Goal: Transaction & Acquisition: Purchase product/service

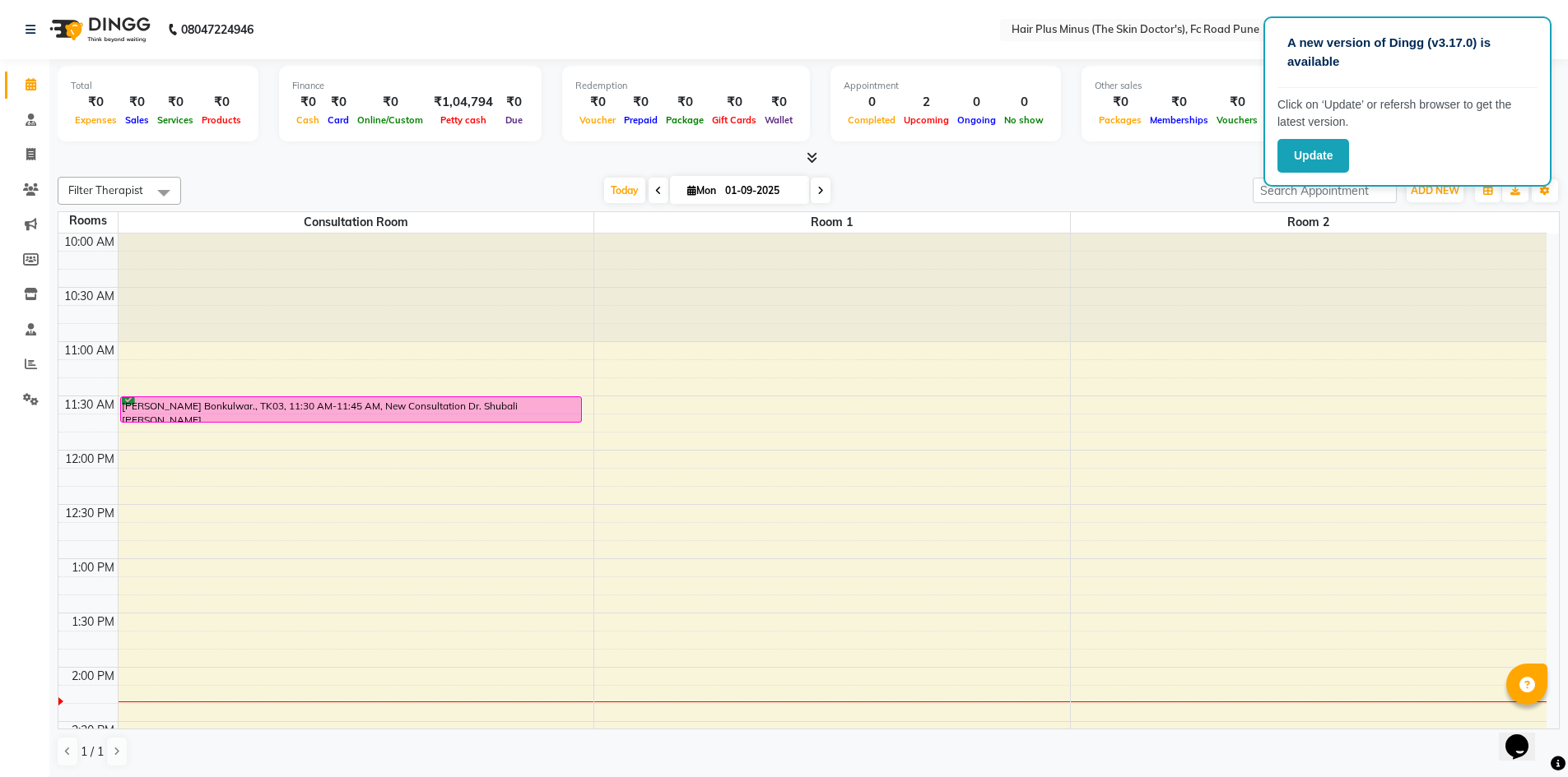
scroll to position [82, 0]
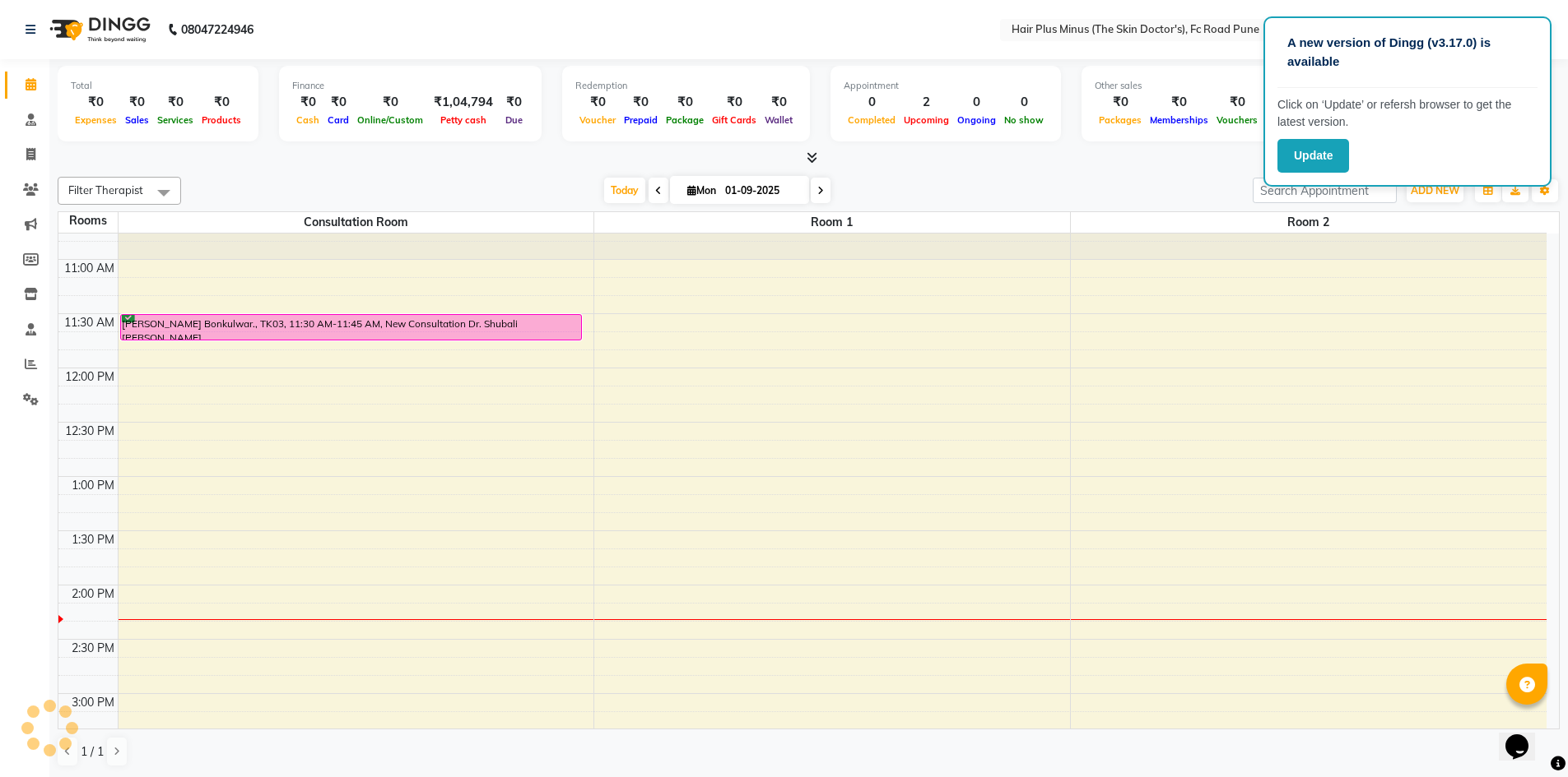
click at [1086, 182] on div "Today Mon 01-09-2025" at bounding box center [717, 190] width 1055 height 25
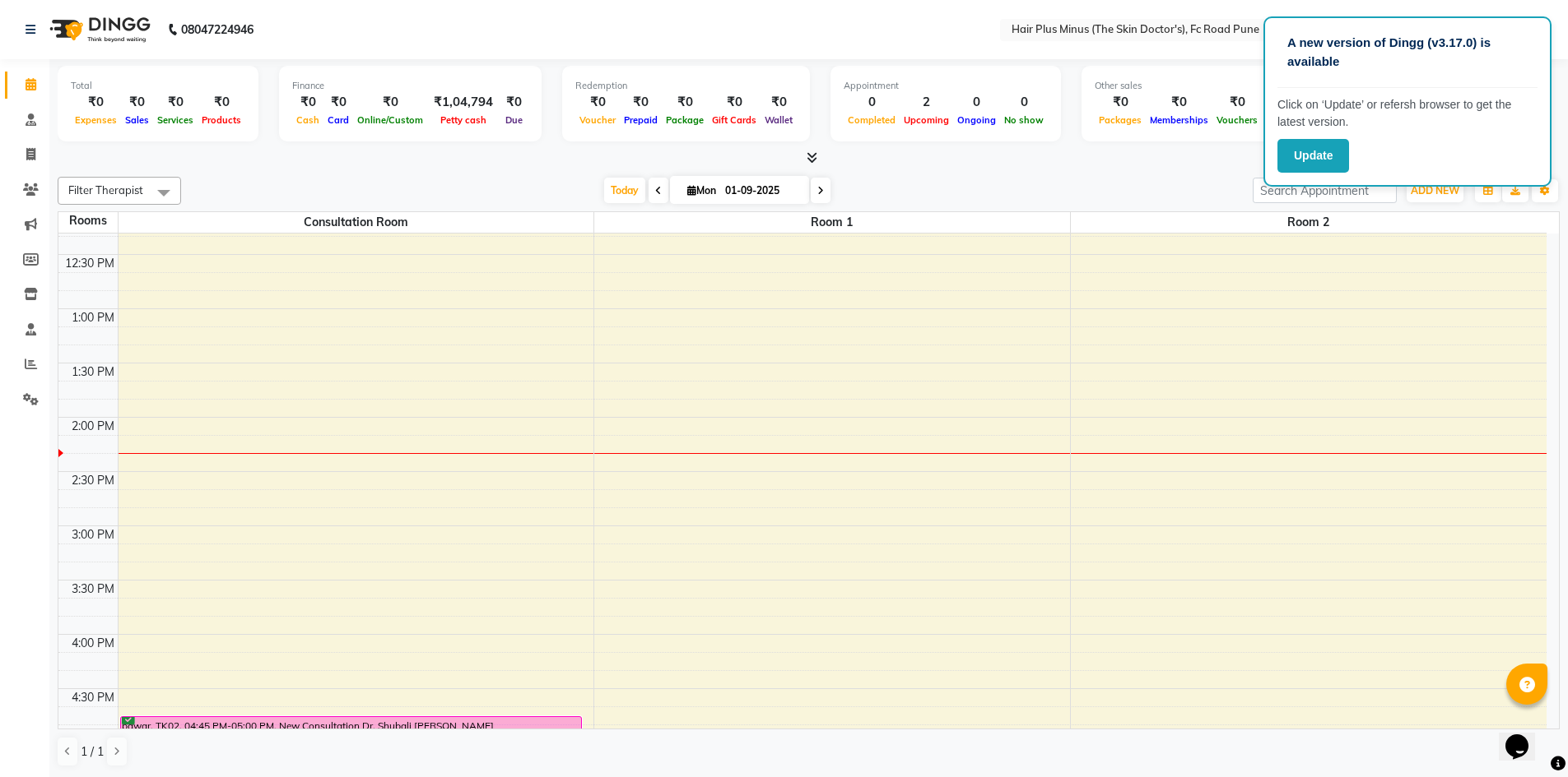
scroll to position [247, 0]
click at [167, 485] on div "10:00 AM 10:30 AM 11:00 AM 11:30 AM 12:00 PM 12:30 PM 1:00 PM 1:30 PM 2:00 PM 2…" at bounding box center [802, 583] width 1488 height 1193
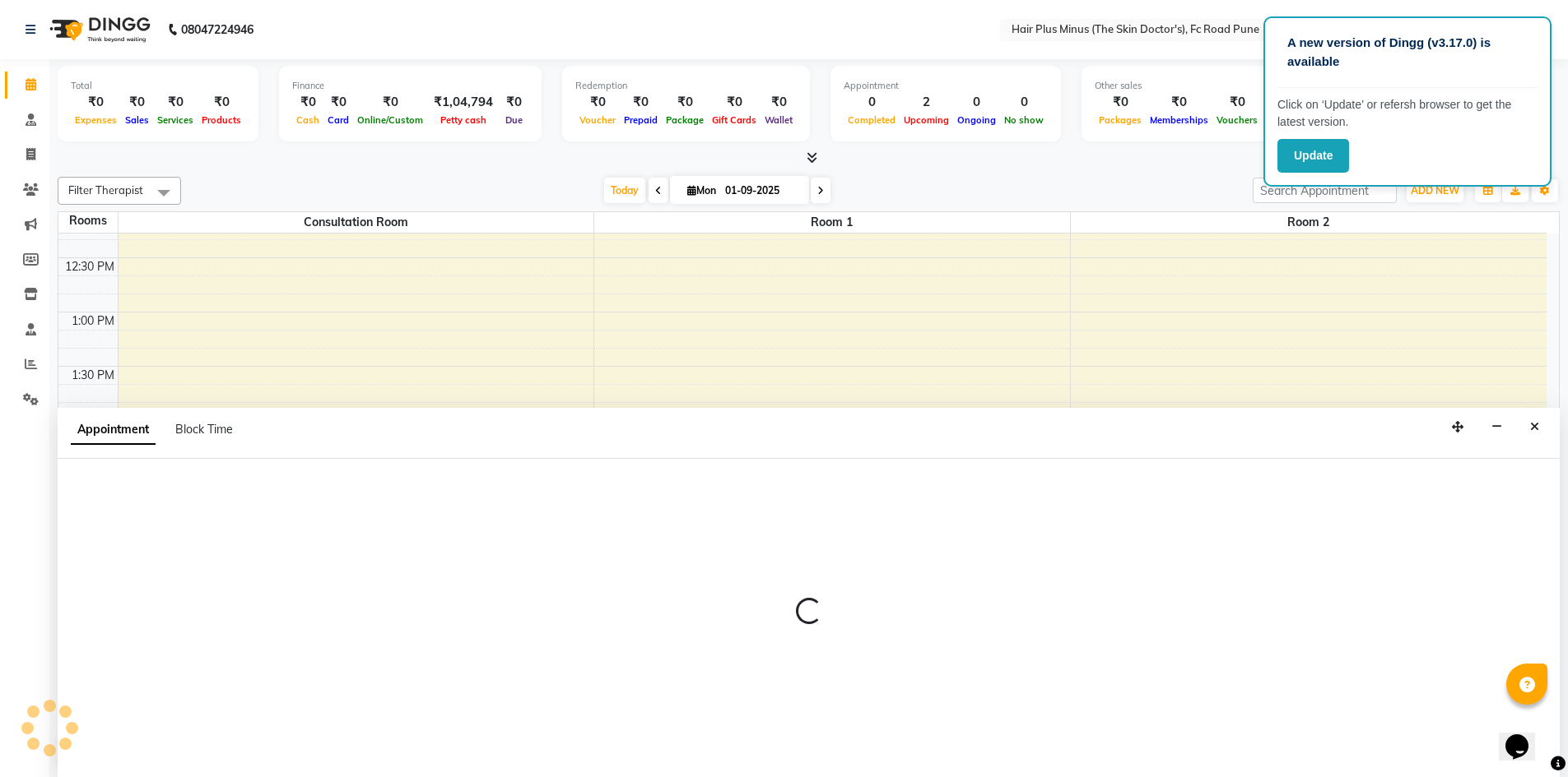
scroll to position [1, 0]
select select "870"
select select "tentative"
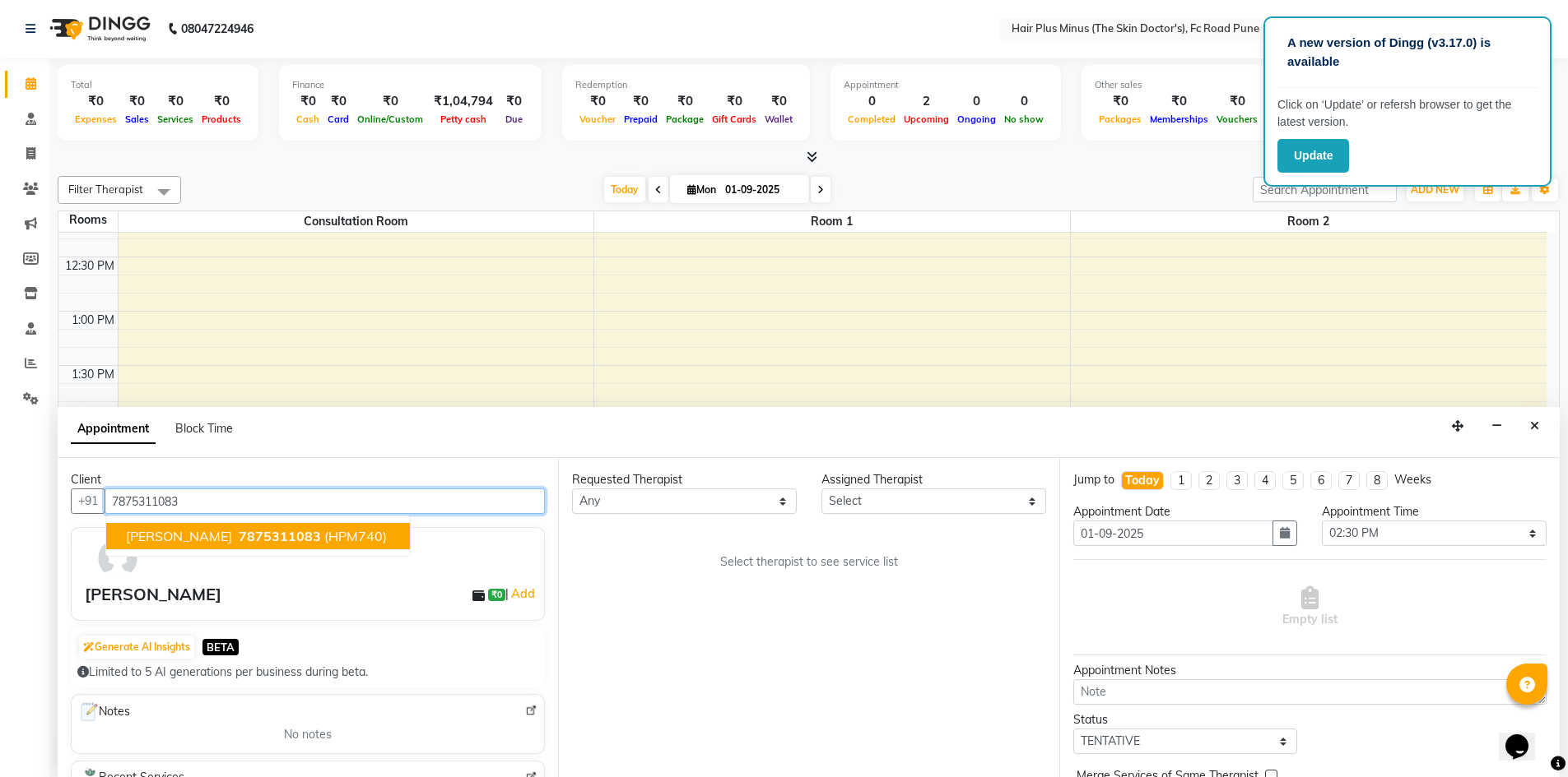
click at [324, 534] on span "(HPM740)" at bounding box center [355, 536] width 63 height 17
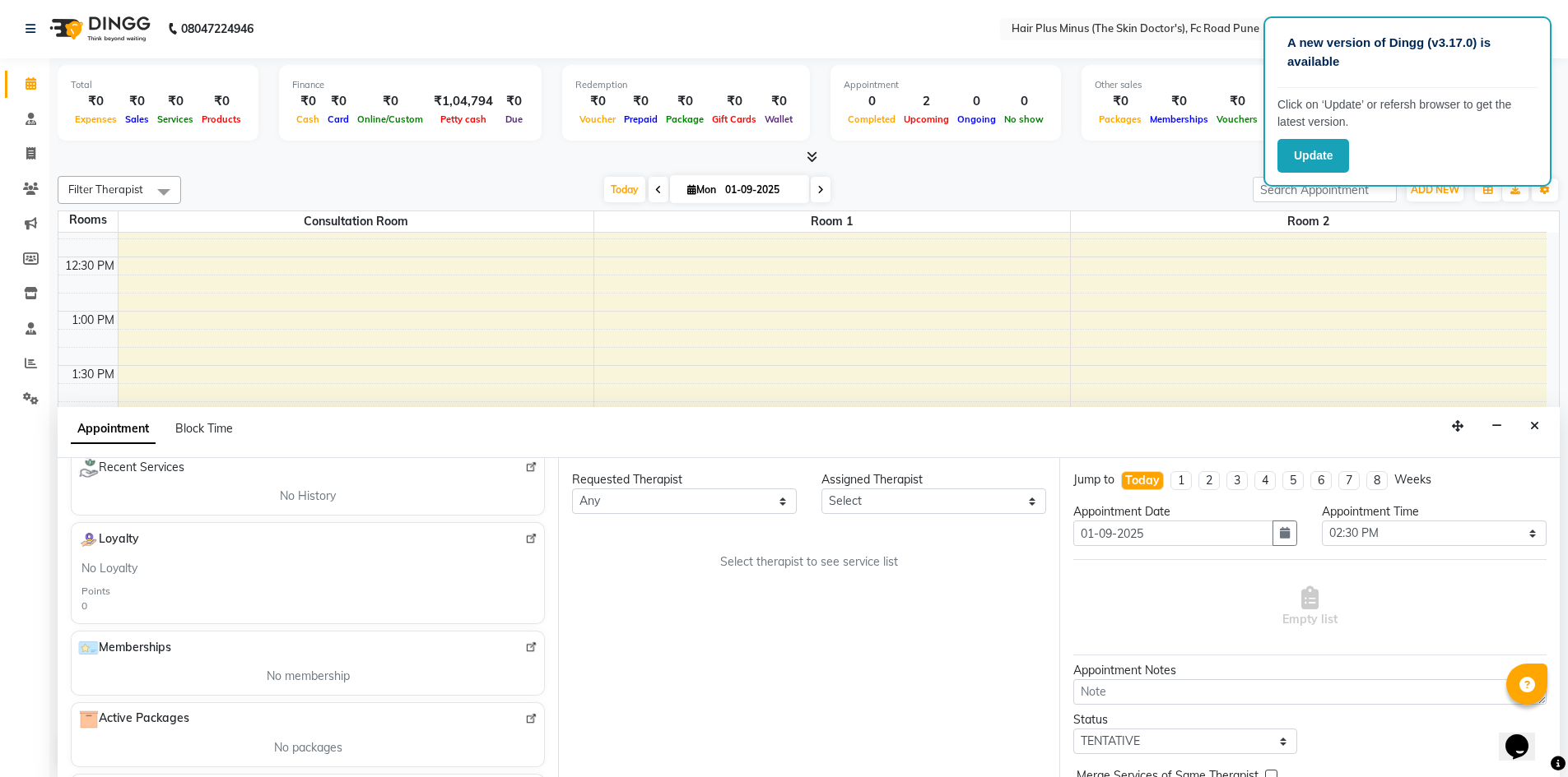
scroll to position [385, 0]
type input "7875311083"
click at [1534, 431] on icon "Close" at bounding box center [1534, 425] width 9 height 12
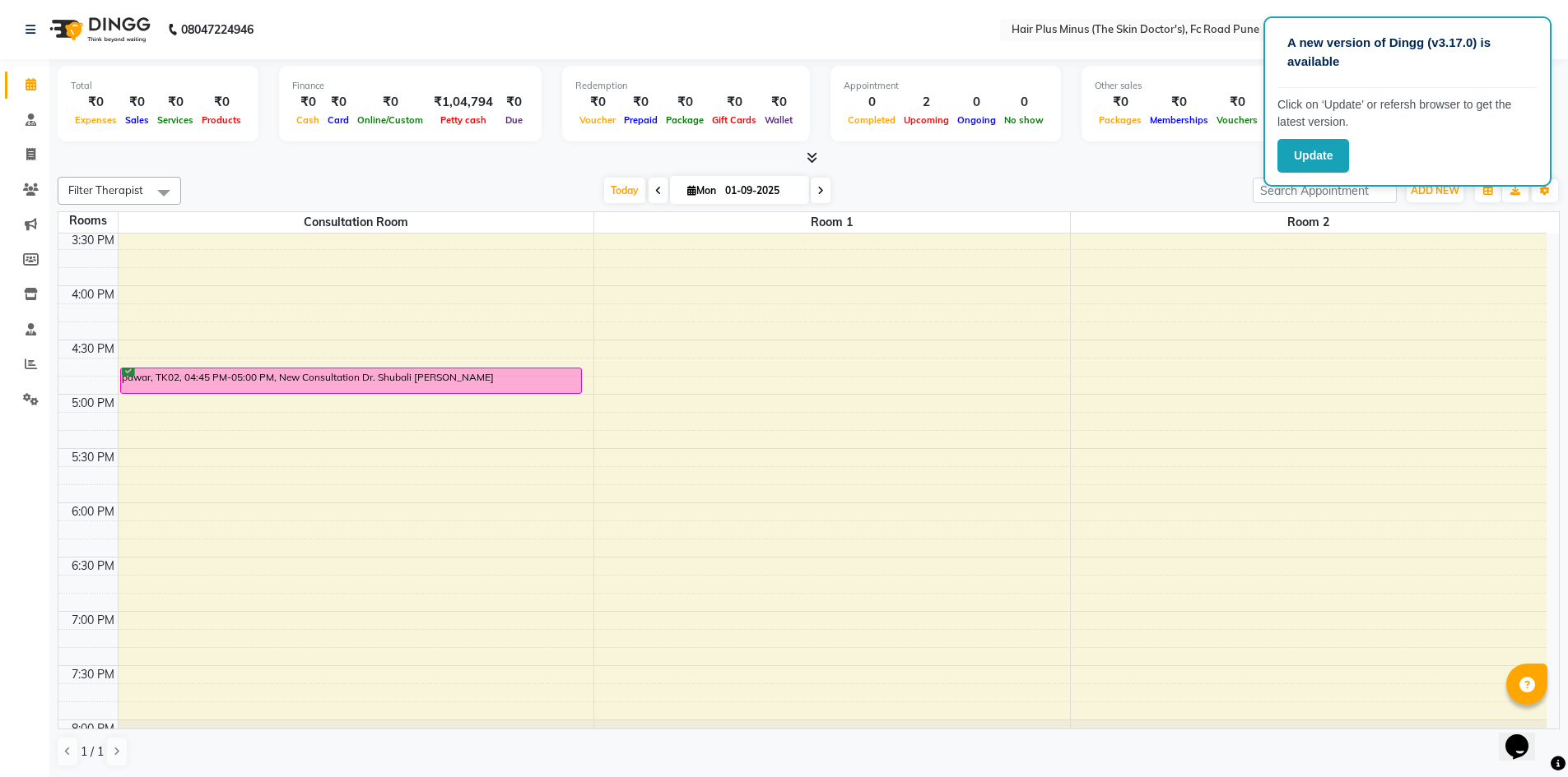
scroll to position [369, 0]
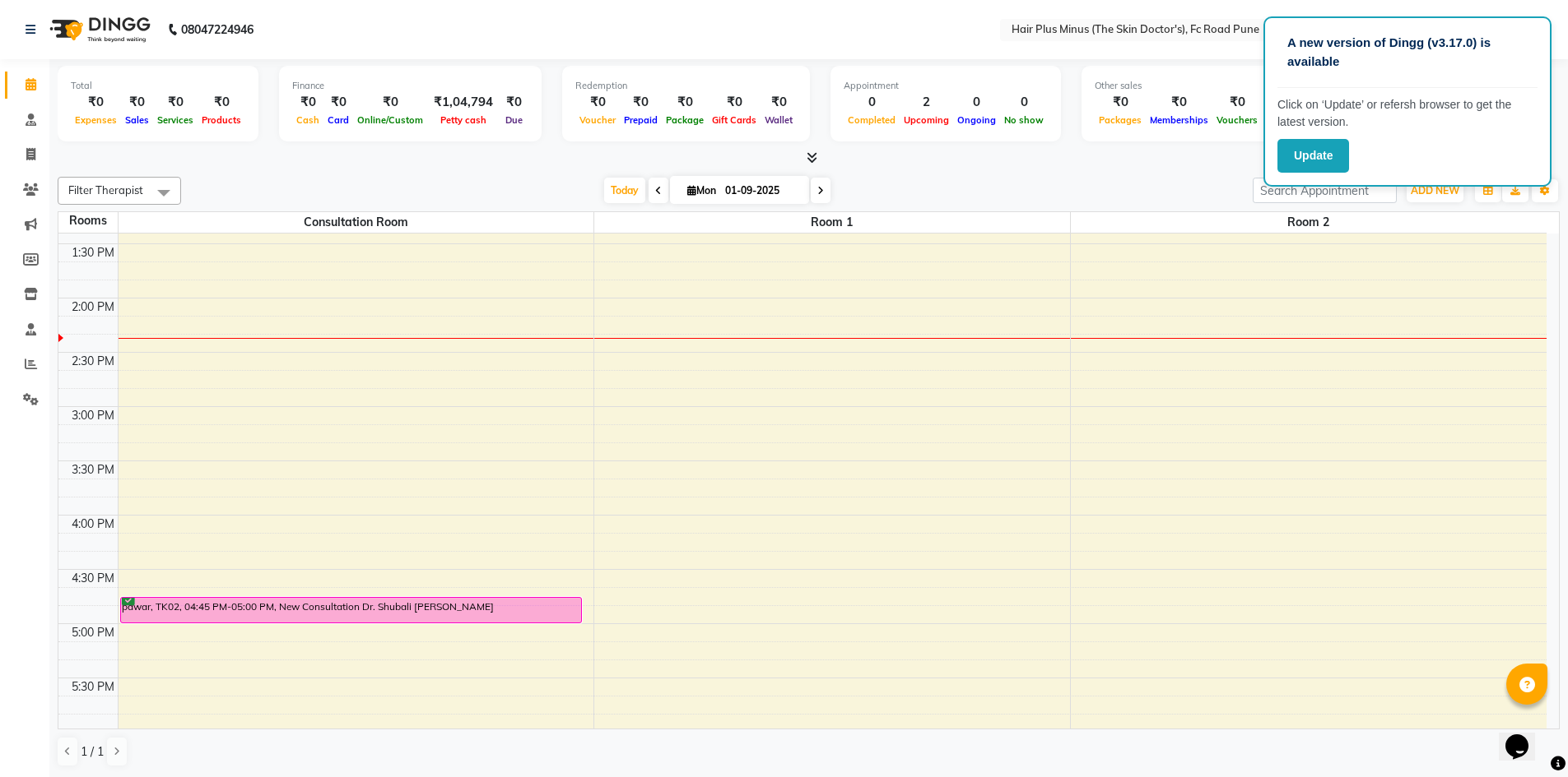
click at [183, 361] on div "10:00 AM 10:30 AM 11:00 AM 11:30 AM 12:00 PM 12:30 PM 1:00 PM 1:30 PM 2:00 PM 2…" at bounding box center [802, 461] width 1488 height 1193
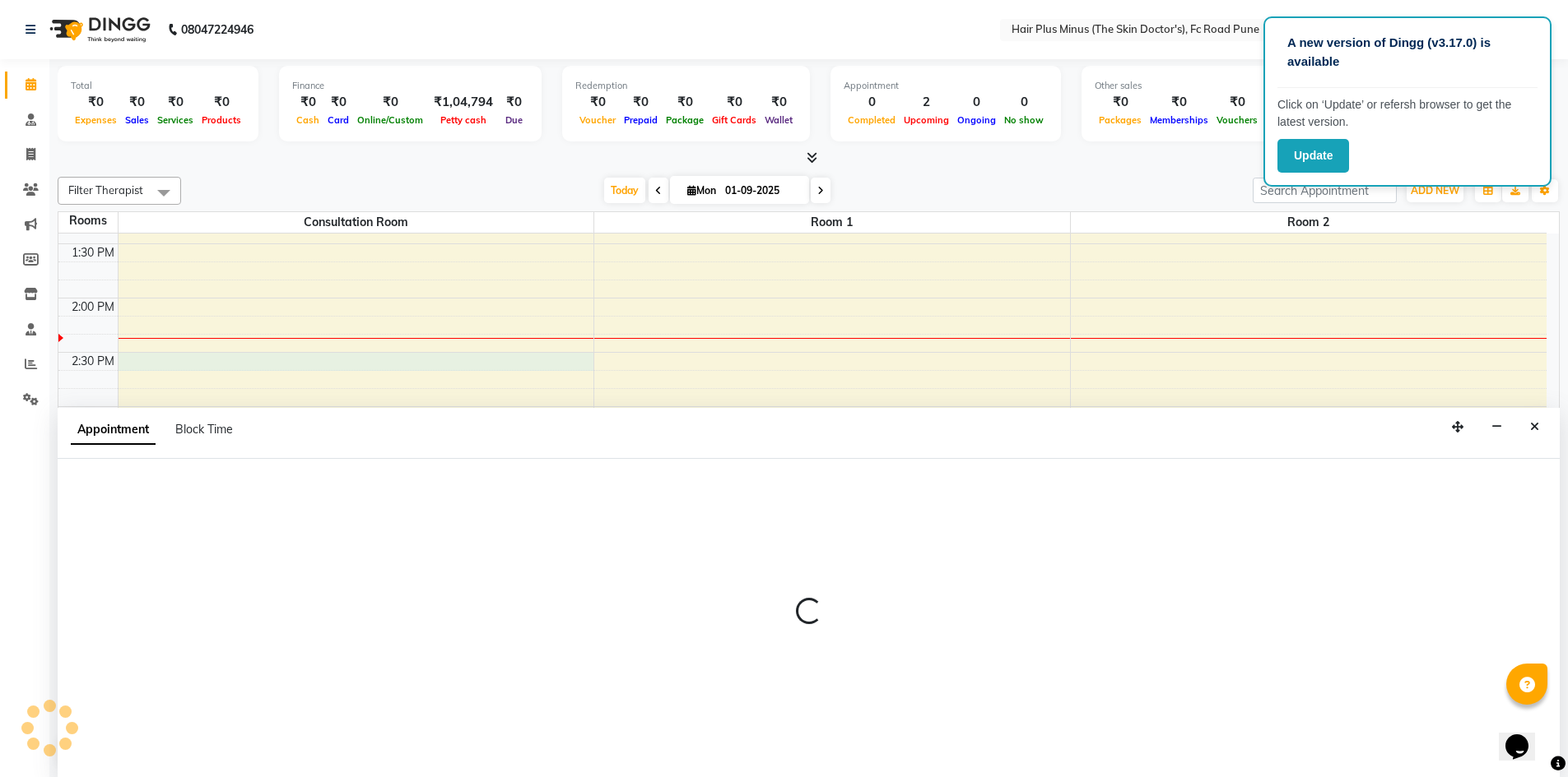
scroll to position [1, 0]
select select "870"
select select "tentative"
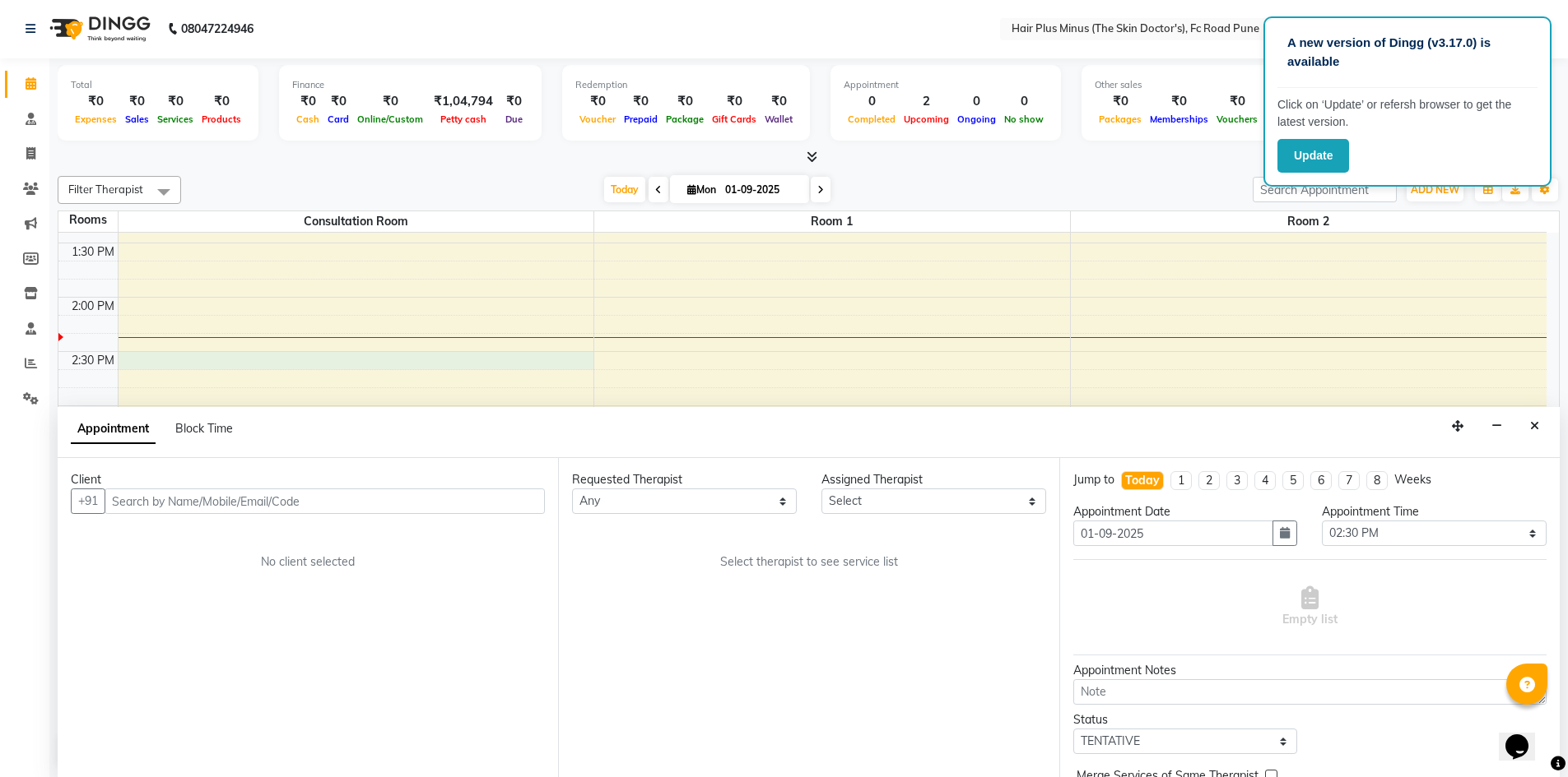
click at [179, 500] on input "text" at bounding box center [324, 501] width 441 height 26
drag, startPoint x: 211, startPoint y: 558, endPoint x: 412, endPoint y: 719, distance: 257.5
click at [380, 703] on div "Client +91 No client selected" at bounding box center [308, 618] width 500 height 319
click at [339, 498] on input "text" at bounding box center [324, 501] width 441 height 26
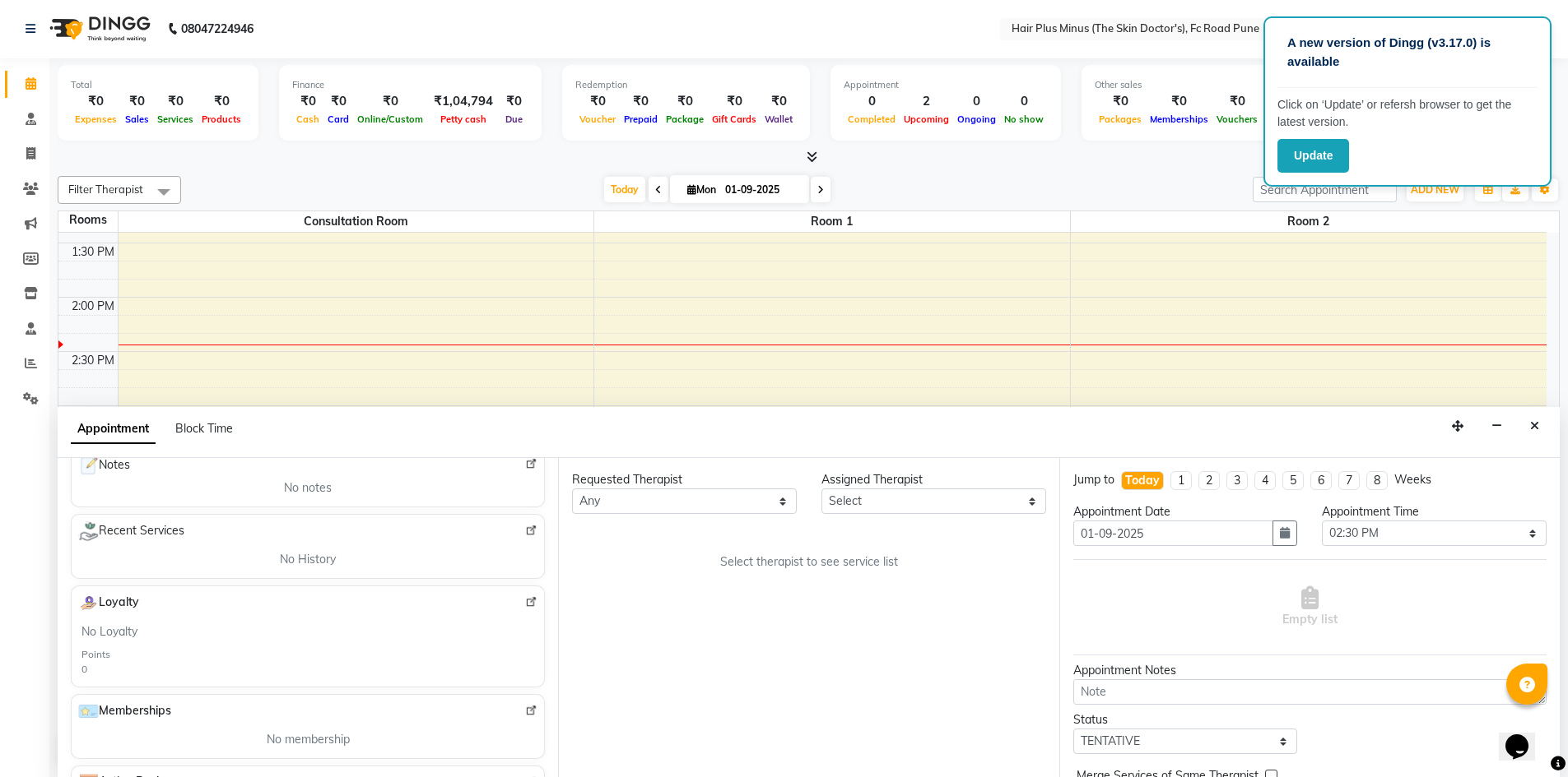
scroll to position [0, 0]
type input "7875311083"
click at [782, 506] on select "Any Dr Amit Pal Dr. Anupama Dr. Drashti Devani Dr. Shubhali Salunkhe Dr. Vijay …" at bounding box center [683, 501] width 224 height 26
select select "78216"
click at [572, 489] on select "Any Dr Amit Pal Dr. Anupama Dr. Drashti Devani Dr. Shubhali Salunkhe Dr. Vijay …" at bounding box center [683, 501] width 224 height 26
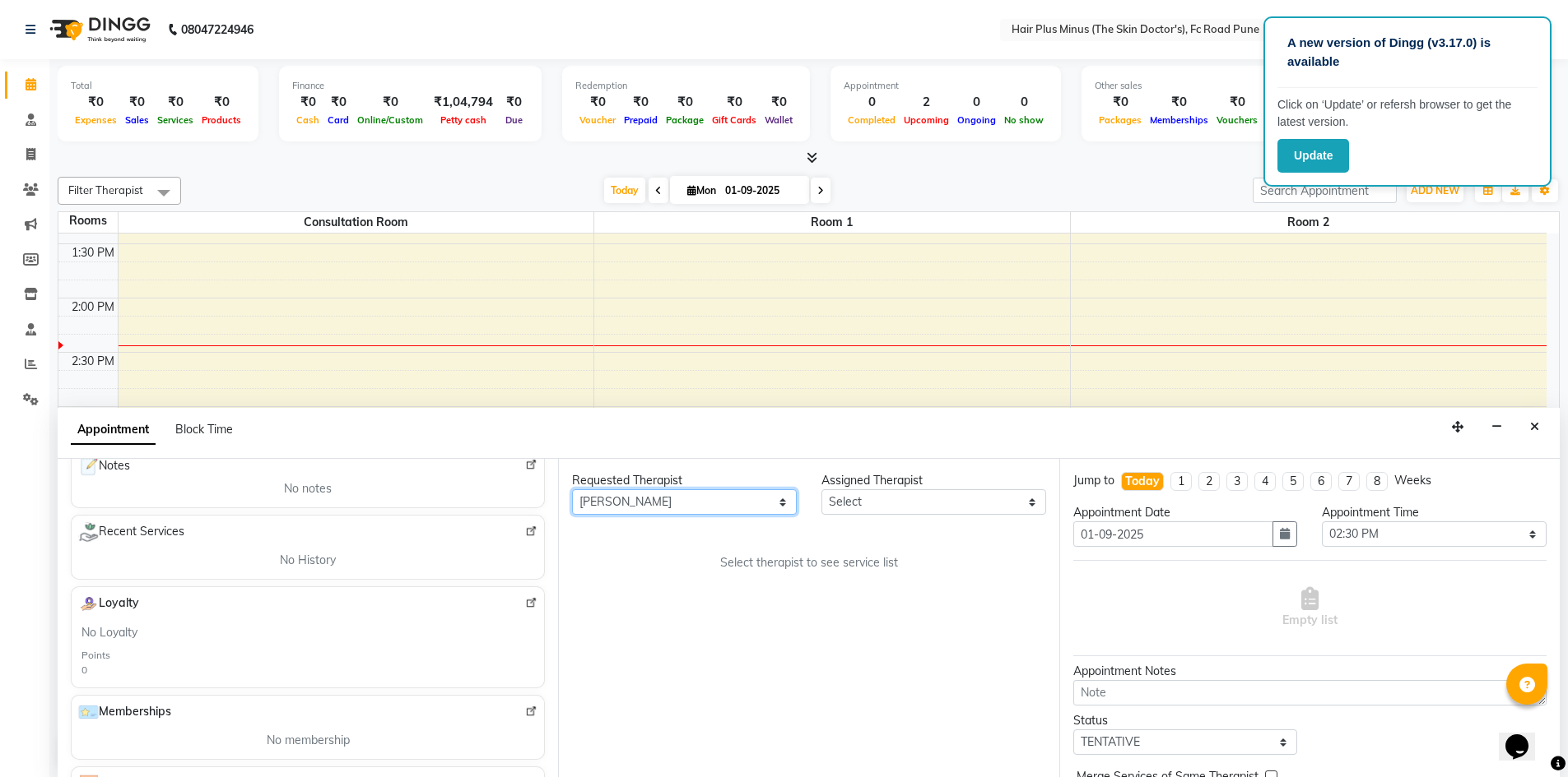
select select "78216"
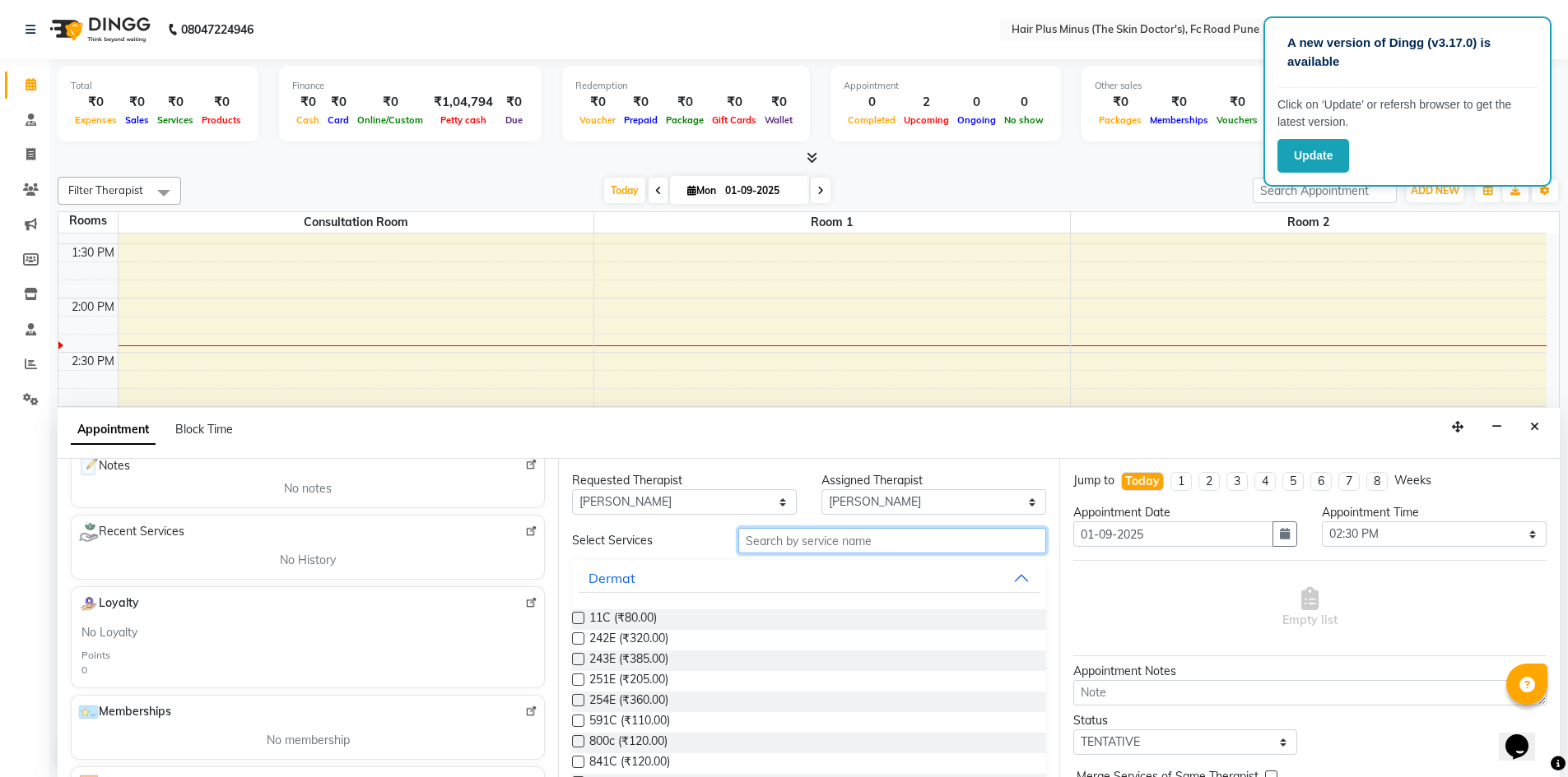
click at [885, 545] on input "text" at bounding box center [892, 540] width 308 height 26
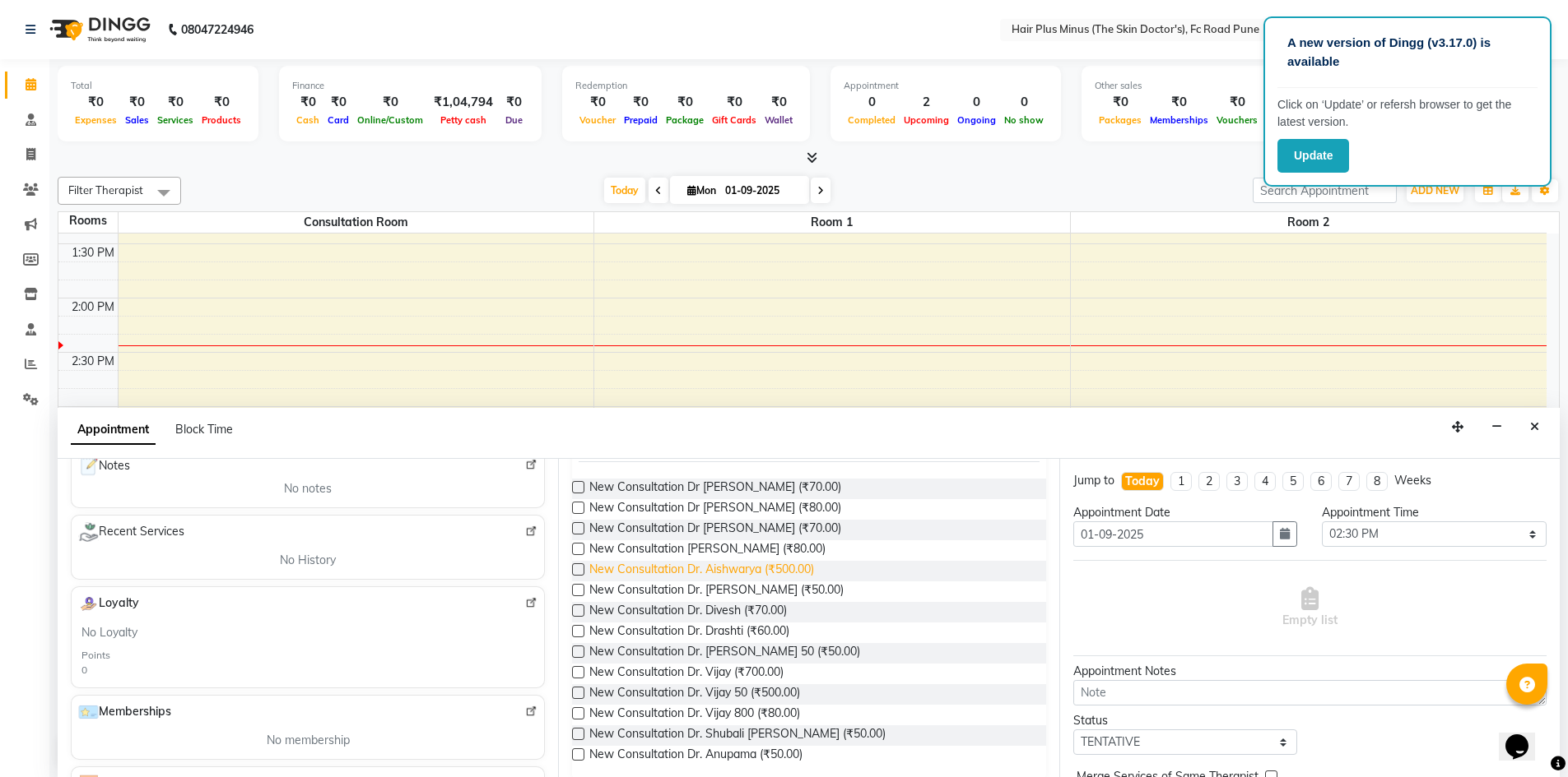
scroll to position [145, 0]
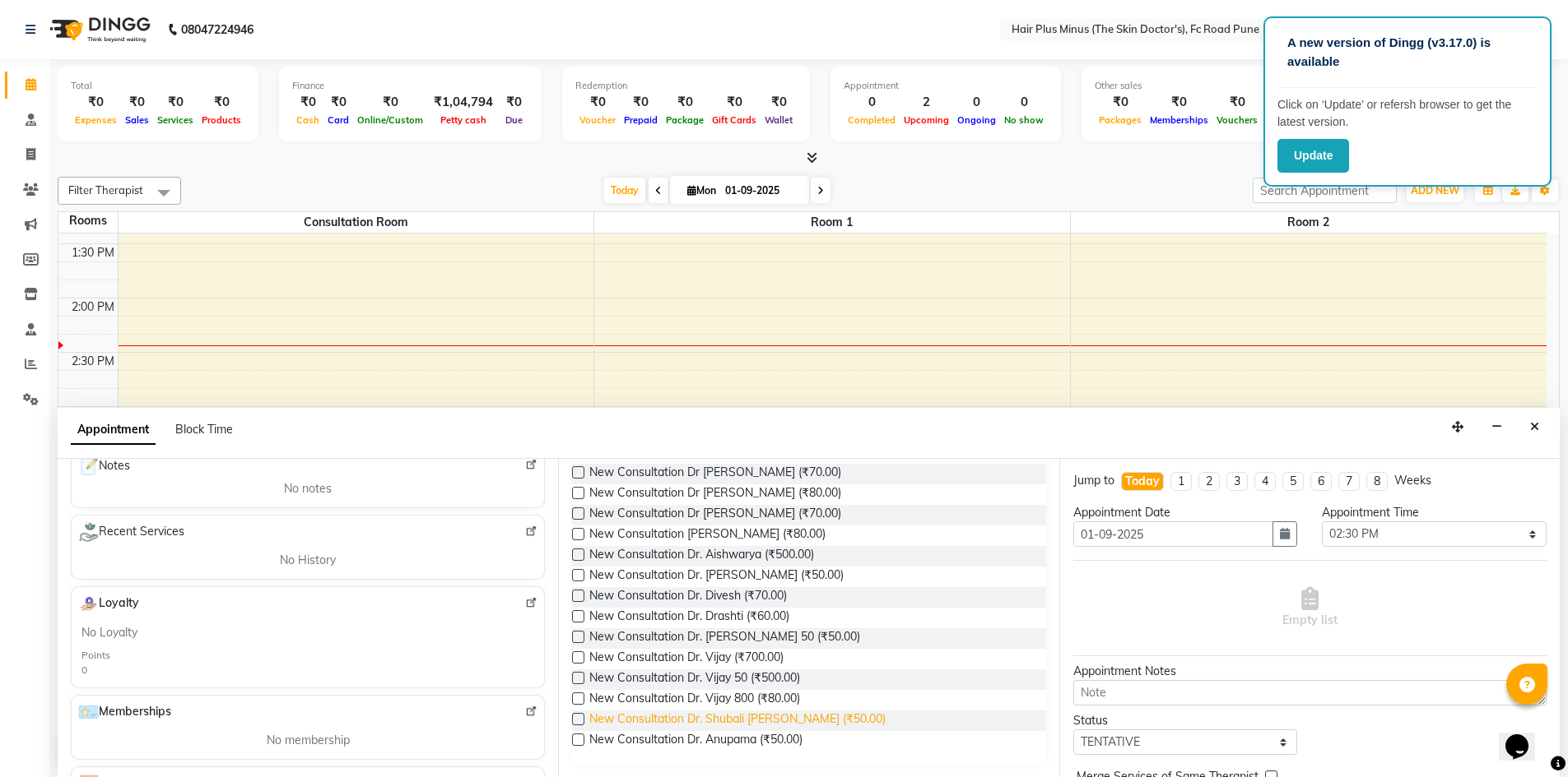
type input "new"
click at [757, 719] on span "New Consultation Dr. Shubali salunke (₹50.00)" at bounding box center [737, 720] width 296 height 20
checkbox input "true"
select select "3991"
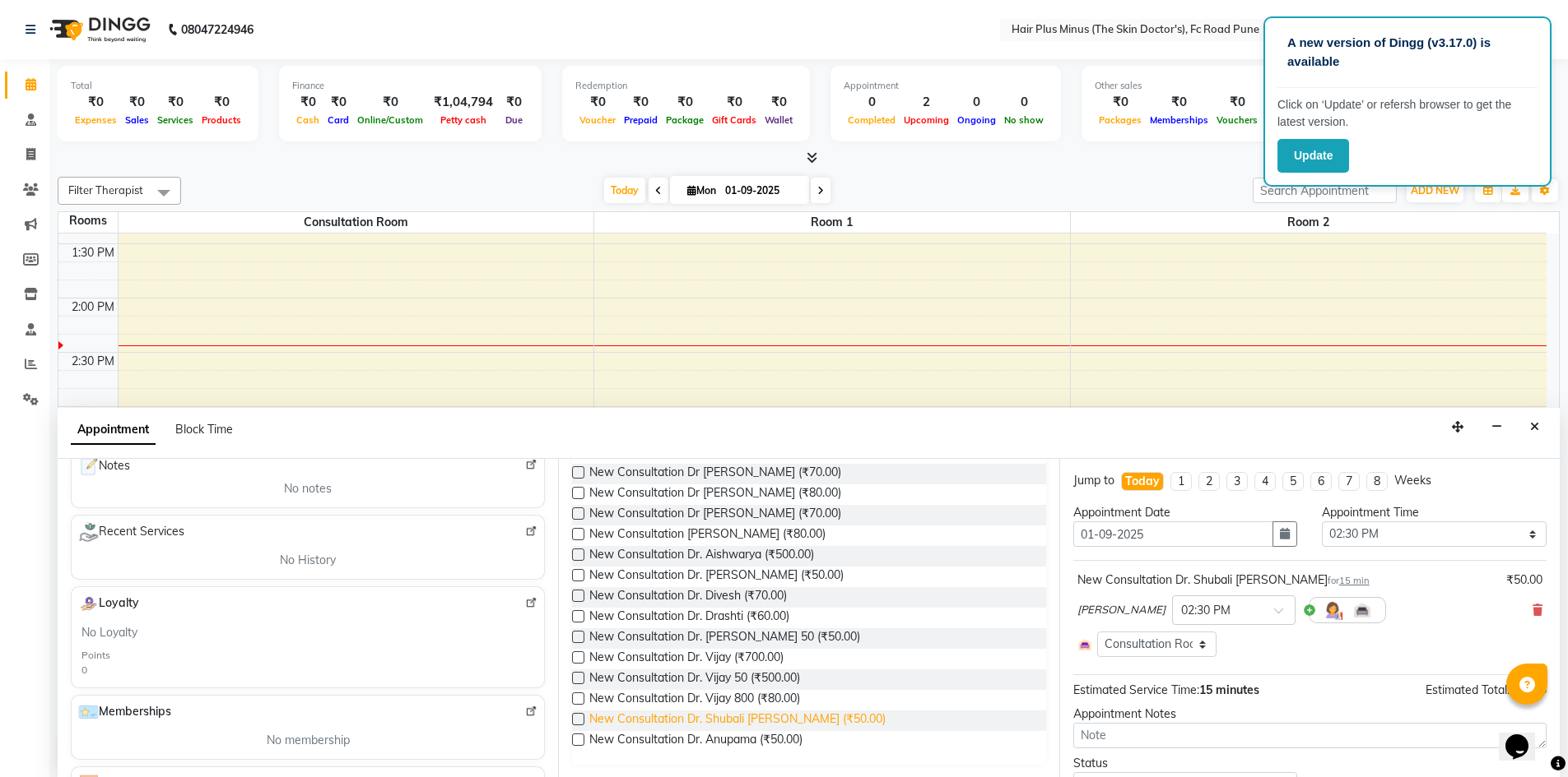
checkbox input "false"
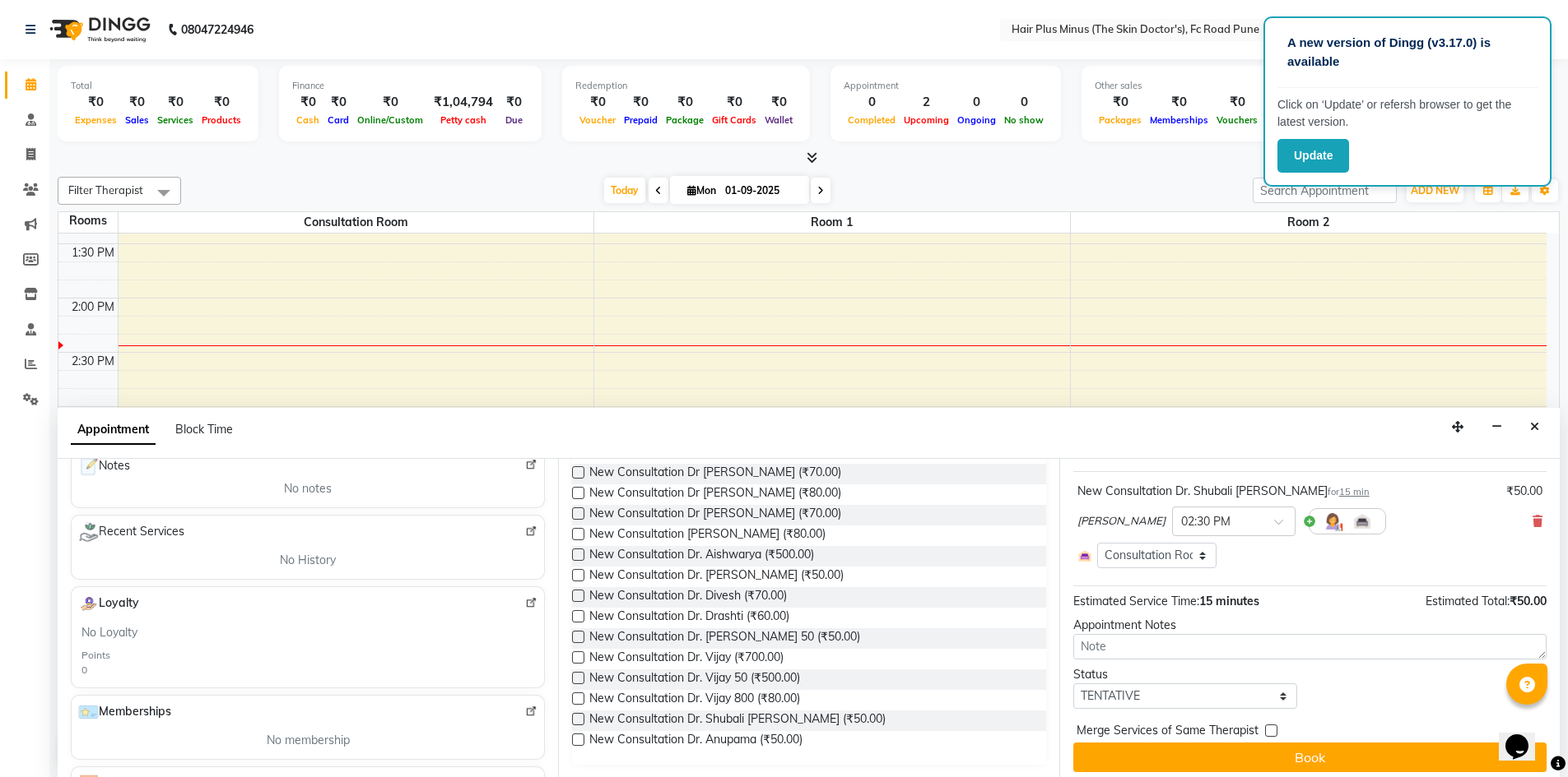
scroll to position [97, 0]
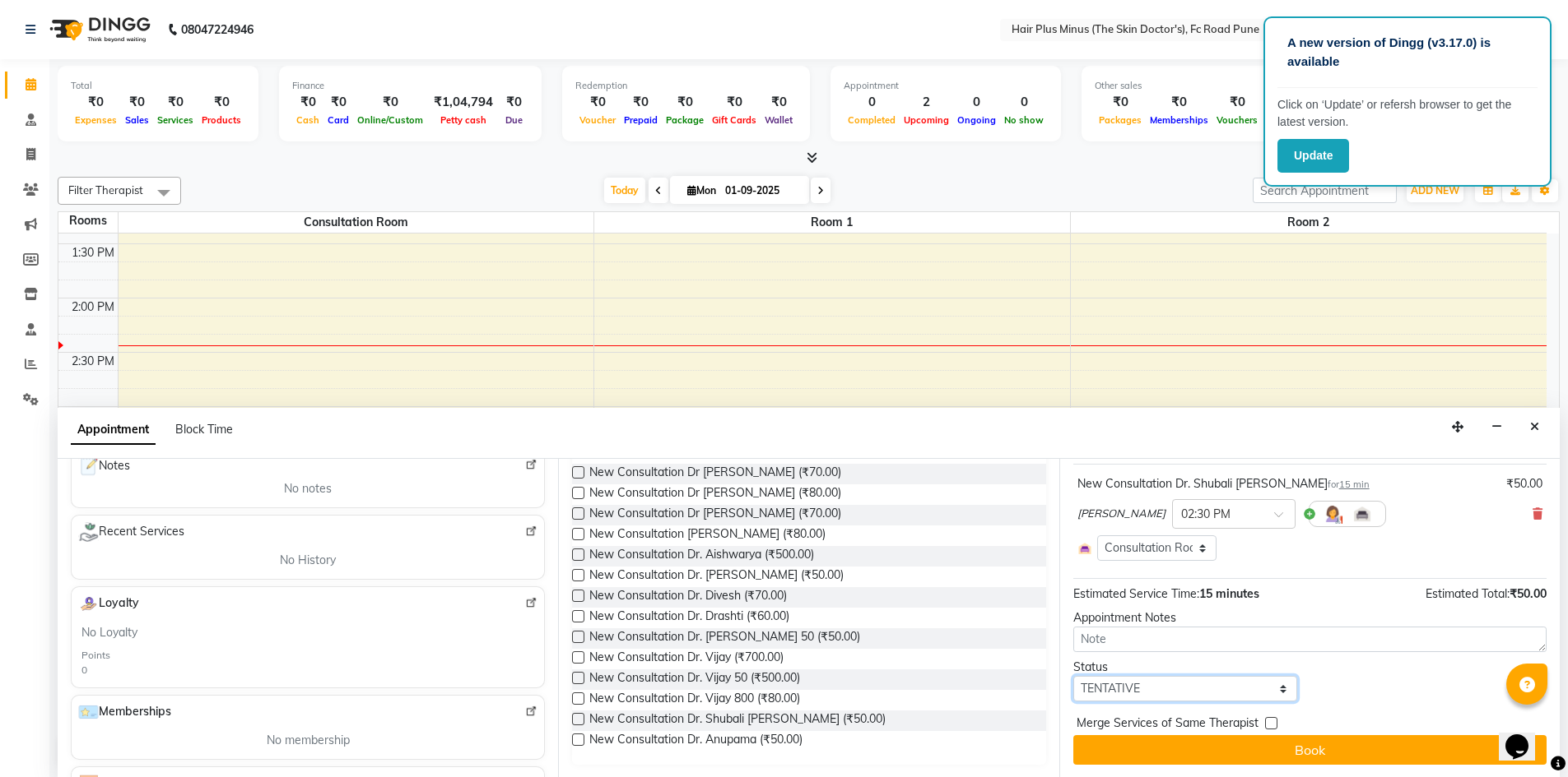
click at [1275, 689] on select "Select TENTATIVE CONFIRM CHECK-IN UPCOMING" at bounding box center [1185, 688] width 224 height 26
select select "confirm booking"
click at [1073, 676] on select "Select TENTATIVE CONFIRM CHECK-IN UPCOMING" at bounding box center [1185, 688] width 224 height 26
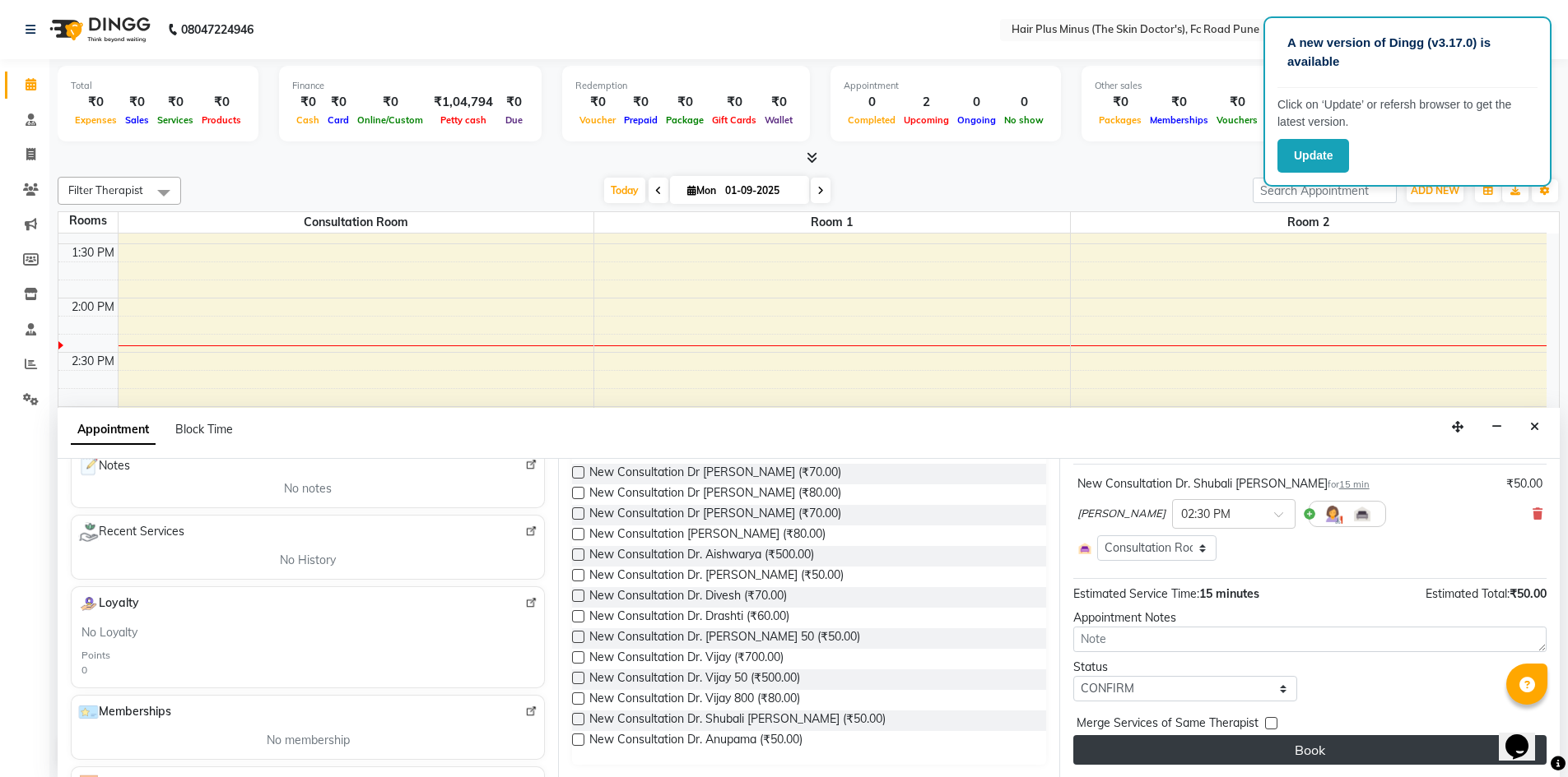
click at [1301, 750] on button "Book" at bounding box center [1310, 750] width 473 height 29
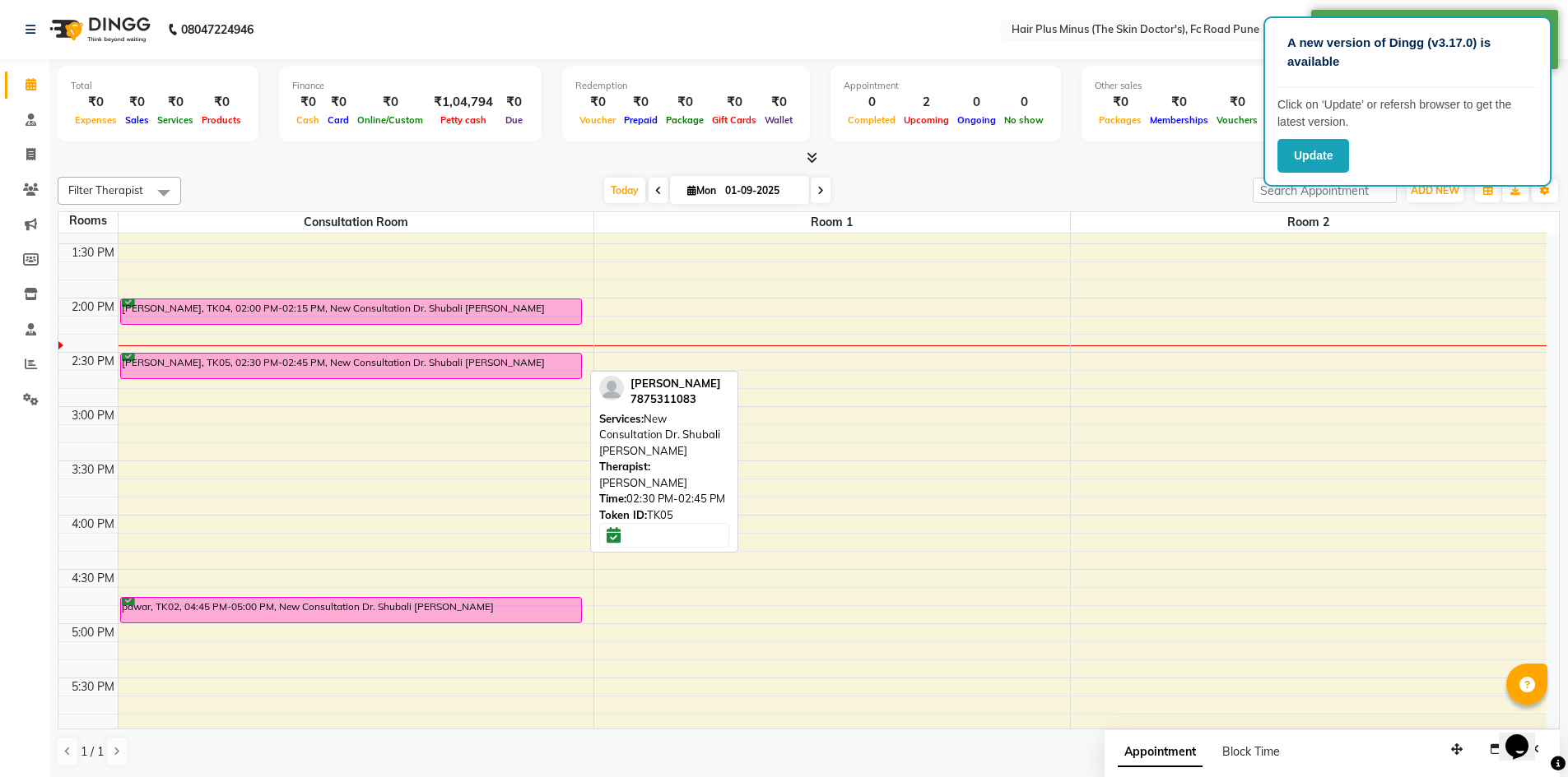
click at [270, 369] on div "[PERSON_NAME], TK05, 02:30 PM-02:45 PM, New Consultation Dr. Shubali [PERSON_NA…" at bounding box center [350, 366] width 460 height 25
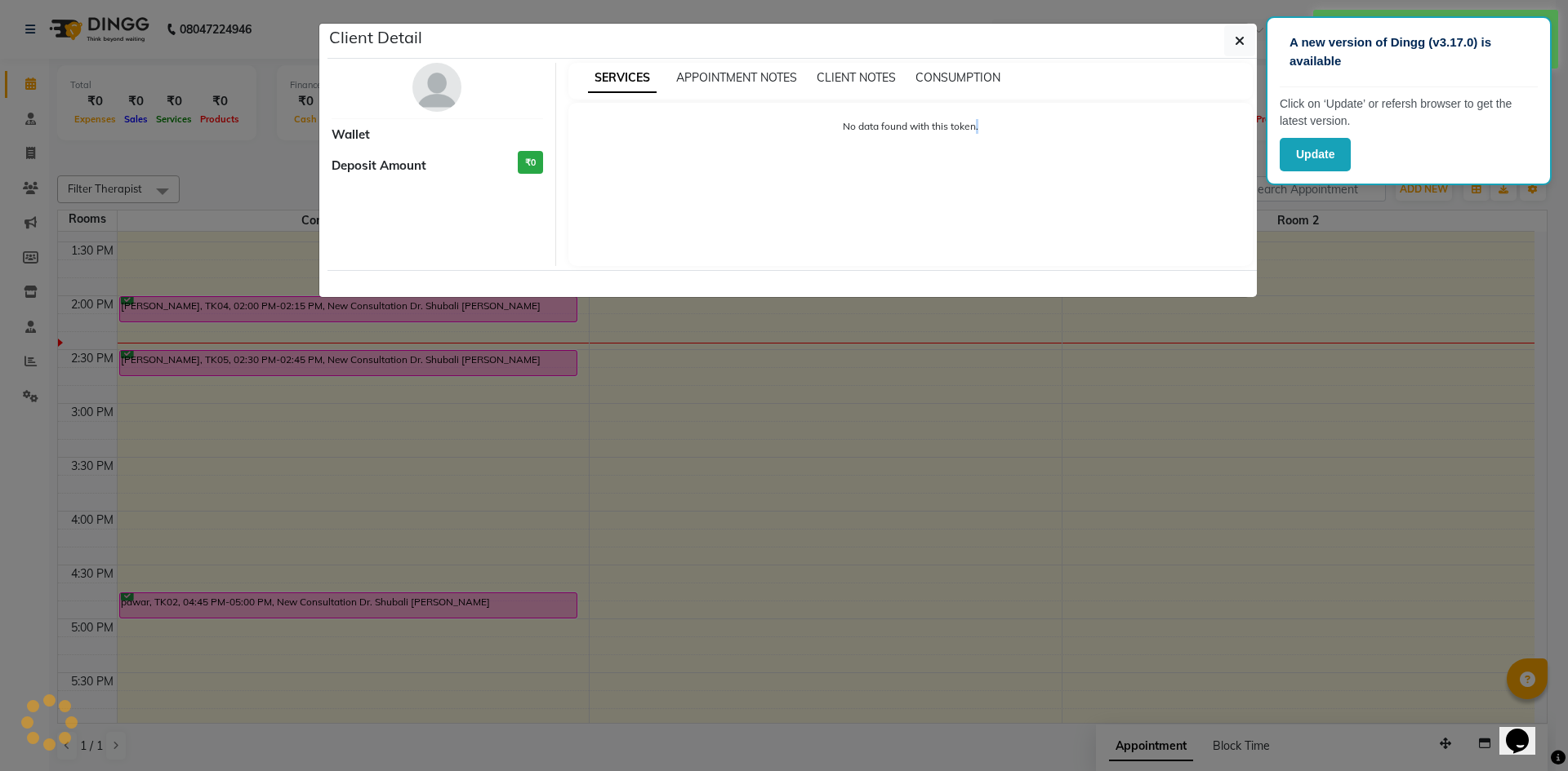
click at [268, 367] on ngb-modal-window "Client Detail Wallet Deposit Amount ₹0 SERVICES APPOINTMENT NOTES CLIENT NOTES …" at bounding box center [784, 385] width 1568 height 771
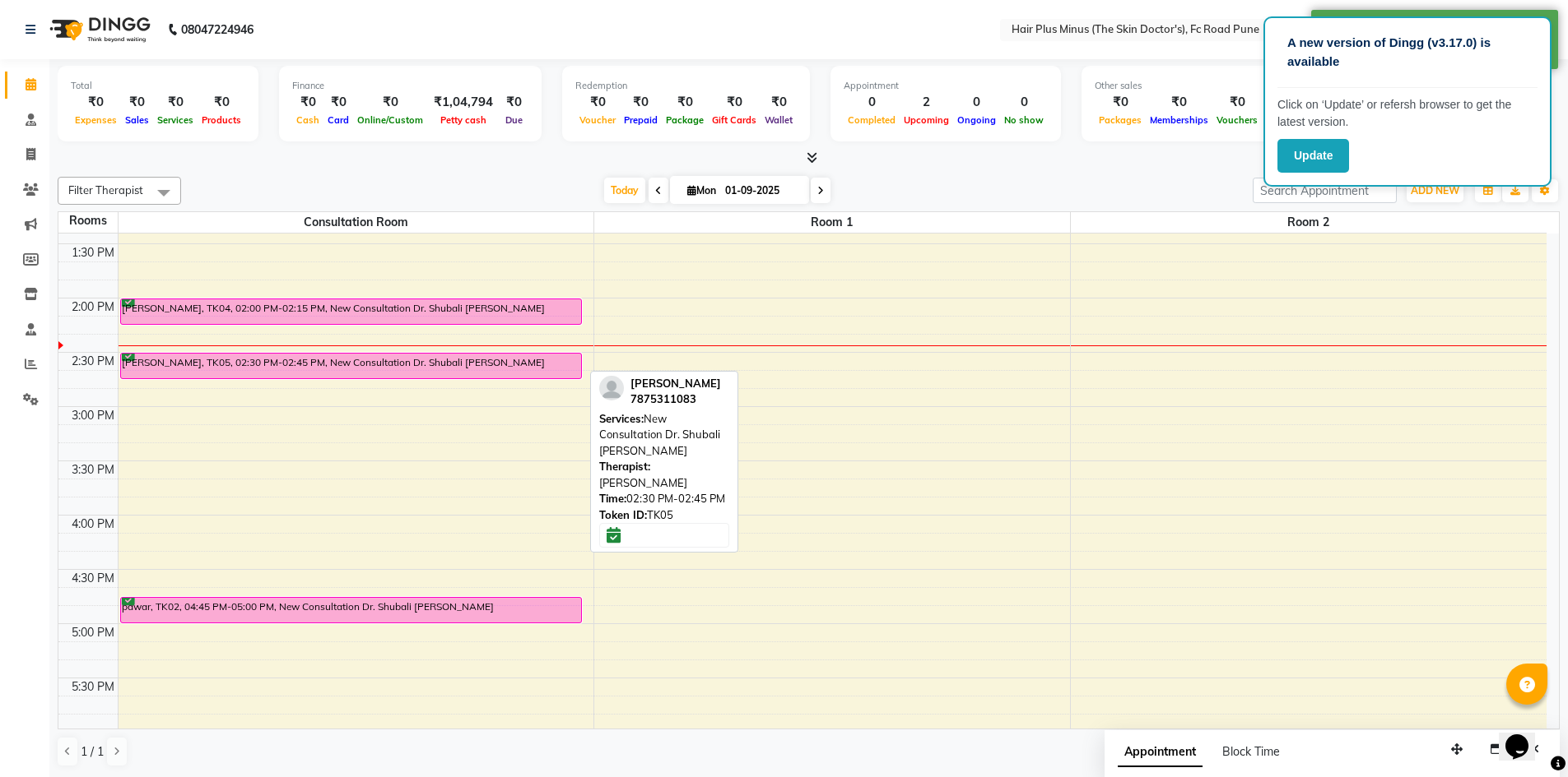
click at [270, 367] on div "[PERSON_NAME], TK05, 02:30 PM-02:45 PM, New Consultation Dr. Shubali [PERSON_NA…" at bounding box center [350, 366] width 460 height 25
select select "6"
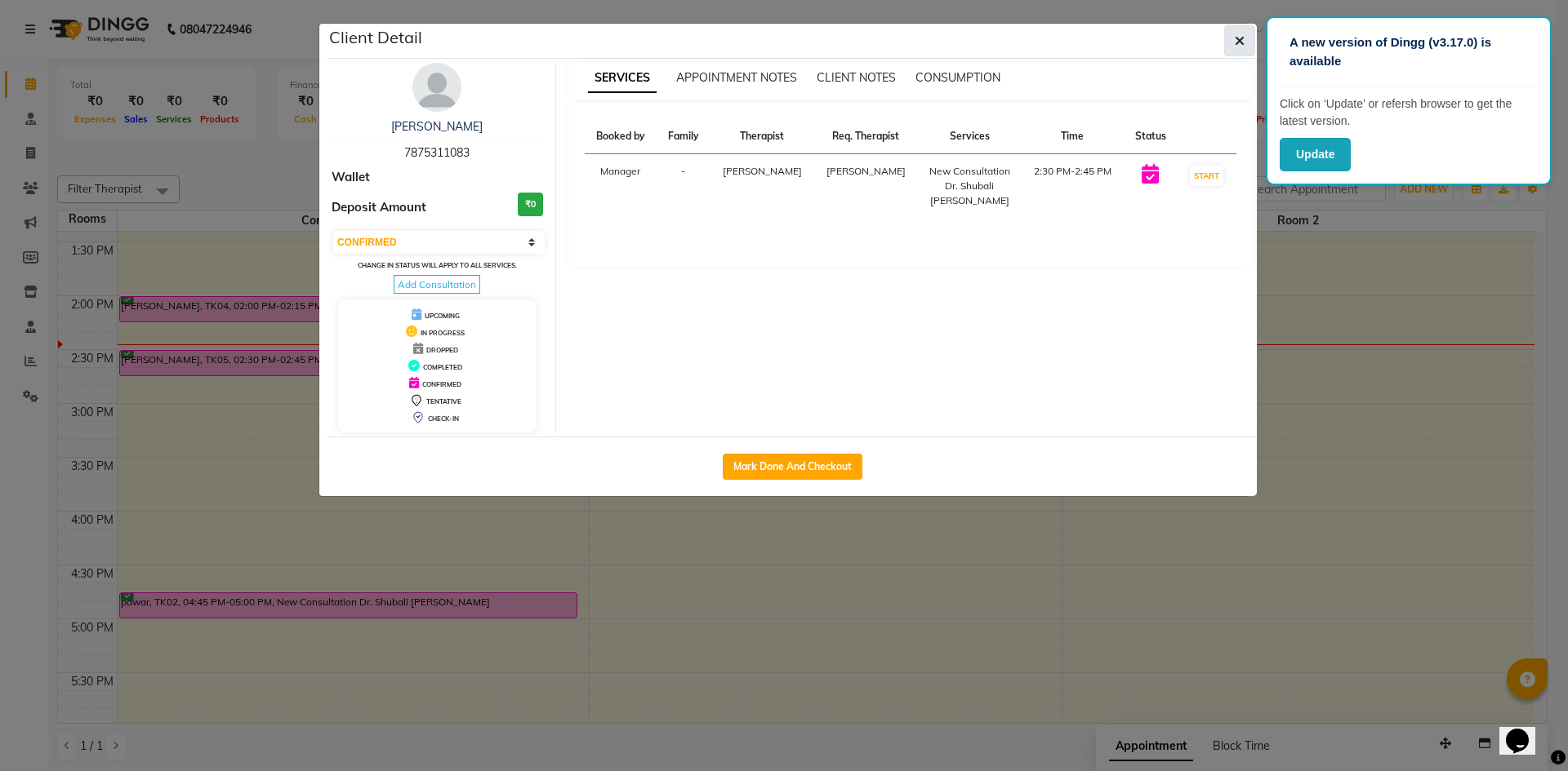
click at [1242, 36] on icon "button" at bounding box center [1239, 40] width 10 height 13
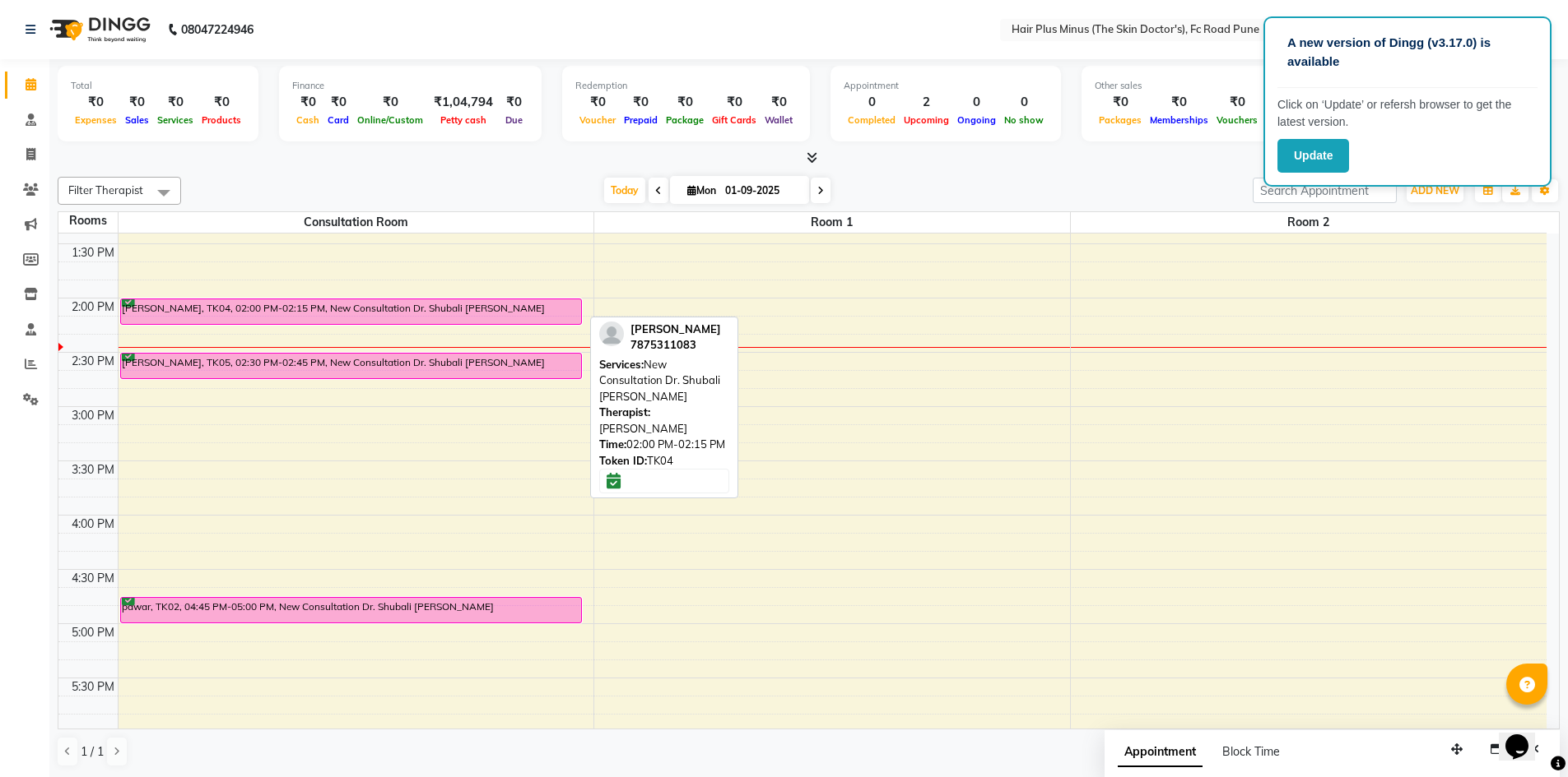
click at [527, 305] on div "[PERSON_NAME], TK04, 02:00 PM-02:15 PM, New Consultation Dr. Shubali [PERSON_NA…" at bounding box center [350, 312] width 460 height 25
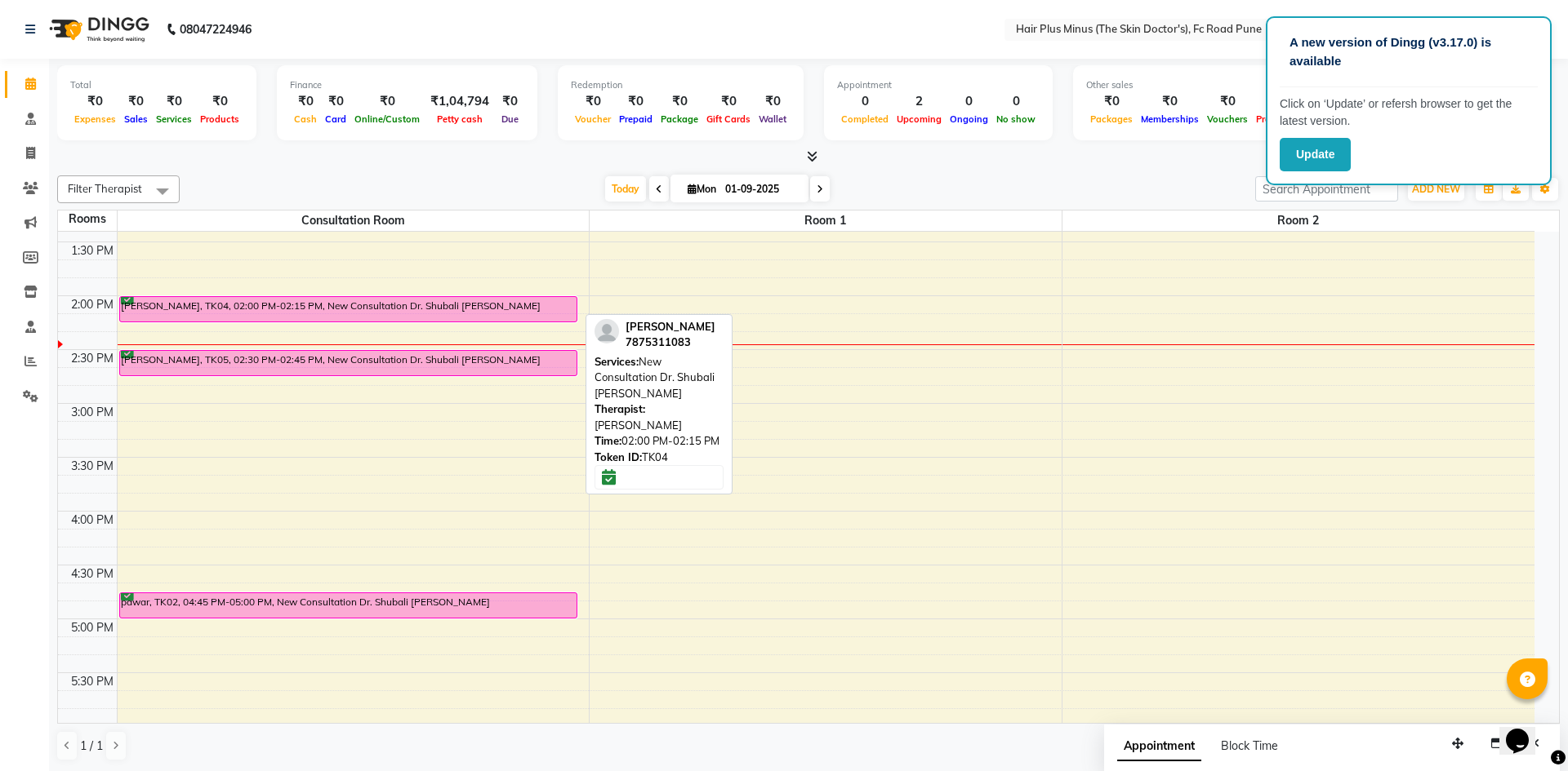
select select "6"
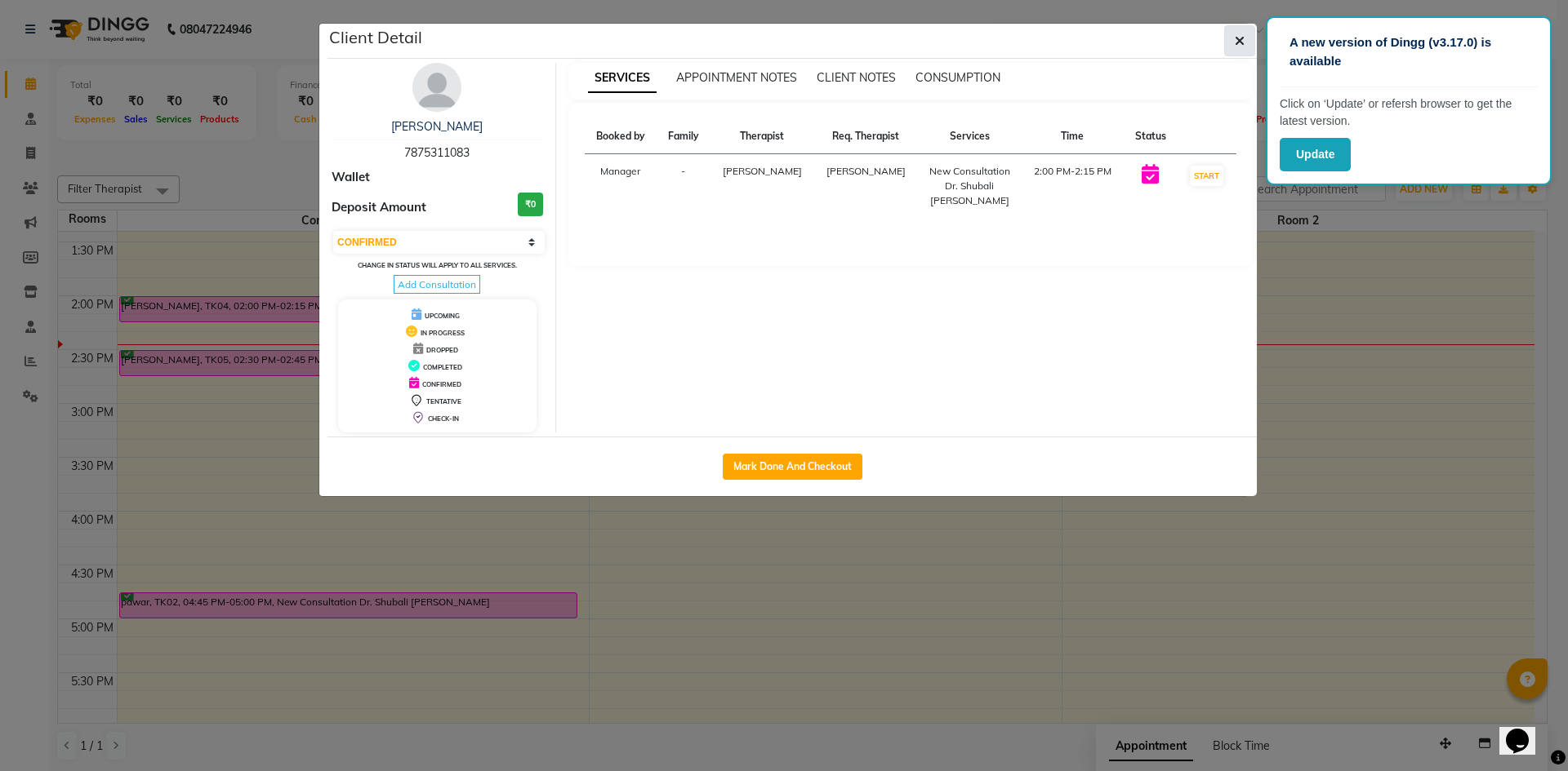
click at [1229, 40] on button "button" at bounding box center [1239, 40] width 31 height 31
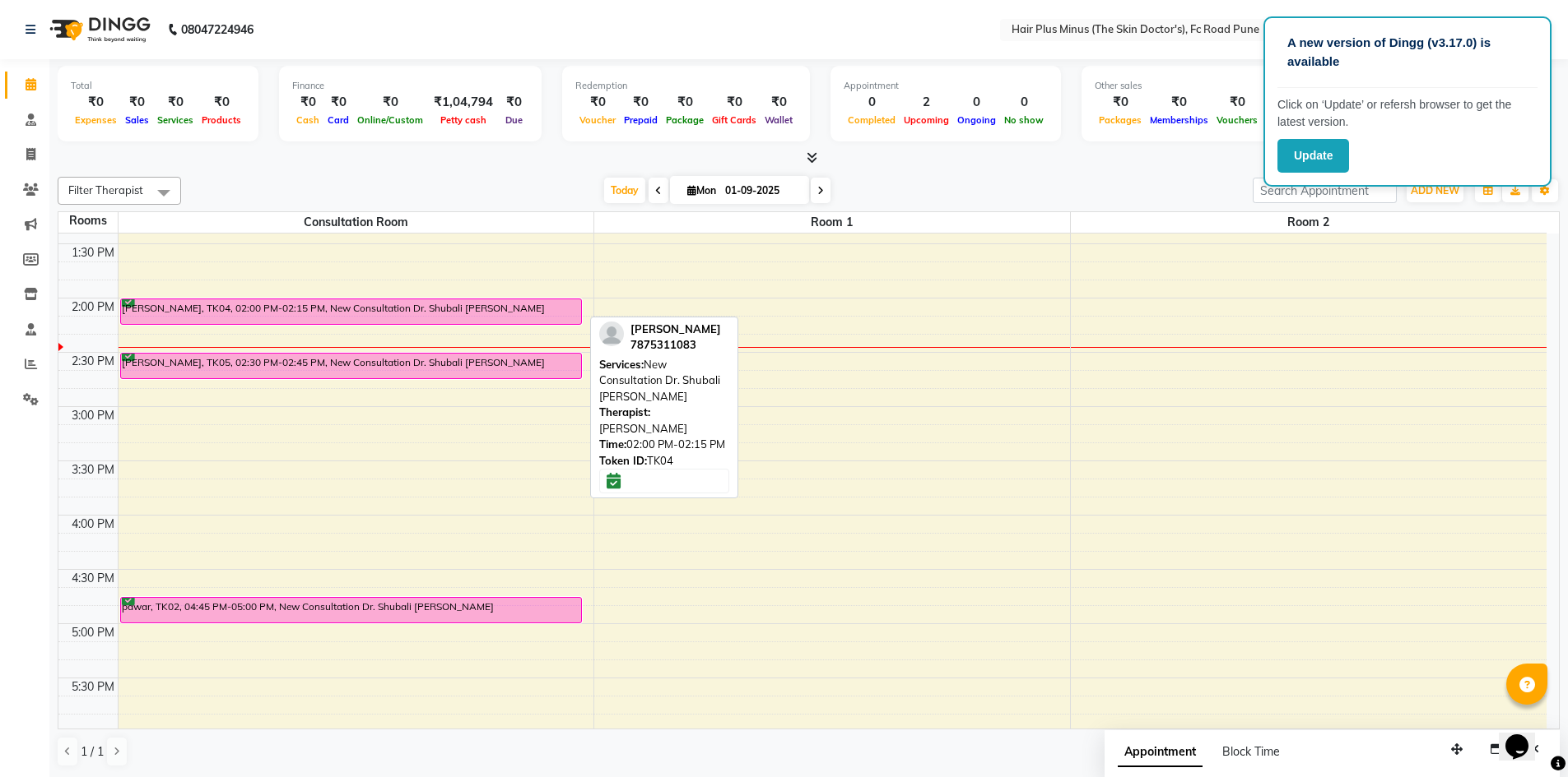
click at [547, 315] on div "[PERSON_NAME], TK04, 02:00 PM-02:15 PM, New Consultation Dr. Shubali [PERSON_NA…" at bounding box center [350, 312] width 460 height 25
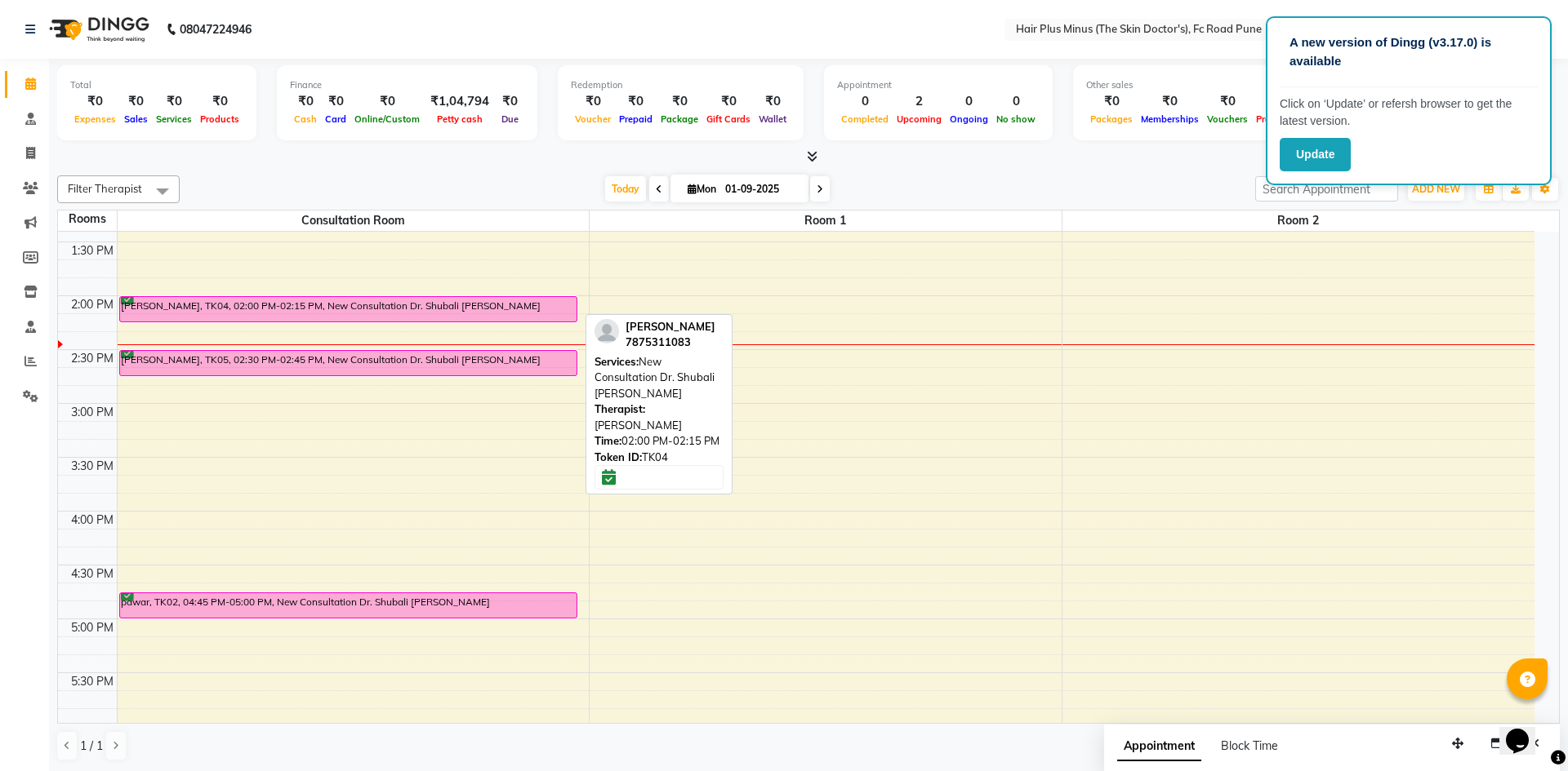
select select "6"
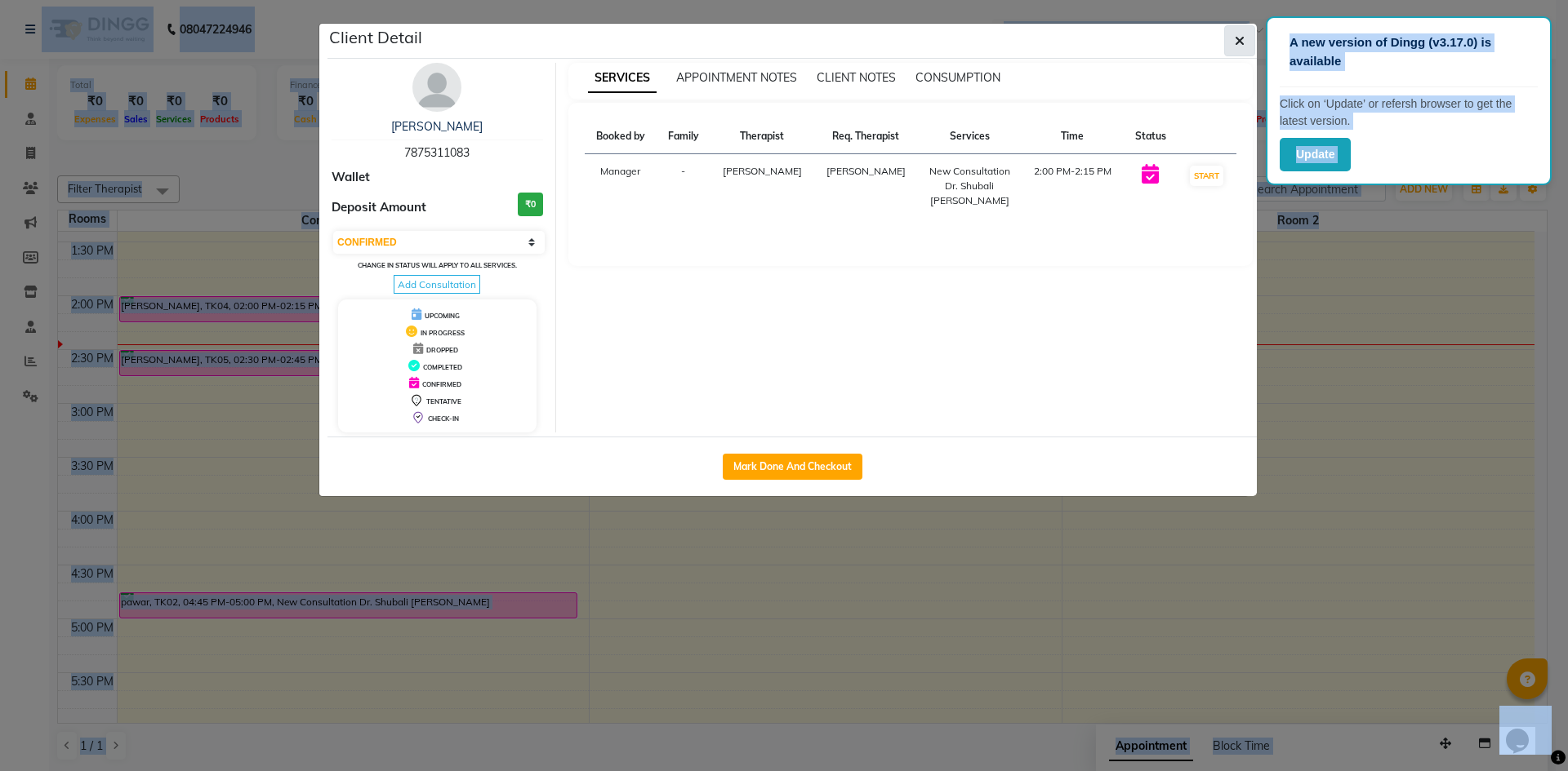
click at [1234, 43] on button "button" at bounding box center [1239, 40] width 31 height 31
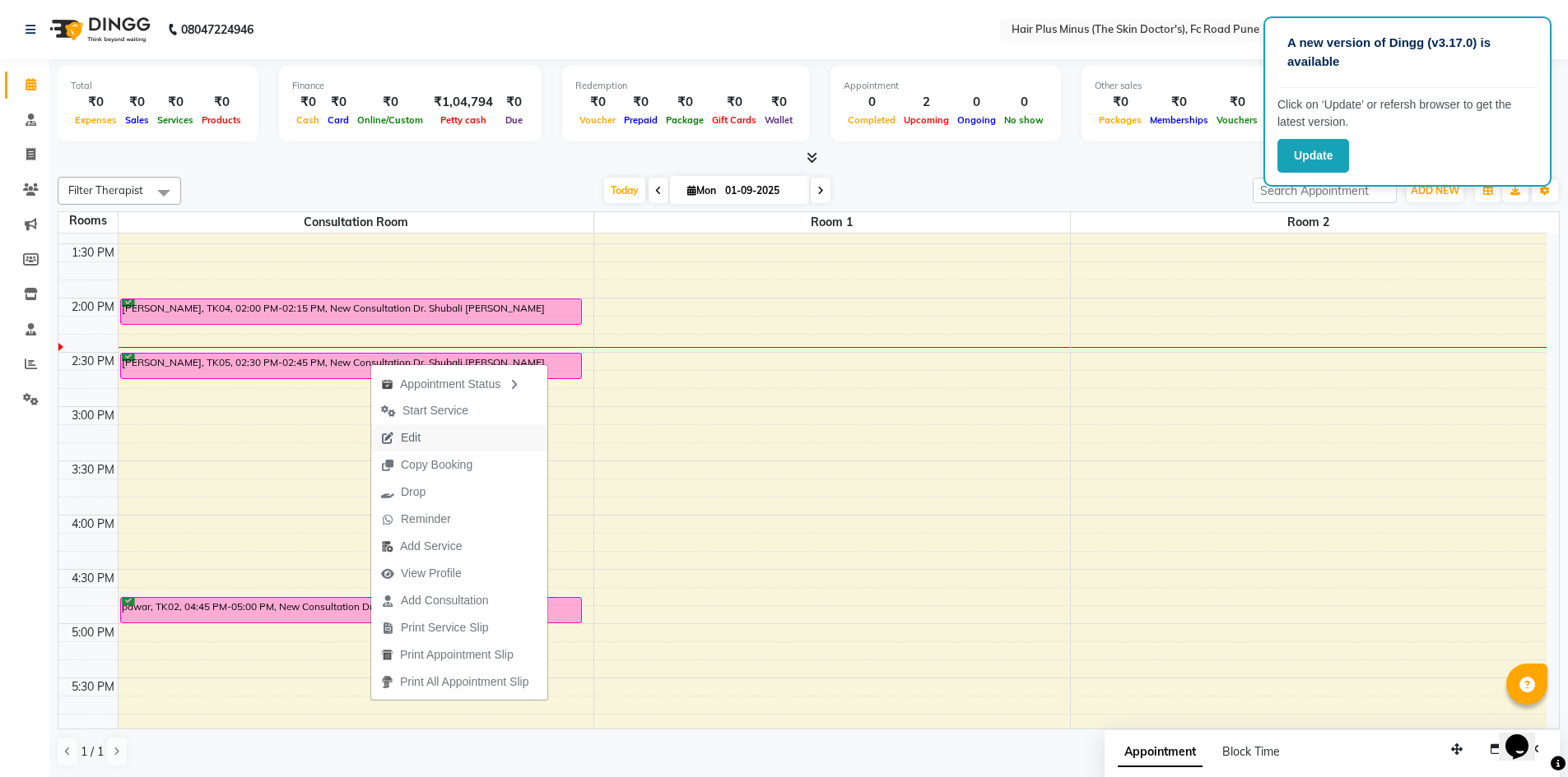
click at [414, 430] on span "Edit" at bounding box center [410, 438] width 20 height 17
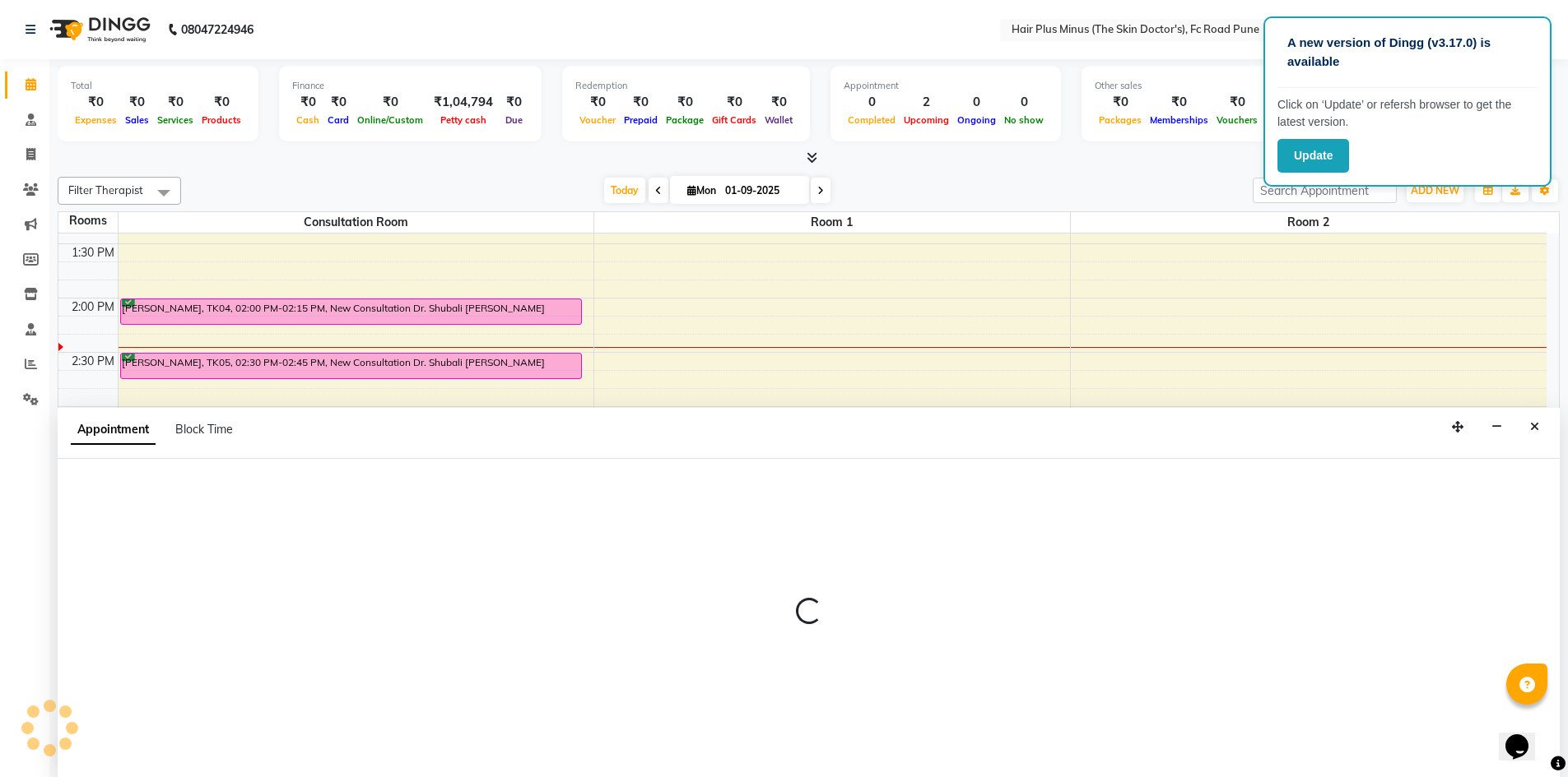
scroll to position [1, 0]
select select "tentative"
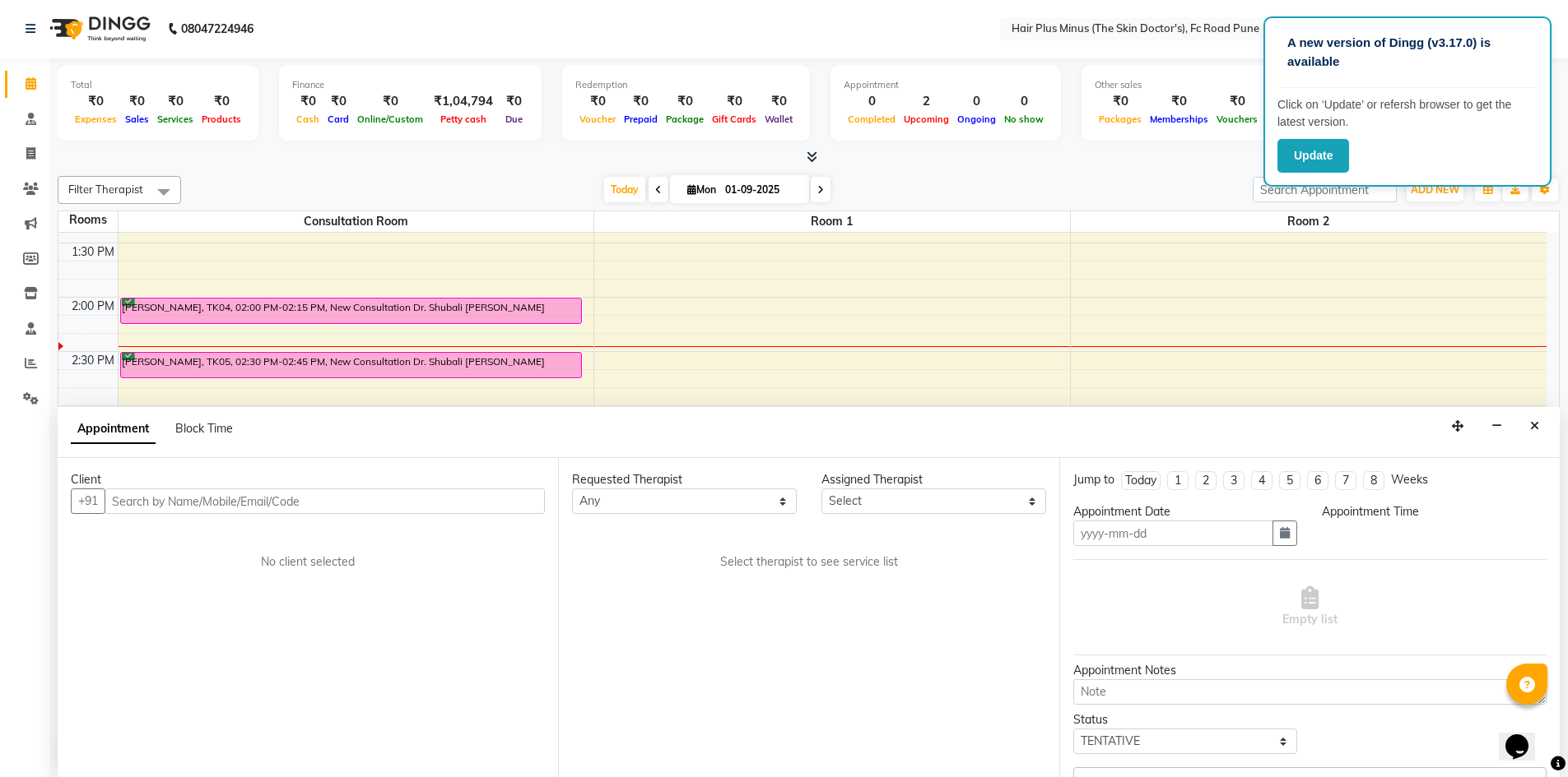
type input "01-09-2025"
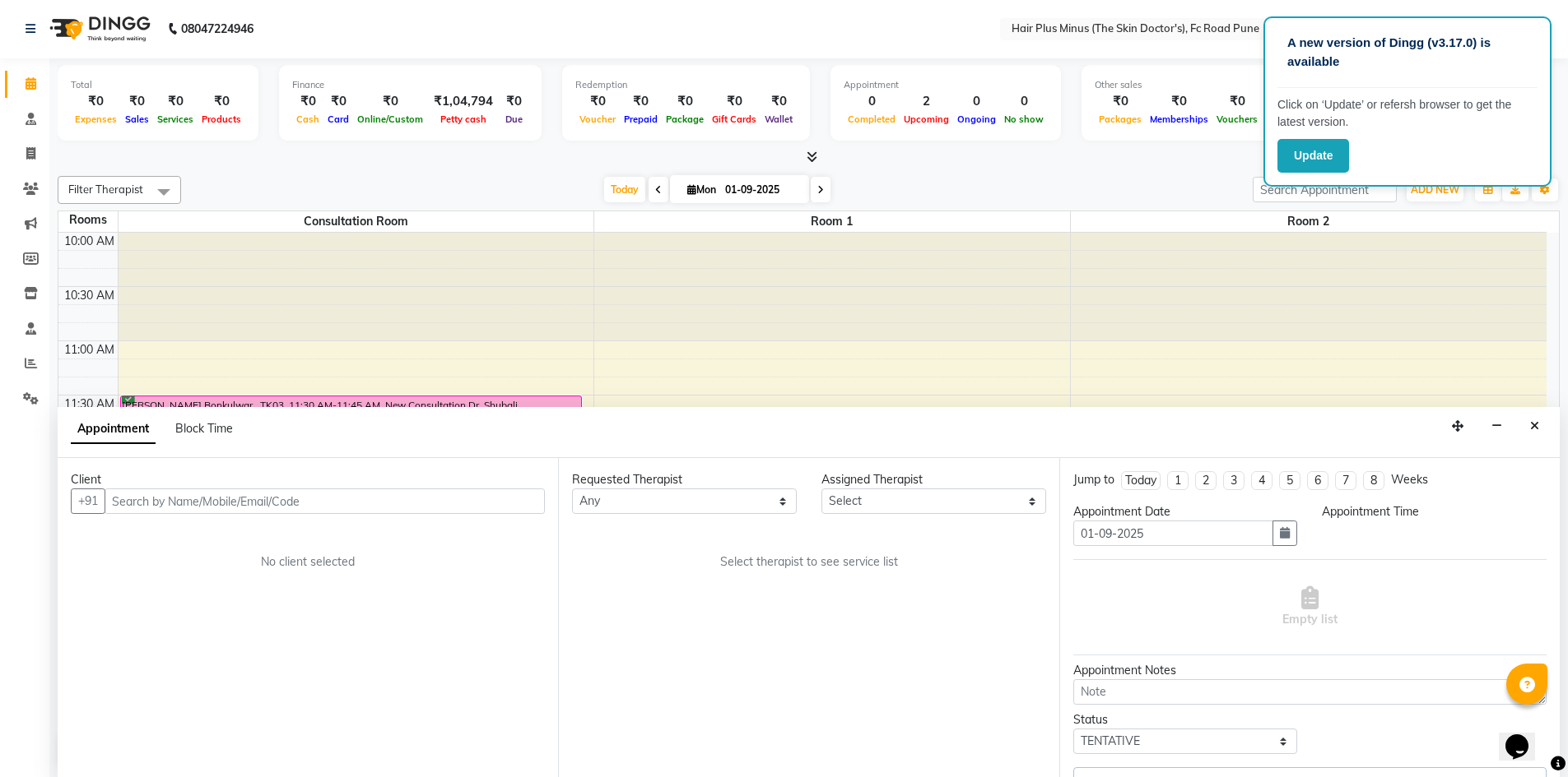
select select "confirm booking"
select select "870"
select select "78216"
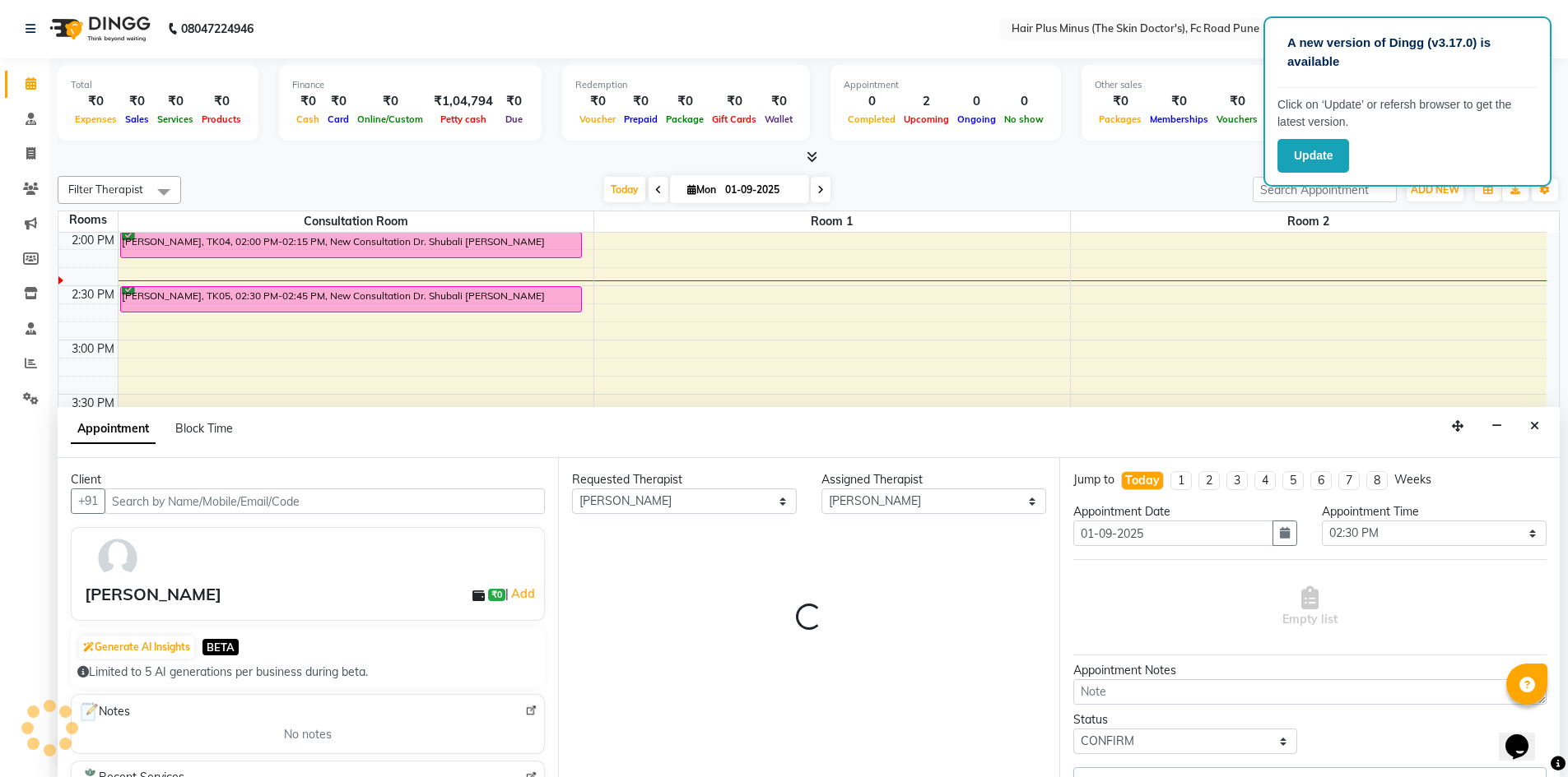
select select "3991"
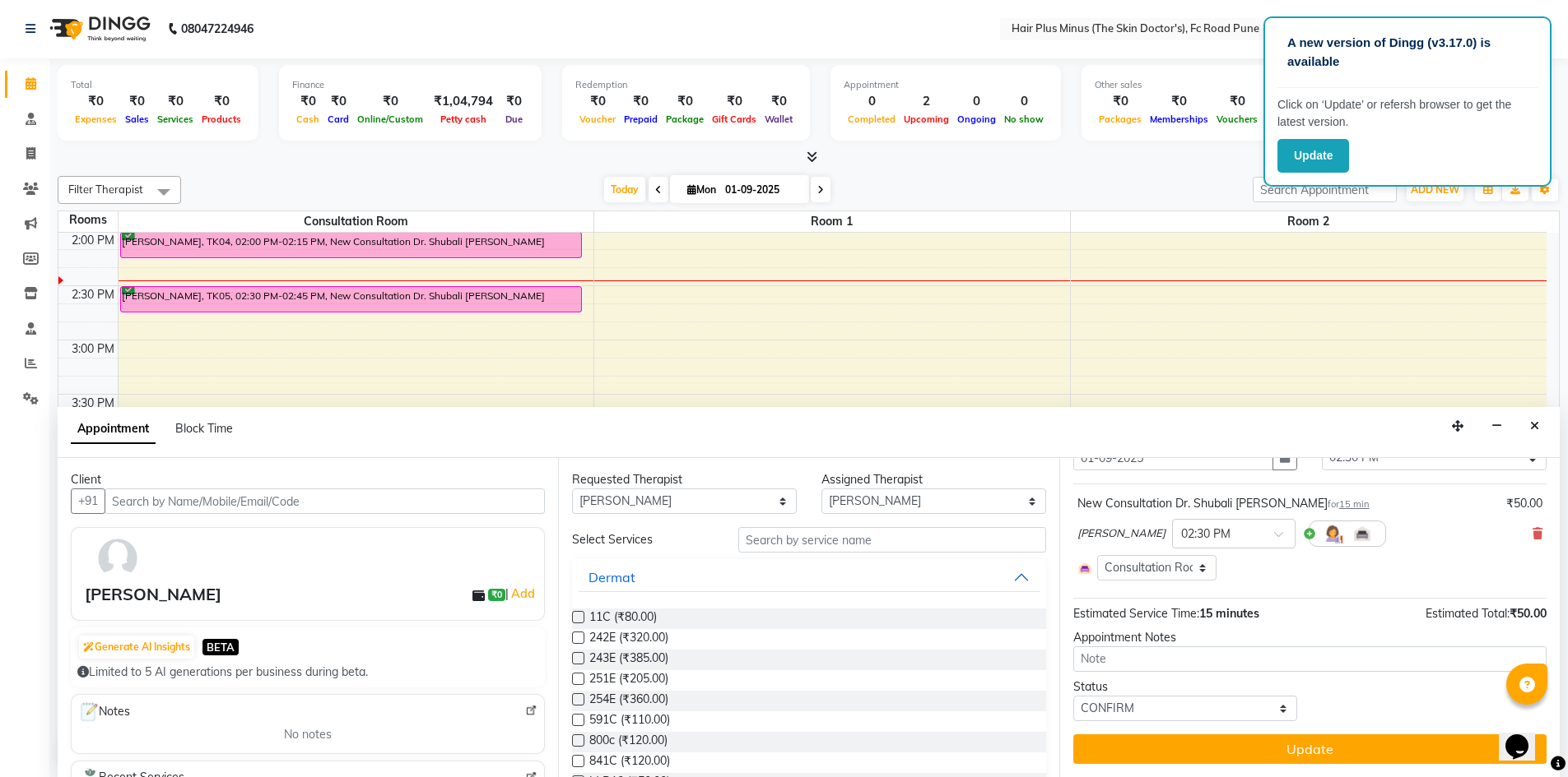
scroll to position [0, 0]
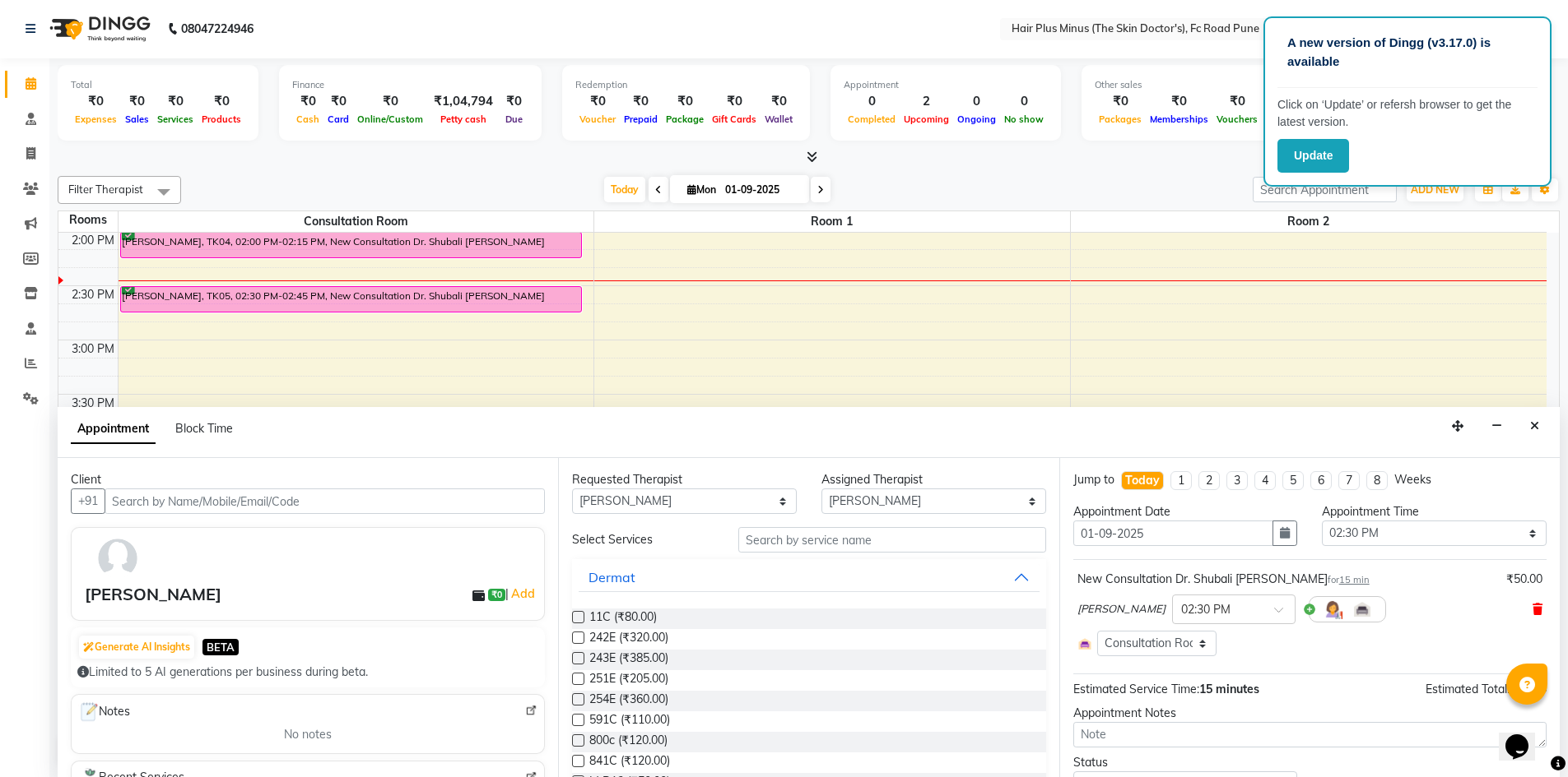
click at [1533, 609] on icon at bounding box center [1537, 609] width 10 height 12
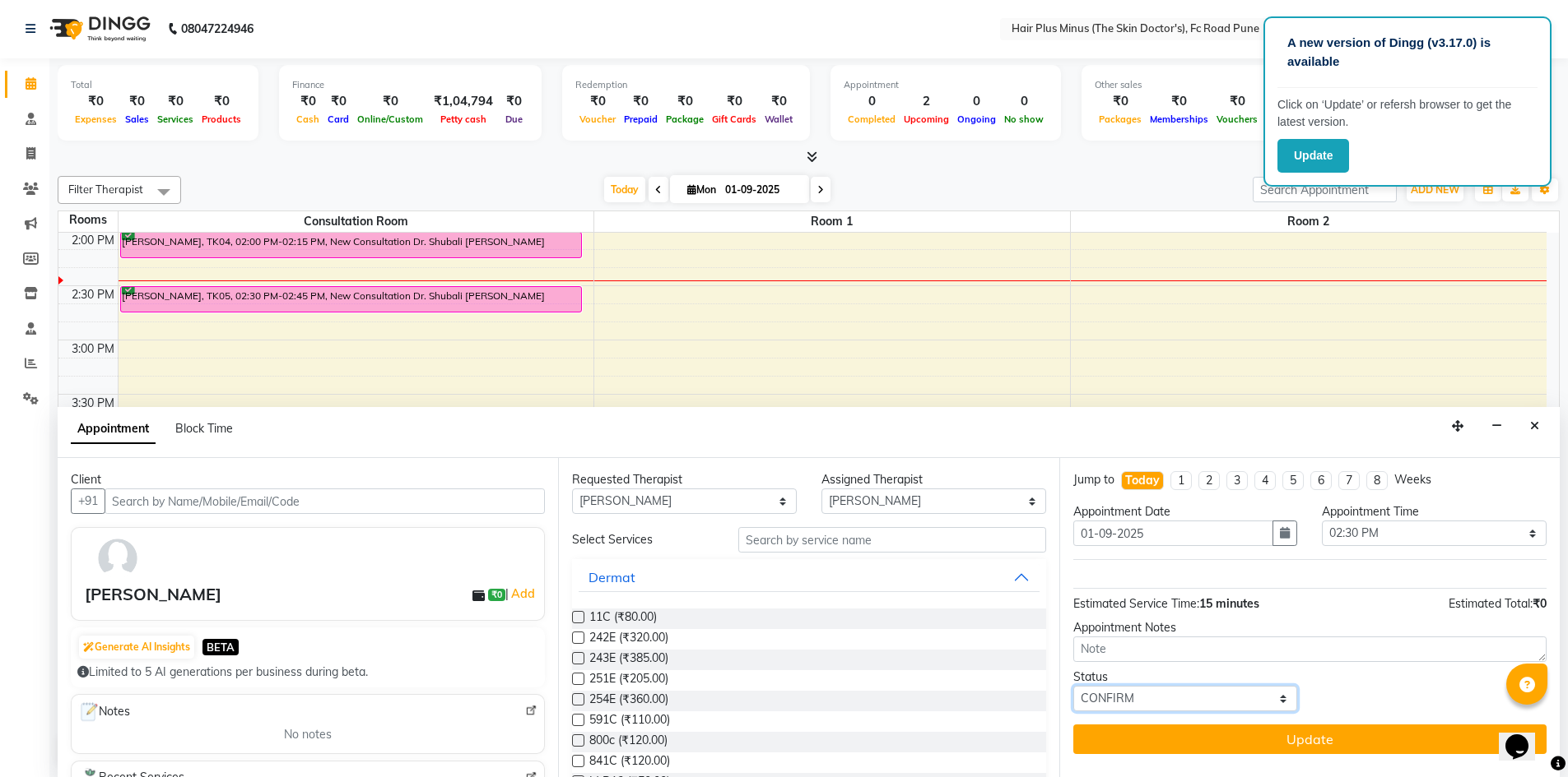
click at [1137, 700] on select "Select TENTATIVE CONFIRM CHECK-IN UPCOMING" at bounding box center [1185, 698] width 224 height 26
select select "tentative"
click at [1073, 686] on select "Select TENTATIVE CONFIRM CHECK-IN UPCOMING" at bounding box center [1185, 698] width 224 height 26
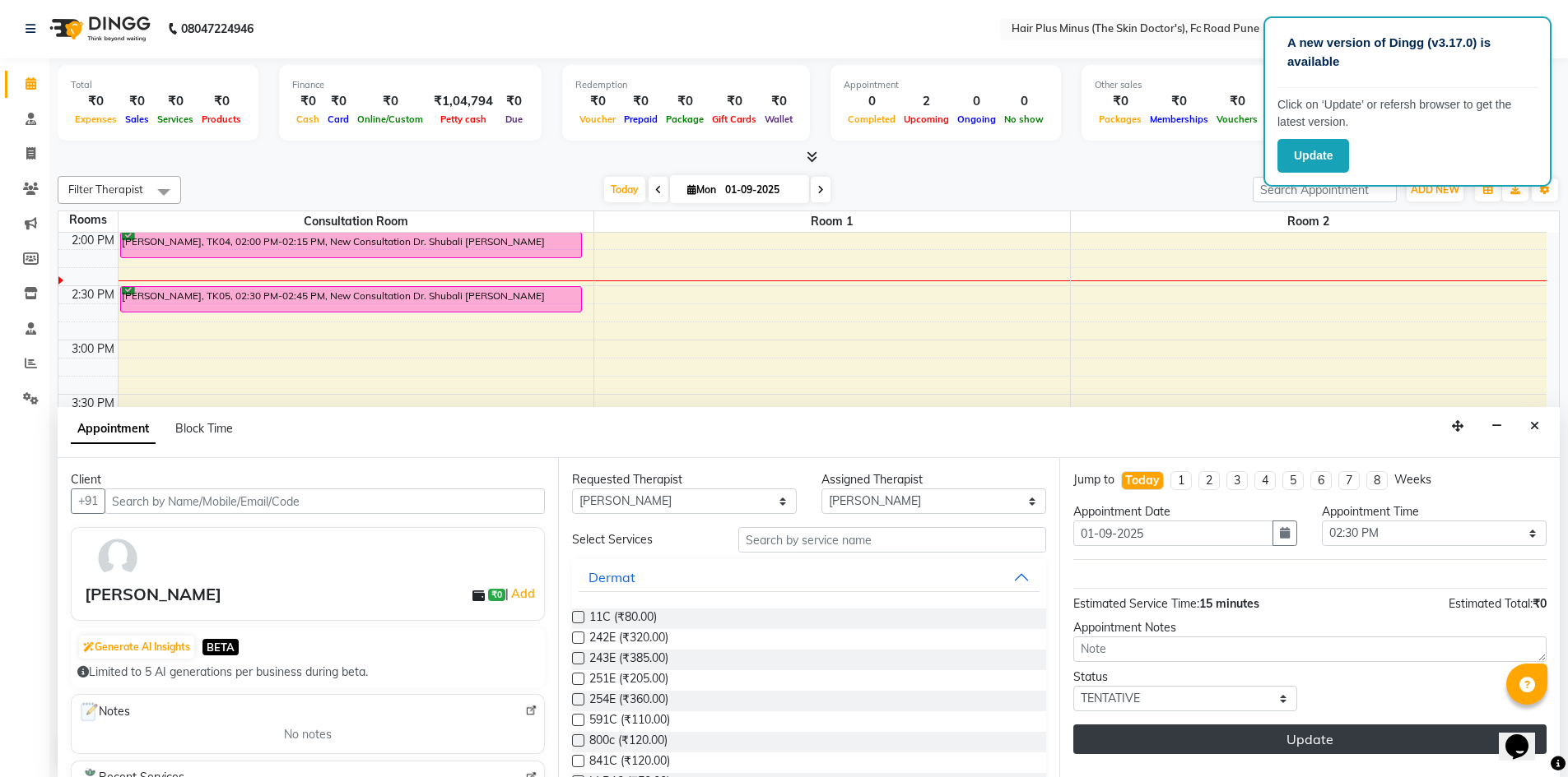
click at [1292, 736] on button "Update" at bounding box center [1310, 739] width 473 height 29
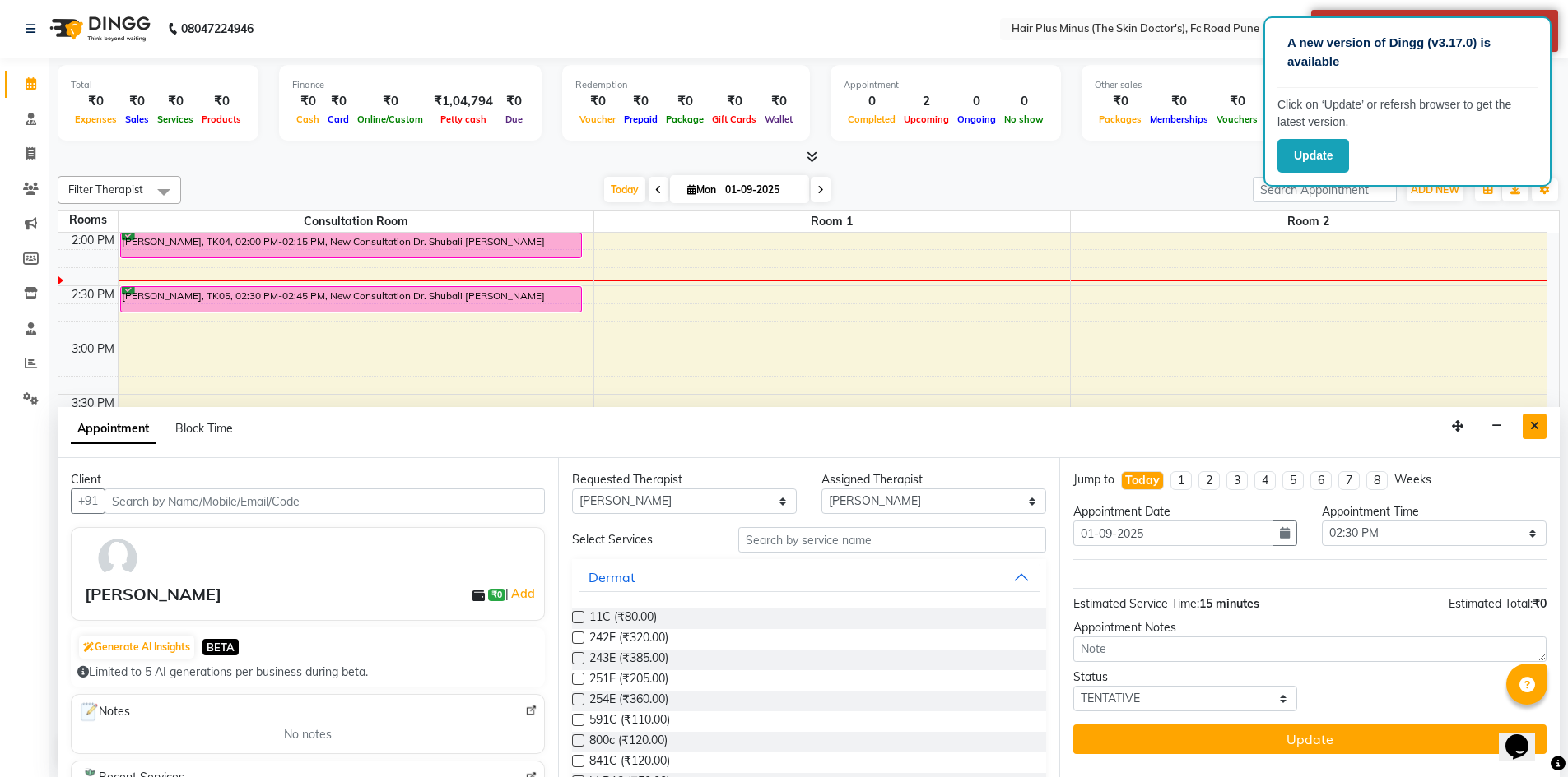
click at [1541, 429] on button "Close" at bounding box center [1534, 426] width 24 height 26
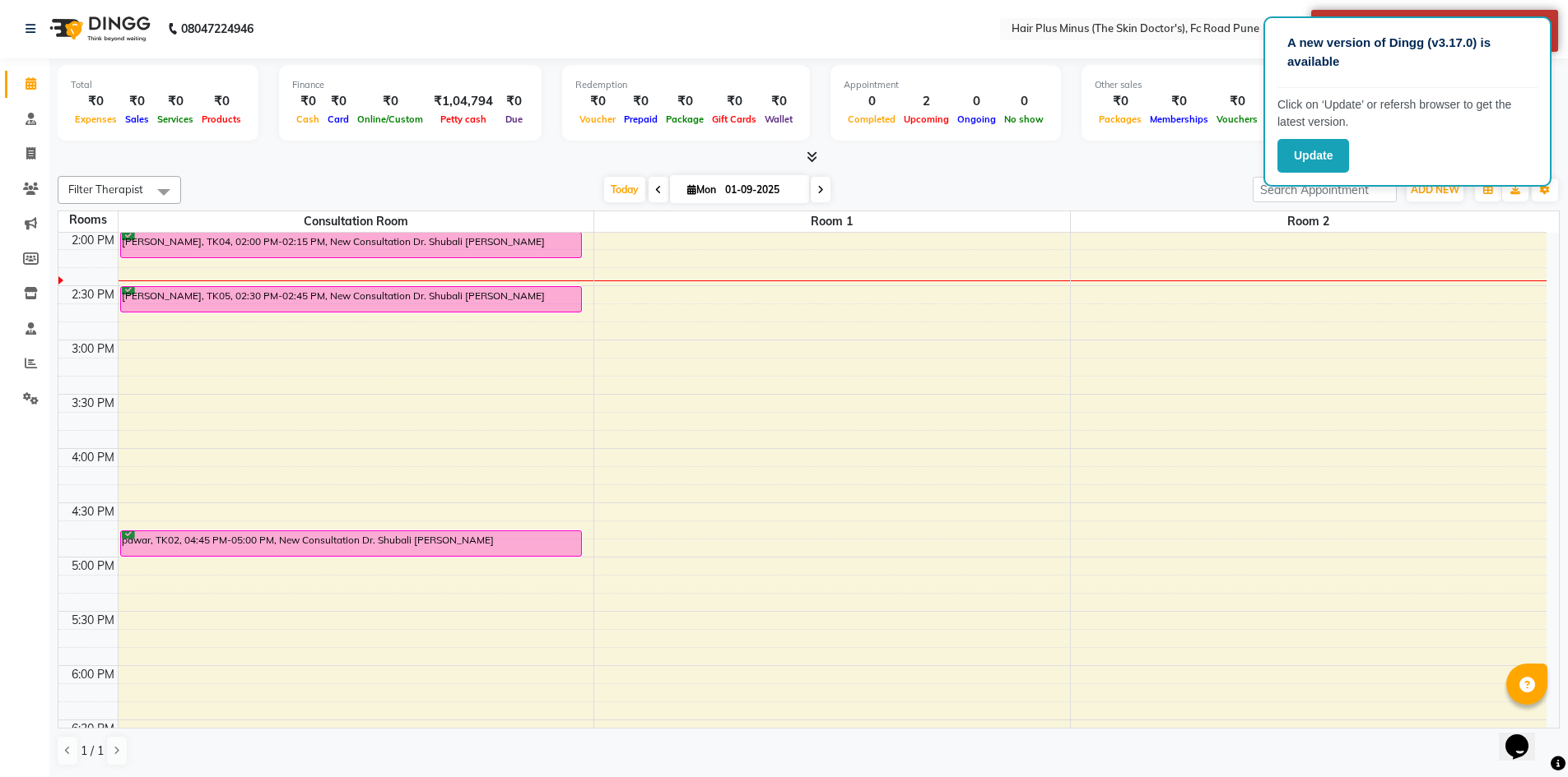
scroll to position [270, 0]
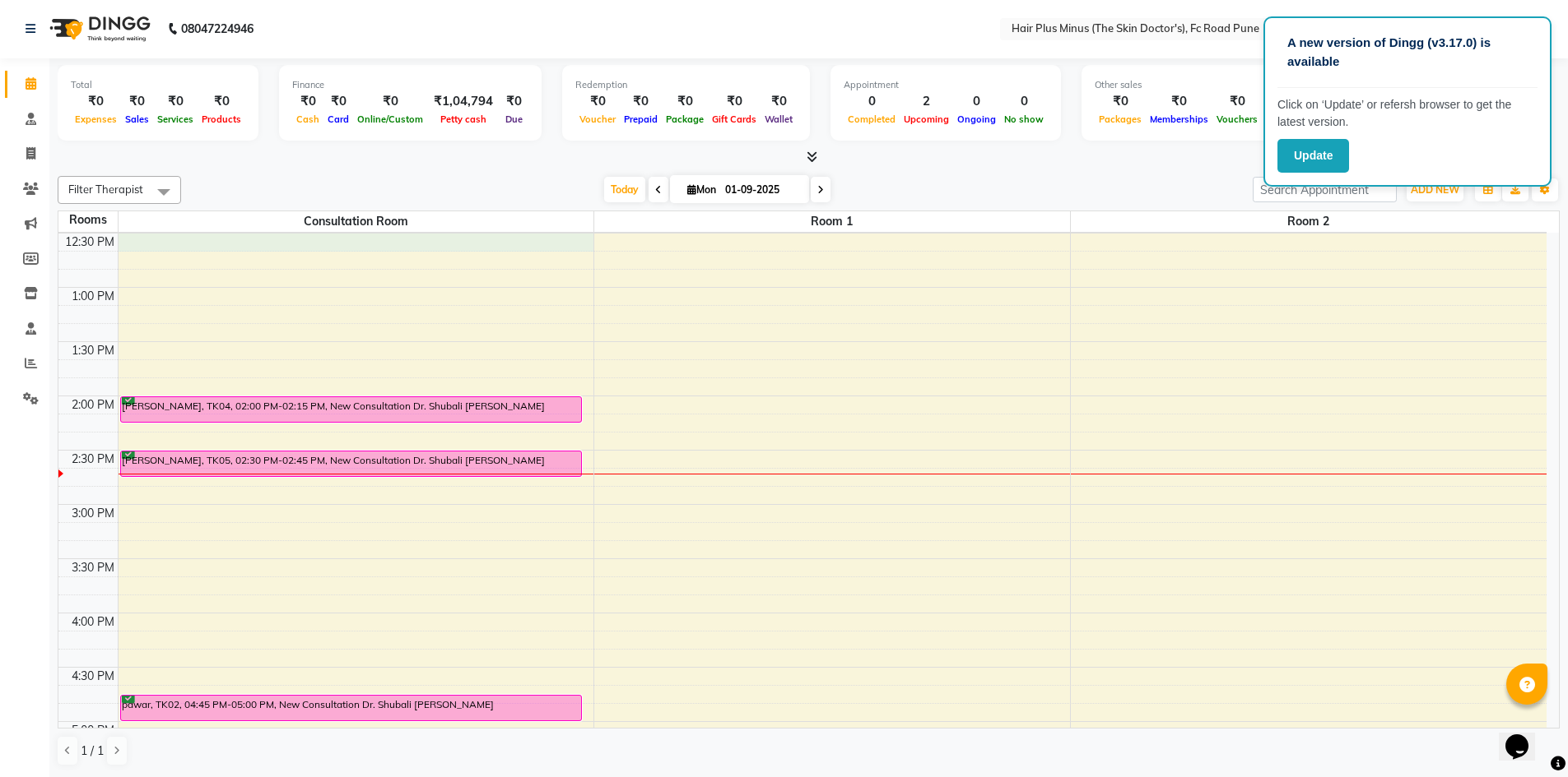
click at [145, 240] on div "10:00 AM 10:30 AM 11:00 AM 11:30 AM 12:00 PM 12:30 PM 1:00 PM 1:30 PM 2:00 PM 2…" at bounding box center [802, 558] width 1488 height 1193
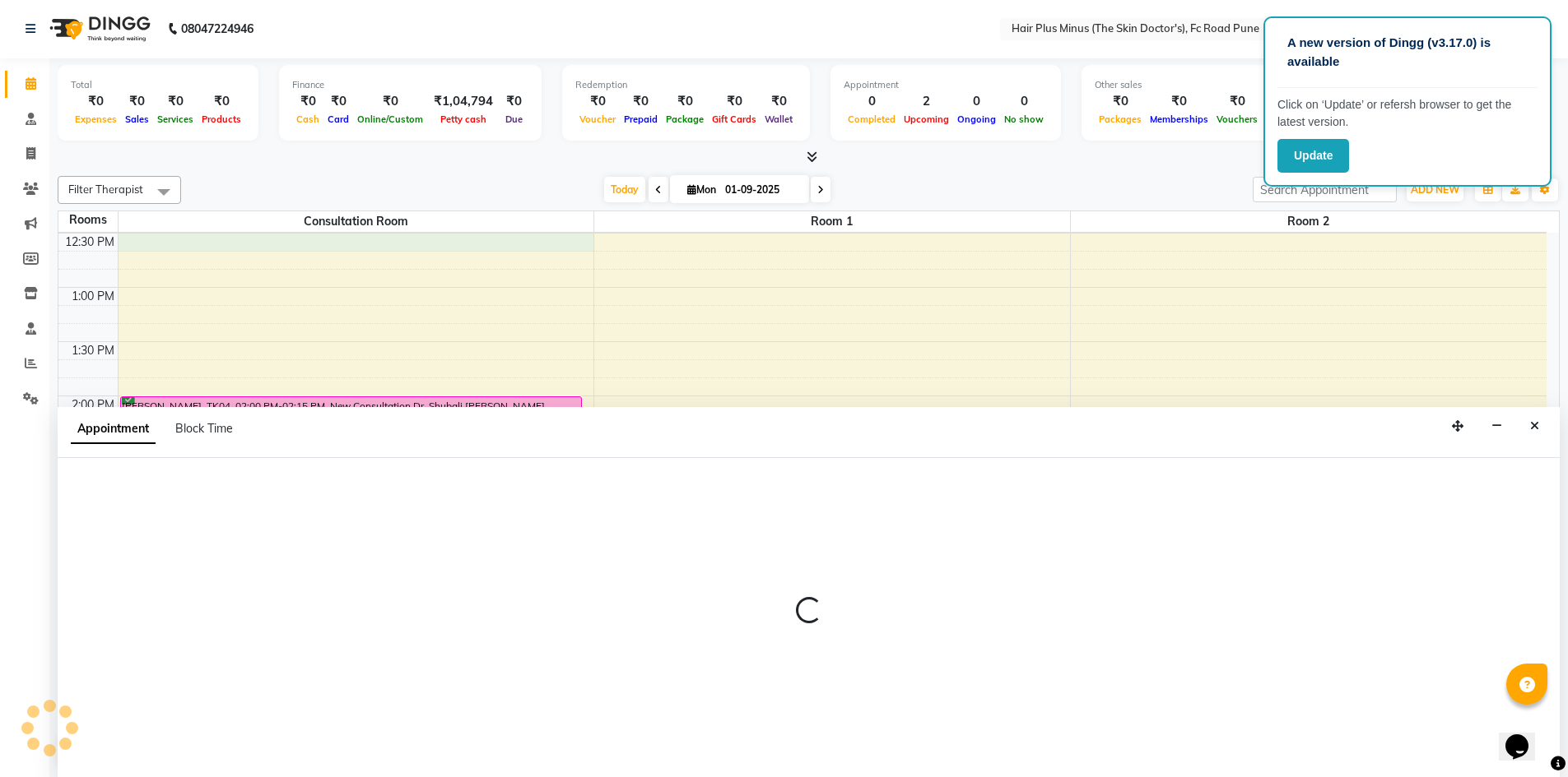
select select "750"
select select "tentative"
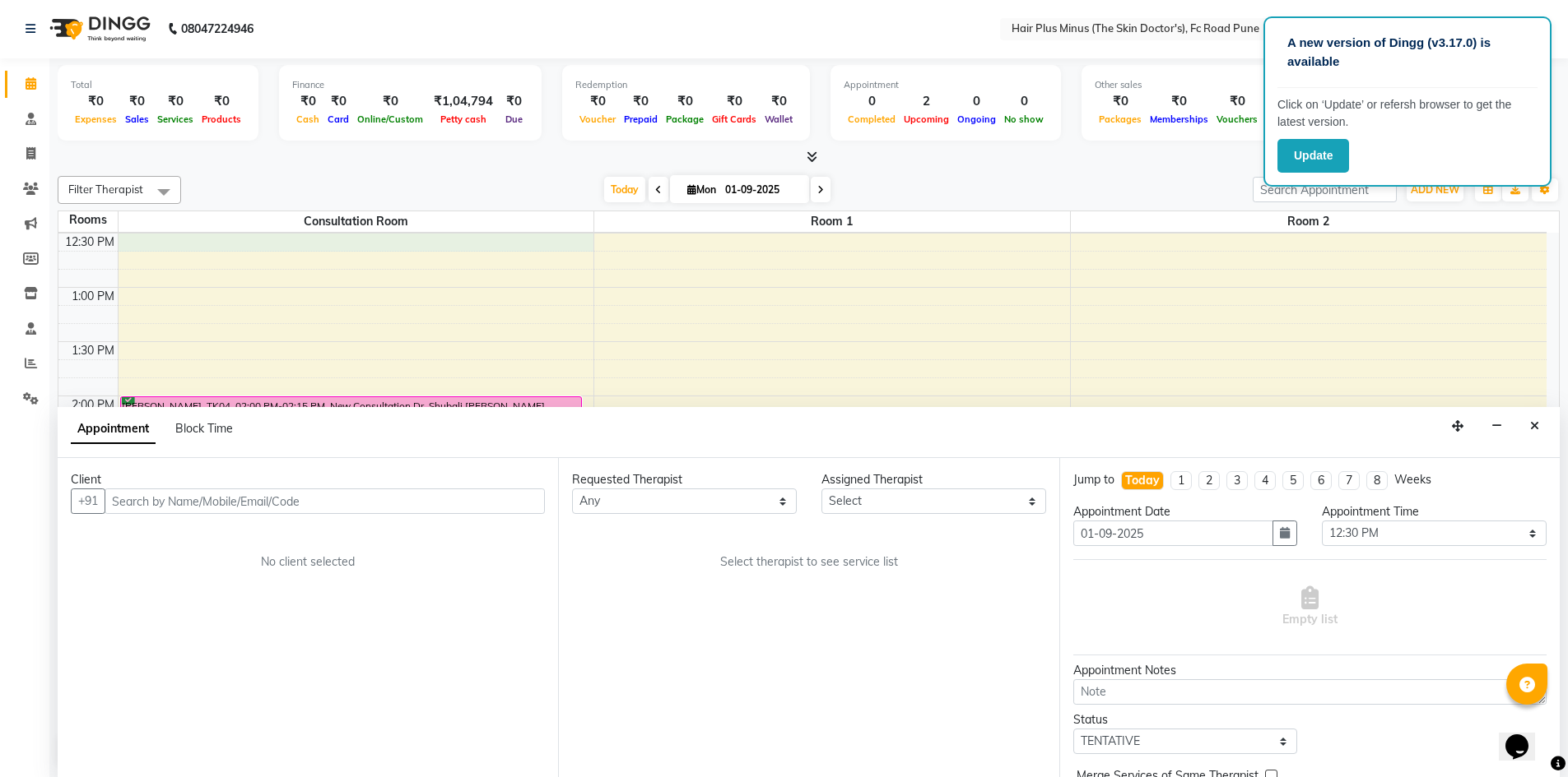
click at [219, 498] on input "text" at bounding box center [324, 501] width 441 height 26
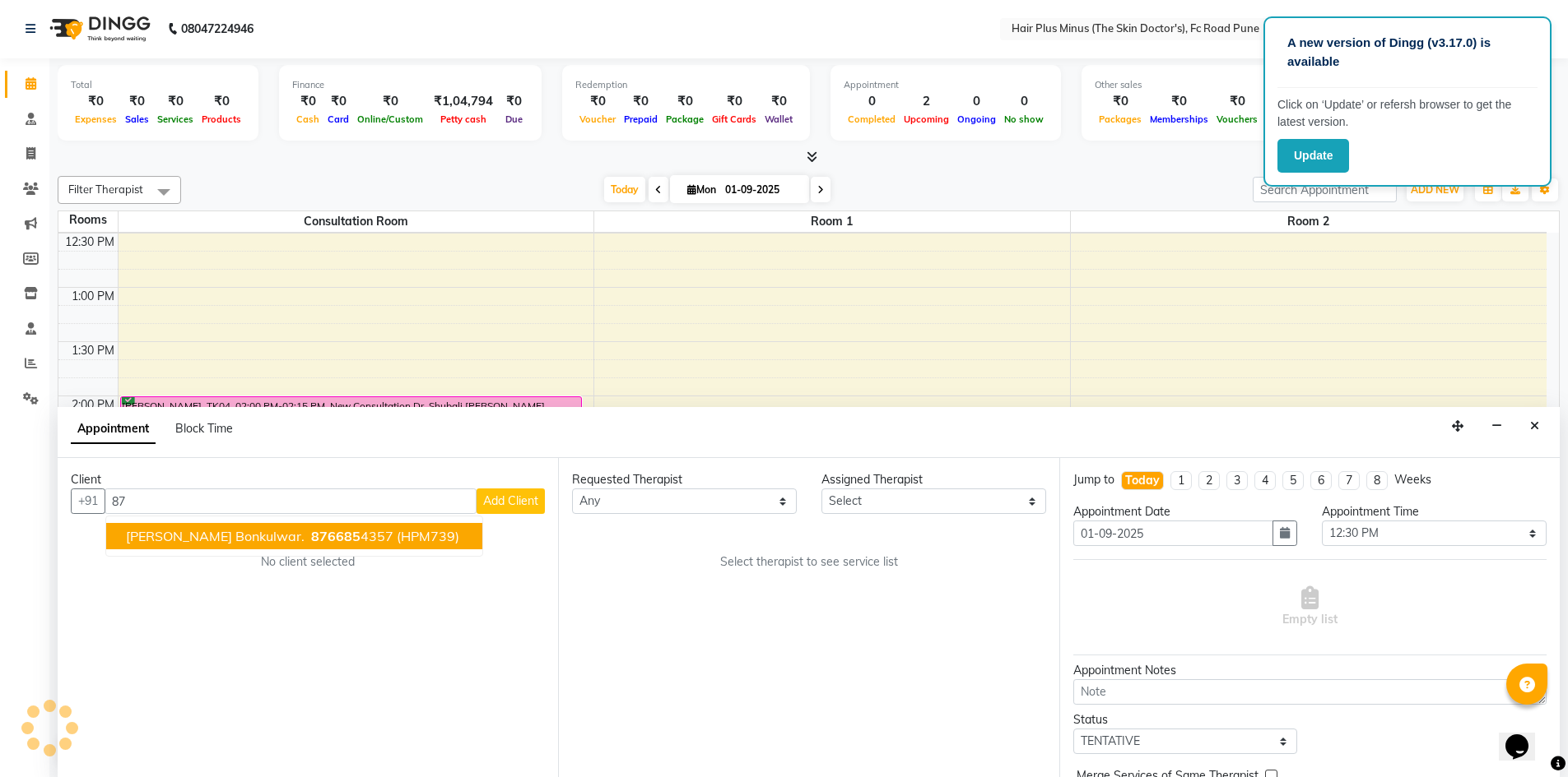
type input "8"
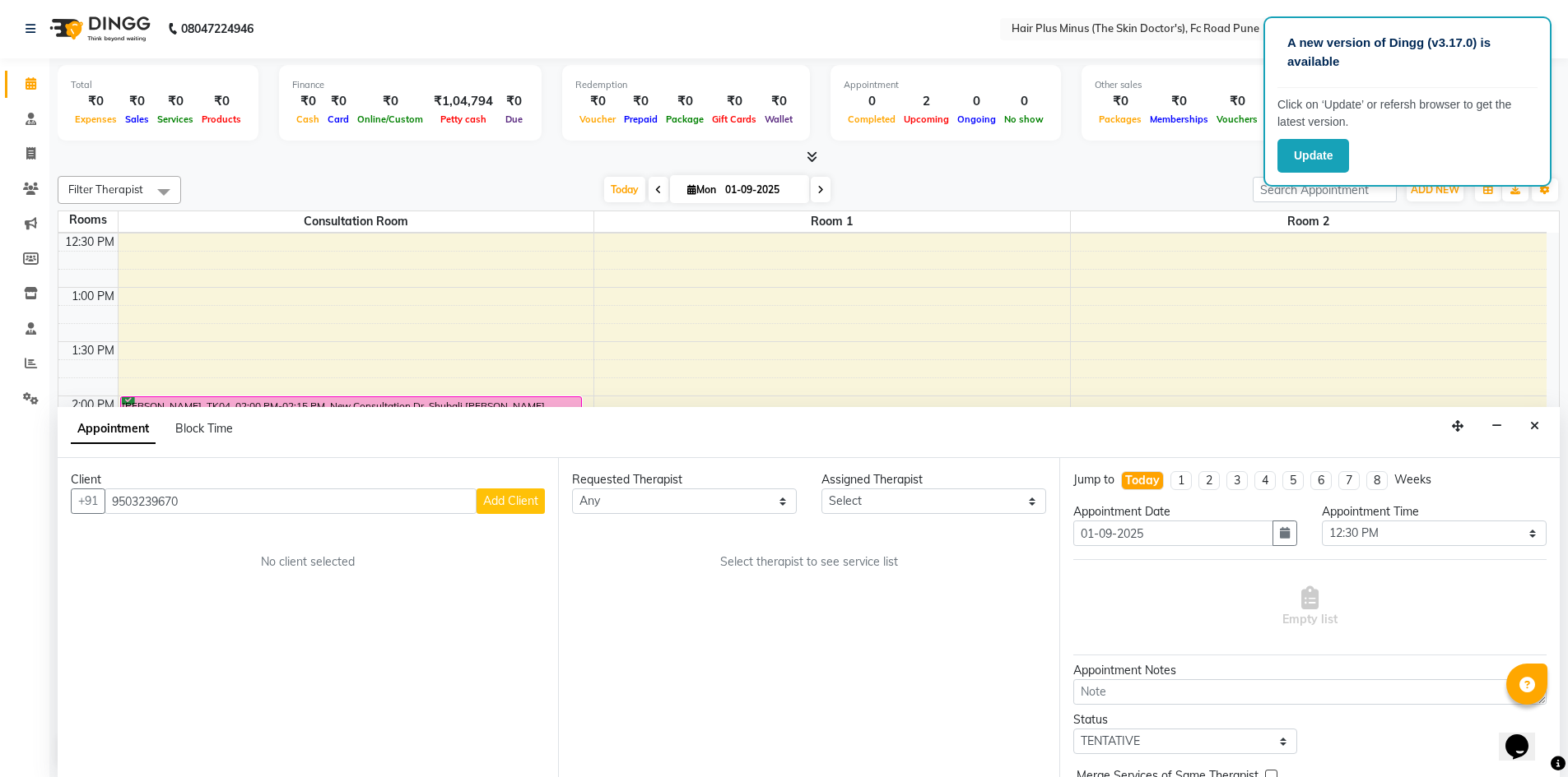
type input "9503239670"
click at [507, 502] on span "Add Client" at bounding box center [511, 501] width 55 height 15
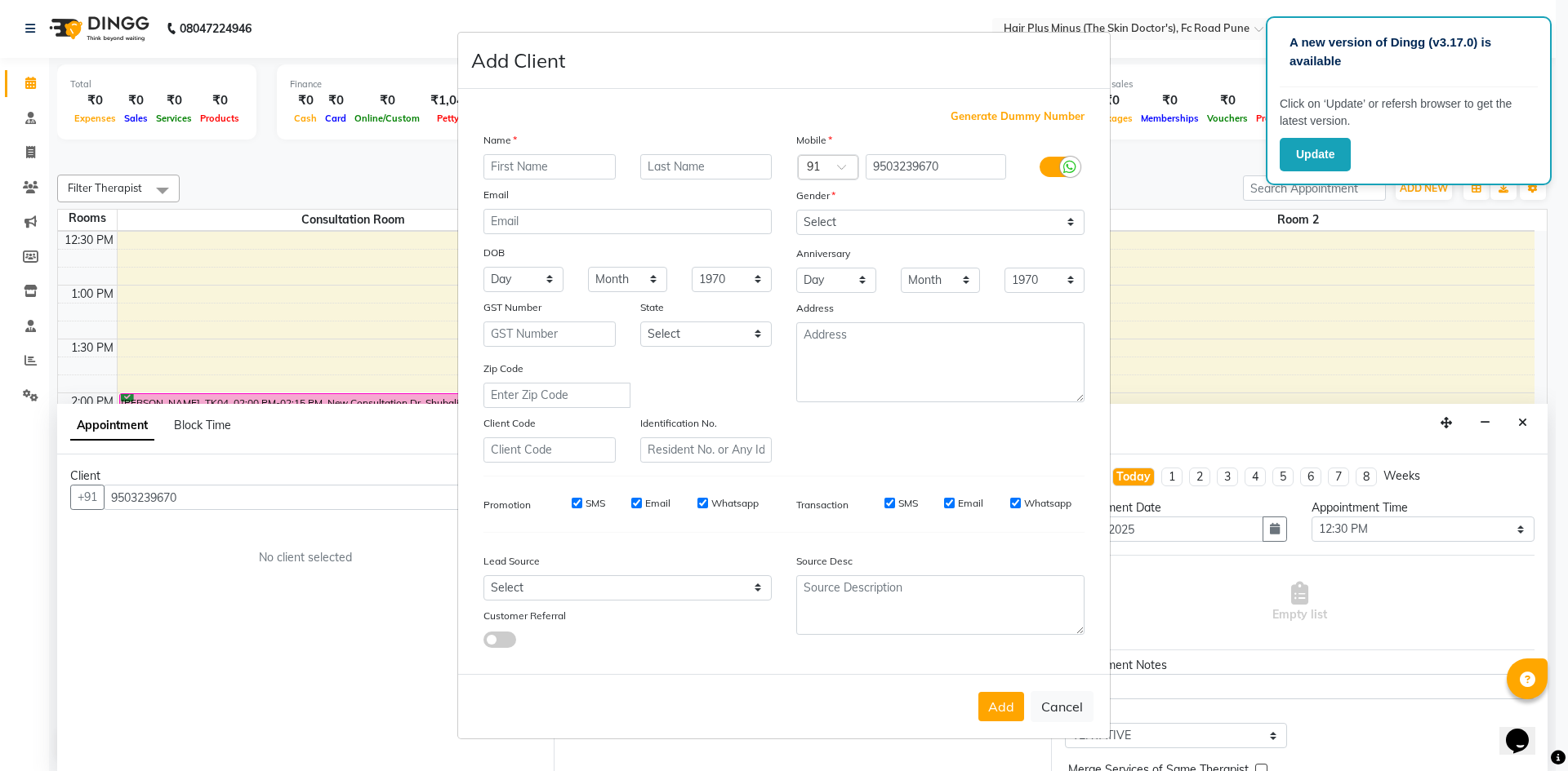
click at [556, 165] on input "text" at bounding box center [550, 166] width 132 height 25
drag, startPoint x: 650, startPoint y: 122, endPoint x: 986, endPoint y: 314, distance: 387.0
click at [701, 155] on div "Generate Dummy Number Name Email DOB Day 01 02 03 04 05 06 07 08 09 10 11 12 13…" at bounding box center [784, 384] width 625 height 553
click at [553, 174] on input "text" at bounding box center [550, 166] width 132 height 25
type input "shweta"
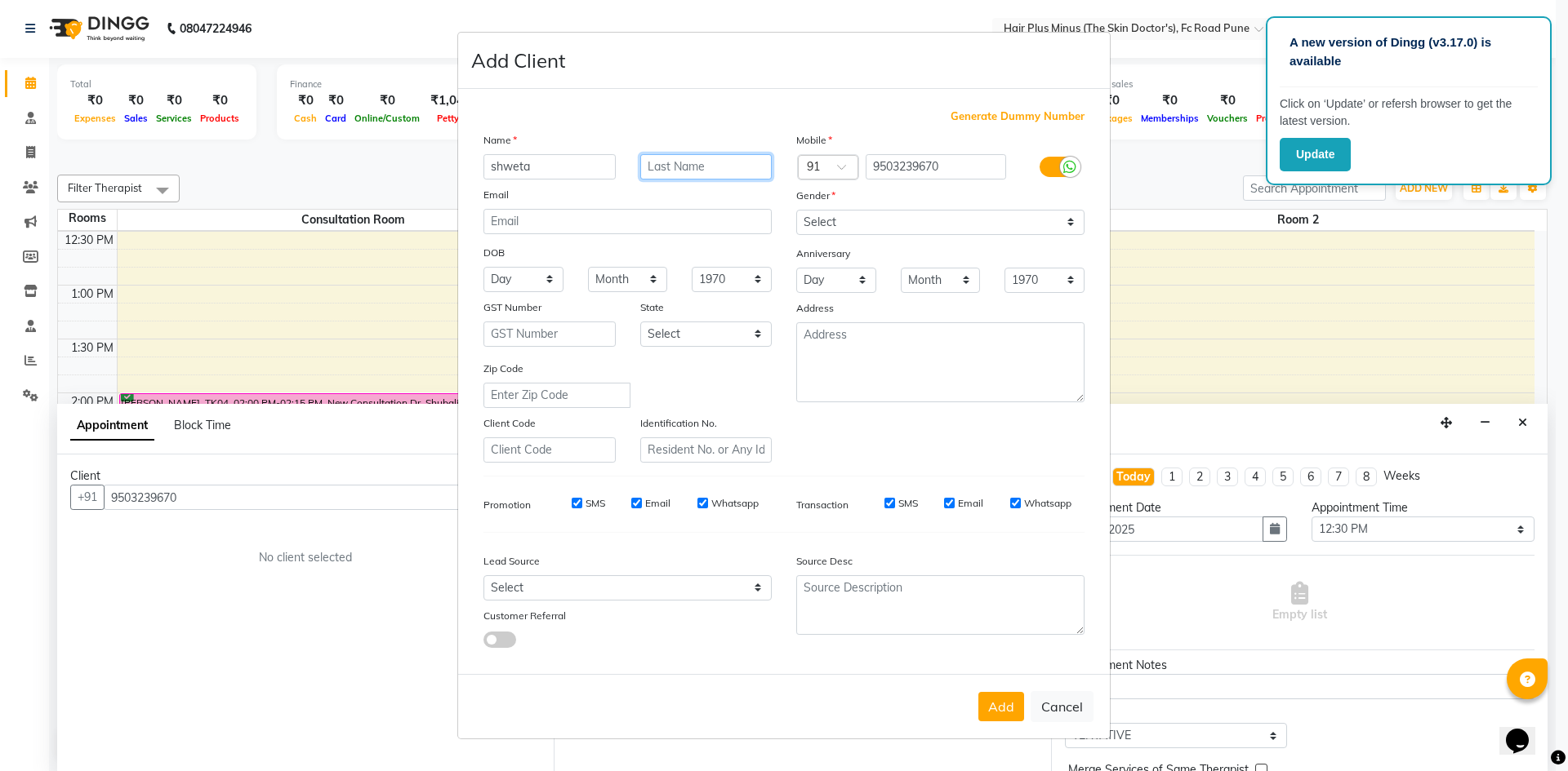
click at [671, 170] on input "text" at bounding box center [706, 166] width 132 height 25
type input "chitrakar"
click at [1070, 228] on select "Select Male Female Other Prefer Not To Say" at bounding box center [940, 222] width 288 height 25
select select "female"
click at [796, 210] on select "Select Male Female Other Prefer Not To Say" at bounding box center [940, 222] width 288 height 25
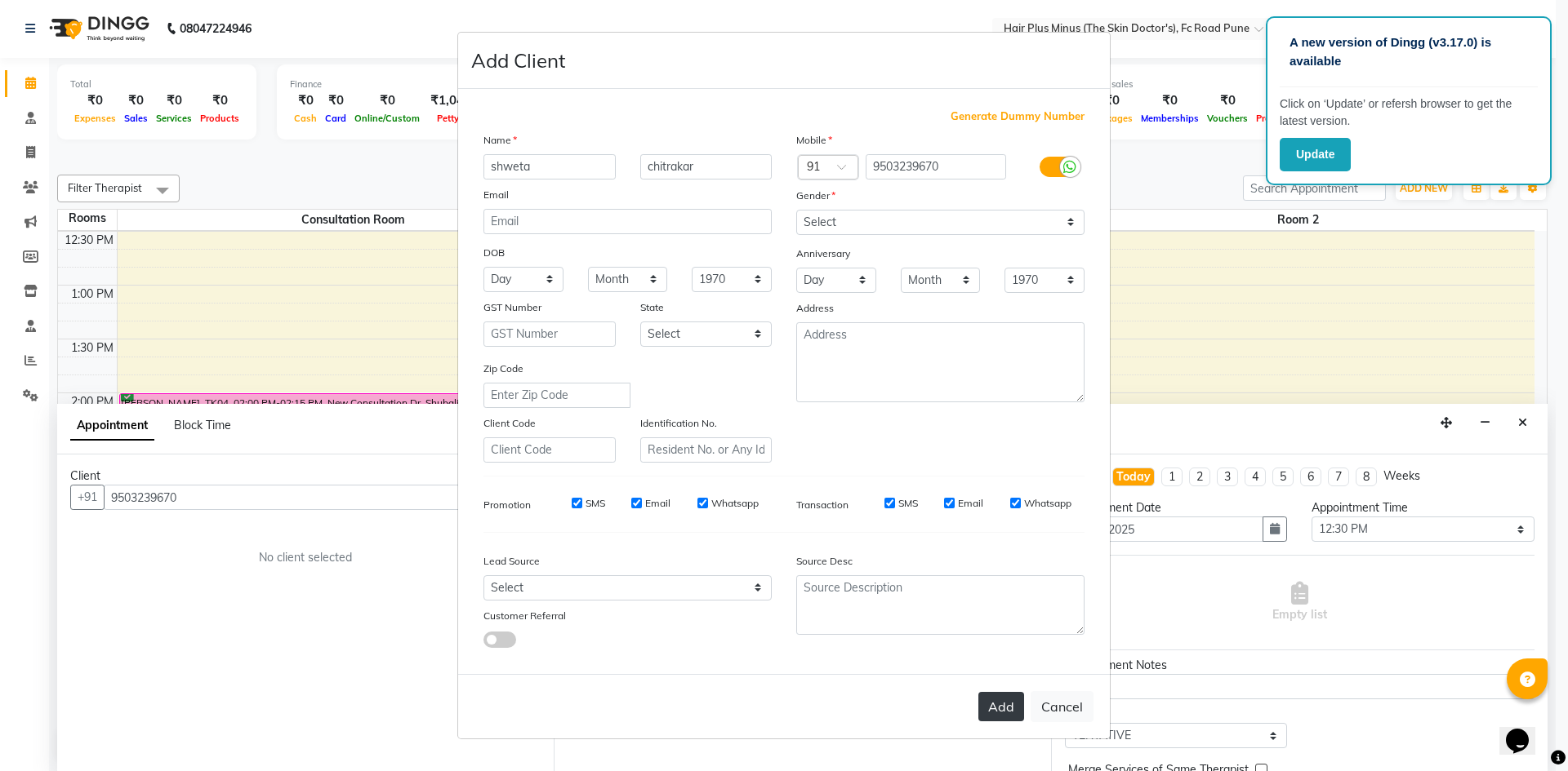
click at [989, 702] on button "Add" at bounding box center [1001, 706] width 46 height 29
select select
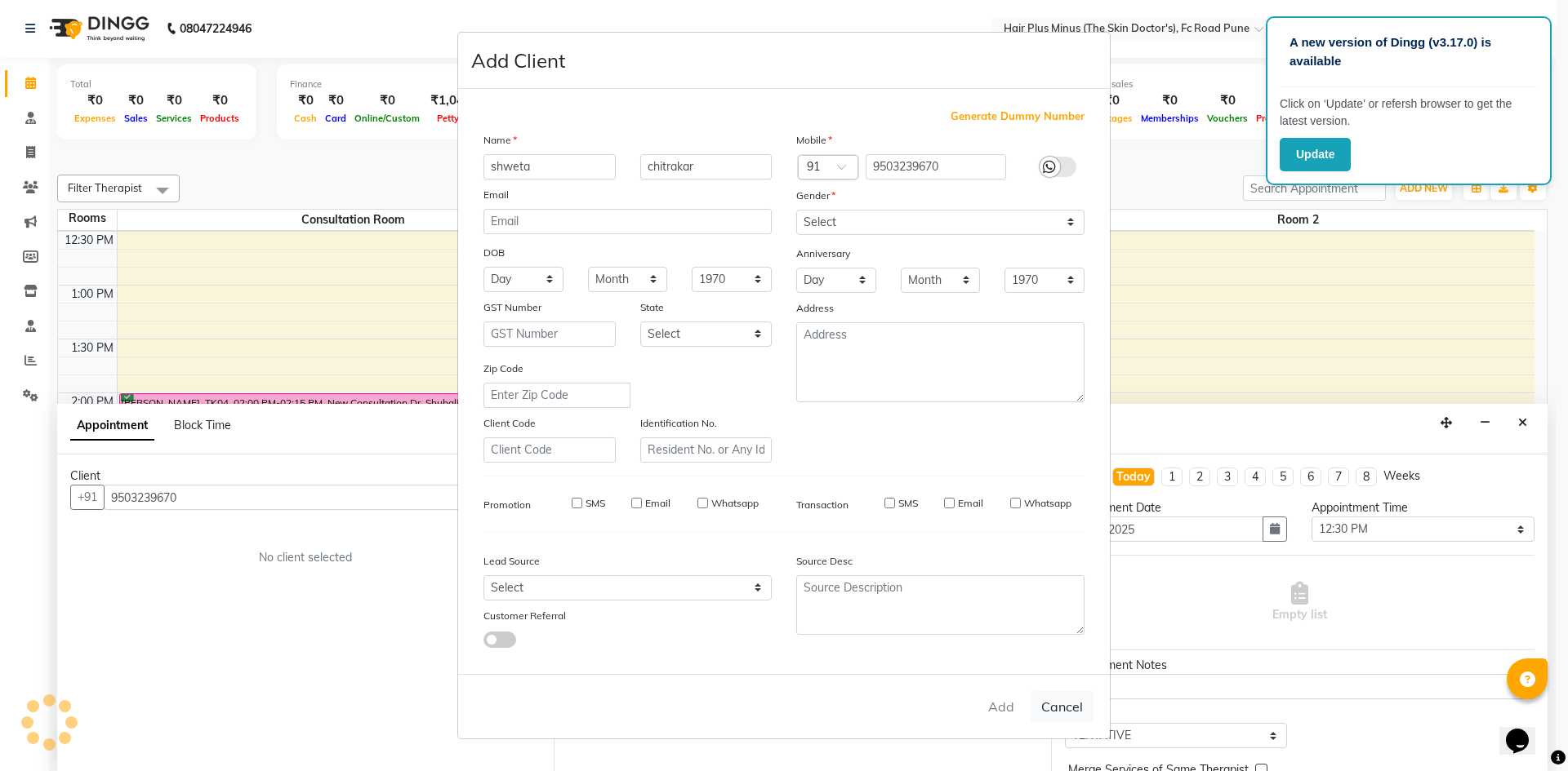
select select
checkbox input "false"
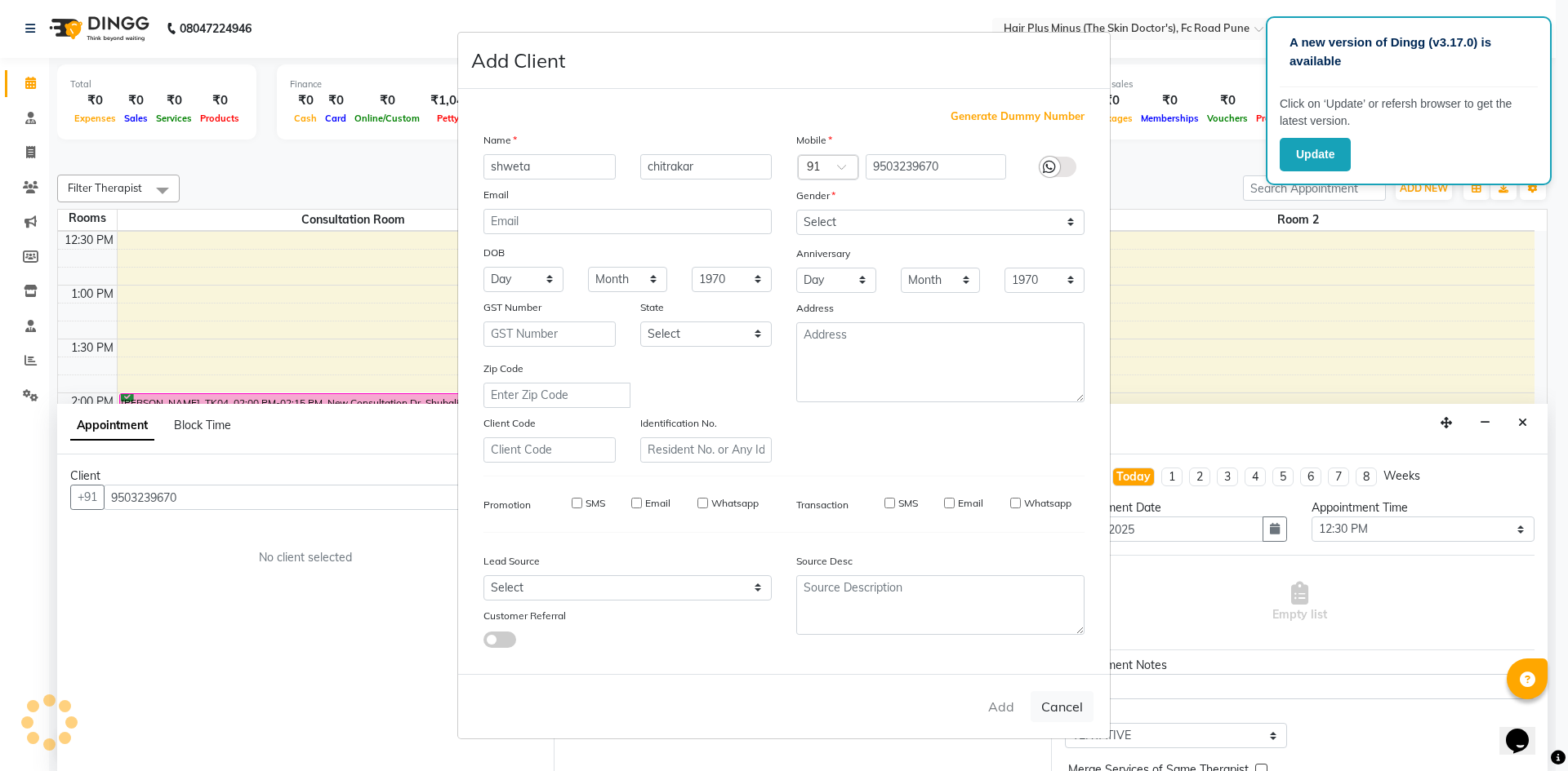
checkbox input "false"
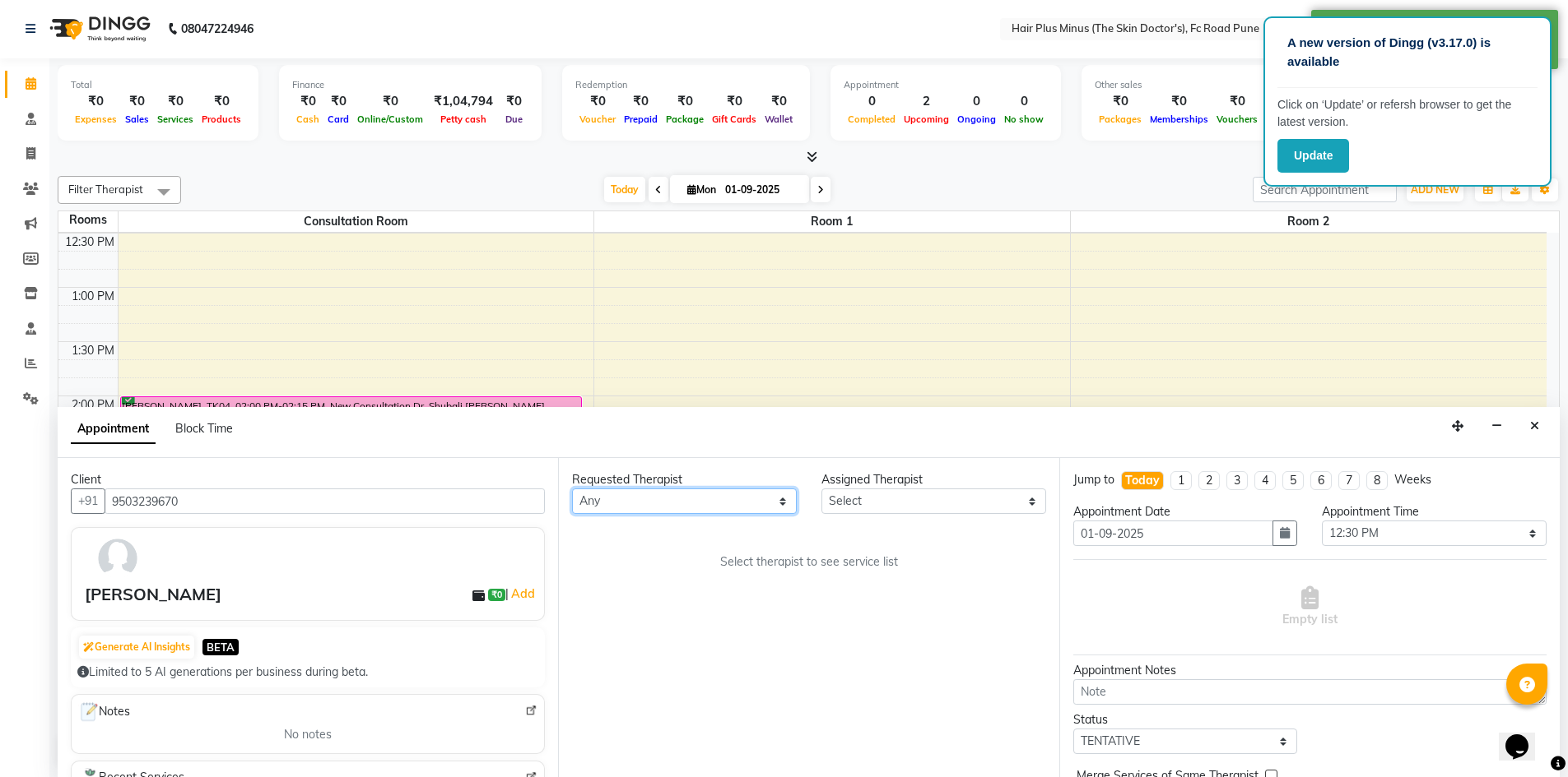
click at [787, 504] on select "Any Dr [PERSON_NAME] Dr. [PERSON_NAME] [PERSON_NAME] [PERSON_NAME] [PERSON_NAME…" at bounding box center [683, 501] width 224 height 26
select select "71426"
click at [572, 488] on select "Any Dr [PERSON_NAME] Dr. [PERSON_NAME] [PERSON_NAME] [PERSON_NAME] [PERSON_NAME…" at bounding box center [683, 501] width 224 height 26
select select "71426"
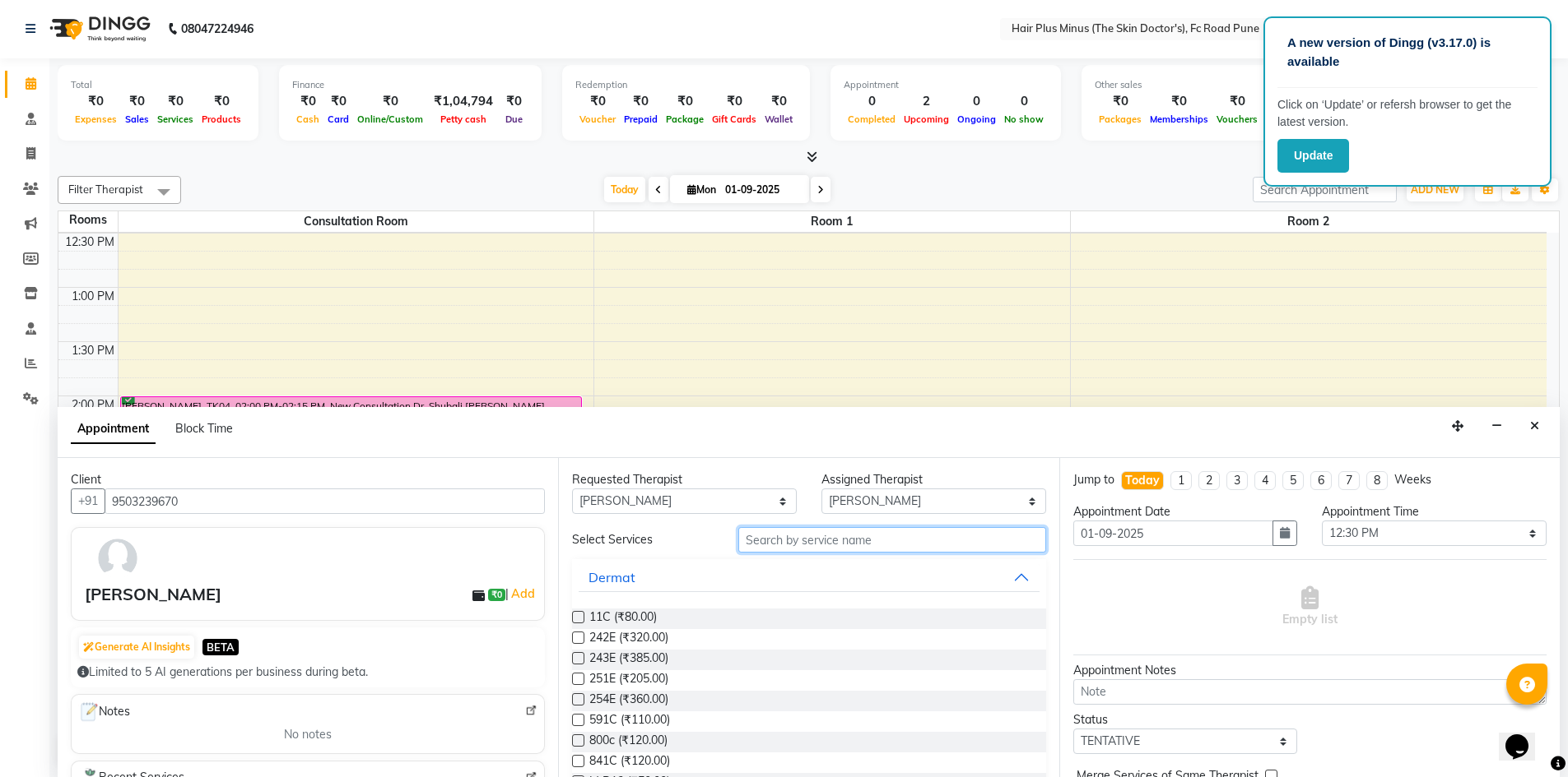
click at [803, 540] on input "text" at bounding box center [892, 540] width 308 height 26
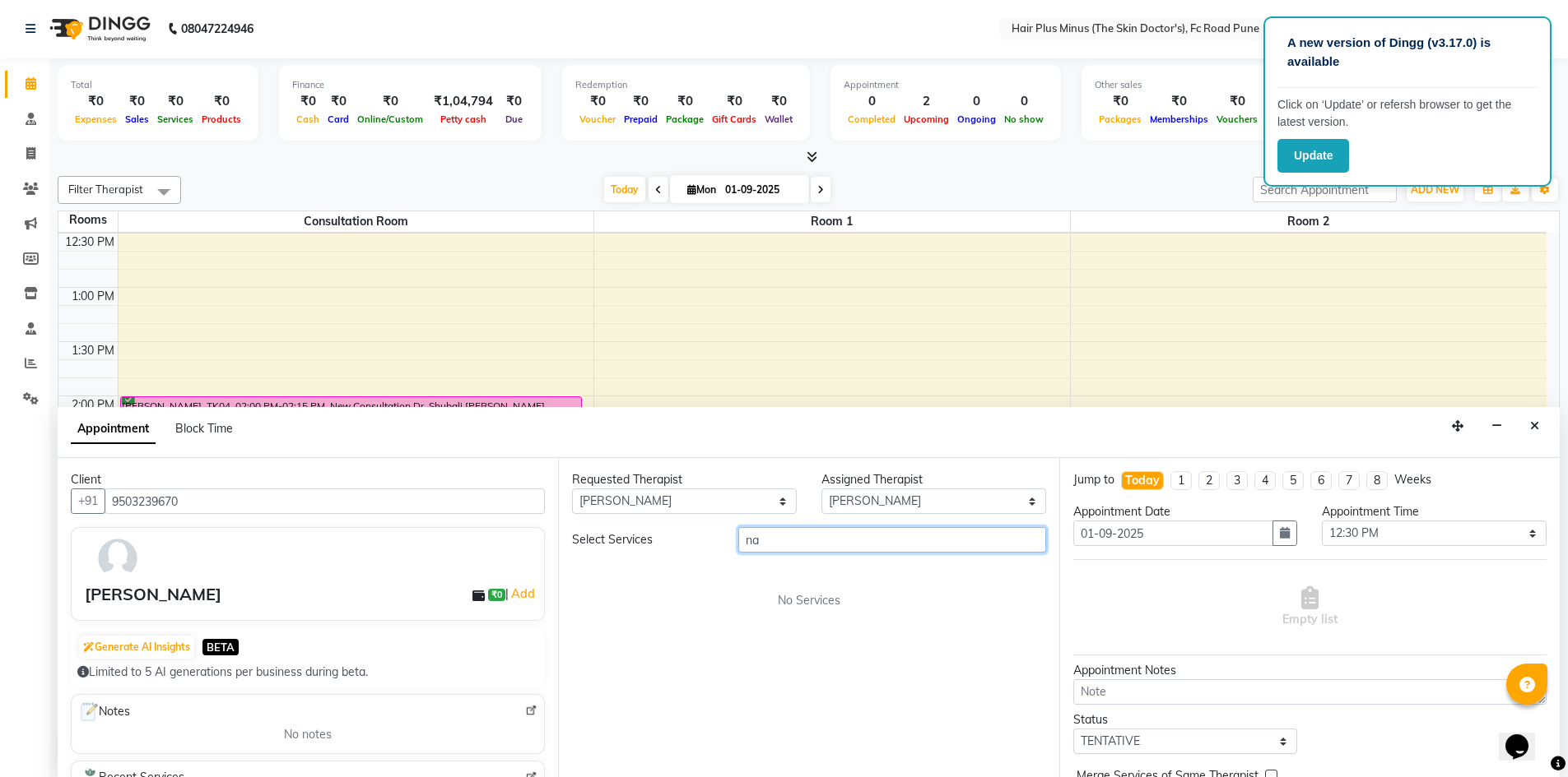
type input "n"
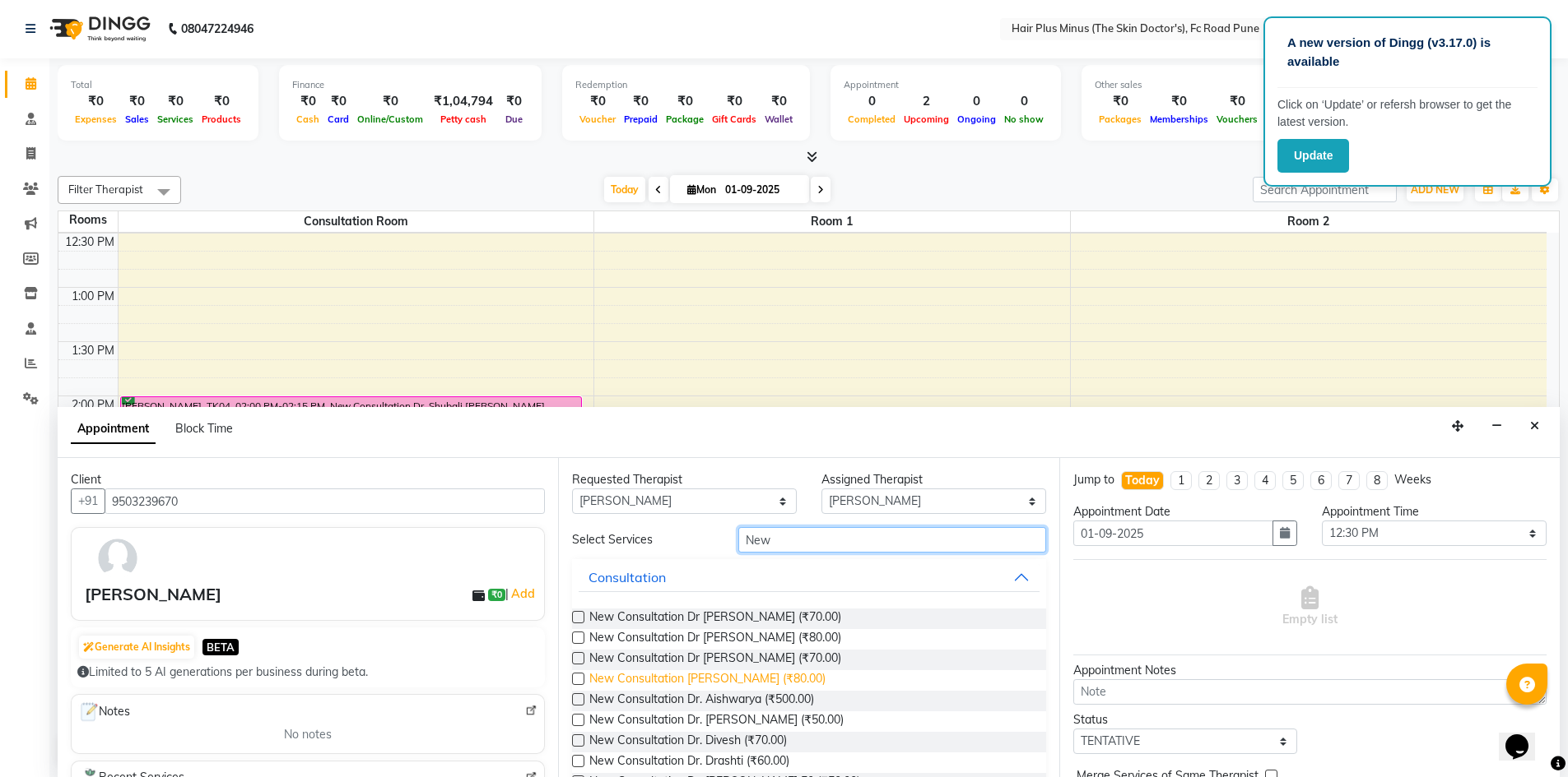
type input "New"
click at [754, 673] on span "New Consultation Dr Vijay Nagdev (₹80.00)" at bounding box center [707, 680] width 236 height 20
checkbox input "false"
select select "3991"
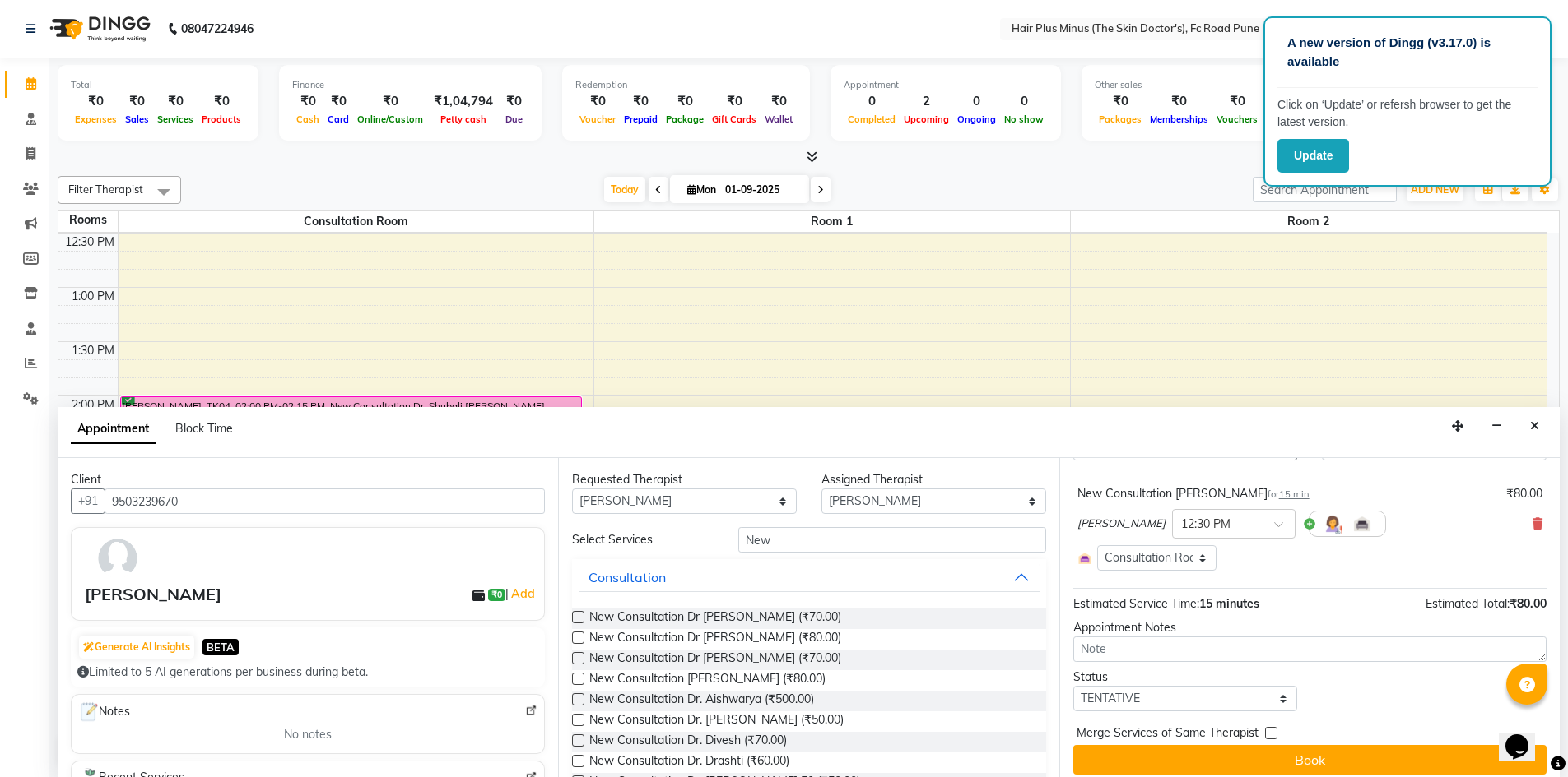
scroll to position [97, 0]
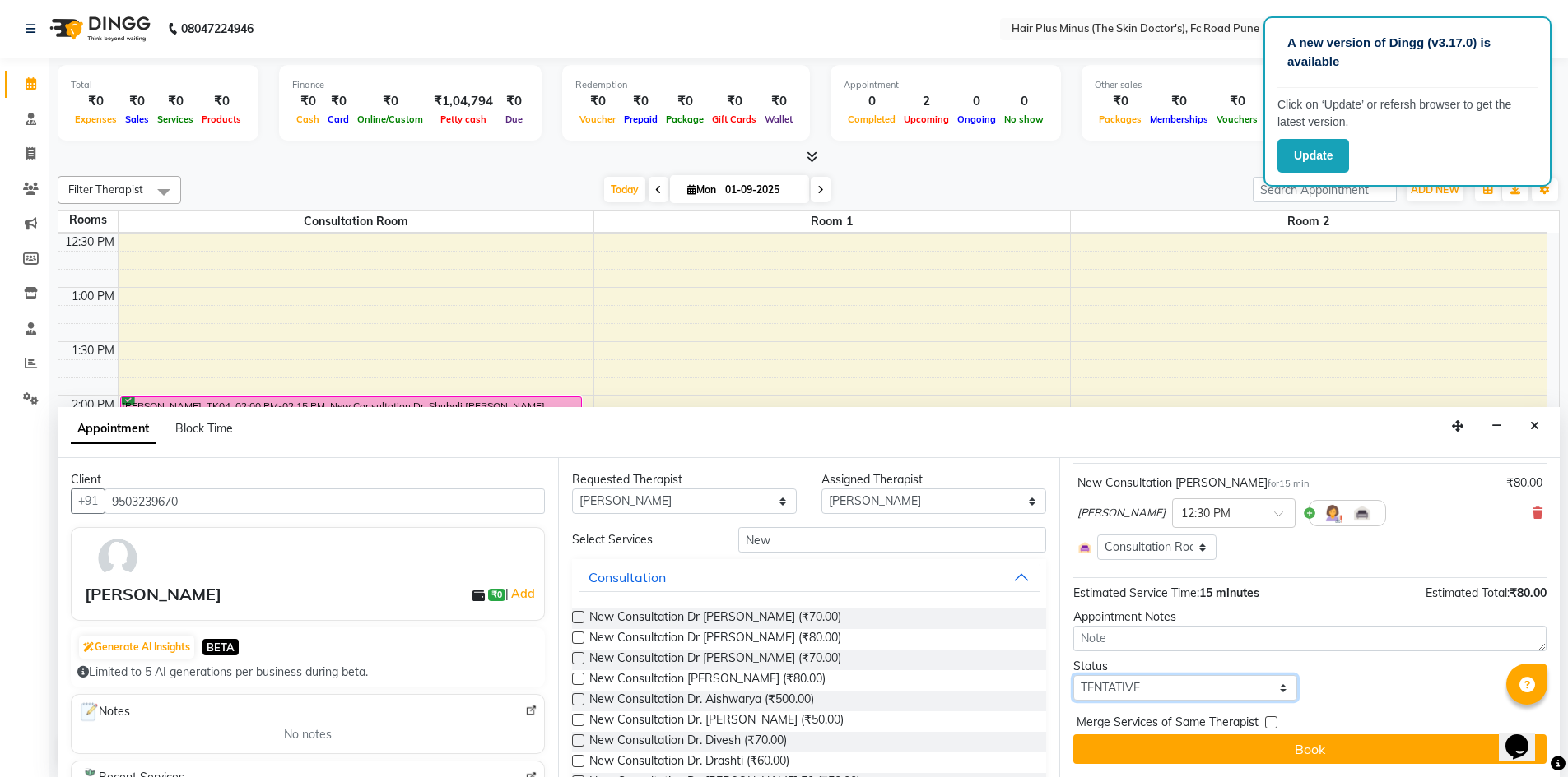
click at [1277, 692] on select "Select TENTATIVE CONFIRM CHECK-IN UPCOMING" at bounding box center [1185, 688] width 224 height 26
select select "confirm booking"
click at [1073, 675] on select "Select TENTATIVE CONFIRM CHECK-IN UPCOMING" at bounding box center [1185, 688] width 224 height 26
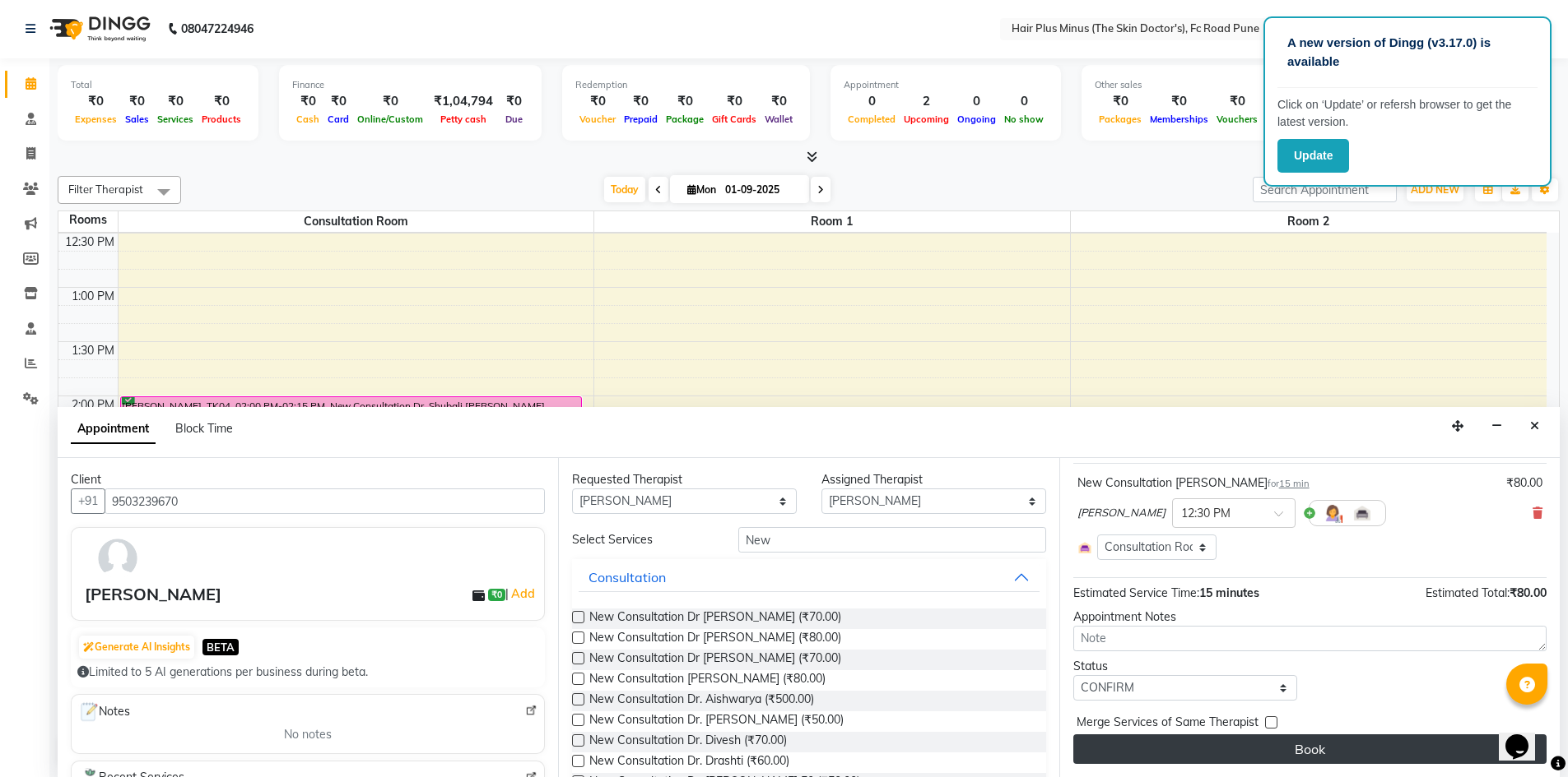
click at [1304, 752] on button "Book" at bounding box center [1310, 749] width 473 height 29
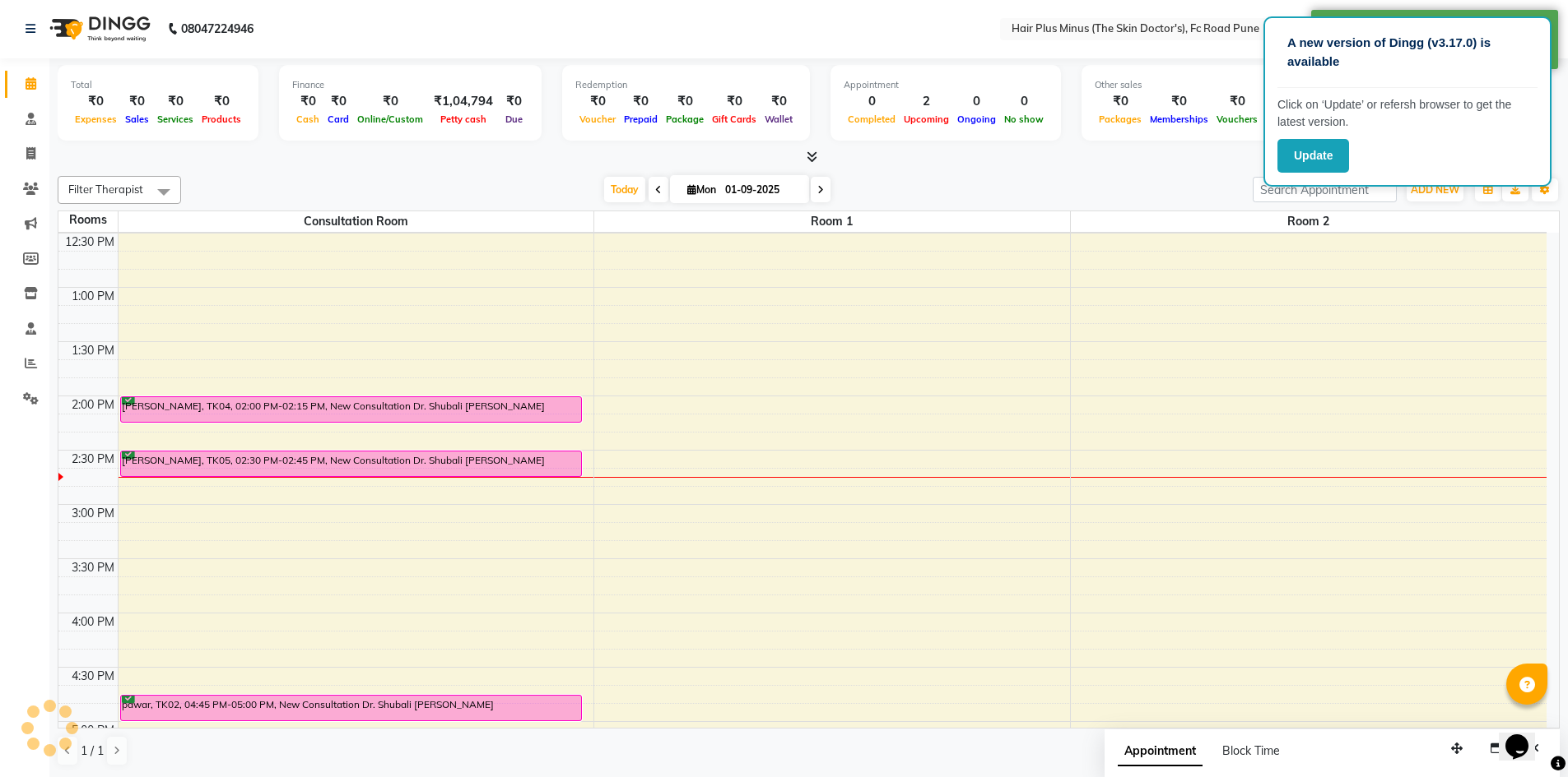
scroll to position [0, 0]
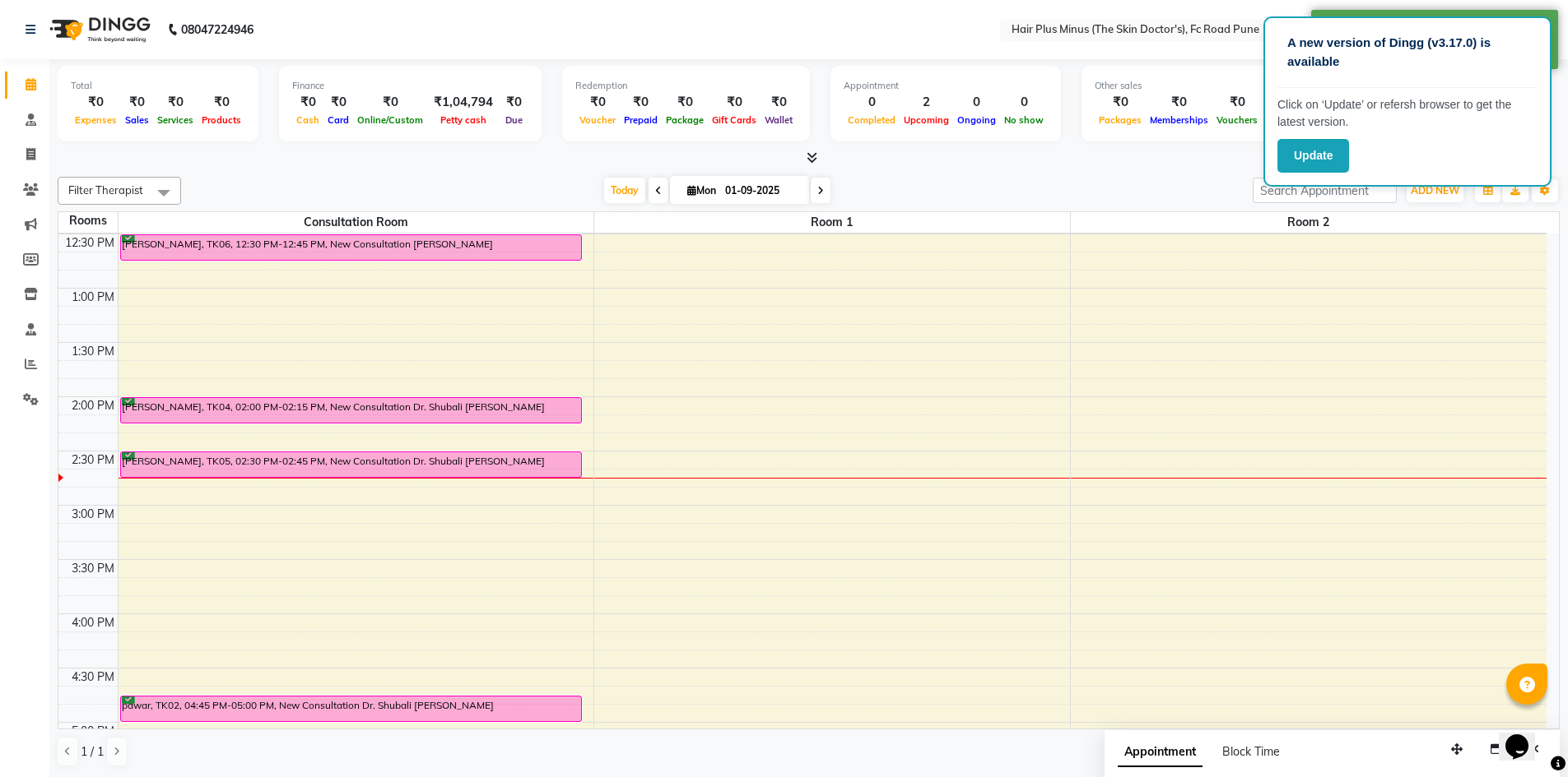
click at [168, 267] on div "10:00 AM 10:30 AM 11:00 AM 11:30 AM 12:00 PM 12:30 PM 1:00 PM 1:30 PM 2:00 PM 2…" at bounding box center [802, 559] width 1488 height 1193
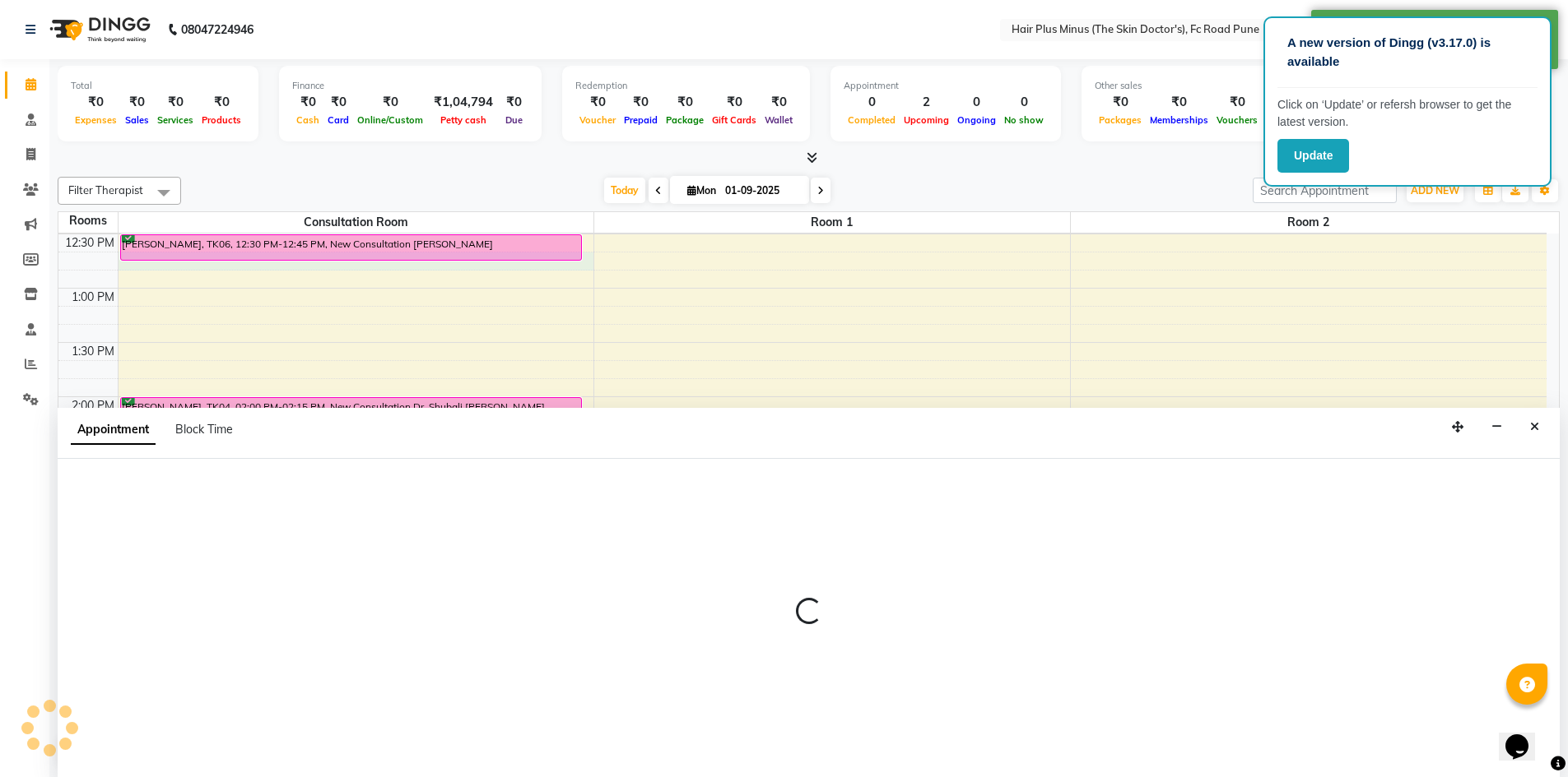
scroll to position [1, 0]
select select "tentative"
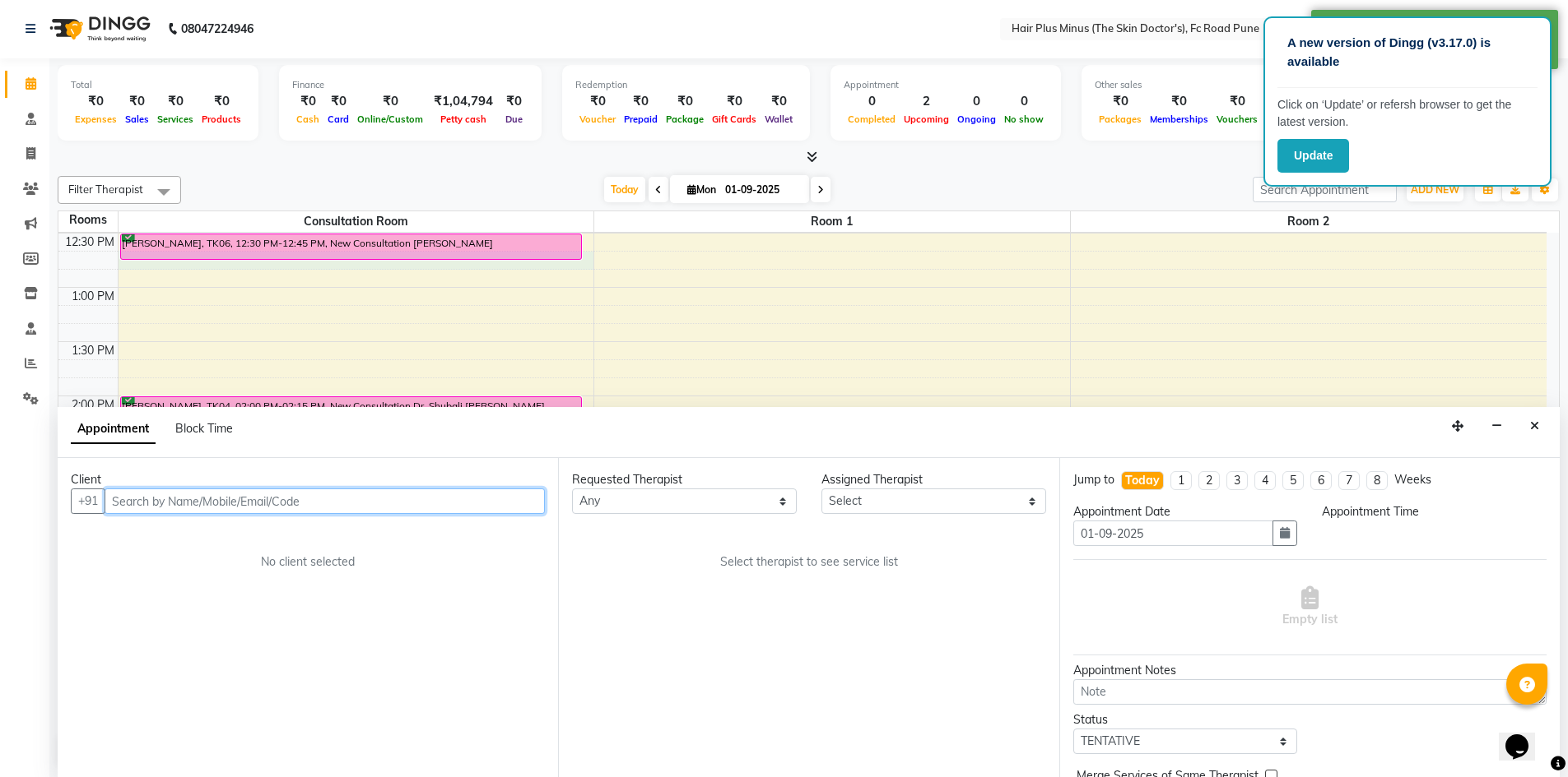
select select "765"
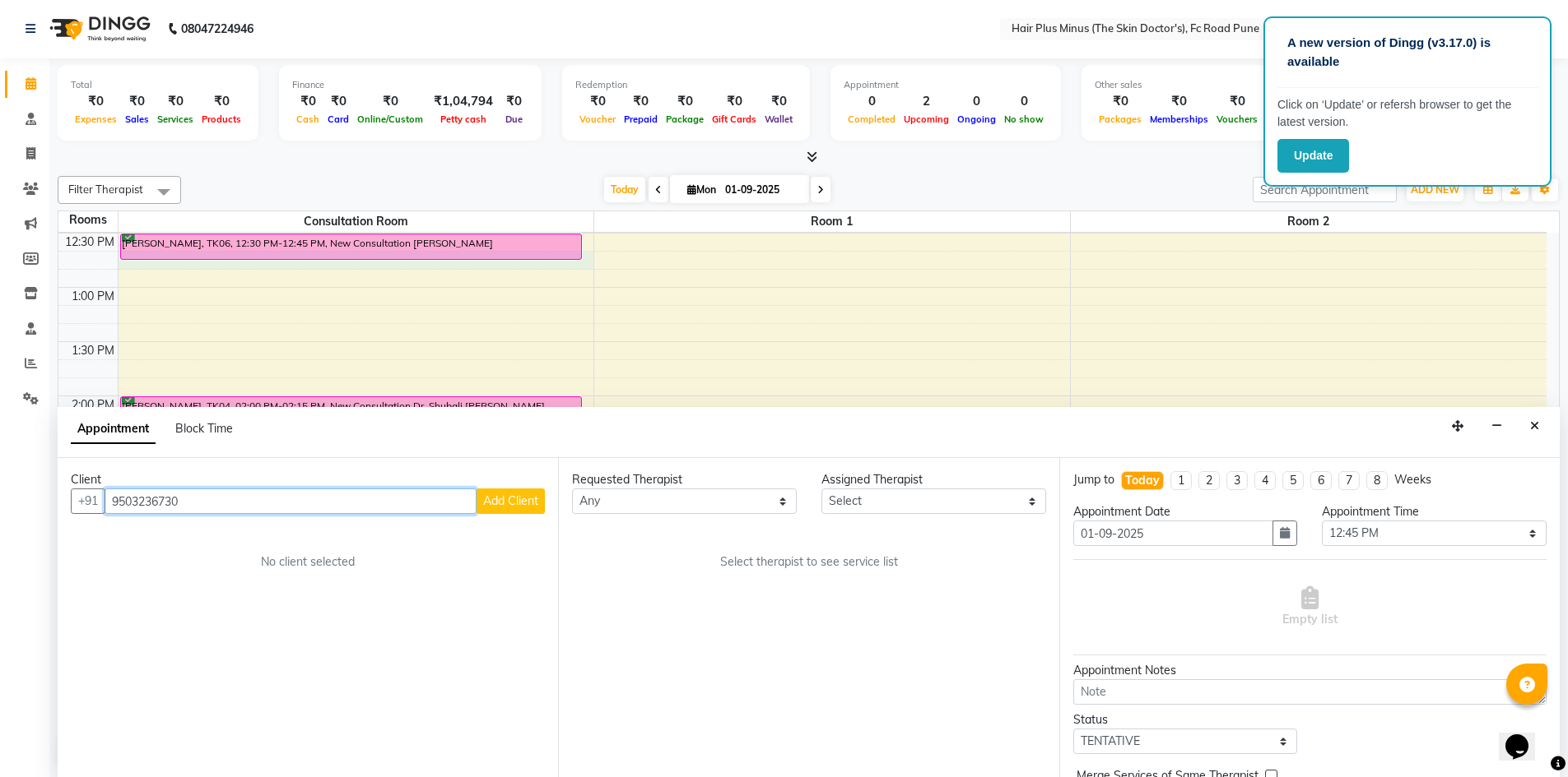
type input "9503236730"
click at [519, 502] on span "Add Client" at bounding box center [511, 501] width 55 height 15
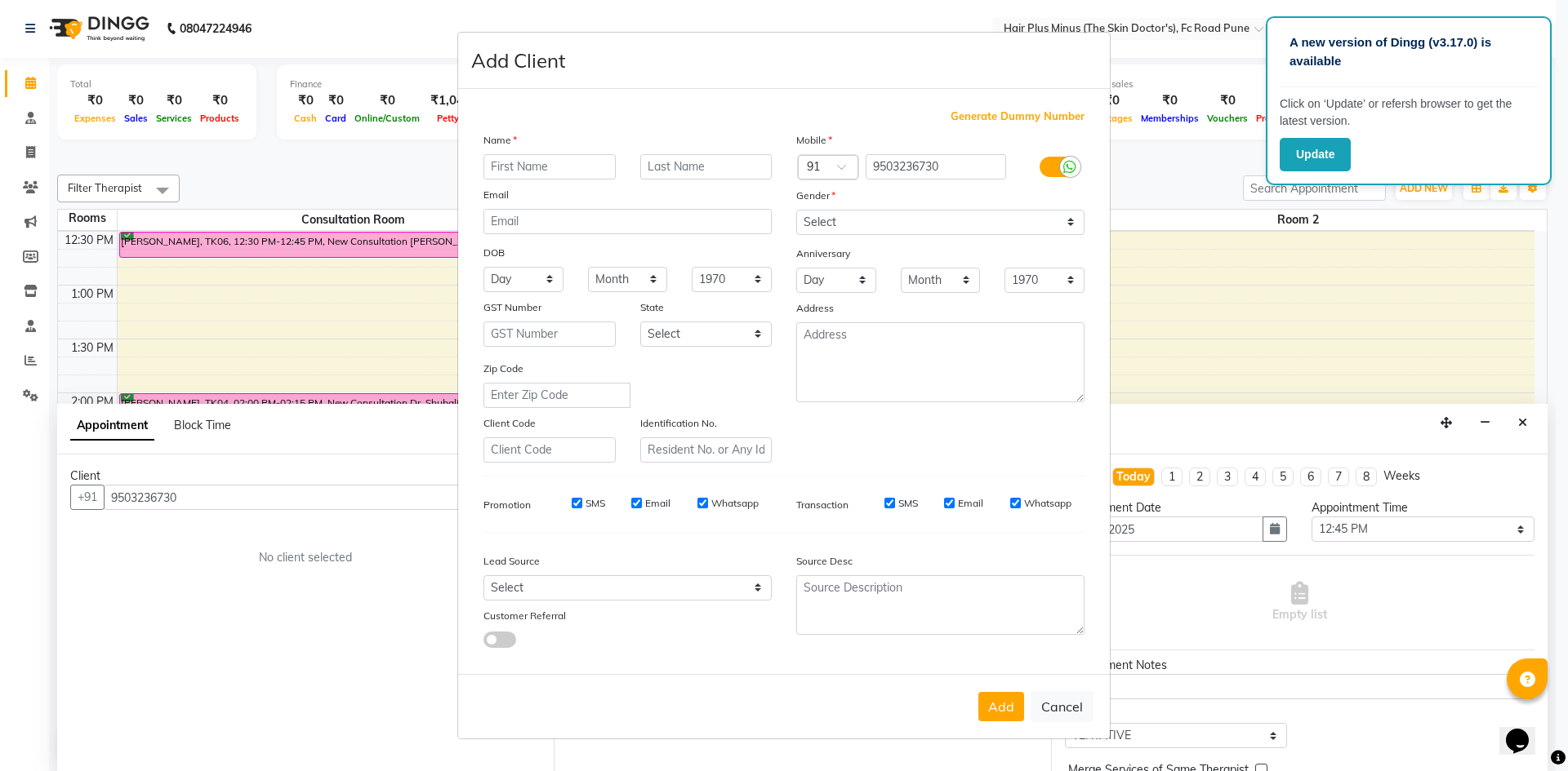
click at [580, 160] on input "text" at bounding box center [550, 166] width 132 height 25
type input "vishal"
click at [667, 166] on input "text" at bounding box center [706, 166] width 132 height 25
type input "Chitrakar"
click at [1076, 222] on select "Select Male Female Other Prefer Not To Say" at bounding box center [940, 222] width 288 height 25
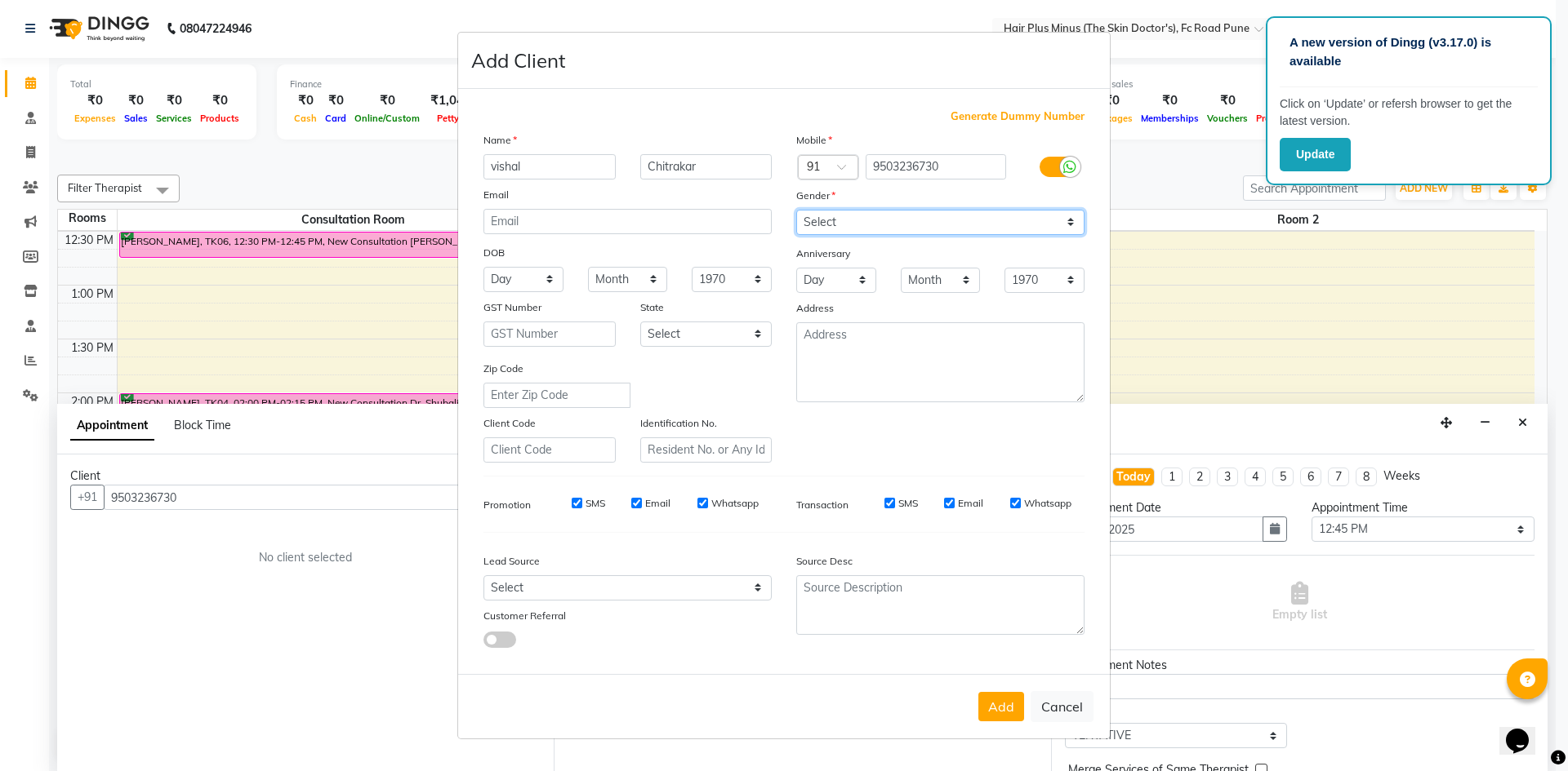
select select "male"
click at [796, 210] on select "Select Male Female Other Prefer Not To Say" at bounding box center [940, 222] width 288 height 25
click at [992, 703] on button "Add" at bounding box center [1001, 706] width 46 height 29
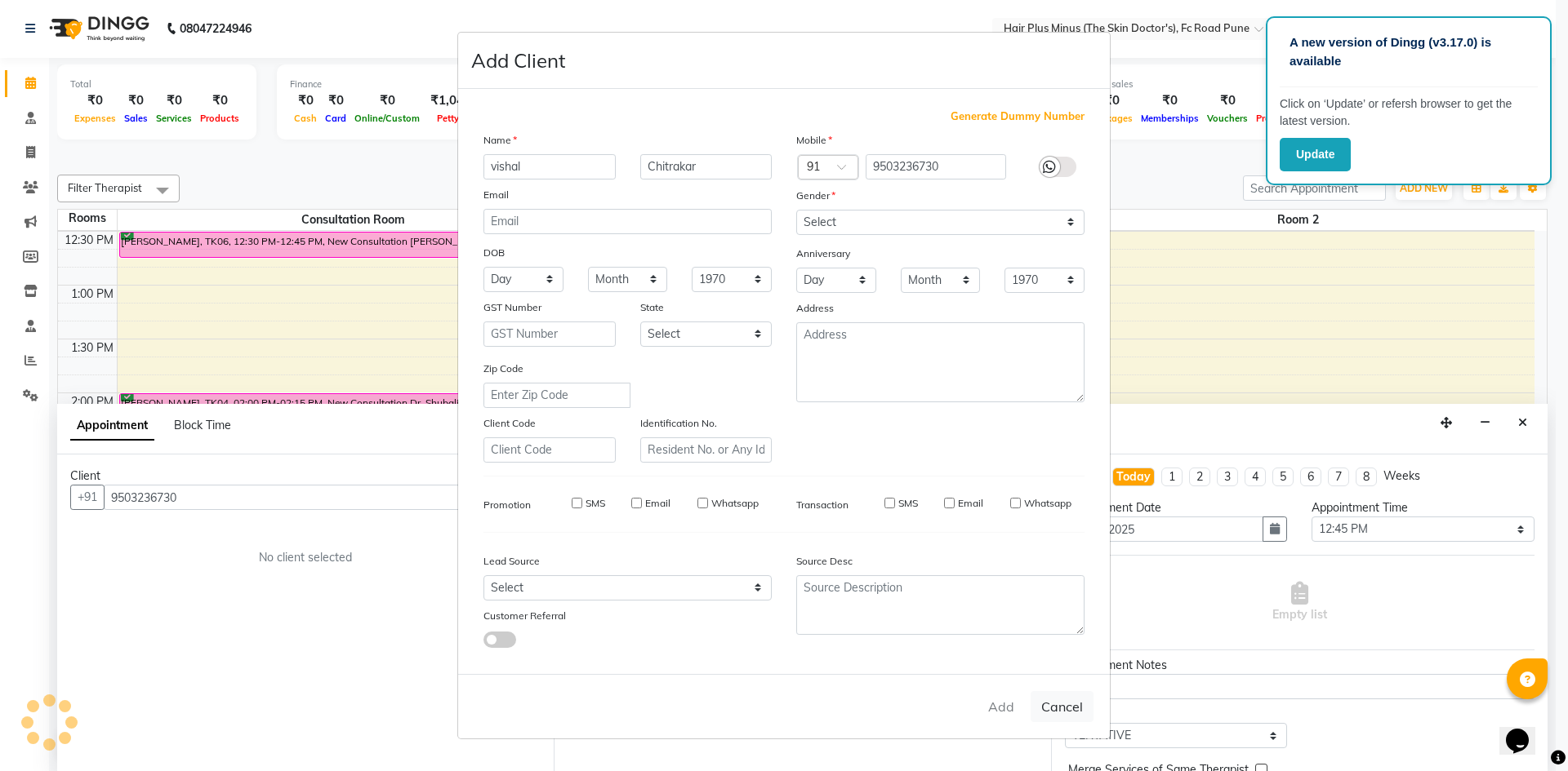
select select
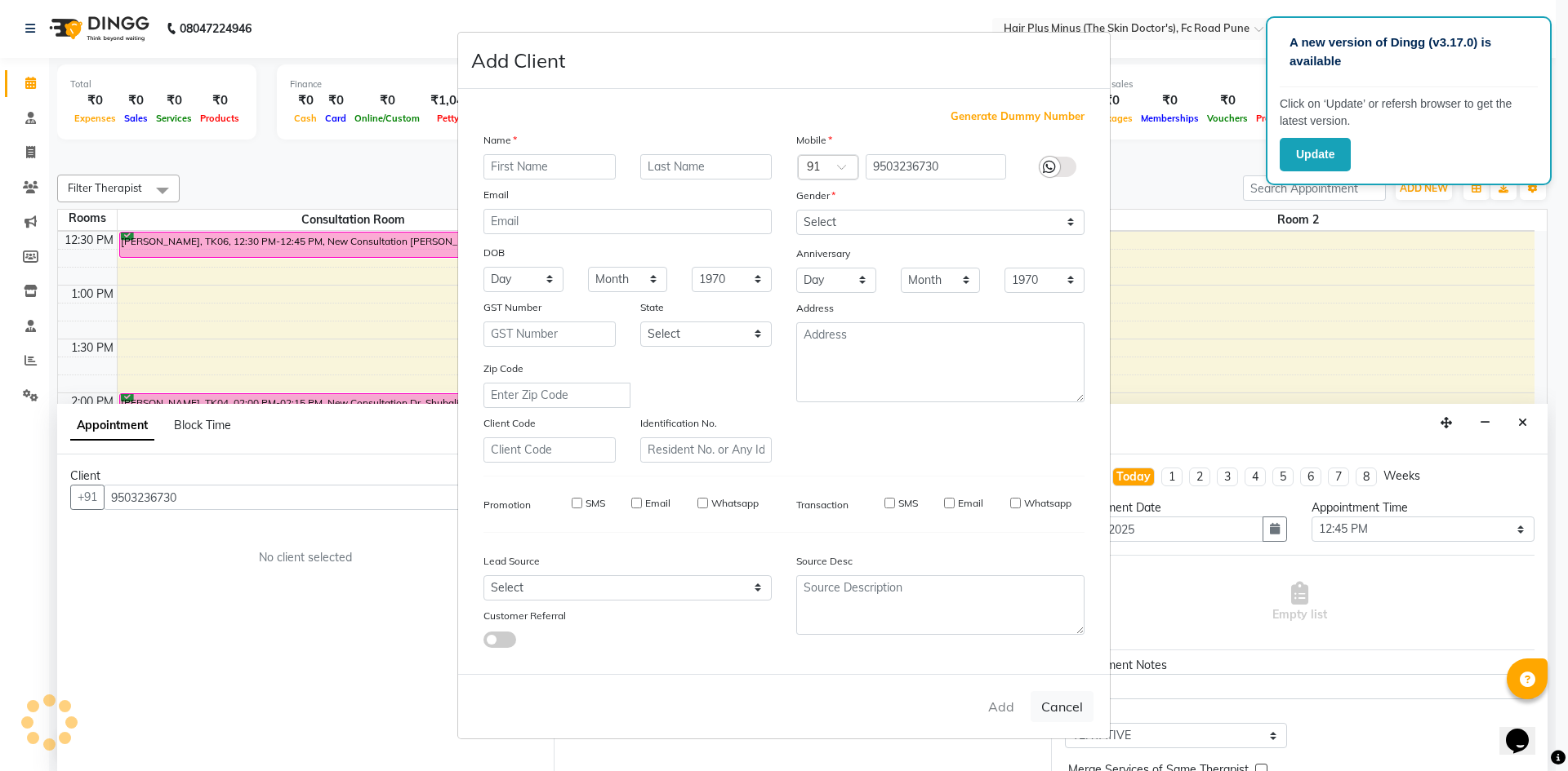
select select
checkbox input "false"
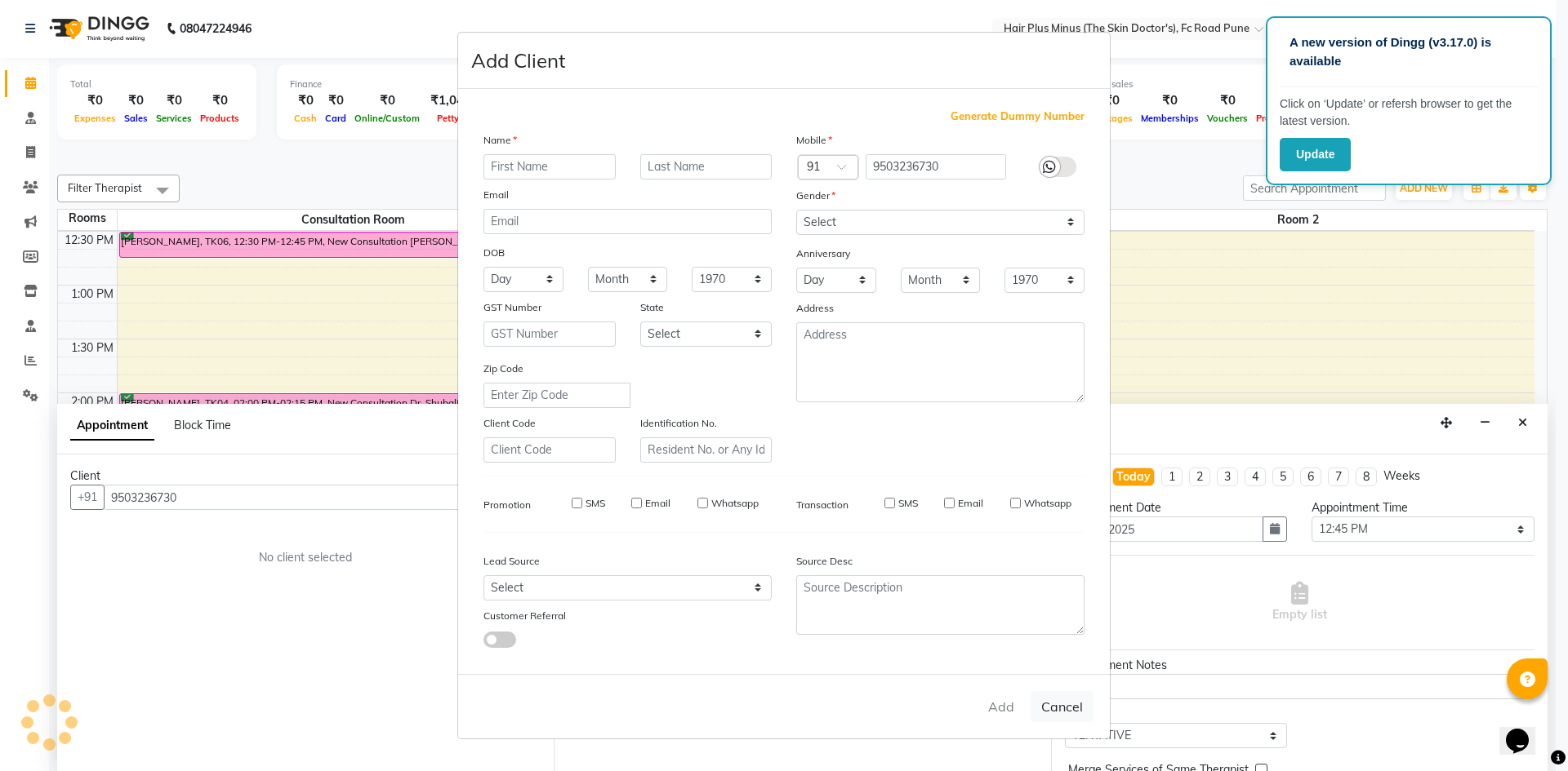
checkbox input "false"
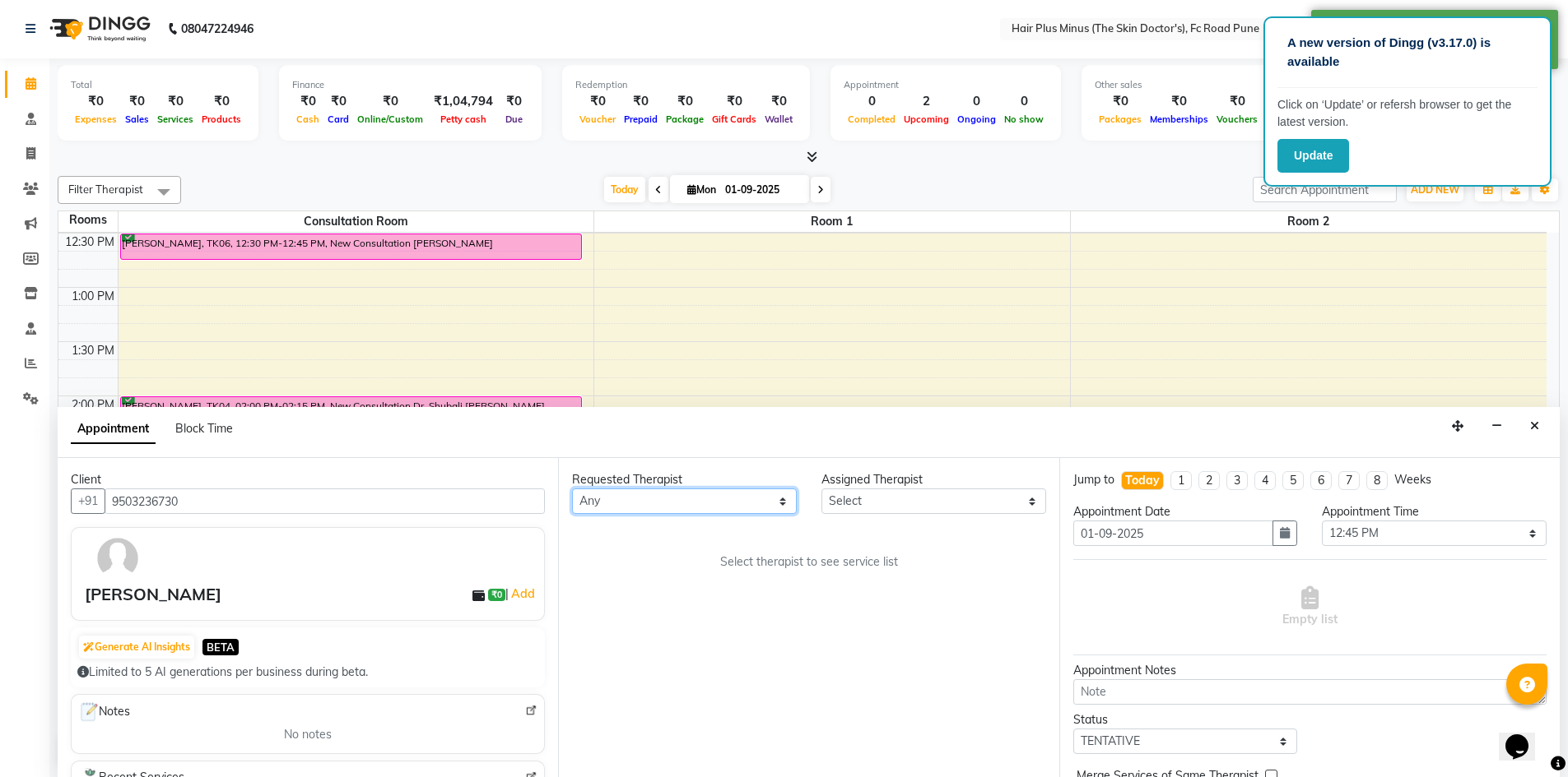
click at [781, 505] on select "Any Dr [PERSON_NAME] Dr. [PERSON_NAME] [PERSON_NAME] [PERSON_NAME] [PERSON_NAME…" at bounding box center [683, 501] width 224 height 26
select select "71426"
click at [572, 488] on select "Any Dr [PERSON_NAME] Dr. [PERSON_NAME] [PERSON_NAME] [PERSON_NAME] [PERSON_NAME…" at bounding box center [683, 501] width 224 height 26
select select "71426"
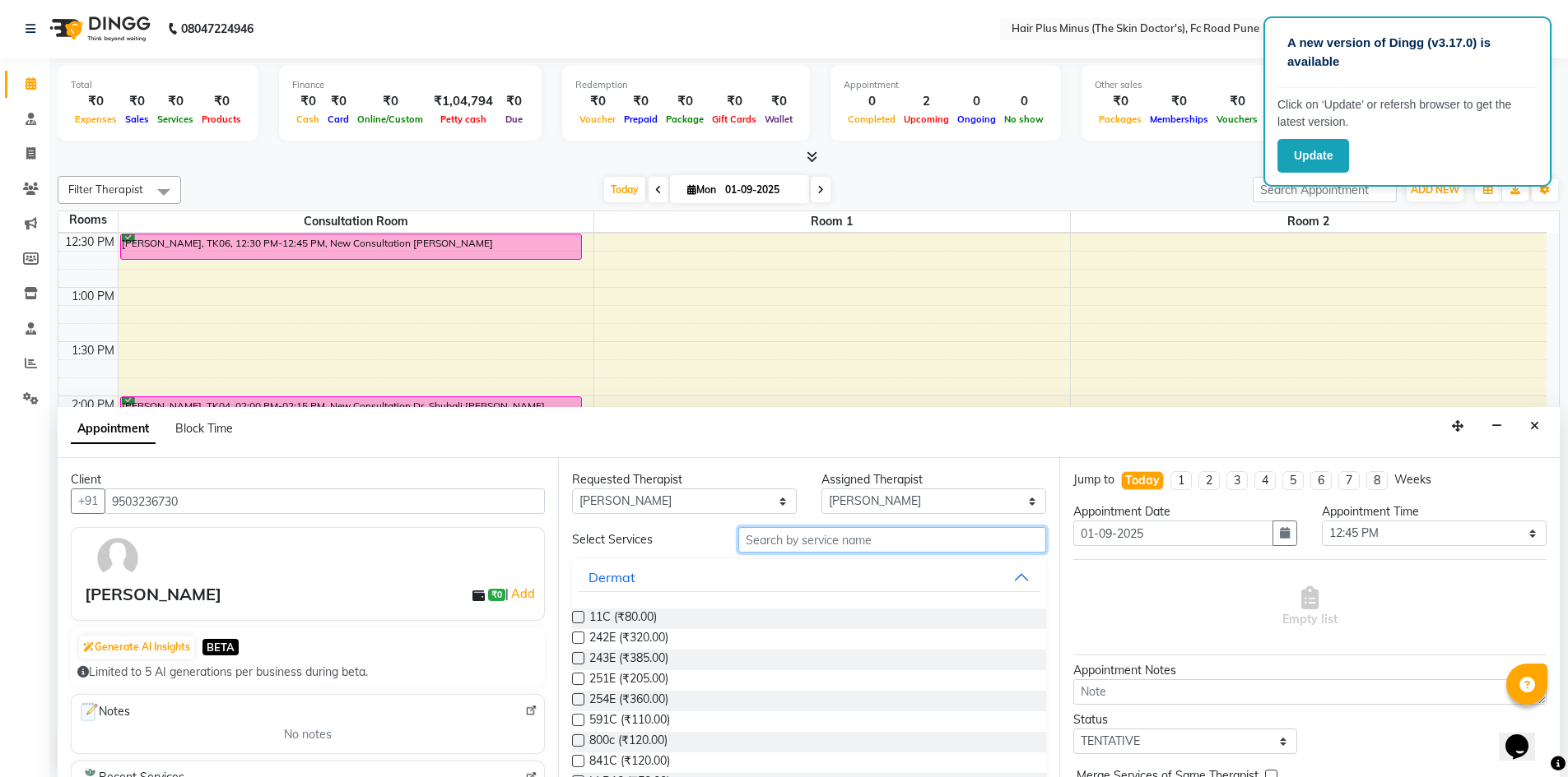
click at [815, 535] on input "text" at bounding box center [892, 540] width 308 height 26
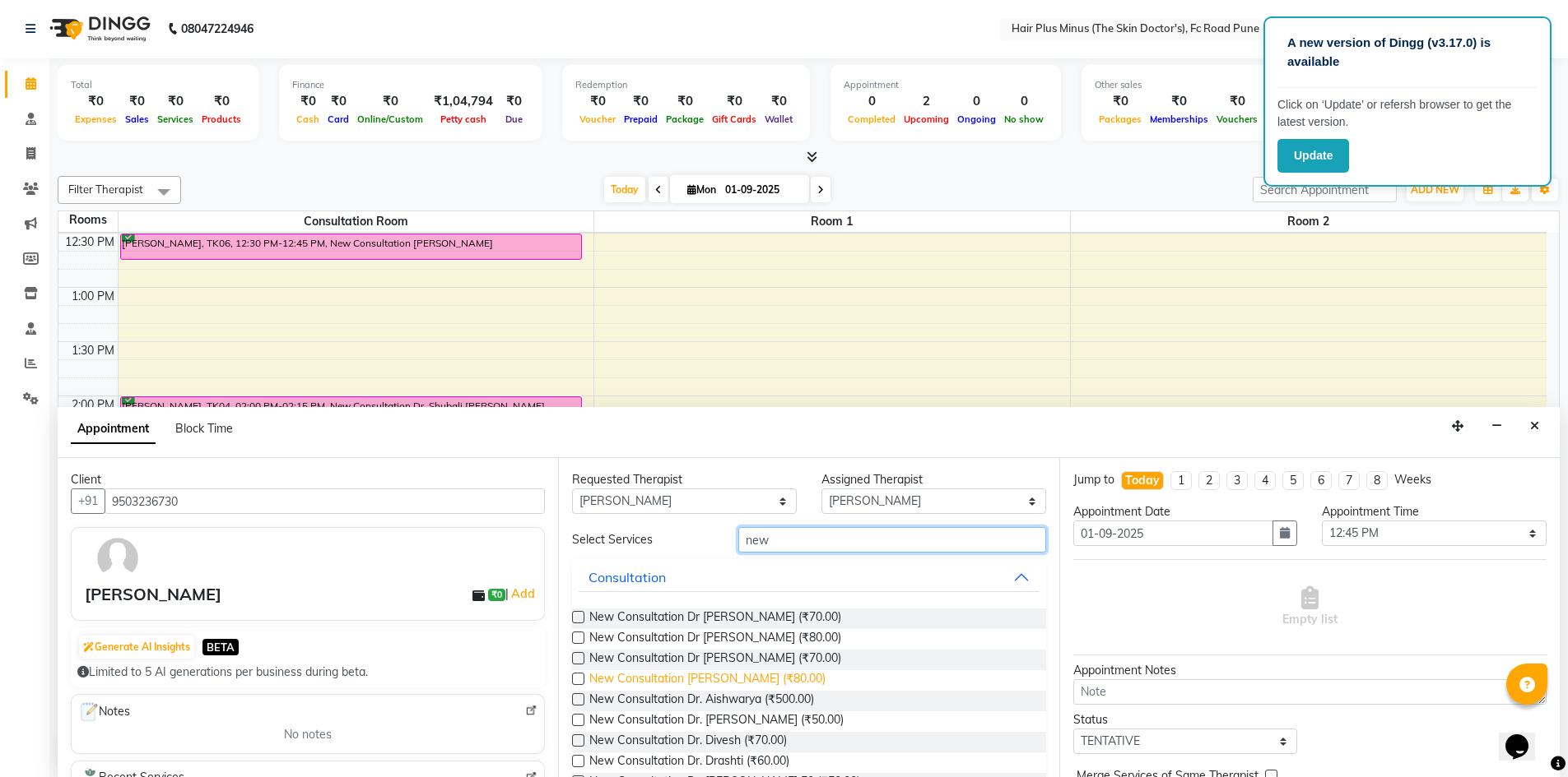
type input "new"
click at [729, 682] on span "New Consultation Dr Vijay Nagdev (₹80.00)" at bounding box center [707, 680] width 236 height 20
checkbox input "true"
select select "3991"
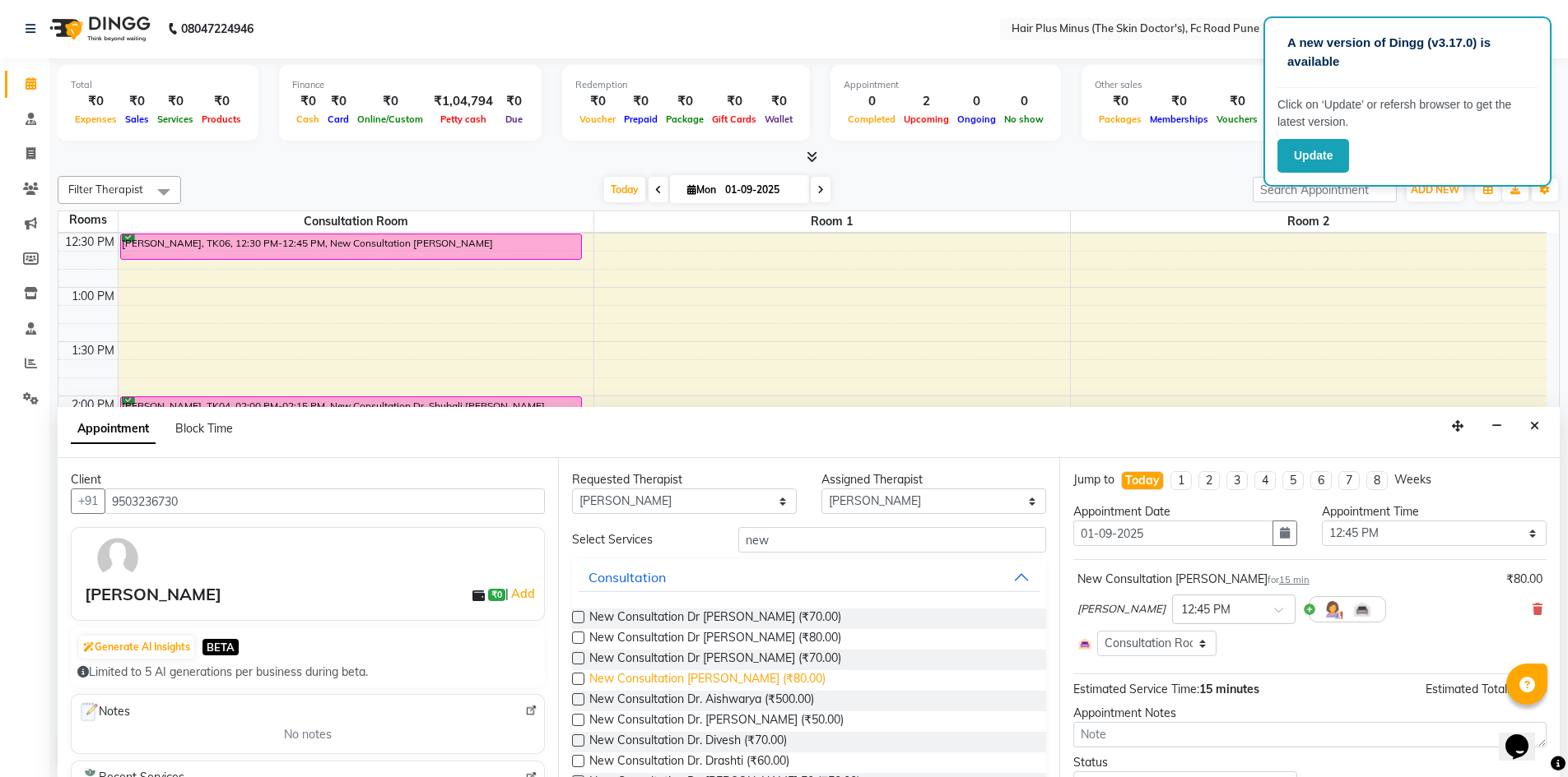
checkbox input "false"
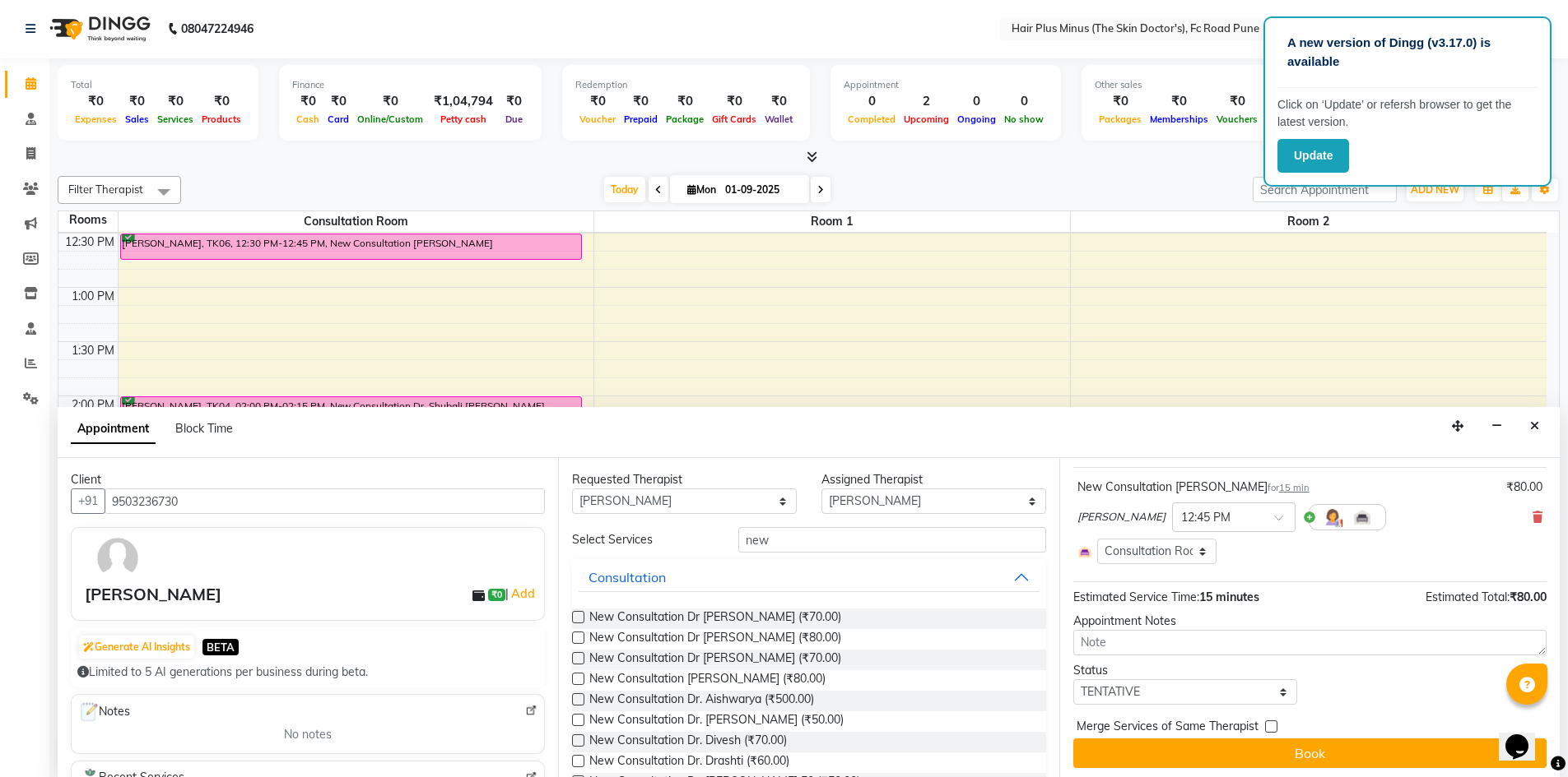
scroll to position [97, 0]
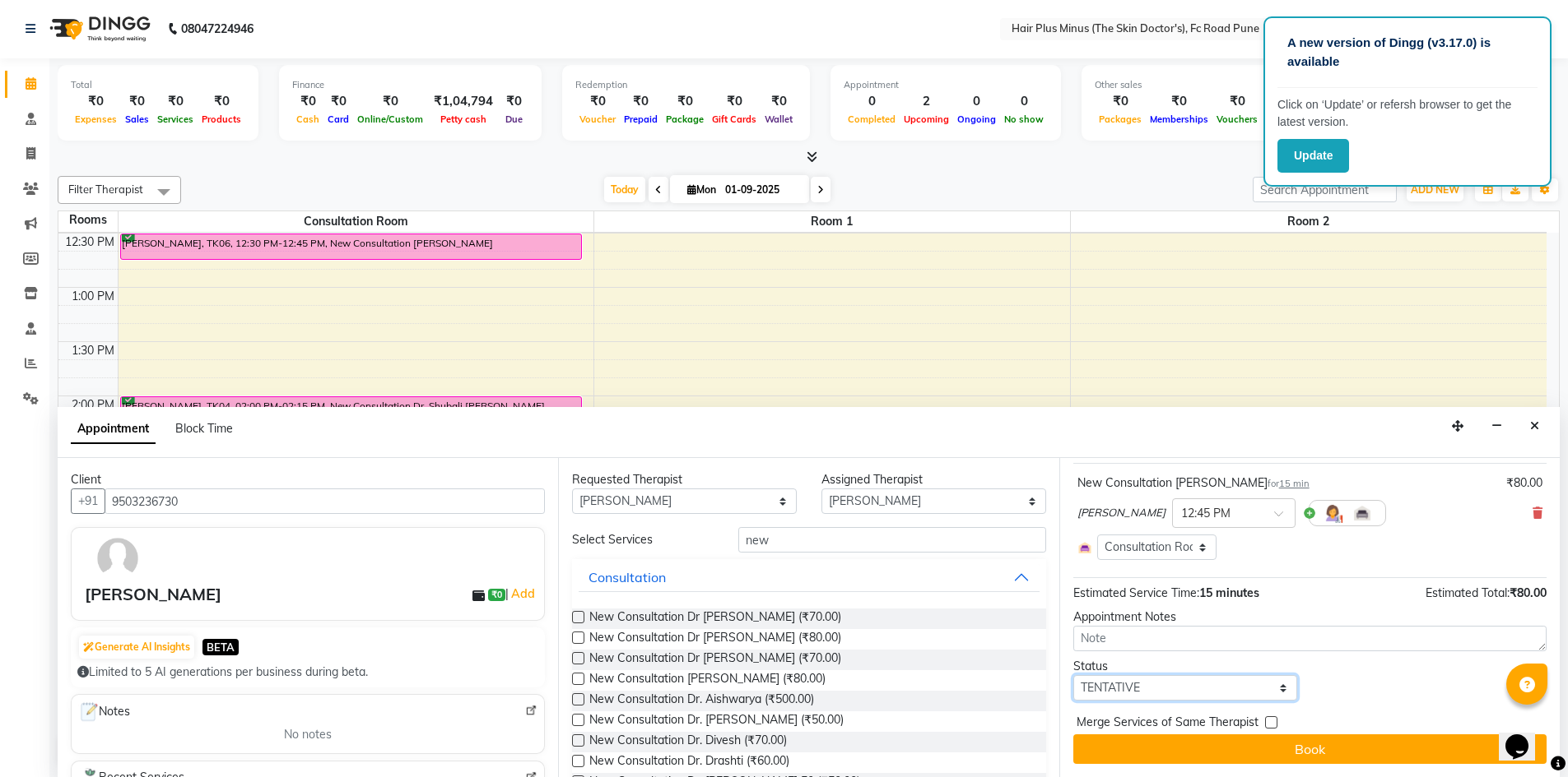
click at [1281, 690] on select "Select TENTATIVE CONFIRM CHECK-IN UPCOMING" at bounding box center [1185, 688] width 224 height 26
select select "confirm booking"
click at [1073, 675] on select "Select TENTATIVE CONFIRM CHECK-IN UPCOMING" at bounding box center [1185, 688] width 224 height 26
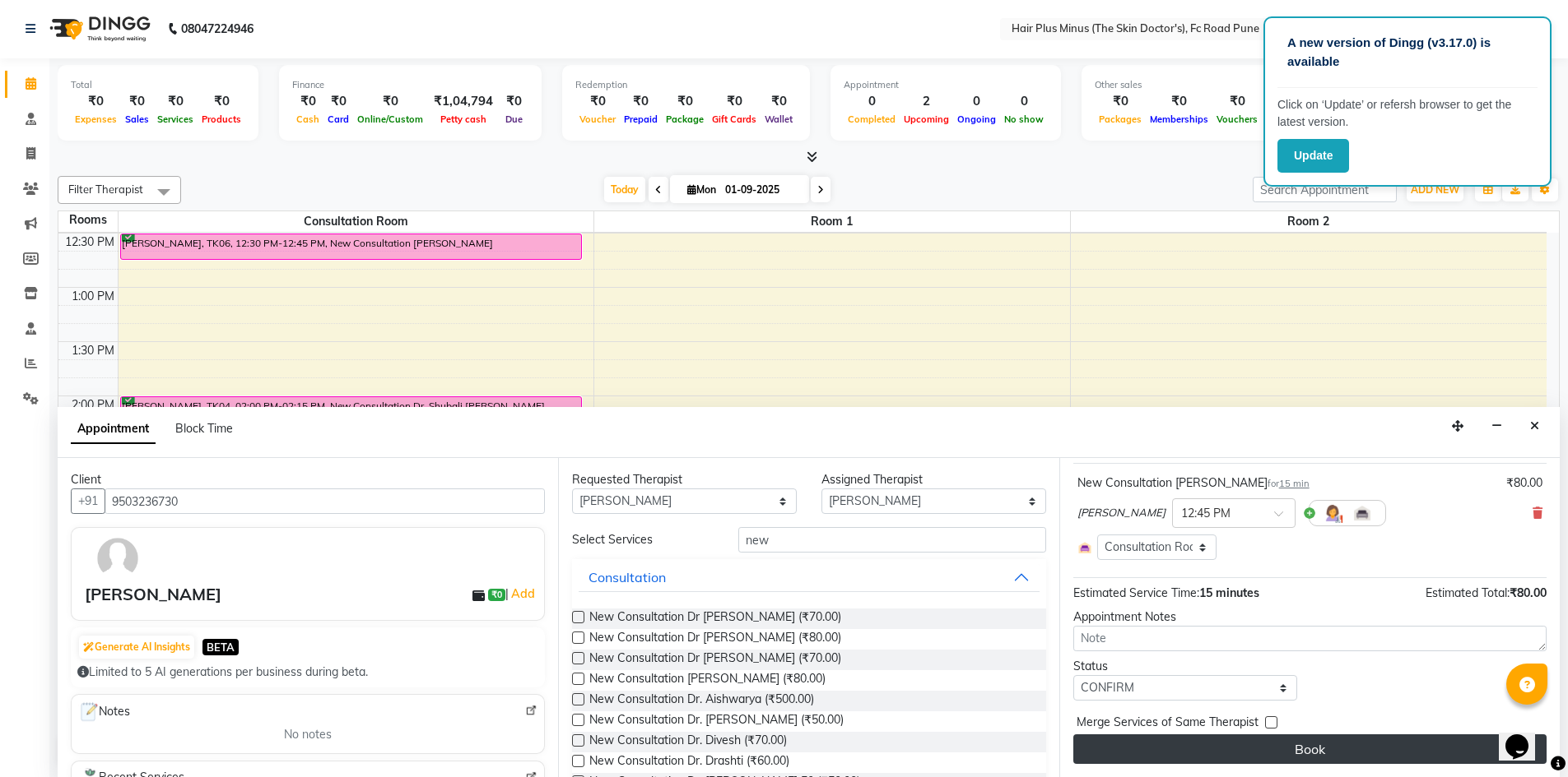
click at [1268, 755] on button "Book" at bounding box center [1310, 749] width 473 height 29
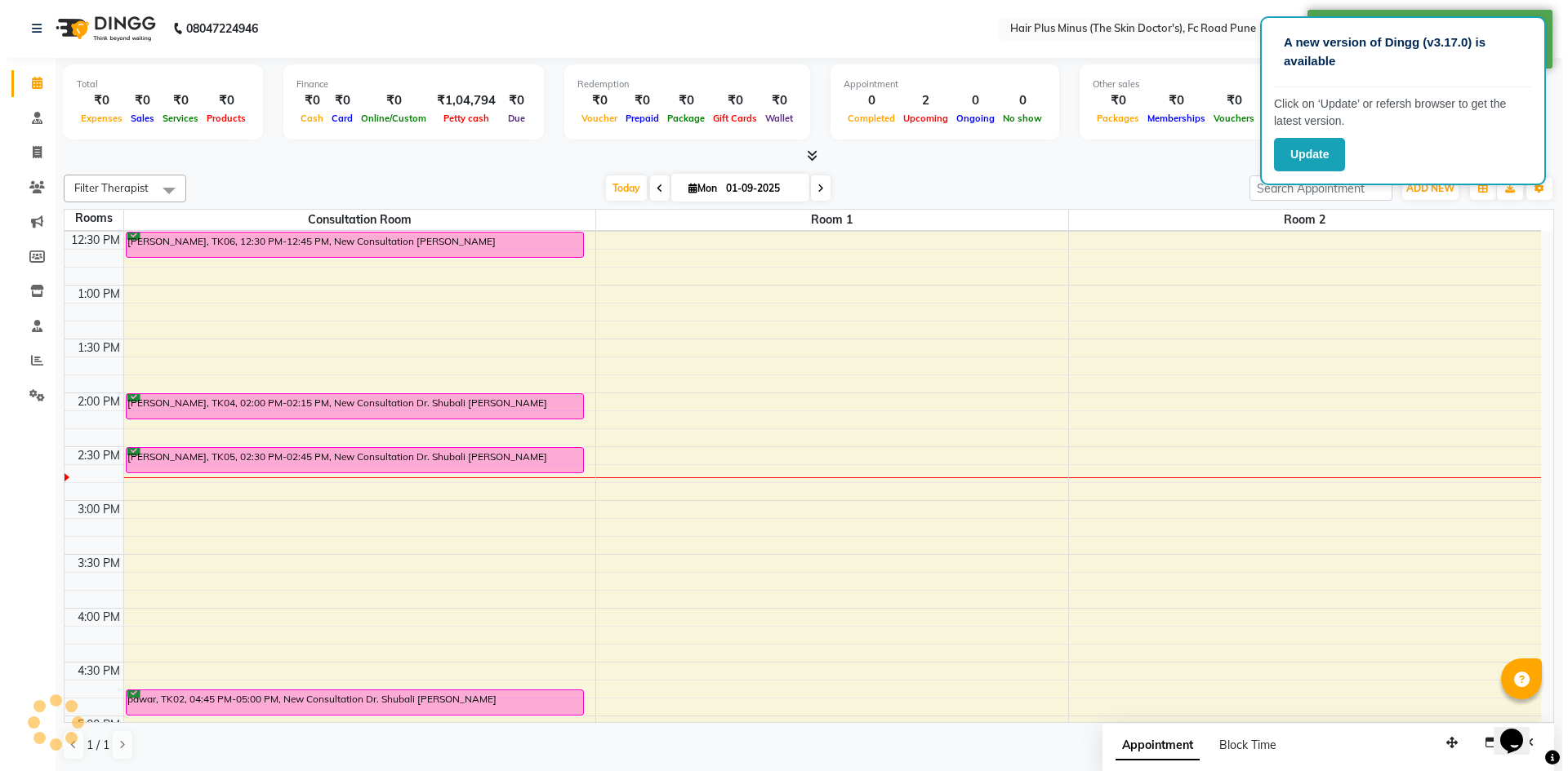
scroll to position [0, 0]
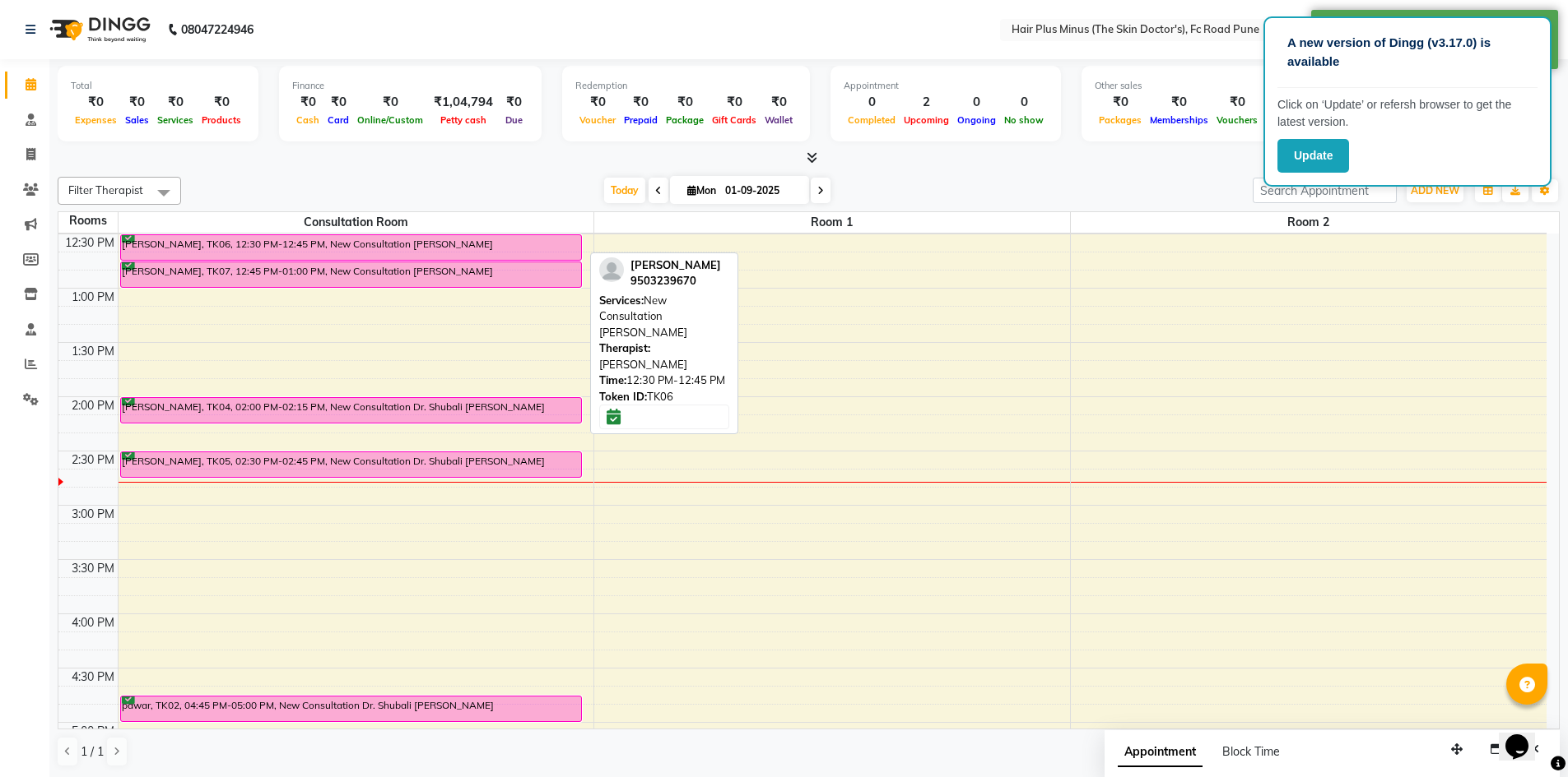
click at [355, 246] on div "[PERSON_NAME], TK06, 12:30 PM-12:45 PM, New Consultation [PERSON_NAME]" at bounding box center [350, 248] width 460 height 25
select select "6"
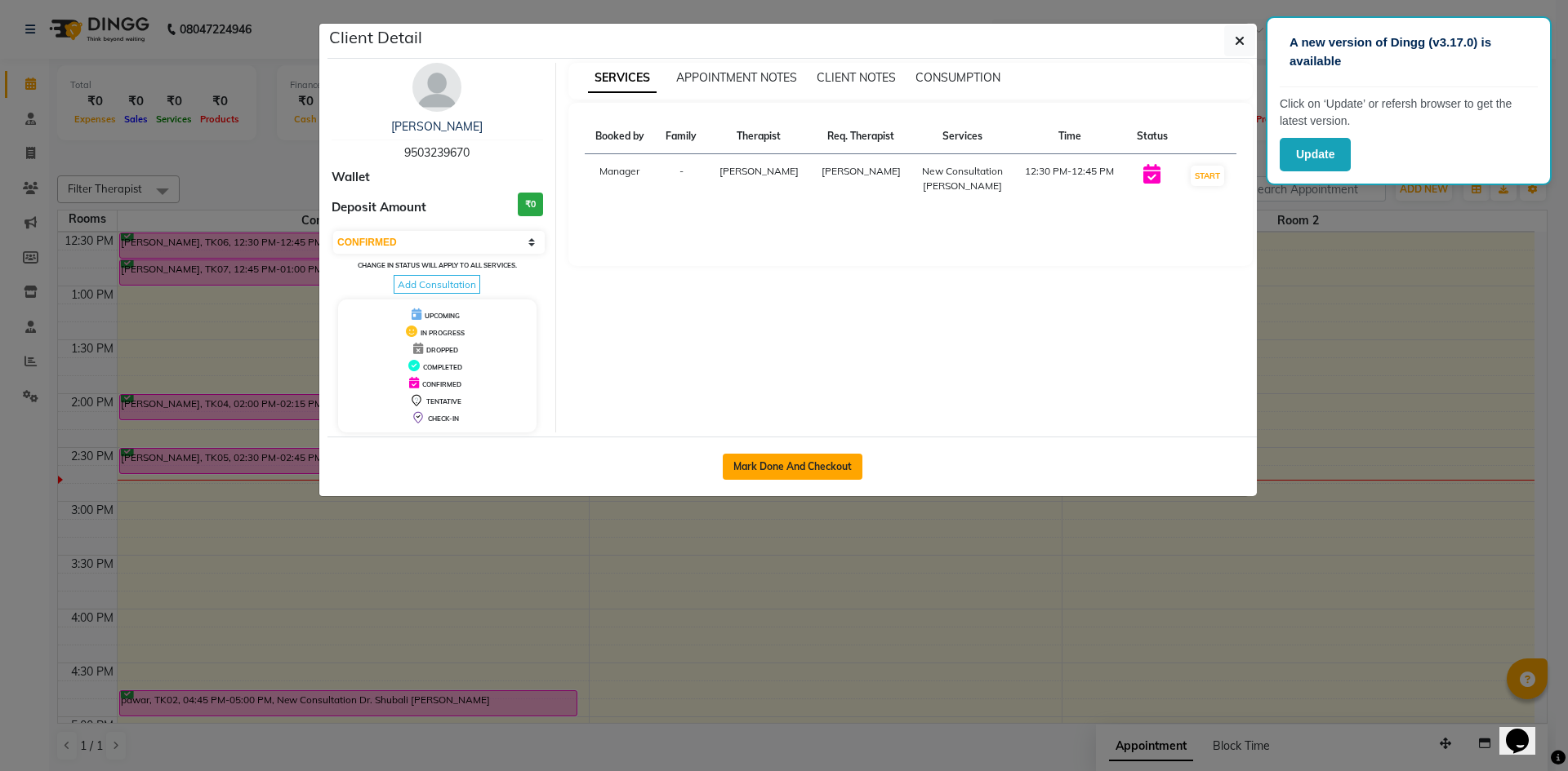
click at [811, 463] on button "Mark Done And Checkout" at bounding box center [792, 467] width 140 height 26
select select "service"
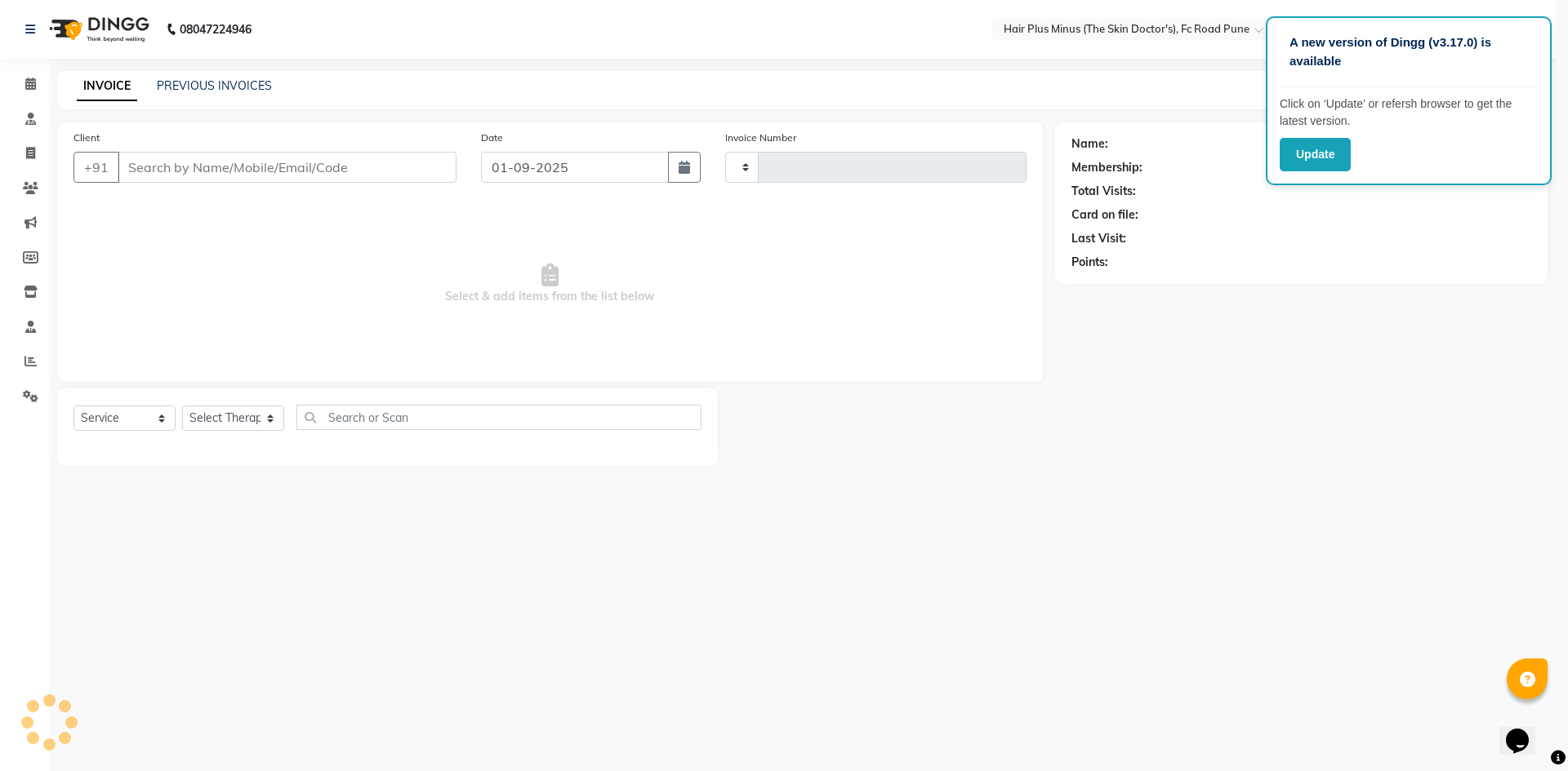
type input "1456"
select select "7911"
type input "9503239670"
select select "71426"
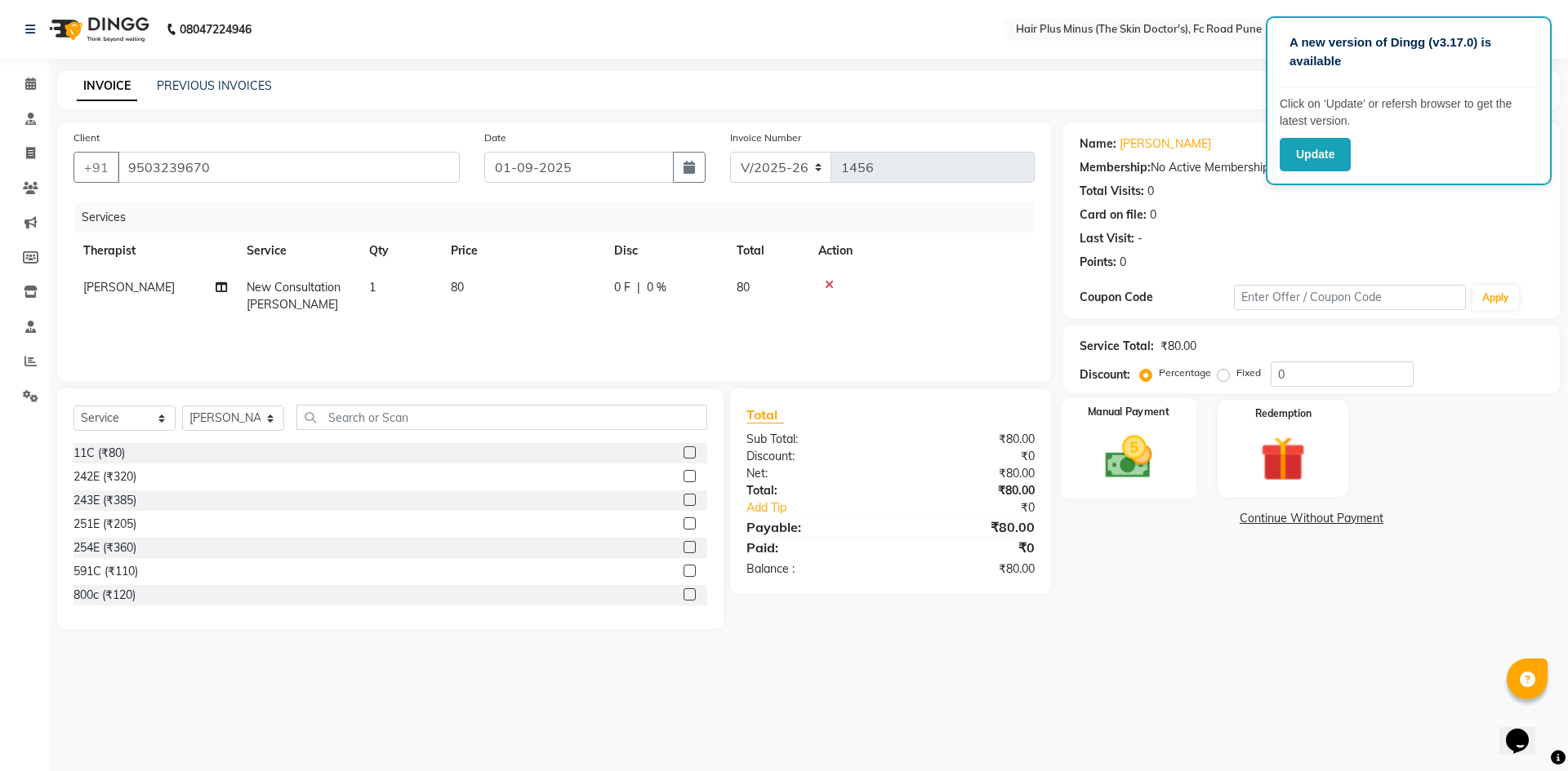
click at [1119, 442] on img at bounding box center [1127, 456] width 76 height 54
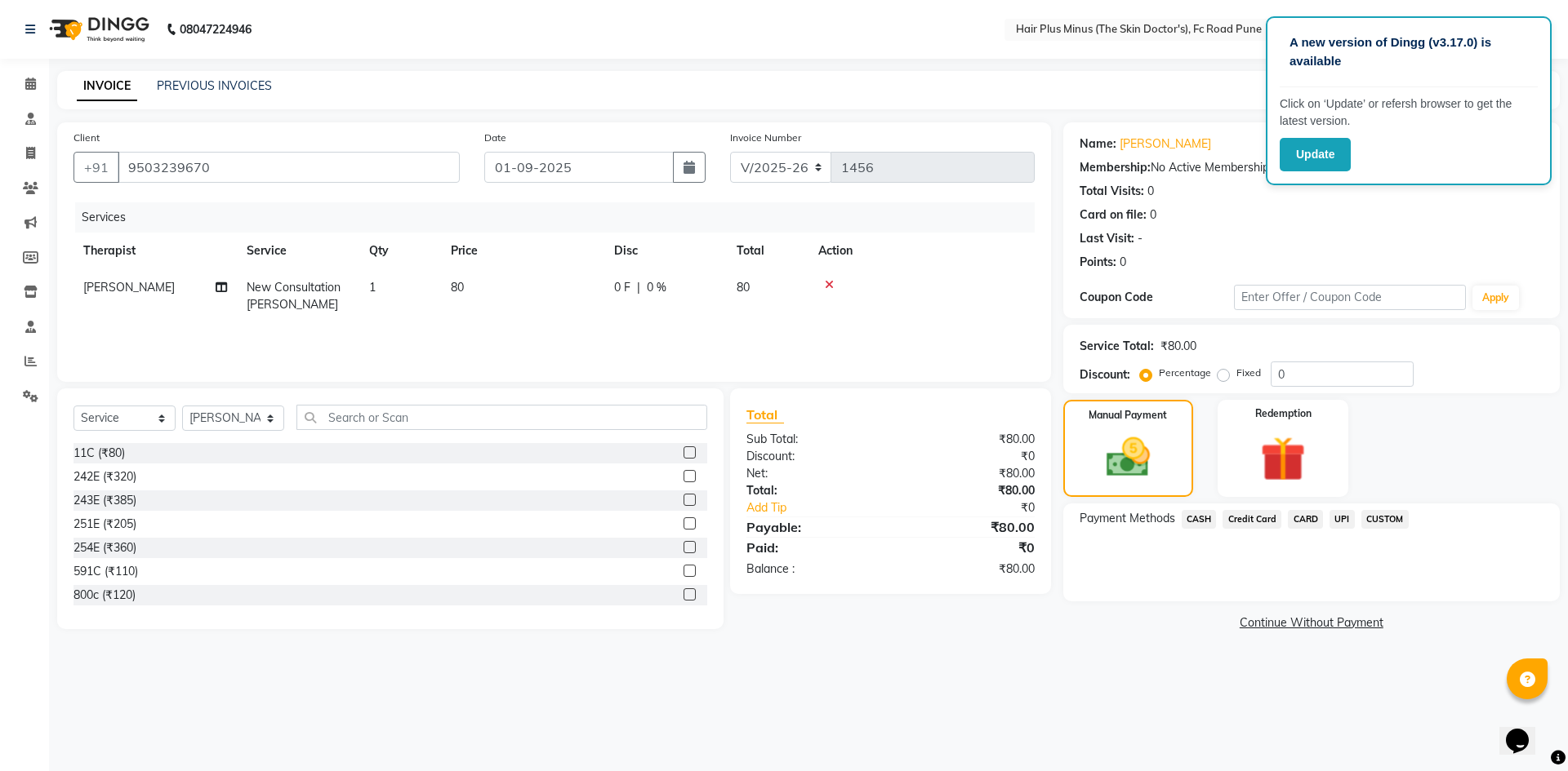
click at [1341, 516] on span "UPI" at bounding box center [1341, 519] width 26 height 18
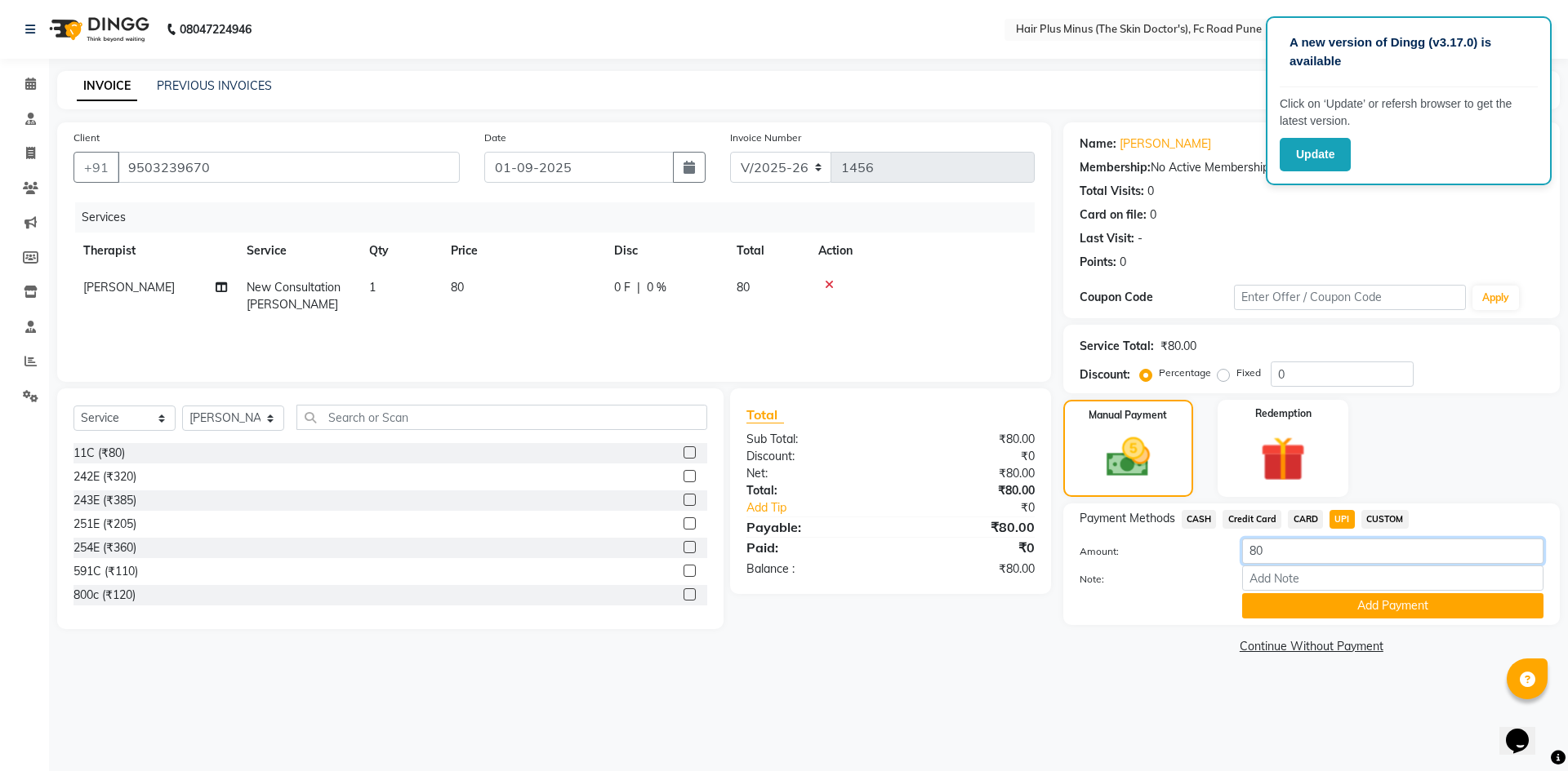
click at [1272, 549] on input "80" at bounding box center [1392, 551] width 302 height 25
type input "8"
type input "18000"
click at [1300, 606] on button "Add Payment" at bounding box center [1392, 606] width 302 height 25
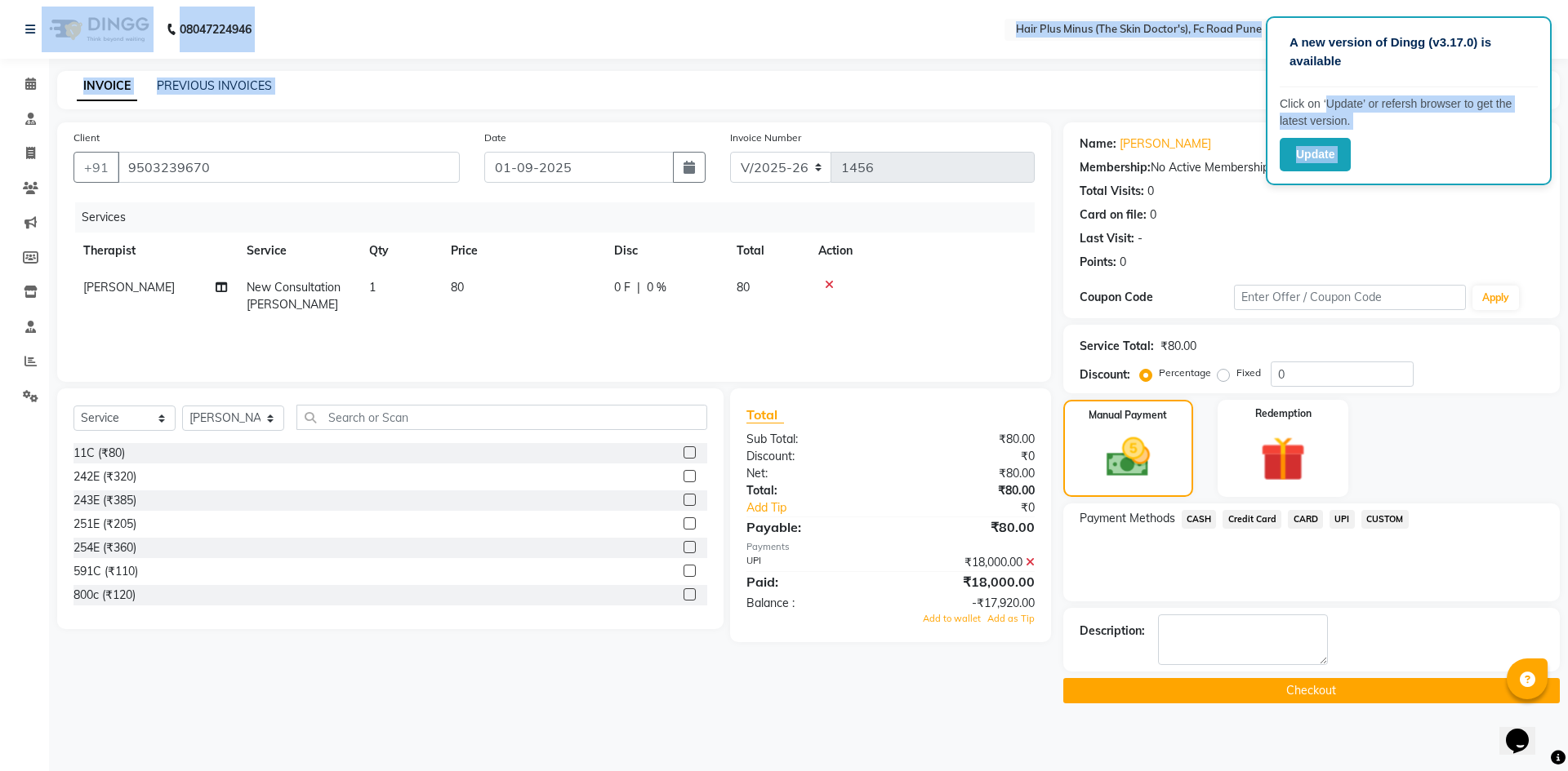
drag, startPoint x: 1323, startPoint y: 92, endPoint x: 1229, endPoint y: 85, distance: 94.3
click at [1252, 93] on app-root "A new version of Dingg (v3.17.0) is available Click on ‘Update’ or refersh brow…" at bounding box center [784, 364] width 1568 height 728
click at [1180, 82] on div "INVOICE PREVIOUS INVOICES Create New Save" at bounding box center [808, 91] width 1502 height 39
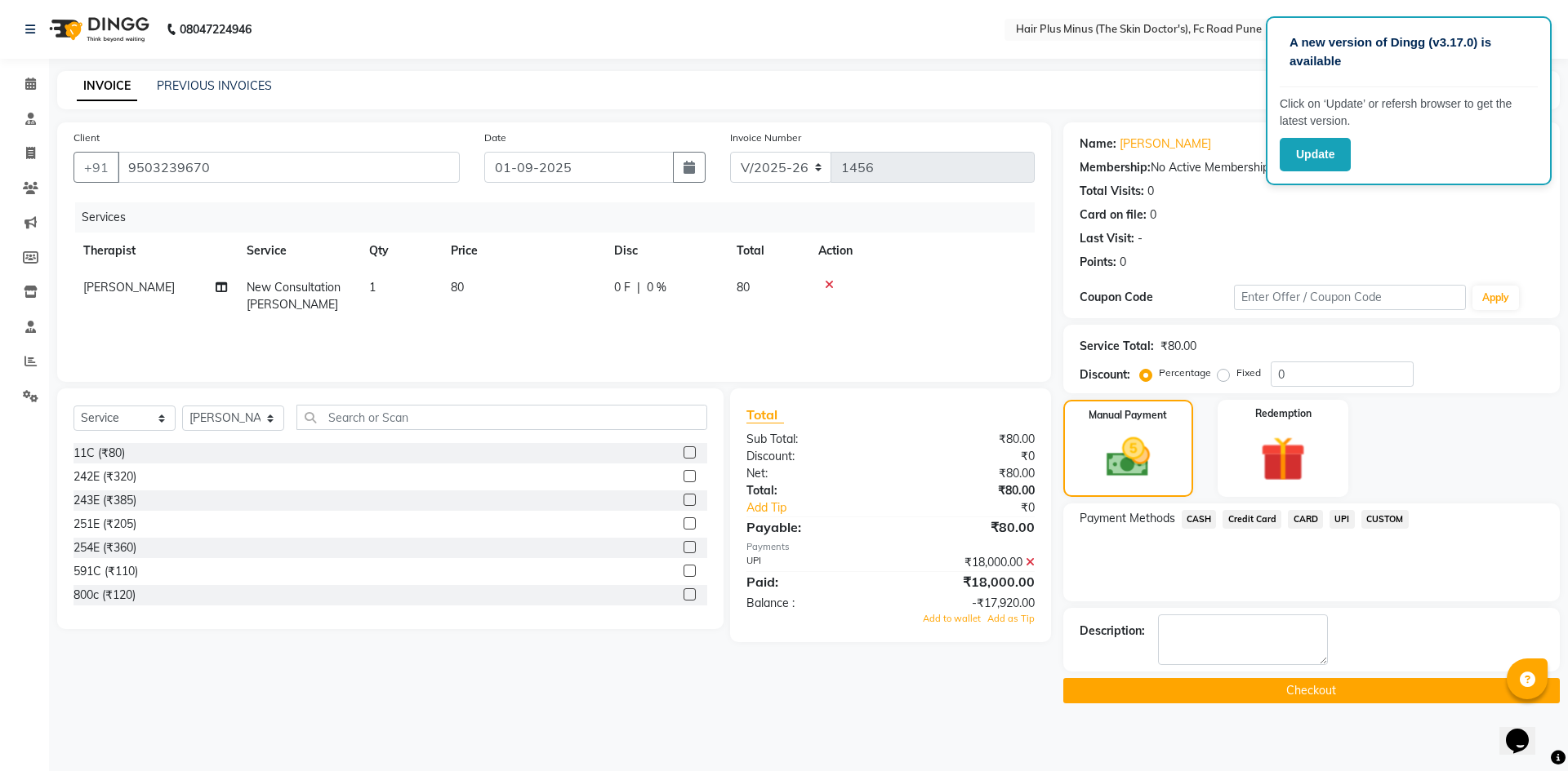
click at [1552, 12] on nav "08047224946 Select Location × Hair Plus Minus (The Skin Doctor's), Fc Road Pune…" at bounding box center [784, 29] width 1568 height 59
click at [26, 123] on icon at bounding box center [31, 119] width 11 height 12
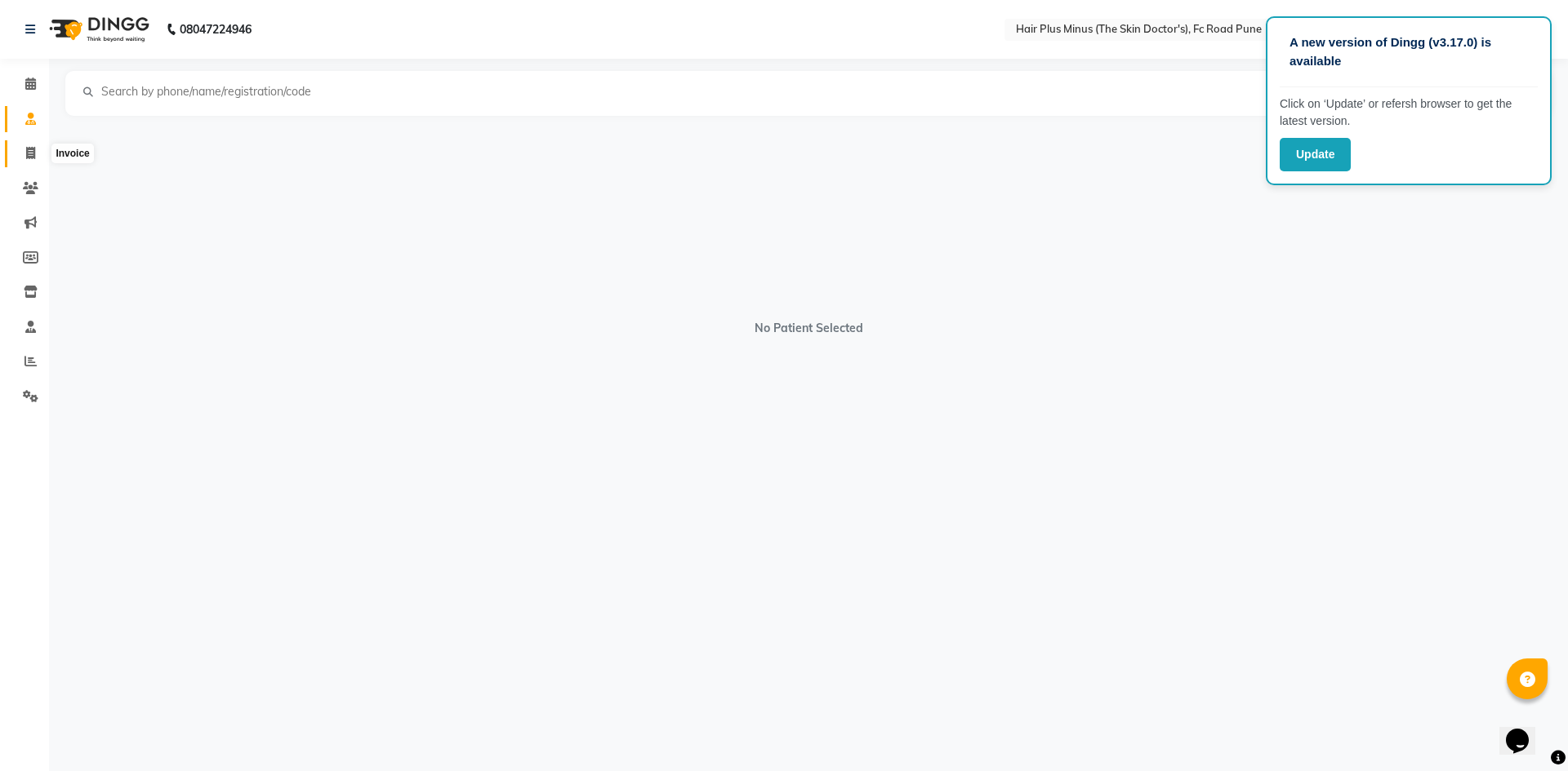
click at [27, 152] on icon at bounding box center [31, 153] width 9 height 12
select select "service"
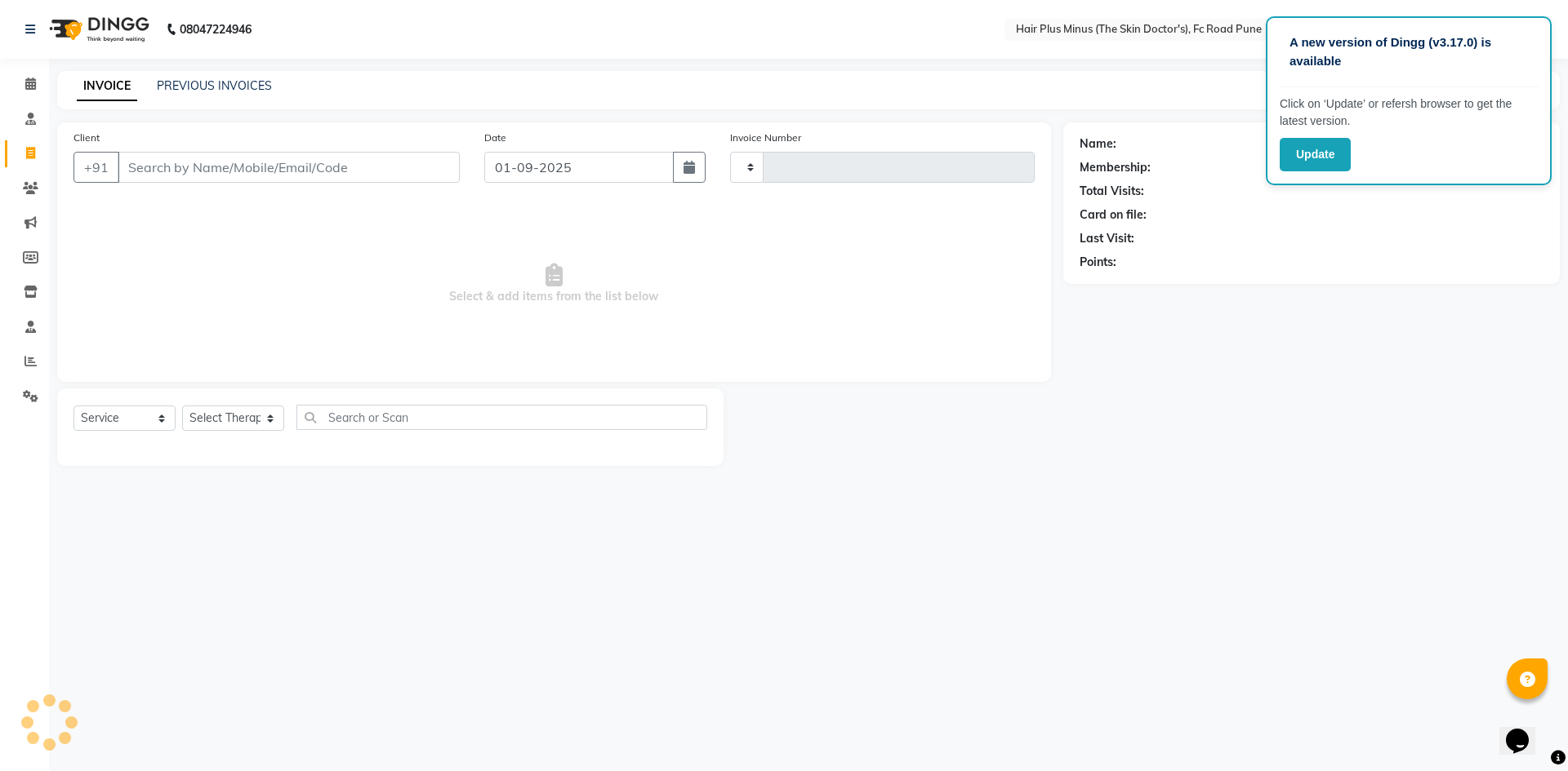
type input "1456"
select select "7911"
click at [34, 186] on icon at bounding box center [31, 188] width 16 height 12
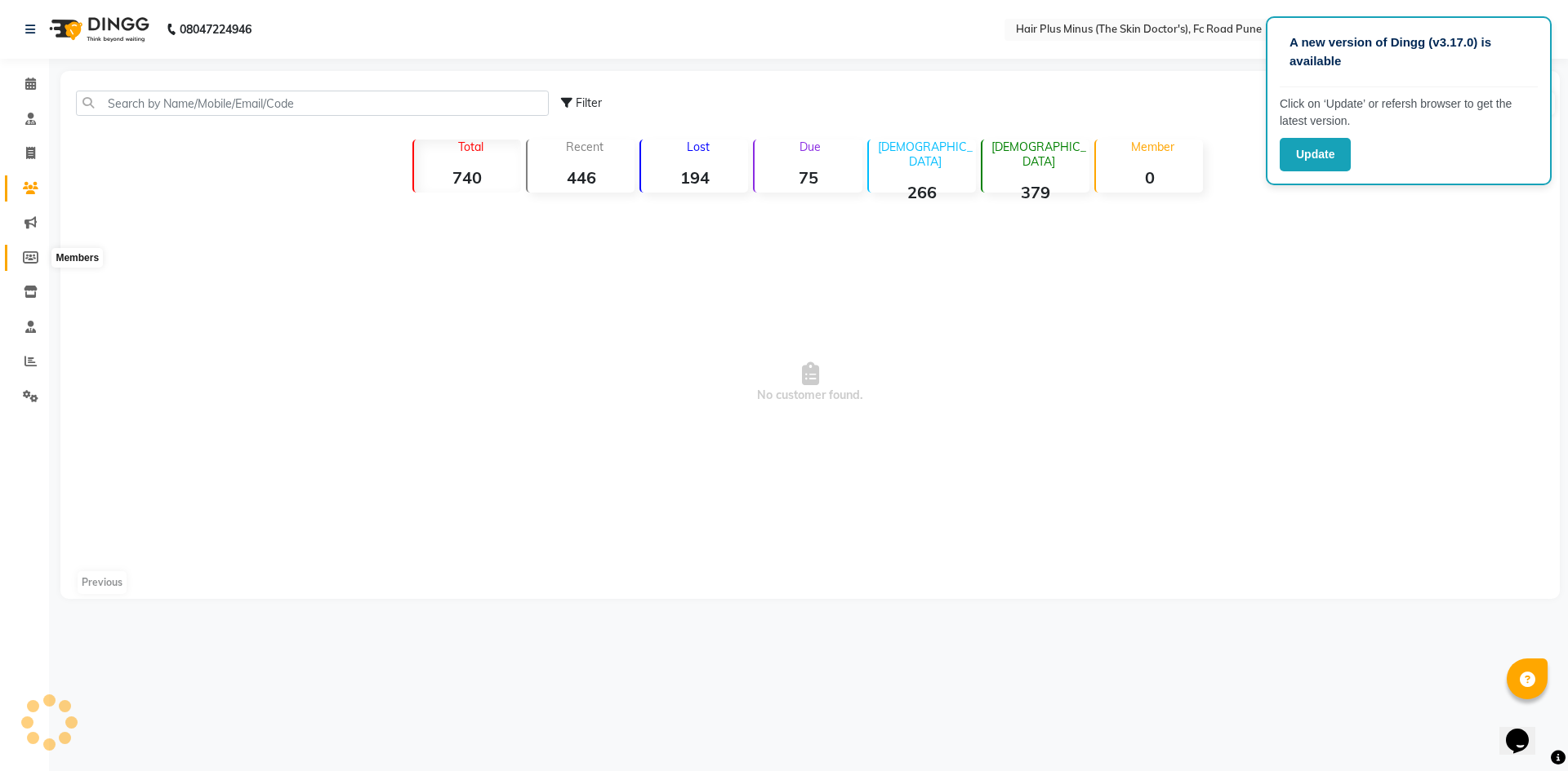
click at [31, 253] on icon at bounding box center [31, 258] width 16 height 12
select select
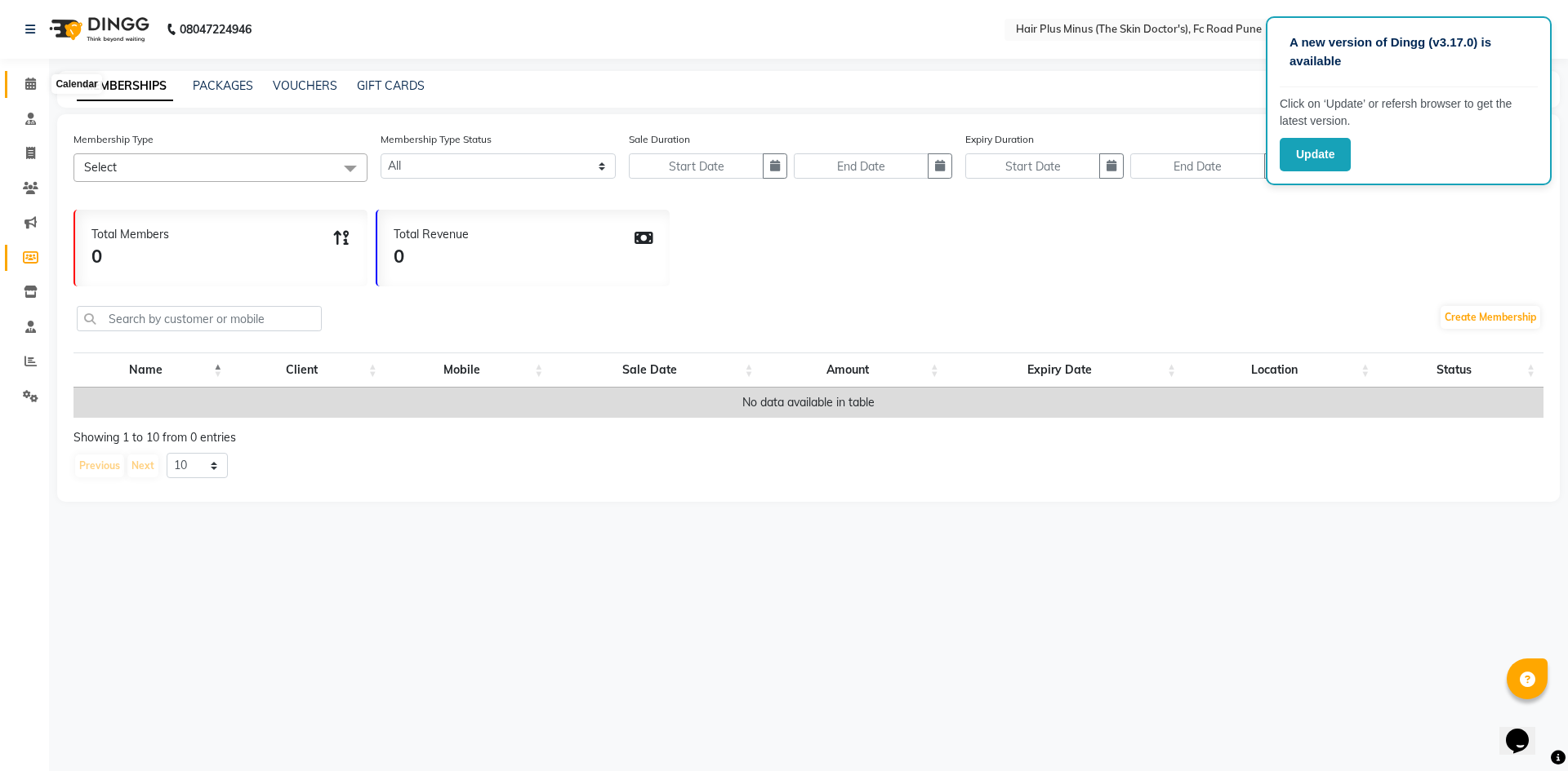
click at [35, 87] on icon at bounding box center [31, 84] width 11 height 12
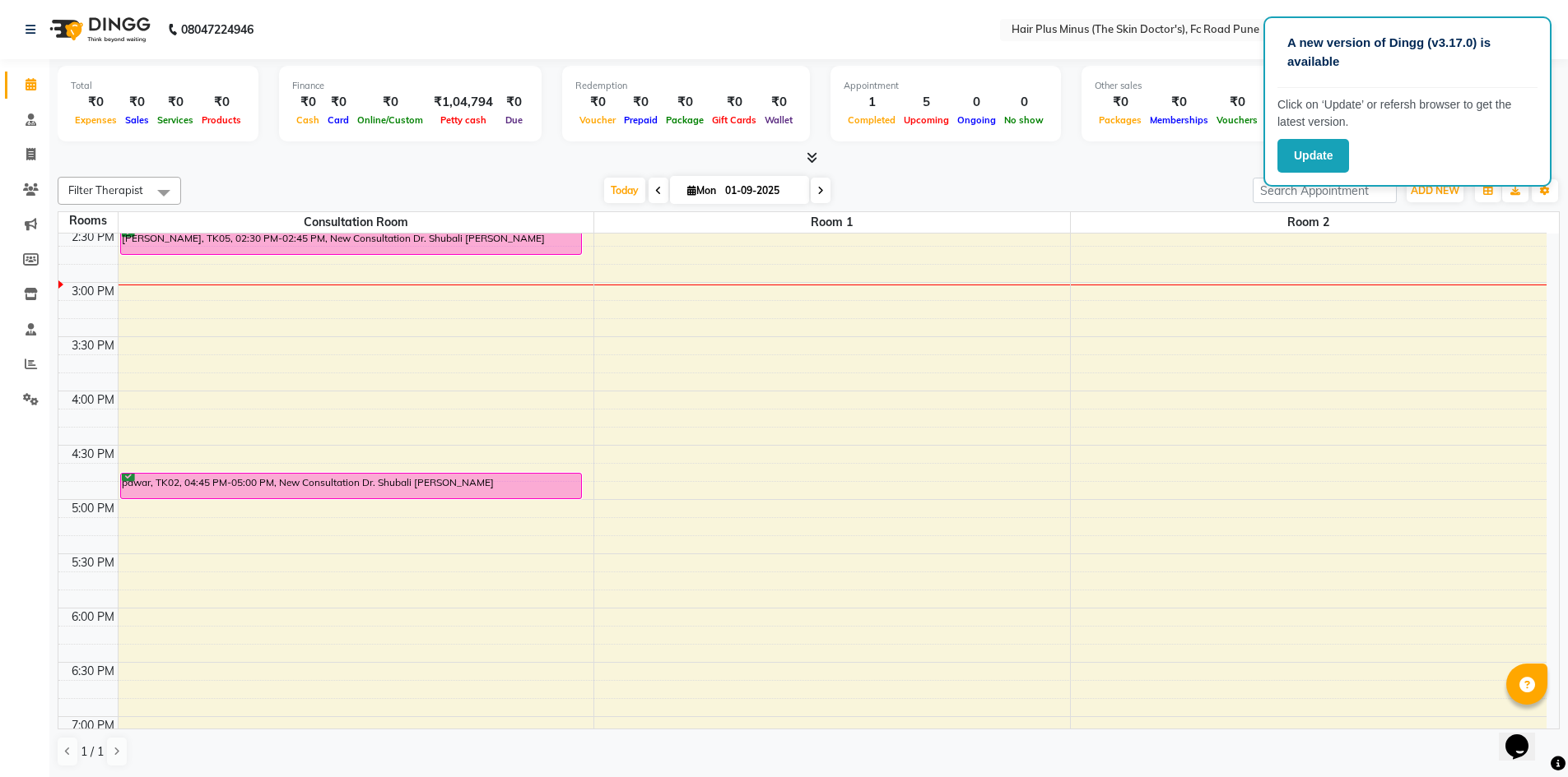
scroll to position [1, 0]
click at [33, 147] on icon at bounding box center [31, 153] width 9 height 12
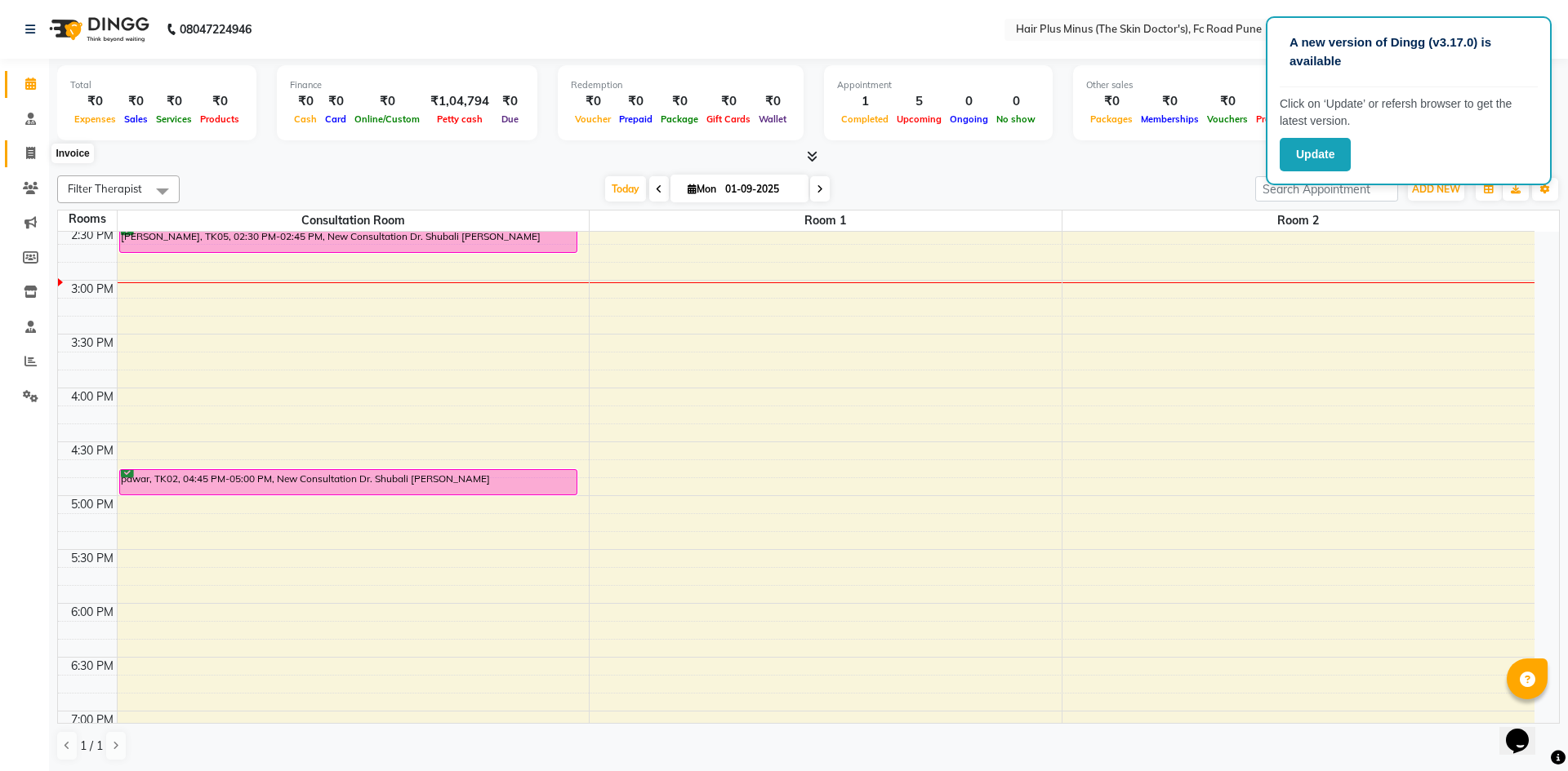
select select "7911"
select select "service"
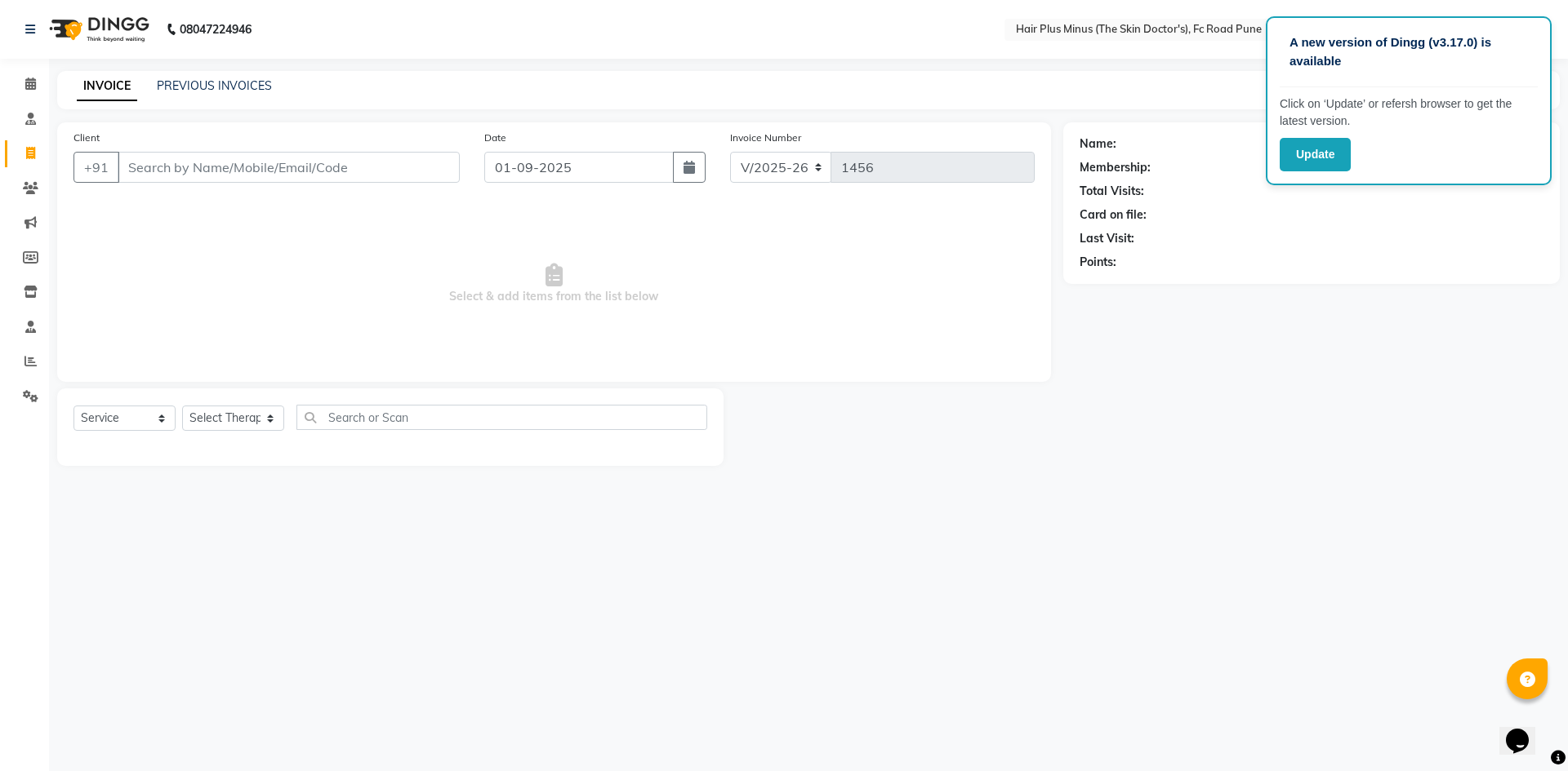
click at [227, 171] on input "Client" at bounding box center [288, 167] width 342 height 31
type input "hiteshi"
click at [30, 116] on icon at bounding box center [31, 119] width 11 height 12
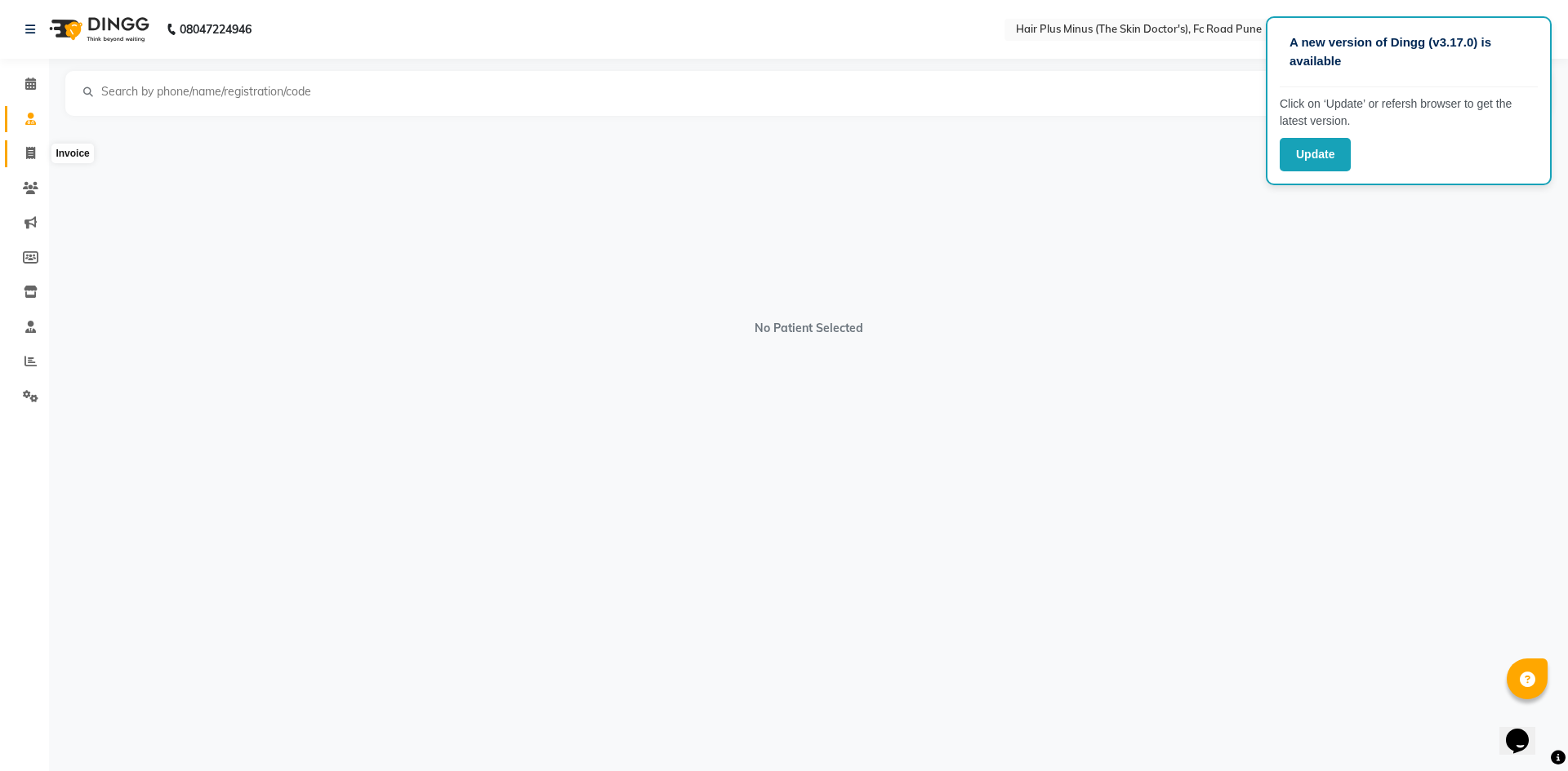
click at [33, 153] on icon at bounding box center [31, 153] width 9 height 12
select select "service"
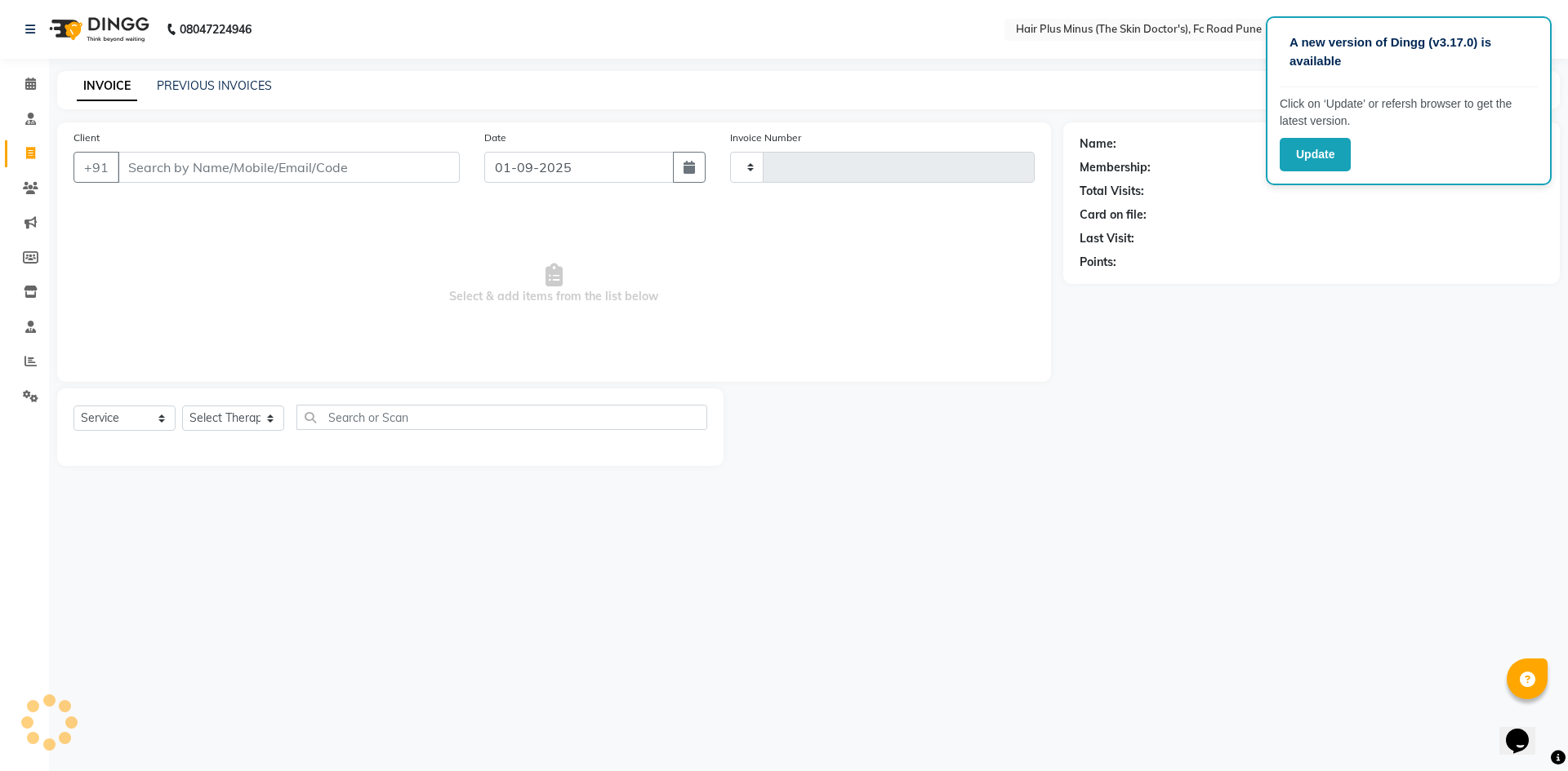
type input "1456"
select select "7911"
click at [31, 180] on span at bounding box center [31, 188] width 28 height 18
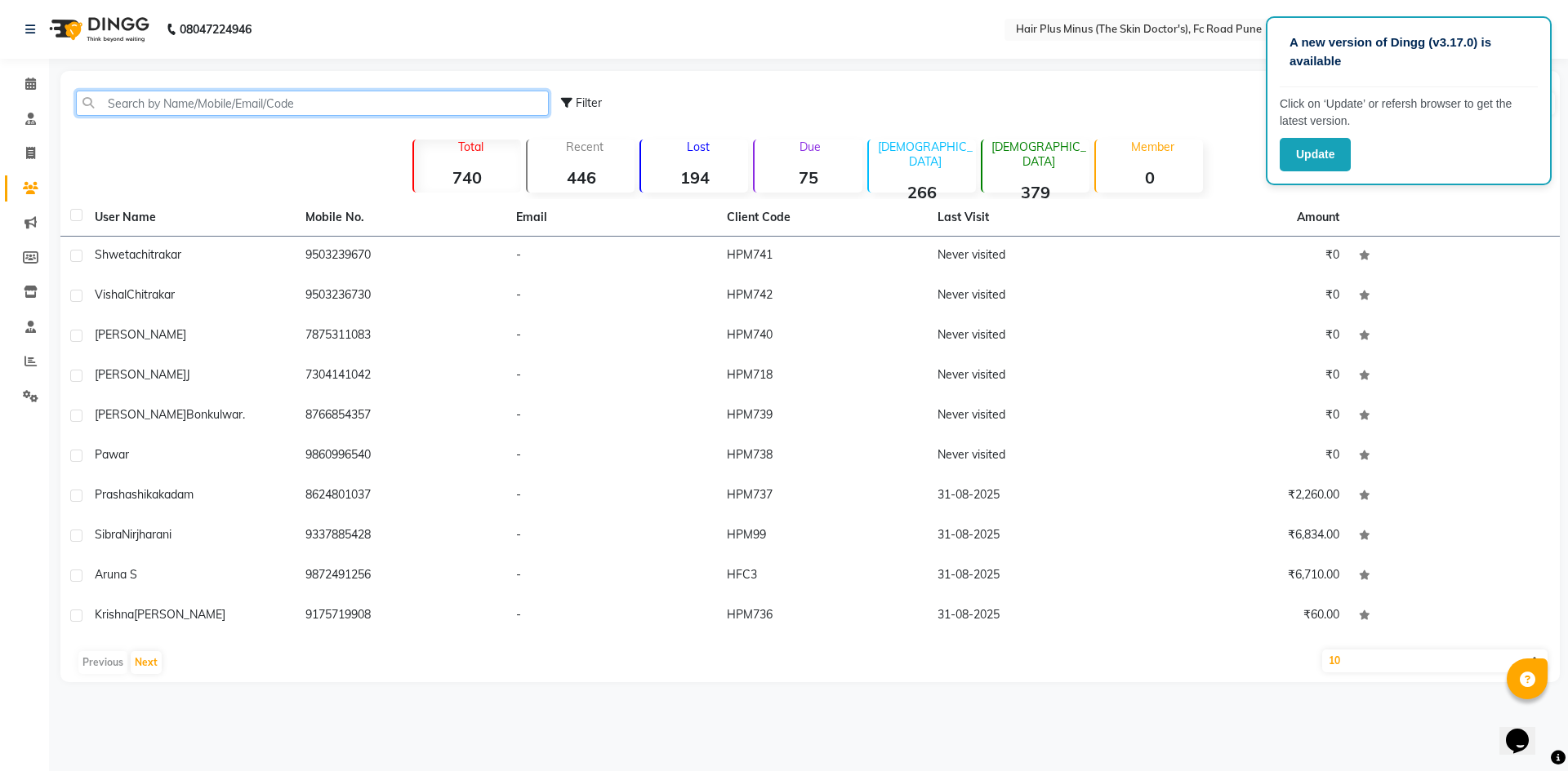
click at [233, 108] on input "text" at bounding box center [312, 103] width 473 height 25
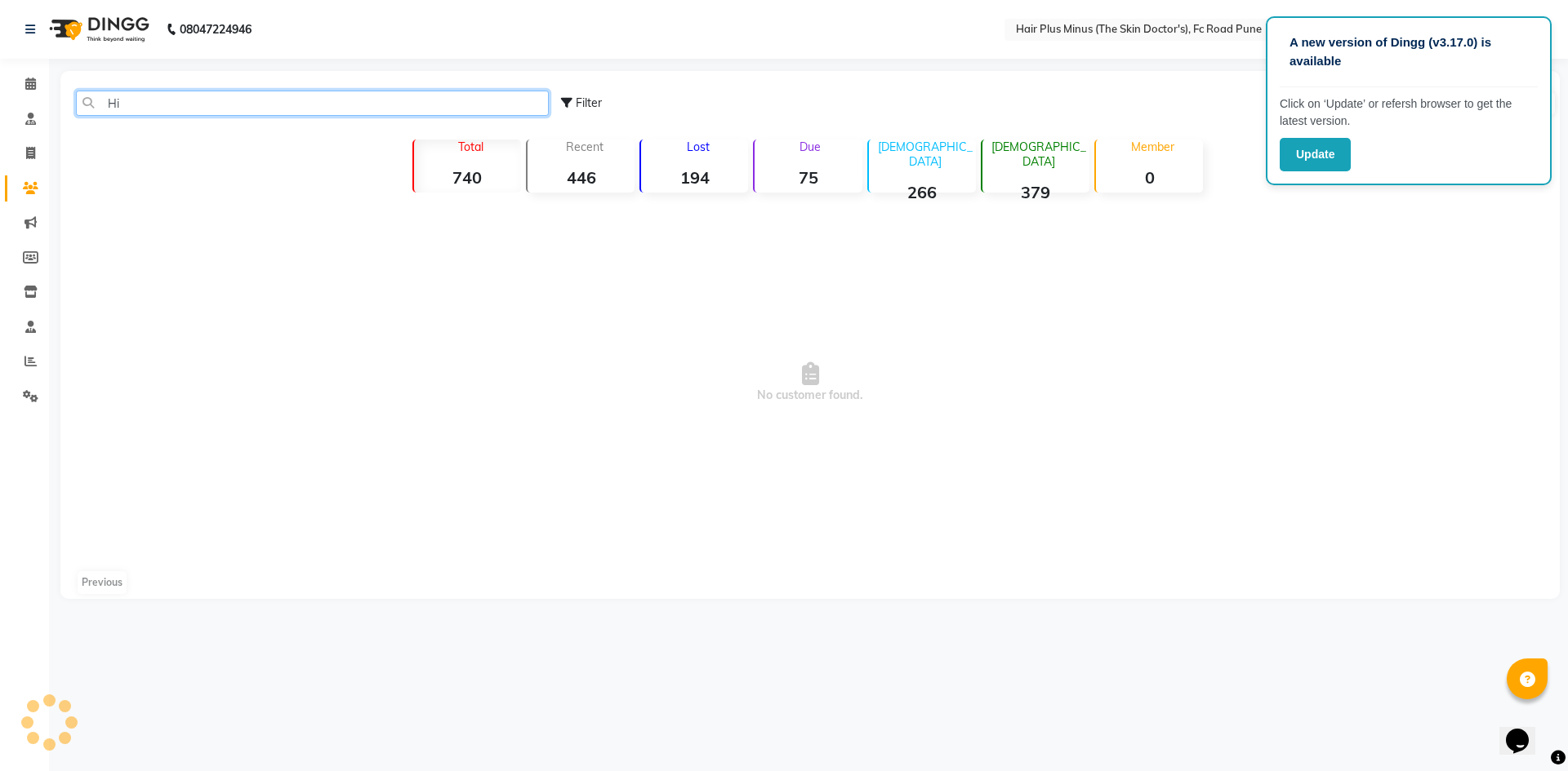
type input "H"
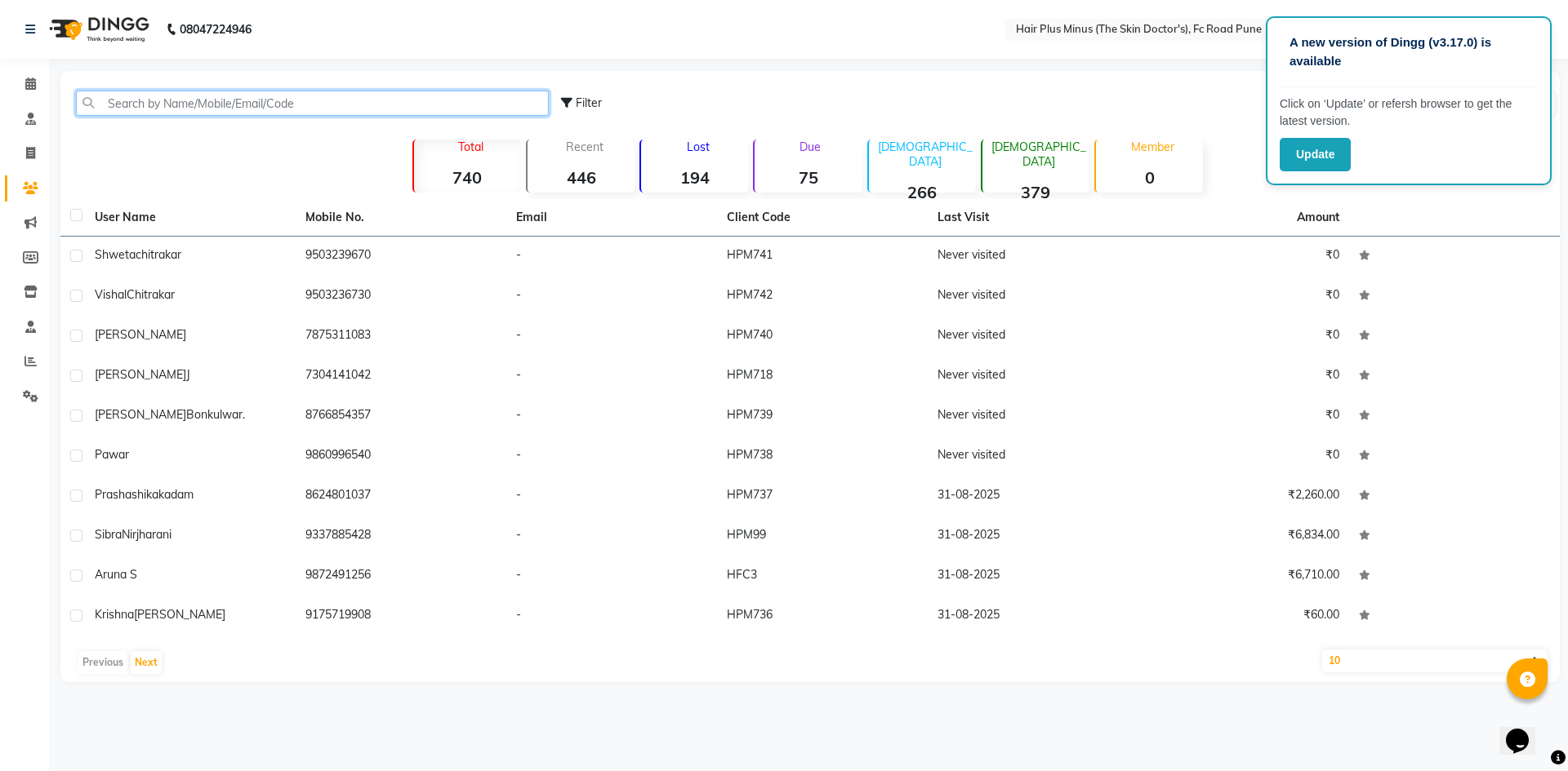
type input "a"
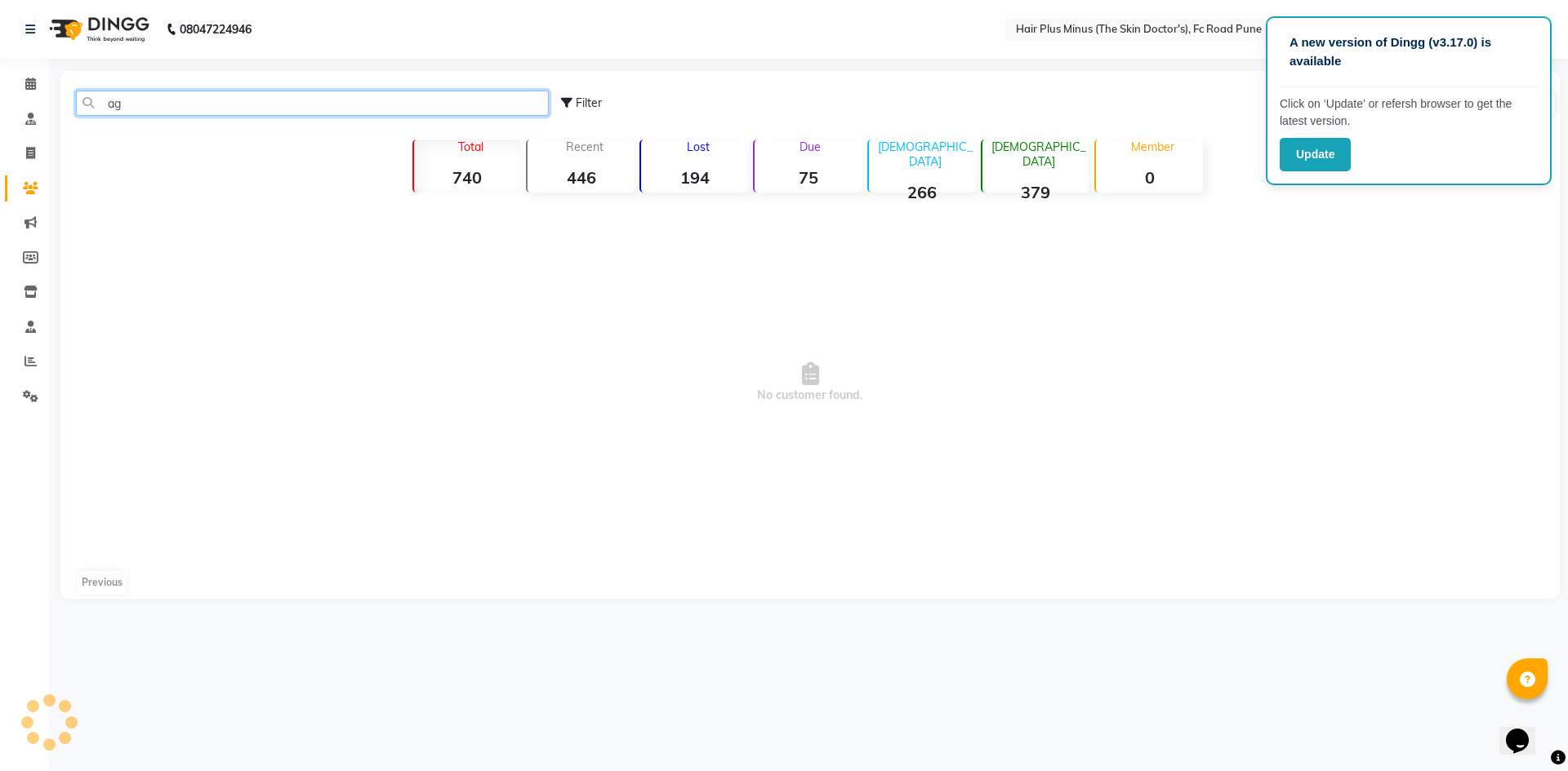
type input "a"
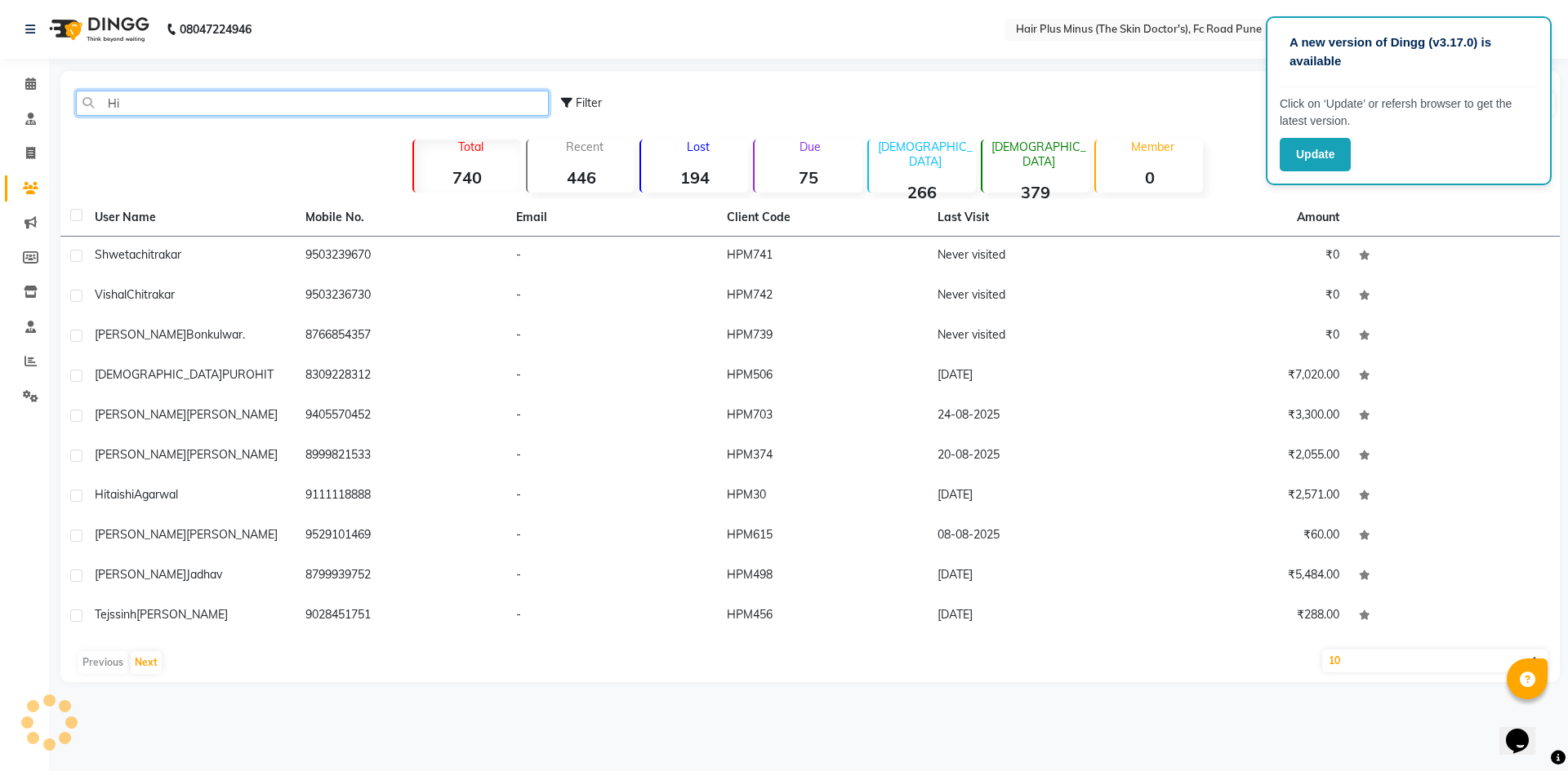
type input "H"
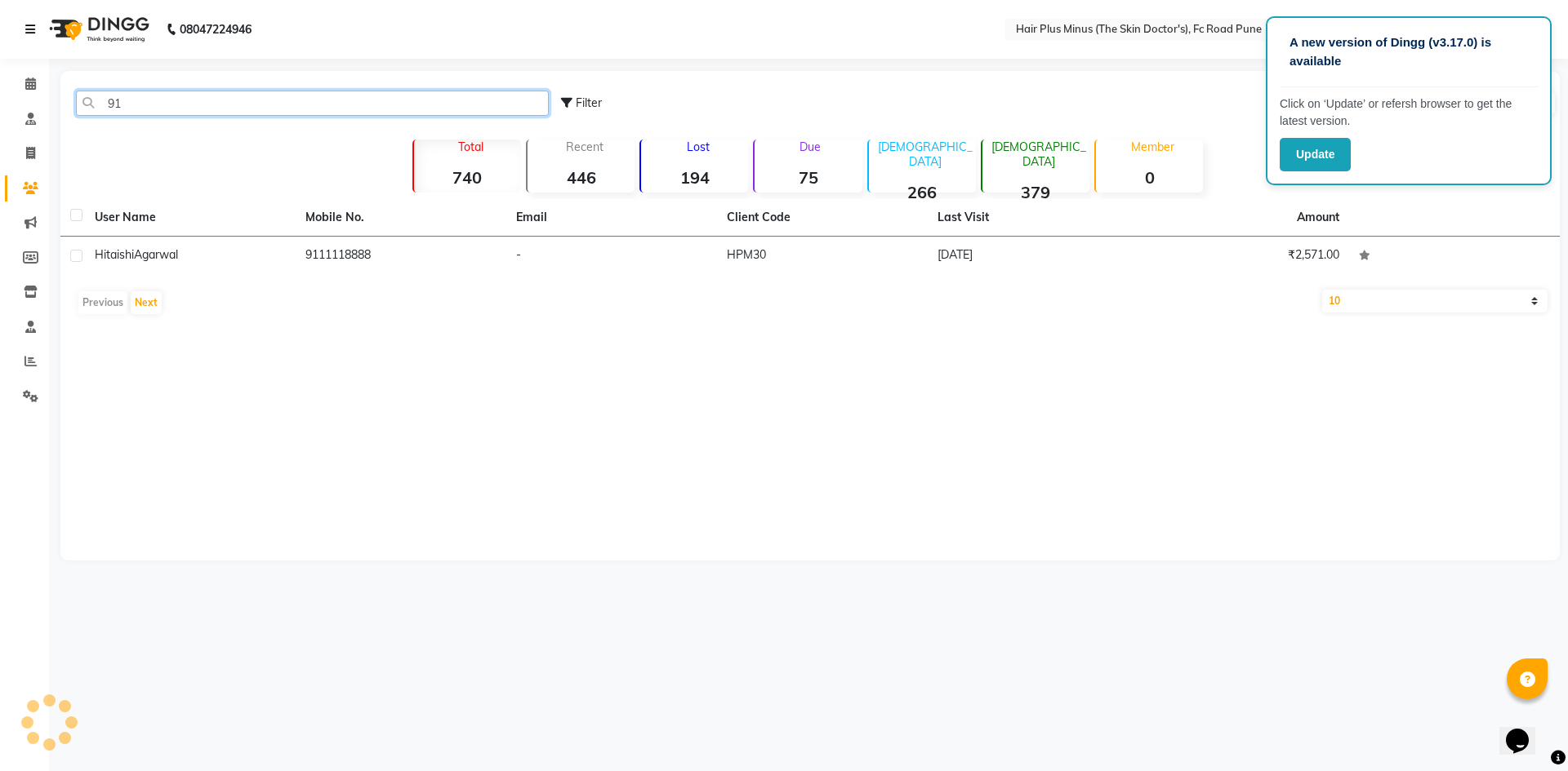
type input "9"
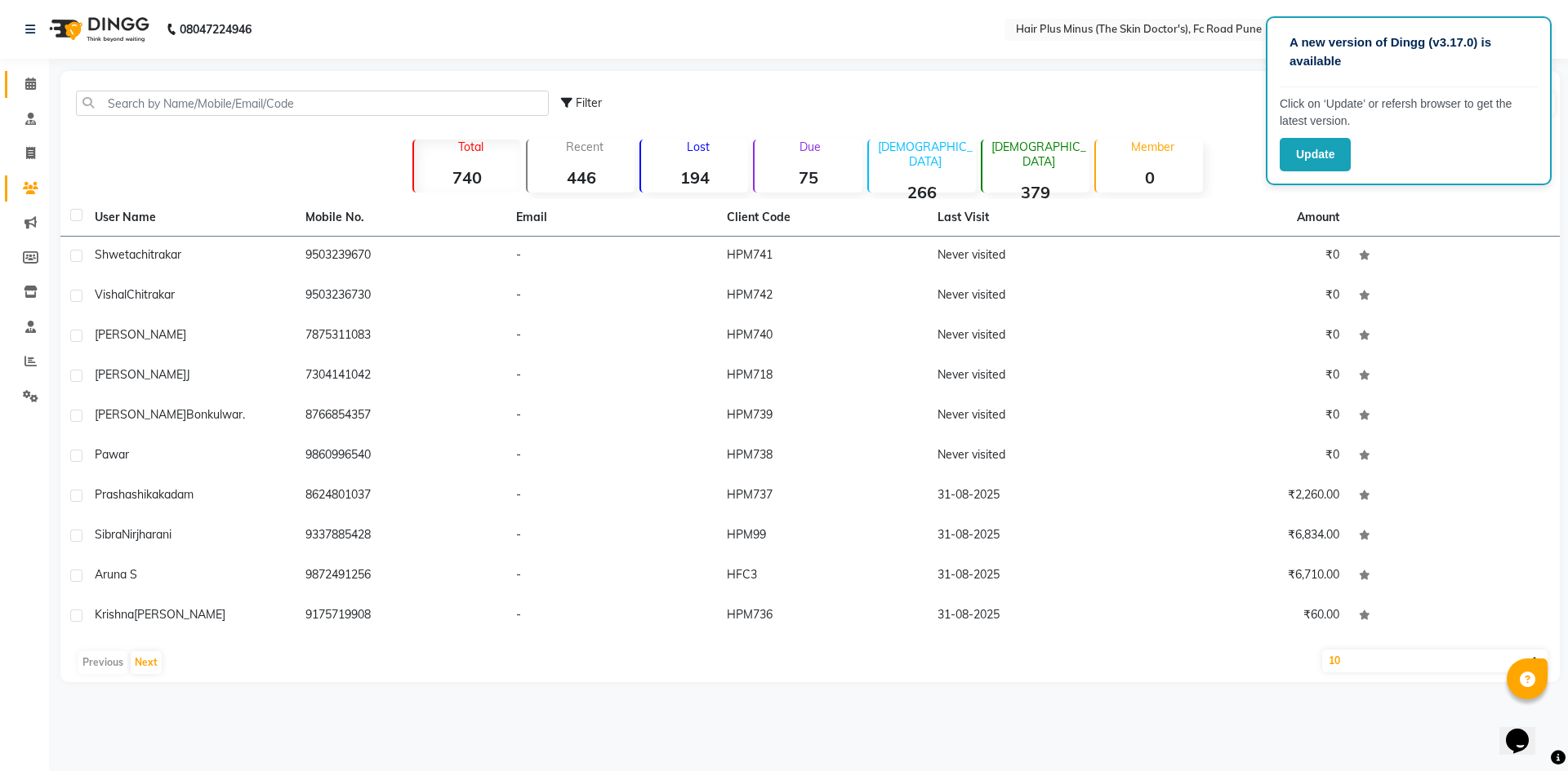
click at [26, 94] on link "Calendar" at bounding box center [25, 84] width 40 height 27
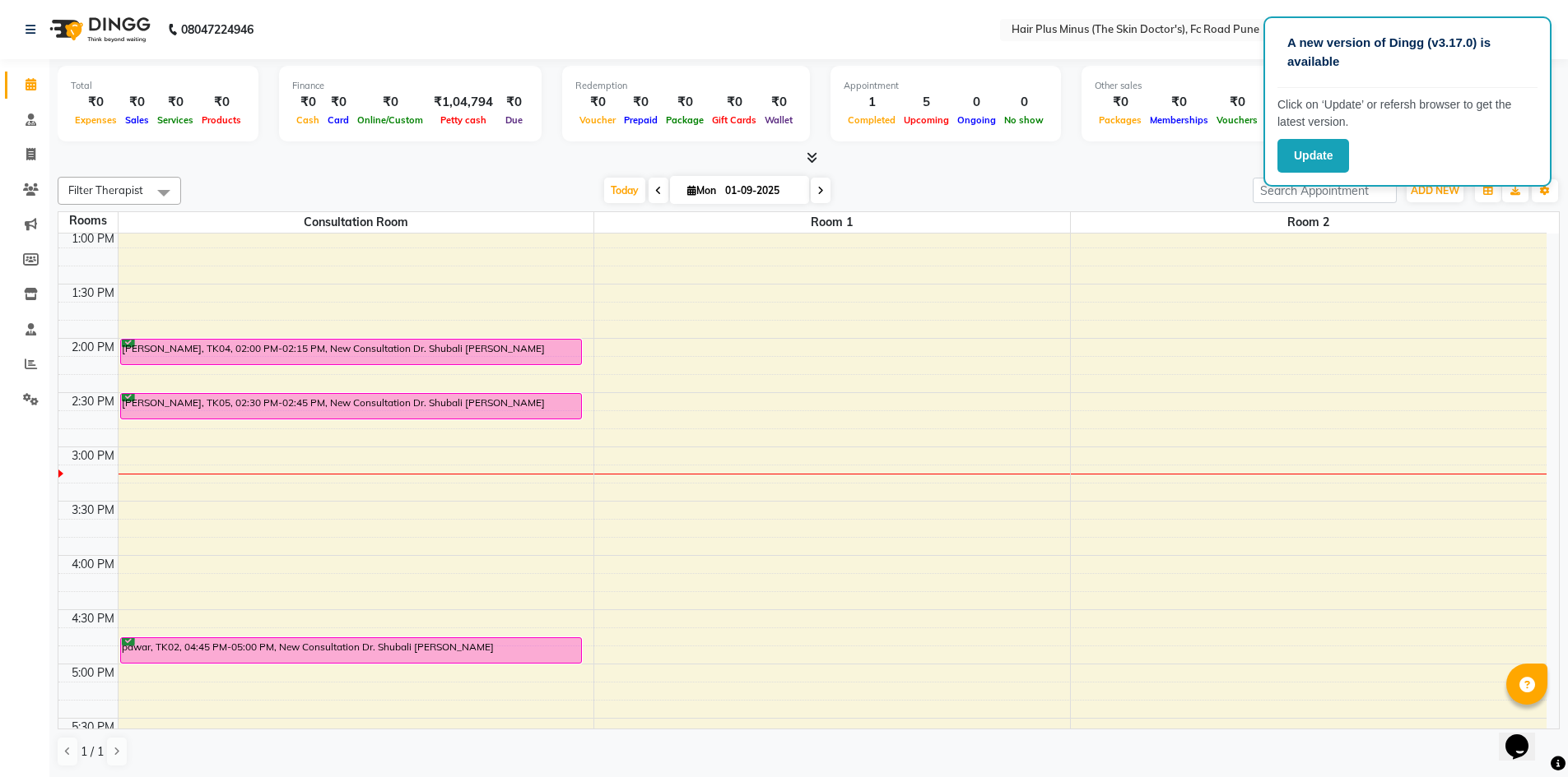
scroll to position [411, 0]
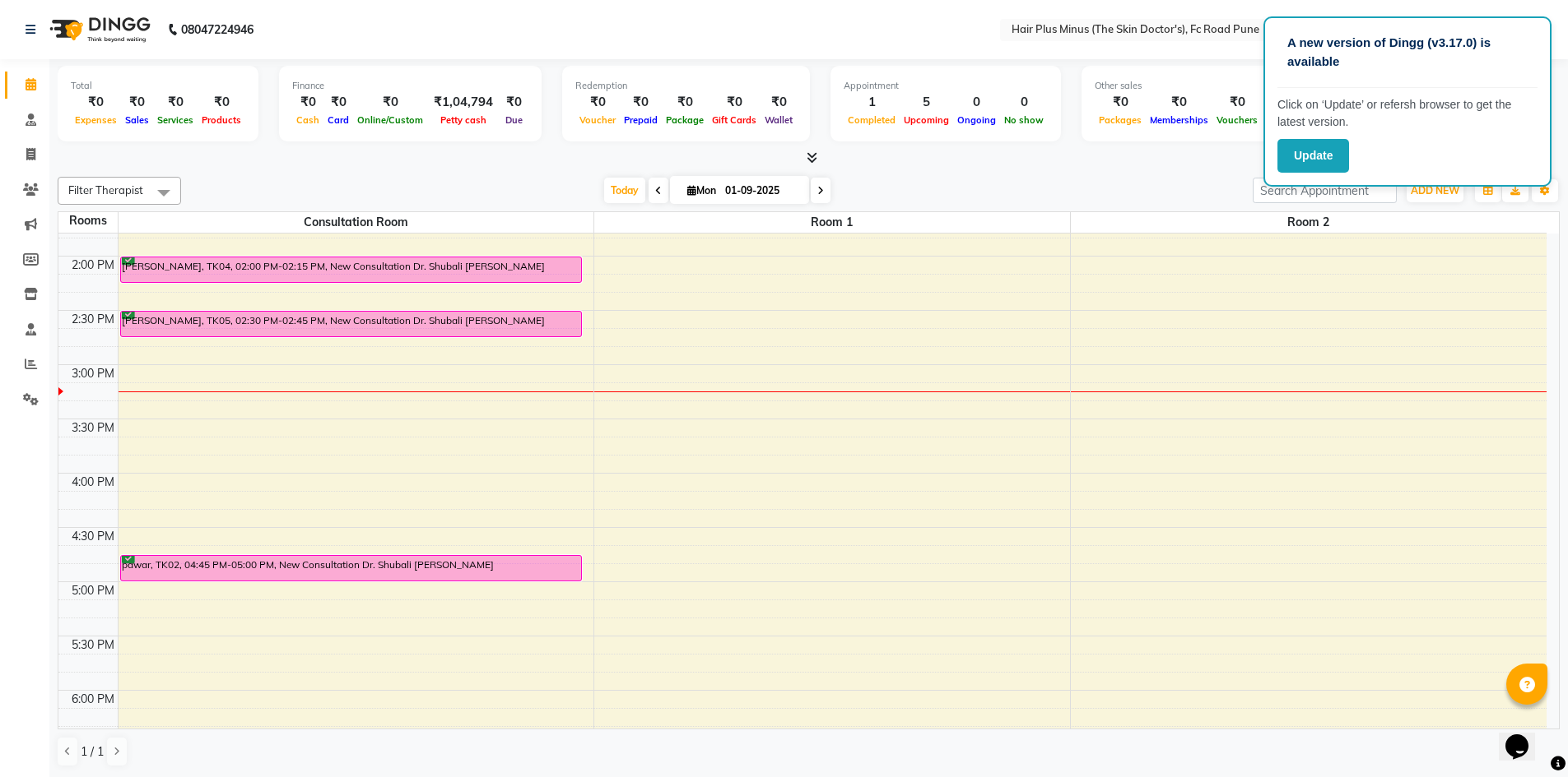
click at [783, 193] on input "01-09-2025" at bounding box center [761, 190] width 82 height 25
select select "9"
select select "2025"
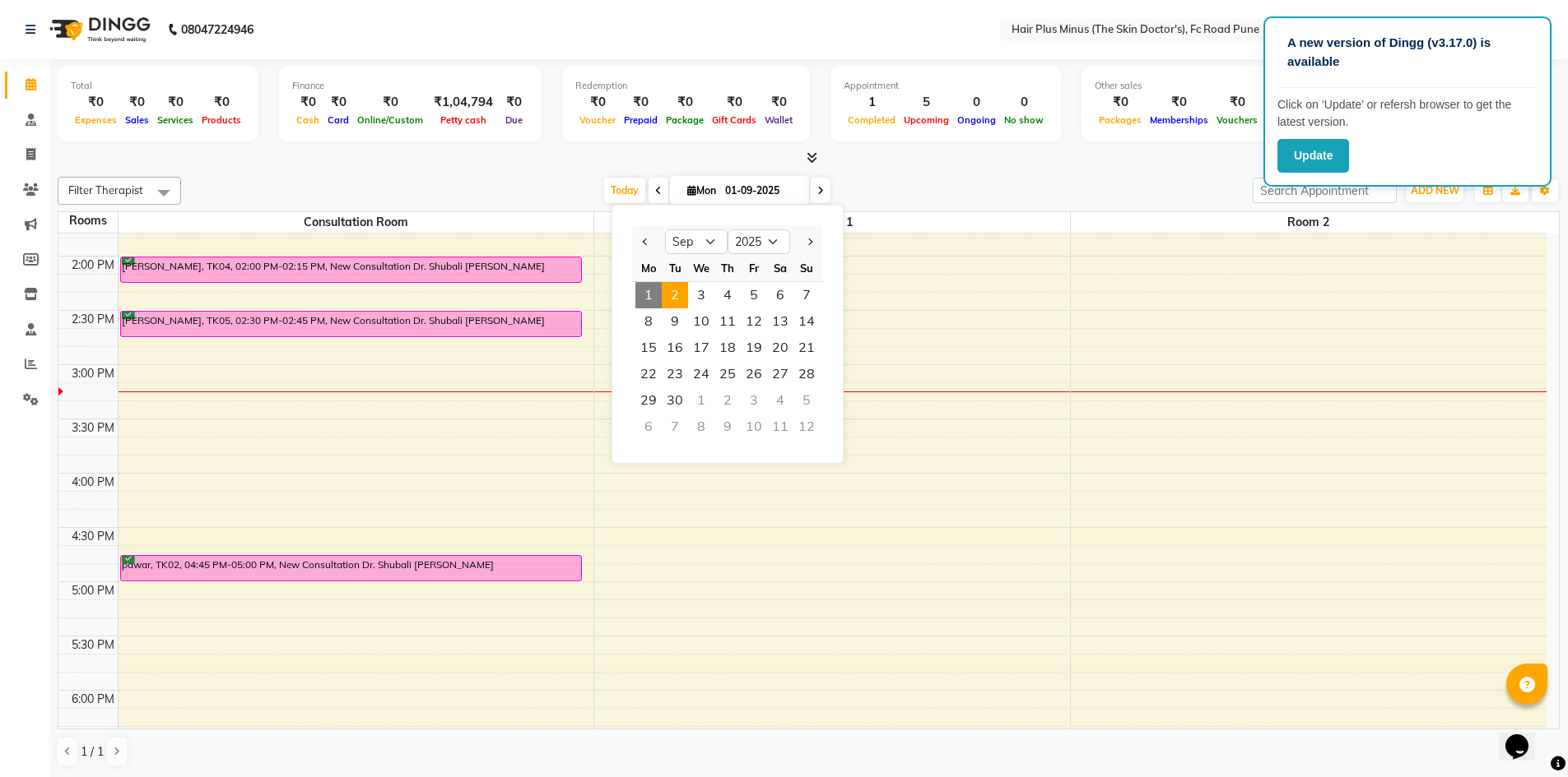
click at [683, 302] on span "2" at bounding box center [675, 295] width 27 height 27
type input "02-09-2025"
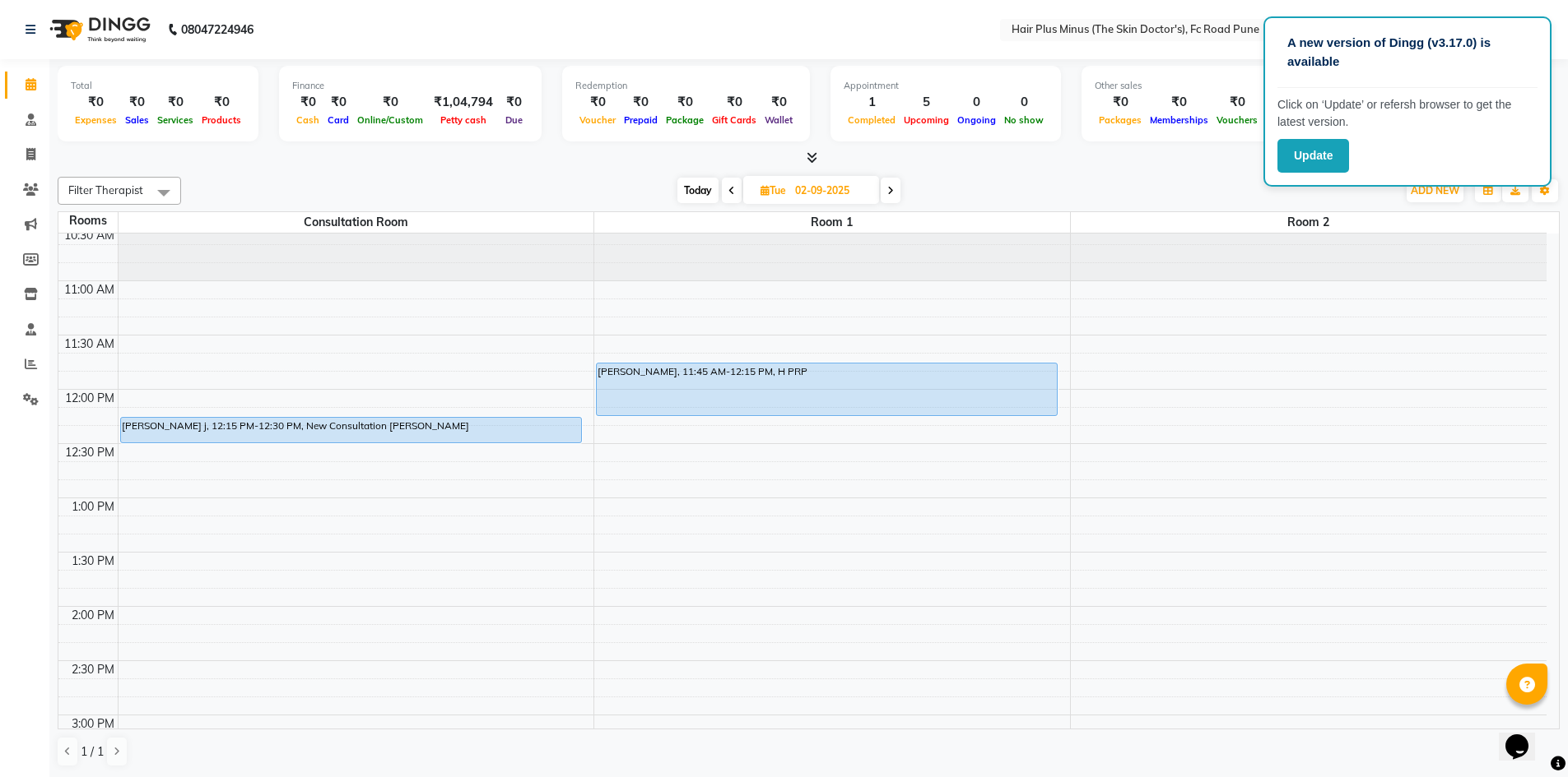
scroll to position [51, 0]
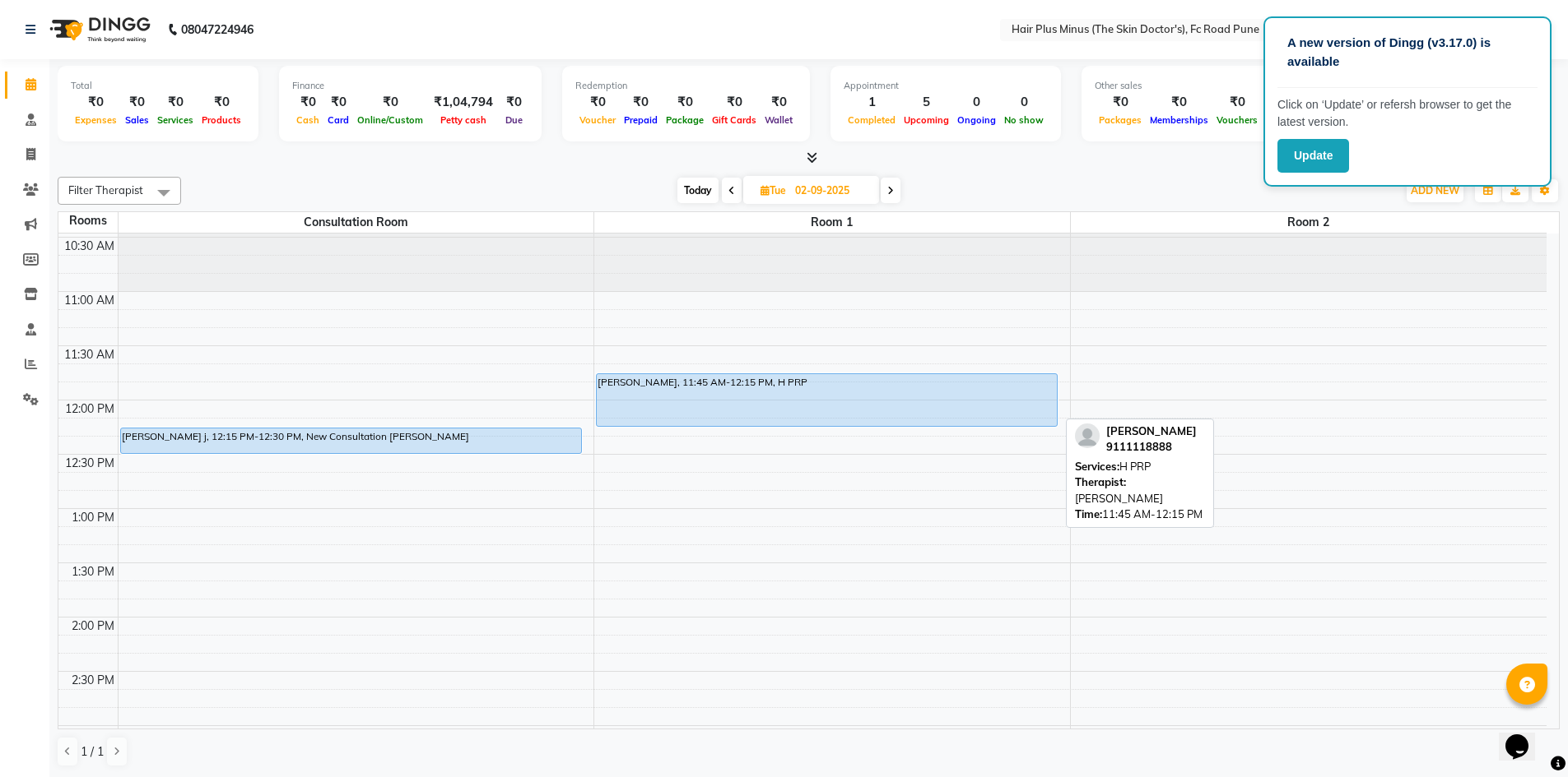
click at [723, 396] on div "Hitaishi Agarwal, 11:45 AM-12:15 PM, H PRP" at bounding box center [826, 400] width 460 height 51
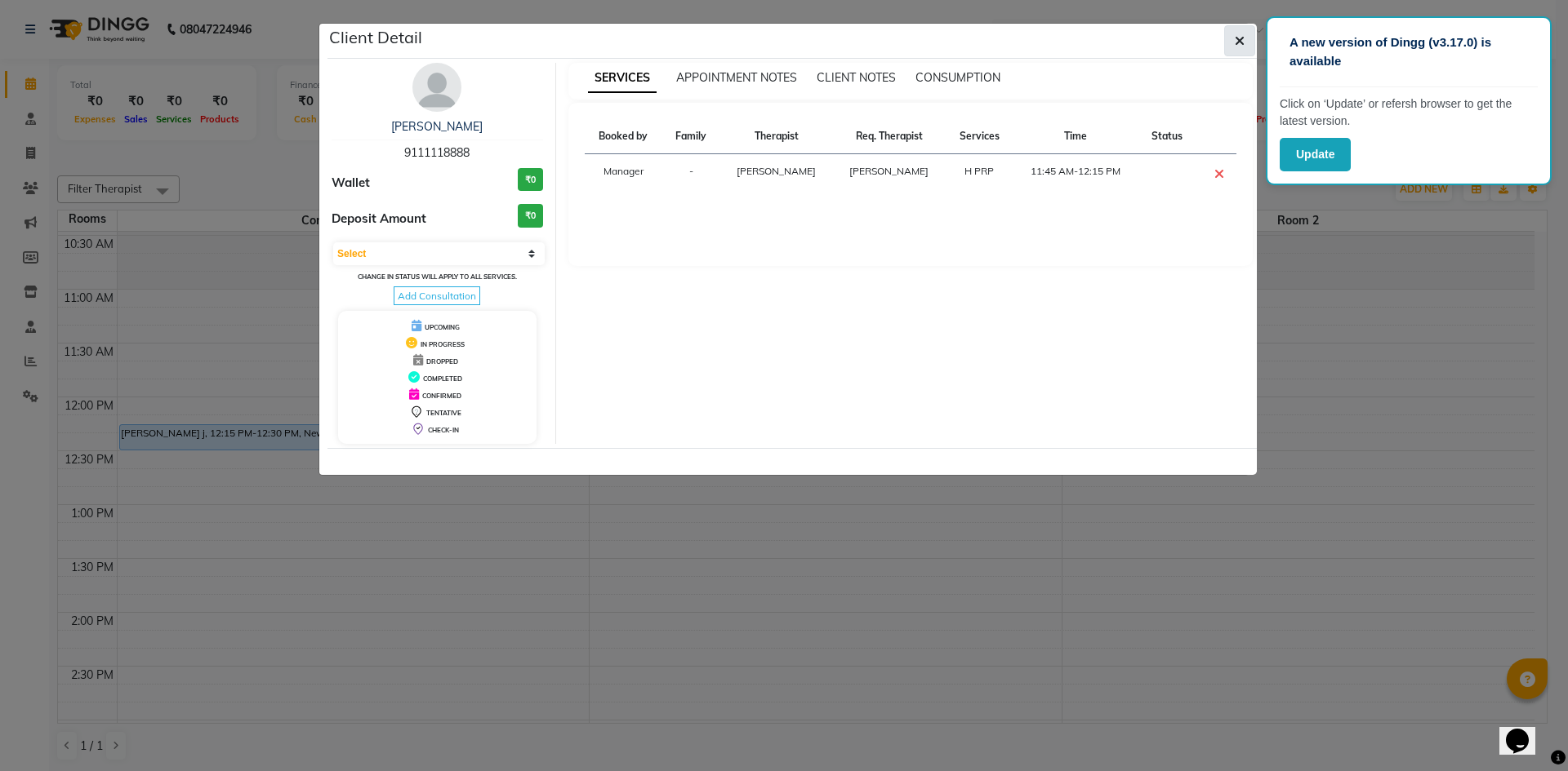
click at [1240, 45] on icon "button" at bounding box center [1239, 40] width 10 height 13
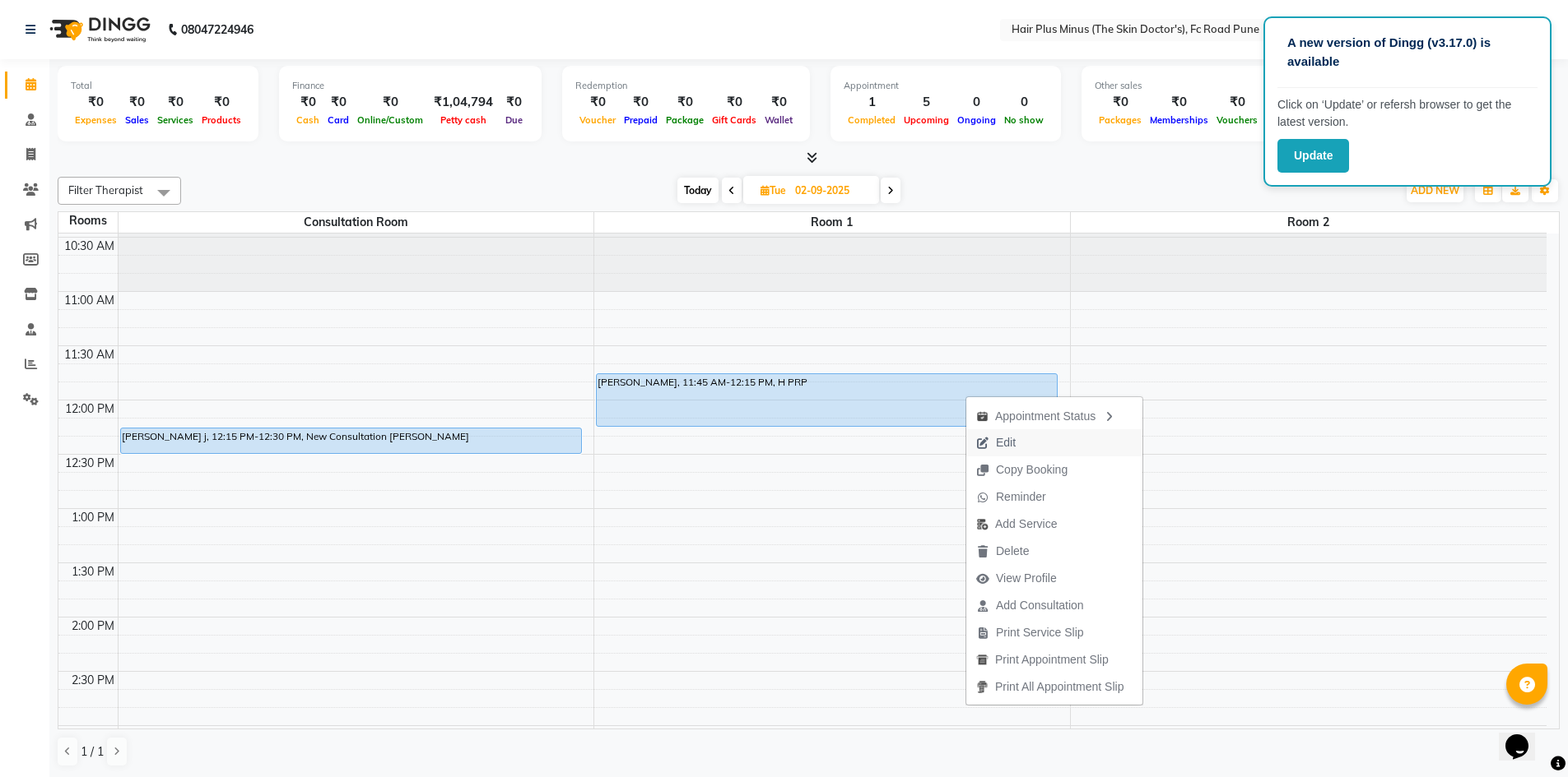
click at [1005, 441] on span "Edit" at bounding box center [1005, 442] width 20 height 17
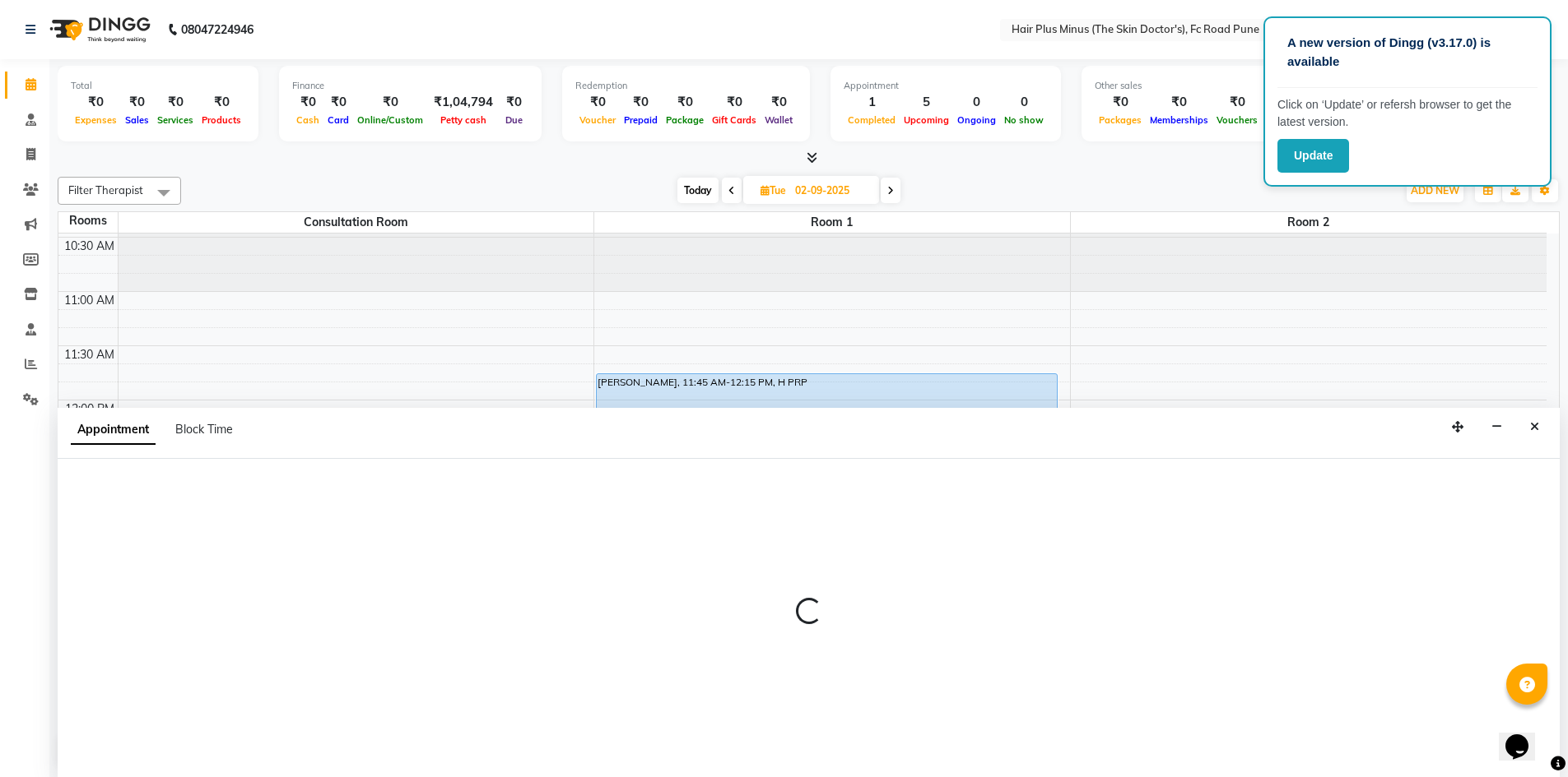
scroll to position [1, 0]
select select "tentative"
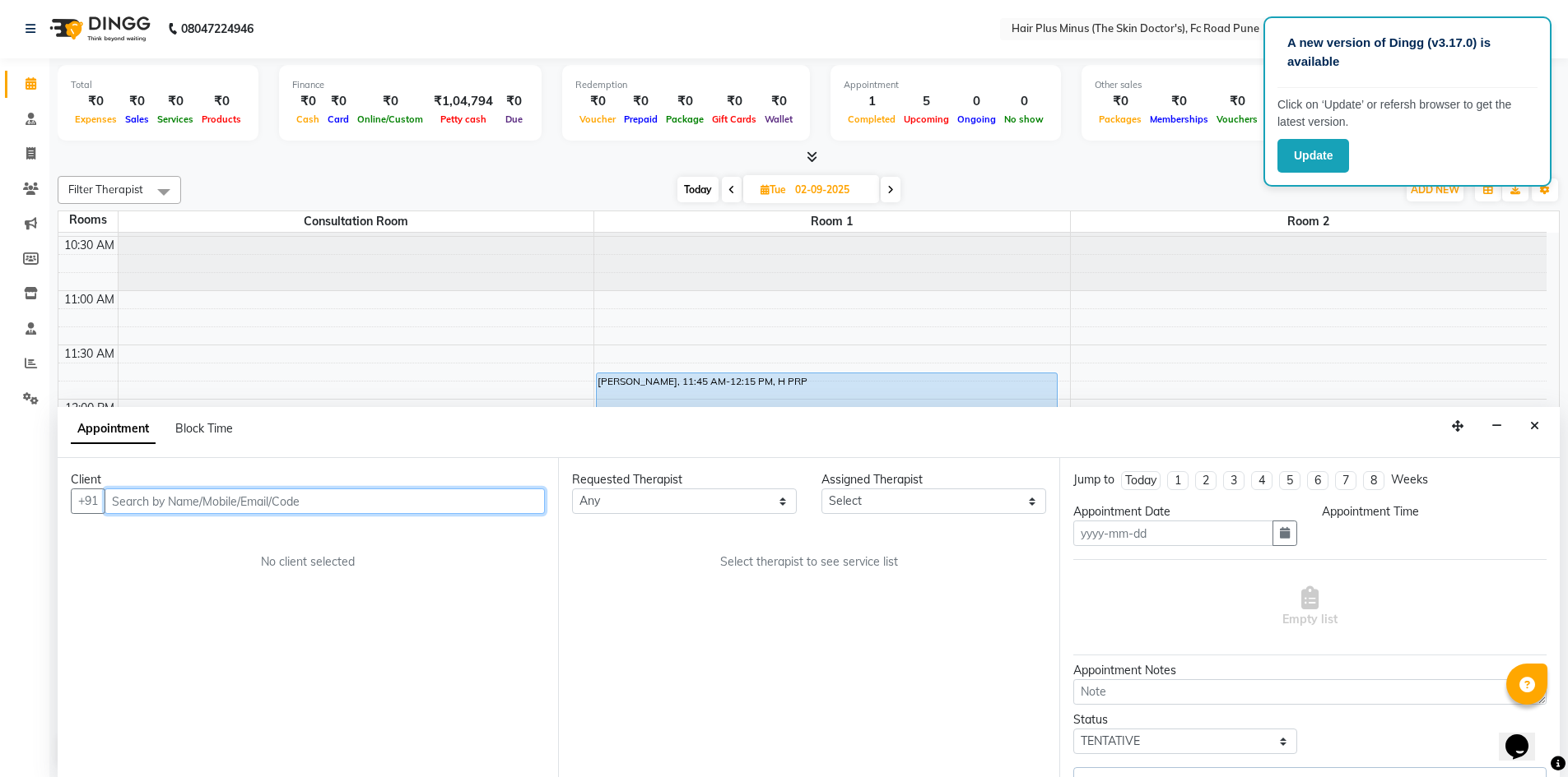
type input "02-09-2025"
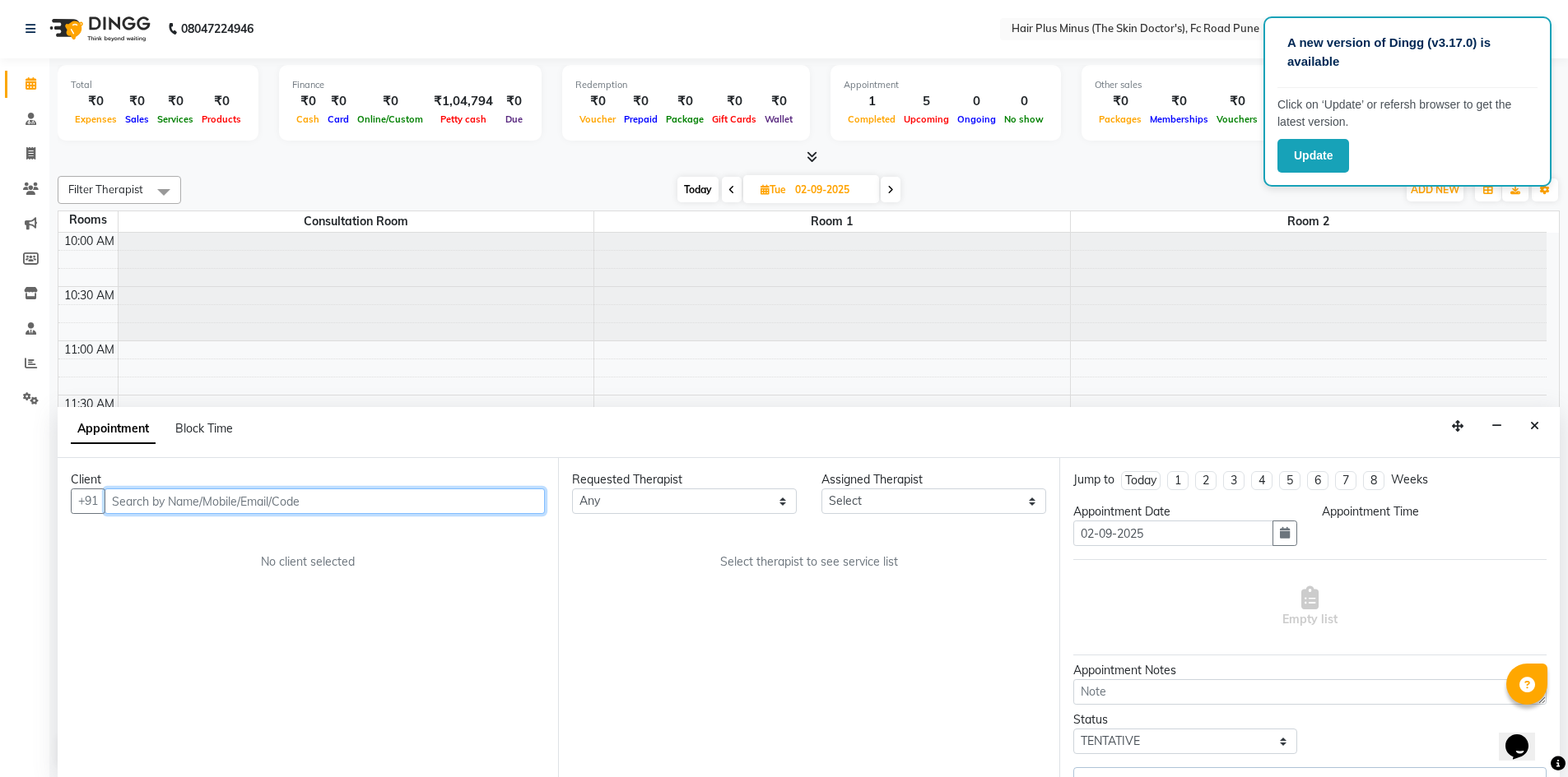
select select "upcoming"
select select "705"
select select "71424"
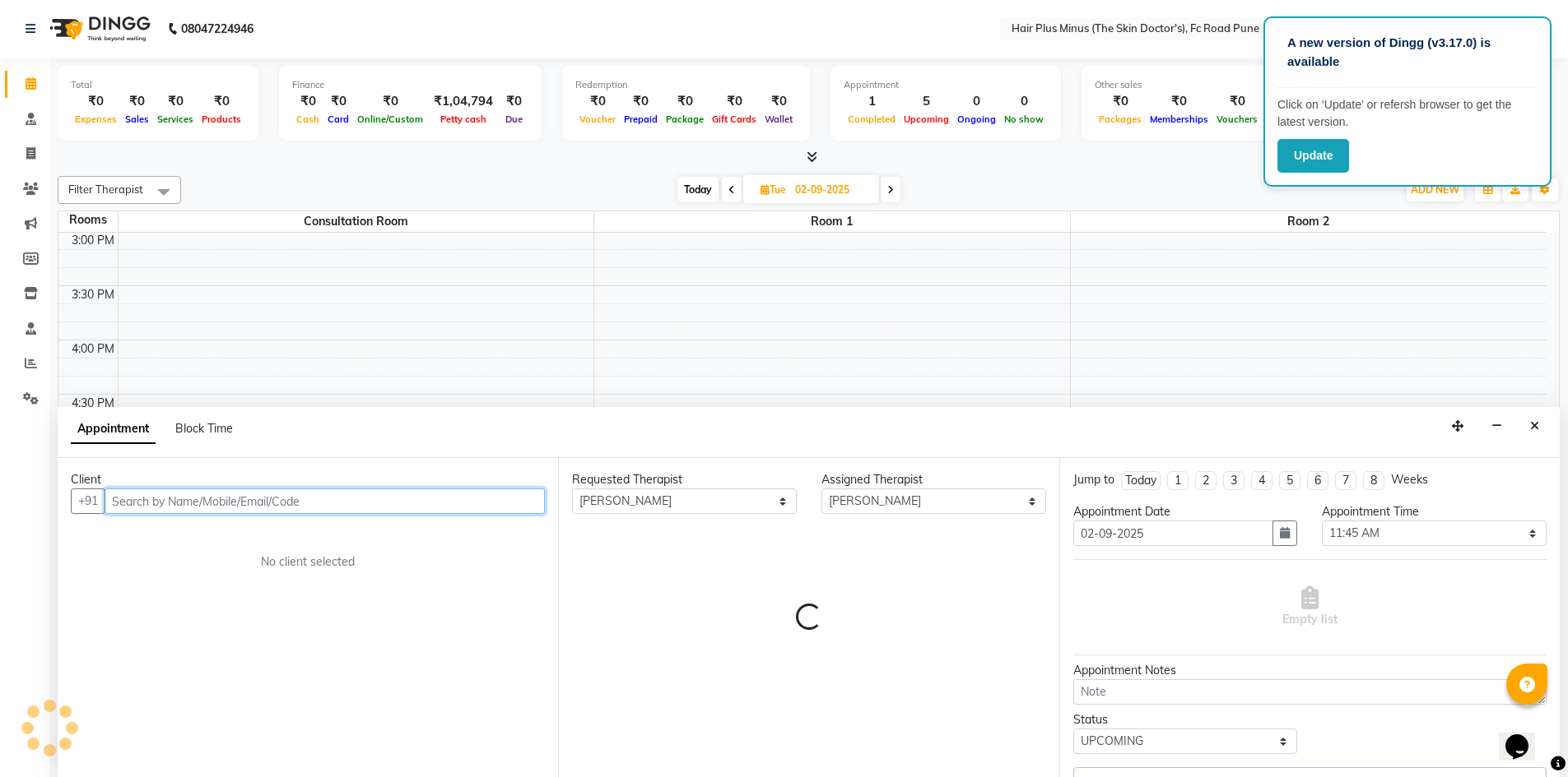
select select "4035"
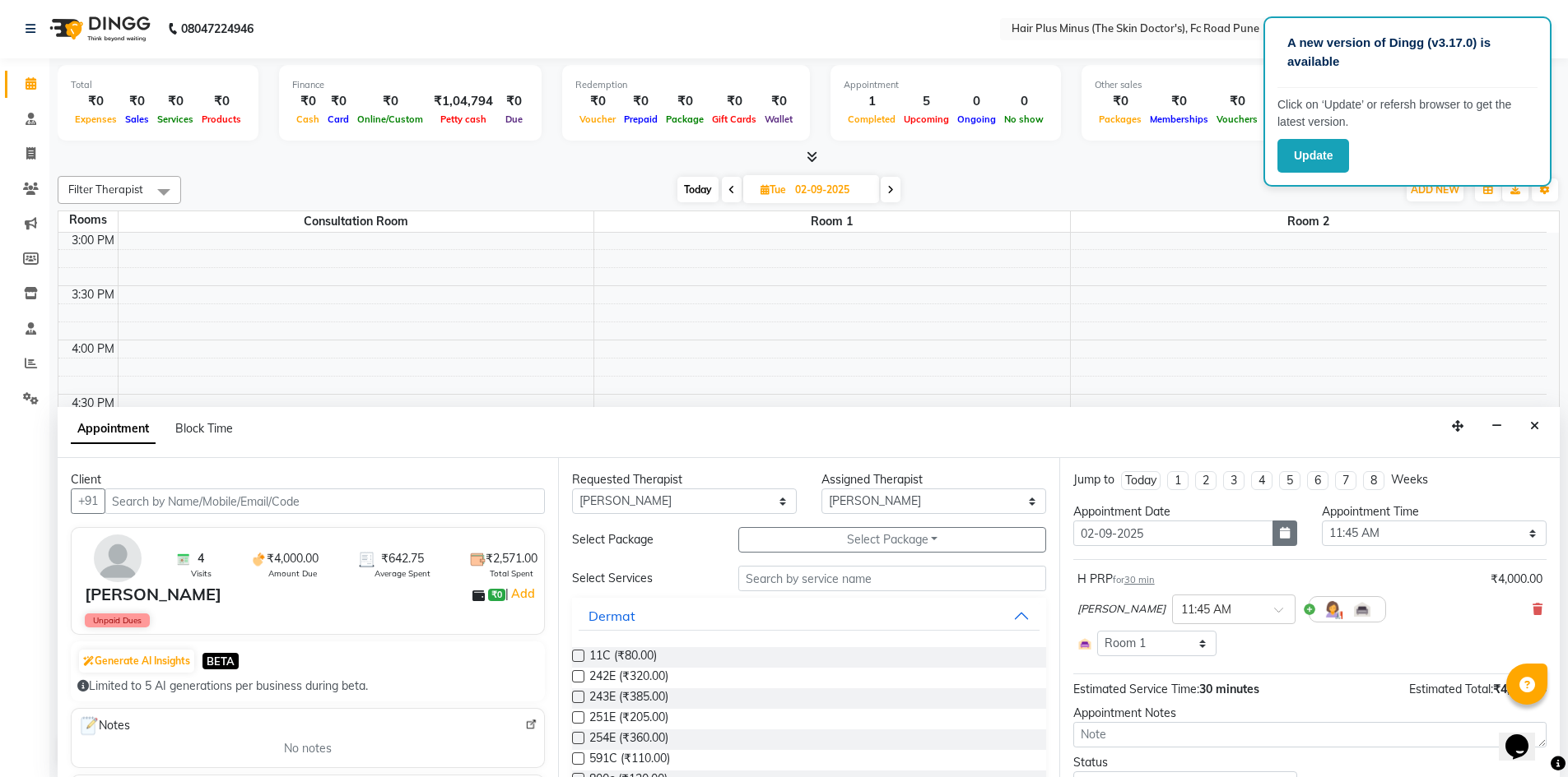
click at [1280, 527] on icon "button" at bounding box center [1284, 532] width 10 height 12
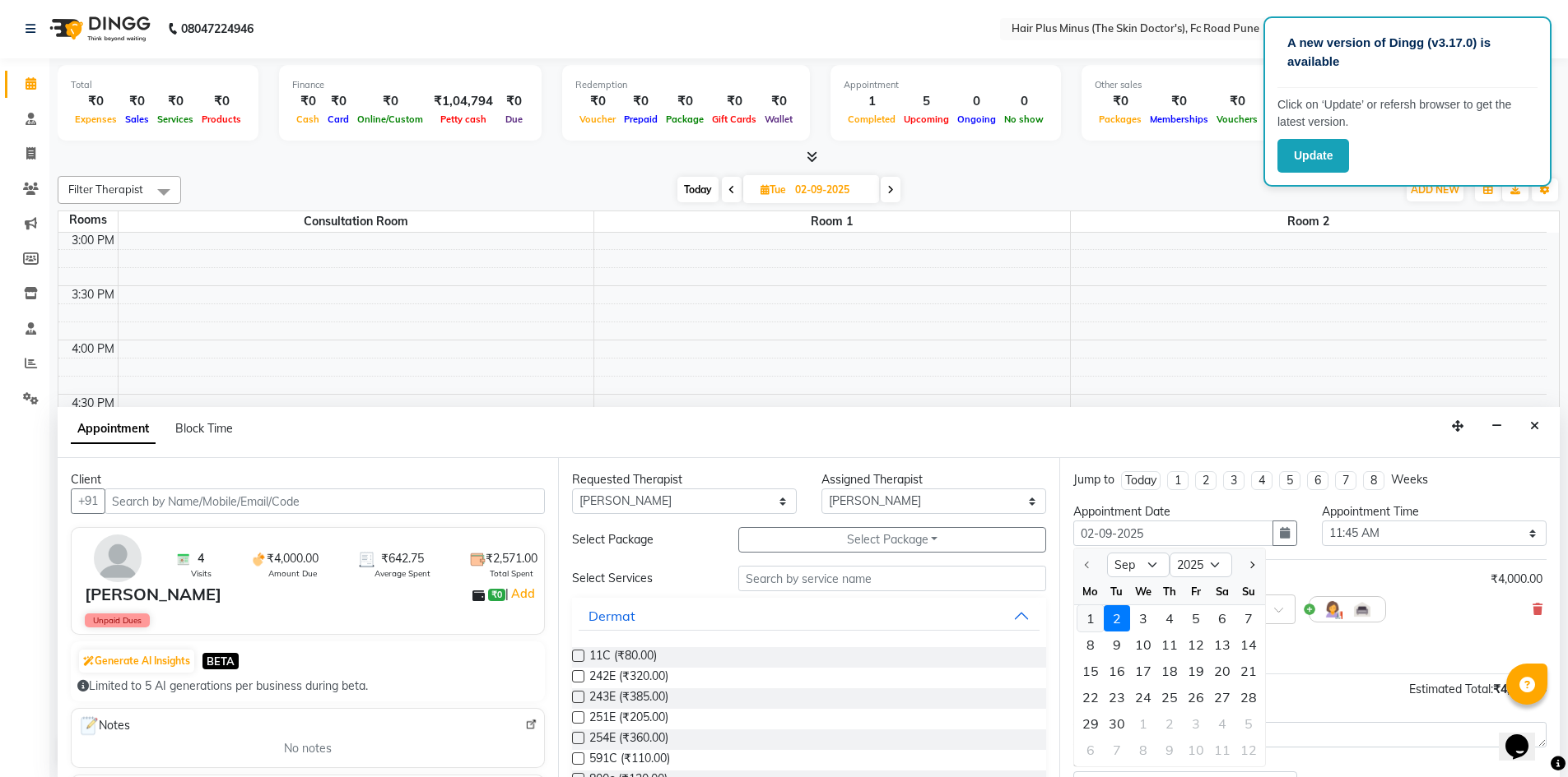
click at [1092, 621] on div "1" at bounding box center [1090, 618] width 27 height 27
type input "01-09-2025"
select select "705"
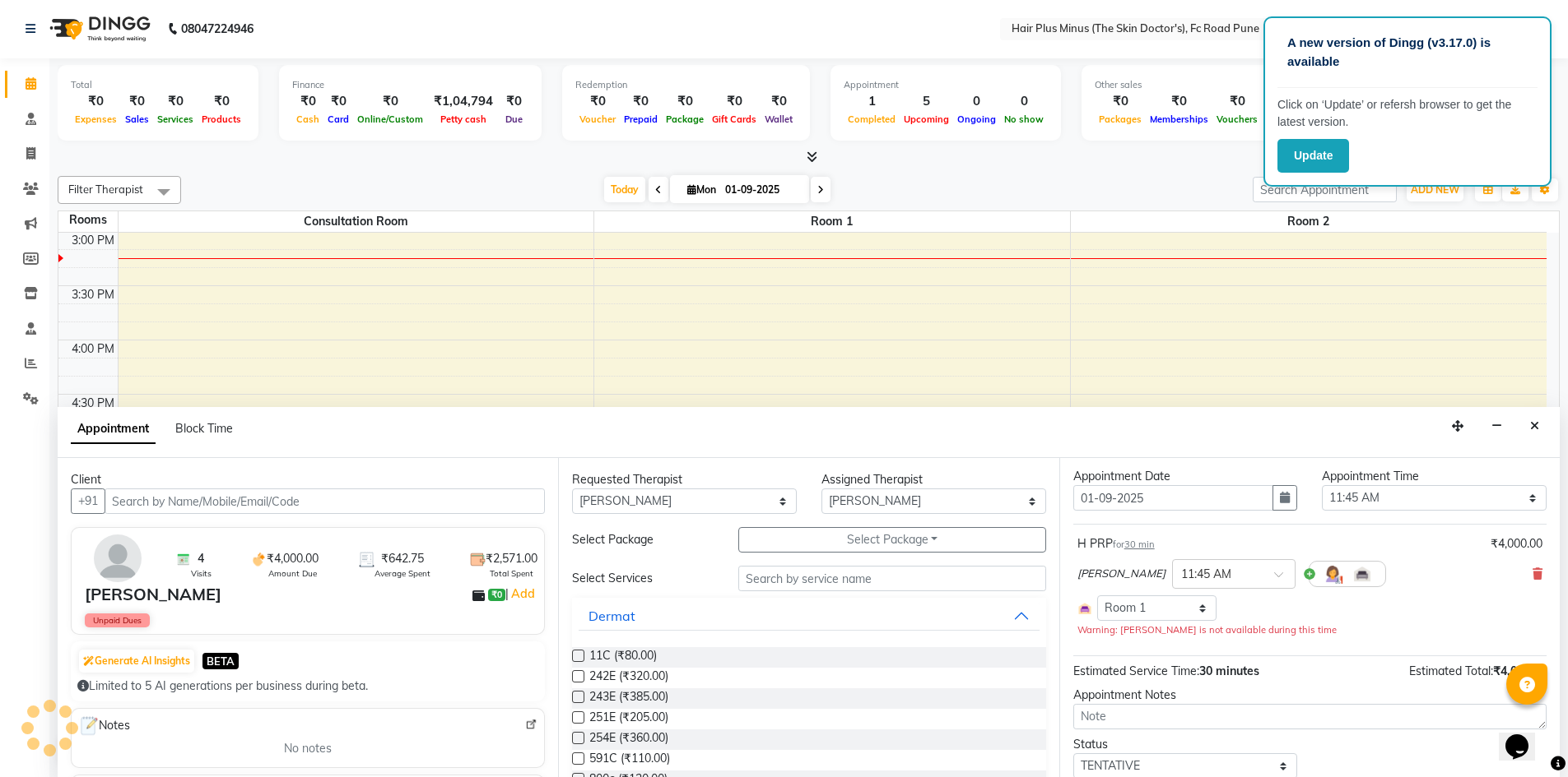
scroll to position [75, 0]
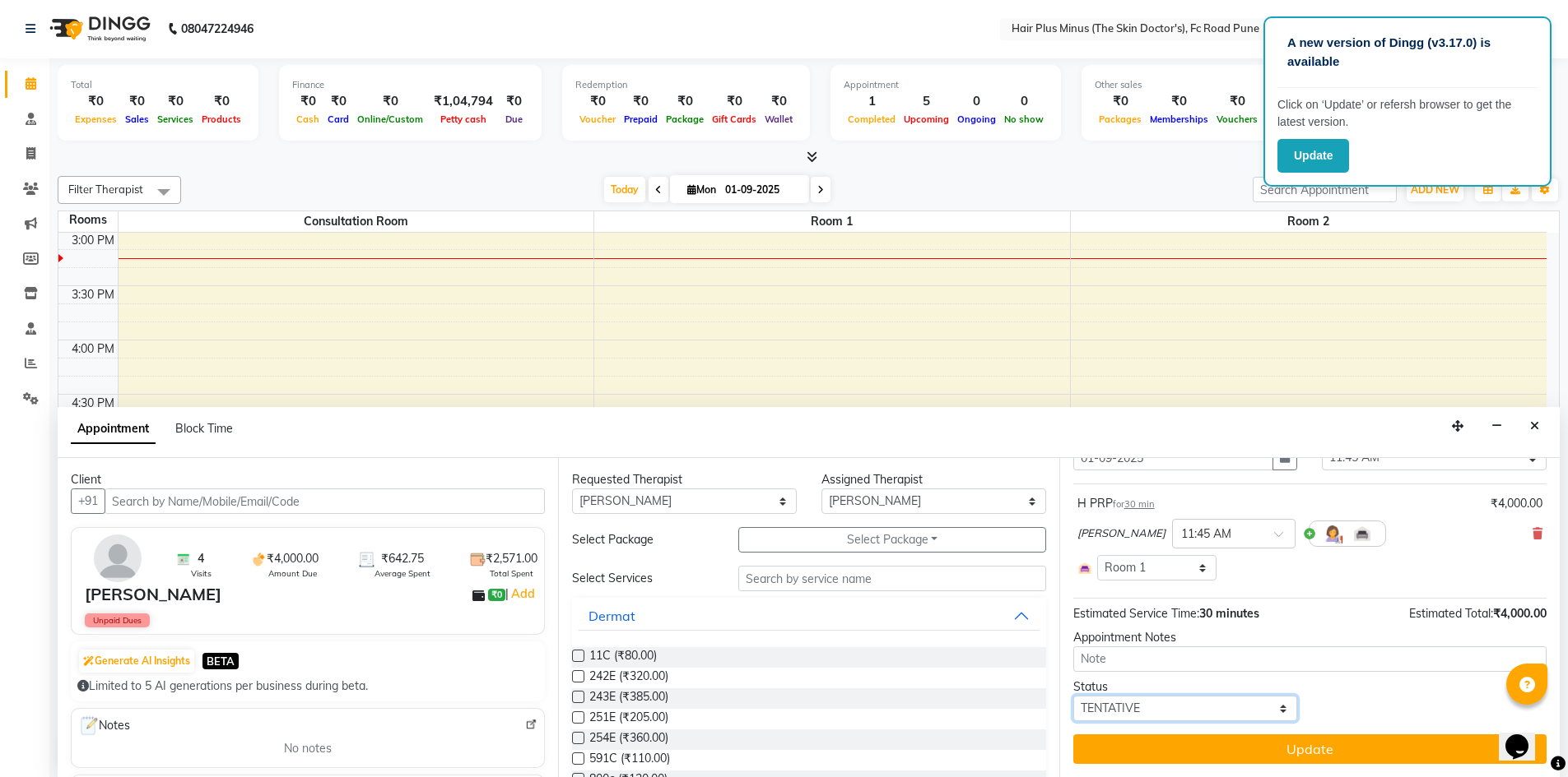
click at [1143, 707] on select "Select TENTATIVE CONFIRM CHECK-IN UPCOMING" at bounding box center [1185, 708] width 224 height 26
select select "confirm booking"
click at [1073, 695] on select "Select TENTATIVE CONFIRM CHECK-IN UPCOMING" at bounding box center [1185, 708] width 224 height 26
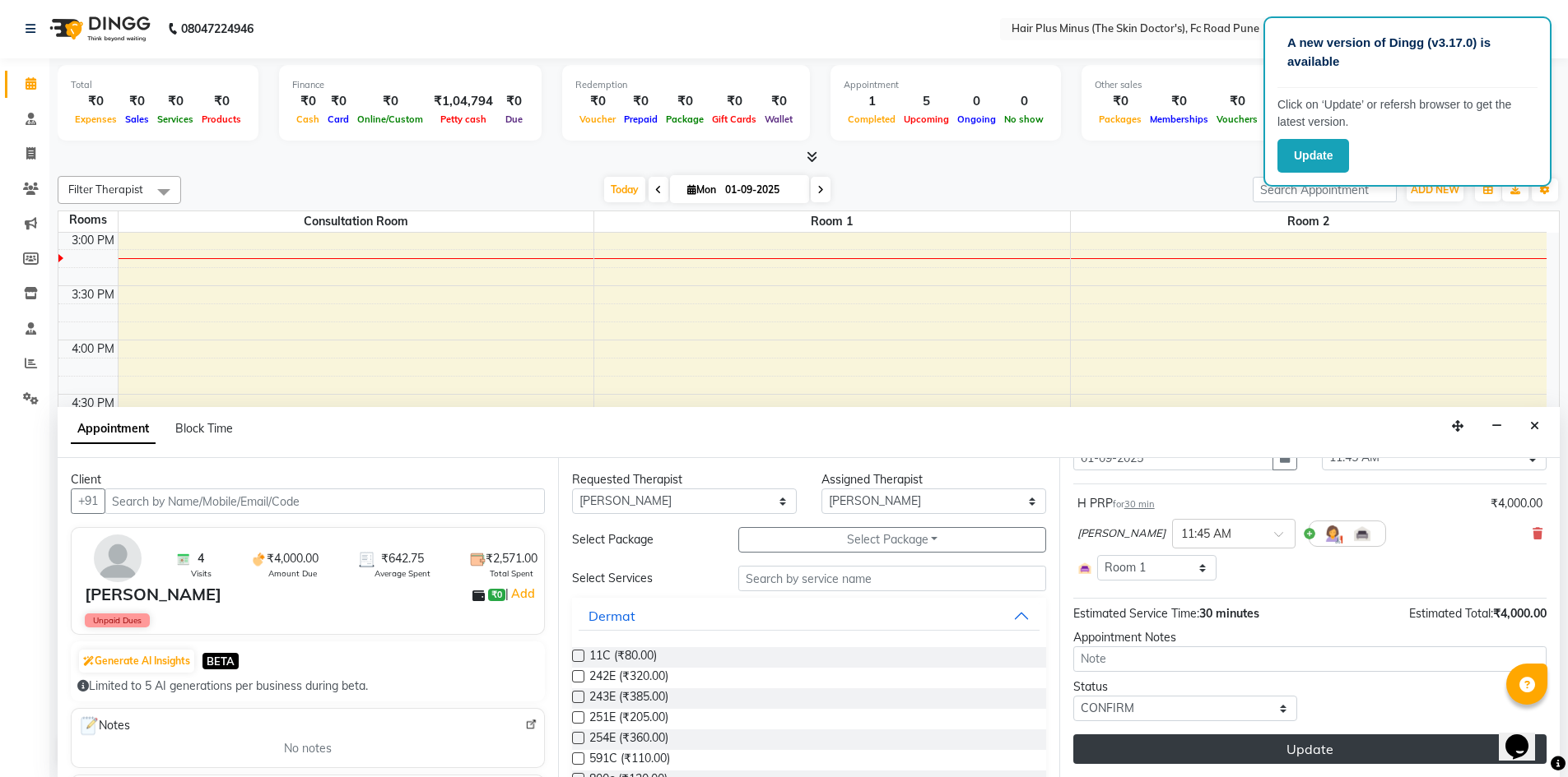
click at [1146, 755] on button "Update" at bounding box center [1310, 749] width 473 height 29
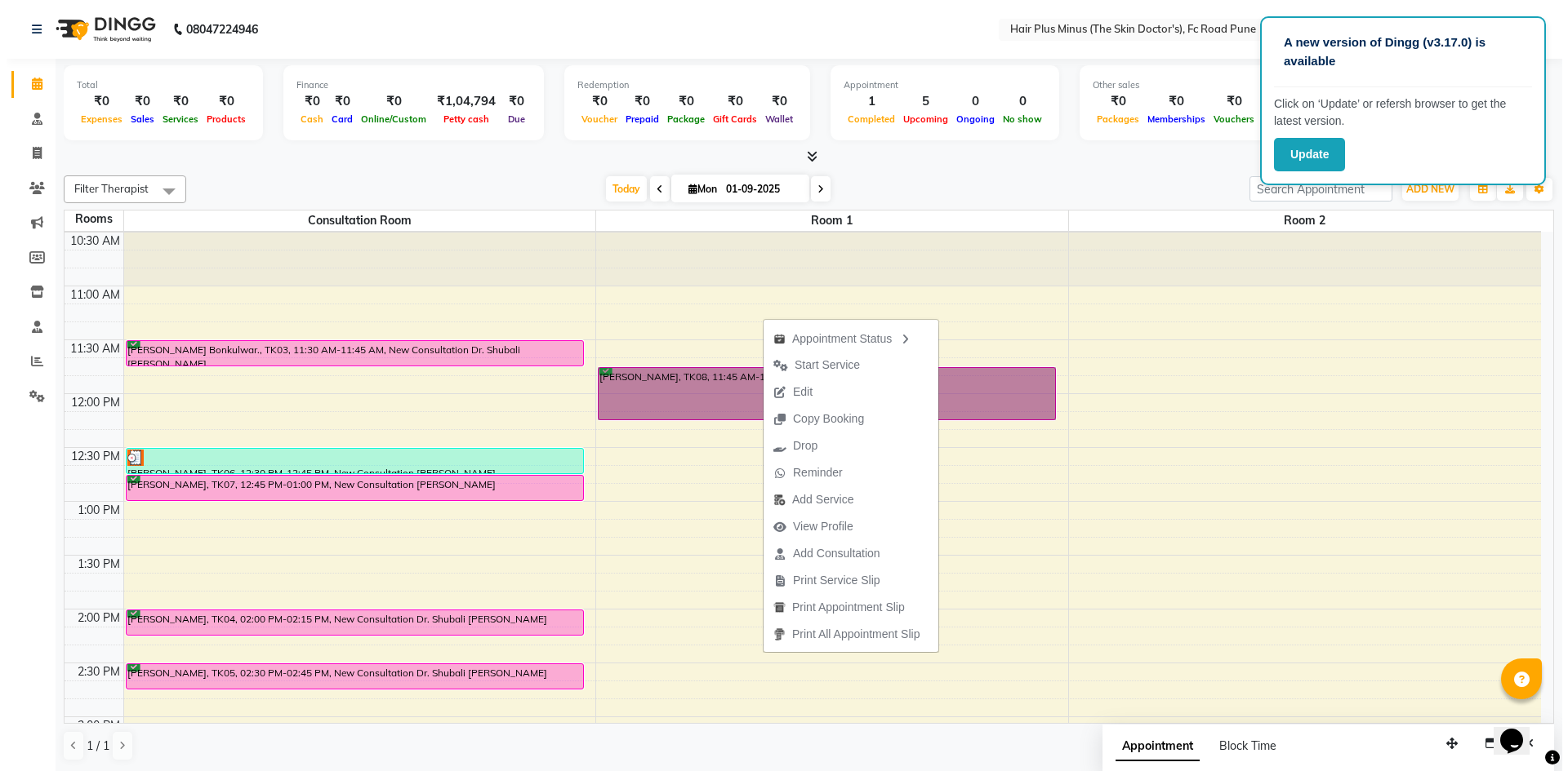
scroll to position [82, 0]
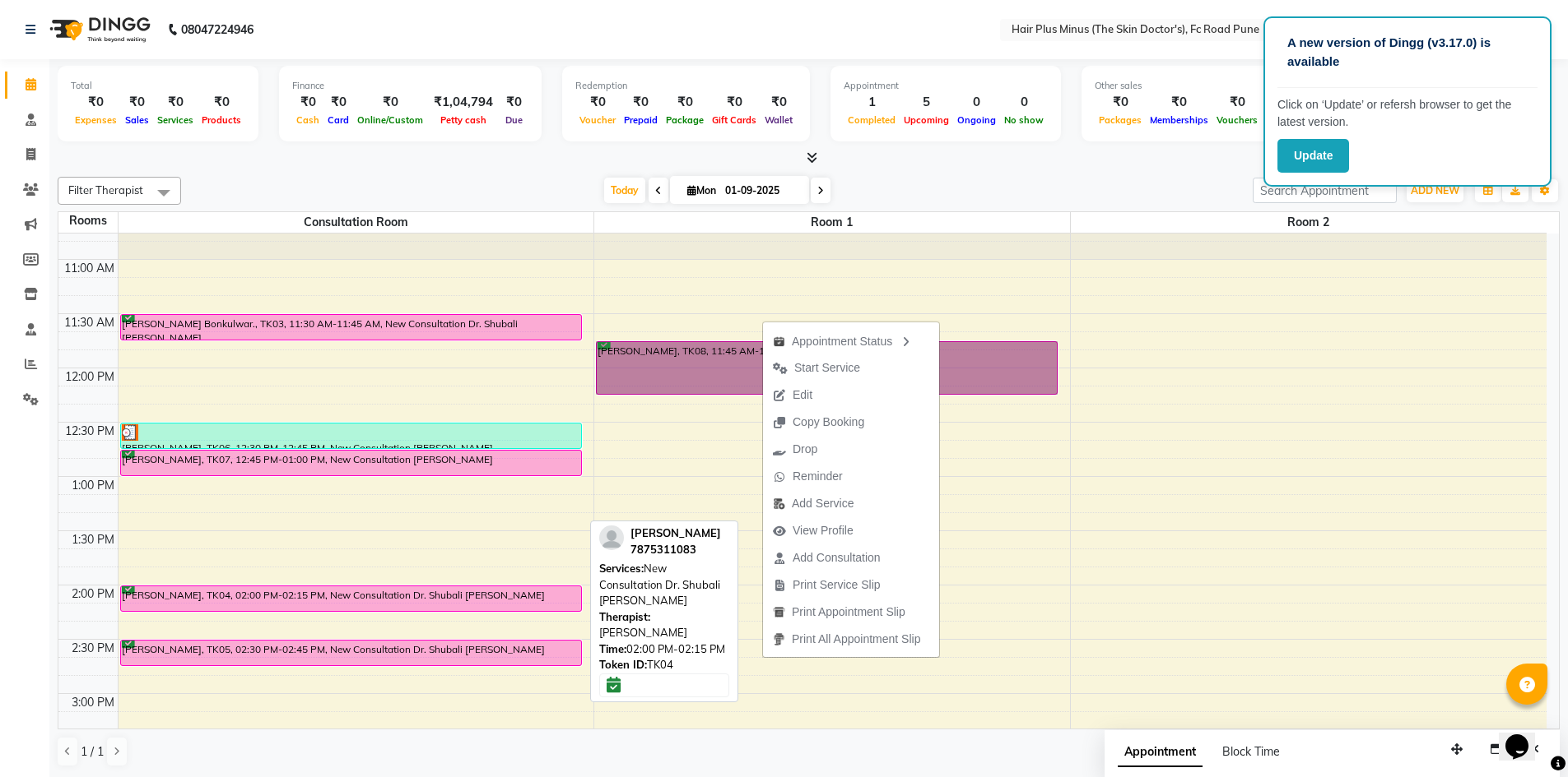
click at [193, 592] on div "[PERSON_NAME], TK04, 02:00 PM-02:15 PM, New Consultation Dr. Shubali [PERSON_NA…" at bounding box center [350, 599] width 460 height 25
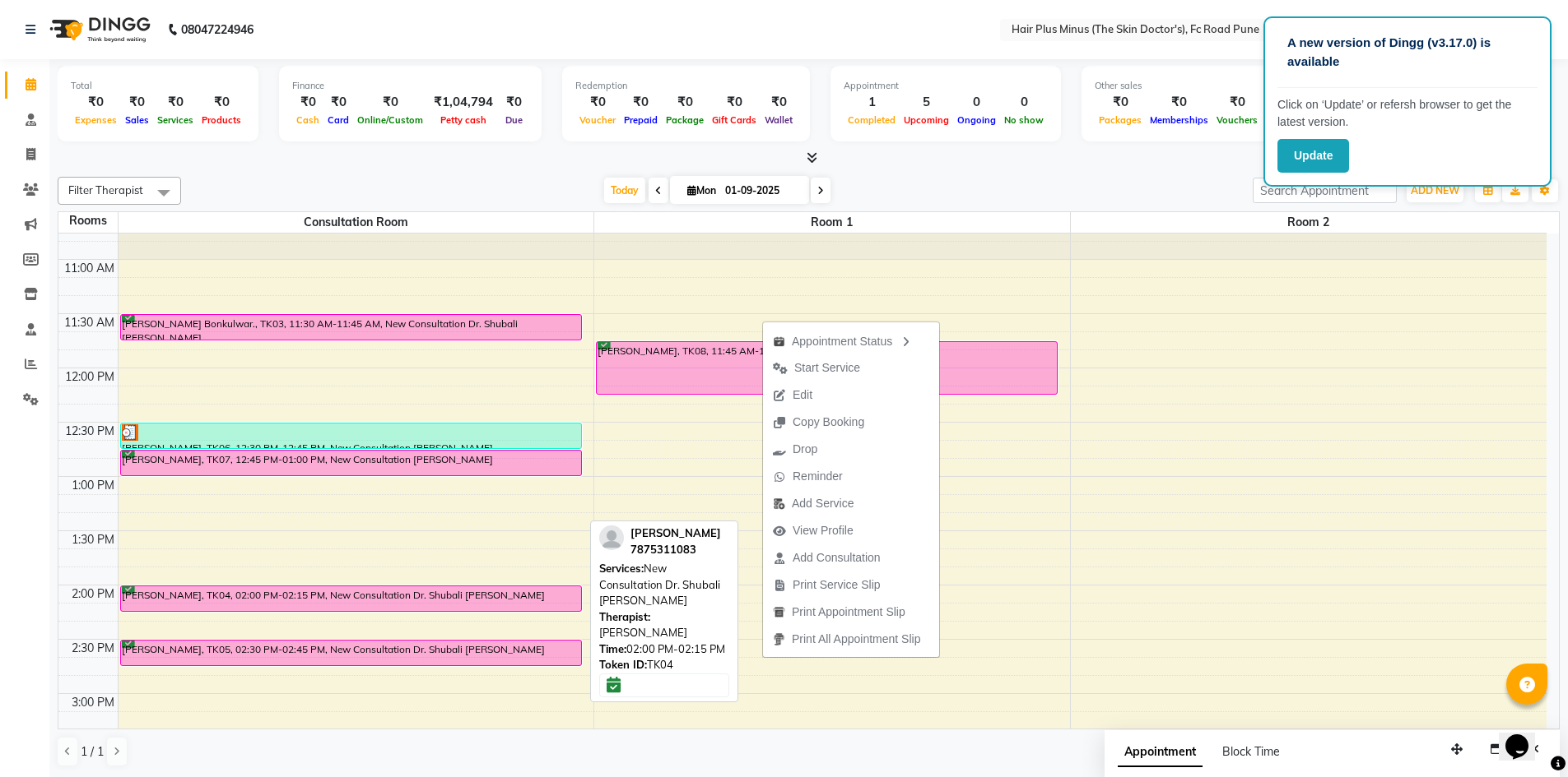
select select "6"
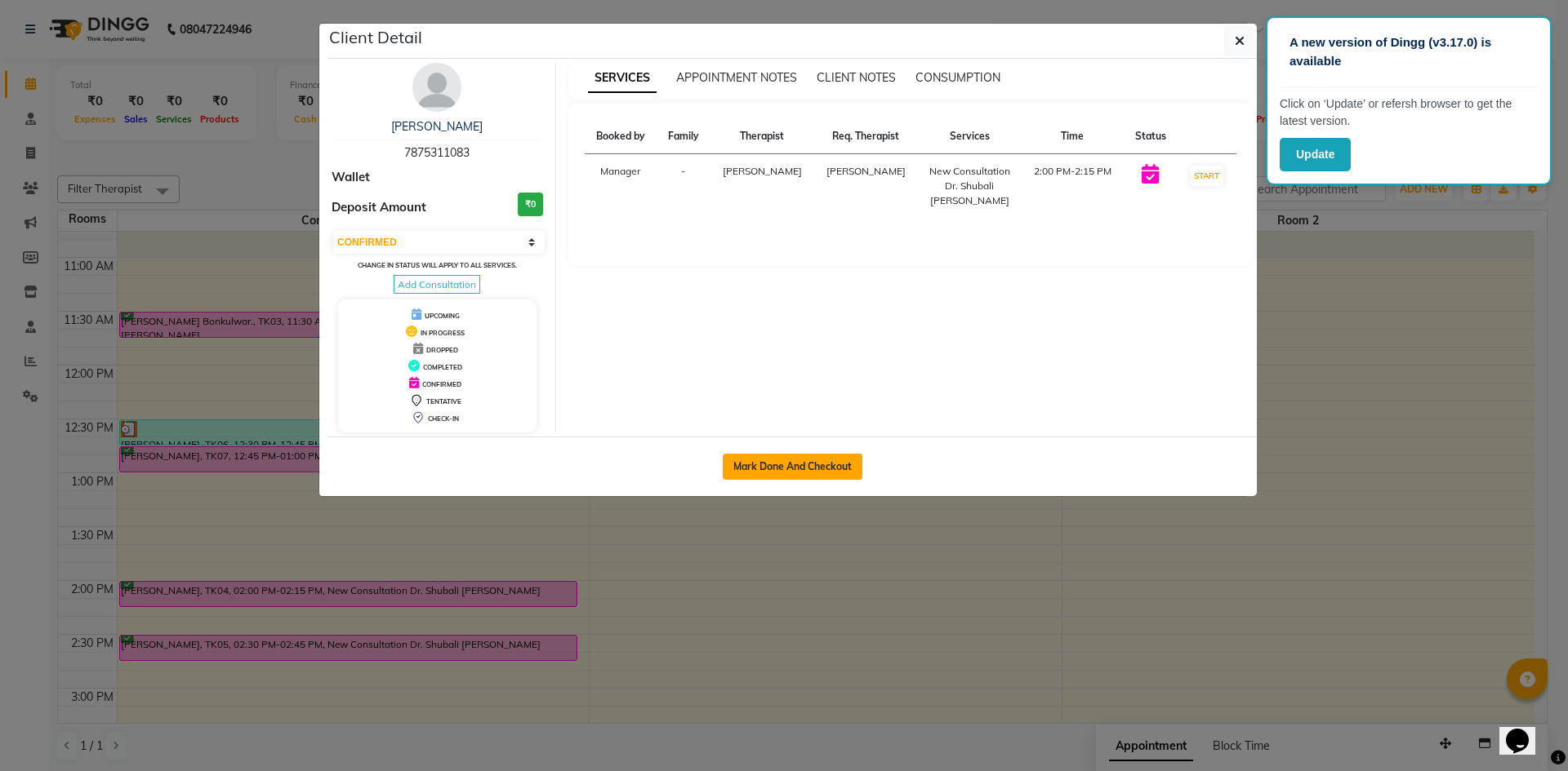
click at [729, 471] on button "Mark Done And Checkout" at bounding box center [792, 467] width 140 height 26
select select "service"
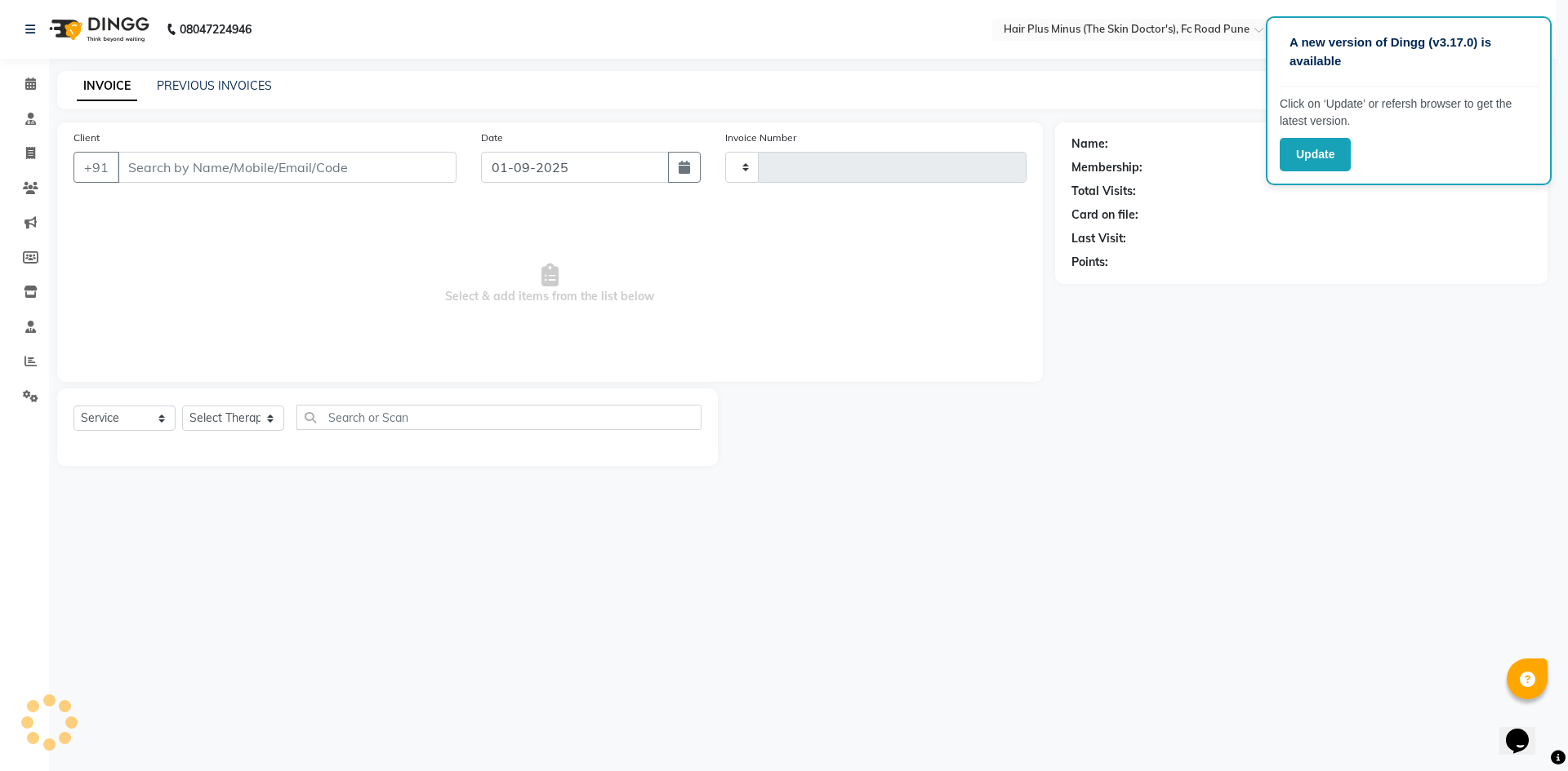
type input "1456"
select select "7911"
type input "7875311083"
select select "78216"
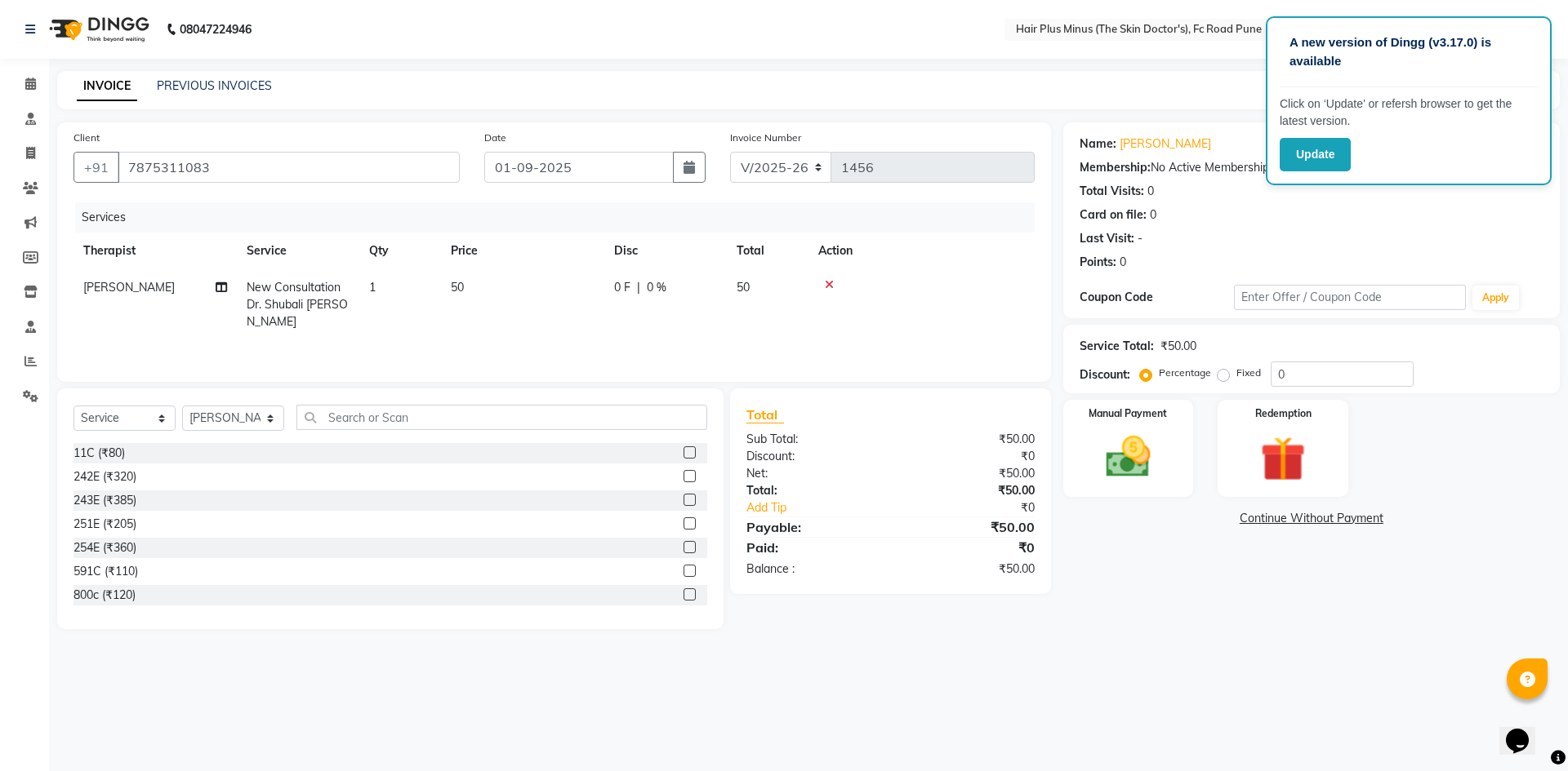
click at [462, 280] on span "50" at bounding box center [456, 287] width 13 height 15
select select "78216"
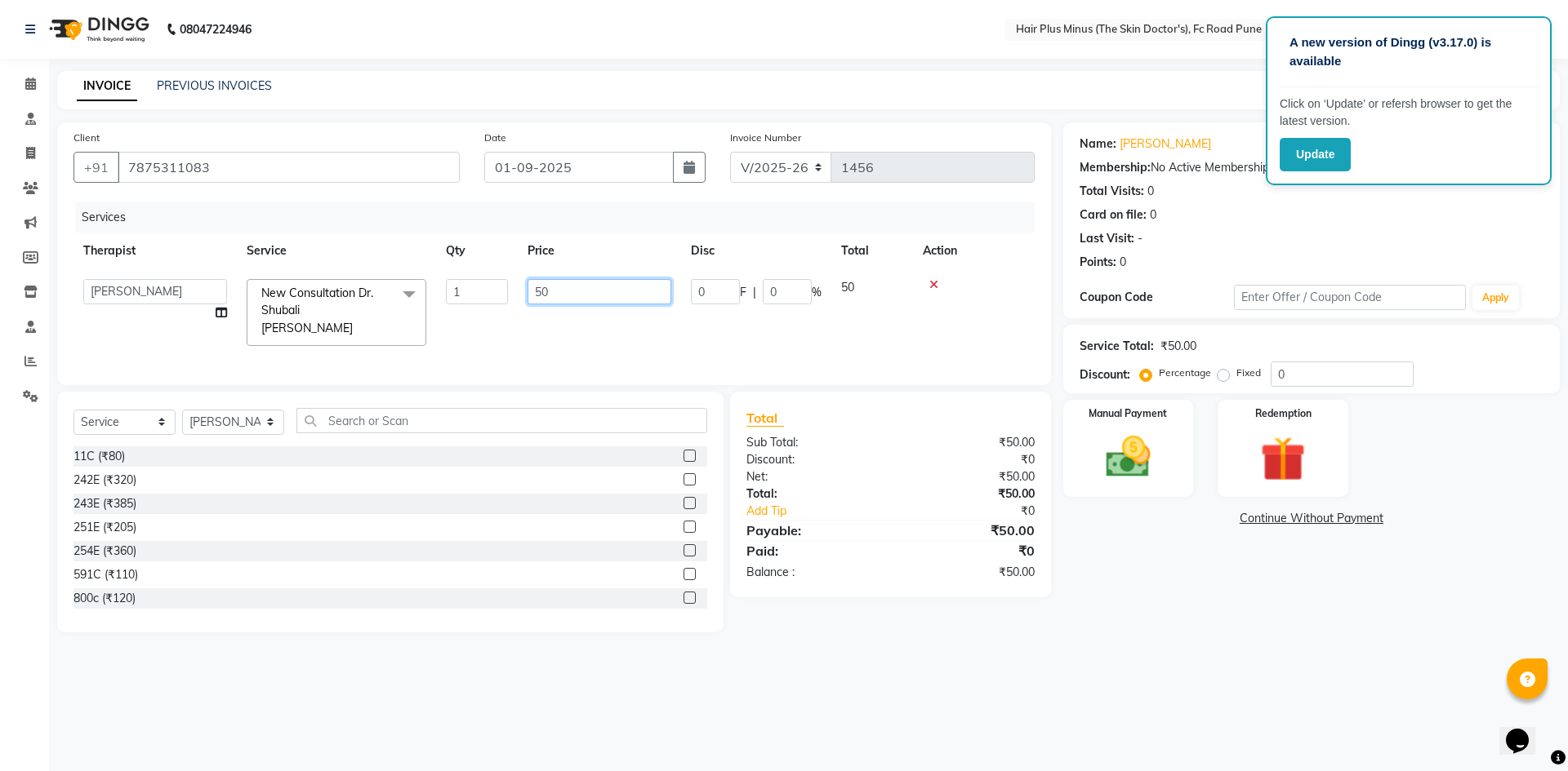
click at [553, 290] on input "50" at bounding box center [599, 292] width 143 height 25
type input "5"
type input "60"
click at [611, 237] on tr "Therapist Service Qty Price Disc Total Action" at bounding box center [554, 251] width 961 height 37
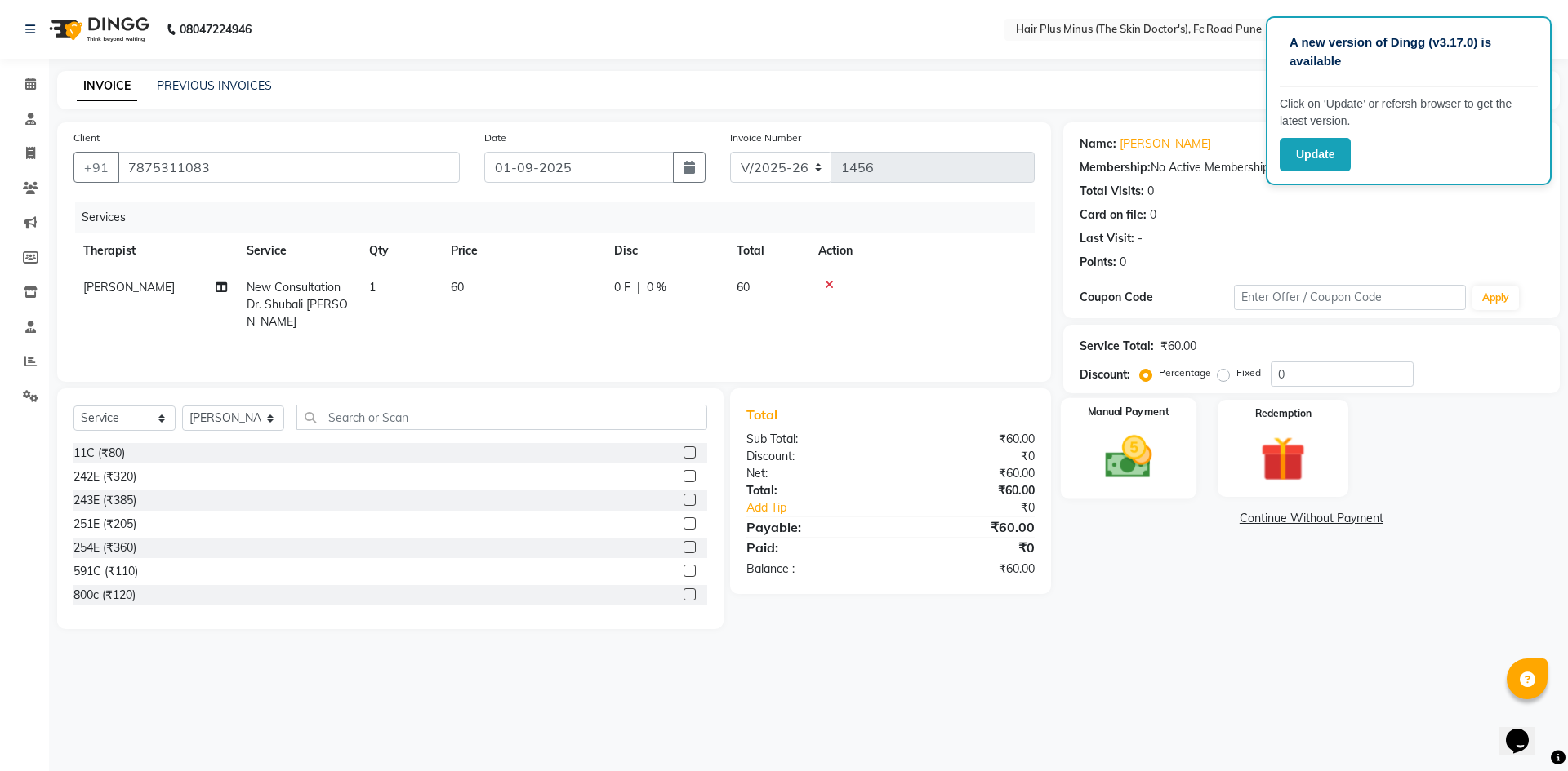
click at [1112, 446] on img at bounding box center [1127, 456] width 76 height 54
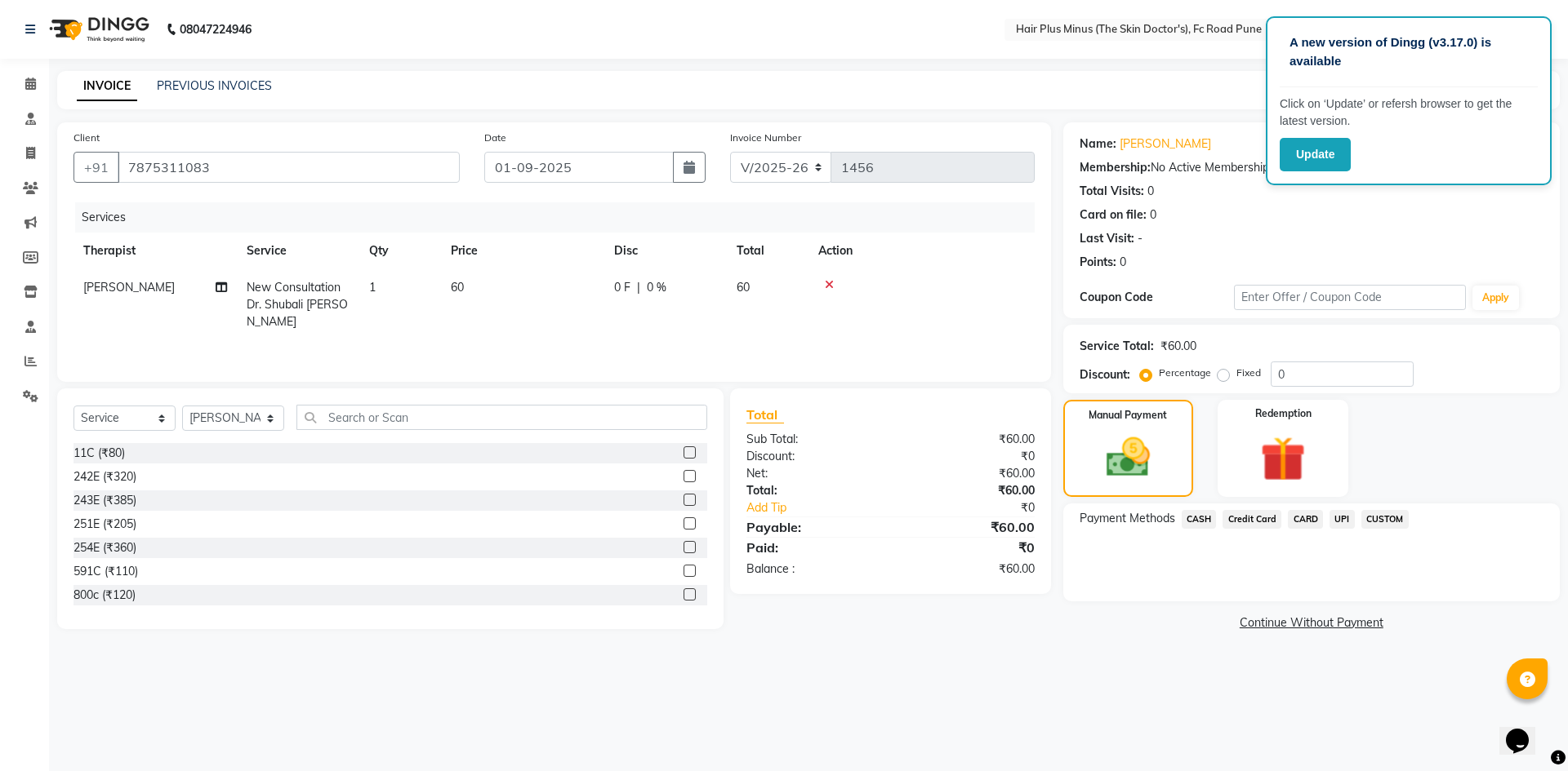
click at [1485, 632] on div "Name: Akshata Membership: No Active Membership Total Visits: 0 Card on file: 0 …" at bounding box center [1317, 378] width 508 height 513
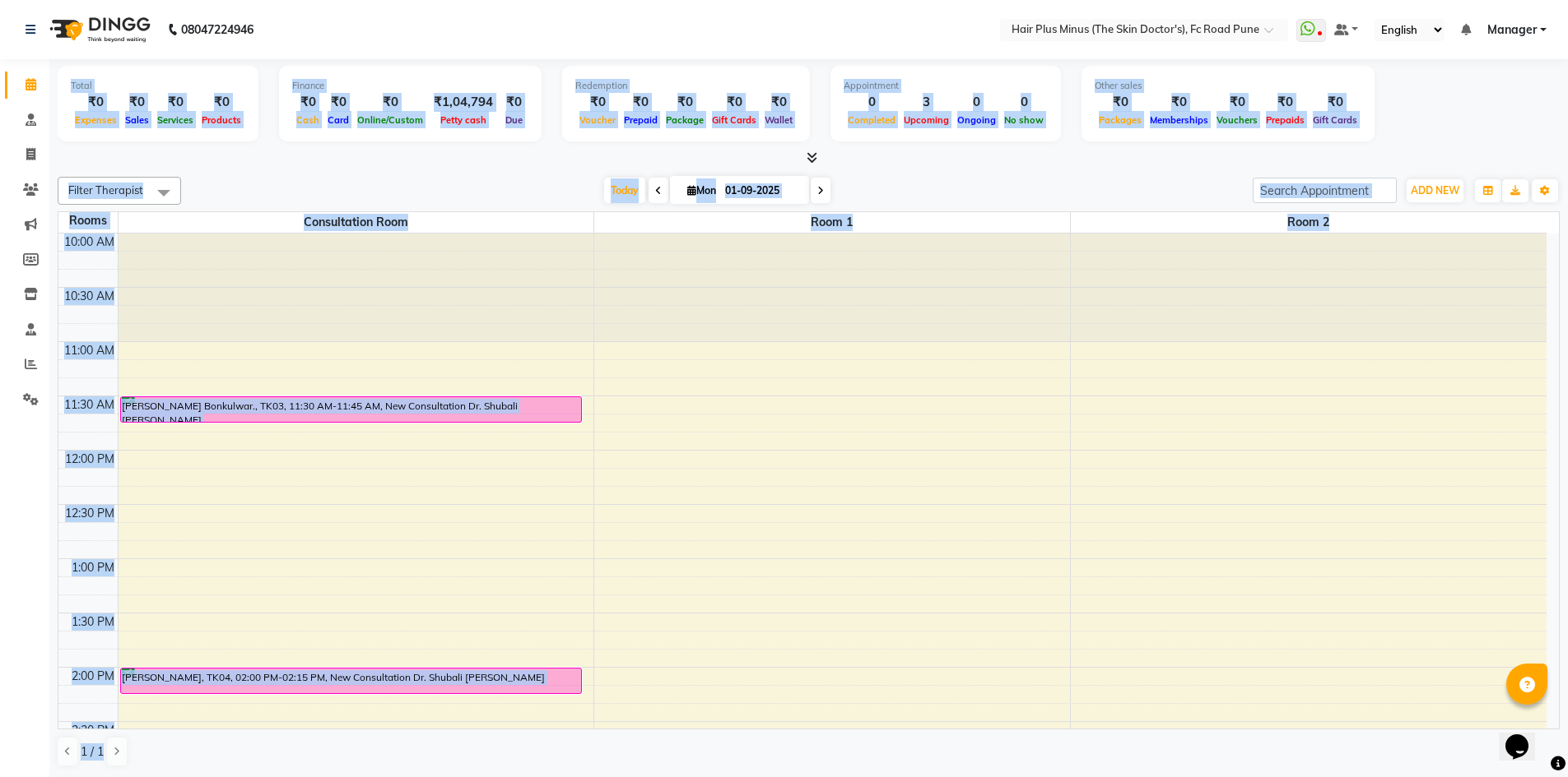
scroll to position [1, 0]
drag, startPoint x: 1548, startPoint y: 40, endPoint x: 1580, endPoint y: 816, distance: 776.7
click at [1567, 776] on html "08047224946 Select Location × Hair Plus Minus (The Skin Doctor's), Fc Road Pune…" at bounding box center [784, 387] width 1568 height 777
click at [1522, 770] on div "Filter Therapist Select All Dr [PERSON_NAME] Dr. [PERSON_NAME] [PERSON_NAME] [P…" at bounding box center [808, 470] width 1502 height 603
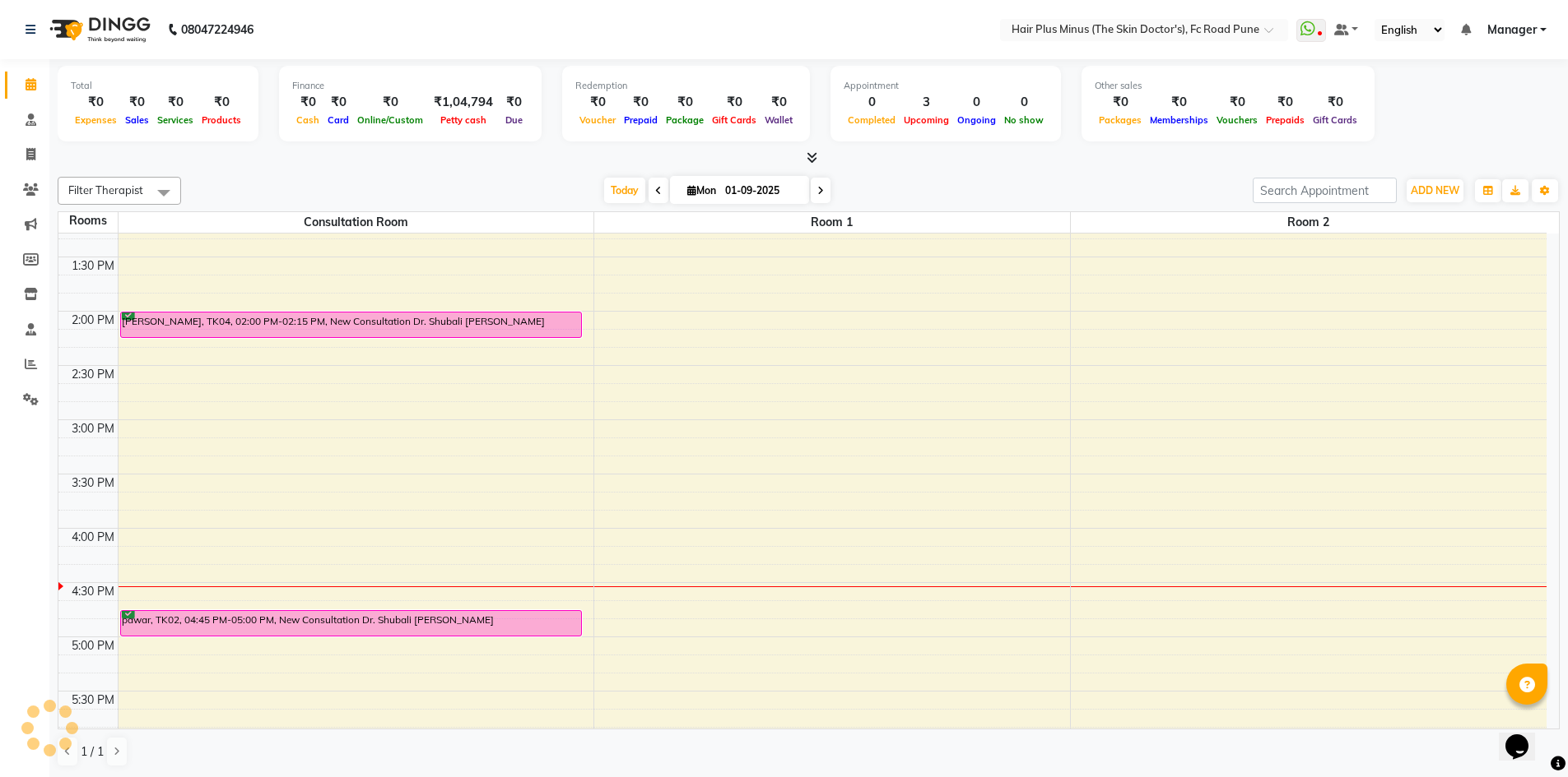
scroll to position [0, 0]
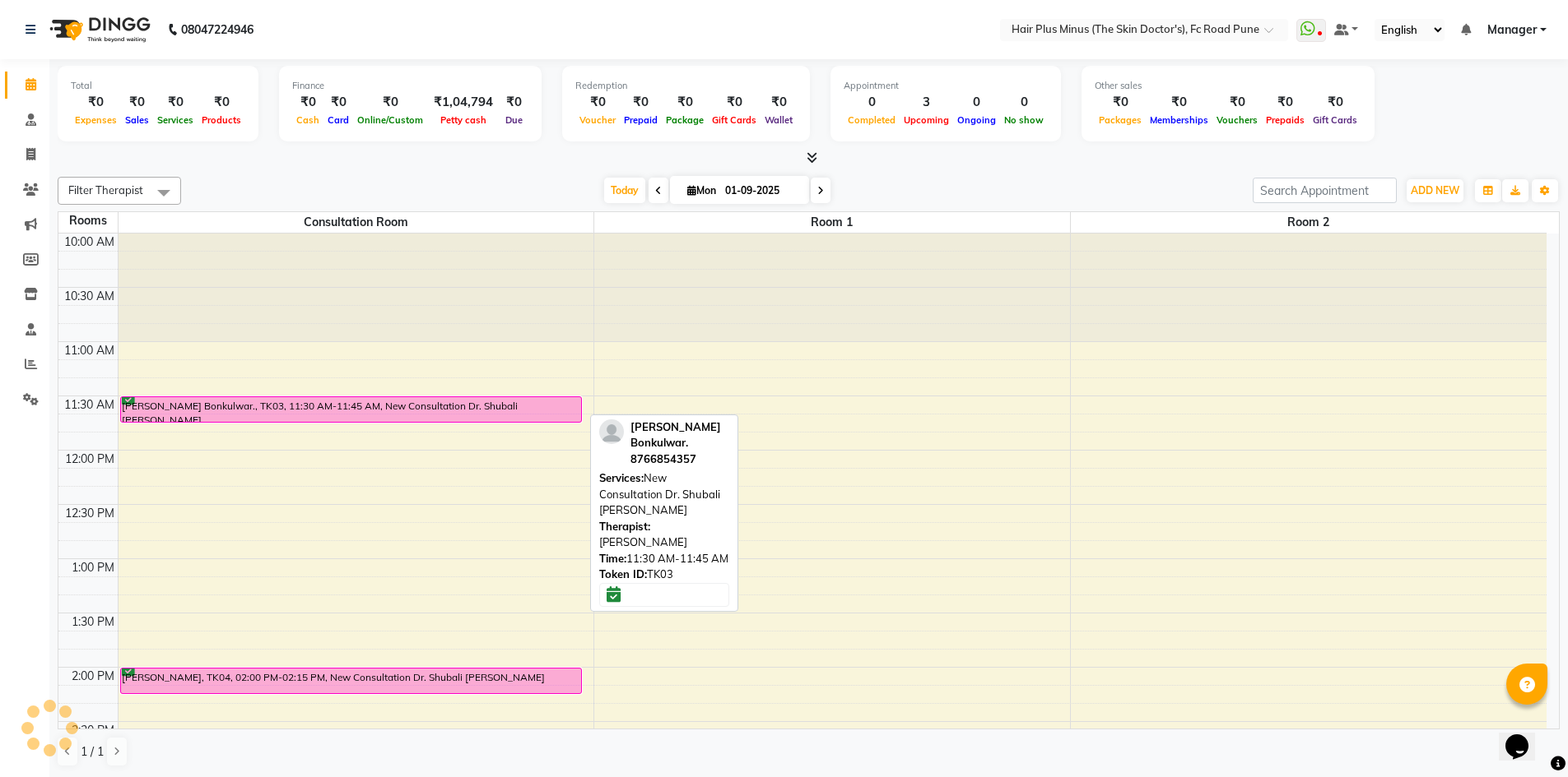
click at [310, 409] on div "[PERSON_NAME] Bonkulwar., TK03, 11:30 AM-11:45 AM, New Consultation Dr. Shubali…" at bounding box center [350, 409] width 460 height 25
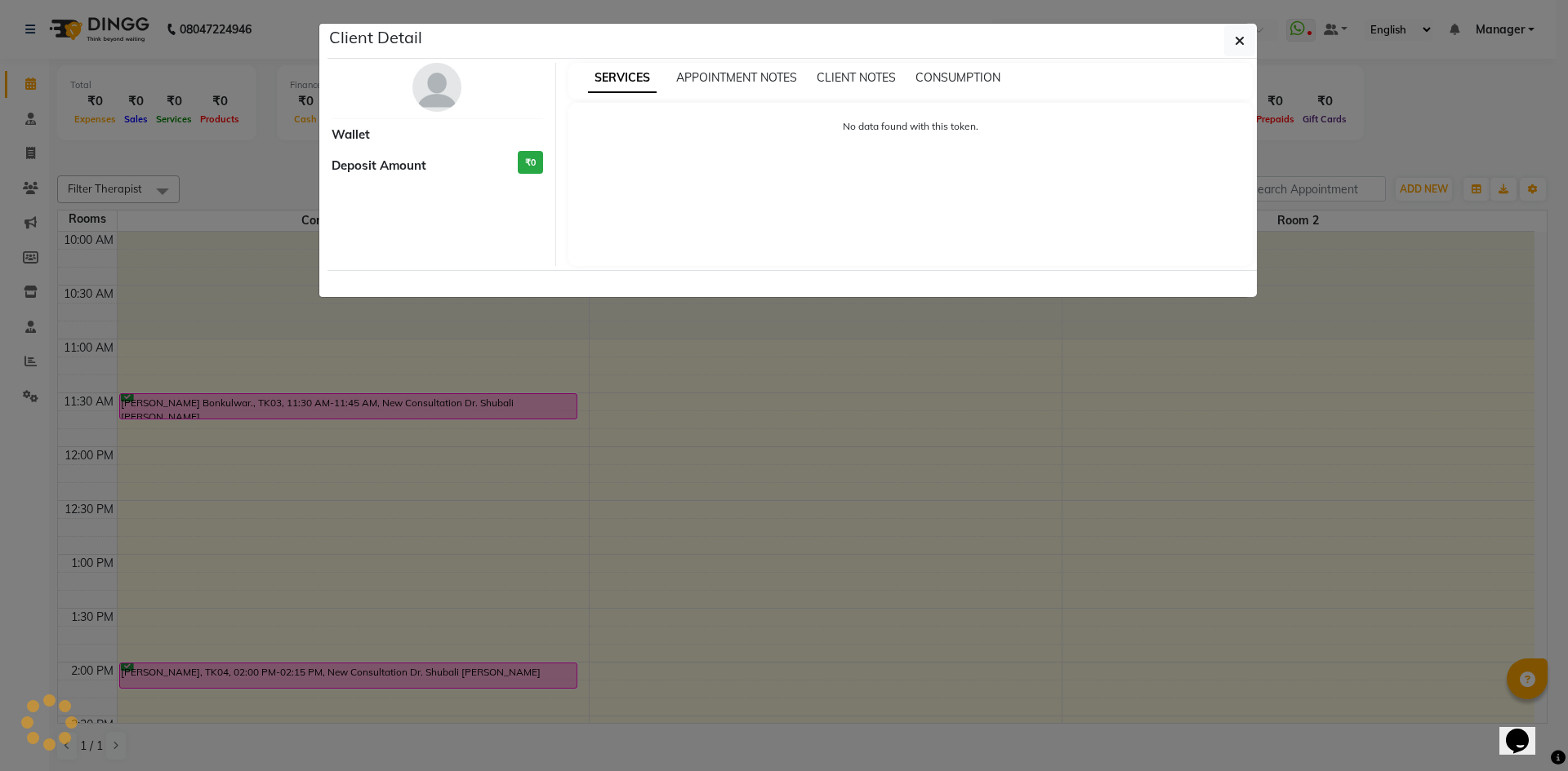
select select "6"
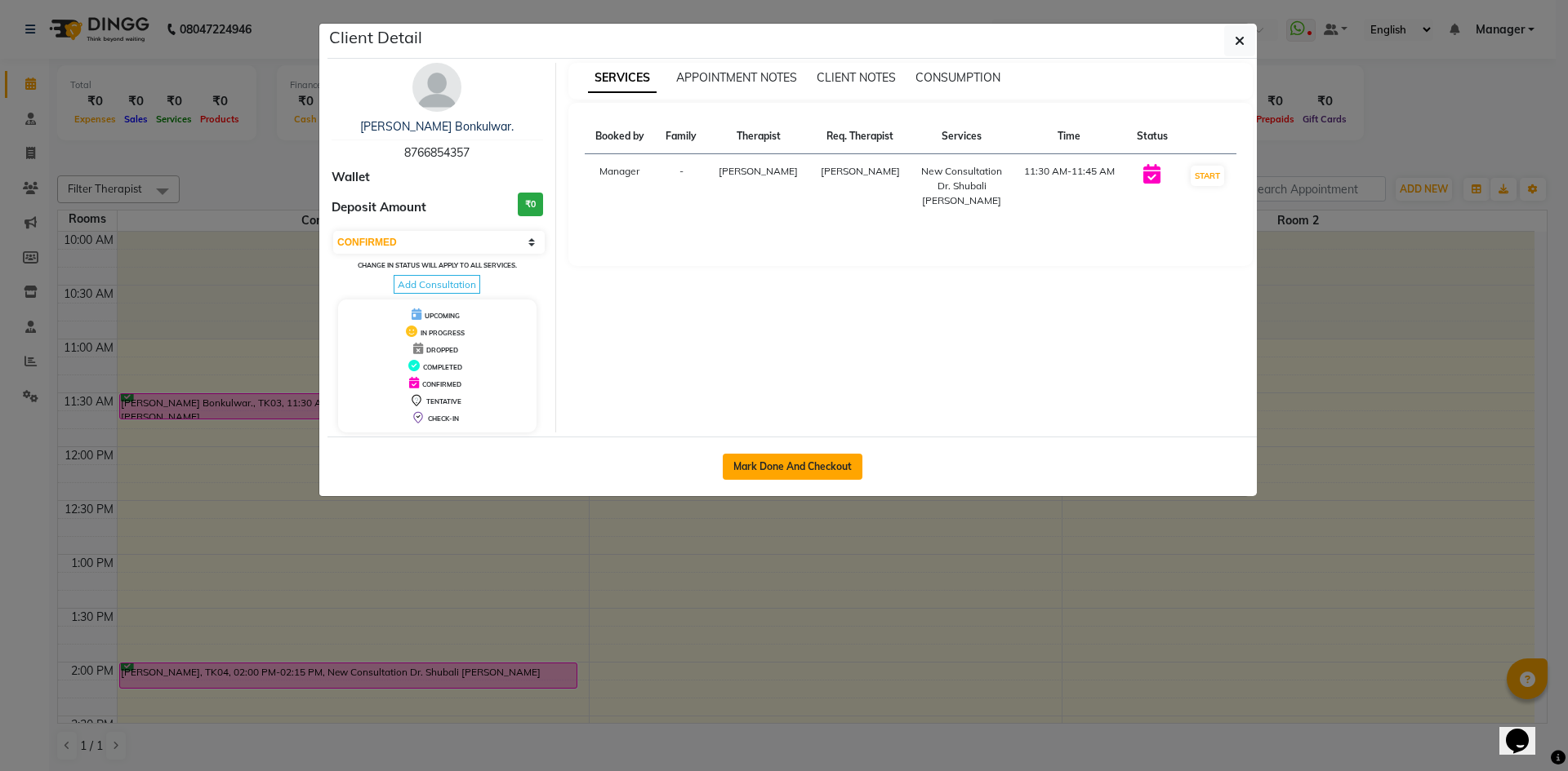
click at [800, 471] on button "Mark Done And Checkout" at bounding box center [792, 467] width 140 height 26
select select "service"
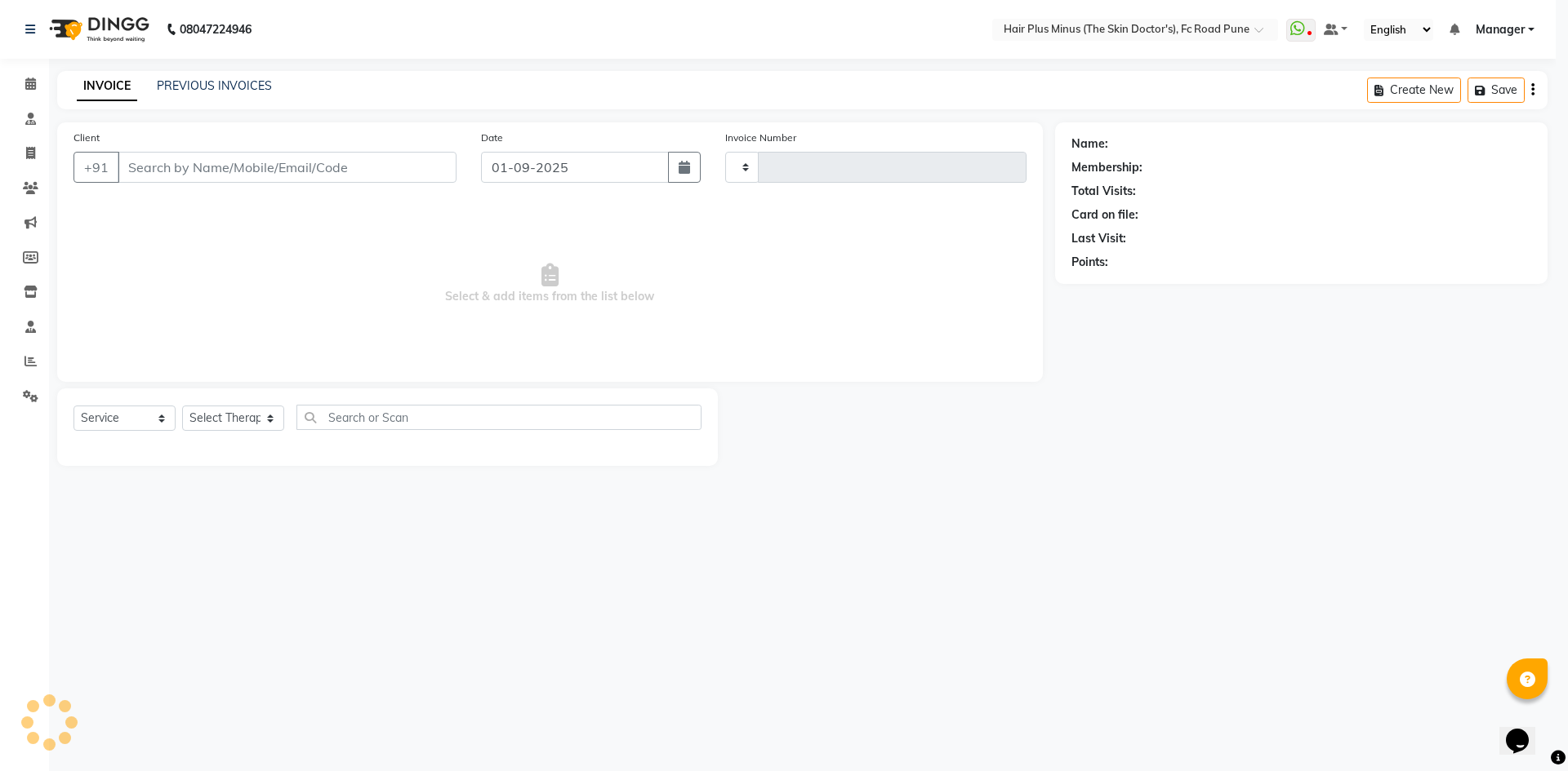
type input "1456"
select select "7911"
type input "8766854357"
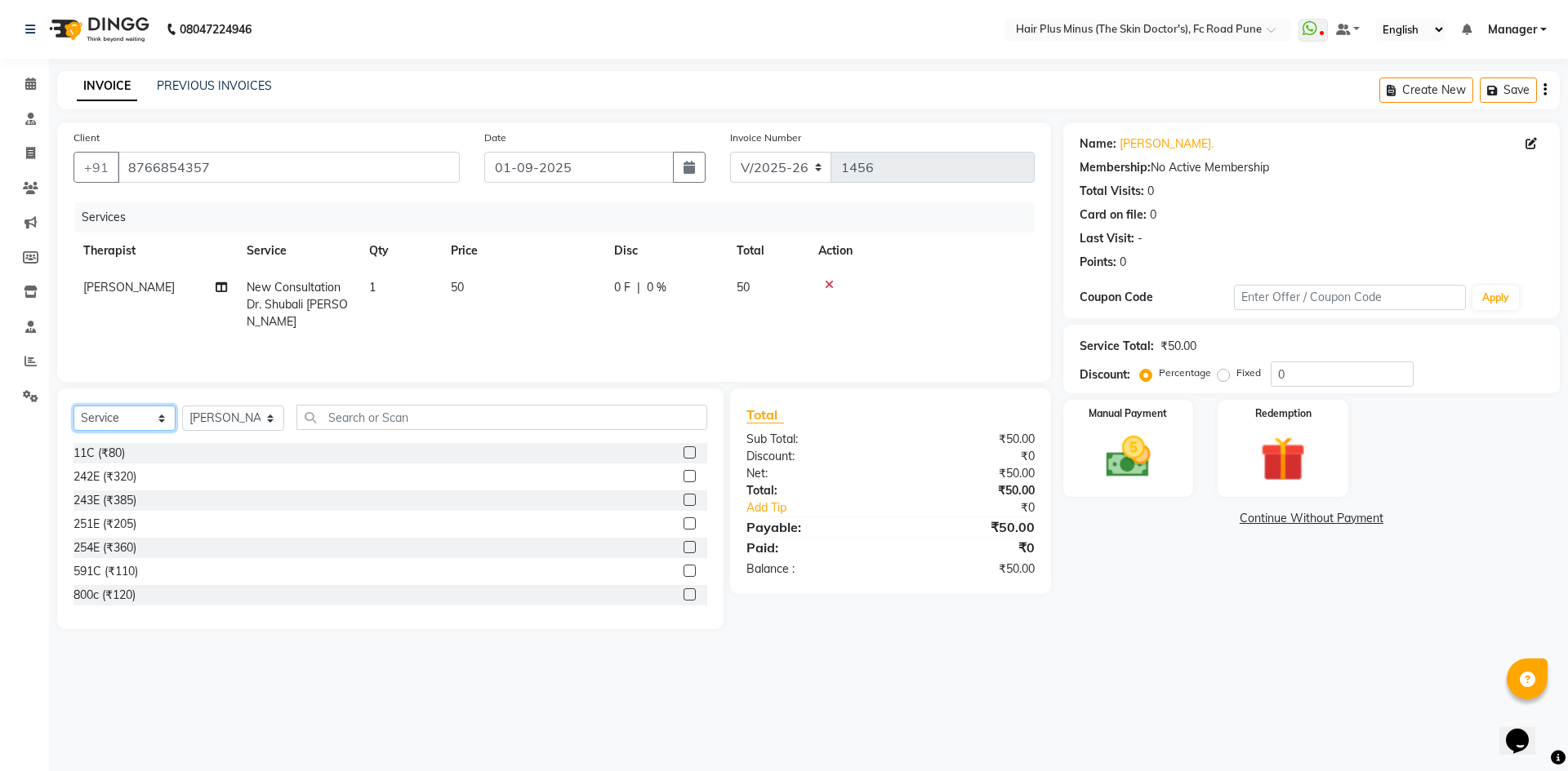
click at [162, 418] on select "Select Service Product Membership Package Voucher Prepaid Gift Card" at bounding box center [125, 418] width 102 height 25
click at [74, 405] on select "Select Service Product Membership Package Voucher Prepaid Gift Card" at bounding box center [125, 418] width 102 height 25
click at [265, 413] on select "Select Therapist Admin Dingg Dr Amit Pal Dr. Anupama Dr. Drashti Devani Dr. Shu…" at bounding box center [233, 418] width 102 height 25
select select "71426"
click at [182, 405] on select "Select Therapist Admin Dingg Dr Amit Pal Dr. Anupama Dr. Drashti Devani Dr. Shu…" at bounding box center [233, 418] width 102 height 25
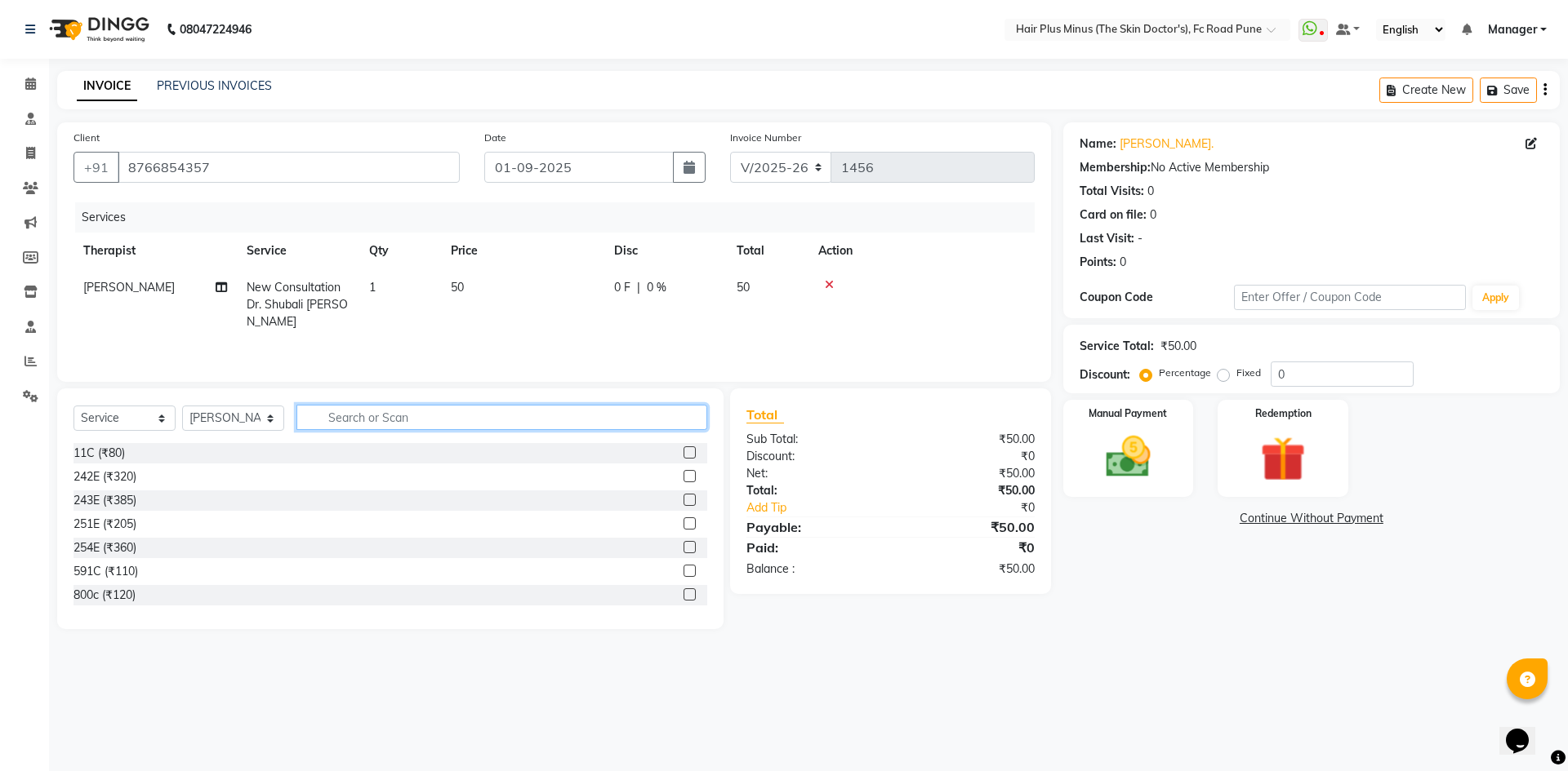
click at [355, 421] on input "text" at bounding box center [501, 417] width 411 height 25
type input "mole"
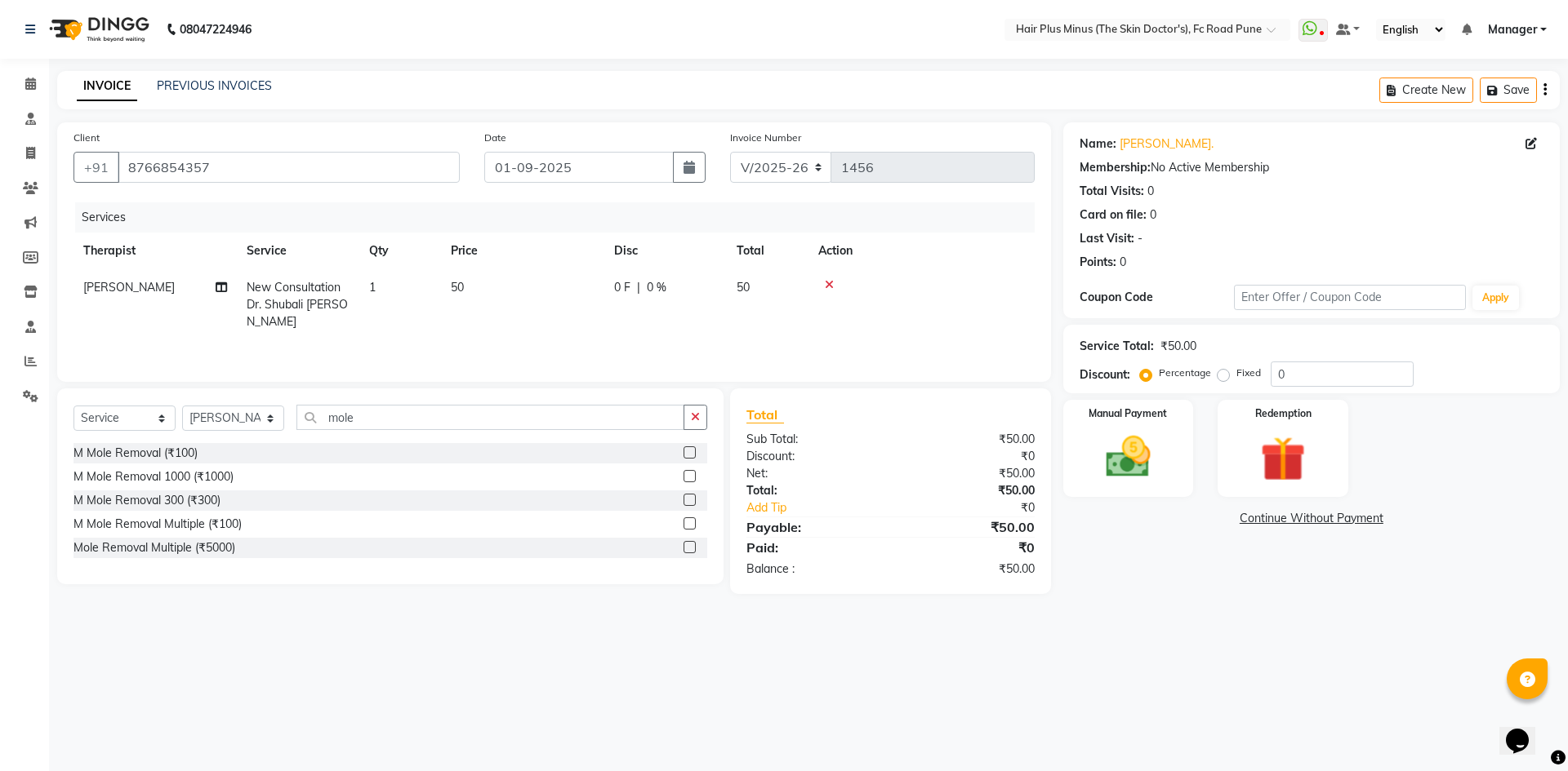
click at [689, 500] on label at bounding box center [689, 500] width 12 height 12
click at [689, 500] on input "checkbox" at bounding box center [689, 501] width 11 height 11
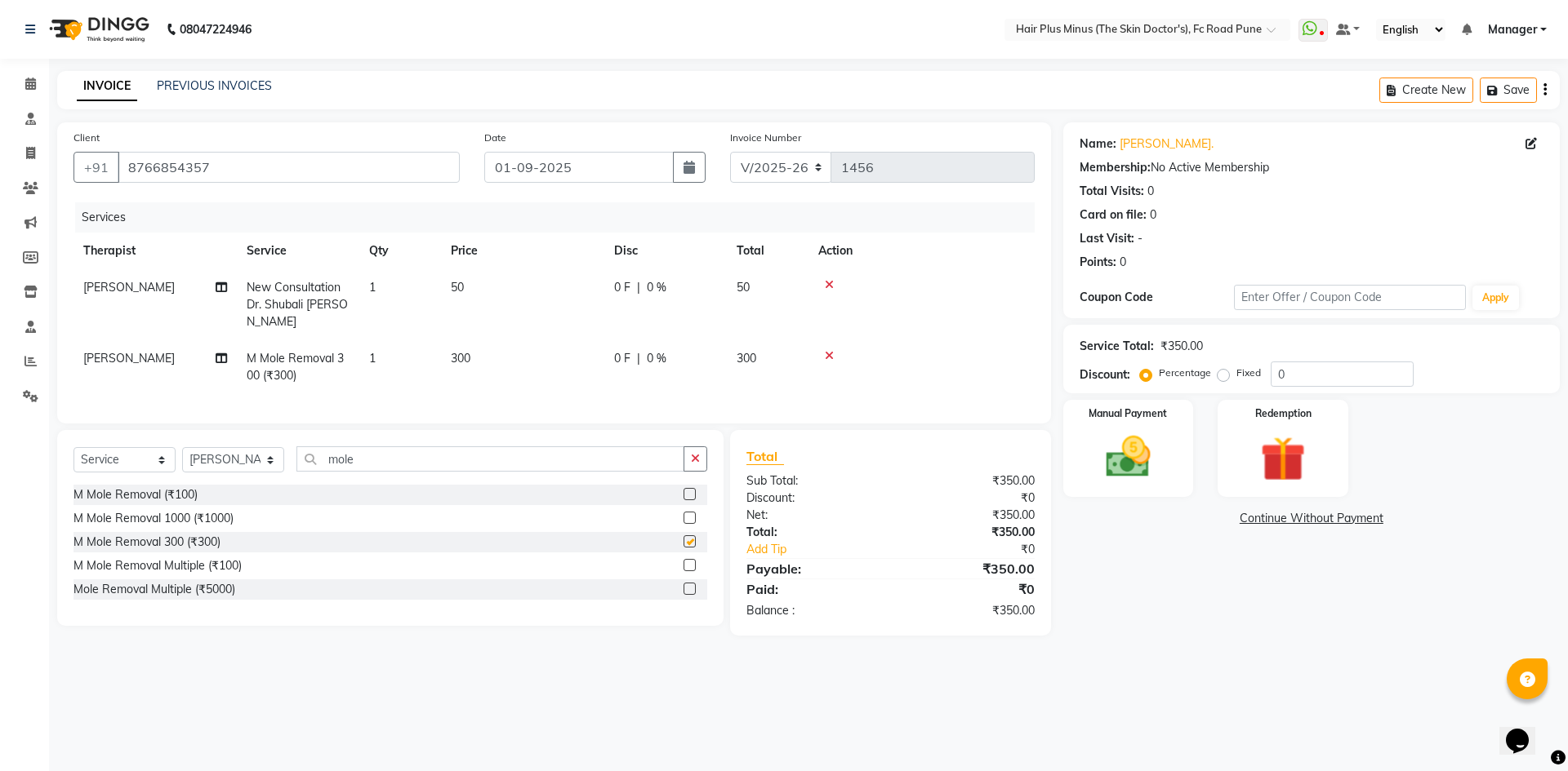
checkbox input "false"
click at [828, 350] on icon at bounding box center [829, 355] width 9 height 11
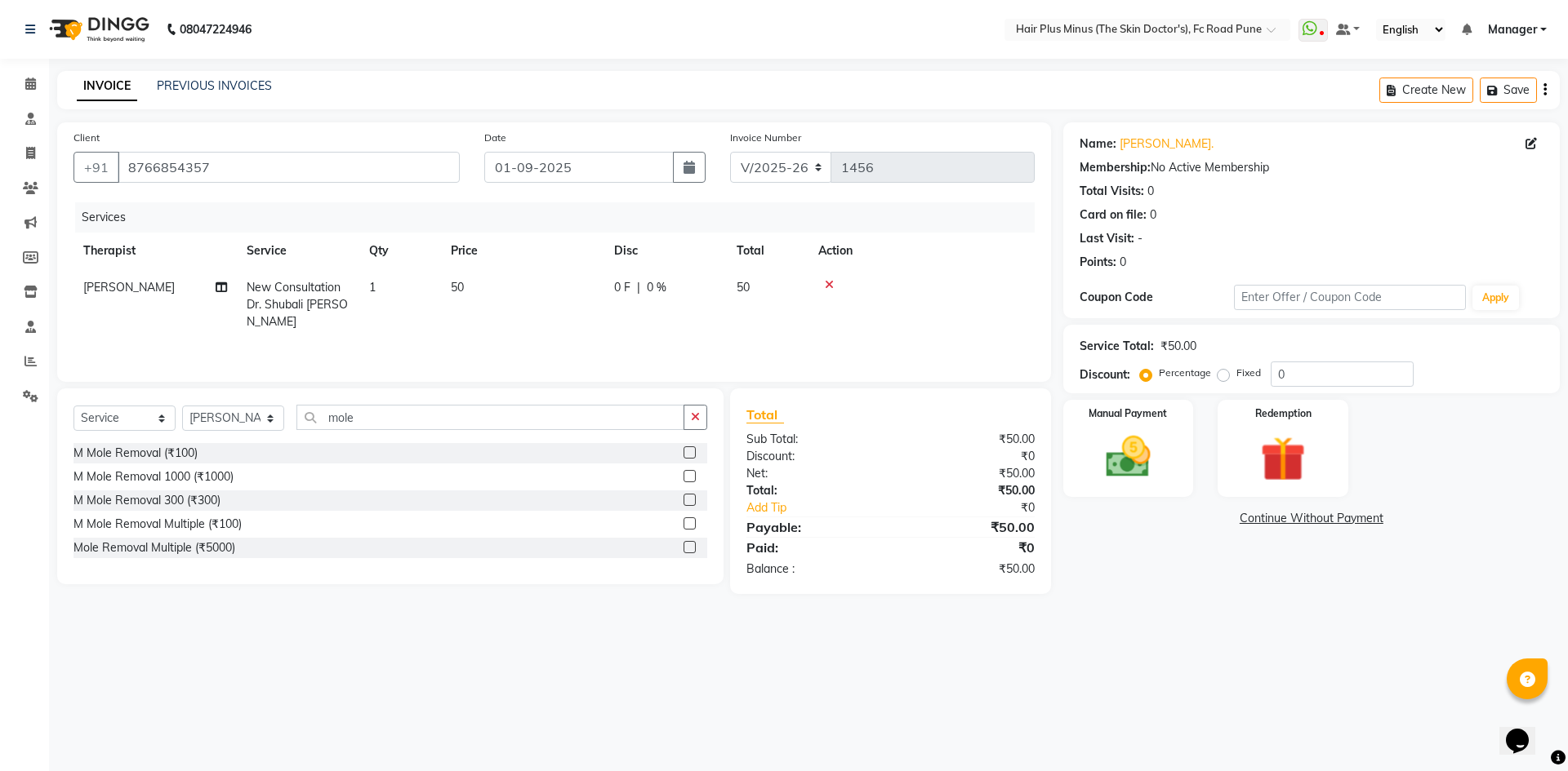
click at [325, 295] on td "New Consultation Dr. Shubali [PERSON_NAME]" at bounding box center [297, 304] width 122 height 71
select select "78216"
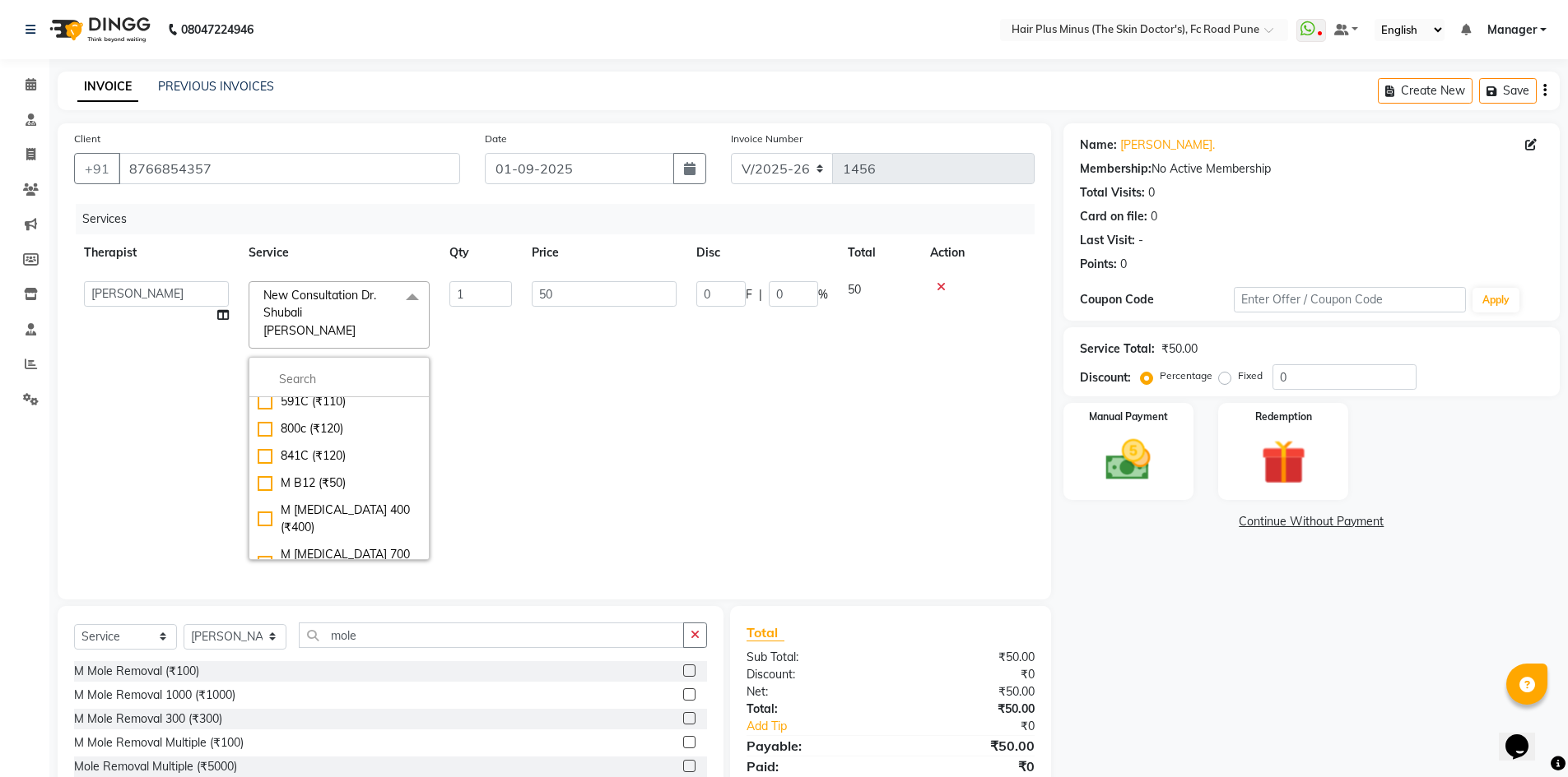
scroll to position [82, 0]
click at [764, 444] on td "0 F | 0 %" at bounding box center [761, 420] width 152 height 299
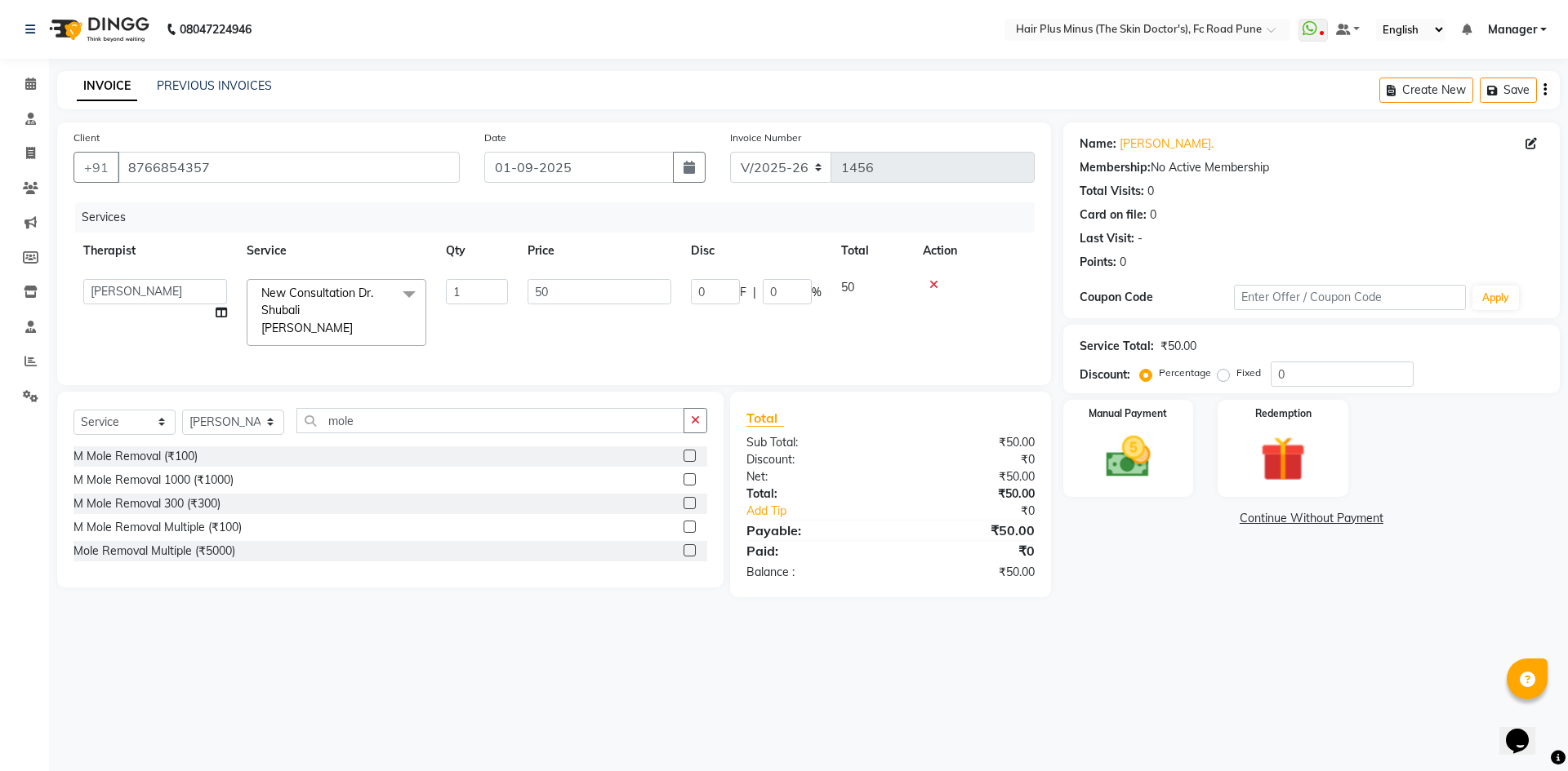
click at [934, 284] on icon at bounding box center [934, 285] width 9 height 11
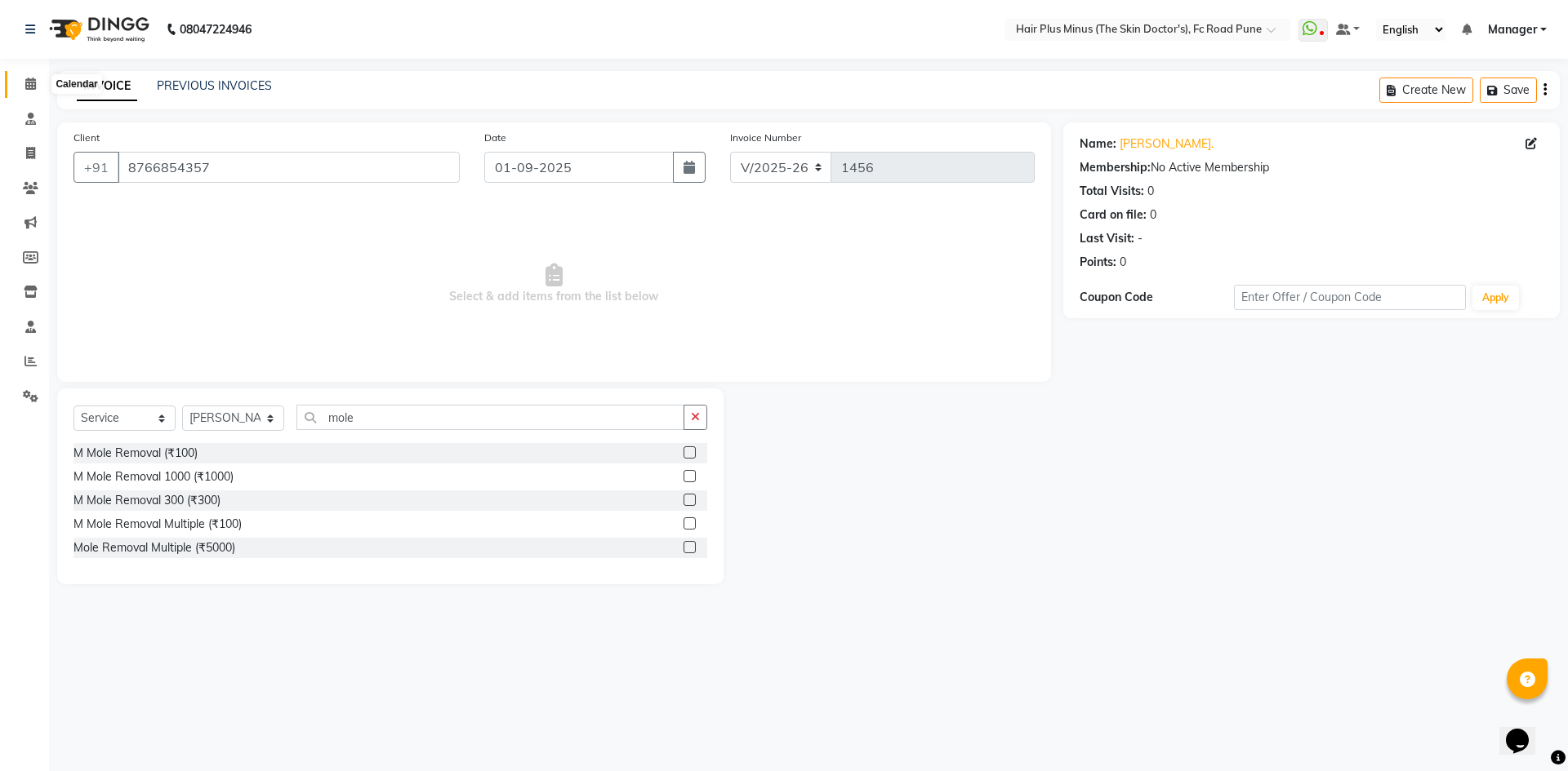
click at [33, 84] on icon at bounding box center [31, 84] width 11 height 12
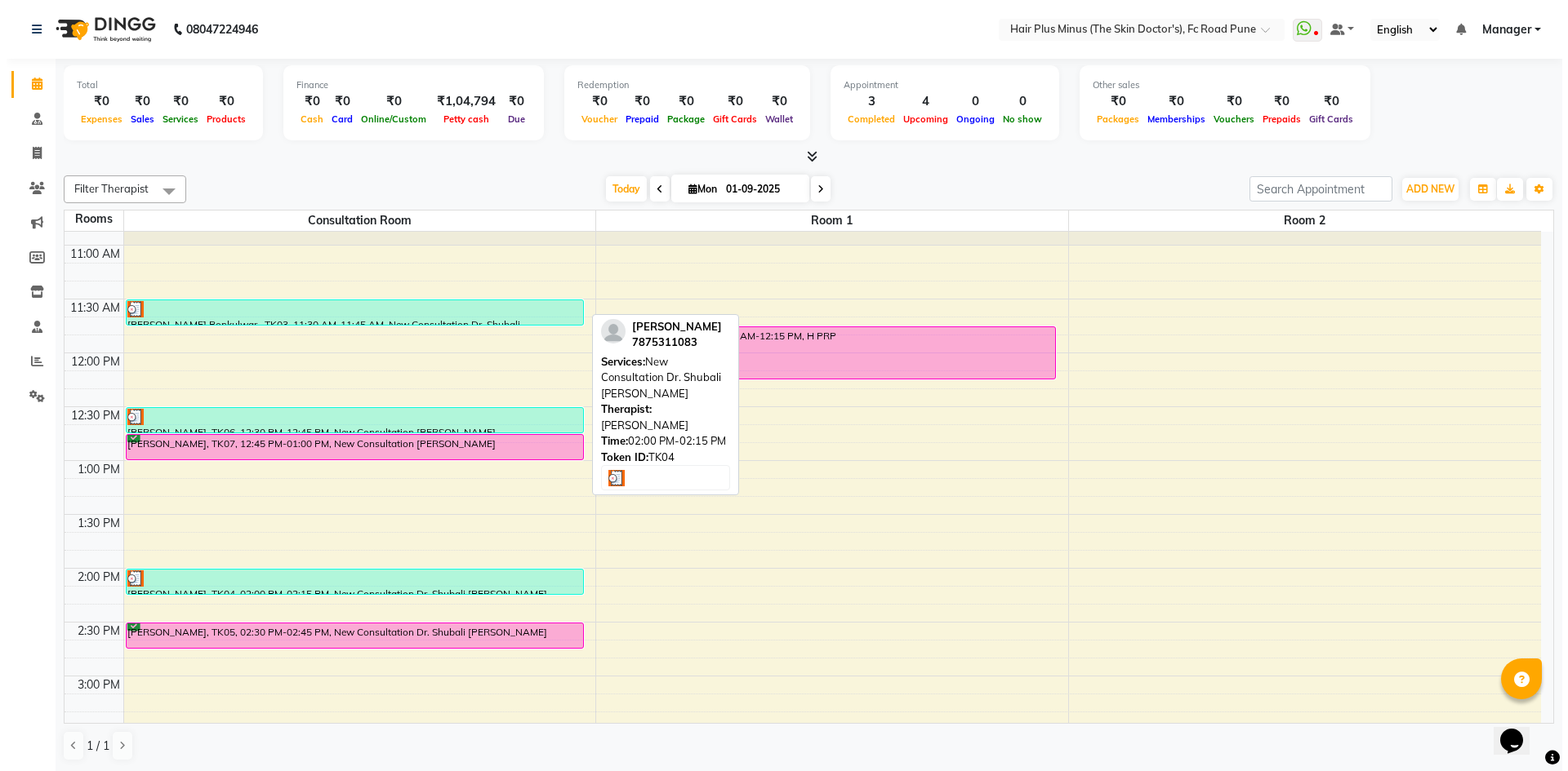
scroll to position [40, 0]
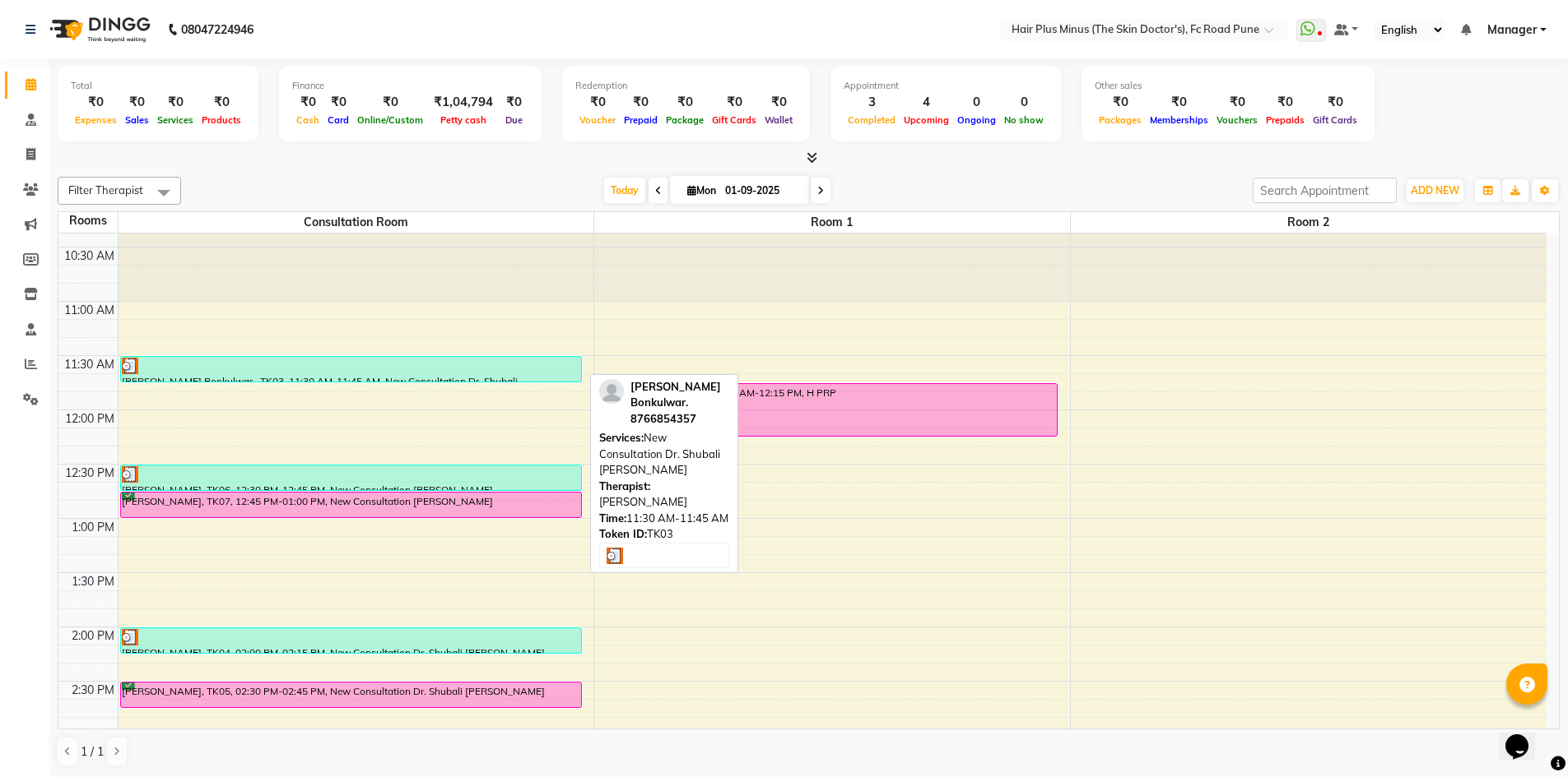
click at [204, 377] on div "[PERSON_NAME] Bonkulwar., TK03, 11:30 AM-11:45 AM, New Consultation Dr. Shubali…" at bounding box center [350, 369] width 460 height 25
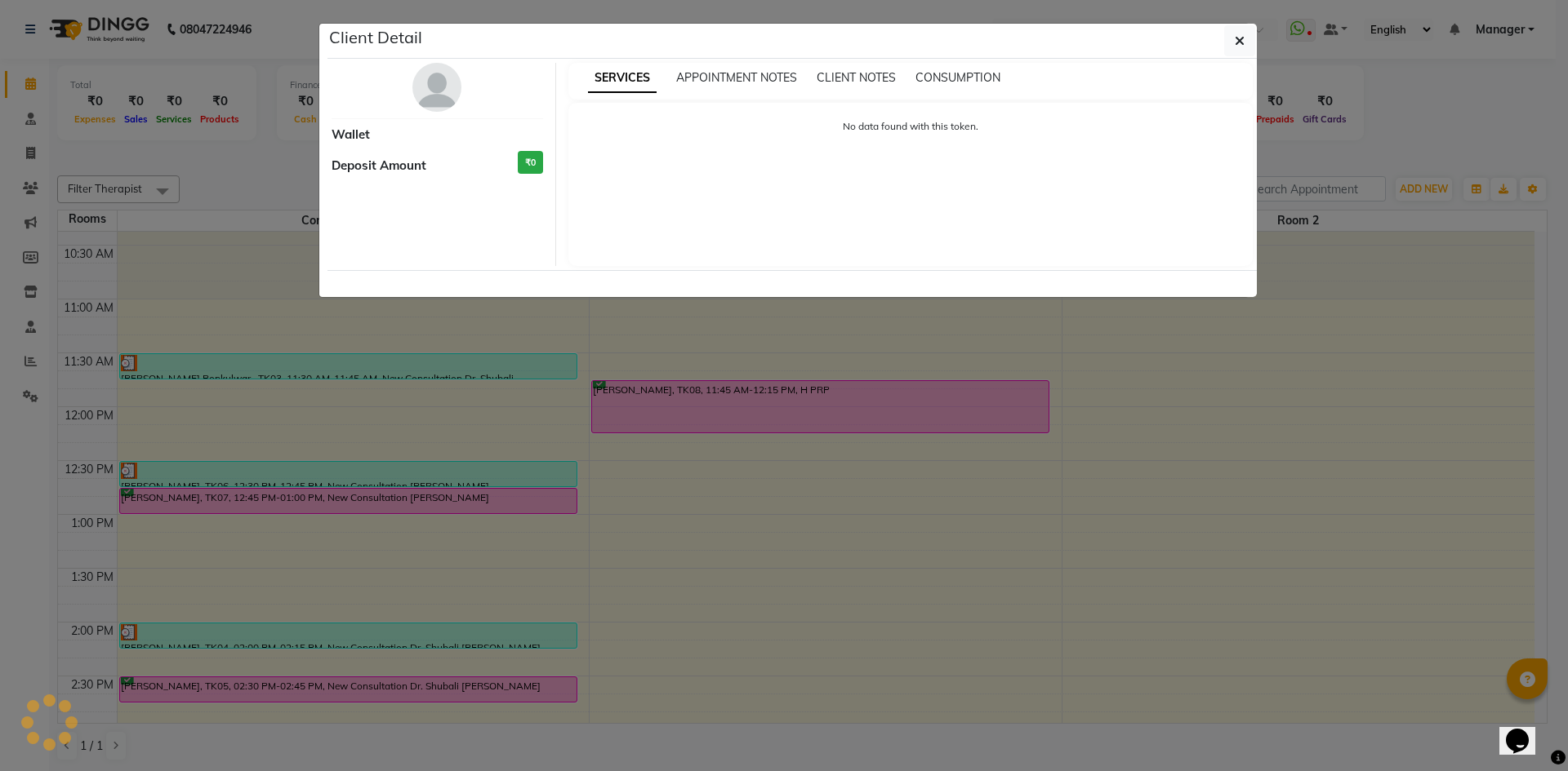
select select "3"
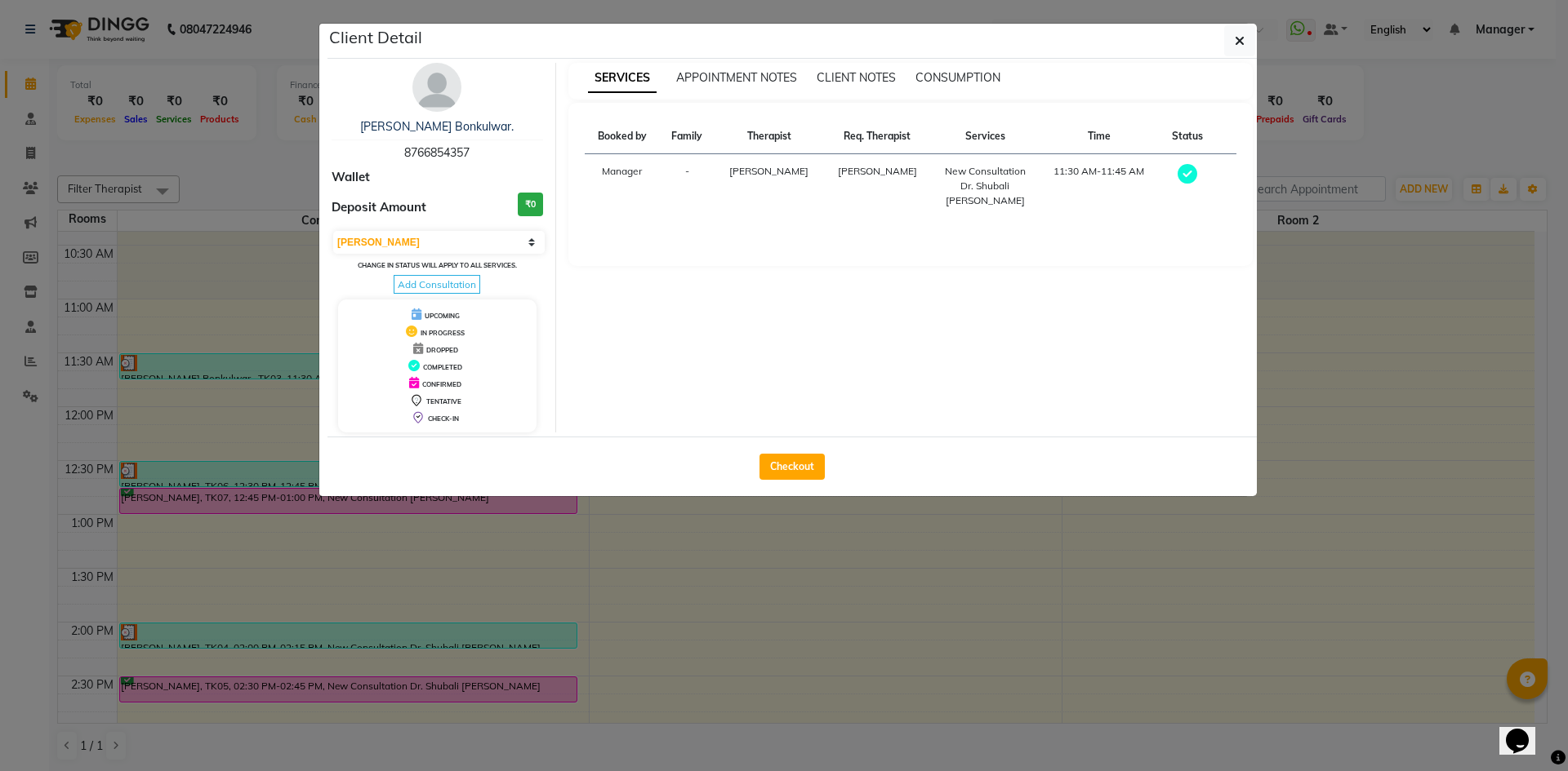
click at [626, 383] on div "SERVICES APPOINTMENT NOTES CLIENT NOTES CONSUMPTION Booked by Family Therapist …" at bounding box center [910, 247] width 710 height 370
click at [32, 195] on ngb-modal-window "Client Detail shital Bonkulwar. 8766854357 Wallet Deposit Amount ₹0 Select MARK…" at bounding box center [784, 385] width 1568 height 771
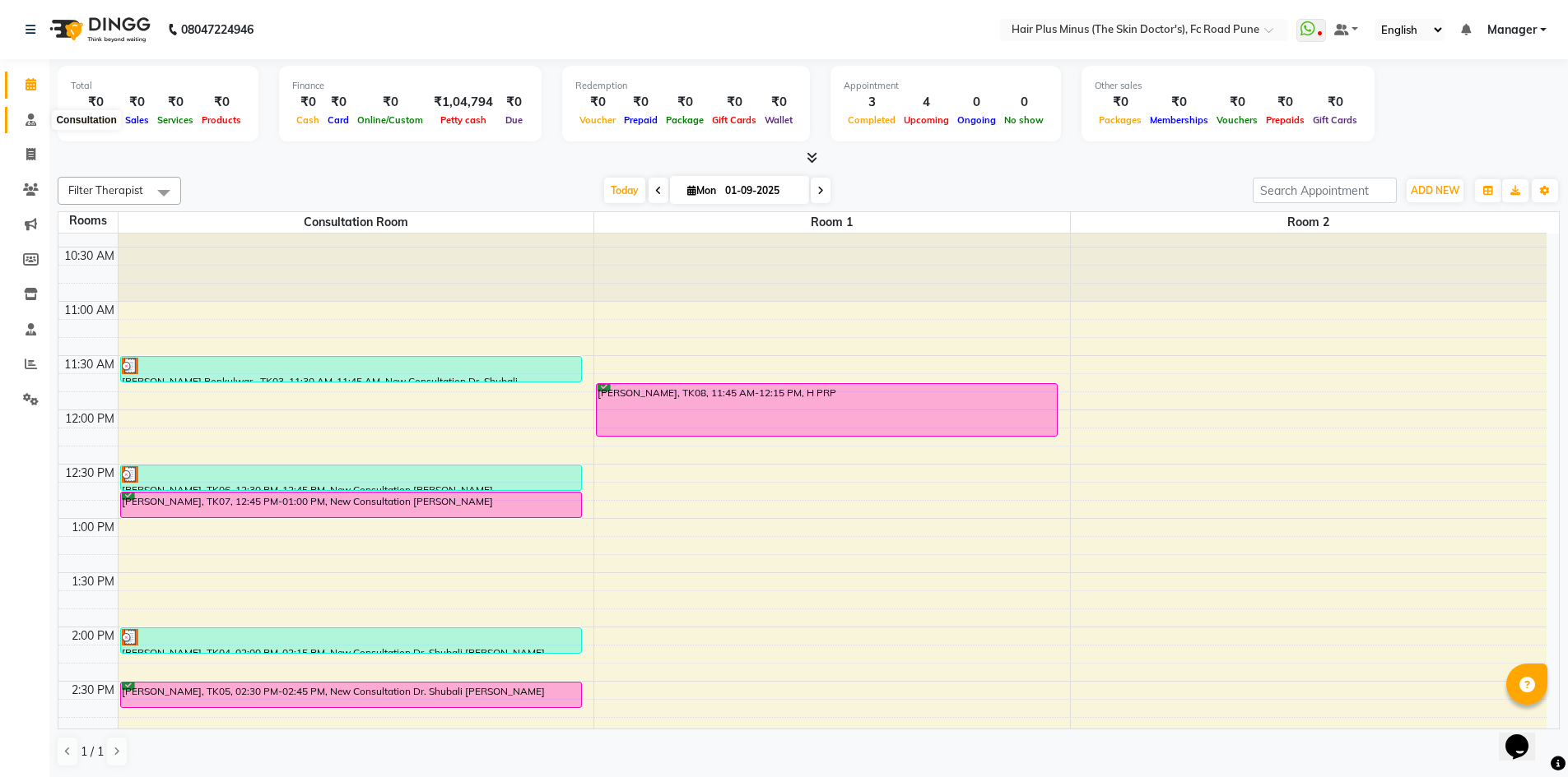
click at [28, 127] on span at bounding box center [31, 120] width 28 height 19
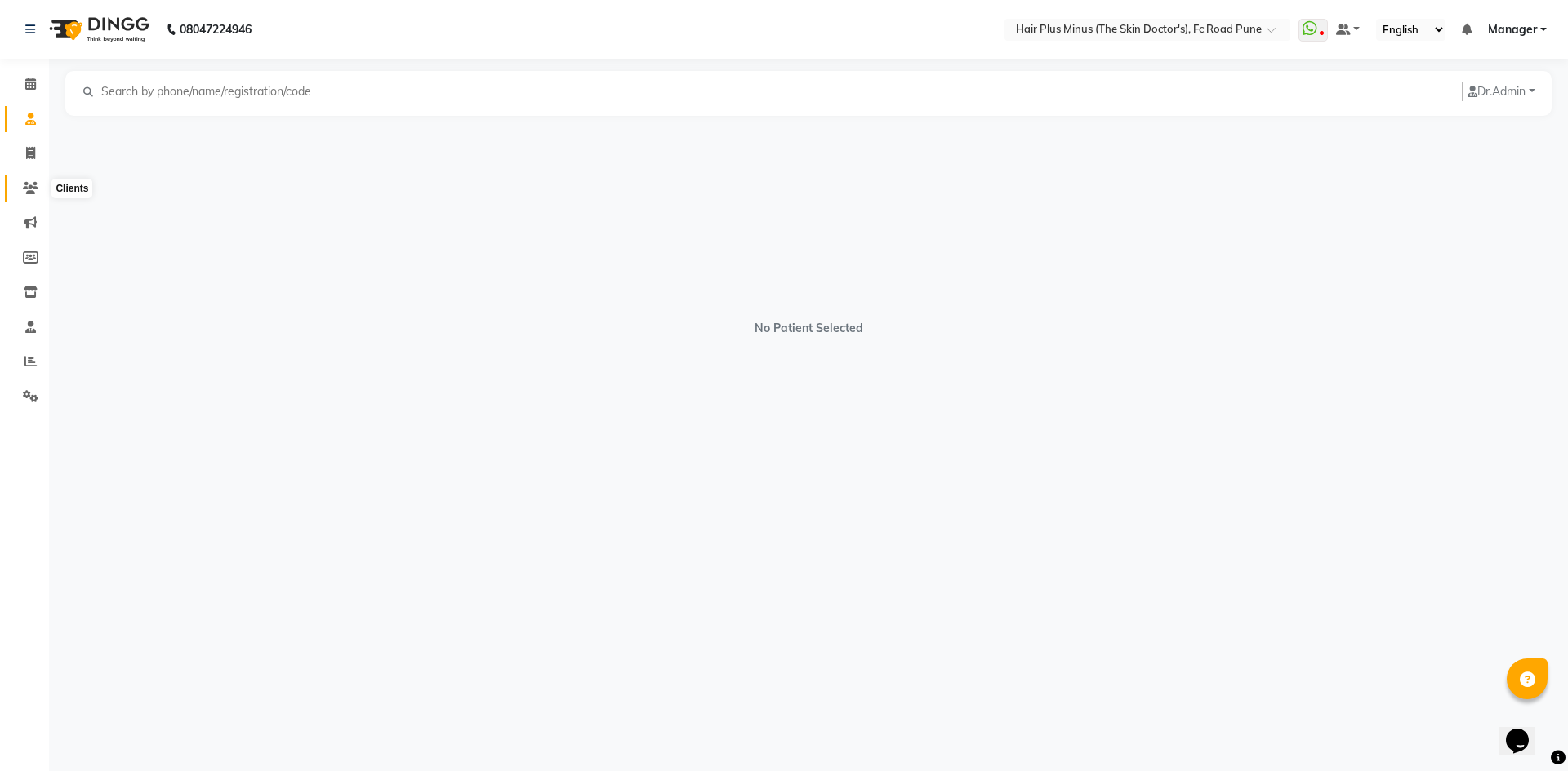
click at [34, 182] on icon at bounding box center [31, 188] width 16 height 12
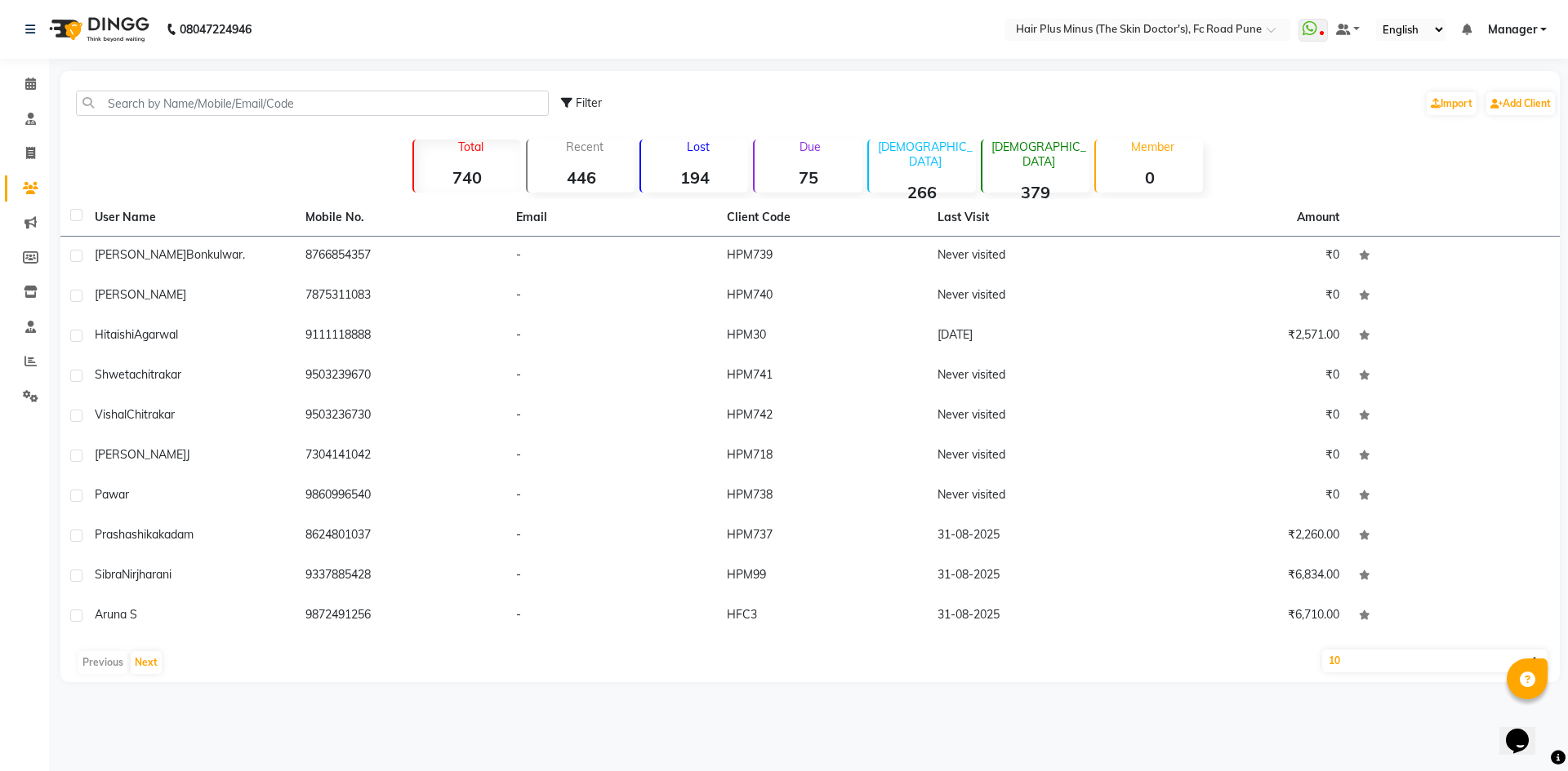
click at [211, 236] on th "User Name" at bounding box center [191, 218] width 211 height 38
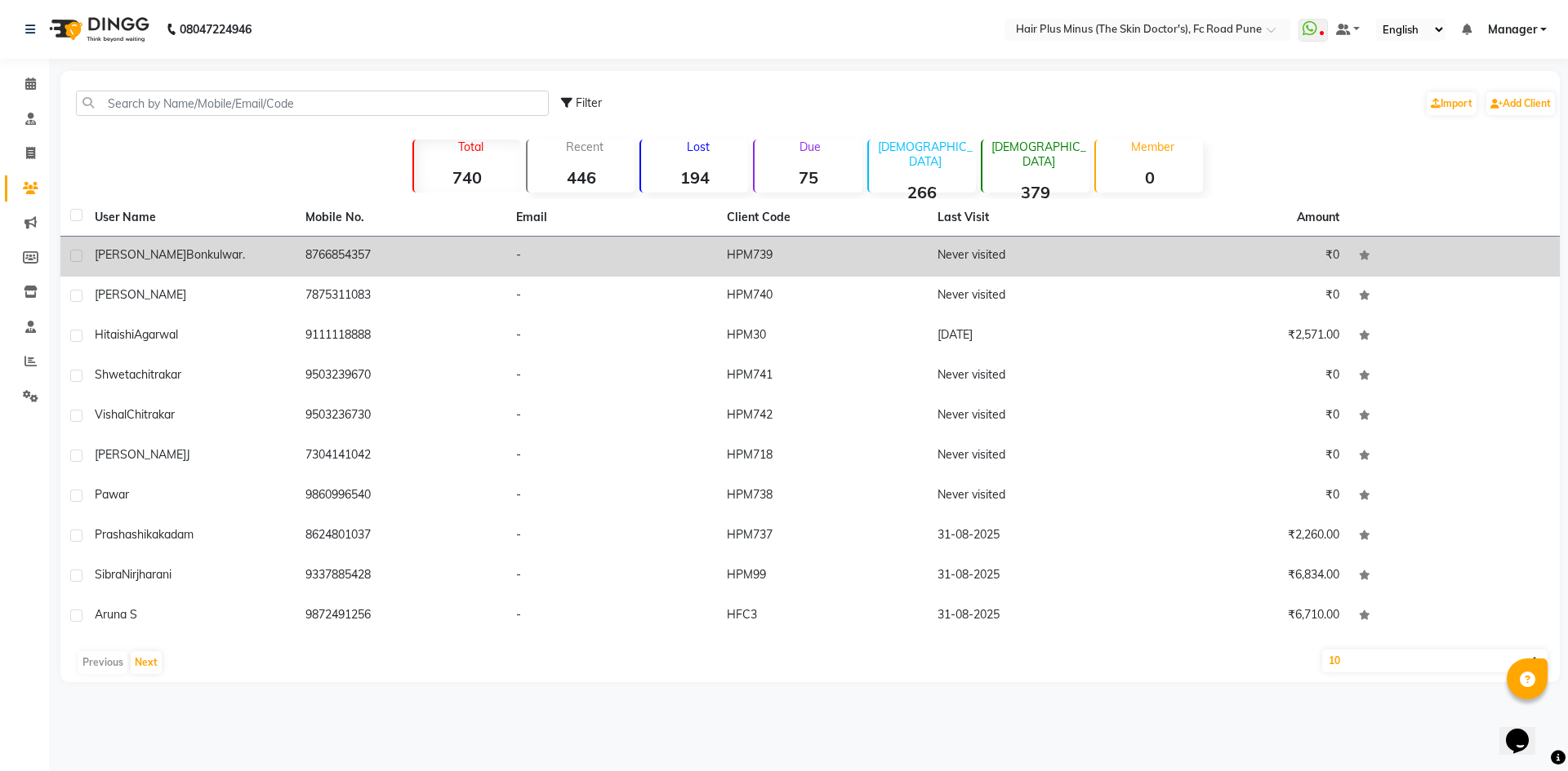
click at [211, 251] on div "shital Bonkulwar." at bounding box center [190, 254] width 191 height 17
click at [211, 251] on td "shital Bonkulwar." at bounding box center [191, 256] width 211 height 40
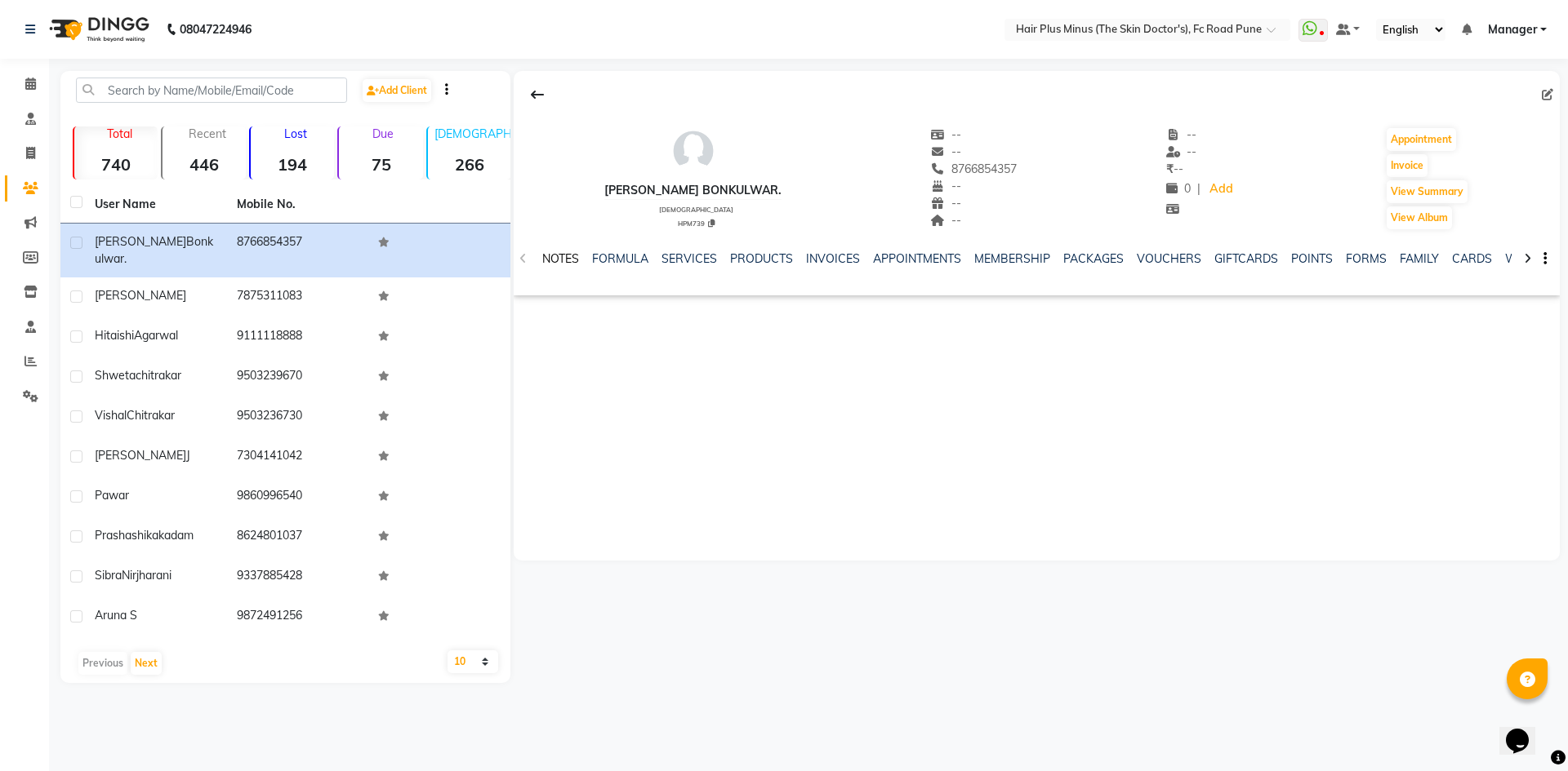
click at [557, 264] on link "NOTES" at bounding box center [560, 258] width 37 height 15
click at [647, 268] on div "NOTES FORMULA SERVICES PRODUCTS INVOICES APPOINTMENTS MEMBERSHIP PACKAGES VOUCH…" at bounding box center [1017, 265] width 950 height 30
click at [698, 264] on link "SERVICES" at bounding box center [704, 258] width 55 height 15
click at [792, 261] on ul "NOTES FORMULA SERVICES PRODUCTS INVOICES APPOINTMENTS MEMBERSHIP PACKAGES VOUCH…" at bounding box center [1047, 258] width 1035 height 17
click at [828, 261] on link "INVOICES" at bounding box center [832, 258] width 54 height 15
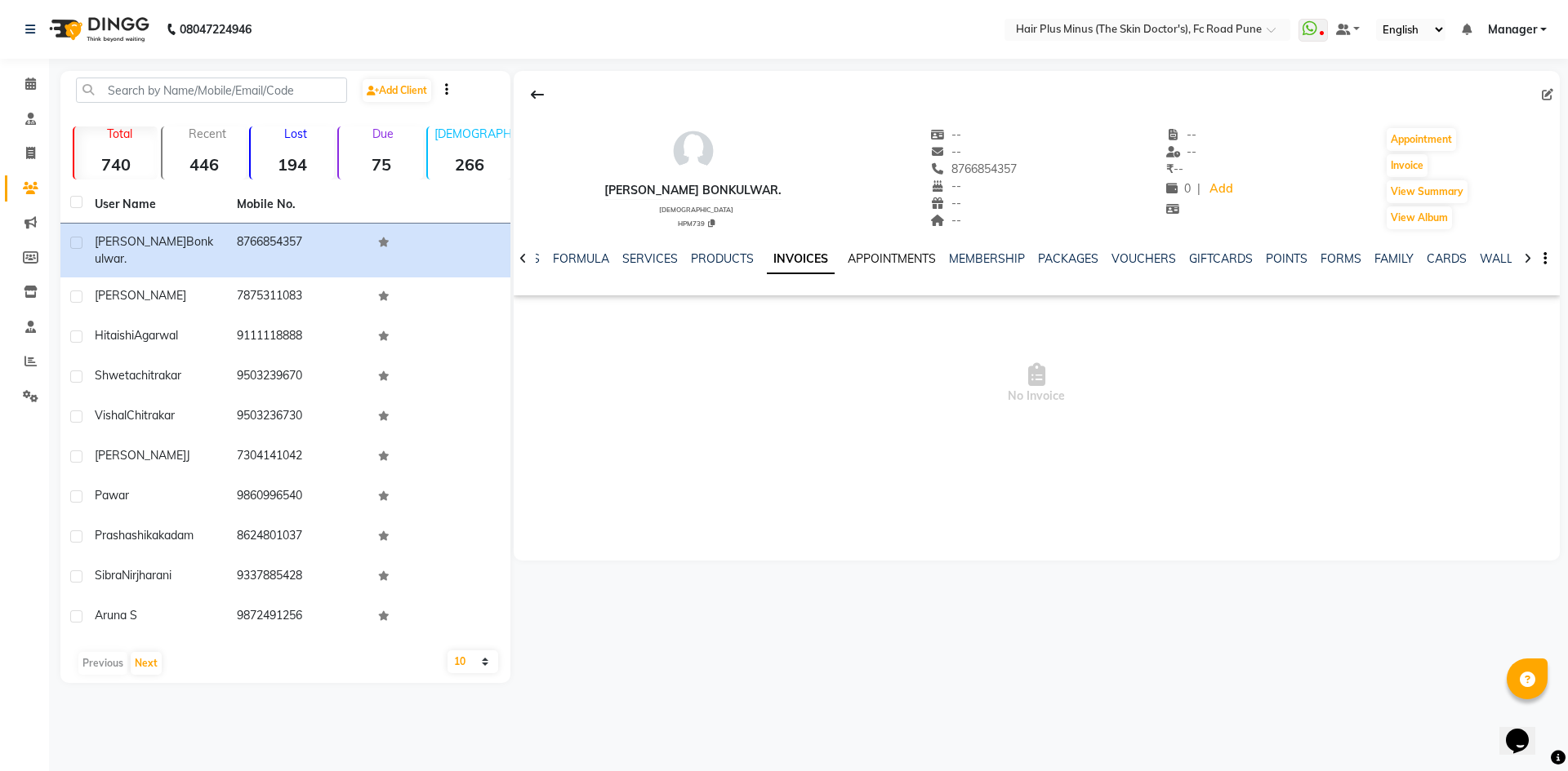
click at [892, 251] on link "APPOINTMENTS" at bounding box center [892, 258] width 88 height 15
click at [969, 258] on link "MEMBERSHIP" at bounding box center [976, 258] width 76 height 15
click at [1010, 258] on link "PACKAGES" at bounding box center [1040, 258] width 61 height 15
click at [600, 250] on div "NOTES FORMULA SERVICES PRODUCTS INVOICES APPOINTMENTS MEMBERSHIP PACKAGES VOUCH…" at bounding box center [1036, 259] width 1046 height 56
click at [600, 256] on link "SERVICES" at bounding box center [610, 258] width 55 height 15
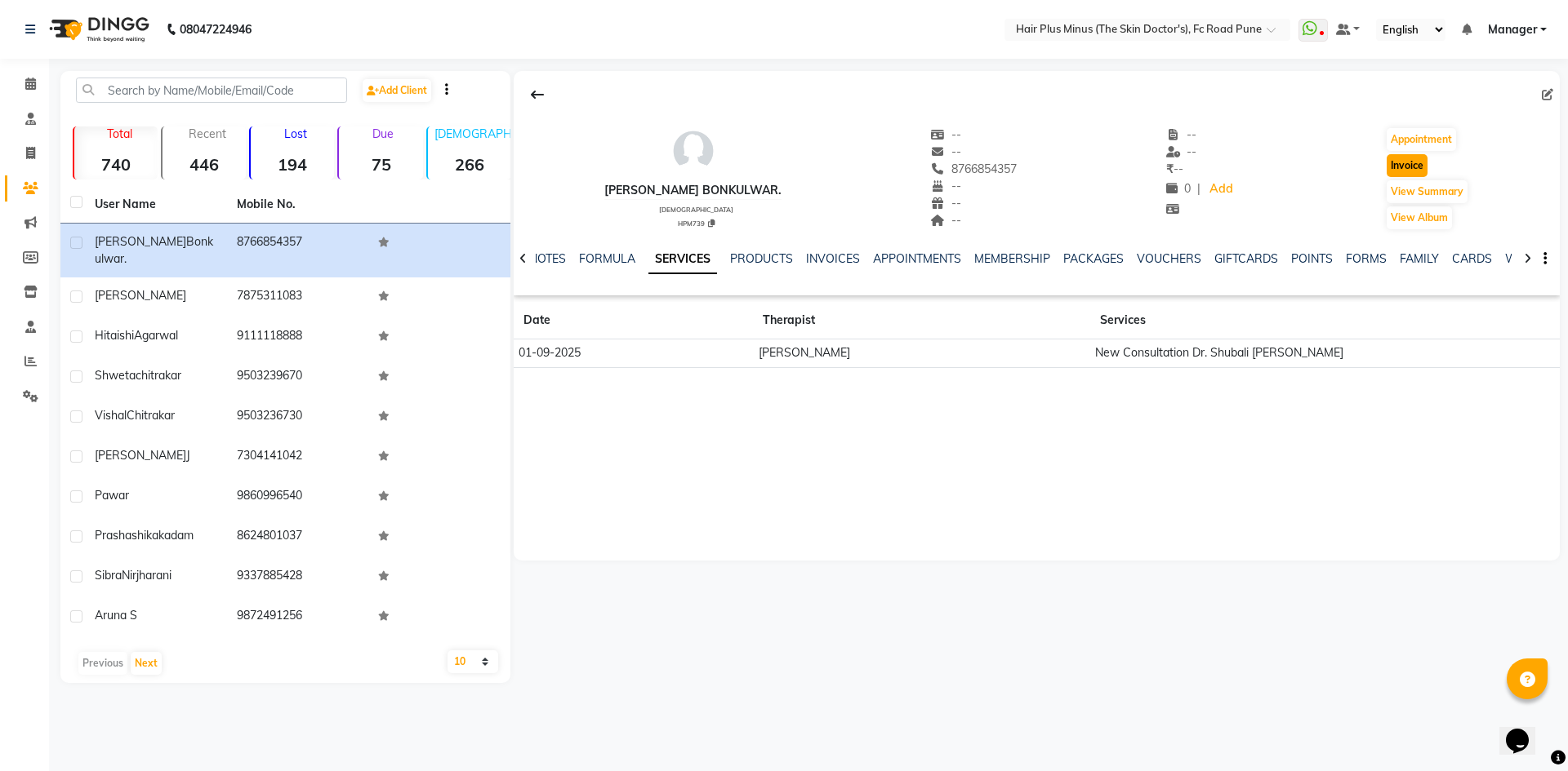
click at [1389, 171] on button "Invoice" at bounding box center [1406, 165] width 40 height 23
select select "7911"
select select "service"
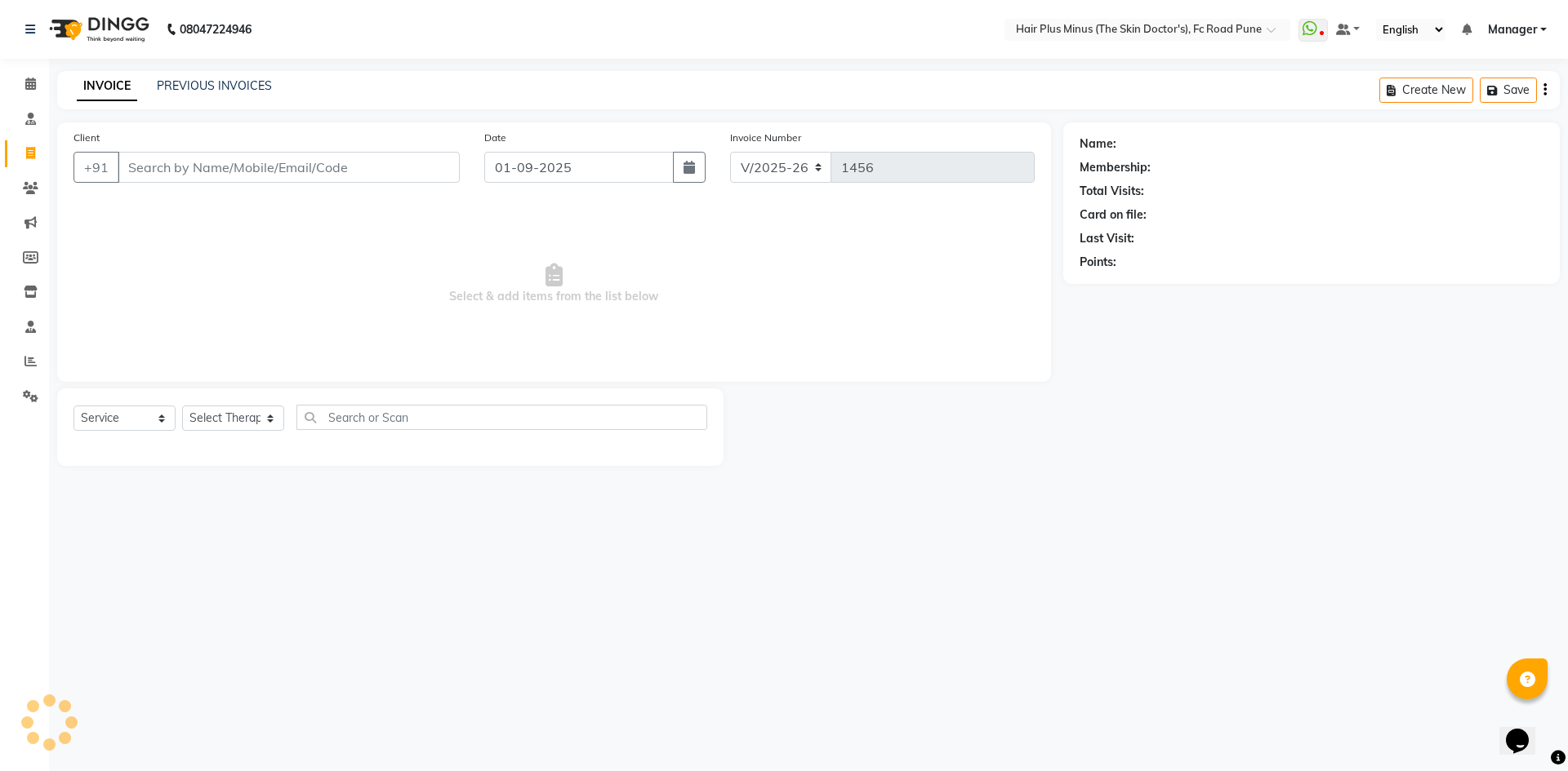
type input "8766854357"
click at [1204, 143] on link "Shital Bonkulwar." at bounding box center [1166, 143] width 94 height 17
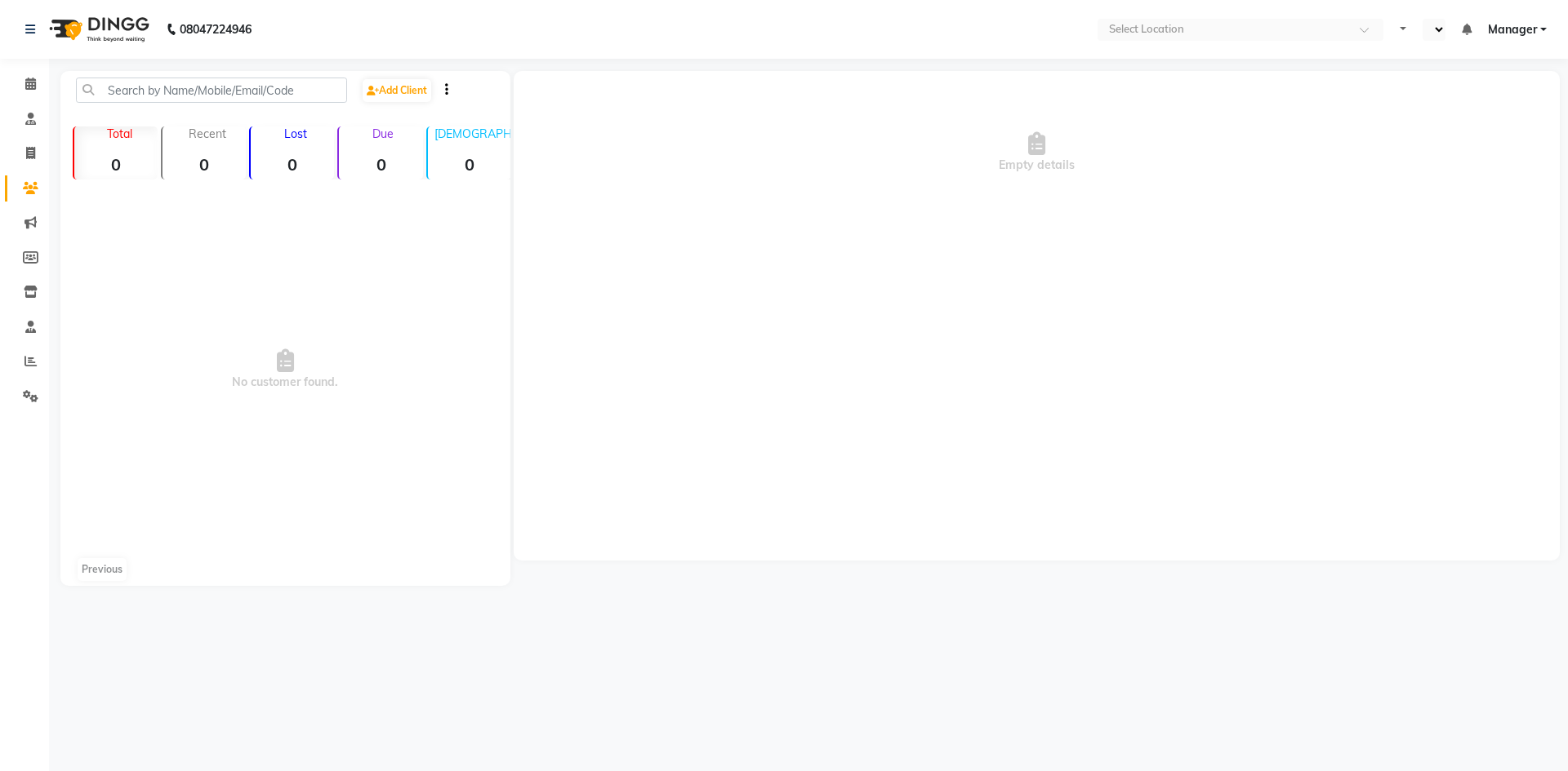
select select "en"
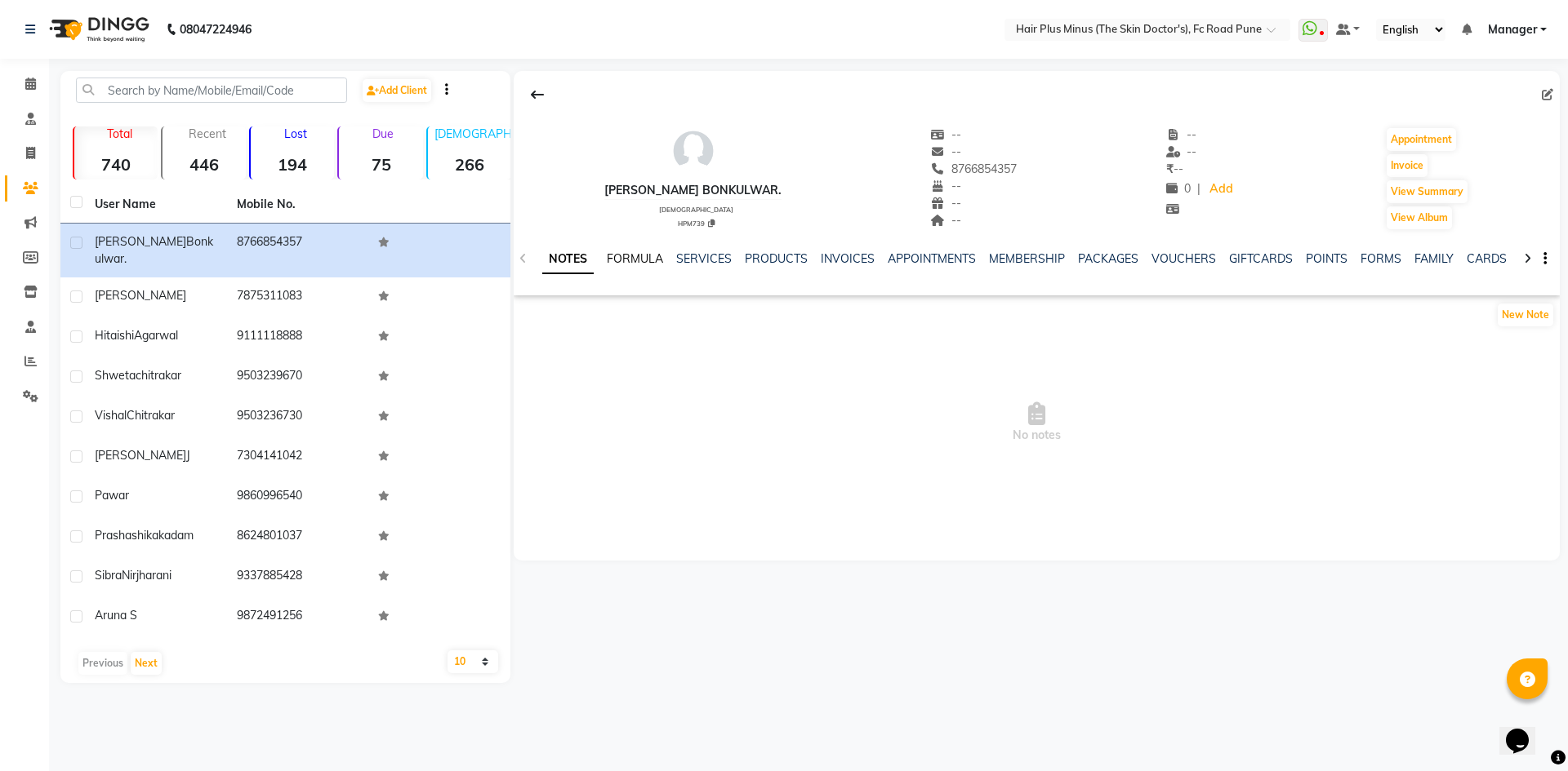
click at [623, 256] on link "FORMULA" at bounding box center [635, 258] width 56 height 15
click at [21, 82] on span at bounding box center [31, 84] width 28 height 18
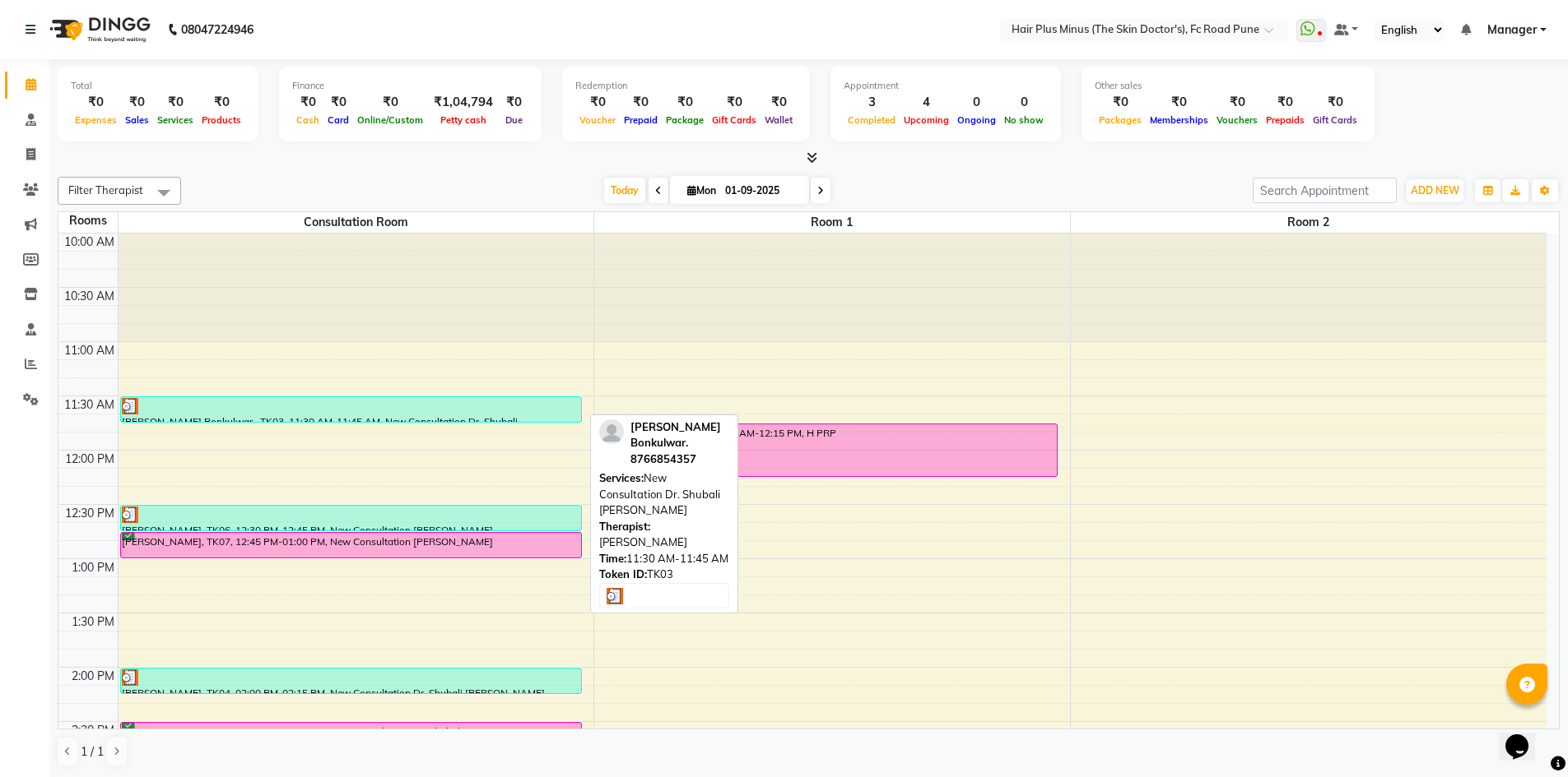
click at [244, 405] on div at bounding box center [350, 406] width 458 height 17
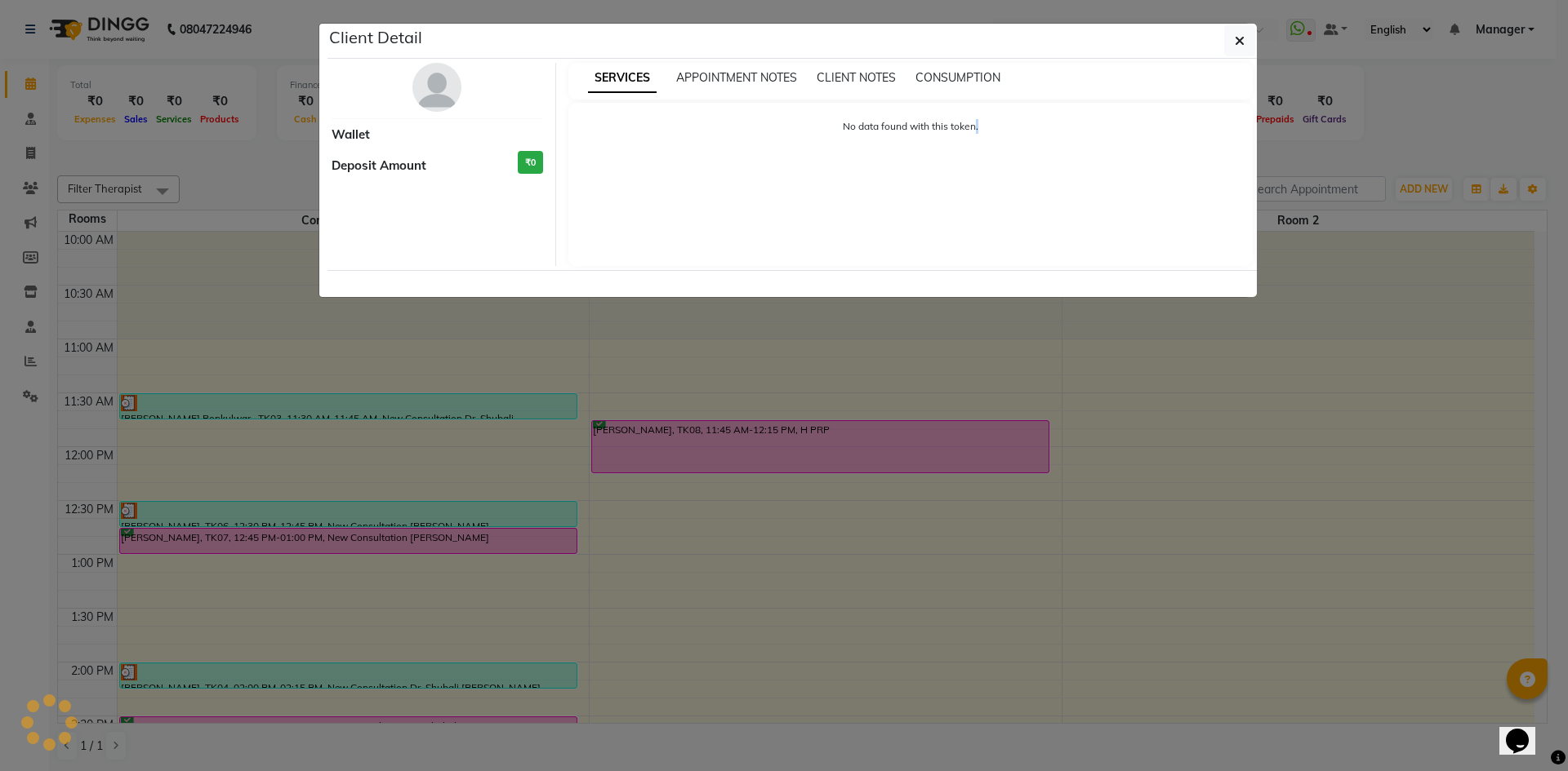
click at [242, 402] on ngb-modal-window "Client Detail Wallet Deposit Amount ₹0 SERVICES APPOINTMENT NOTES CLIENT NOTES …" at bounding box center [784, 385] width 1568 height 771
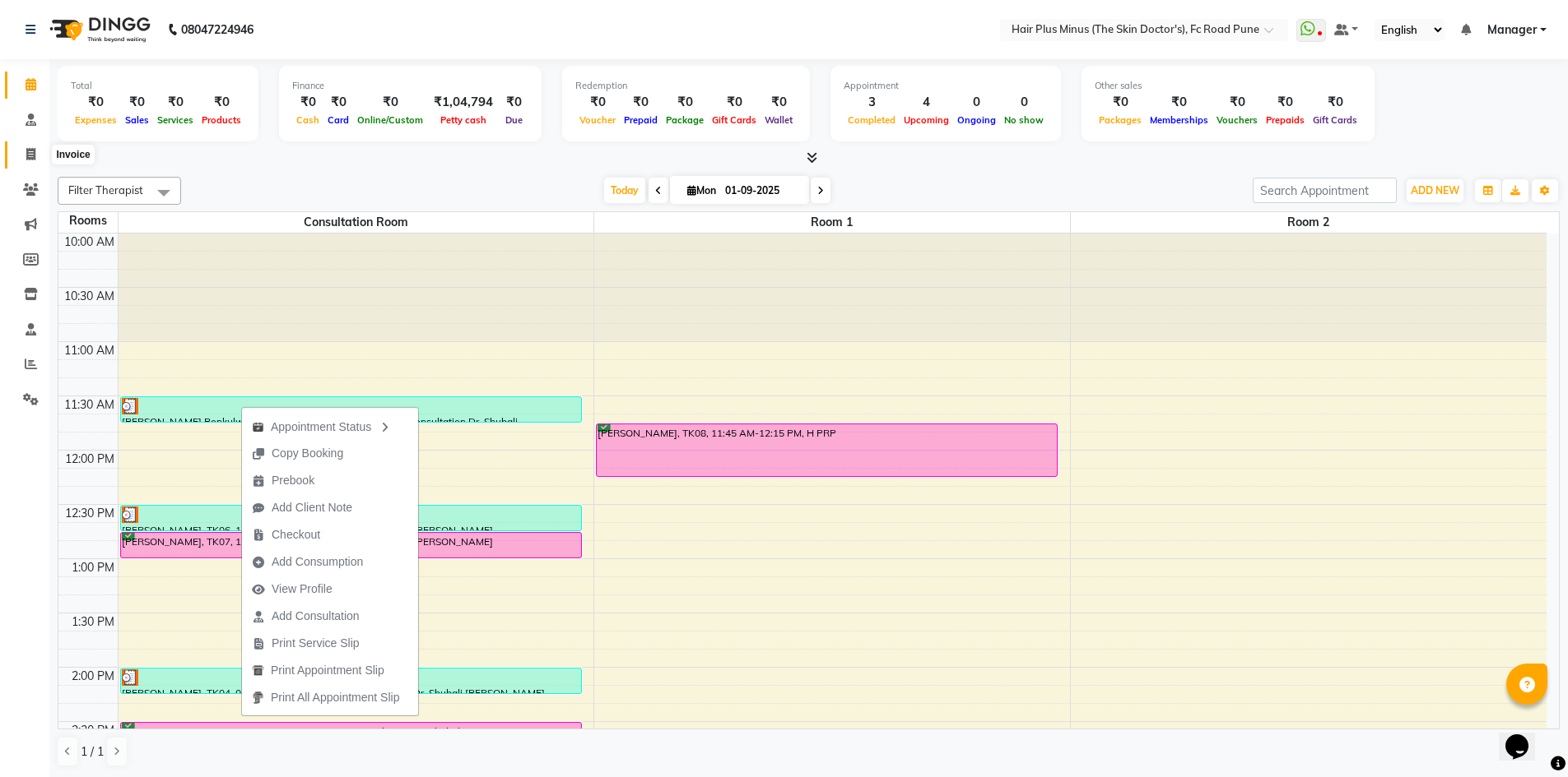
click at [28, 148] on span at bounding box center [31, 154] width 28 height 19
select select "7911"
select select "service"
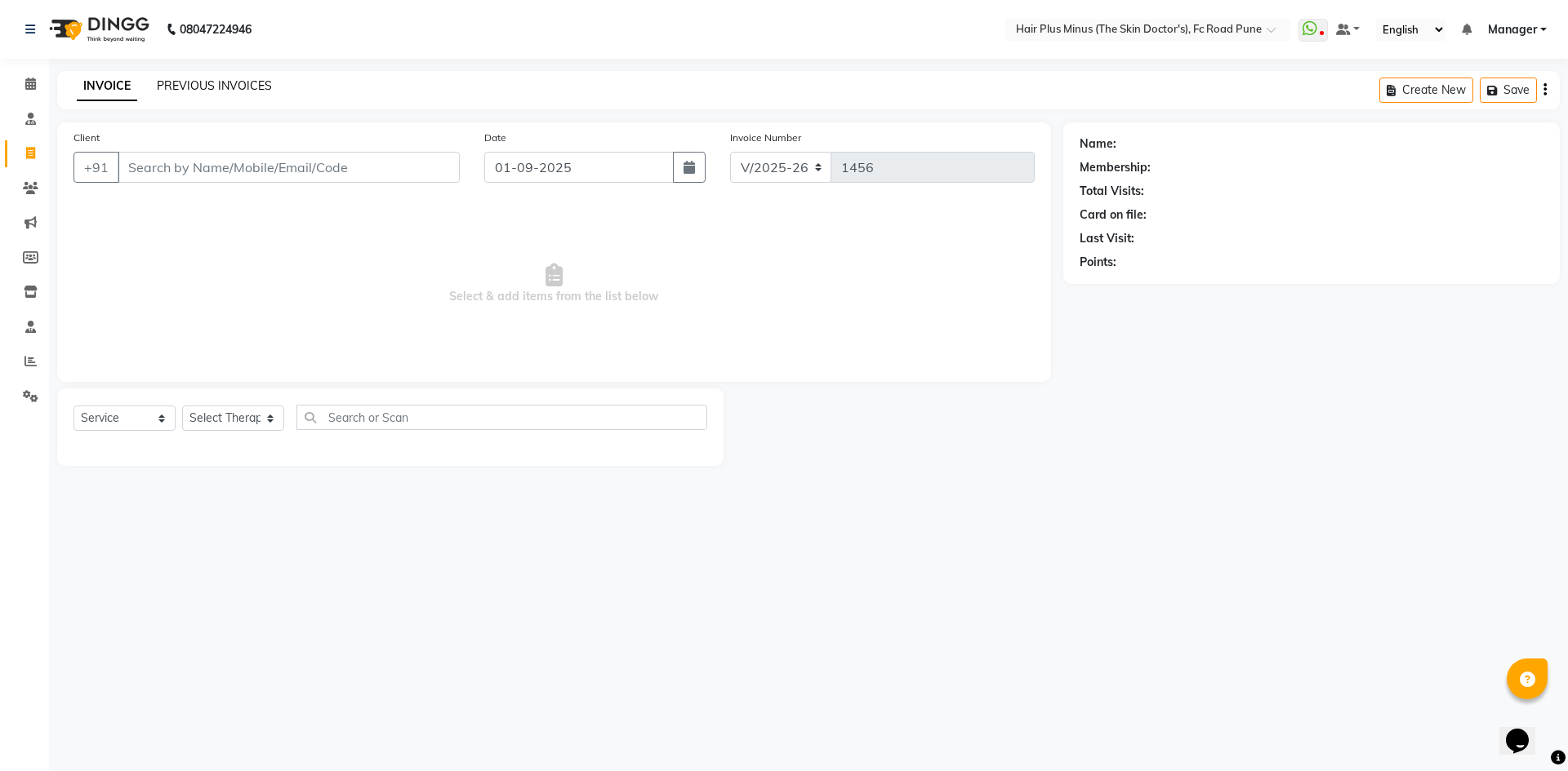
click at [210, 91] on link "PREVIOUS INVOICES" at bounding box center [214, 85] width 115 height 15
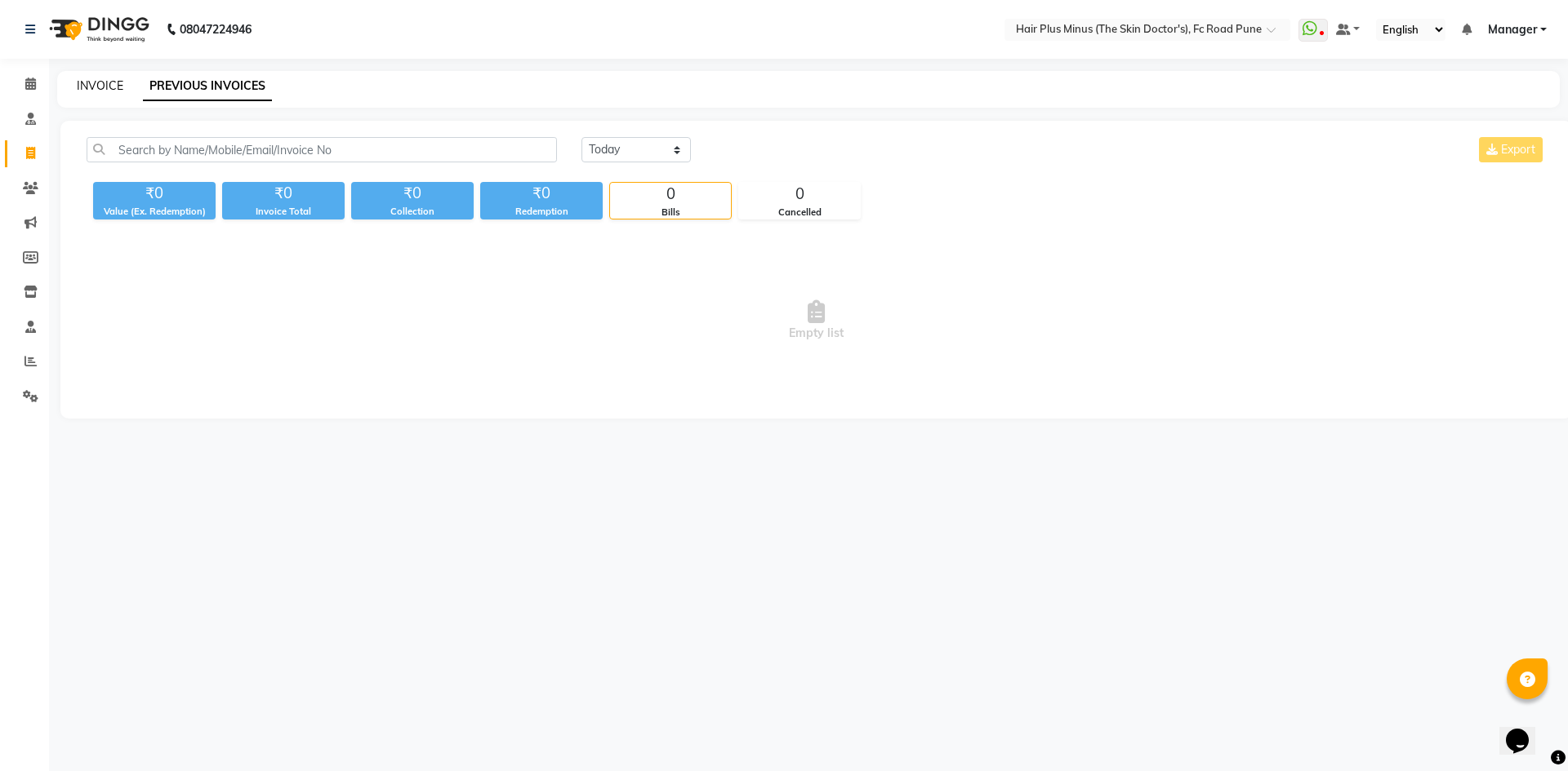
click at [96, 84] on link "INVOICE" at bounding box center [99, 85] width 47 height 15
select select "service"
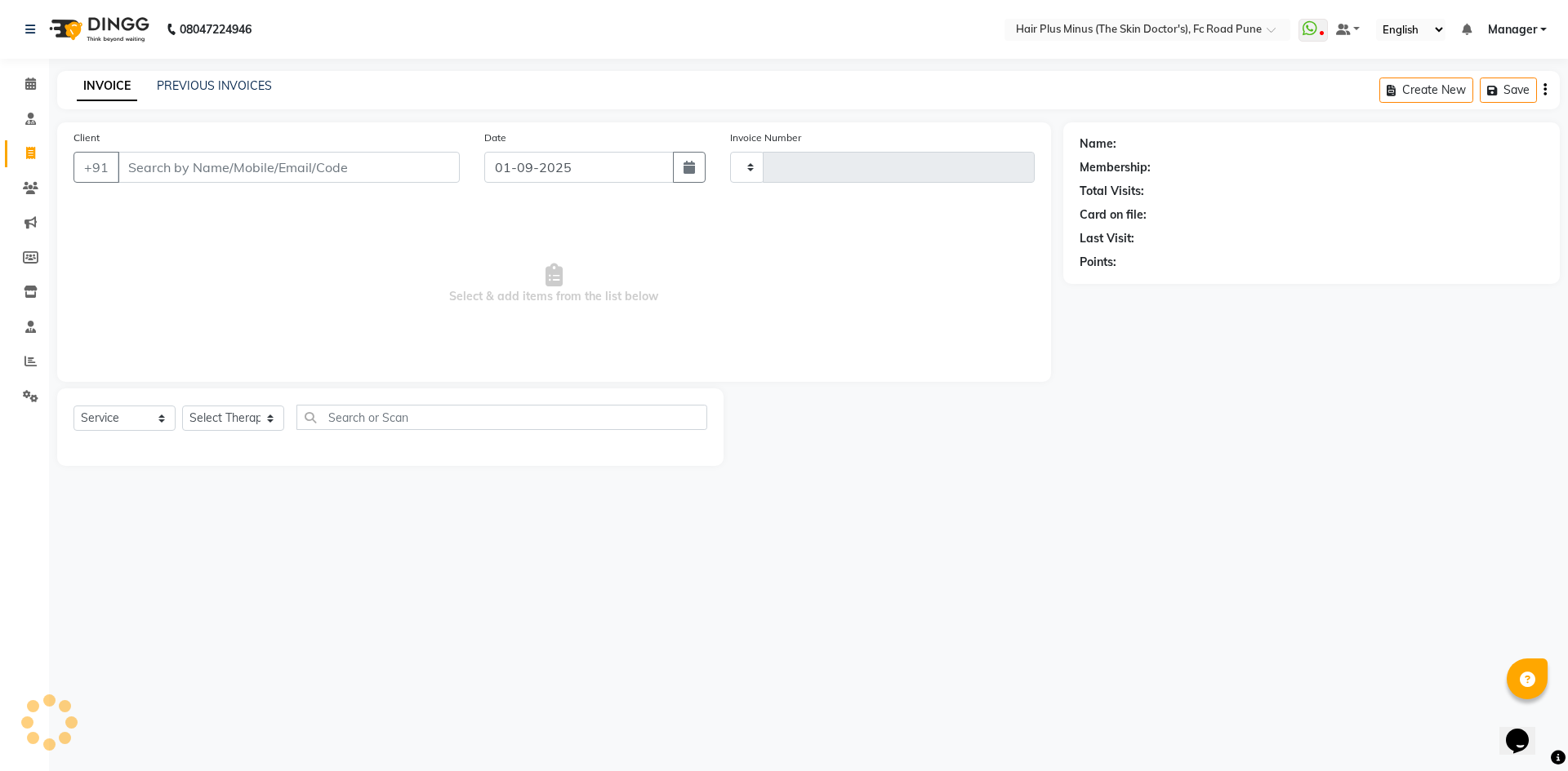
type input "1456"
select select "7911"
click at [224, 88] on link "PREVIOUS INVOICES" at bounding box center [214, 85] width 115 height 15
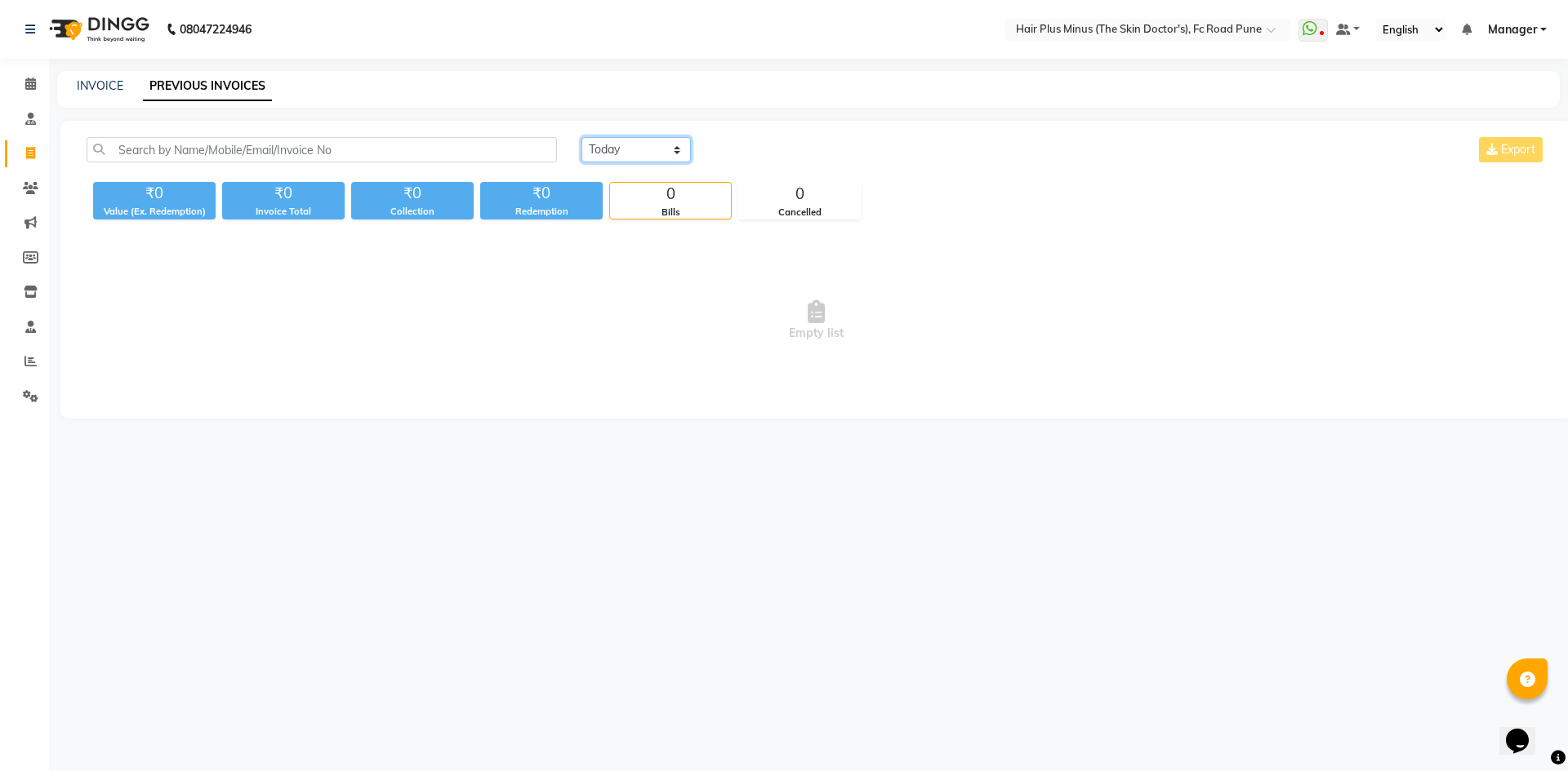
click at [676, 149] on select "Today Yesterday Custom Range" at bounding box center [636, 149] width 109 height 25
click at [476, 345] on span "Empty list" at bounding box center [815, 321] width 1459 height 164
click at [27, 76] on span at bounding box center [31, 84] width 28 height 18
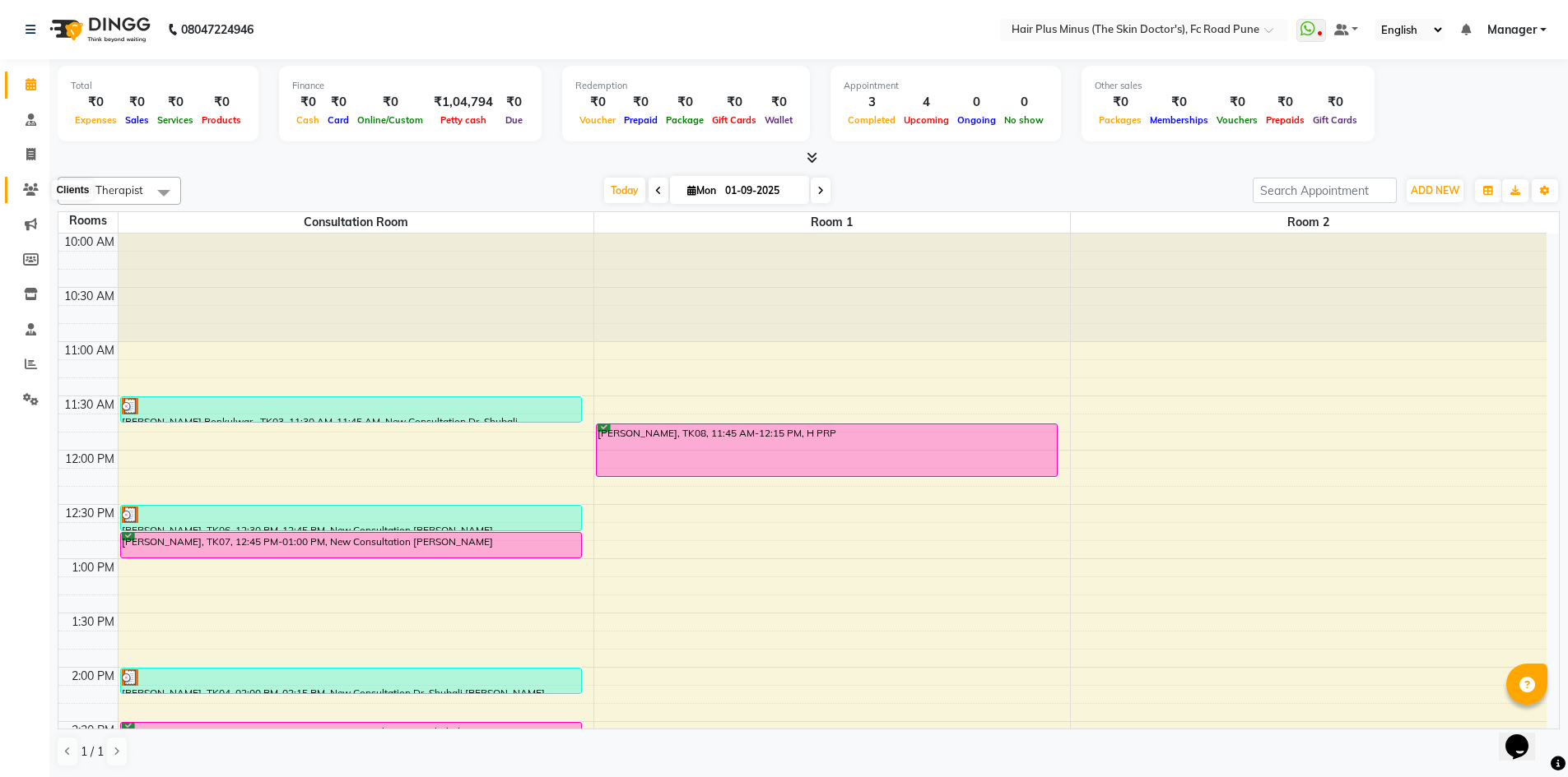
click at [25, 190] on icon at bounding box center [31, 190] width 16 height 12
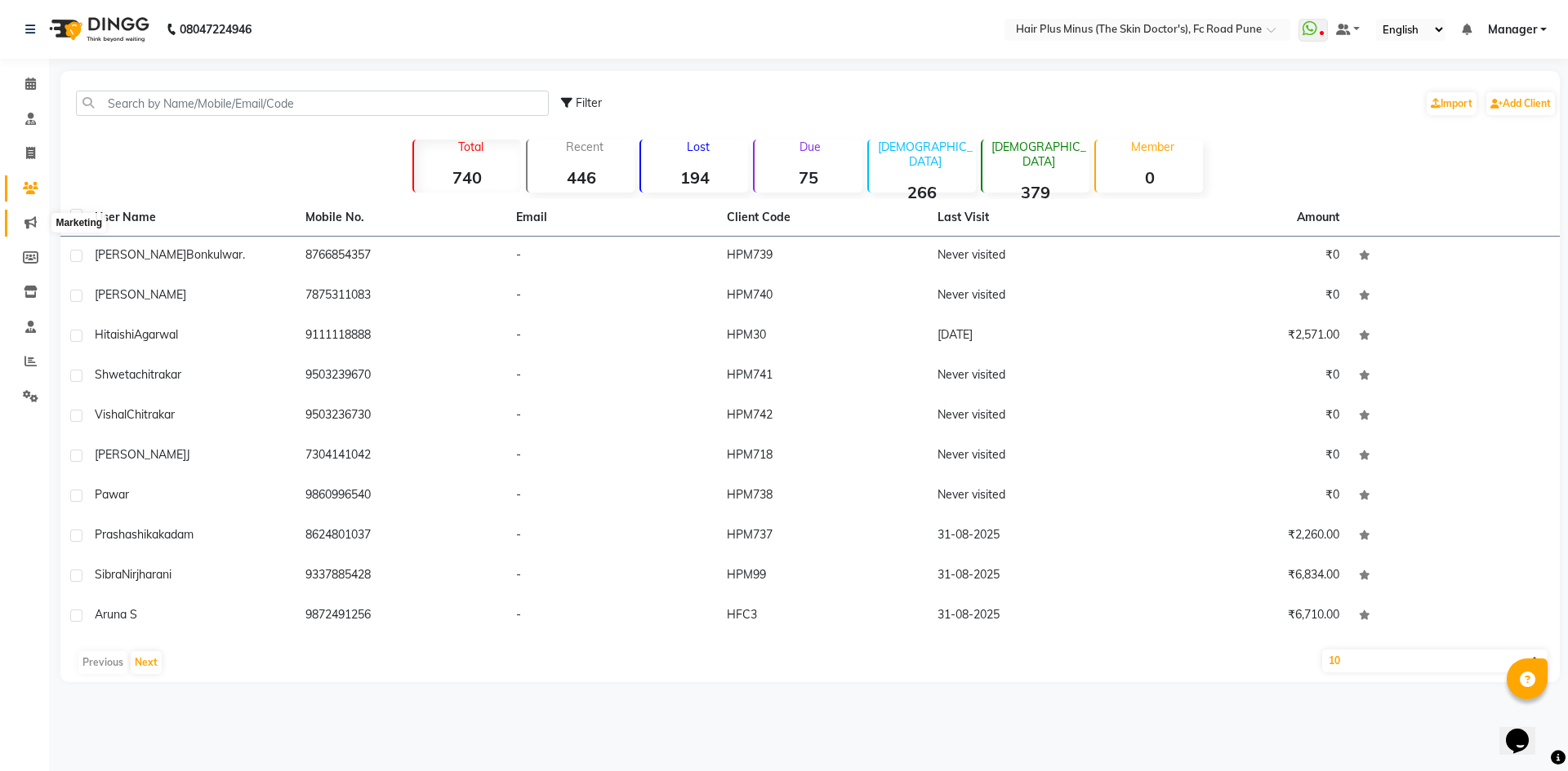
click at [29, 223] on icon at bounding box center [31, 222] width 12 height 12
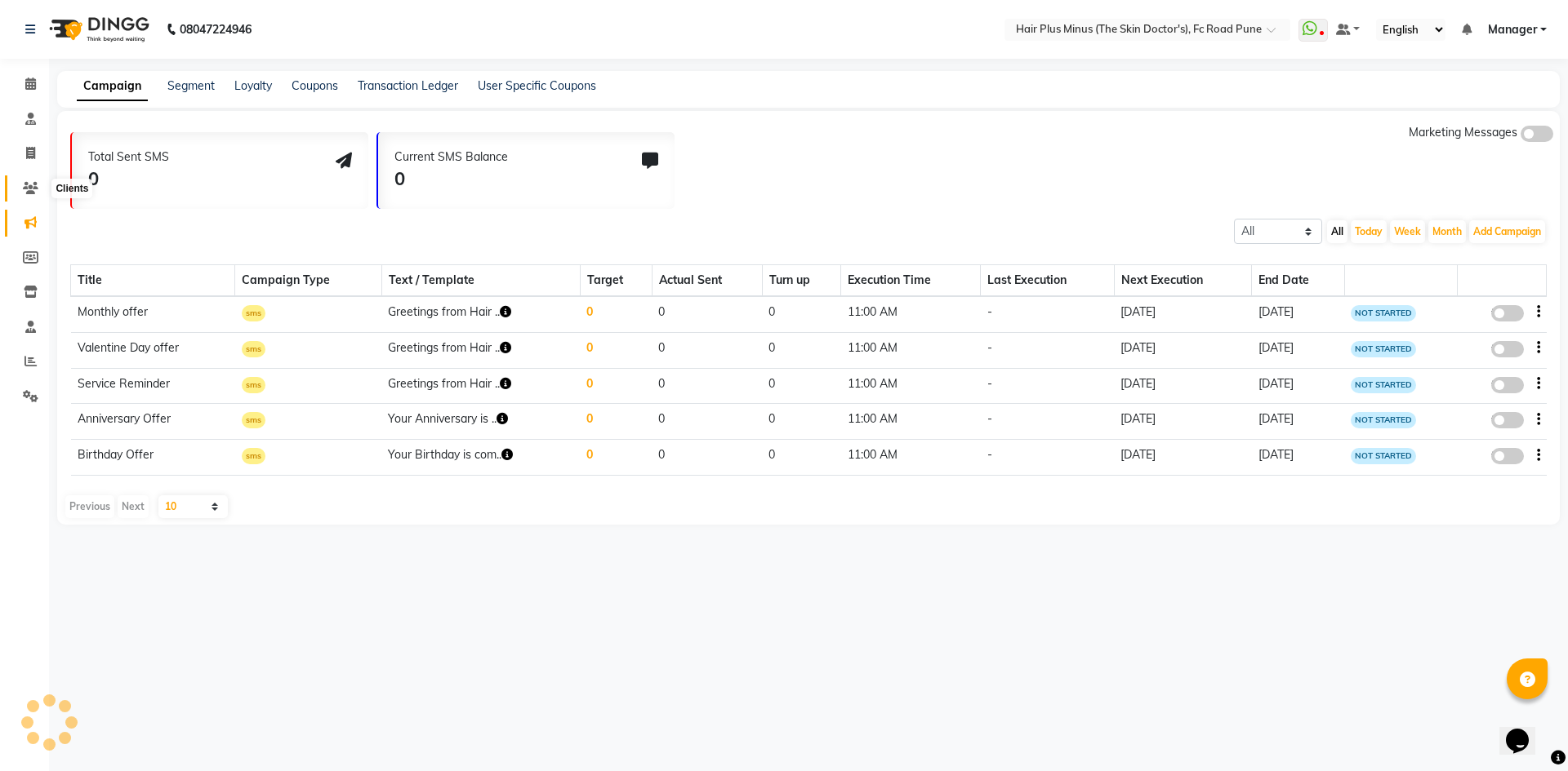
click at [29, 189] on icon at bounding box center [31, 188] width 16 height 12
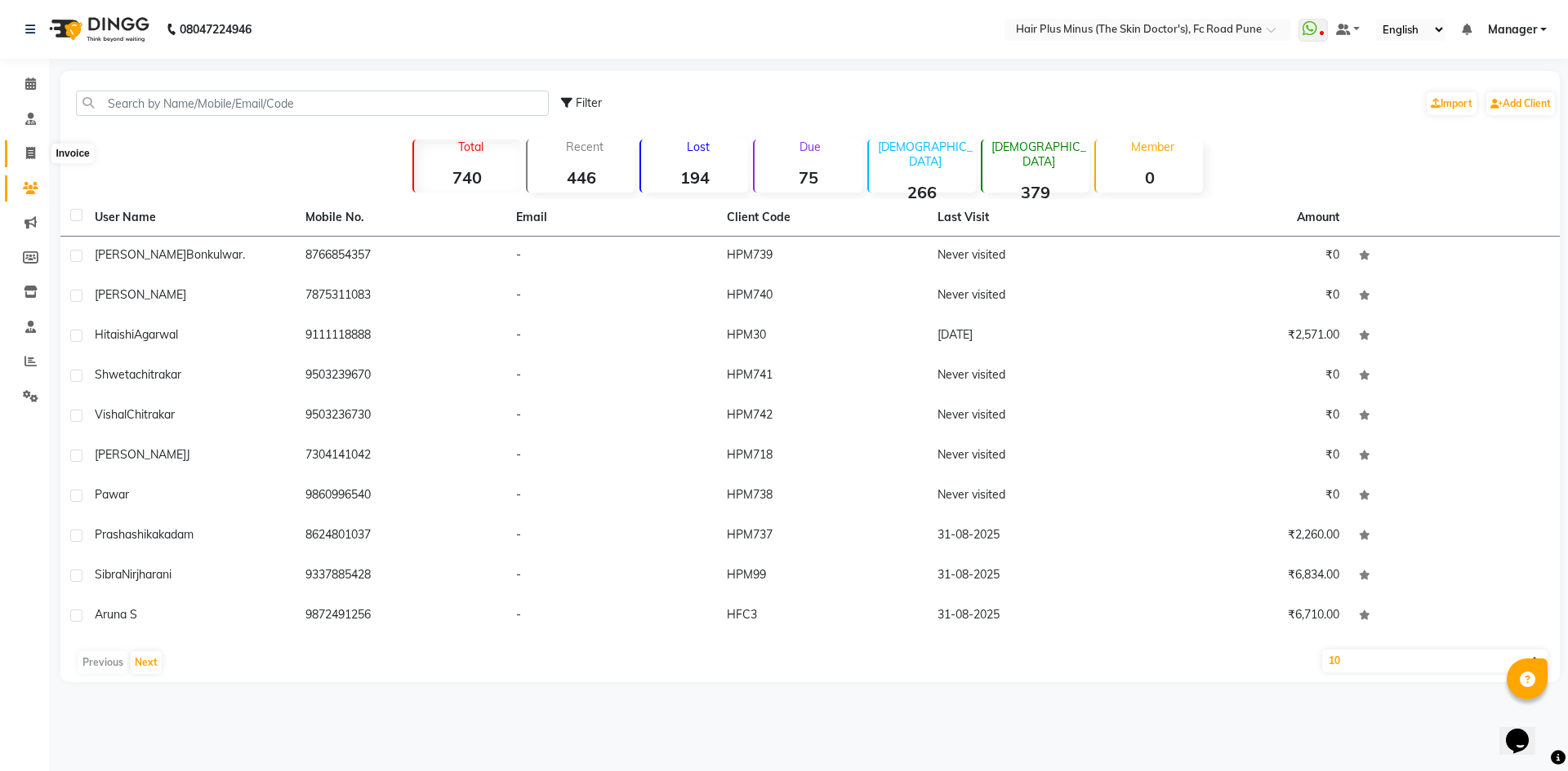
click at [28, 156] on icon at bounding box center [31, 153] width 9 height 12
select select "service"
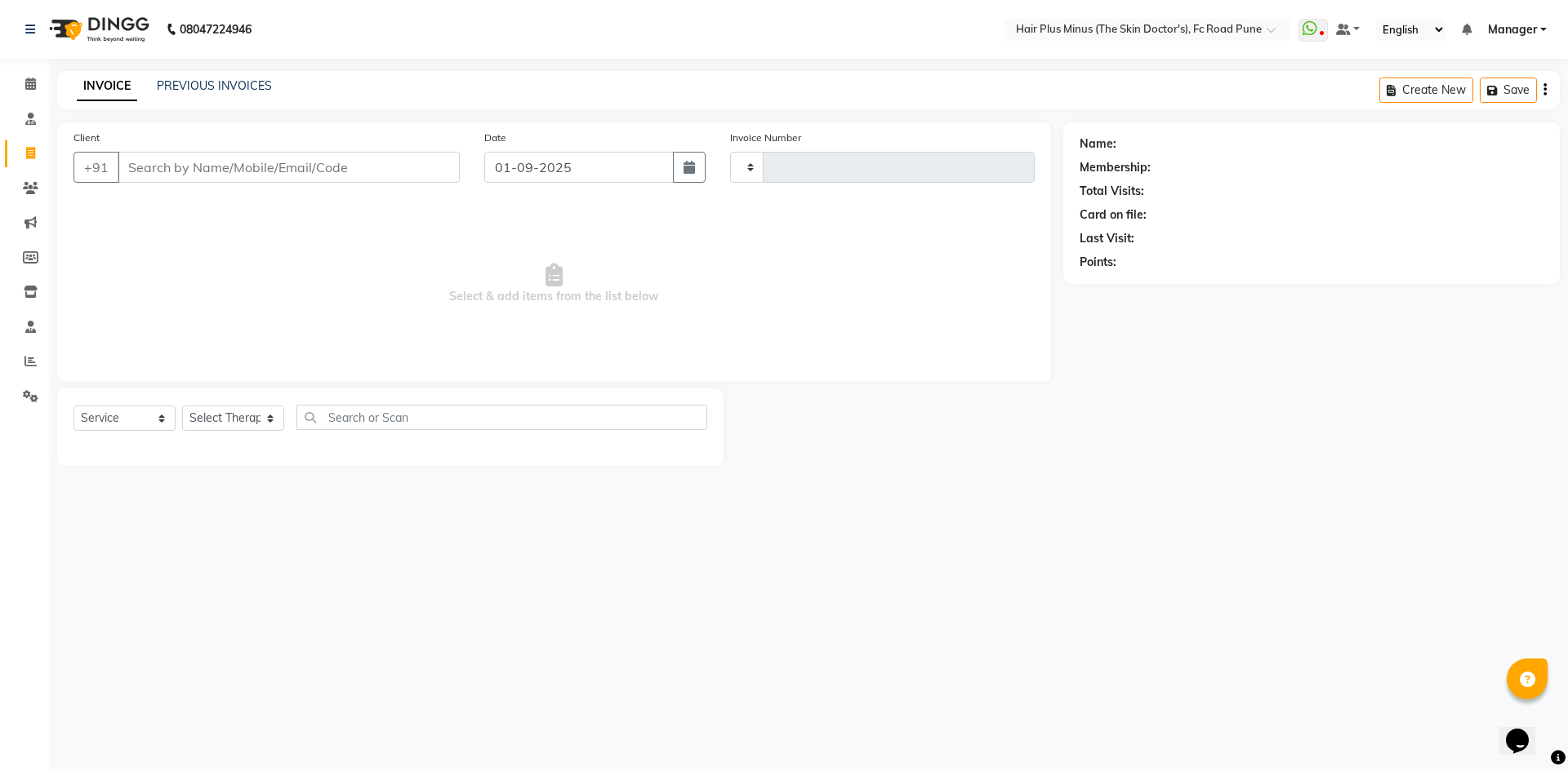
type input "1456"
select select "7911"
click at [222, 169] on input "Client" at bounding box center [288, 167] width 342 height 31
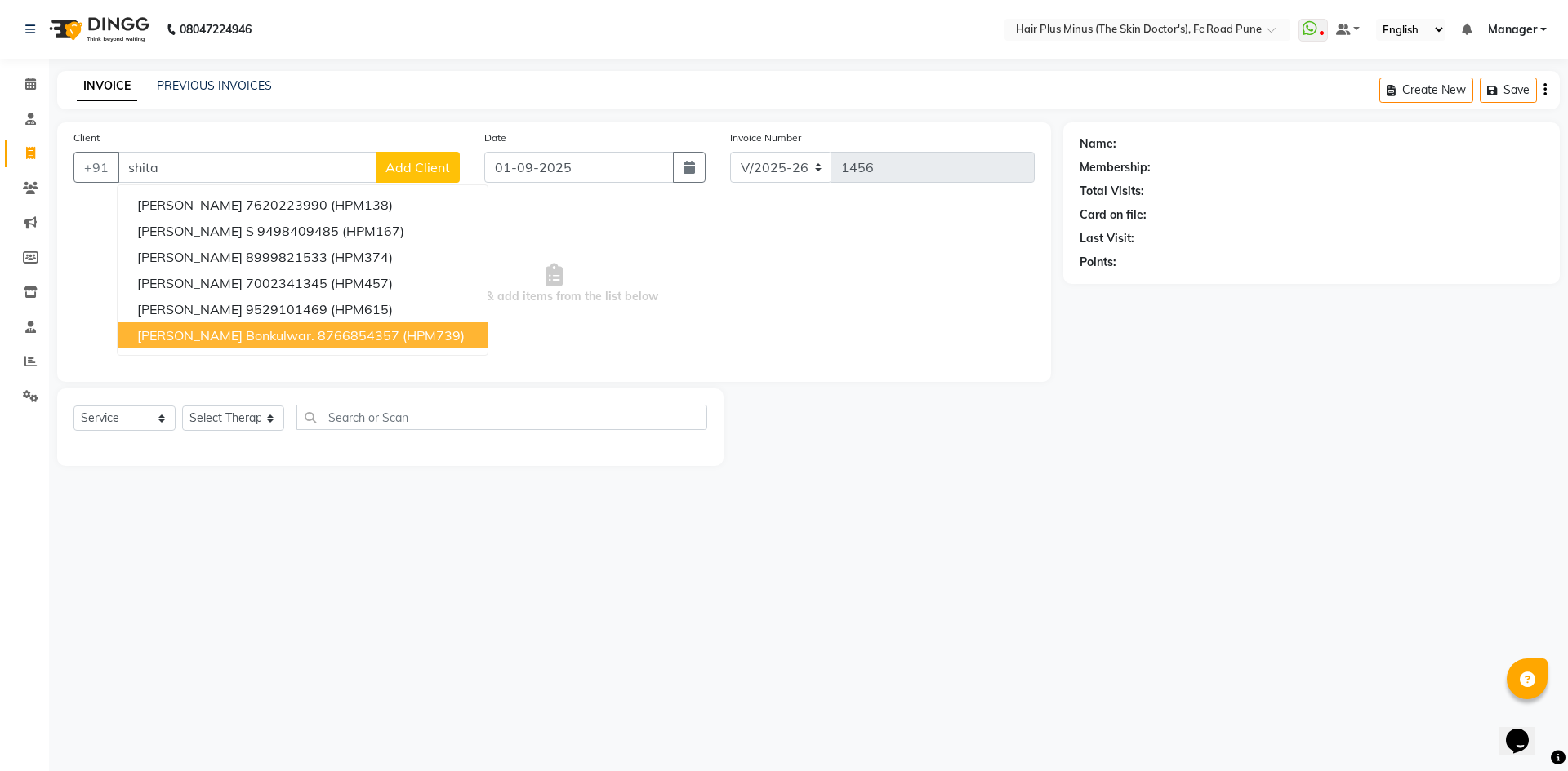
click at [186, 334] on span "[PERSON_NAME] Bonkulwar." at bounding box center [225, 335] width 177 height 17
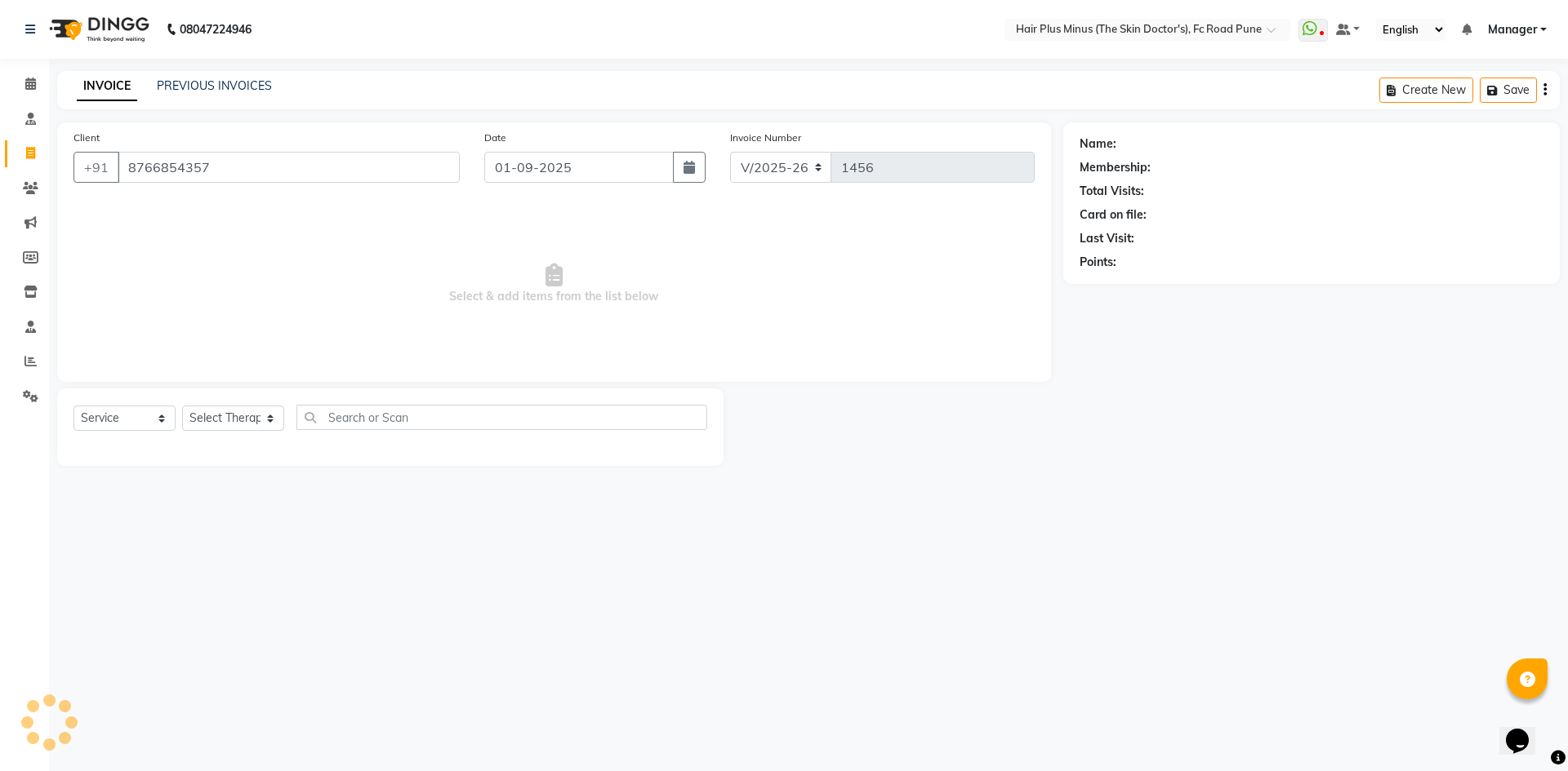
type input "8766854357"
click at [1168, 137] on link "Shital Bonkulwar." at bounding box center [1166, 143] width 94 height 17
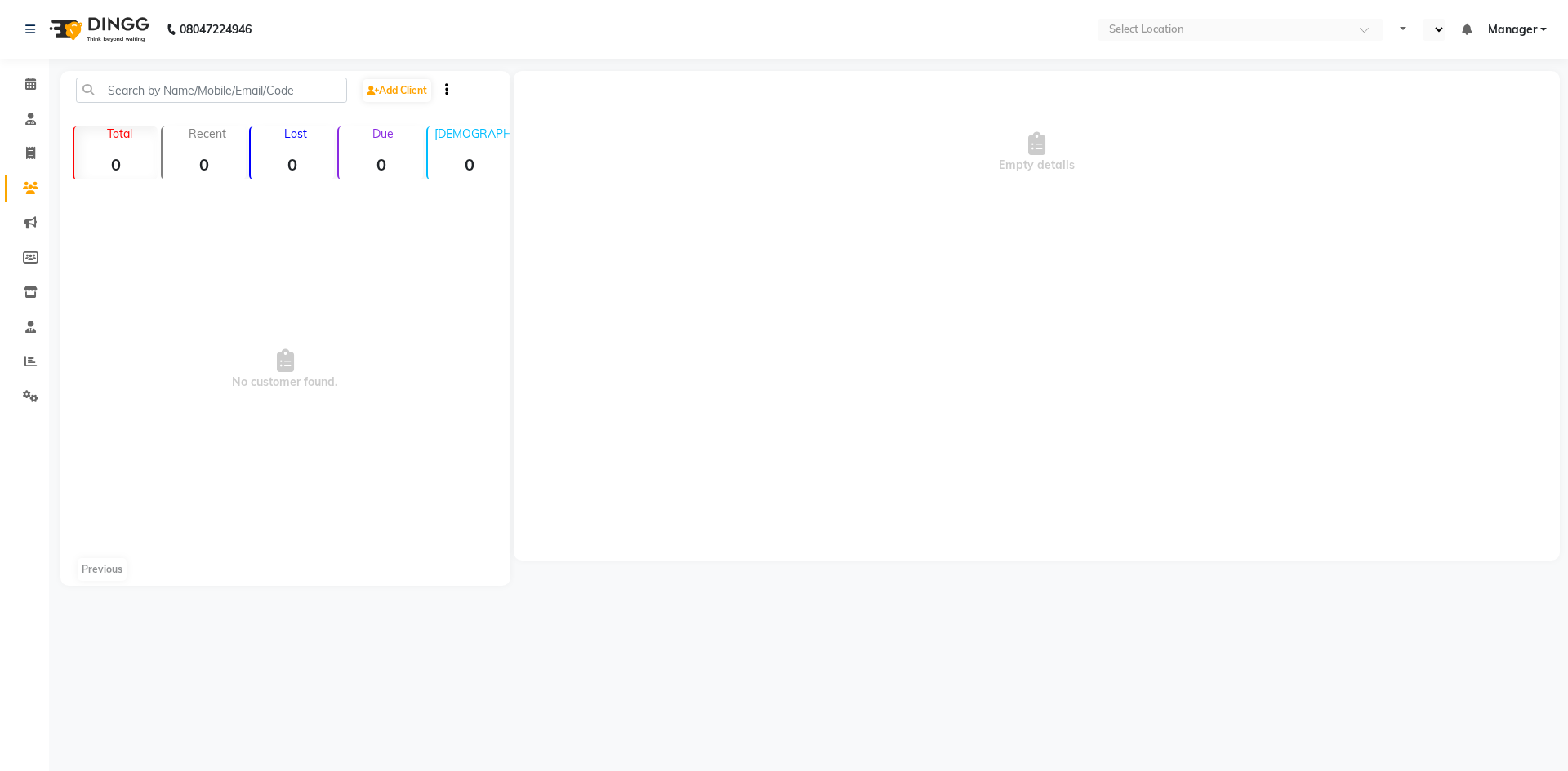
select select "en"
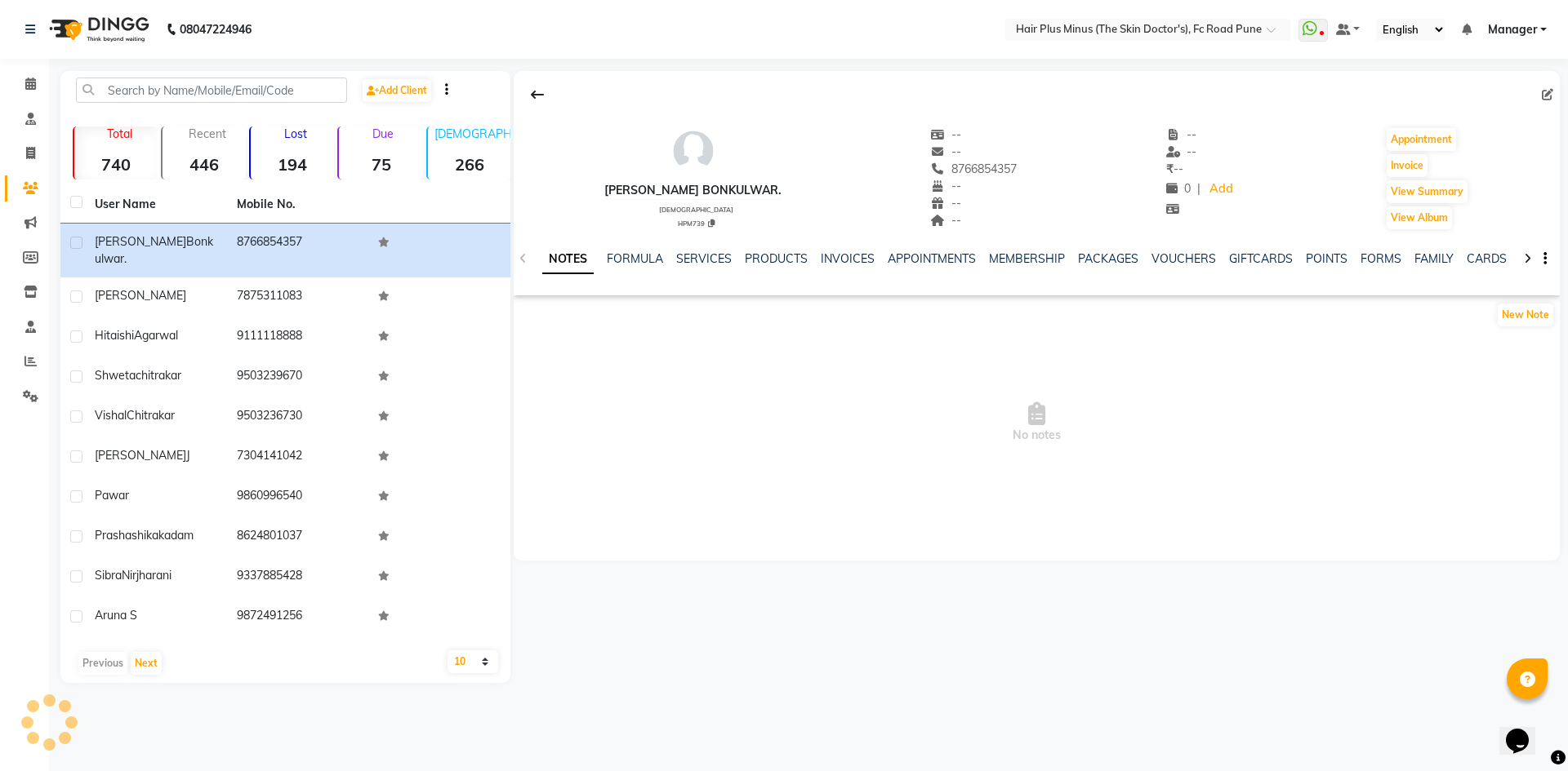
click at [1550, 89] on icon at bounding box center [1547, 94] width 11 height 11
click at [1547, 94] on icon at bounding box center [1547, 94] width 11 height 11
select select "[DEMOGRAPHIC_DATA]"
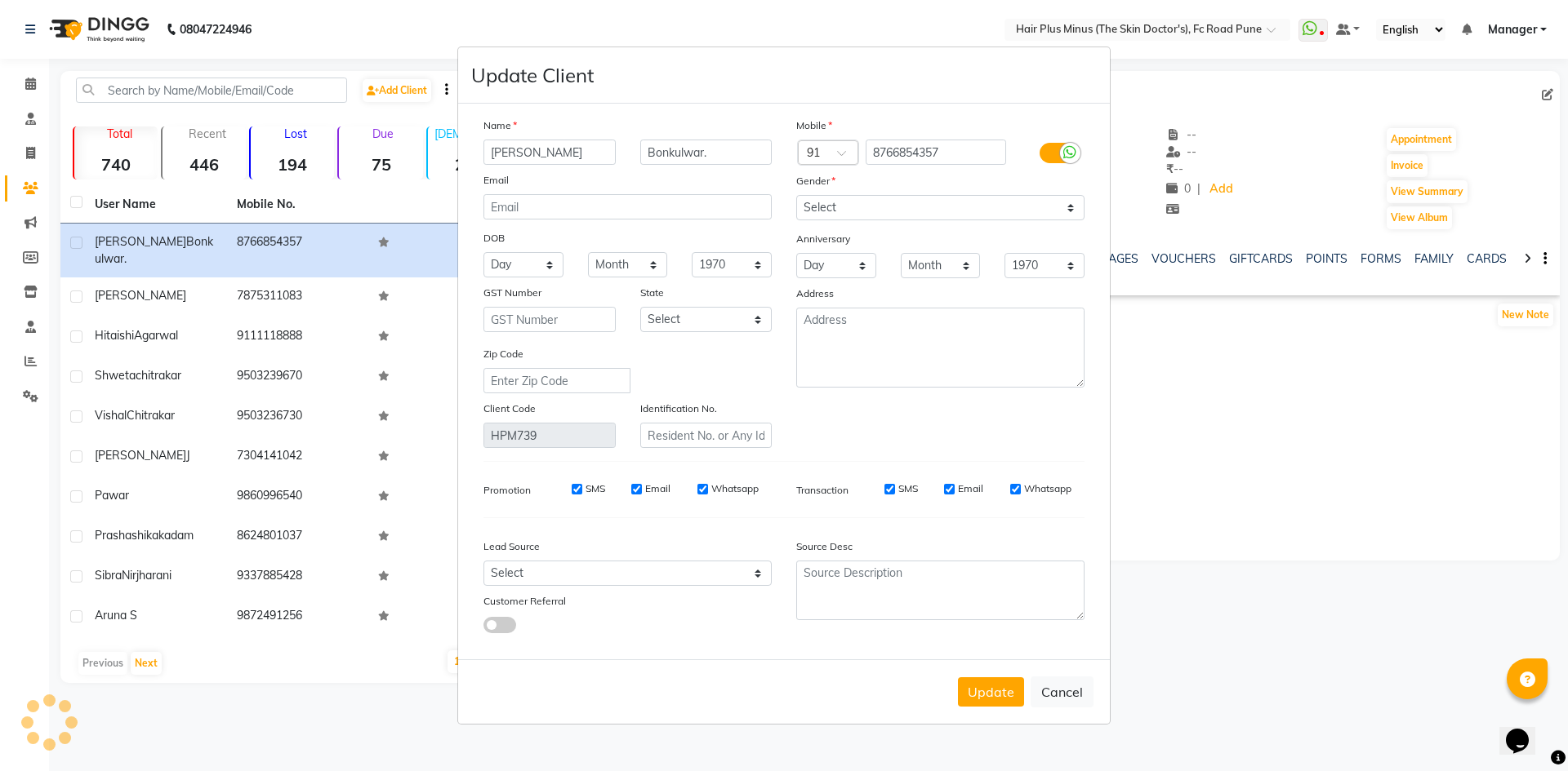
select select "[DEMOGRAPHIC_DATA]"
click at [1470, 426] on ngb-modal-window "Update Client Name shital Bonkulwar. Email DOB Day 01 02 03 04 05 06 07 08 09 1…" at bounding box center [784, 385] width 1568 height 771
click at [998, 693] on button "Update" at bounding box center [990, 692] width 66 height 29
click at [1003, 689] on button "Update" at bounding box center [990, 692] width 66 height 29
select select
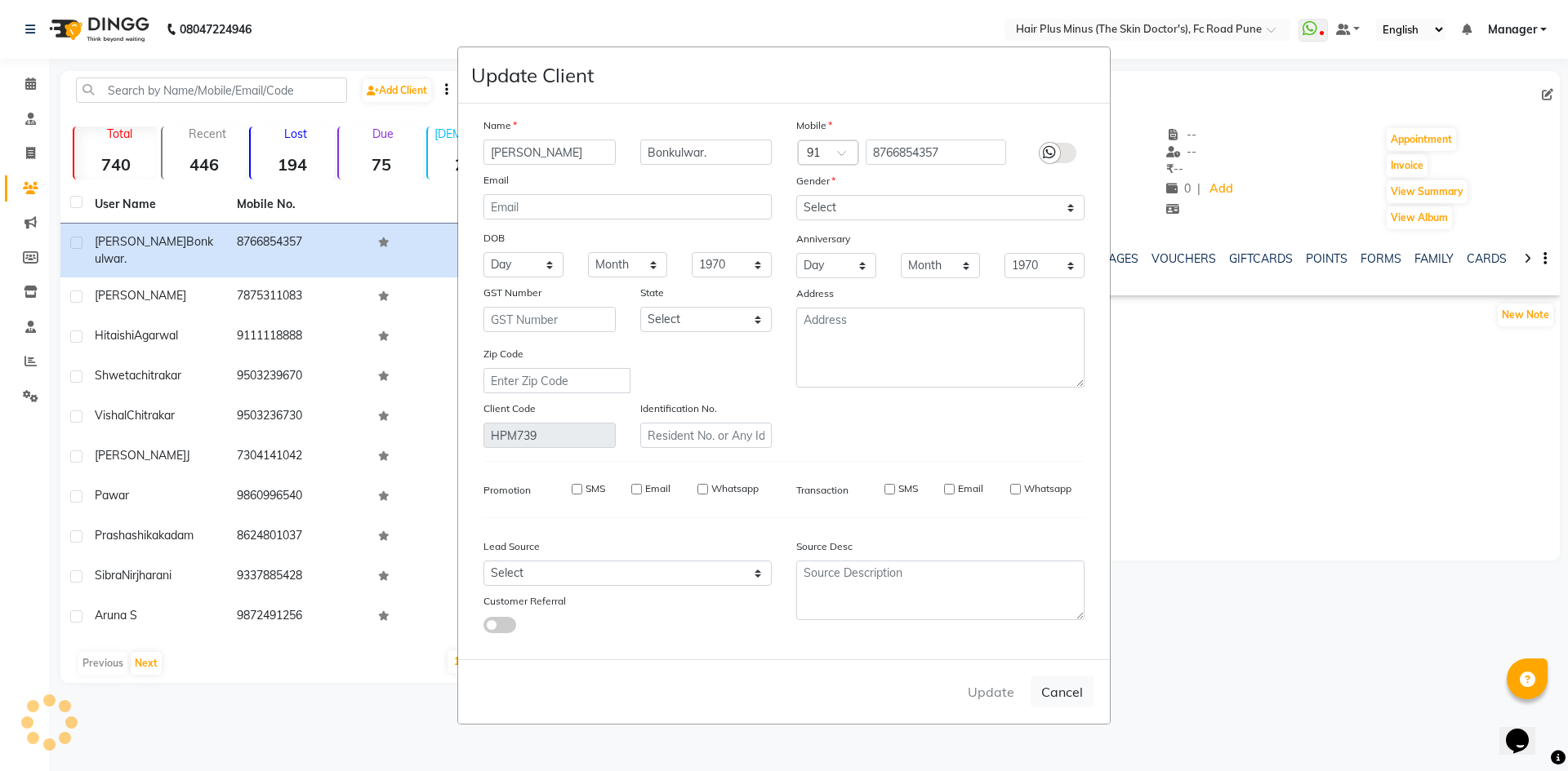
select select
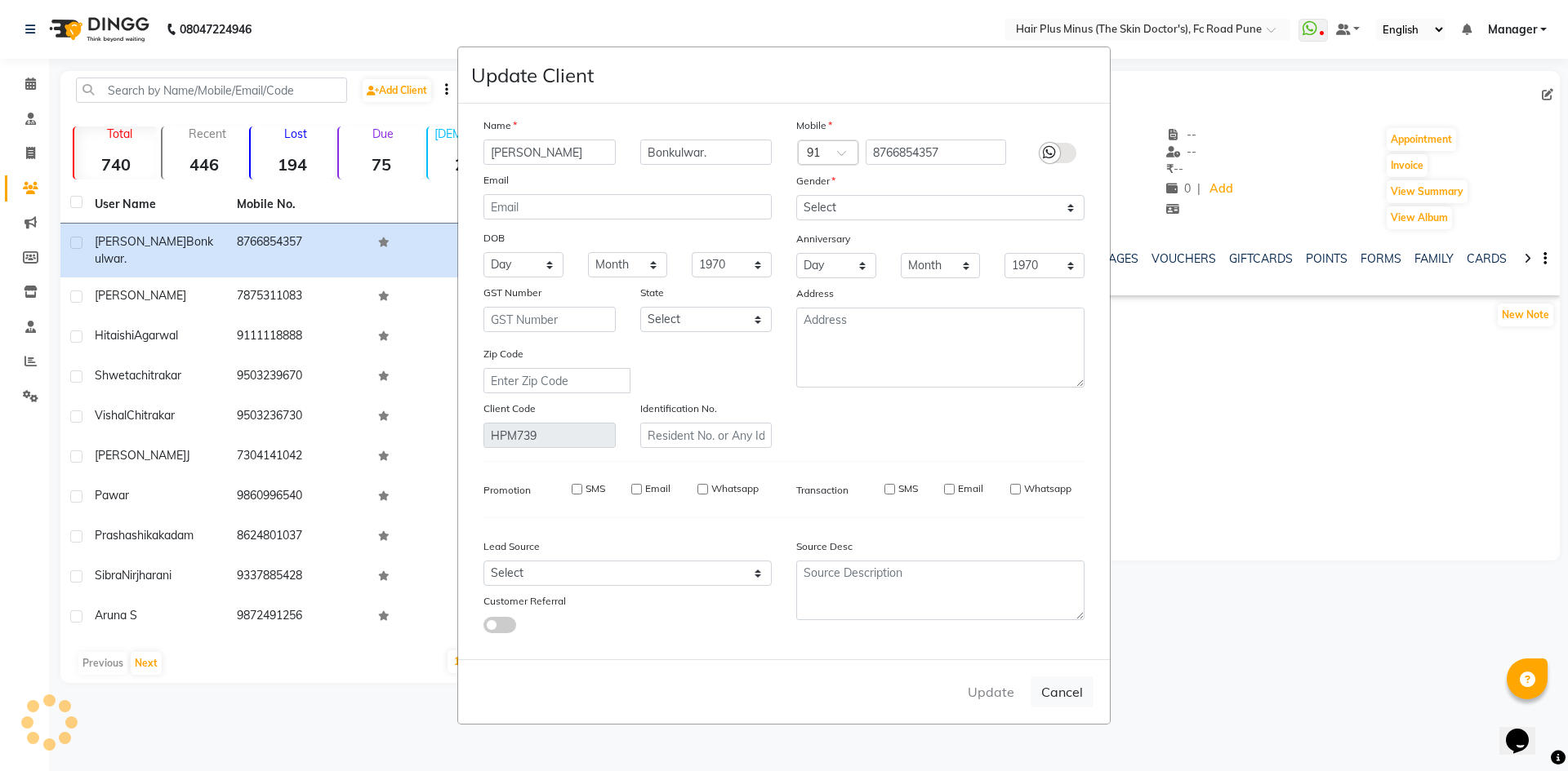
select select
checkbox input "false"
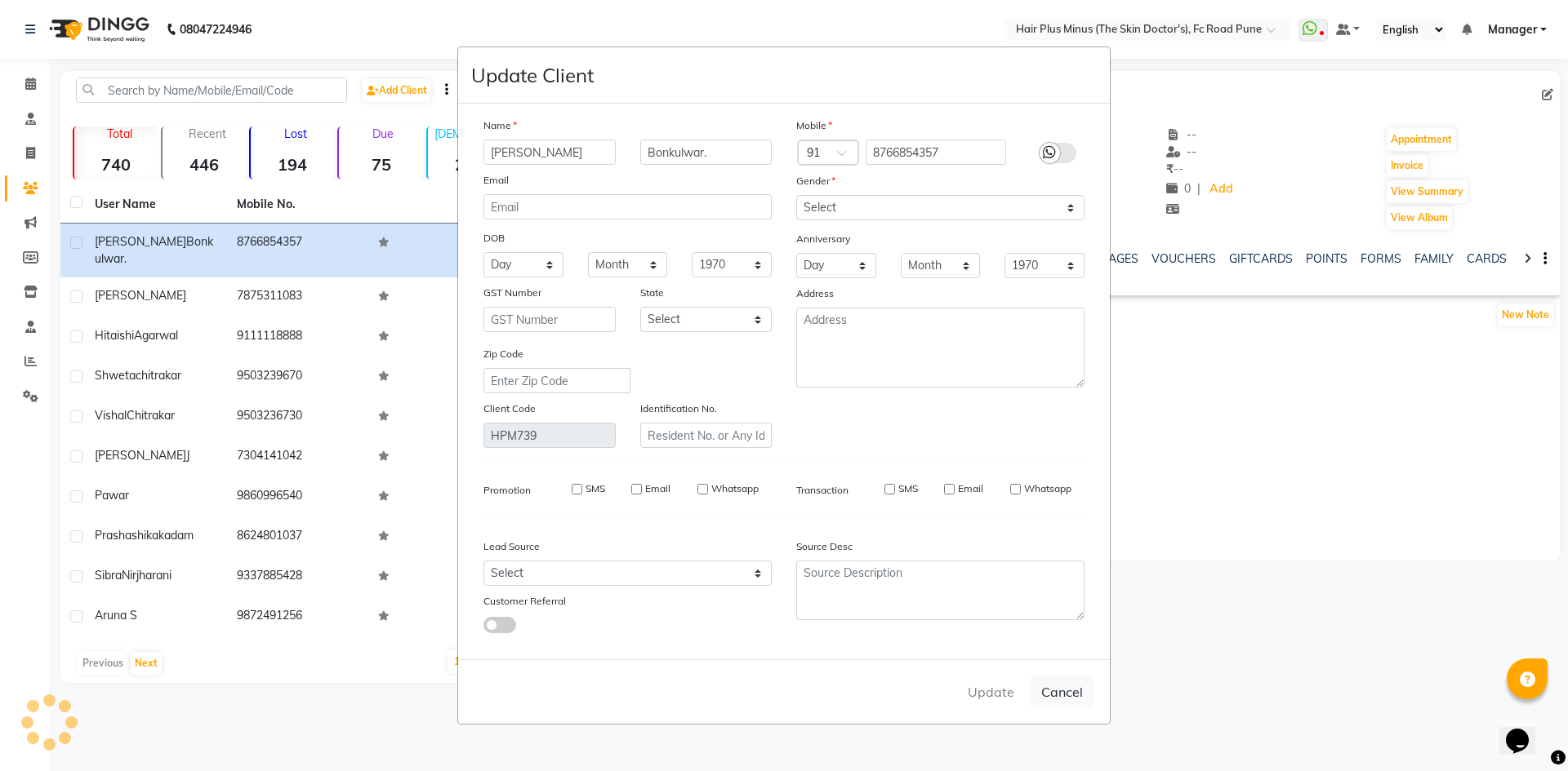
select select
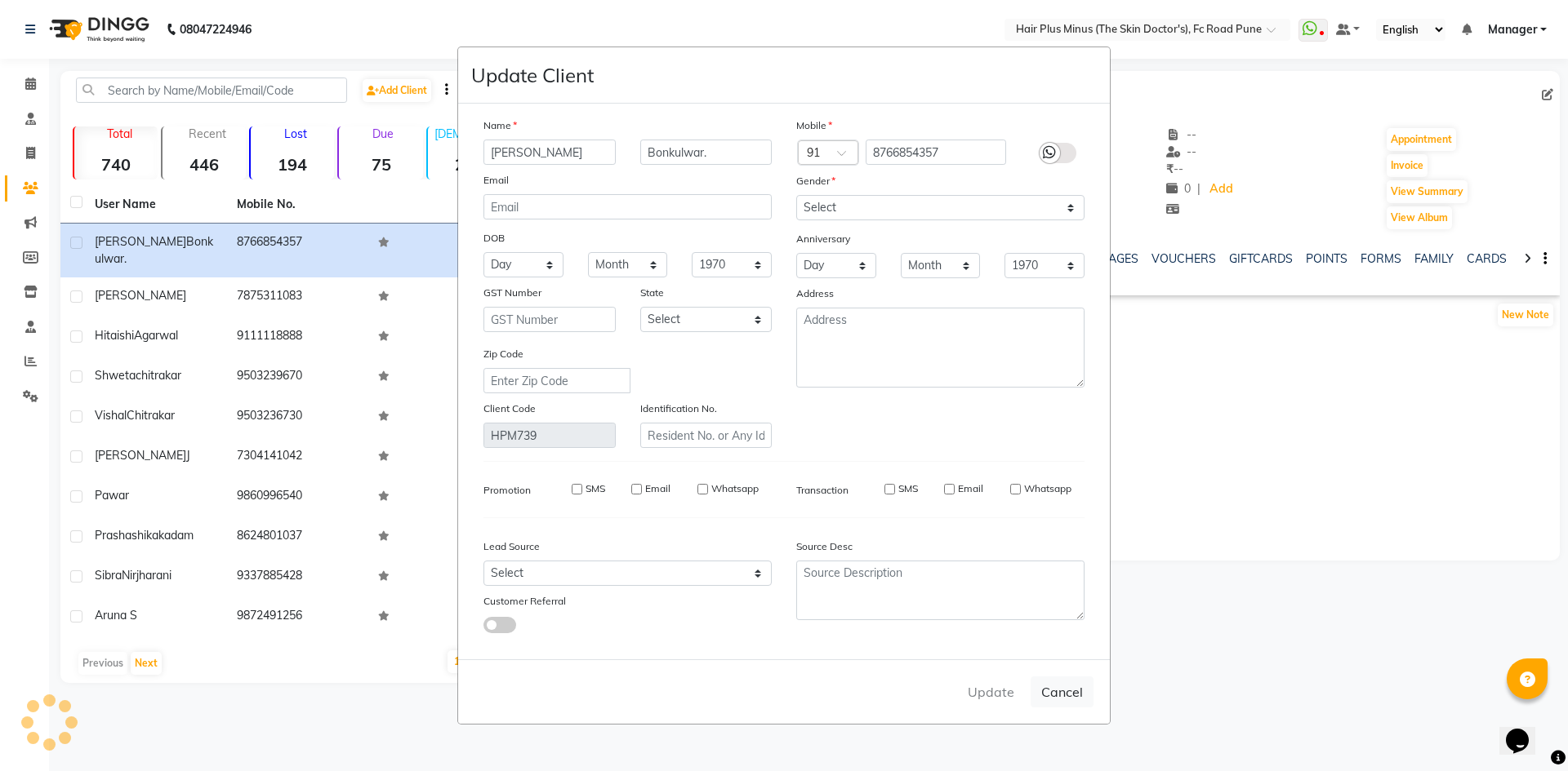
select select
checkbox input "false"
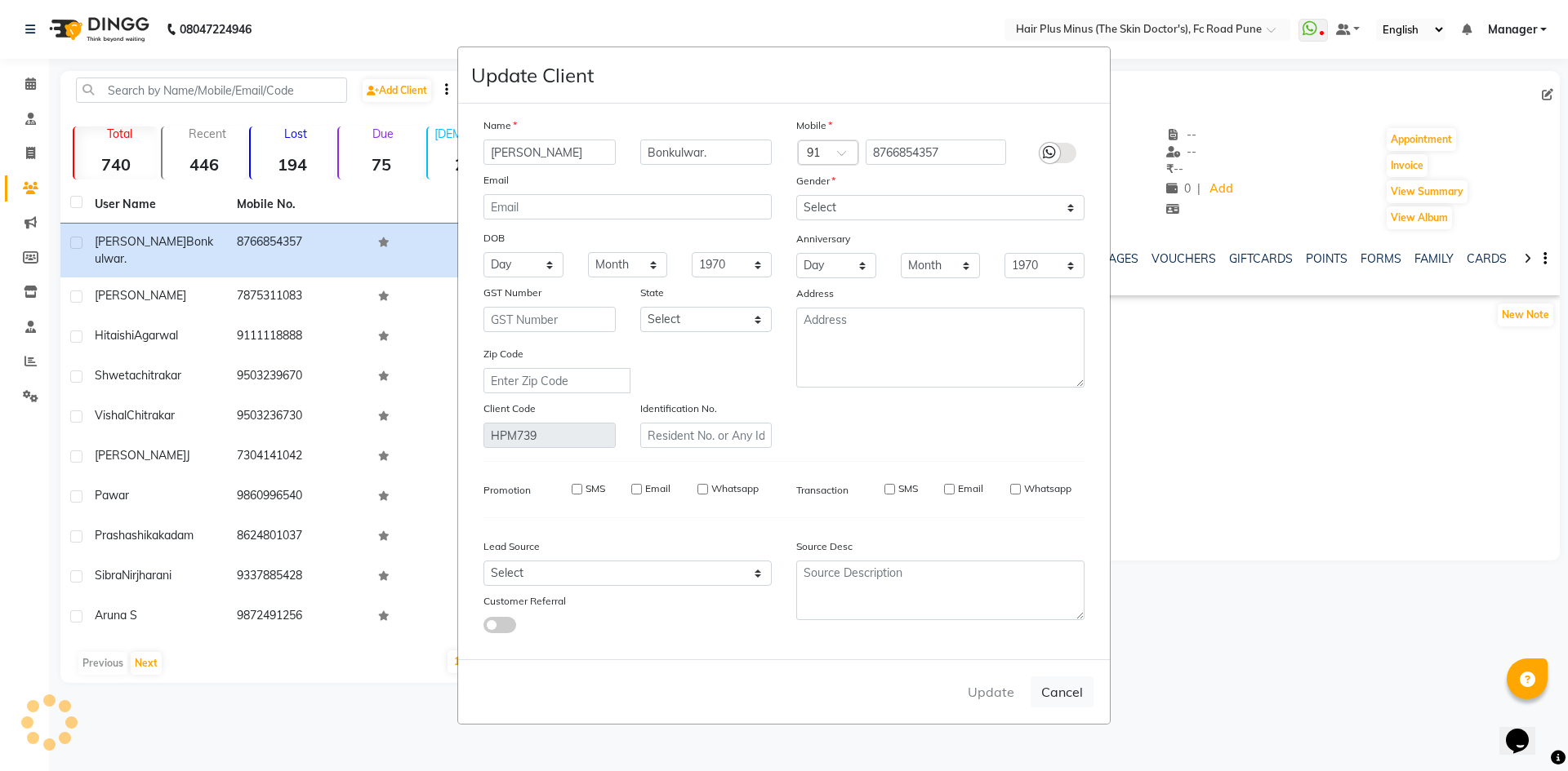
checkbox input "false"
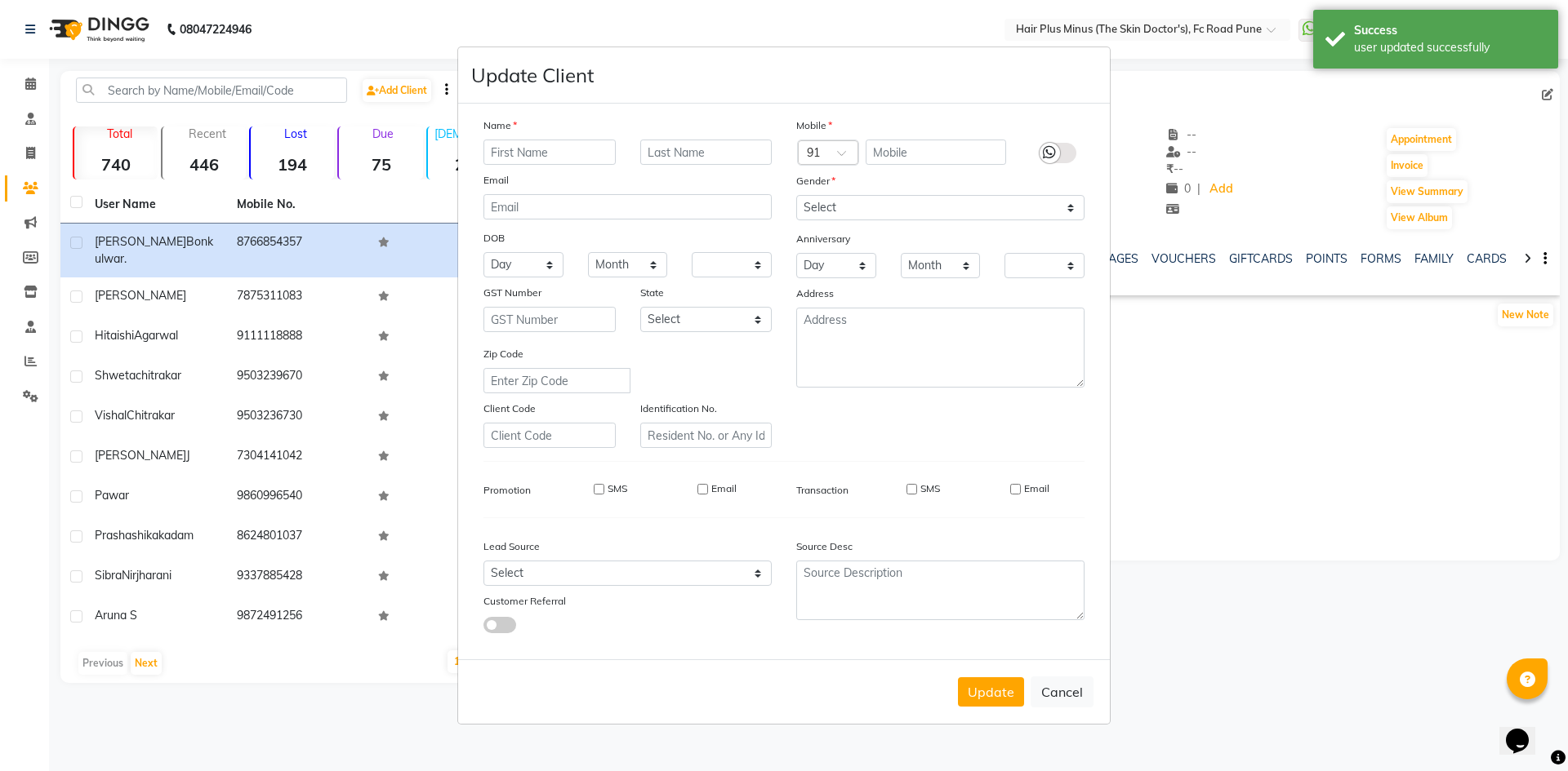
click at [1380, 375] on ngb-modal-window "Update Client Name Email DOB Day 01 02 03 04 05 06 07 08 09 10 11 12 13 14 15 1…" at bounding box center [784, 385] width 1568 height 771
click at [1067, 702] on button "Cancel" at bounding box center [1061, 692] width 62 height 31
select select
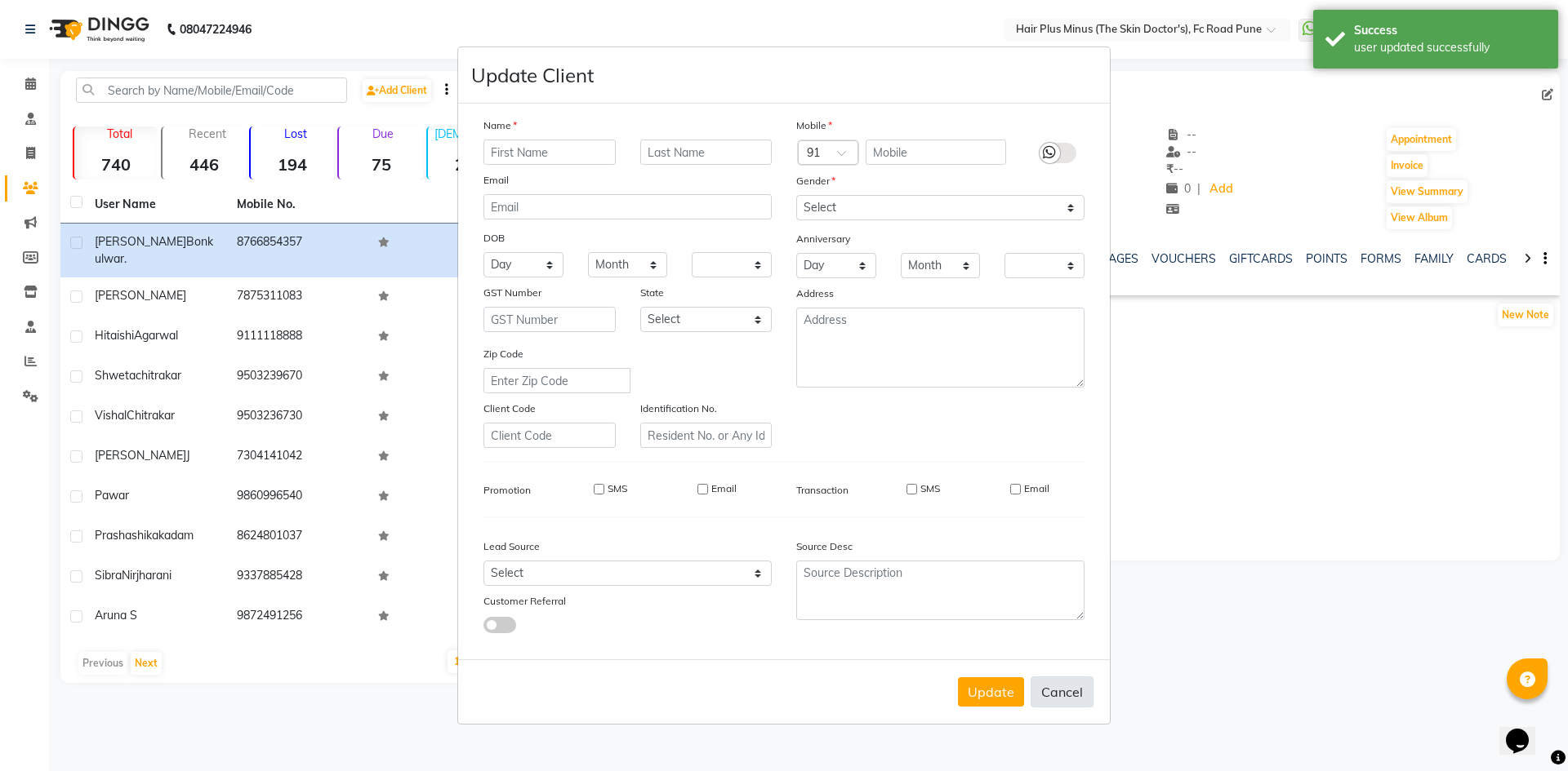
select select
checkbox input "false"
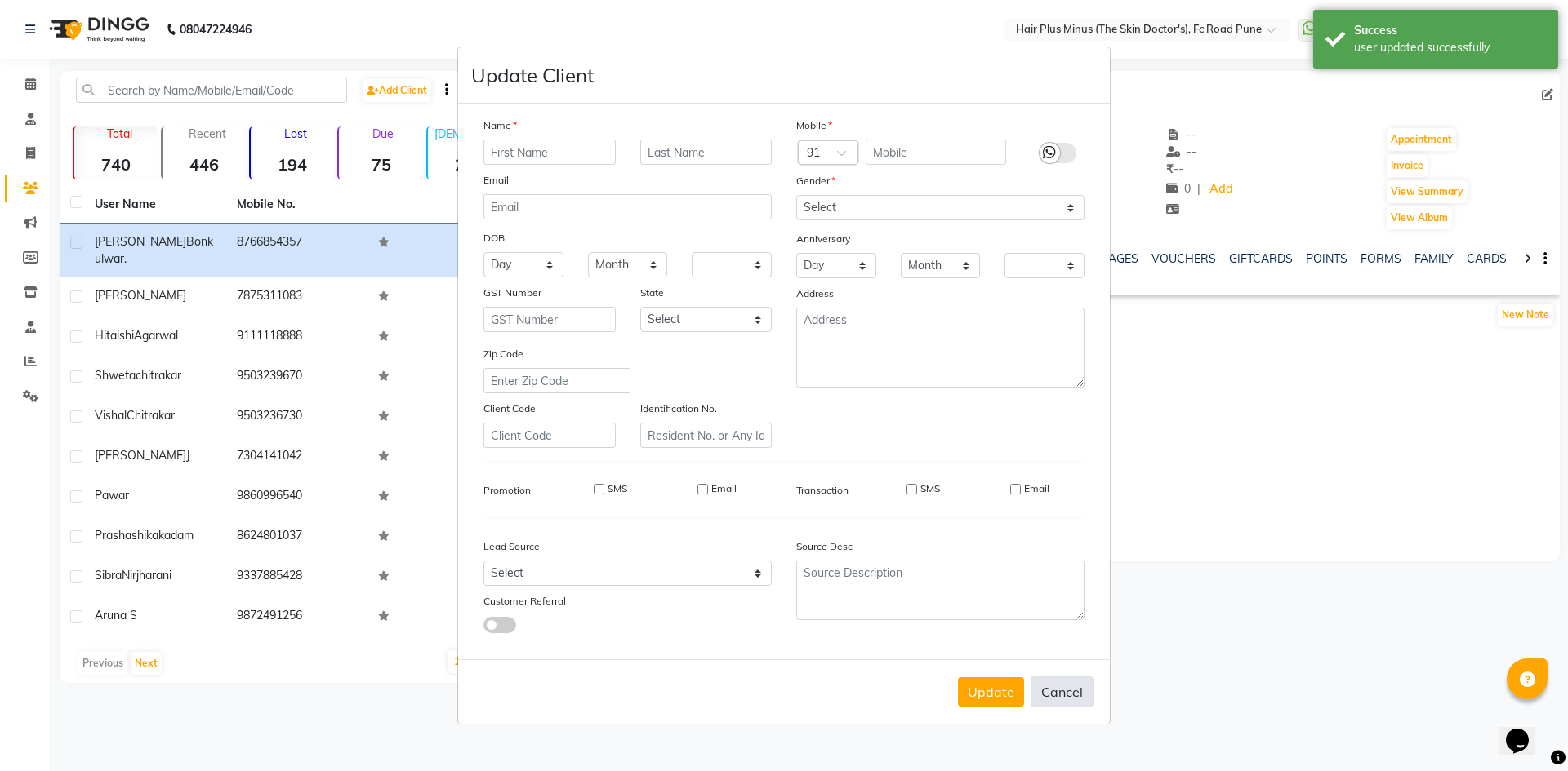
checkbox input "false"
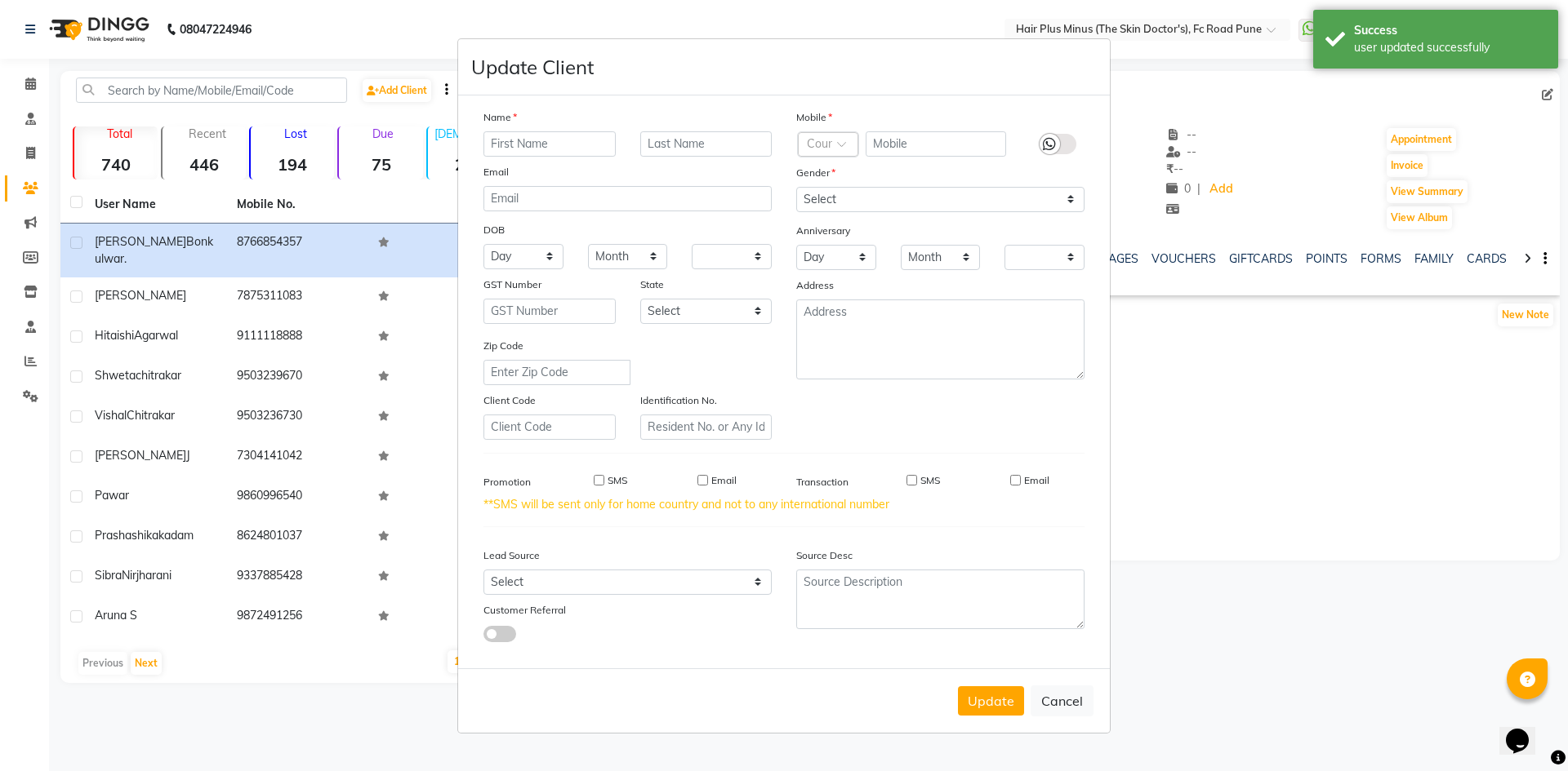
click at [1251, 493] on ngb-modal-window "Update Client Name Email DOB Day 01 02 03 04 05 06 07 08 09 10 11 12 13 14 15 1…" at bounding box center [784, 385] width 1568 height 771
drag, startPoint x: 1280, startPoint y: 371, endPoint x: 1068, endPoint y: 702, distance: 393.1
click at [1068, 702] on button "Cancel" at bounding box center [1061, 701] width 62 height 31
select select
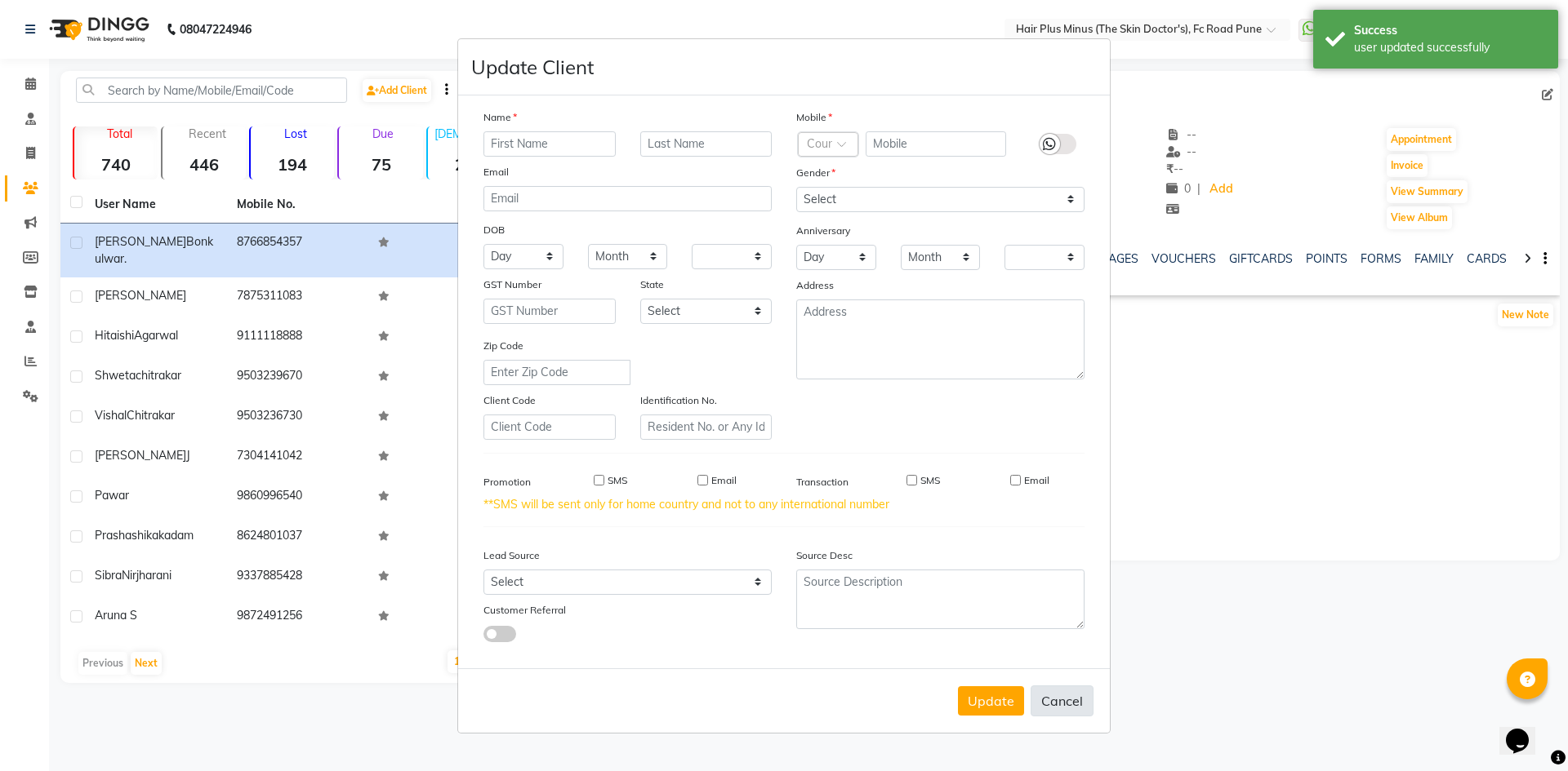
select select
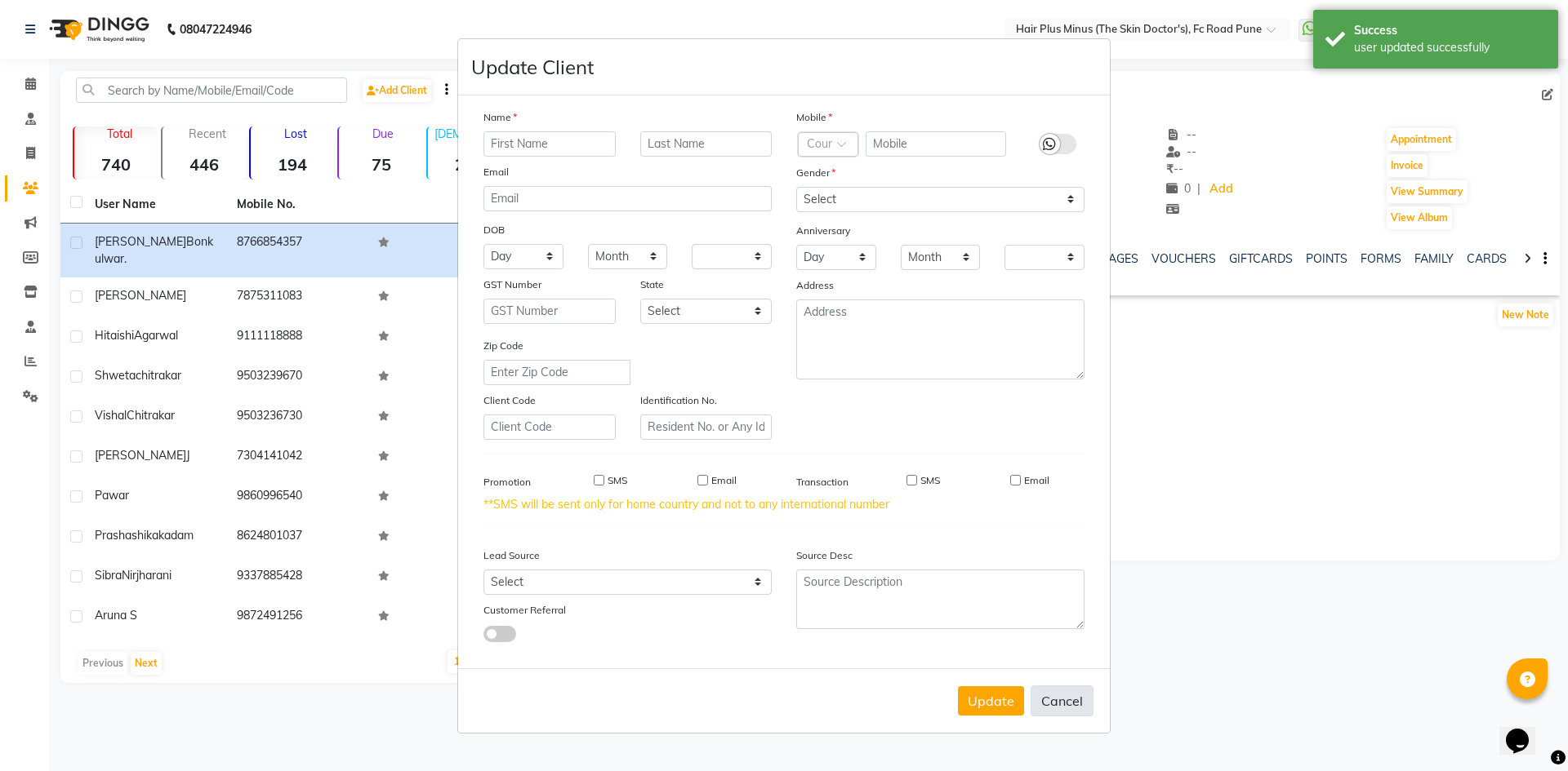
checkbox input "false"
click at [1068, 702] on button "Cancel" at bounding box center [1061, 701] width 62 height 31
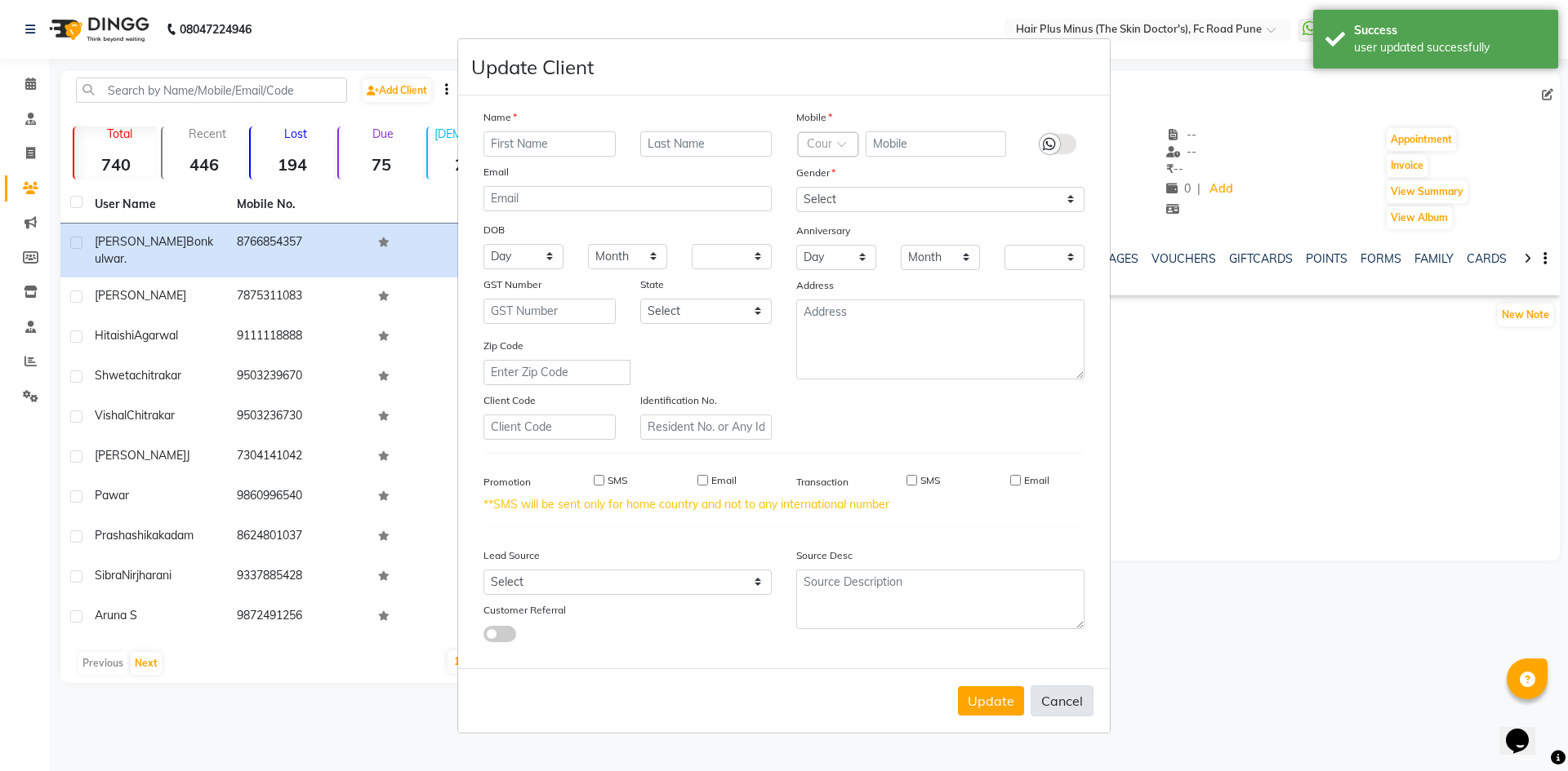
select select
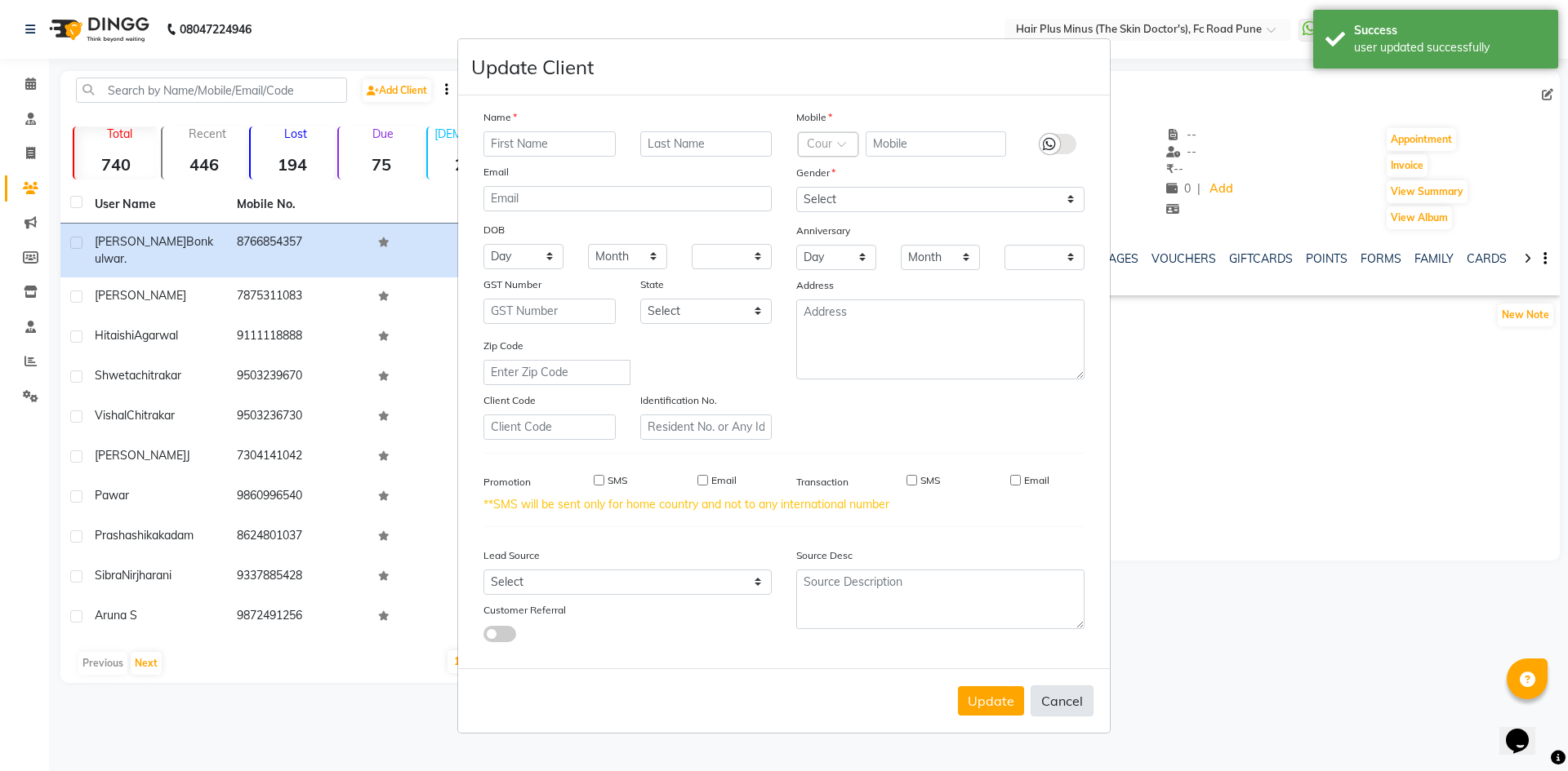
select select
checkbox input "false"
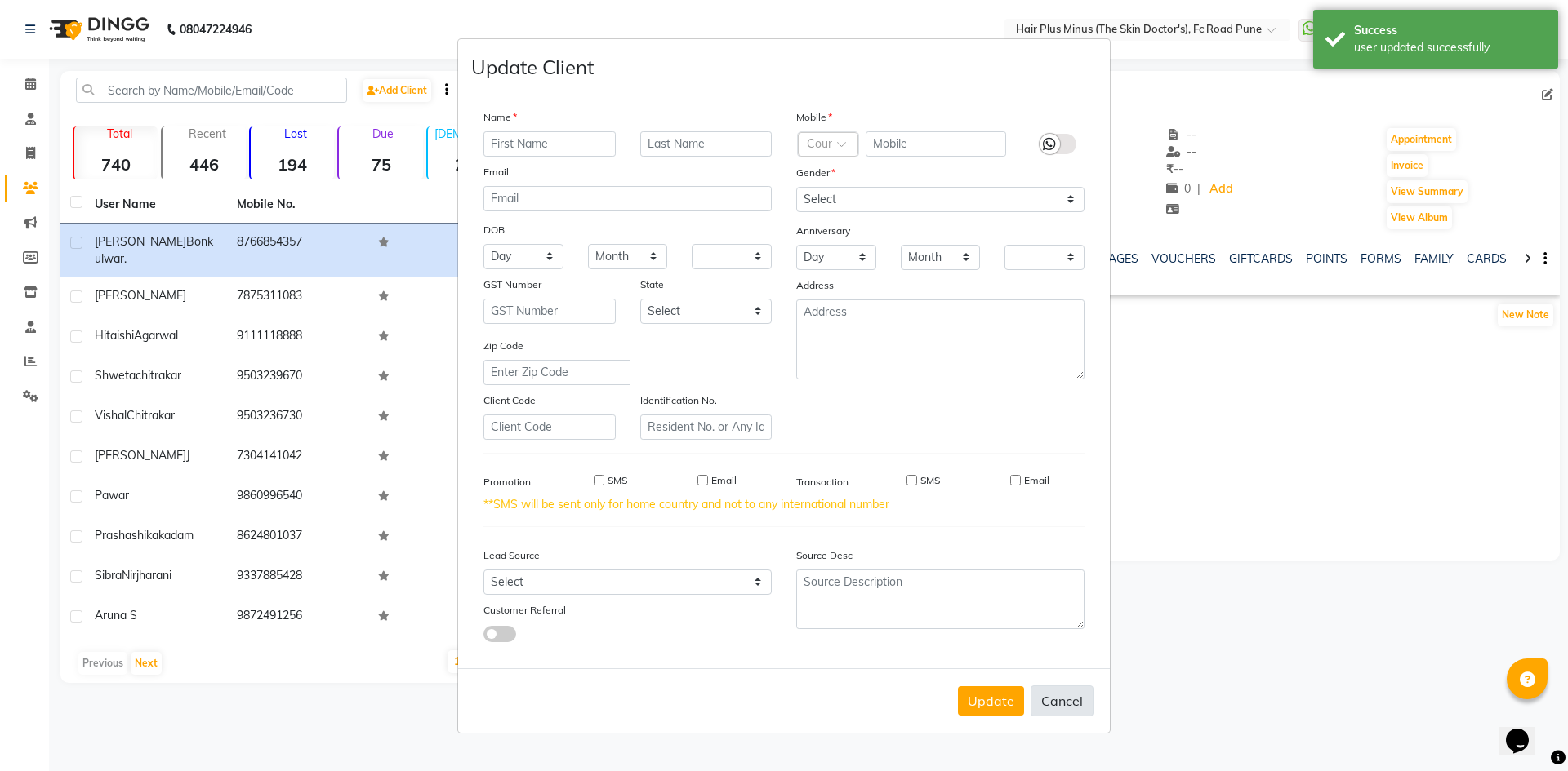
checkbox input "false"
click at [1068, 702] on button "Cancel" at bounding box center [1061, 701] width 62 height 31
select select
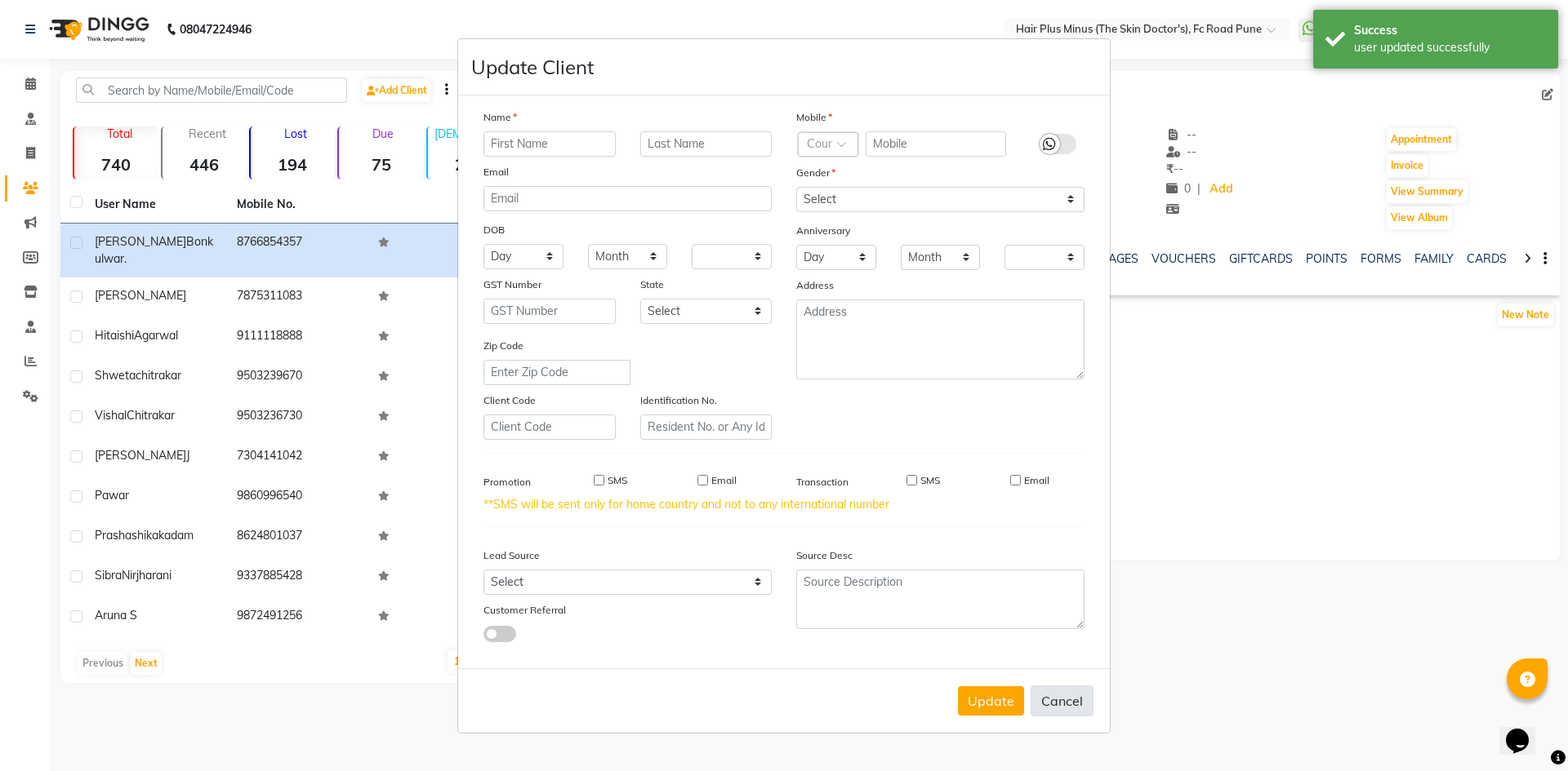
select select
checkbox input "false"
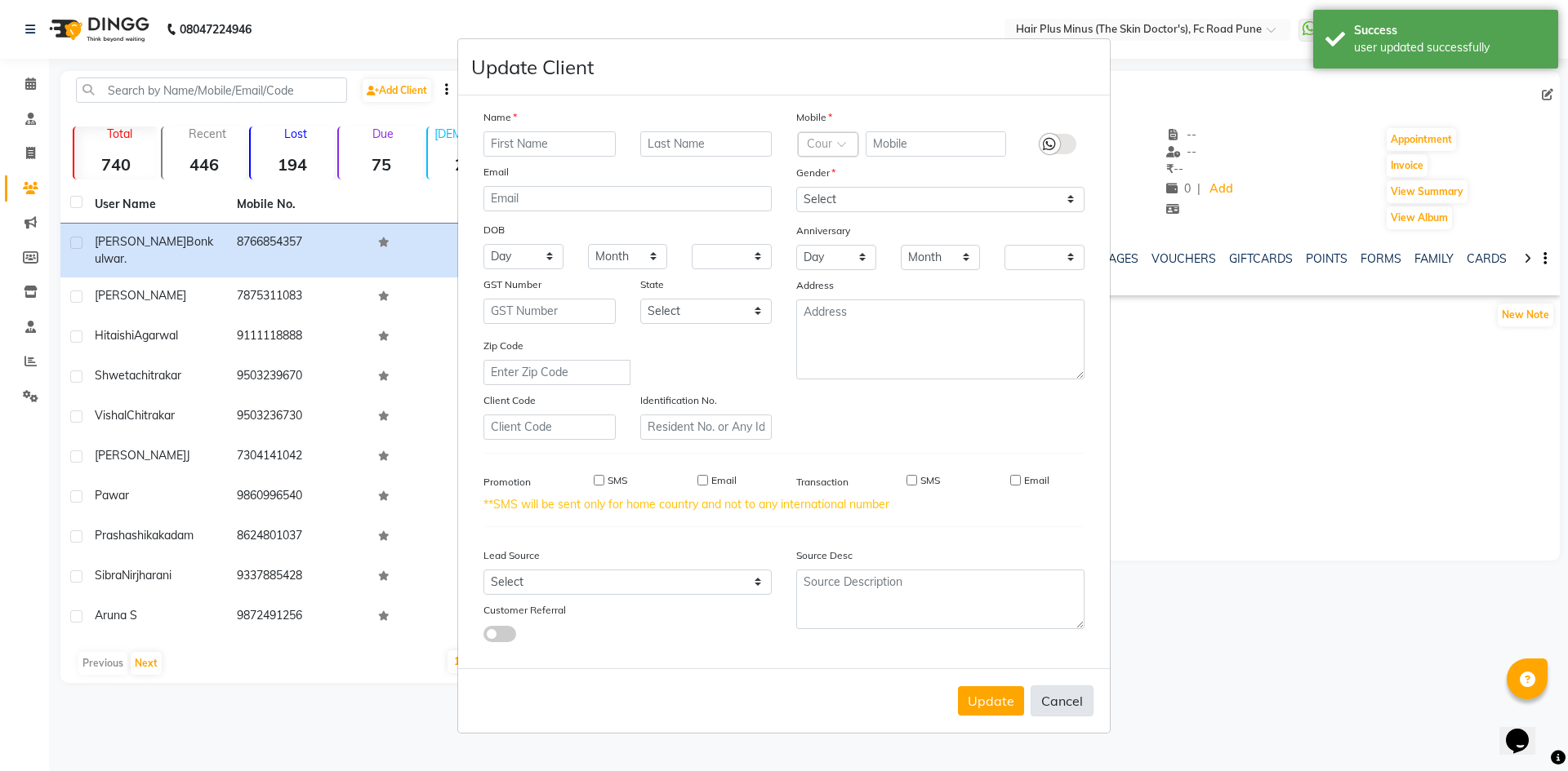
checkbox input "false"
click at [1068, 702] on button "Cancel" at bounding box center [1061, 701] width 62 height 31
select select
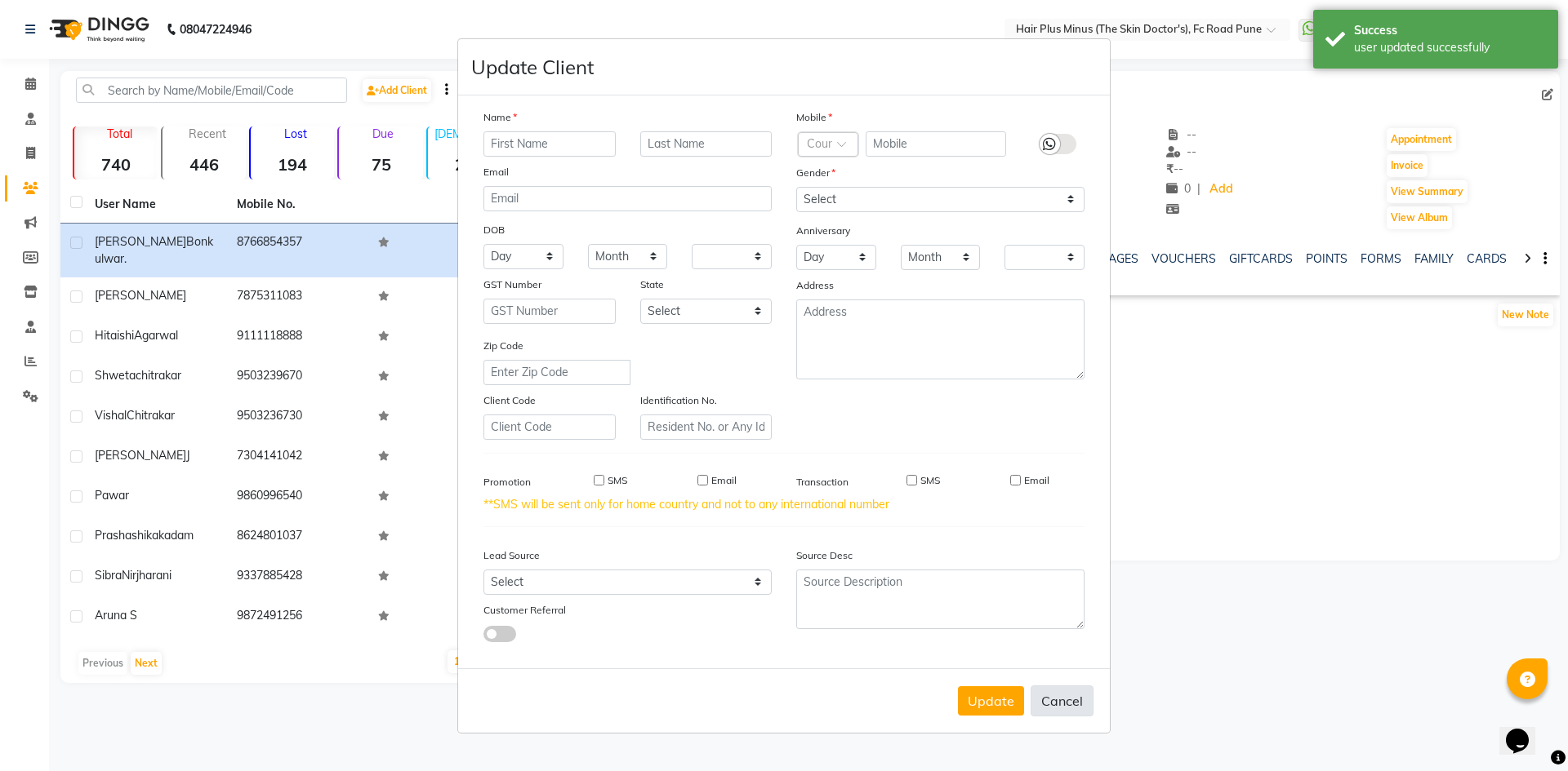
select select
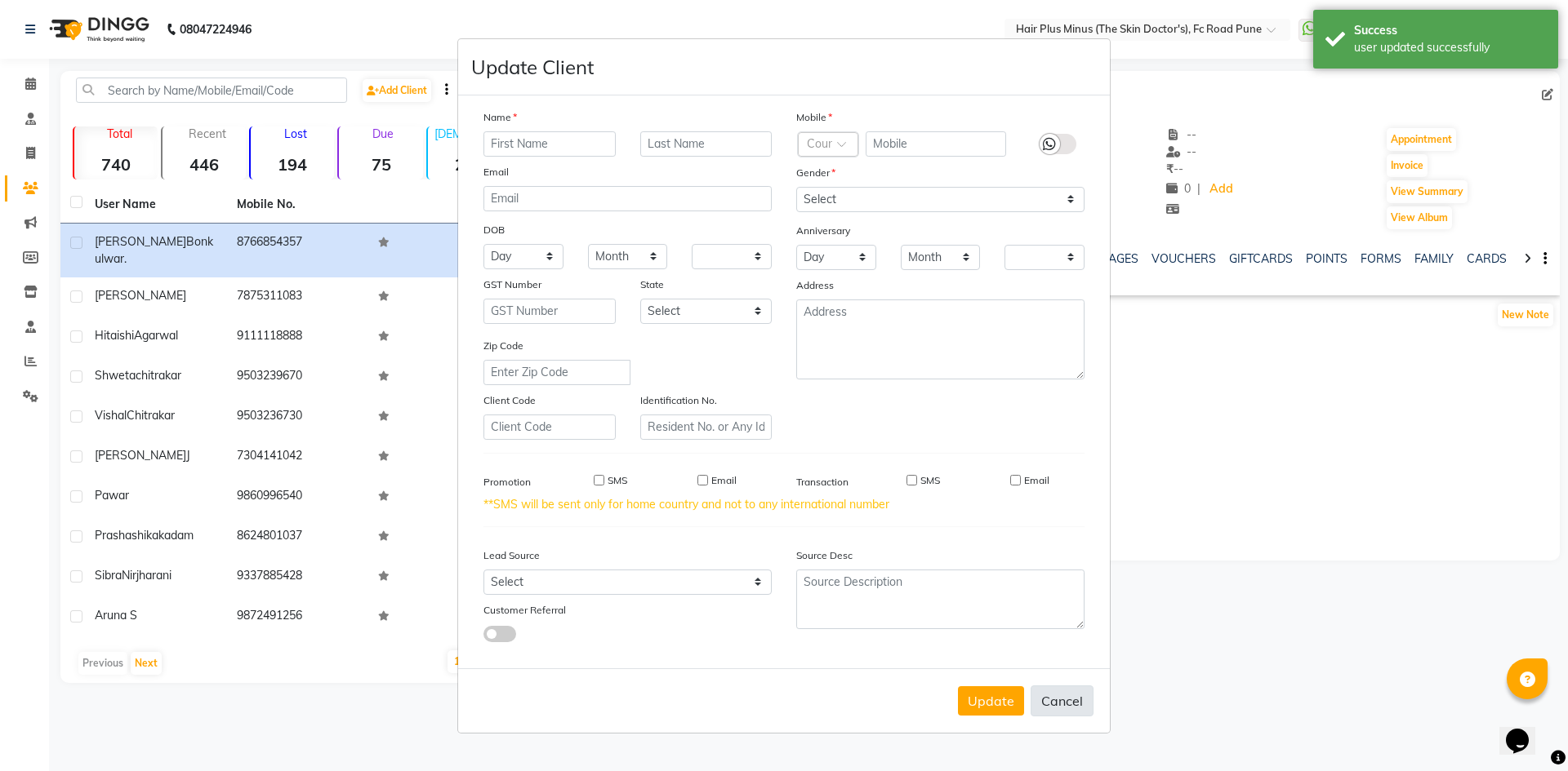
select select
checkbox input "false"
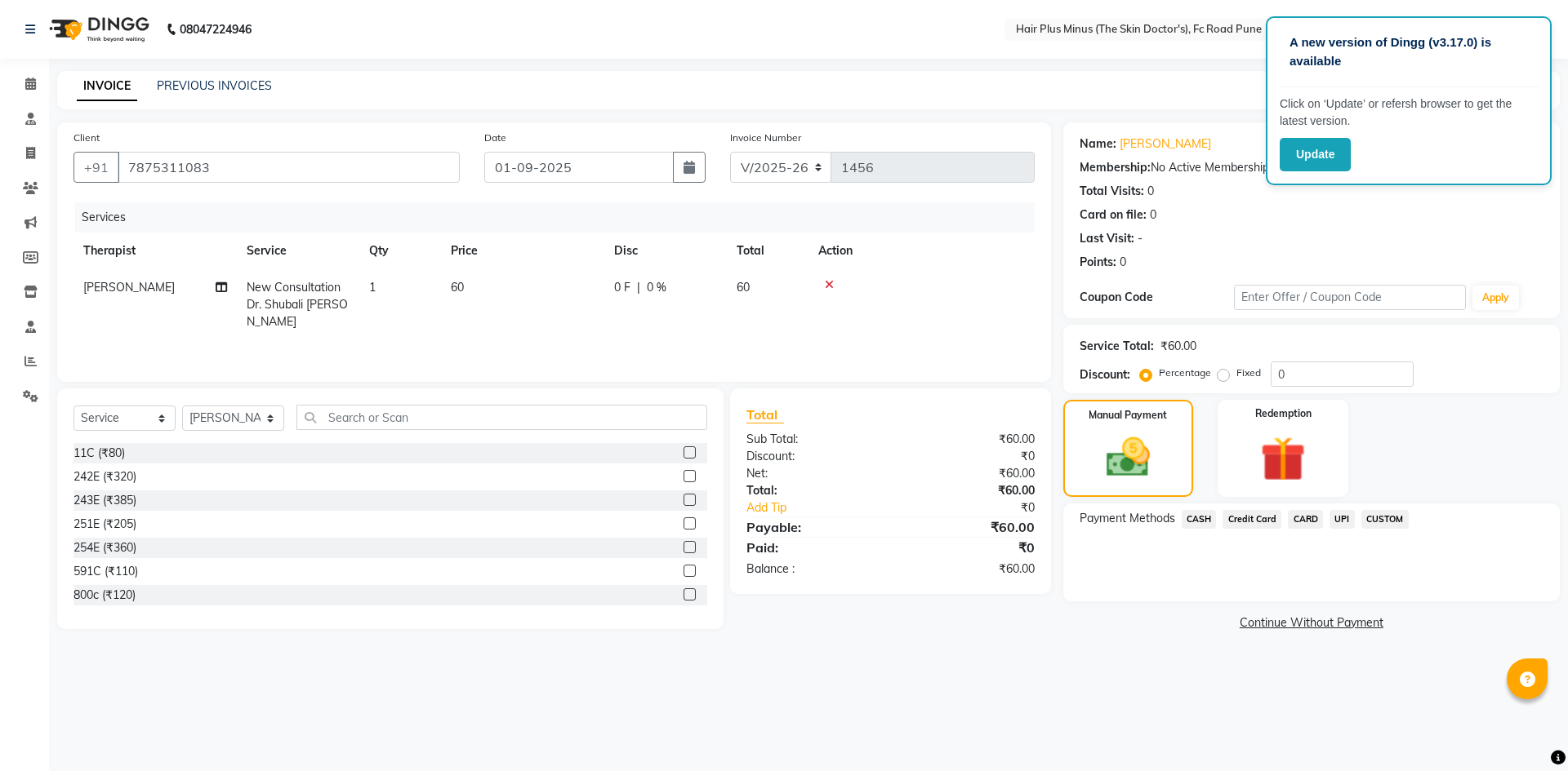
select select "7911"
select select "service"
select select "78216"
click at [22, 78] on span at bounding box center [31, 84] width 28 height 18
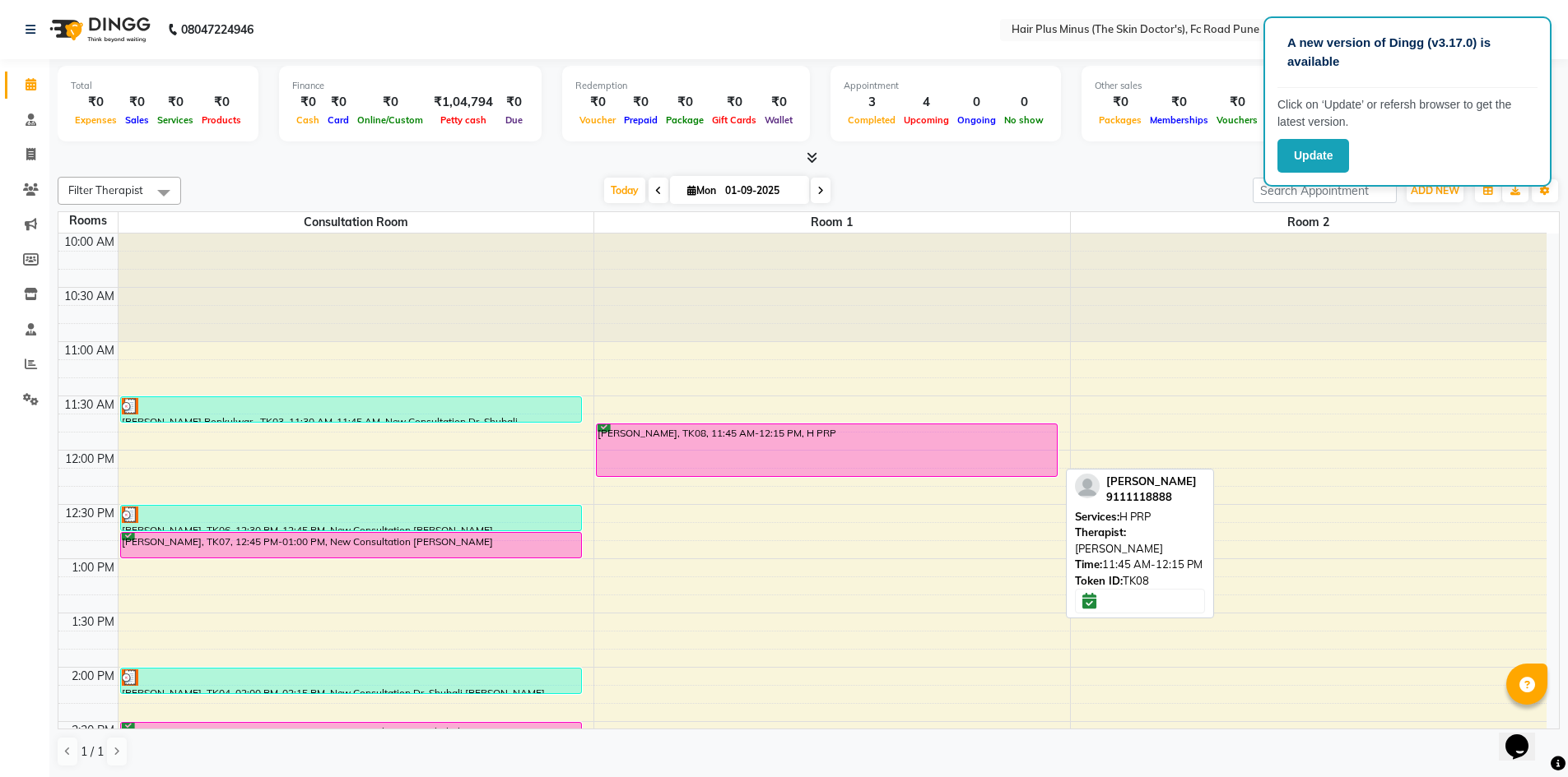
click at [729, 456] on div "[PERSON_NAME], TK08, 11:45 AM-12:15 PM, H PRP" at bounding box center [826, 450] width 460 height 51
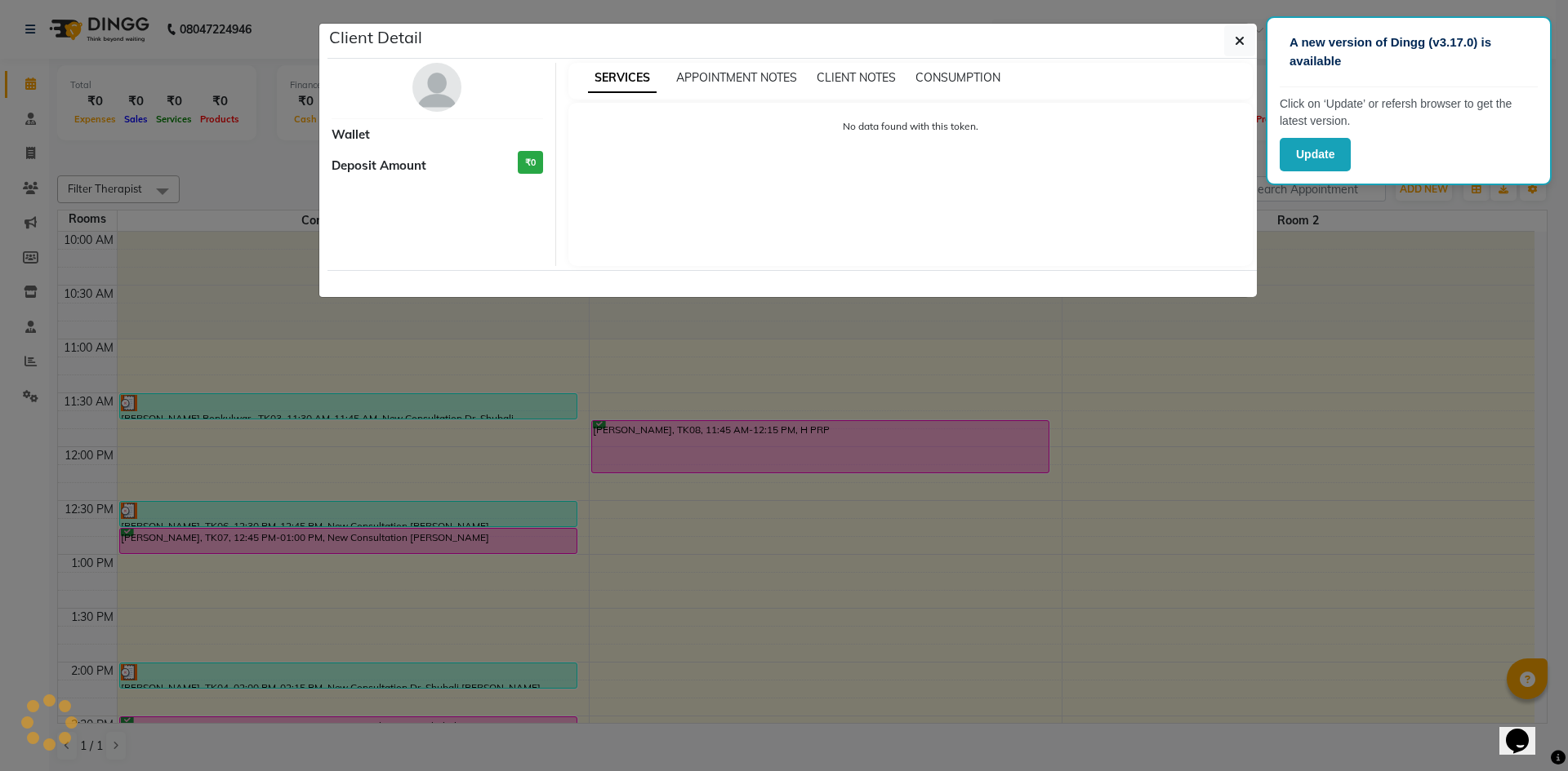
select select "6"
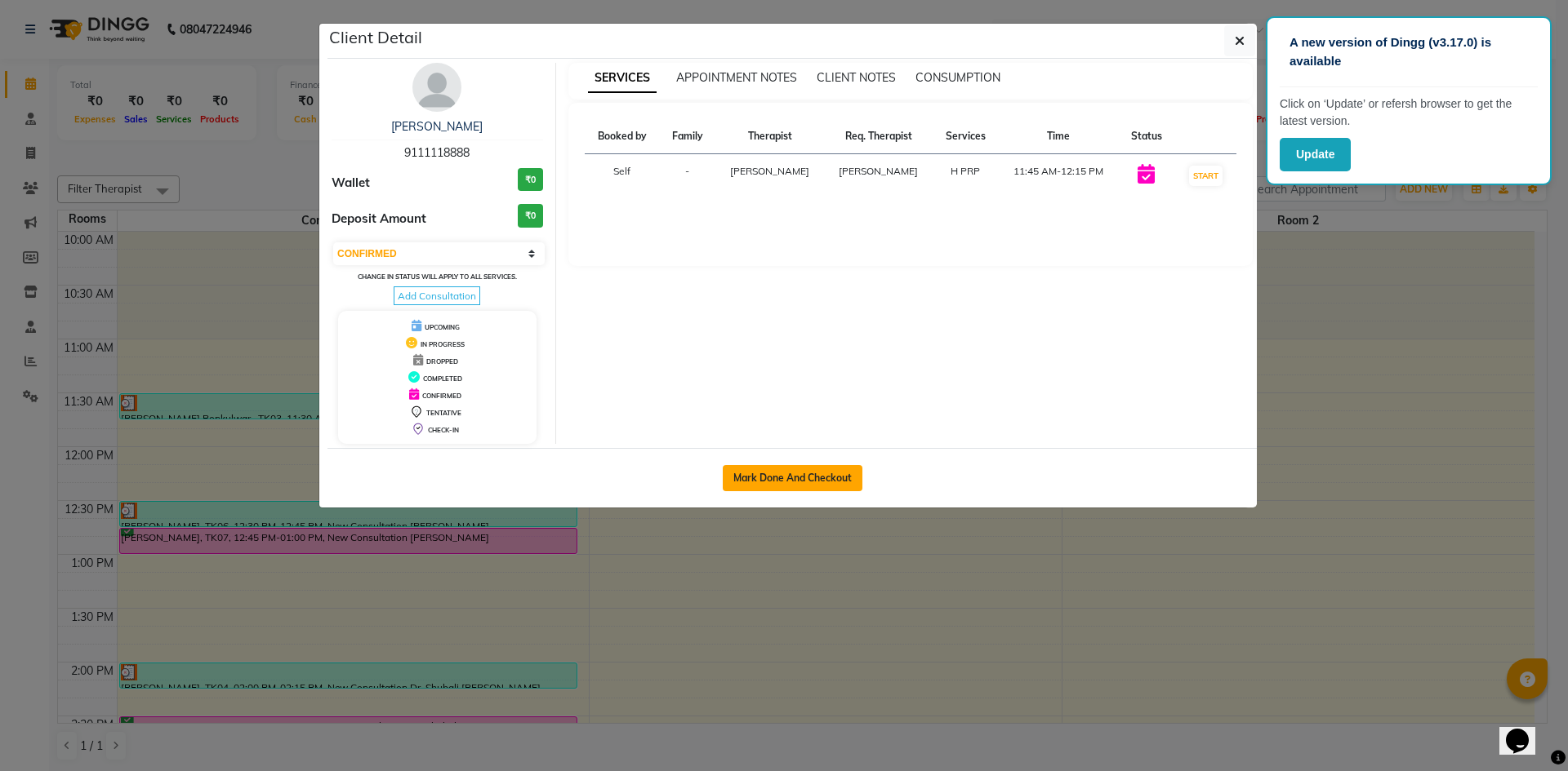
click at [759, 481] on button "Mark Done And Checkout" at bounding box center [792, 478] width 140 height 26
select select "service"
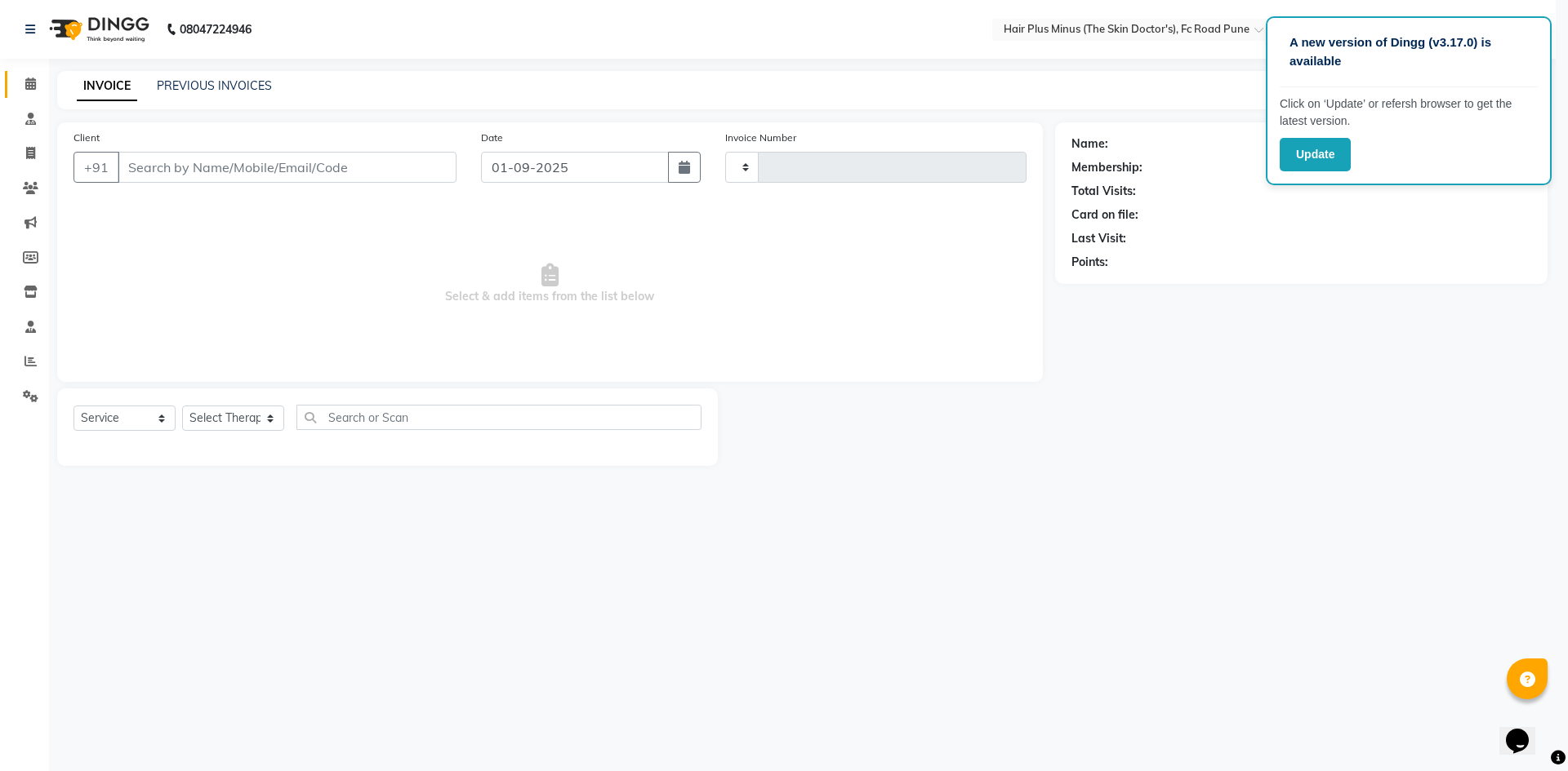
type input "1456"
select select "7911"
type input "9111118888"
select select "71424"
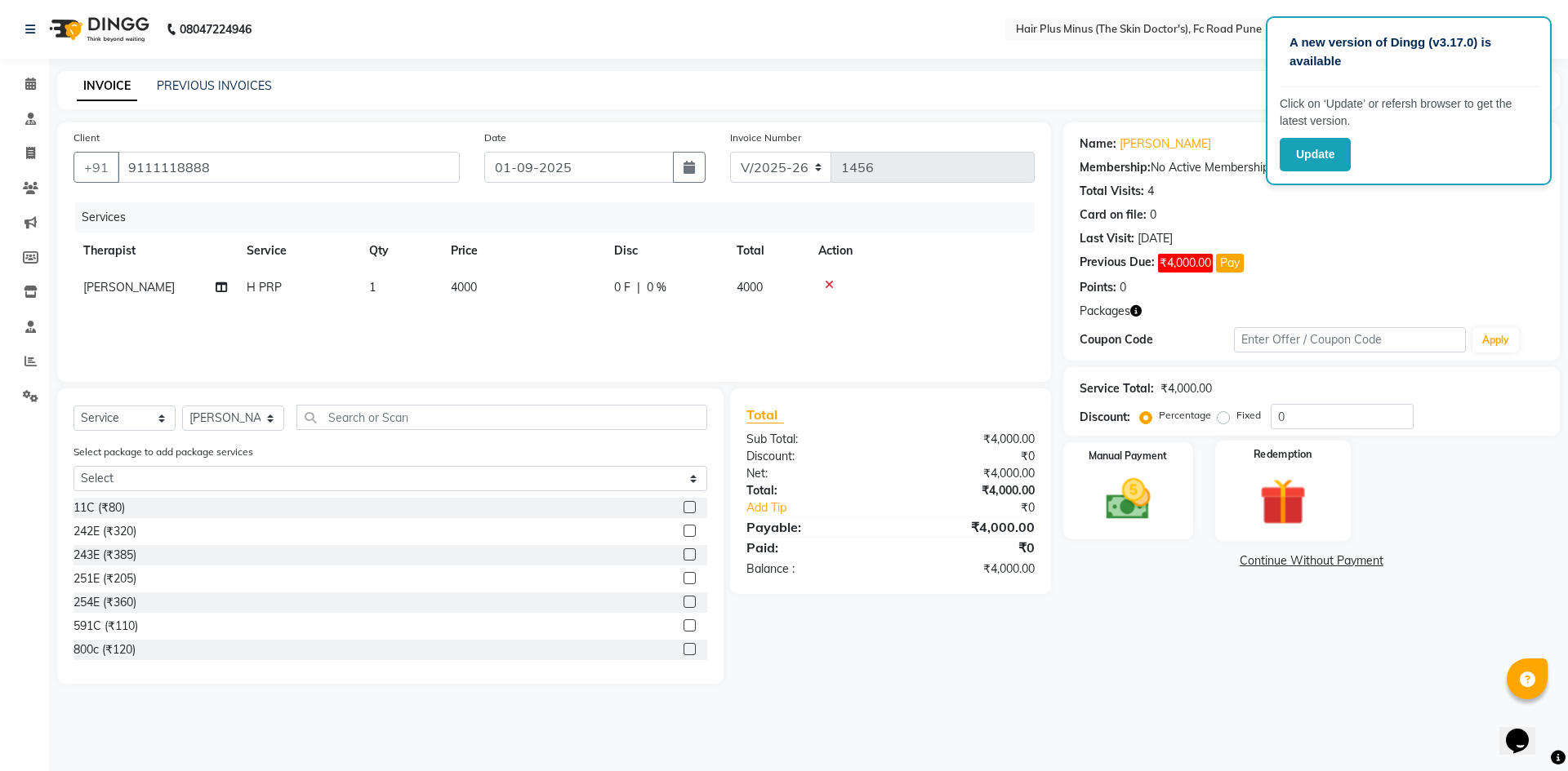
click at [1258, 489] on img at bounding box center [1282, 502] width 76 height 58
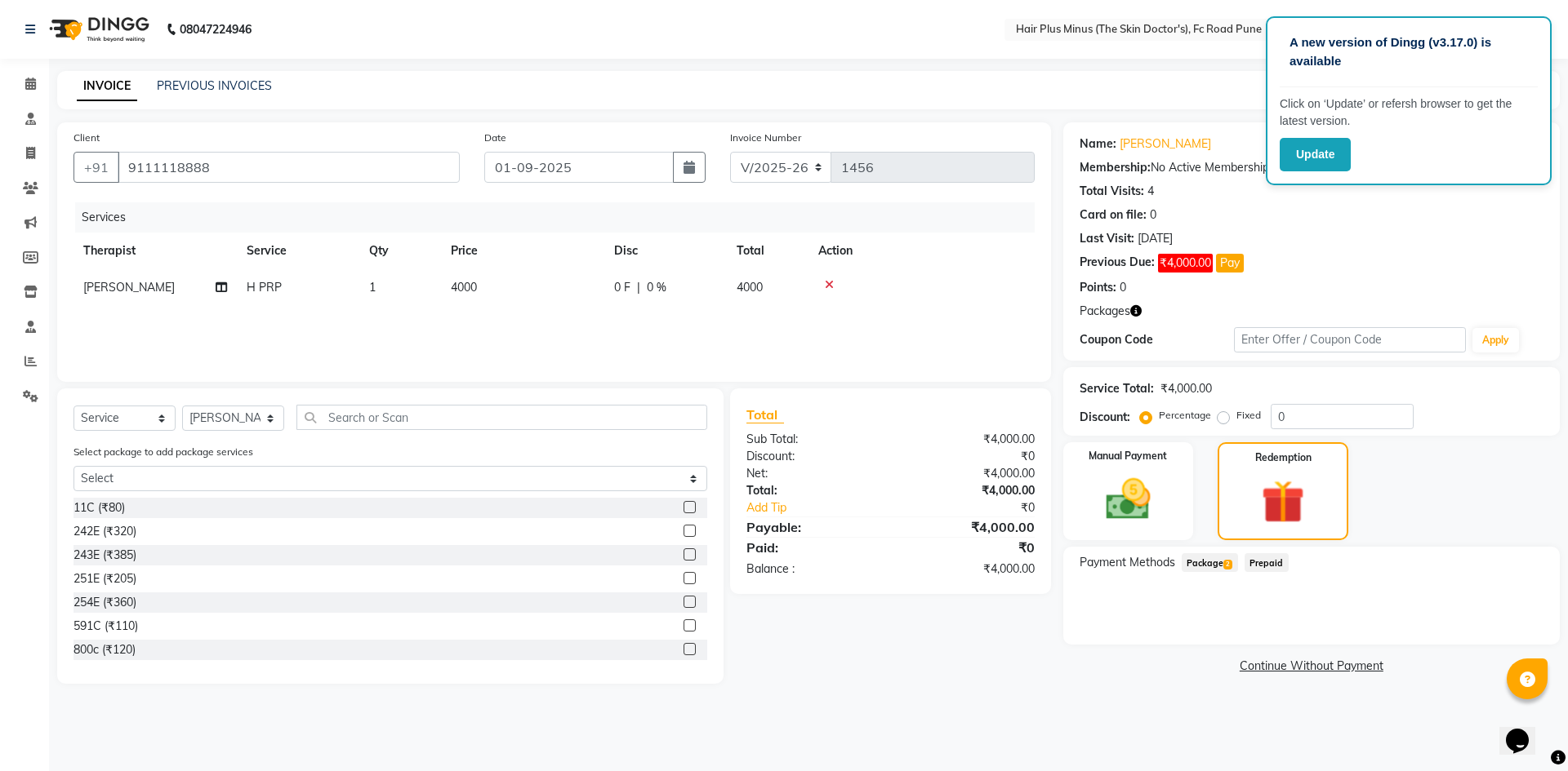
click at [1214, 564] on span "Package 2" at bounding box center [1209, 562] width 56 height 18
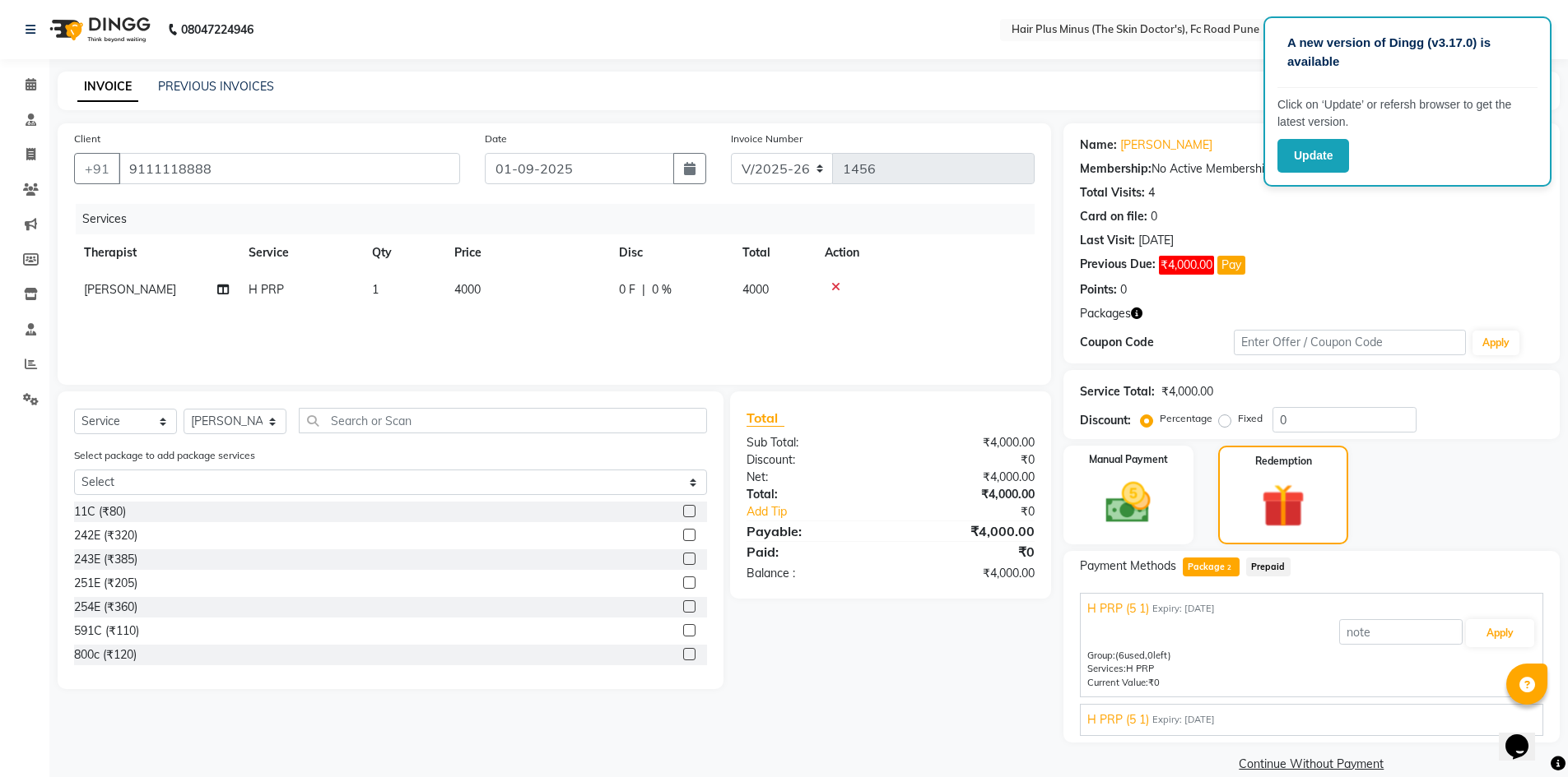
click at [1196, 608] on span "Expiry: [DATE]" at bounding box center [1183, 610] width 63 height 14
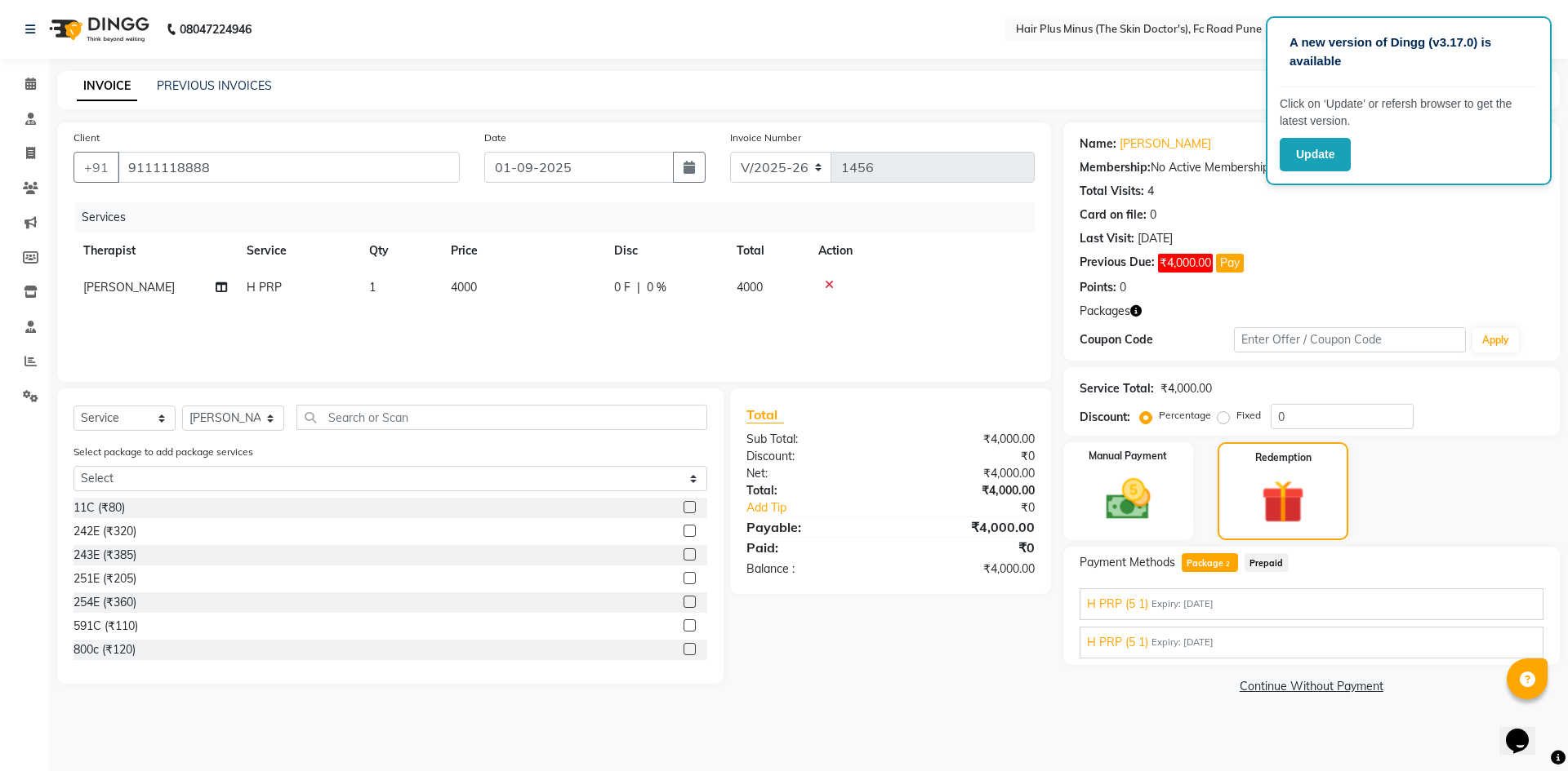
click at [1186, 603] on span "Expiry: [DATE]" at bounding box center [1182, 605] width 62 height 14
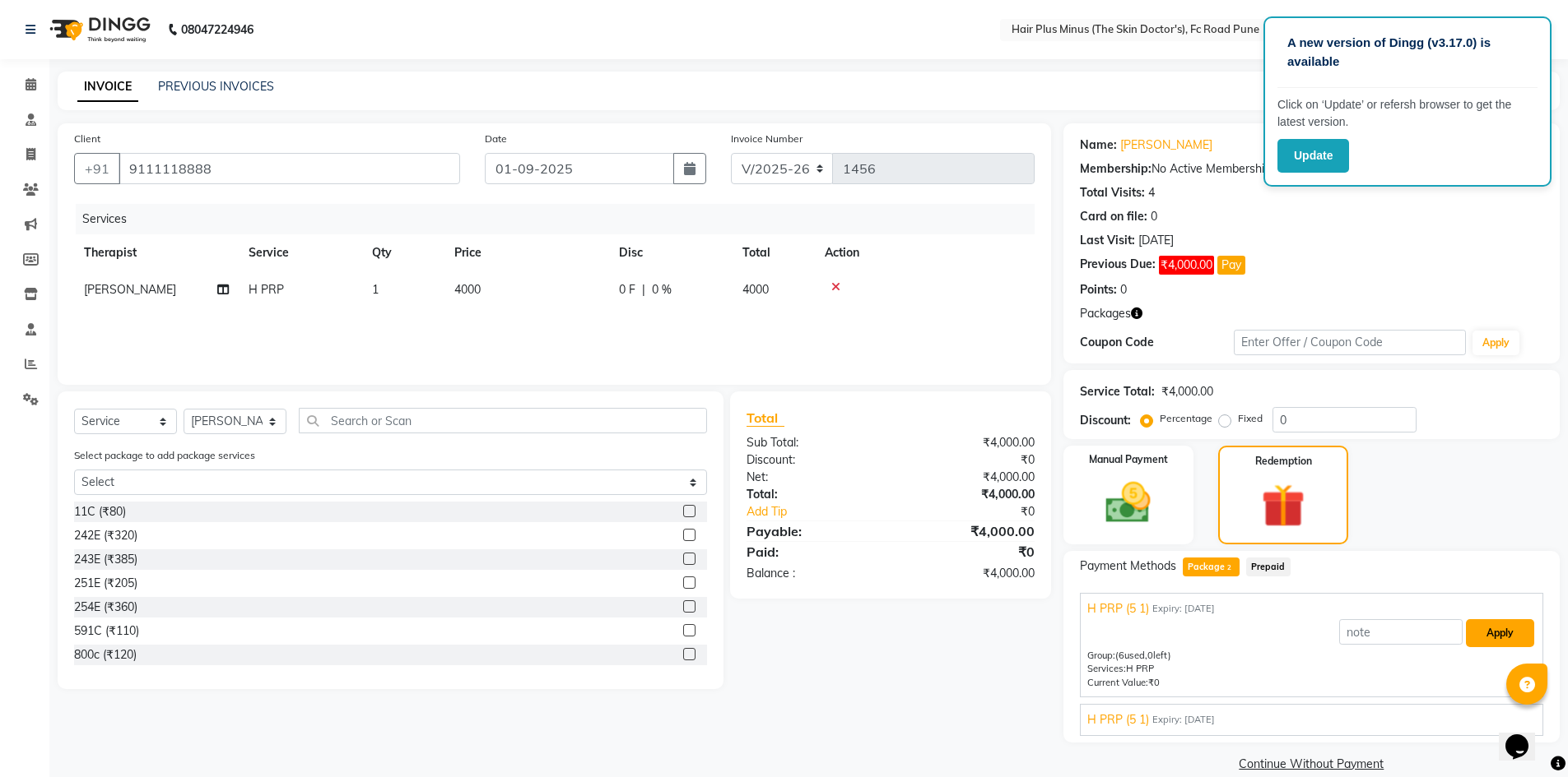
click at [1505, 638] on button "Apply" at bounding box center [1499, 633] width 68 height 28
type input "H PRP (5 1)"
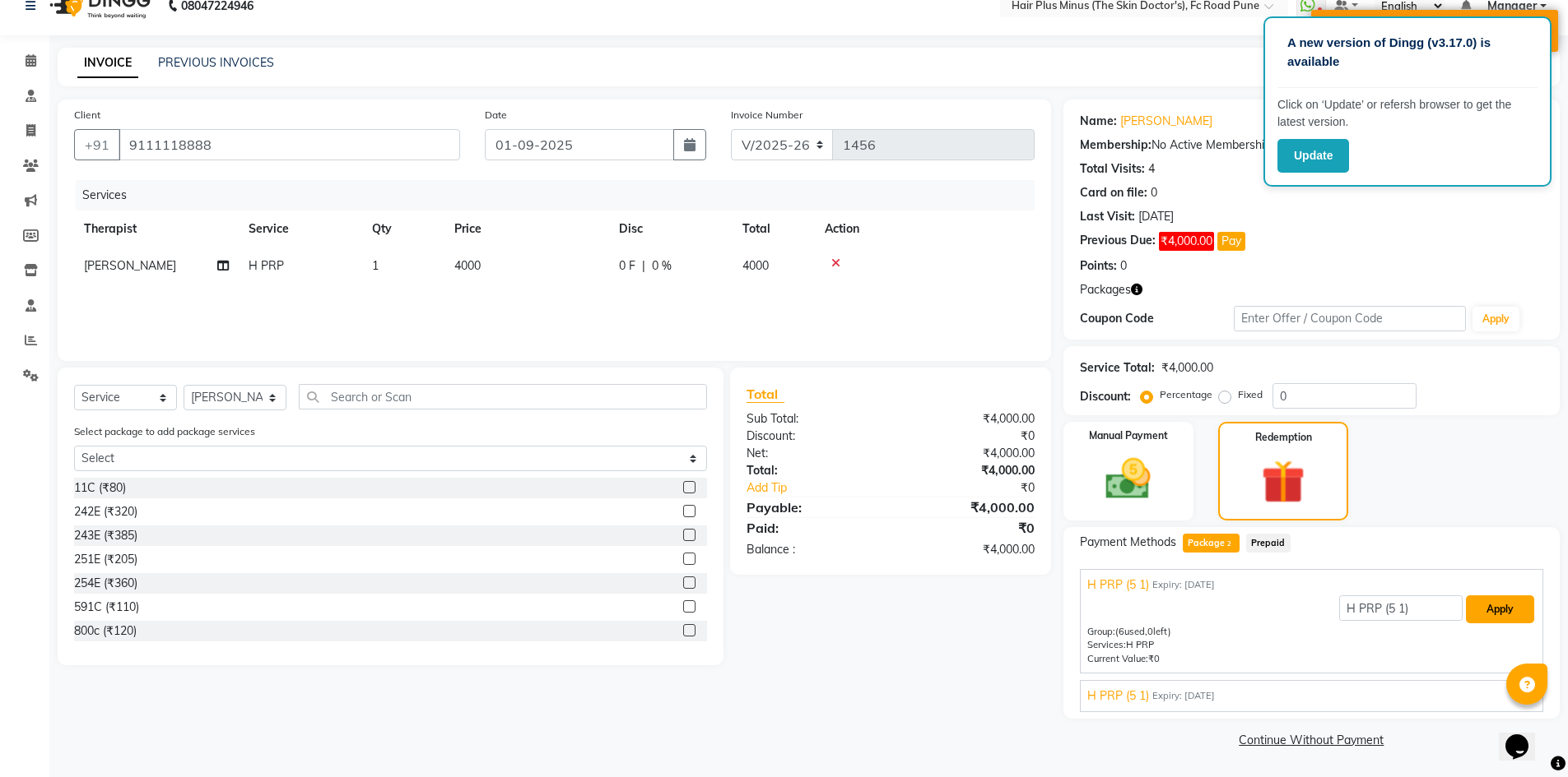
click at [1499, 613] on button "Apply" at bounding box center [1499, 610] width 68 height 28
click at [1499, 608] on button "Apply" at bounding box center [1499, 610] width 68 height 28
click at [1157, 699] on span "Expiry: [DATE]" at bounding box center [1183, 696] width 63 height 14
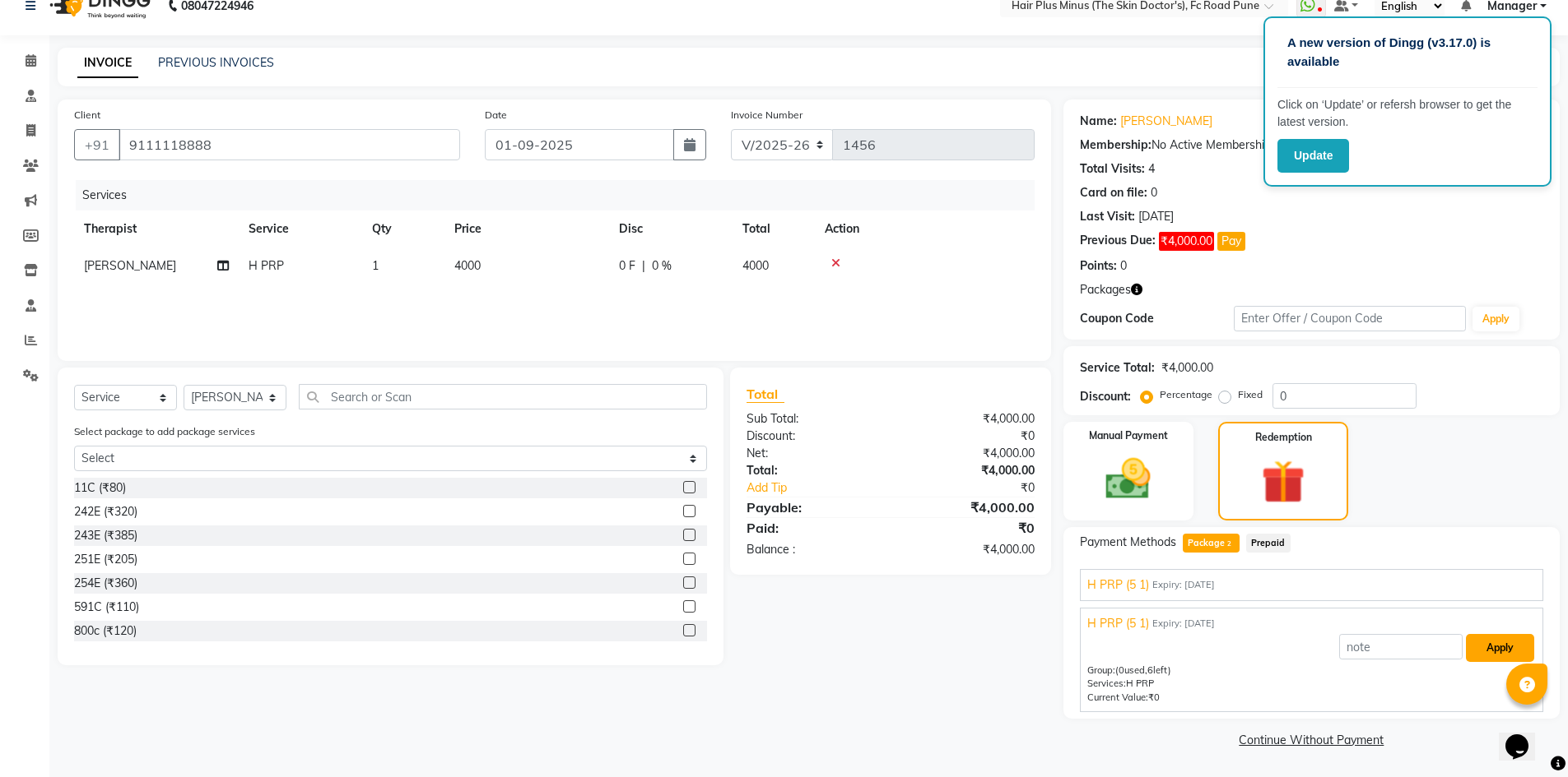
click at [1500, 647] on button "Apply" at bounding box center [1499, 649] width 68 height 28
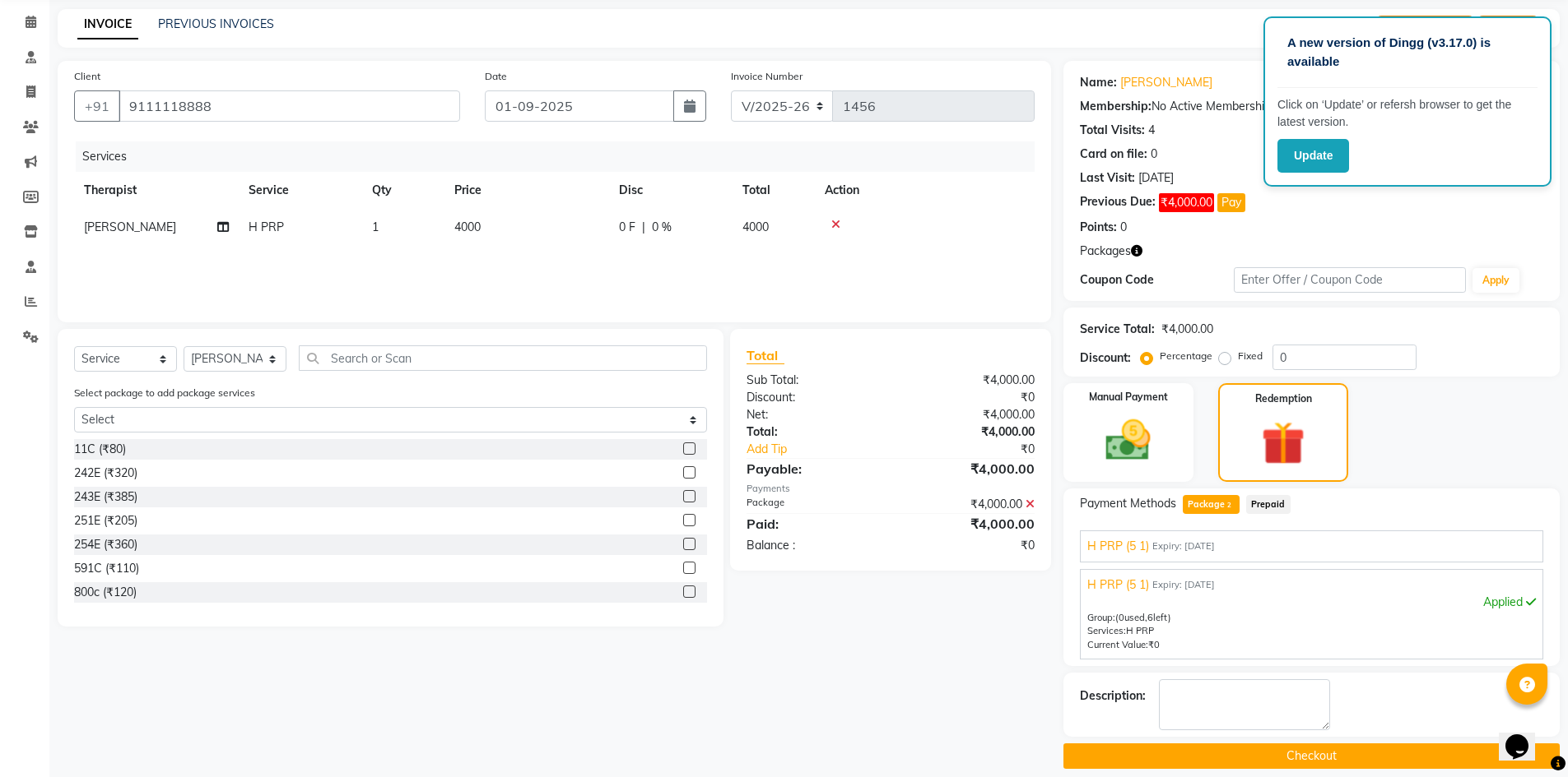
scroll to position [79, 0]
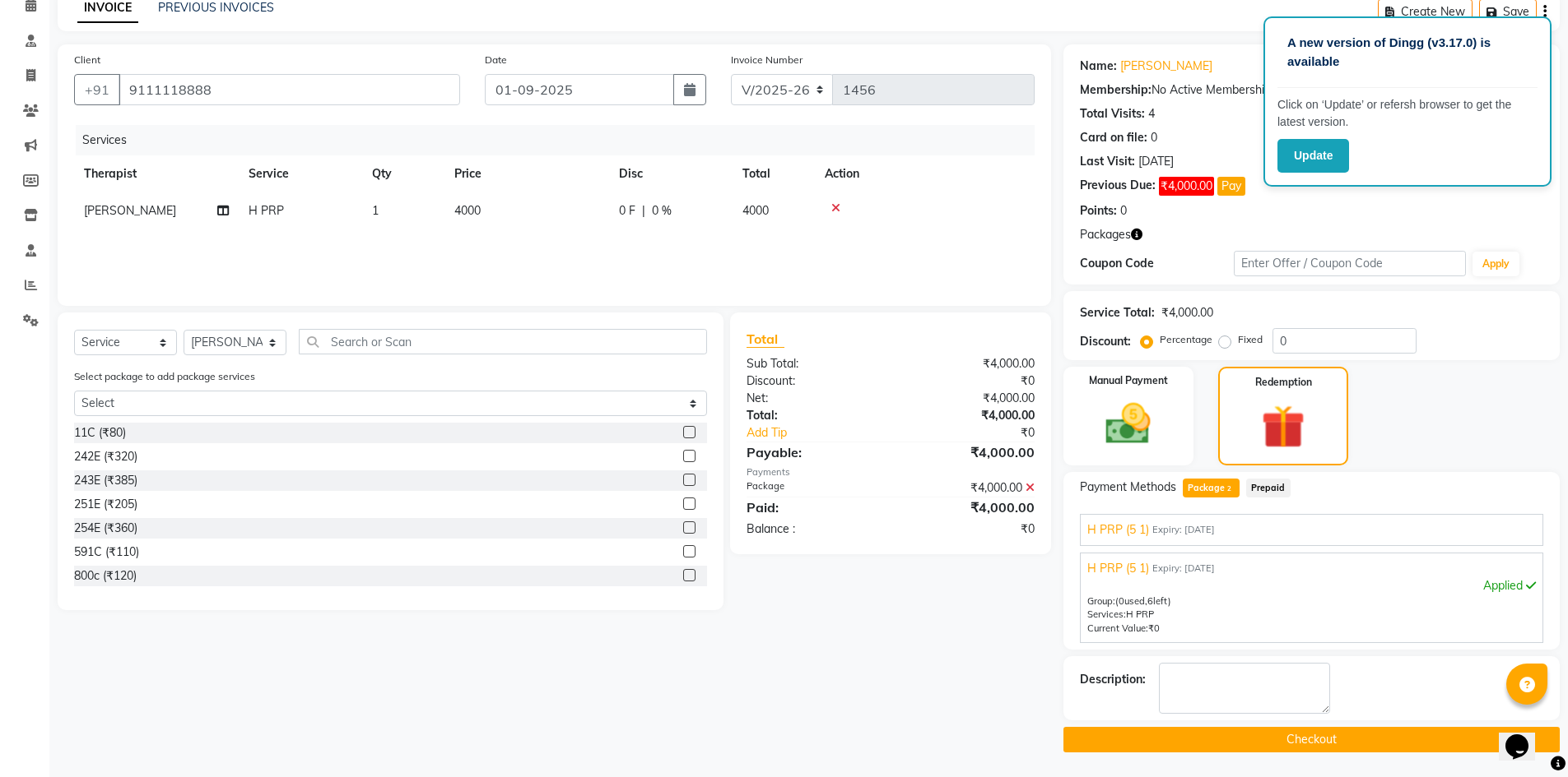
click at [1287, 744] on button "Checkout" at bounding box center [1312, 740] width 496 height 26
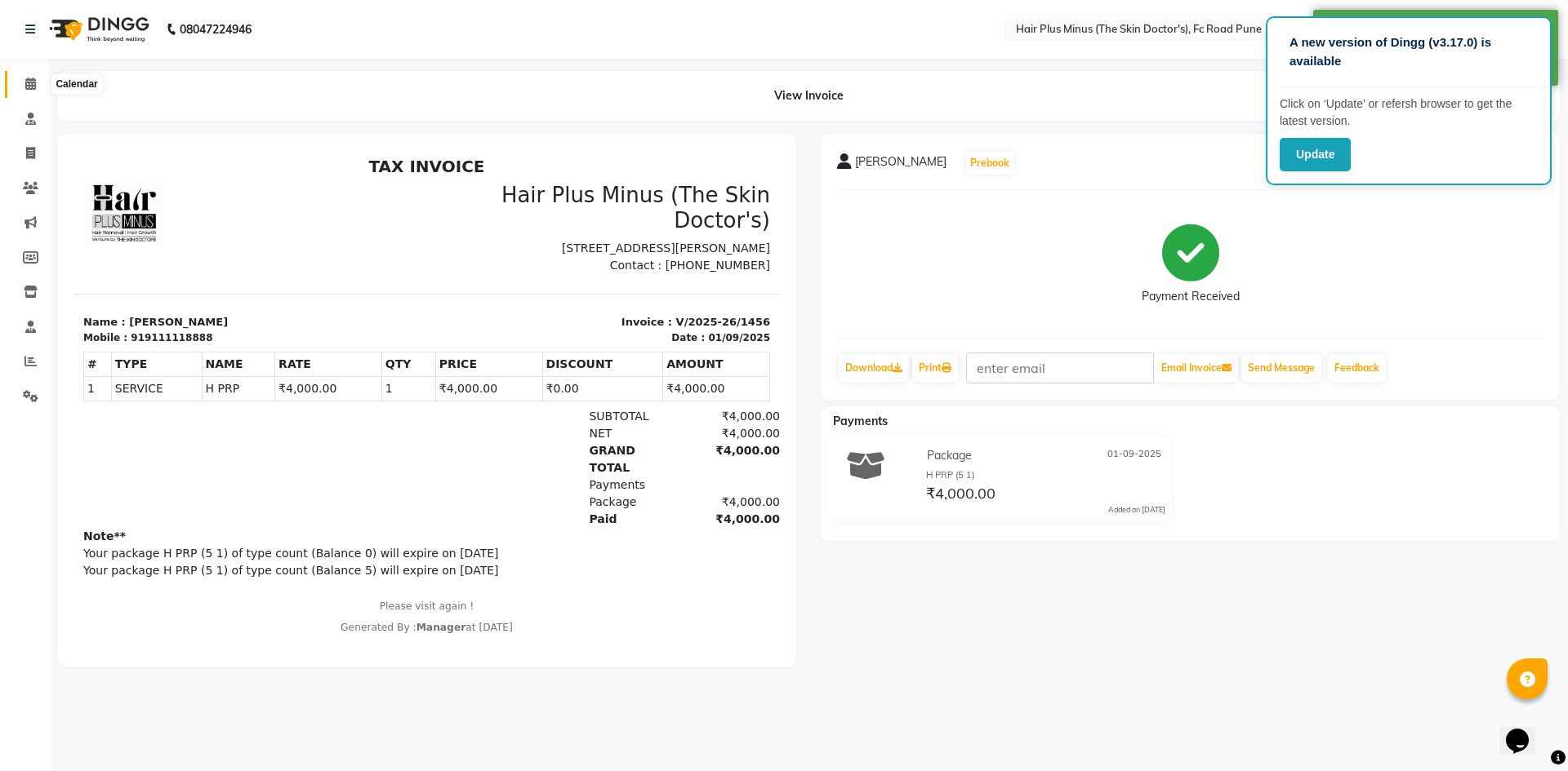
click at [23, 76] on span at bounding box center [31, 84] width 28 height 18
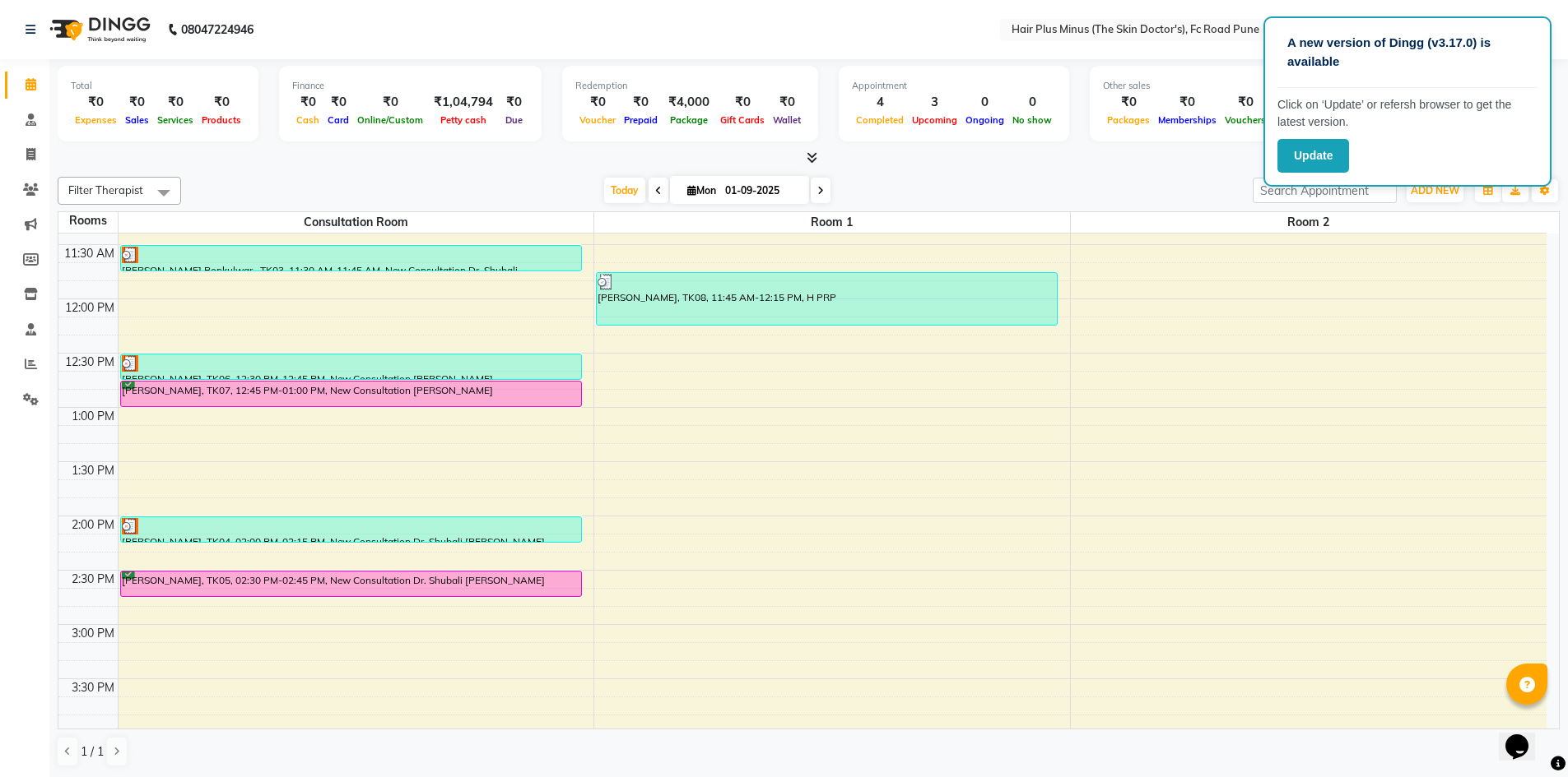
scroll to position [165, 0]
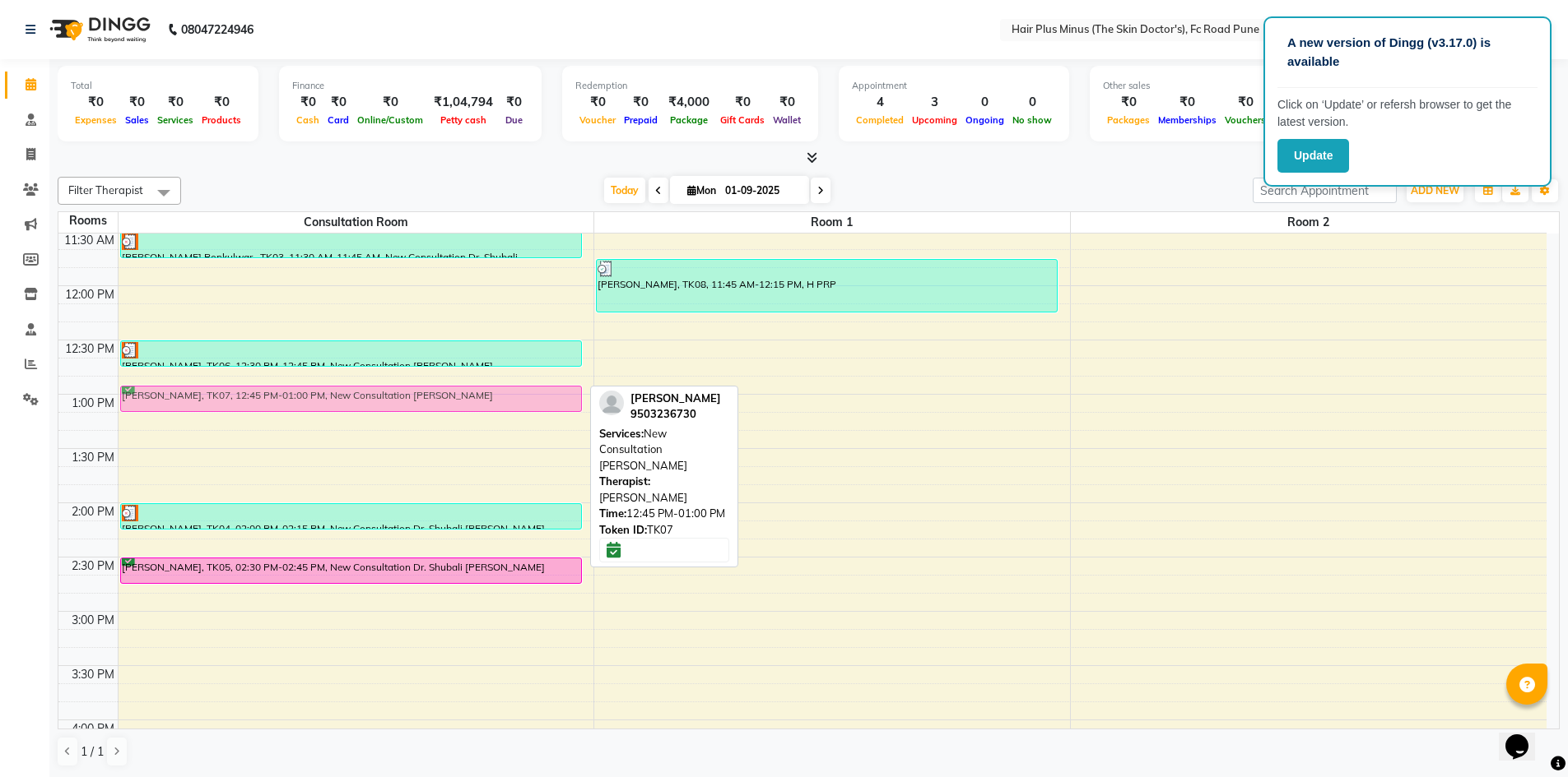
click at [346, 408] on div "[PERSON_NAME] Bonkulwar., TK03, 11:30 AM-11:45 AM, New Consultation Dr. Shubali…" at bounding box center [356, 665] width 476 height 1193
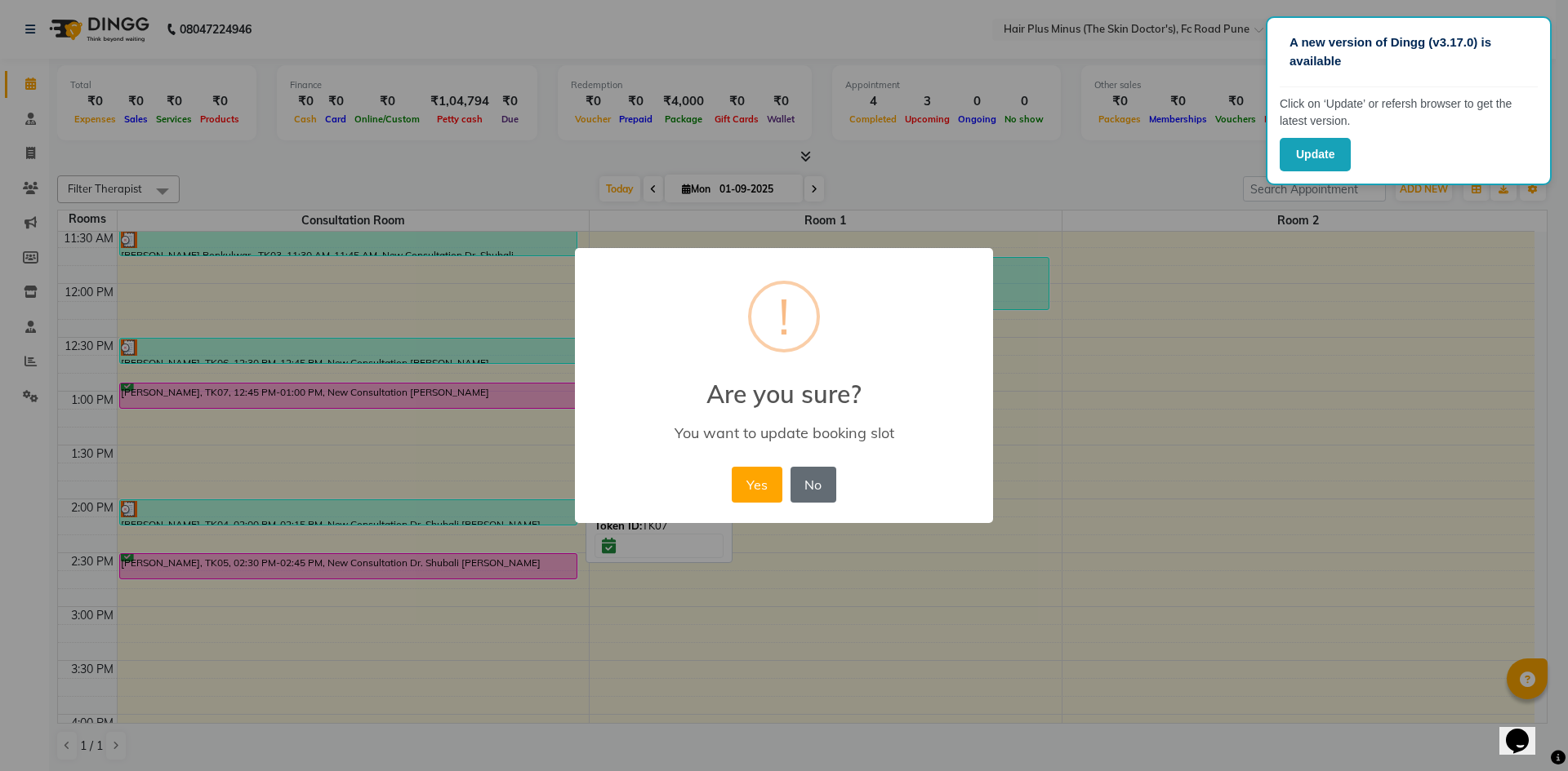
click at [805, 488] on button "No" at bounding box center [813, 484] width 46 height 36
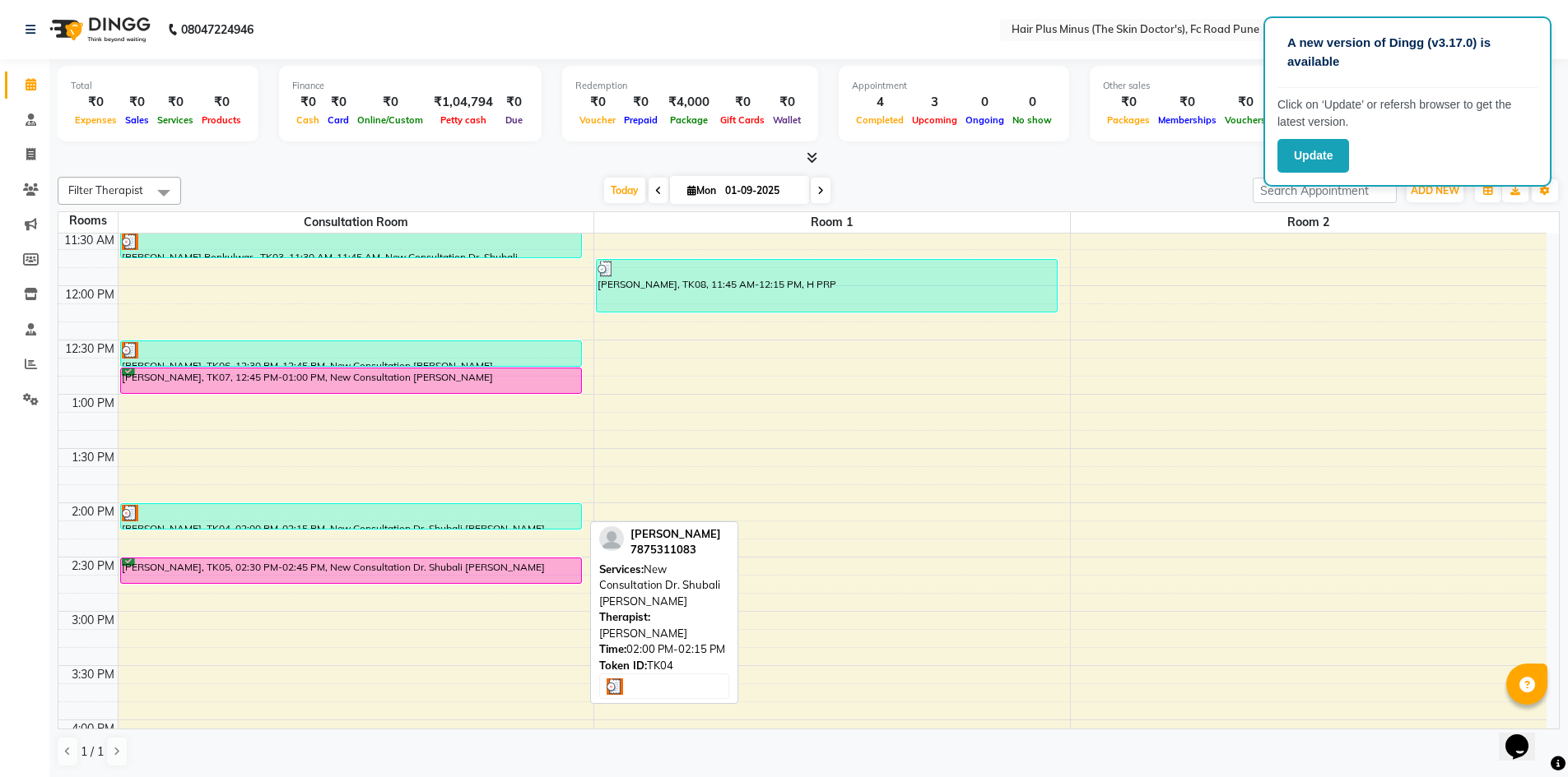
click at [394, 508] on div at bounding box center [350, 513] width 458 height 17
click at [392, 522] on div "[PERSON_NAME], TK04, 02:00 PM-02:15 PM, New Consultation Dr. Shubali [PERSON_NA…" at bounding box center [350, 517] width 460 height 25
select select "3"
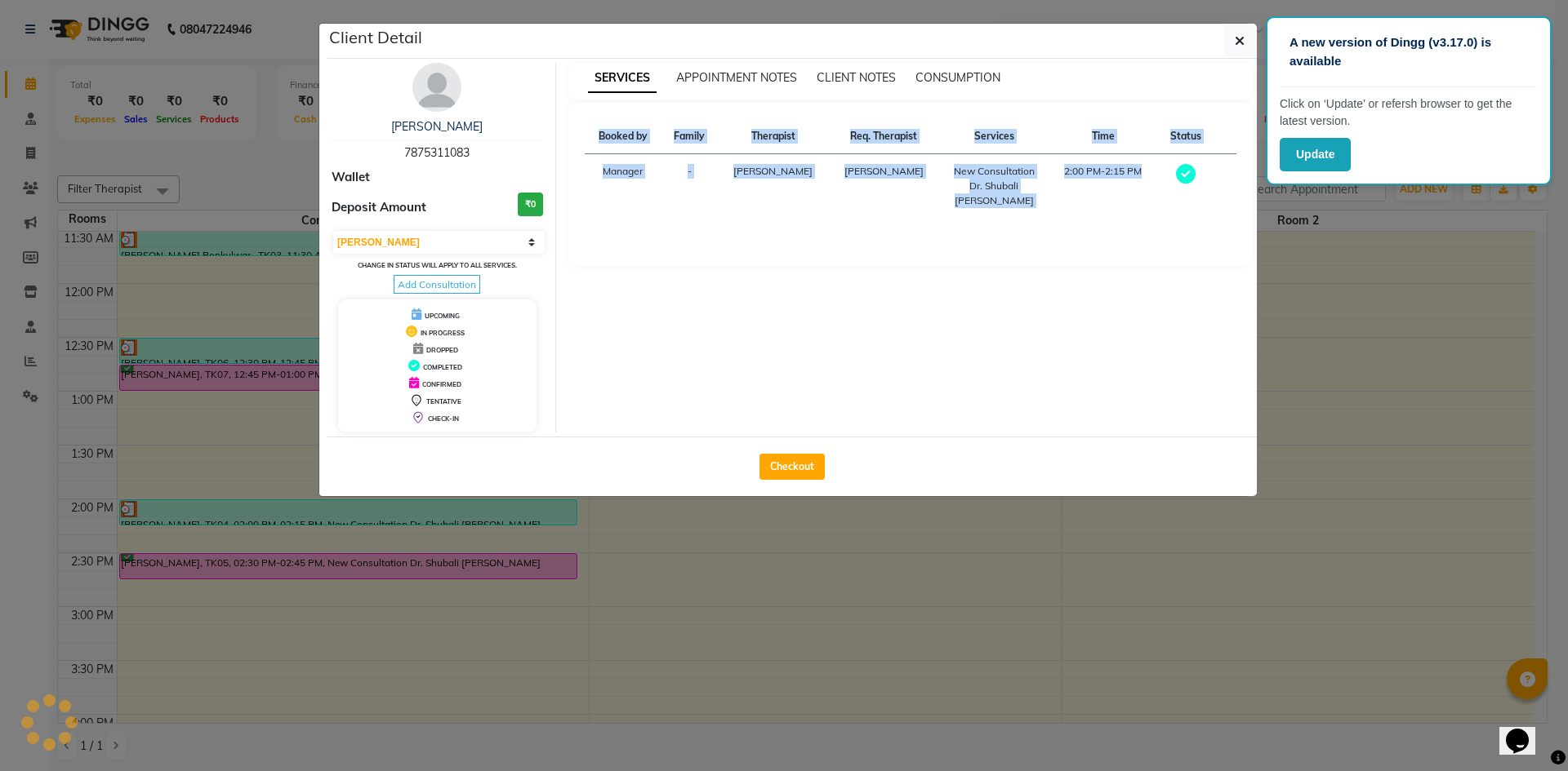
click at [389, 518] on ngb-modal-window "Client Detail [PERSON_NAME] 7875311083 Wallet Deposit Amount ₹0 Select MARK DON…" at bounding box center [784, 385] width 1568 height 771
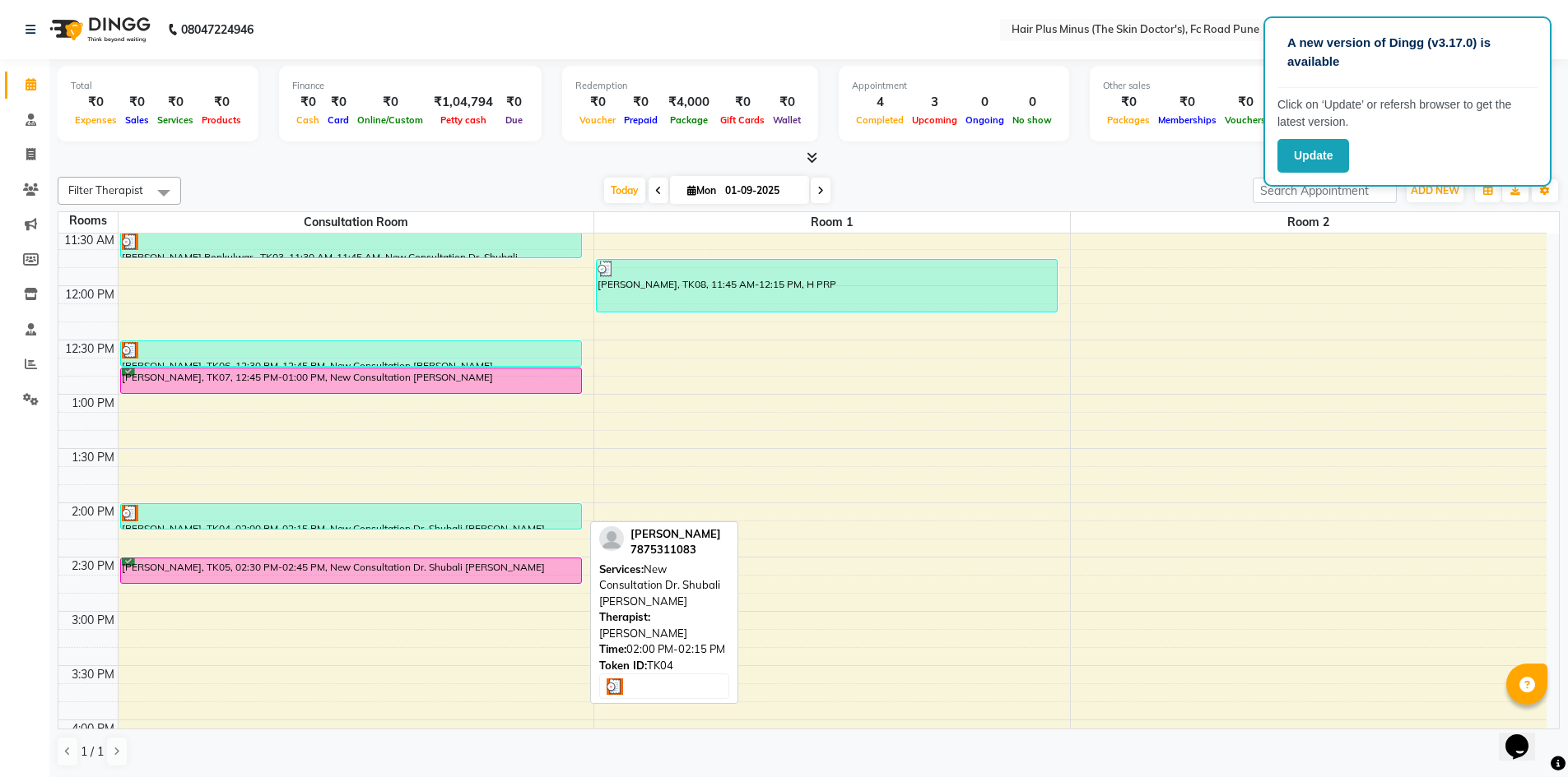
click at [449, 510] on div at bounding box center [350, 513] width 458 height 17
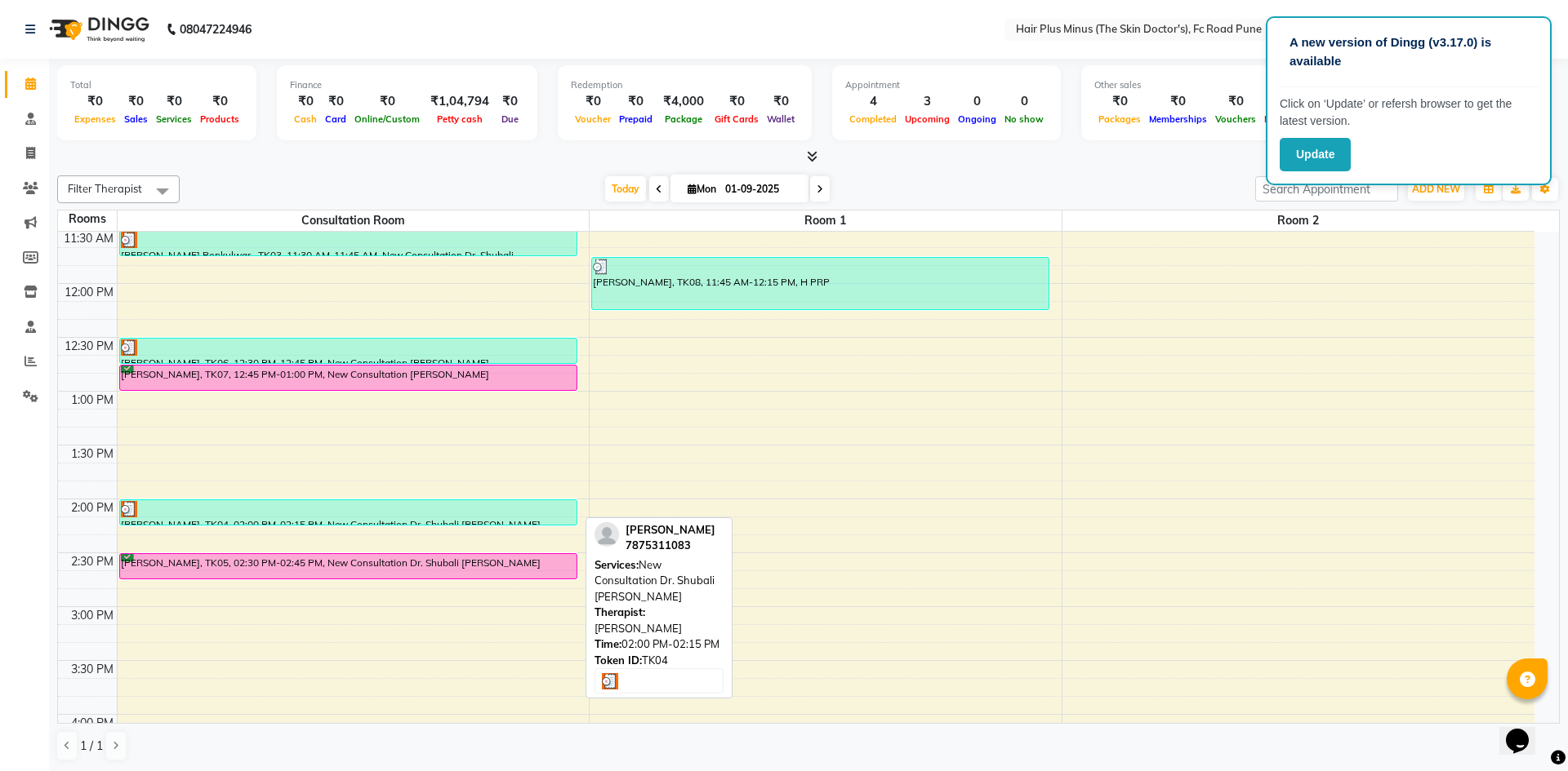
select select "3"
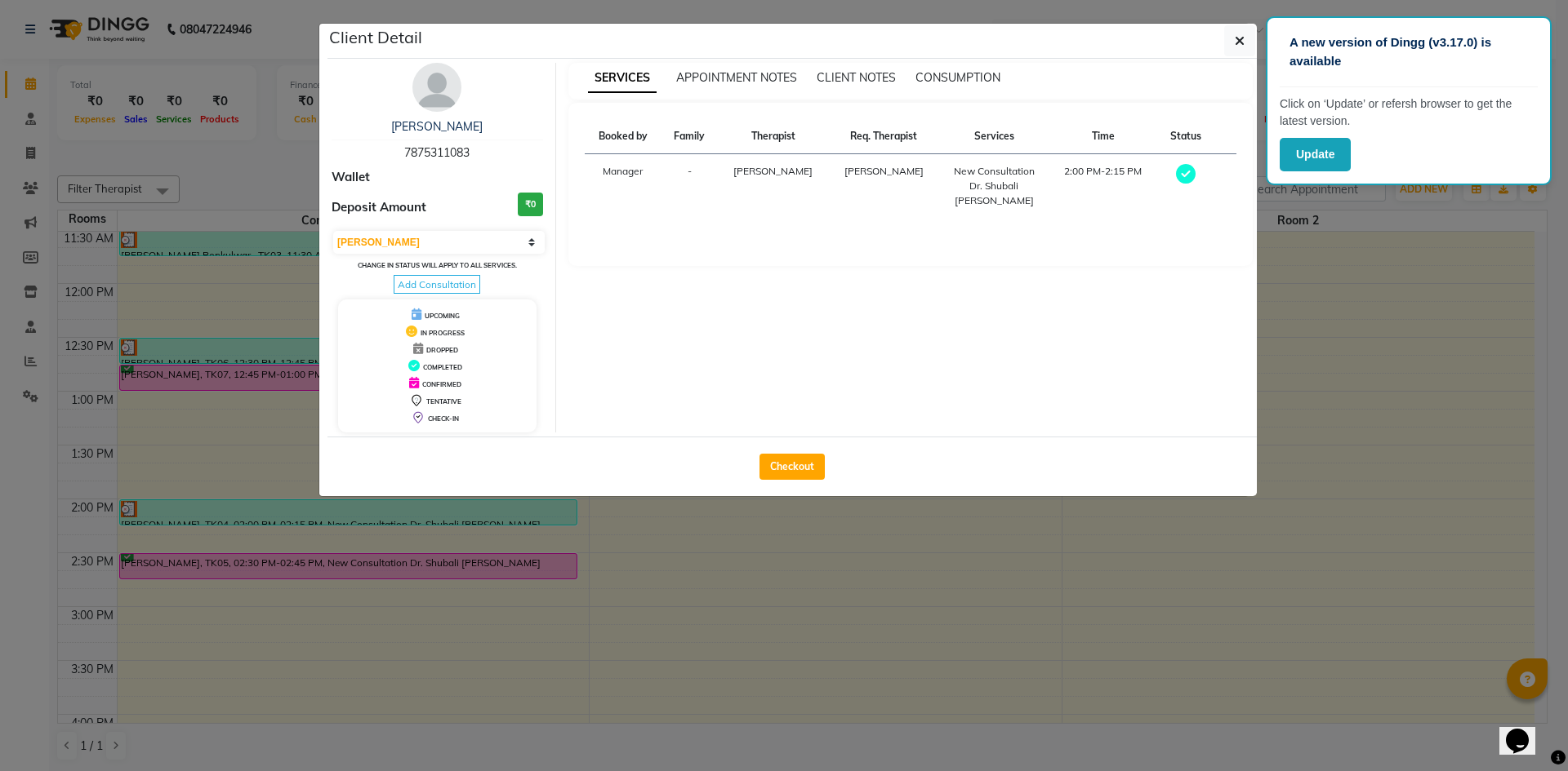
click at [781, 548] on ngb-modal-window "Client Detail [PERSON_NAME] 7875311083 Wallet Deposit Amount ₹0 Select MARK DON…" at bounding box center [784, 385] width 1568 height 771
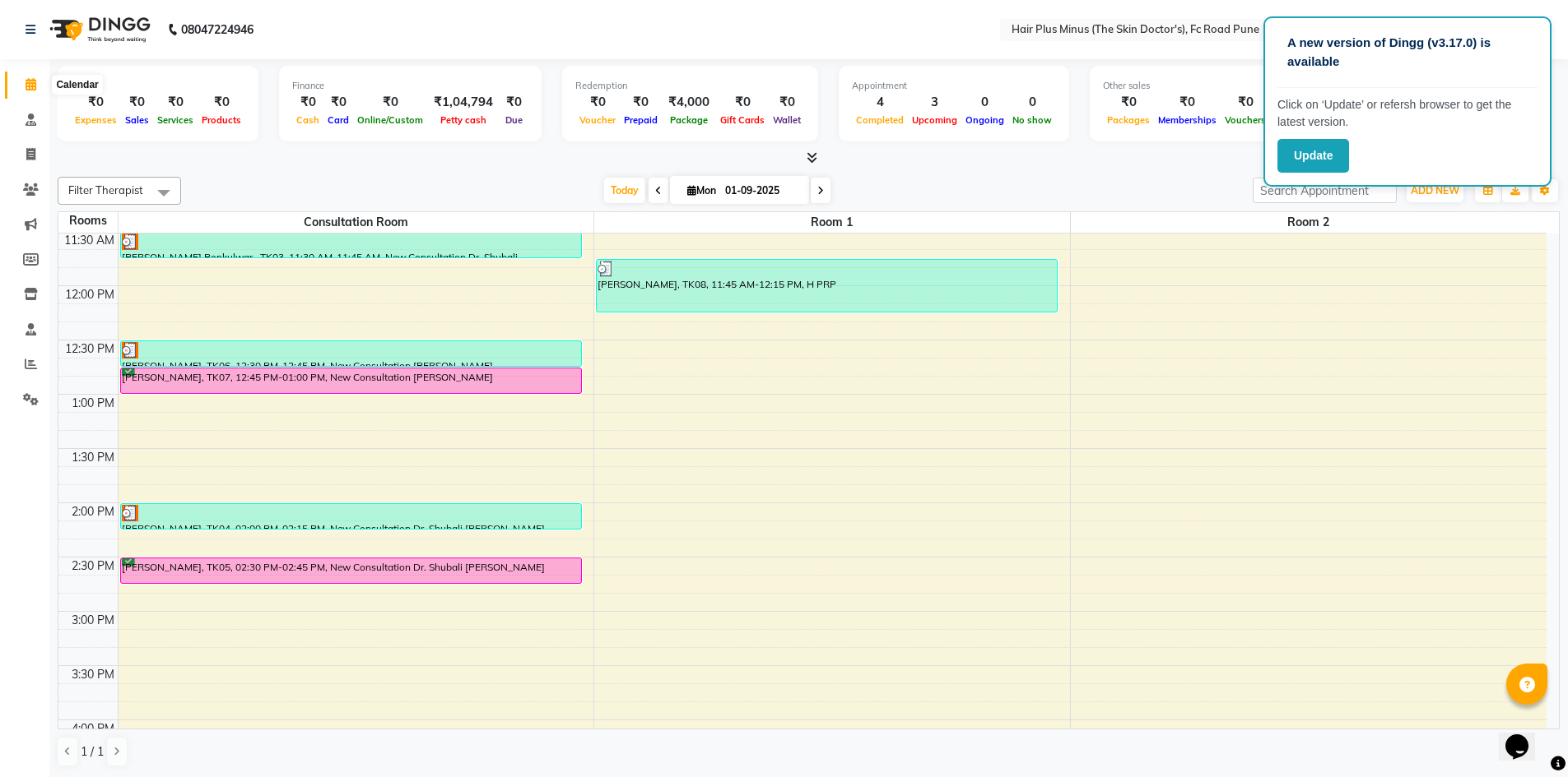
click at [23, 81] on span at bounding box center [31, 84] width 28 height 19
click at [30, 155] on icon at bounding box center [31, 154] width 9 height 12
select select "service"
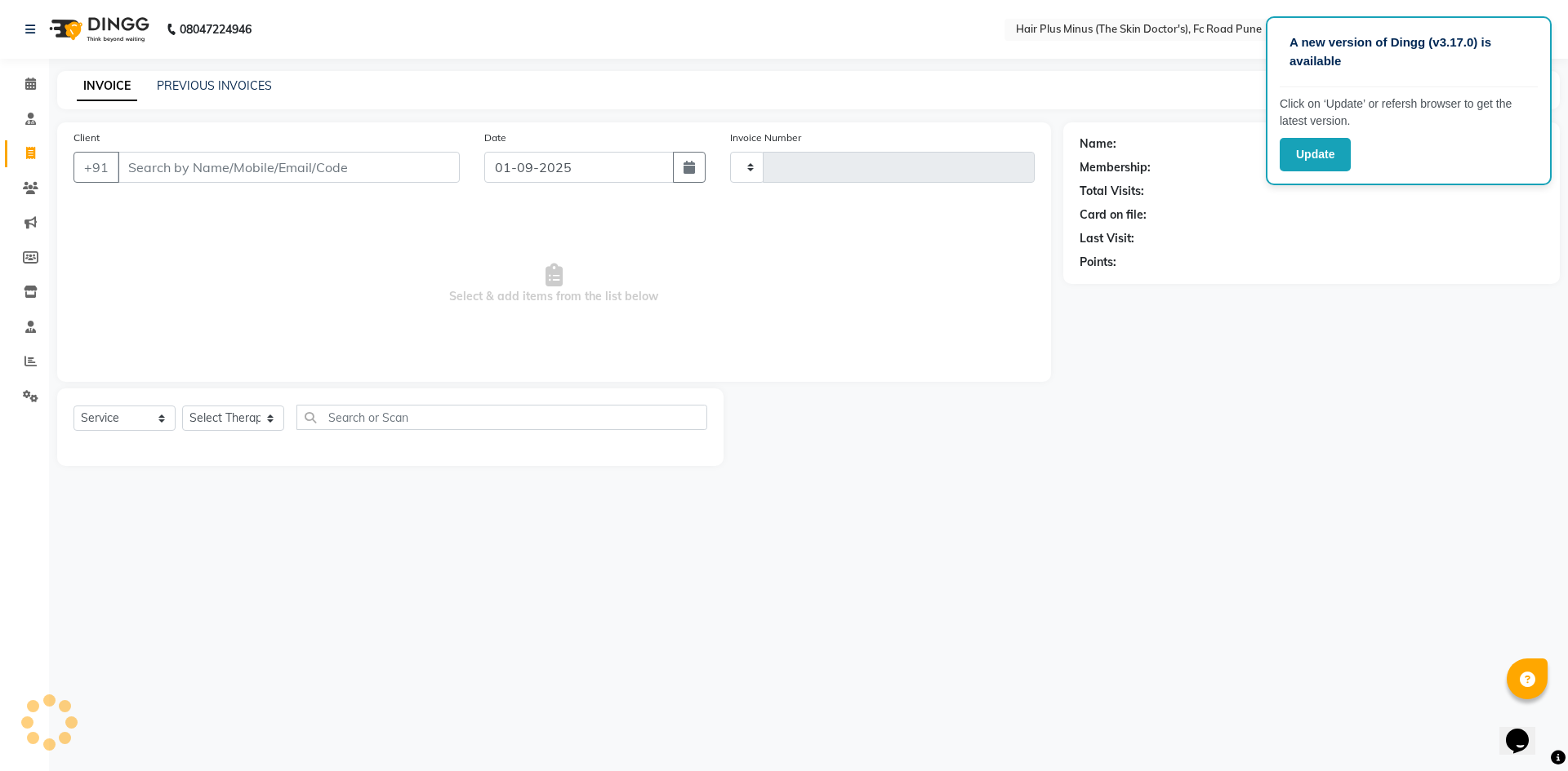
type input "1457"
select select "7911"
click at [245, 84] on link "PREVIOUS INVOICES" at bounding box center [214, 85] width 115 height 15
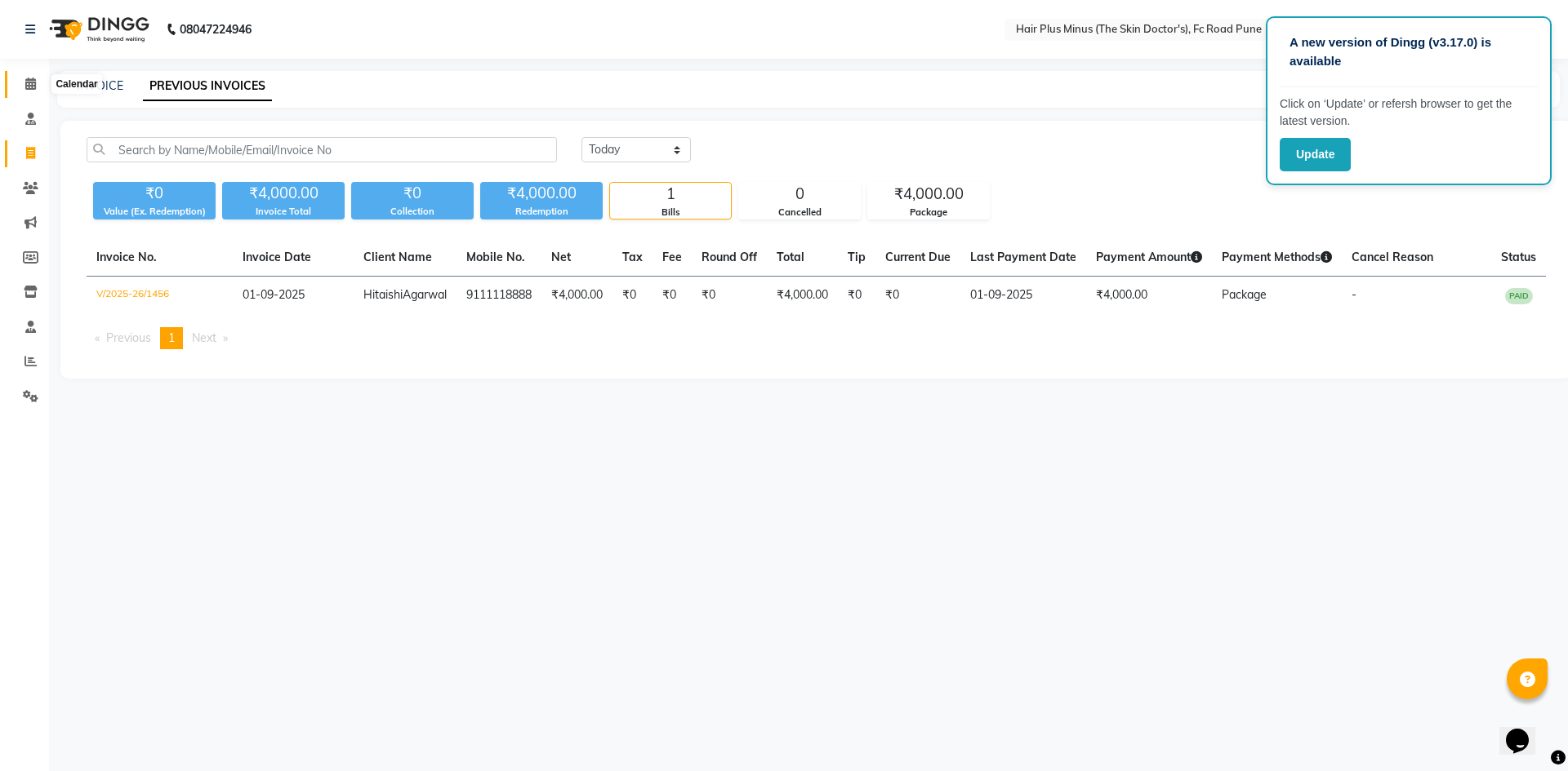
click at [26, 84] on icon at bounding box center [31, 84] width 11 height 12
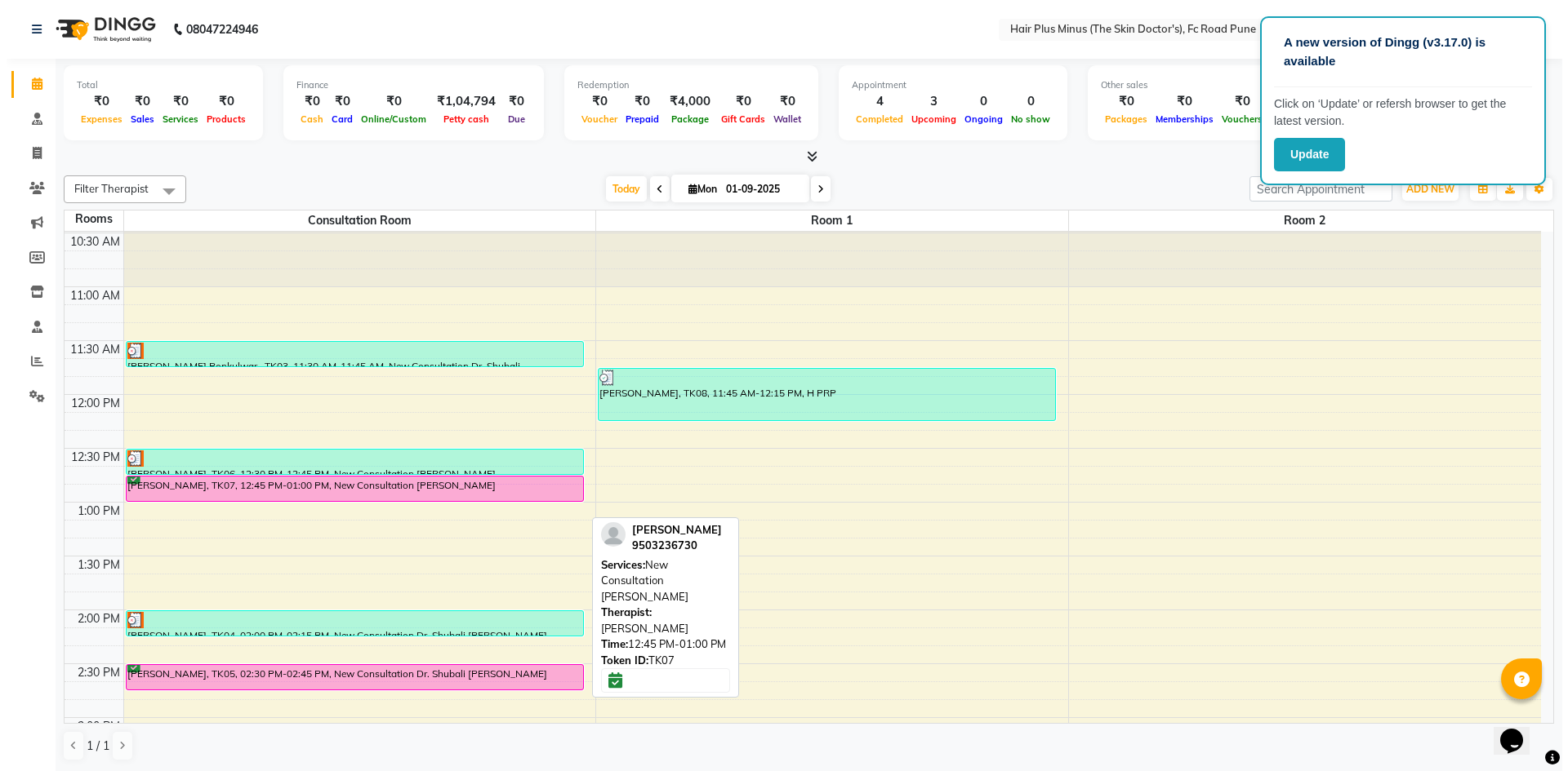
scroll to position [164, 0]
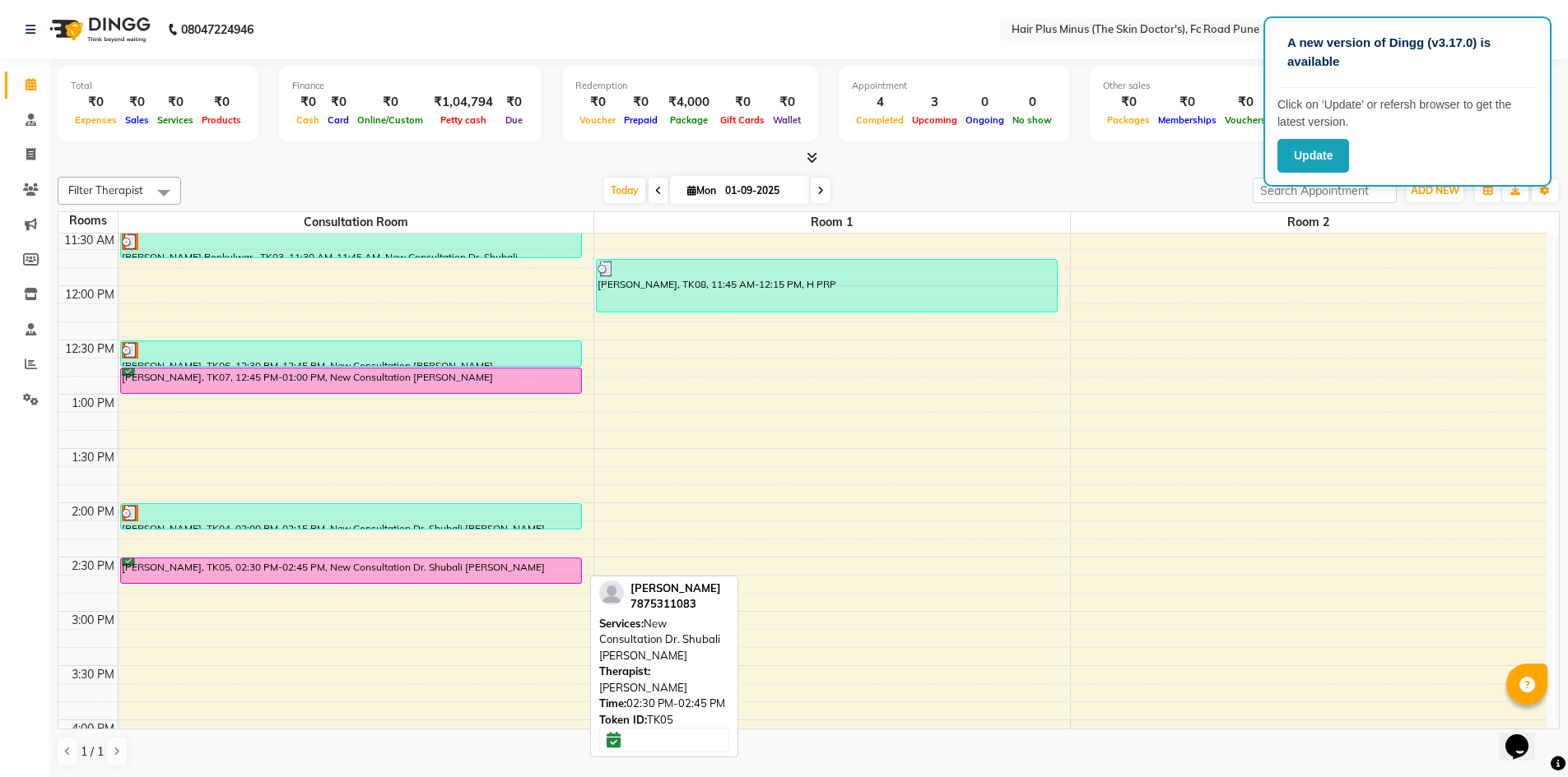
click at [316, 568] on div "[PERSON_NAME], TK05, 02:30 PM-02:45 PM, New Consultation Dr. Shubali [PERSON_NA…" at bounding box center [350, 571] width 460 height 25
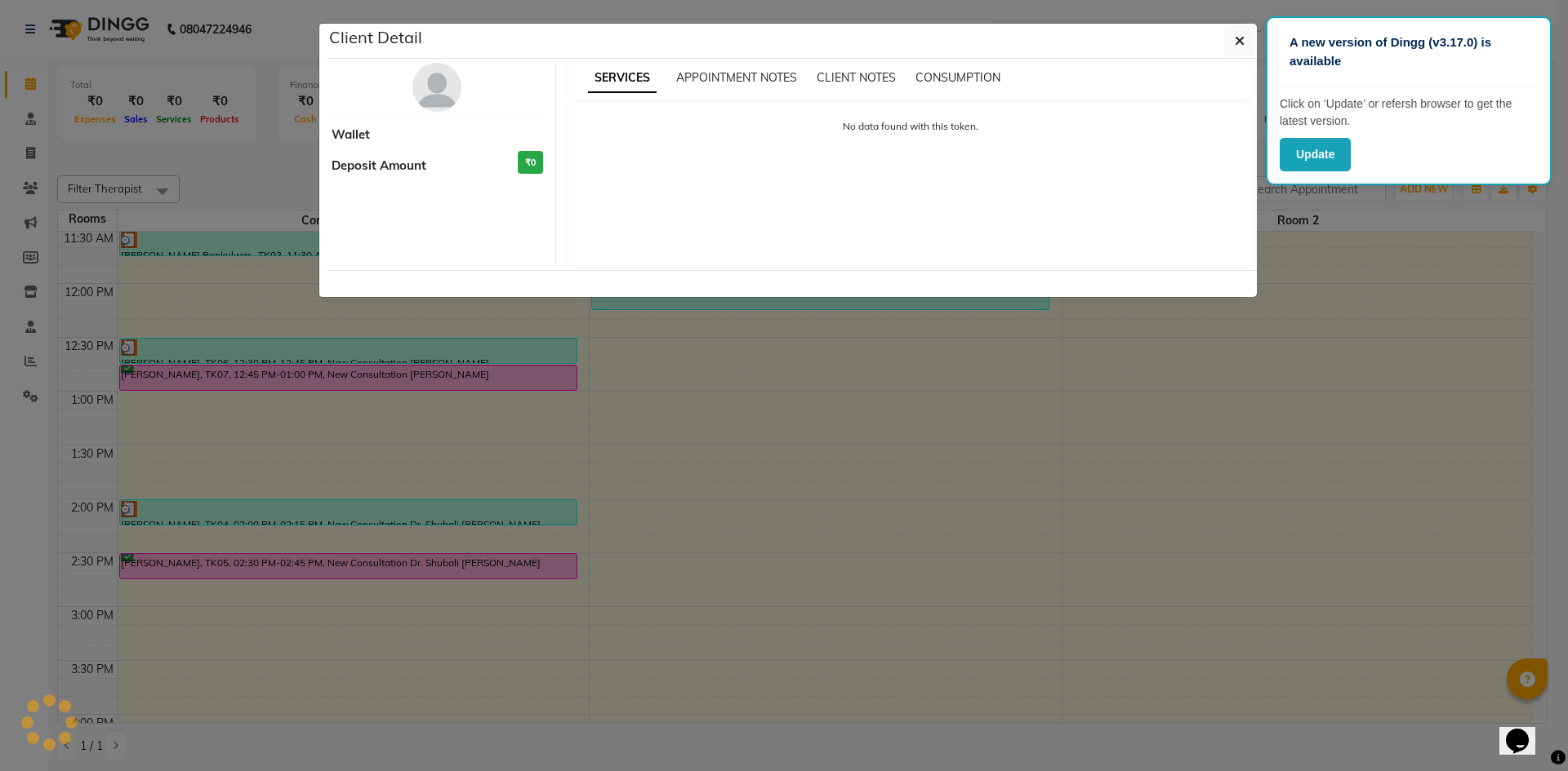
select select "6"
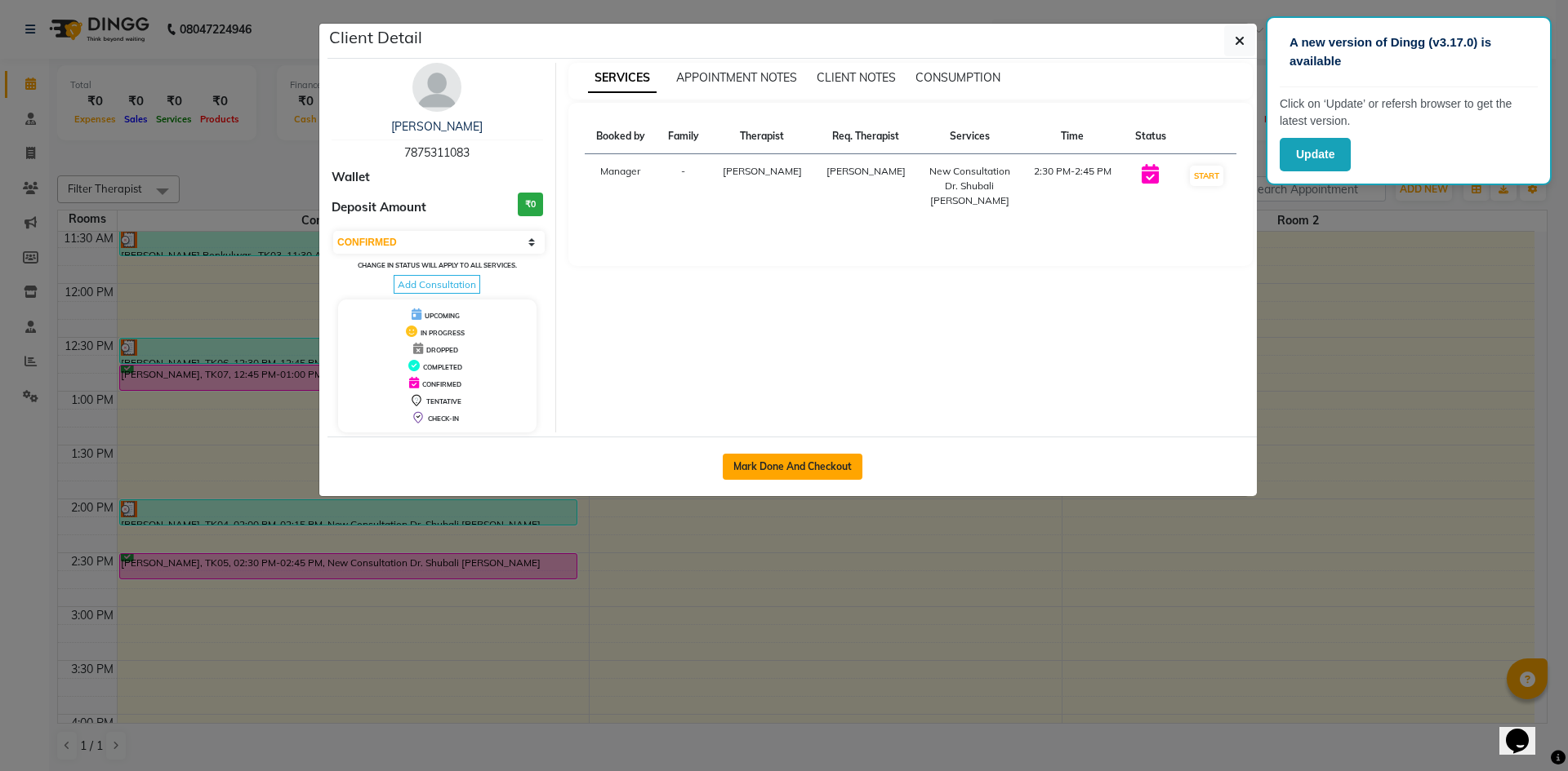
click at [735, 460] on button "Mark Done And Checkout" at bounding box center [792, 467] width 140 height 26
select select "service"
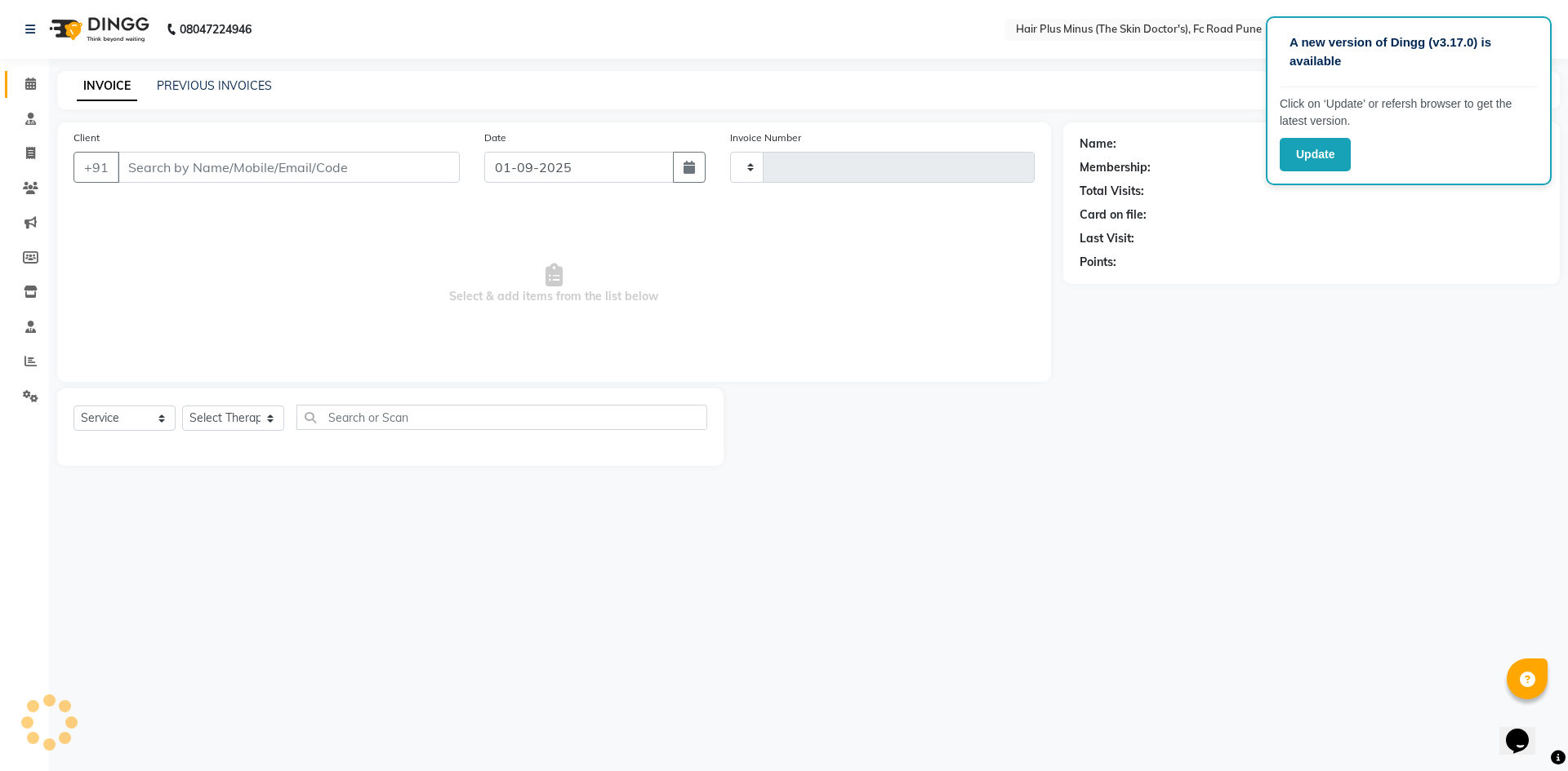
type input "1457"
select select "7911"
type input "7875311083"
select select "78216"
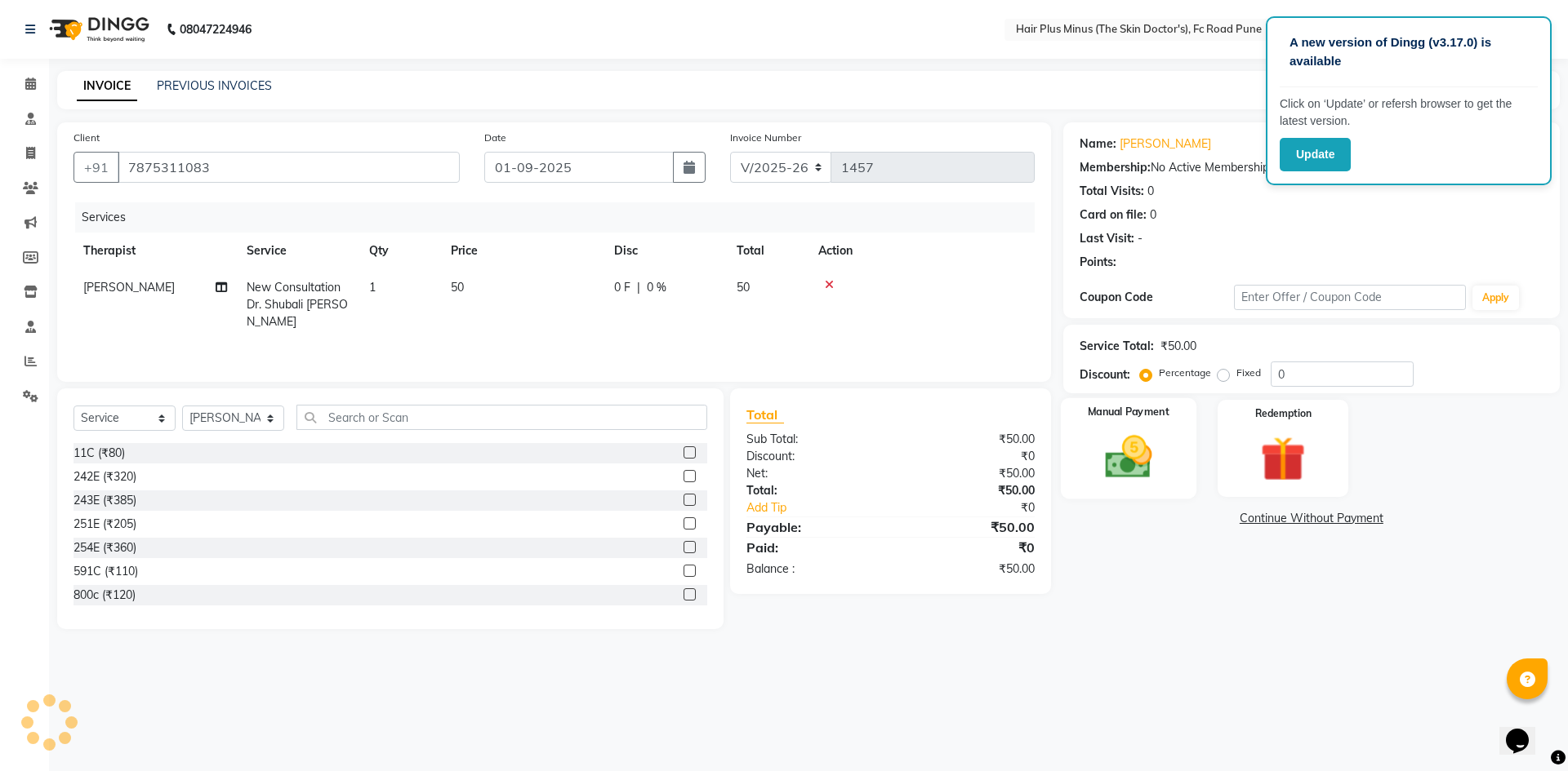
click at [1137, 469] on img at bounding box center [1127, 456] width 76 height 54
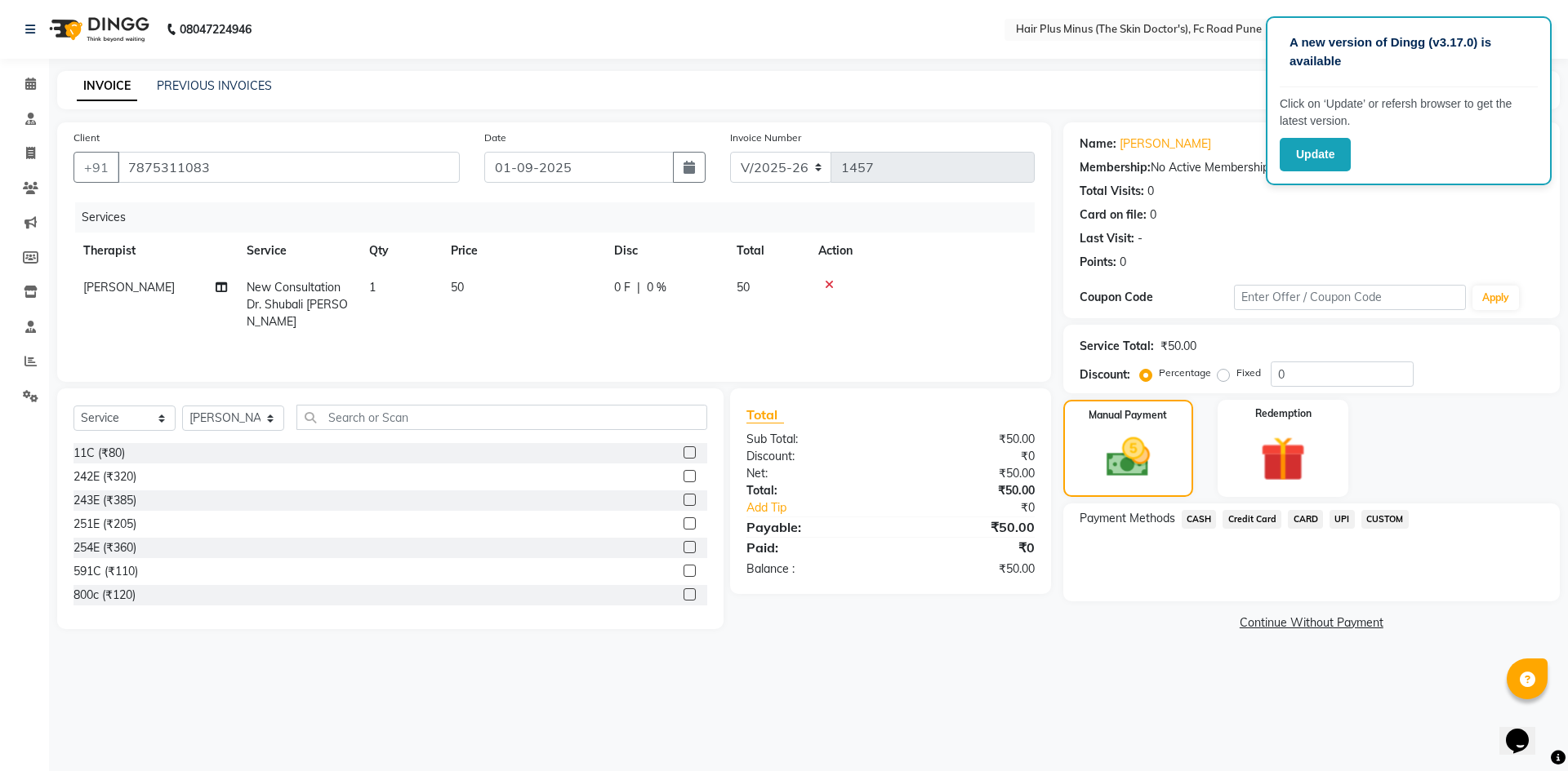
click at [1208, 515] on span "CASH" at bounding box center [1199, 519] width 35 height 18
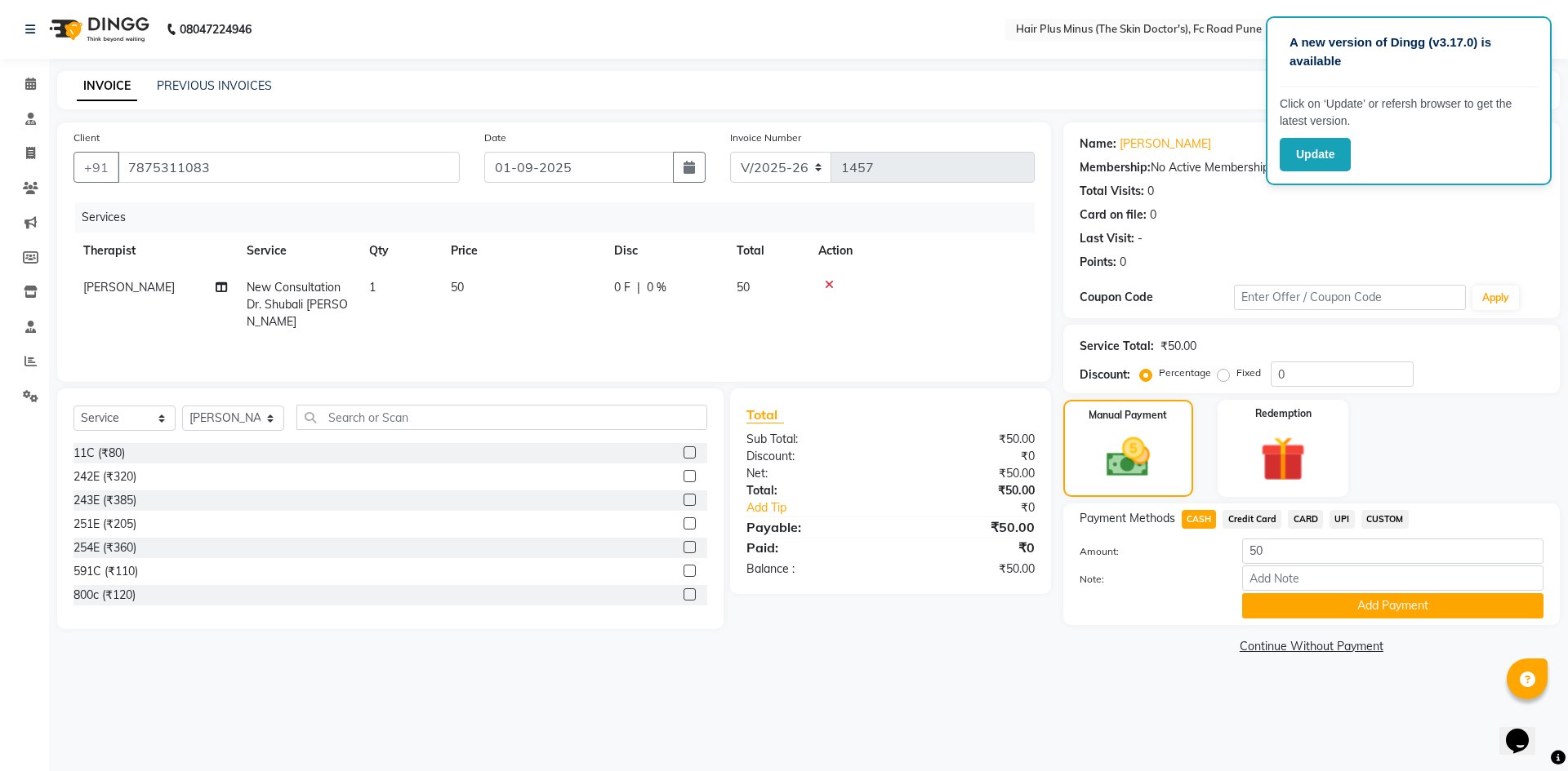
click at [462, 282] on span "50" at bounding box center [456, 287] width 13 height 15
select select "78216"
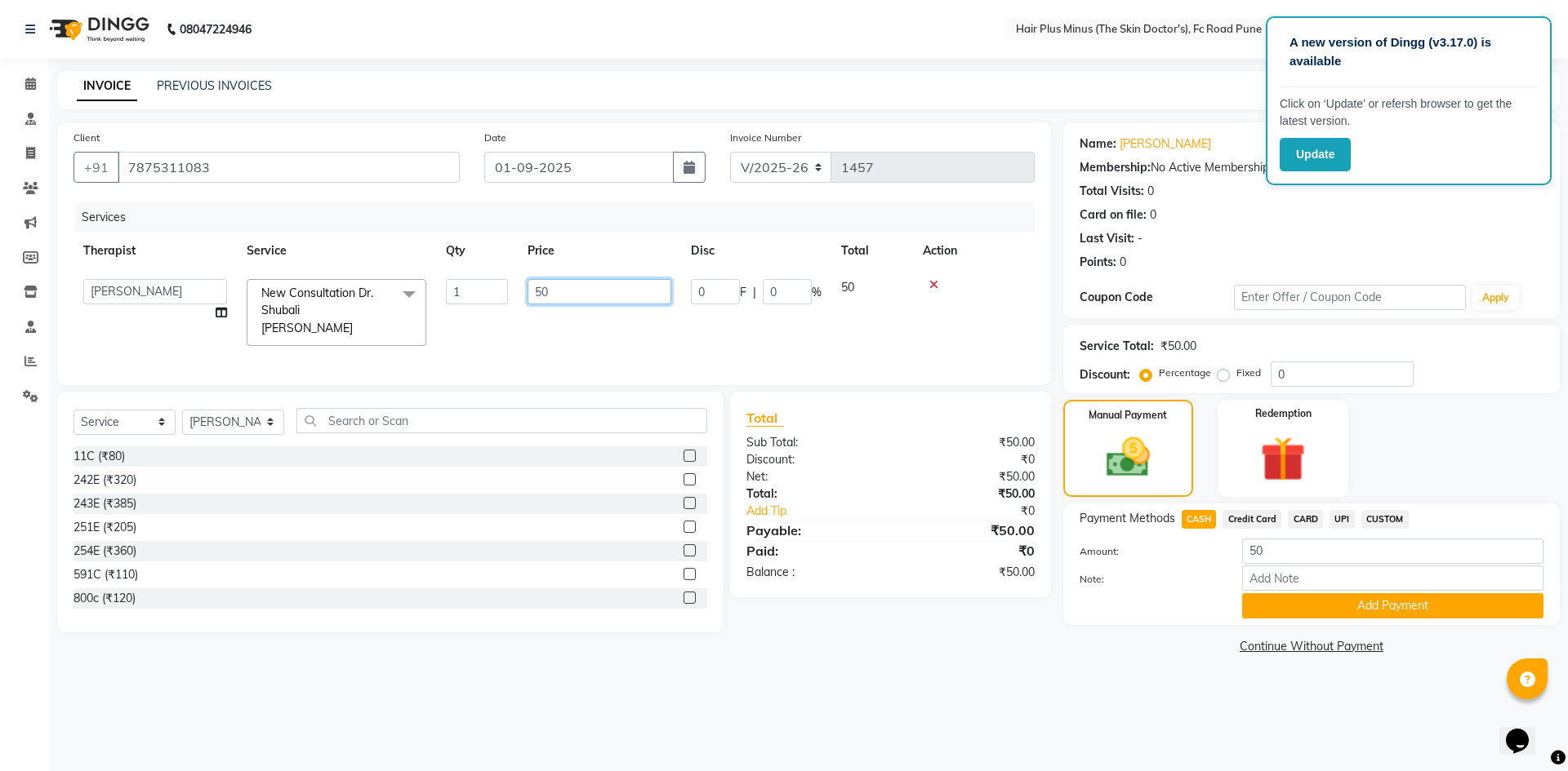
click at [553, 283] on input "50" at bounding box center [599, 292] width 143 height 25
type input "5"
type input "60"
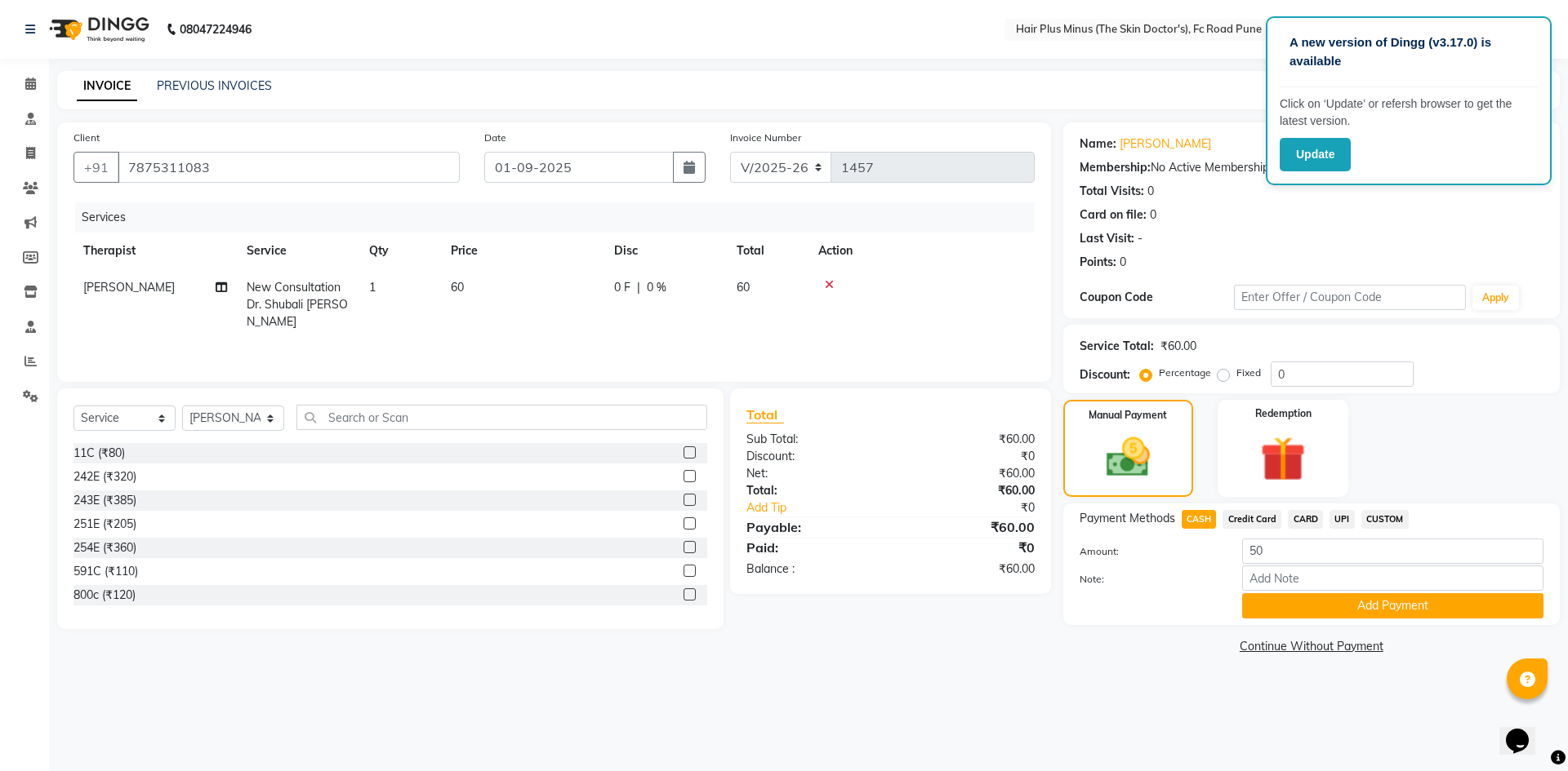
click at [682, 324] on div "Services Therapist Service Qty Price Disc Total Action [PERSON_NAME] New Consul…" at bounding box center [554, 284] width 961 height 164
click at [1306, 555] on input "50" at bounding box center [1392, 551] width 302 height 25
type input "5"
type input "60"
click at [1307, 605] on button "Add Payment" at bounding box center [1392, 606] width 302 height 25
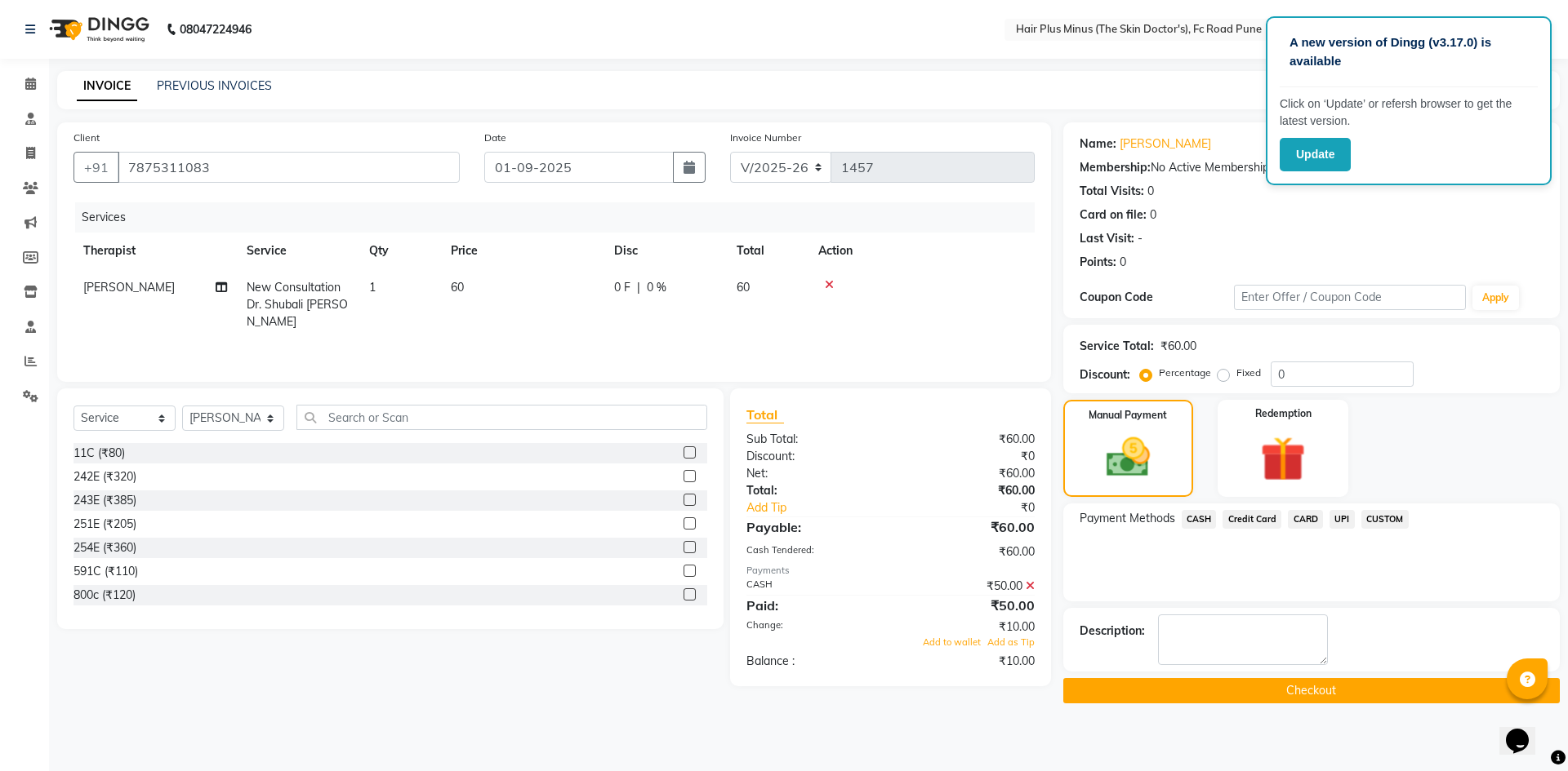
click at [1286, 685] on button "Checkout" at bounding box center [1311, 691] width 496 height 25
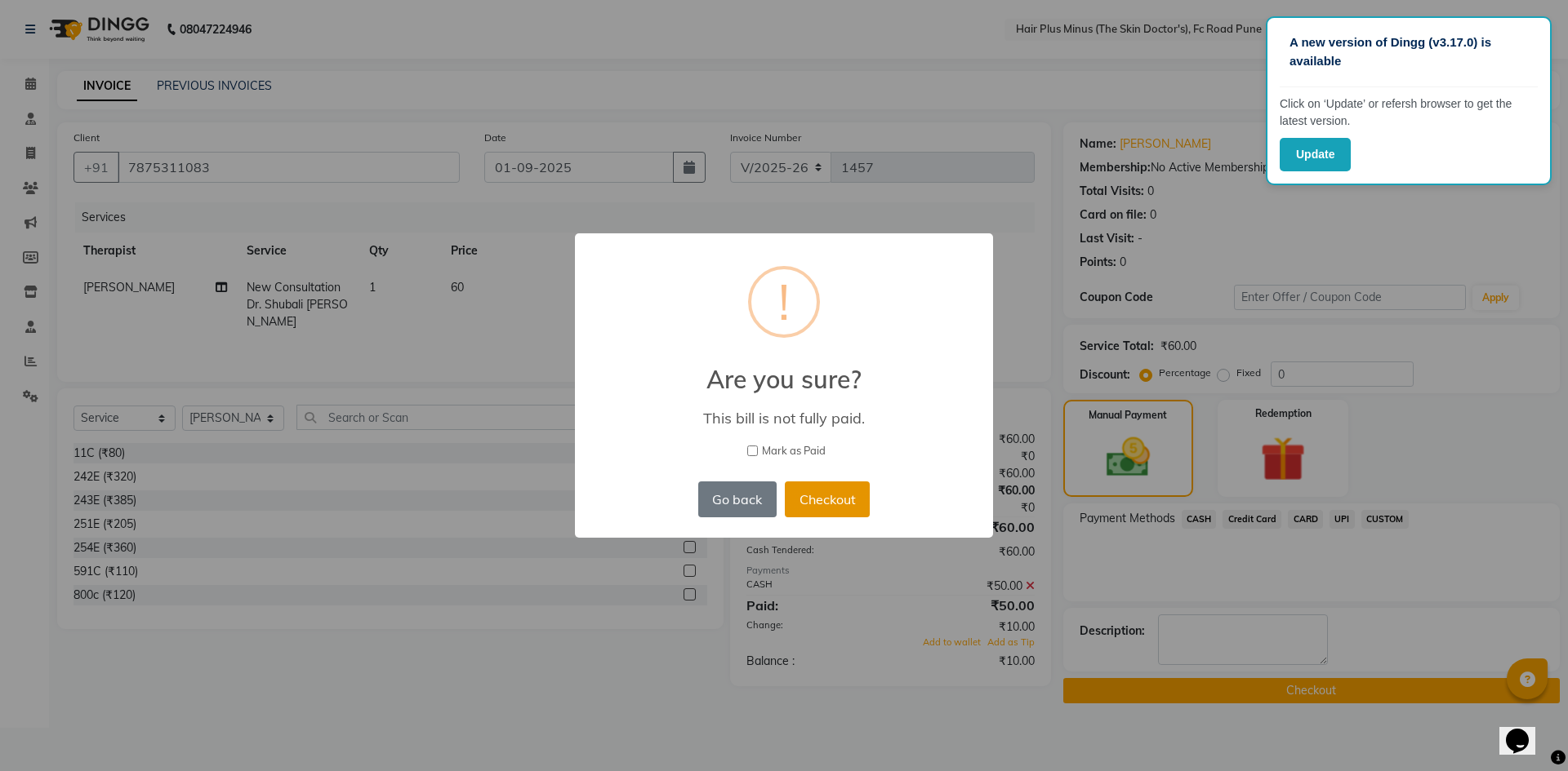
click at [851, 507] on button "Checkout" at bounding box center [827, 499] width 85 height 36
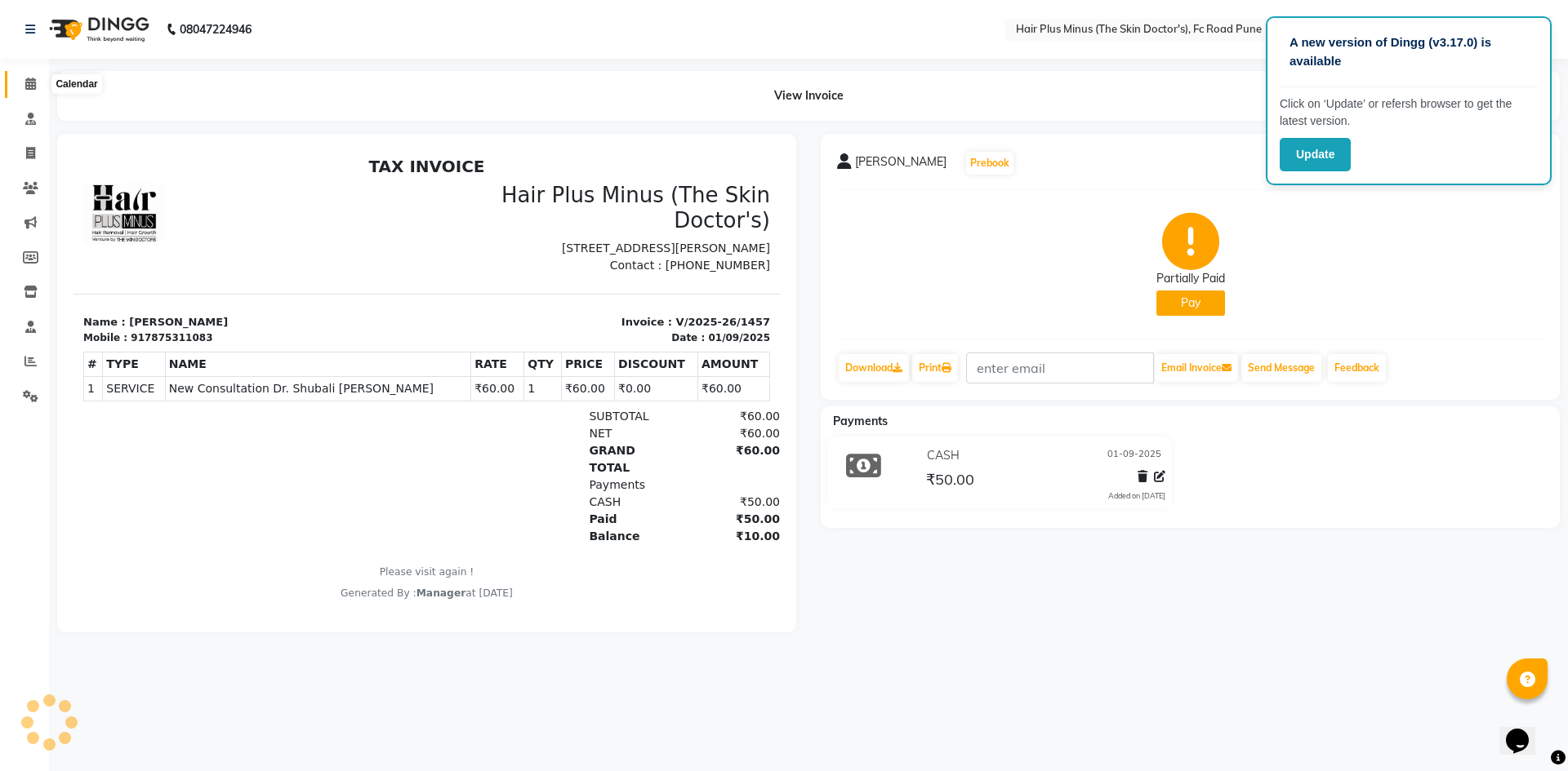
click at [29, 80] on icon at bounding box center [31, 84] width 11 height 12
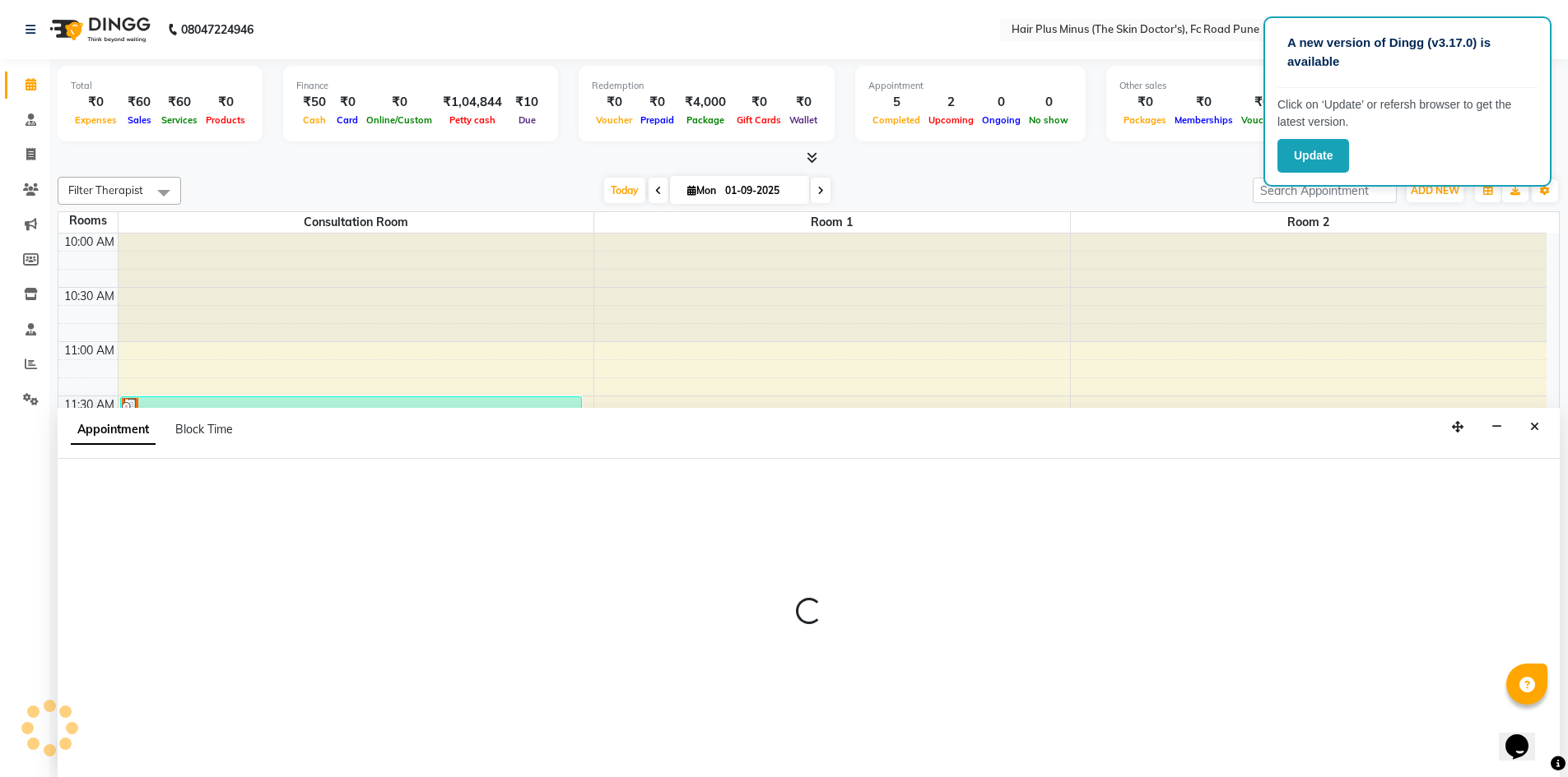
scroll to position [1, 0]
select select "765"
select select "tentative"
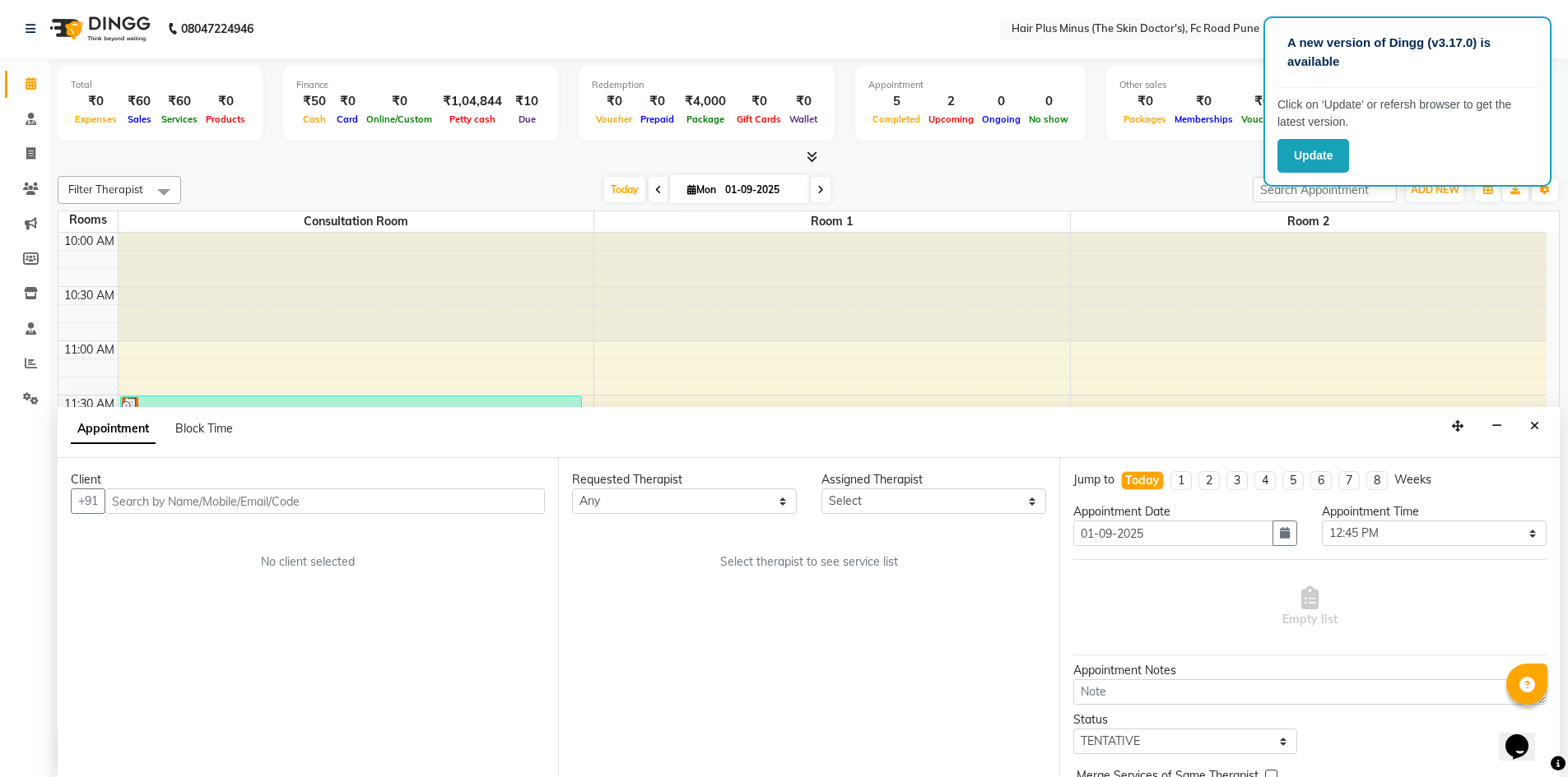
click at [221, 493] on input "text" at bounding box center [324, 501] width 441 height 26
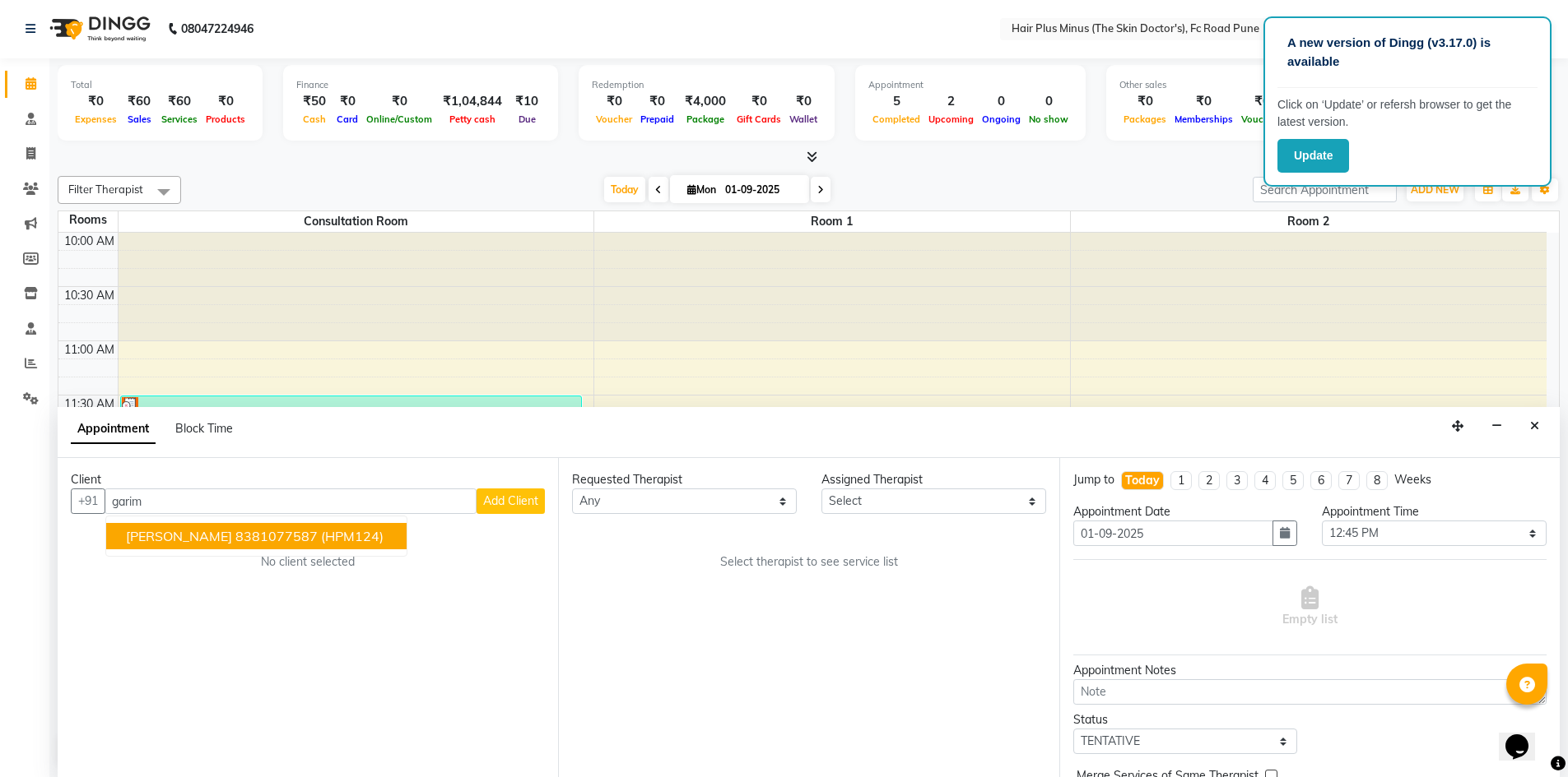
click at [236, 539] on ngb-highlight "8381077587" at bounding box center [277, 536] width 82 height 17
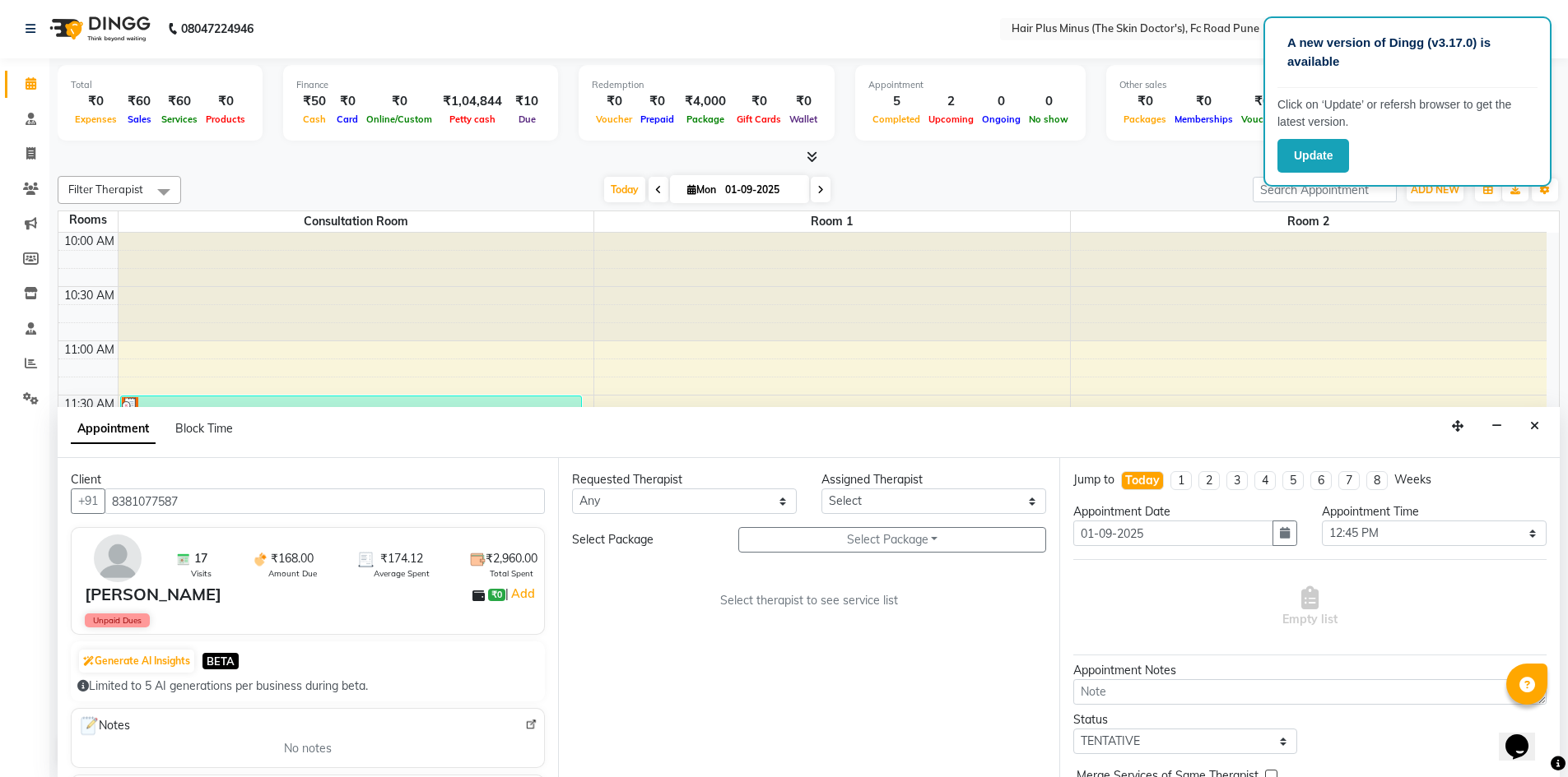
type input "8381077587"
click at [759, 509] on select "Any Dr [PERSON_NAME] Dr. [PERSON_NAME] [PERSON_NAME] [PERSON_NAME] [PERSON_NAME…" at bounding box center [683, 501] width 224 height 26
select select "71426"
click at [572, 488] on select "Any Dr [PERSON_NAME] Dr. [PERSON_NAME] [PERSON_NAME] [PERSON_NAME] [PERSON_NAME…" at bounding box center [683, 501] width 224 height 26
select select "71426"
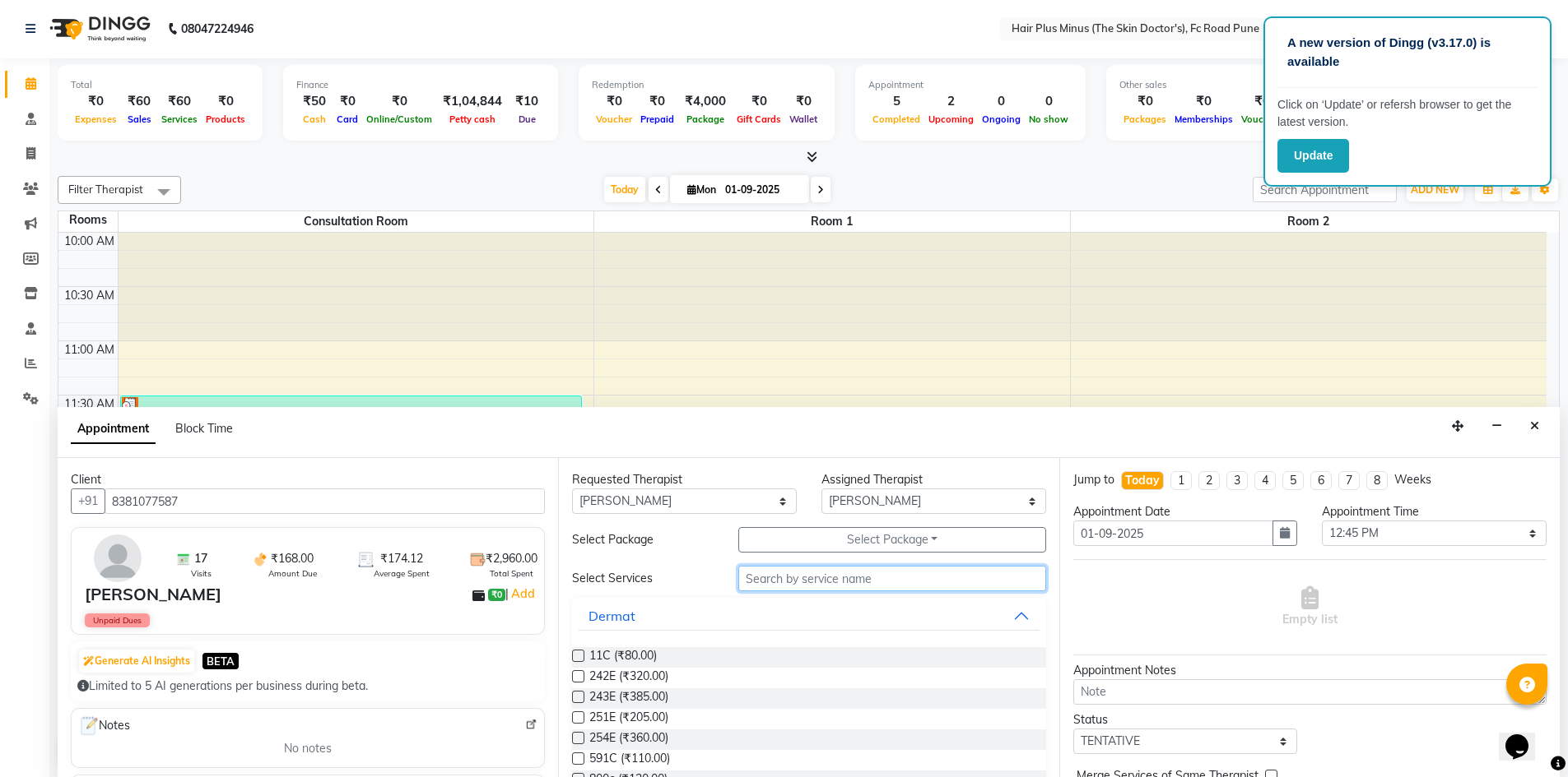
click at [754, 583] on input "text" at bounding box center [892, 579] width 308 height 26
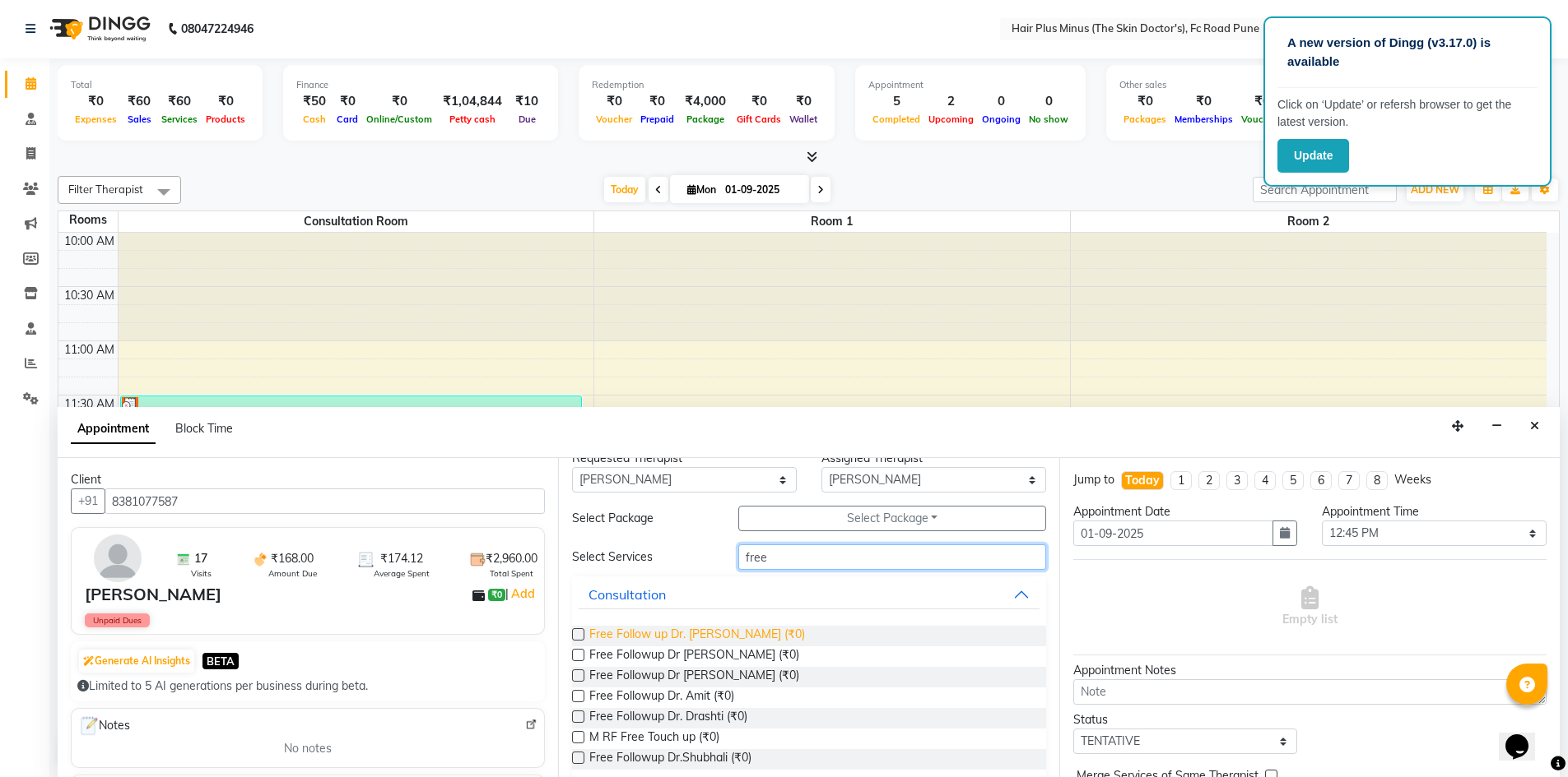
scroll to position [40, 0]
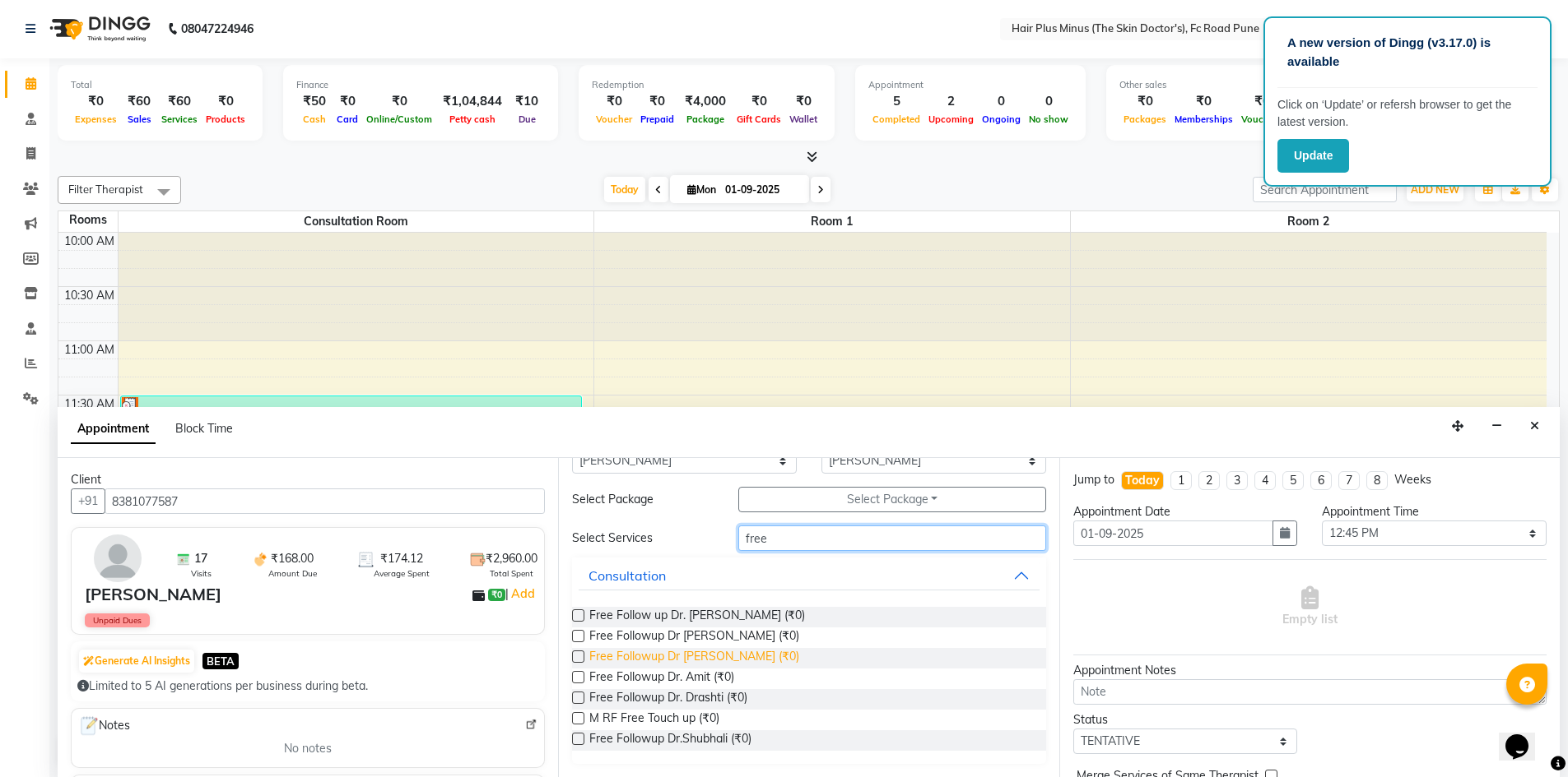
type input "free"
click at [711, 659] on span "Free Followup Dr [PERSON_NAME] (₹0)" at bounding box center [694, 658] width 210 height 20
checkbox input "true"
select select "4035"
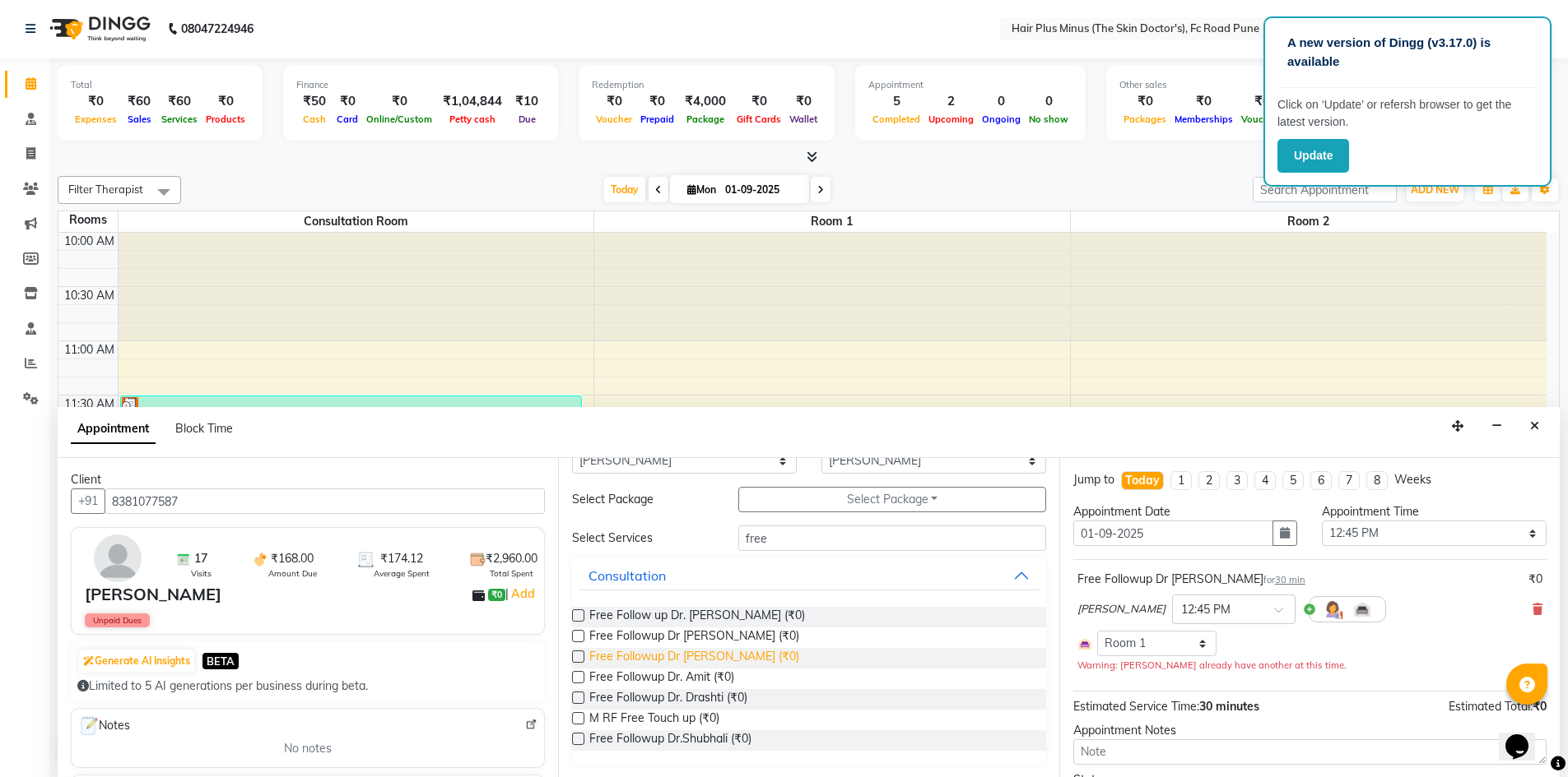
checkbox input "false"
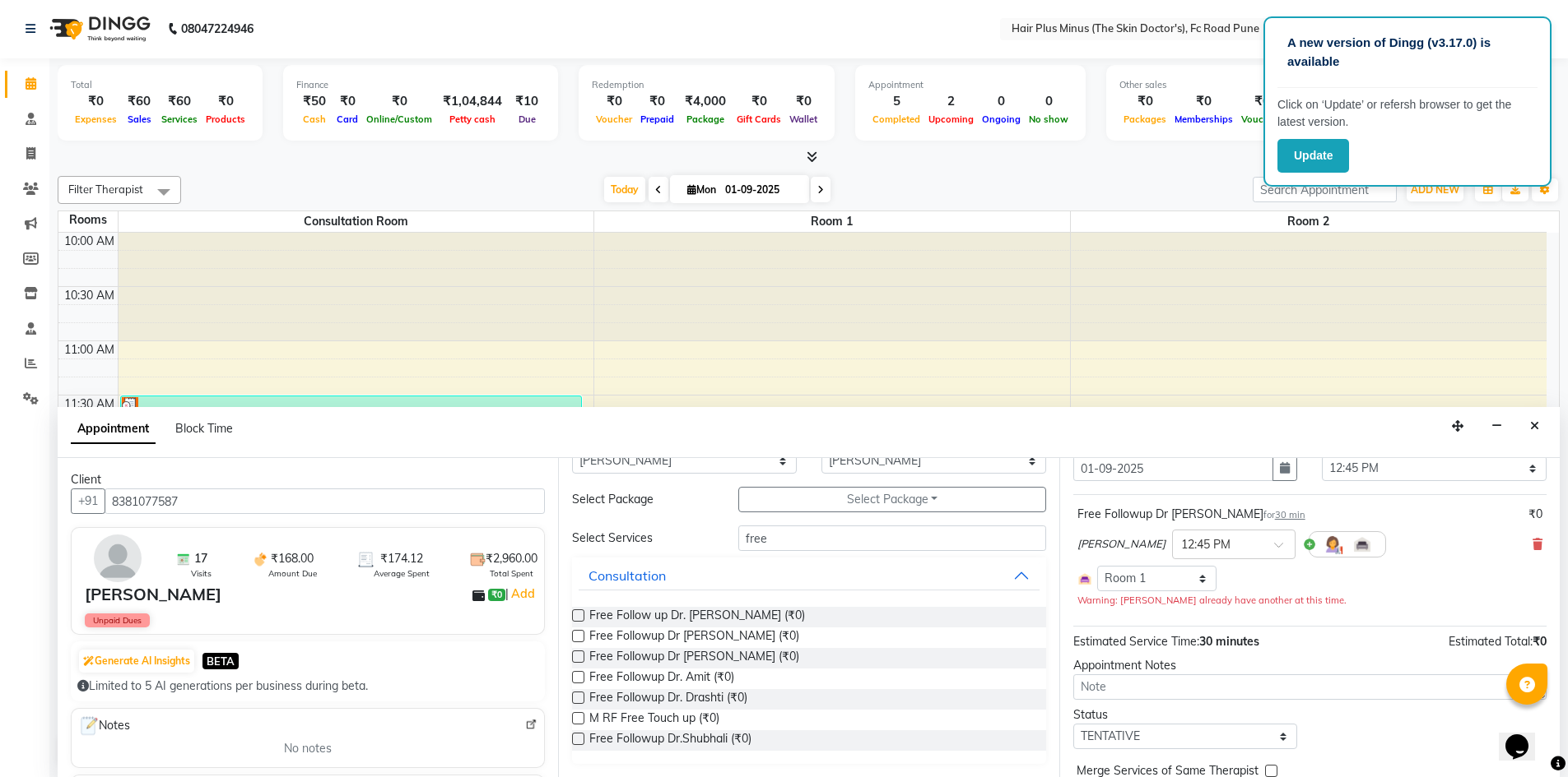
scroll to position [113, 0]
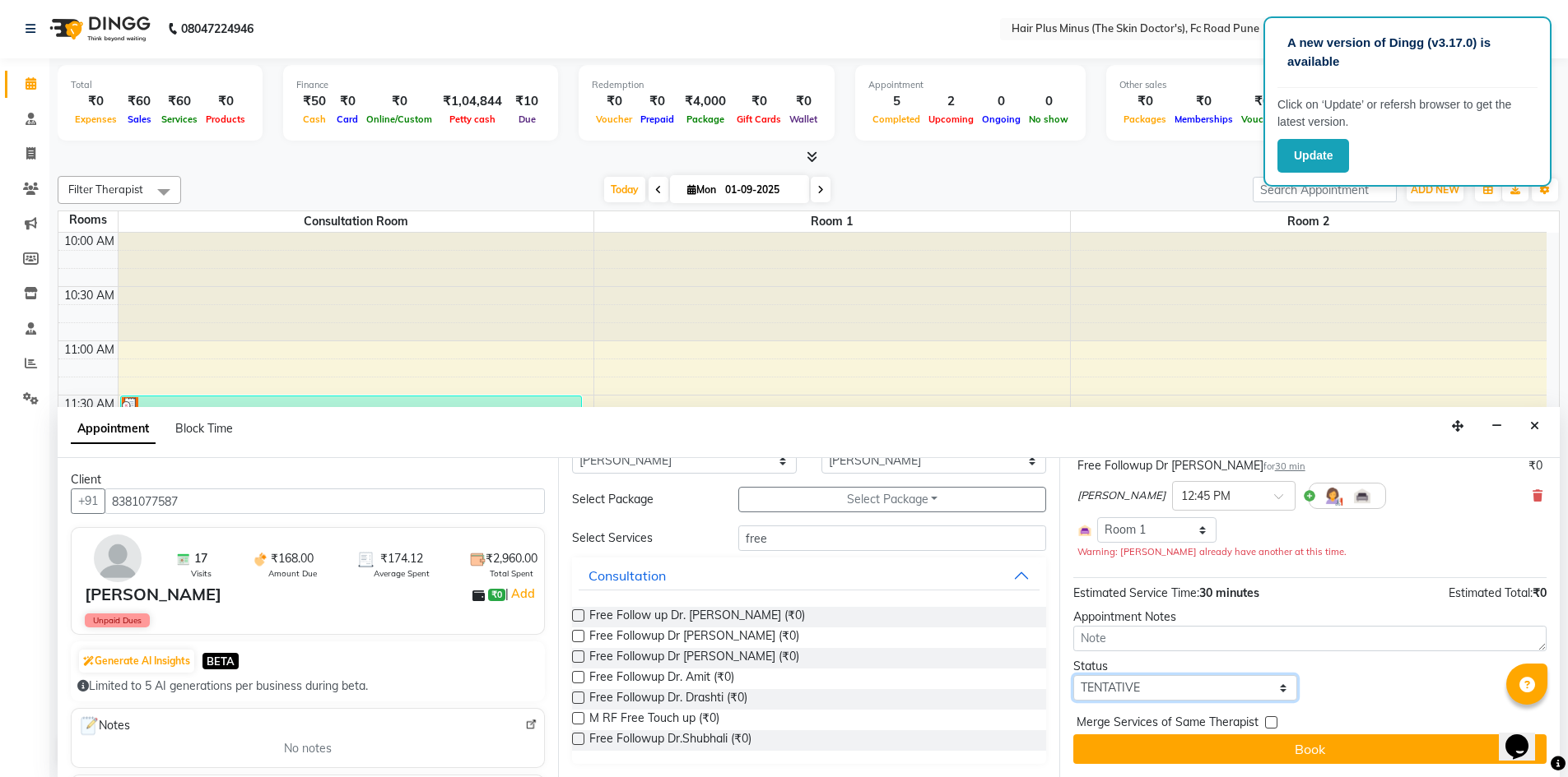
click at [1233, 691] on select "Select TENTATIVE CONFIRM CHECK-IN UPCOMING" at bounding box center [1185, 688] width 224 height 26
select select "check-in"
click at [1073, 675] on select "Select TENTATIVE CONFIRM CHECK-IN UPCOMING" at bounding box center [1185, 688] width 224 height 26
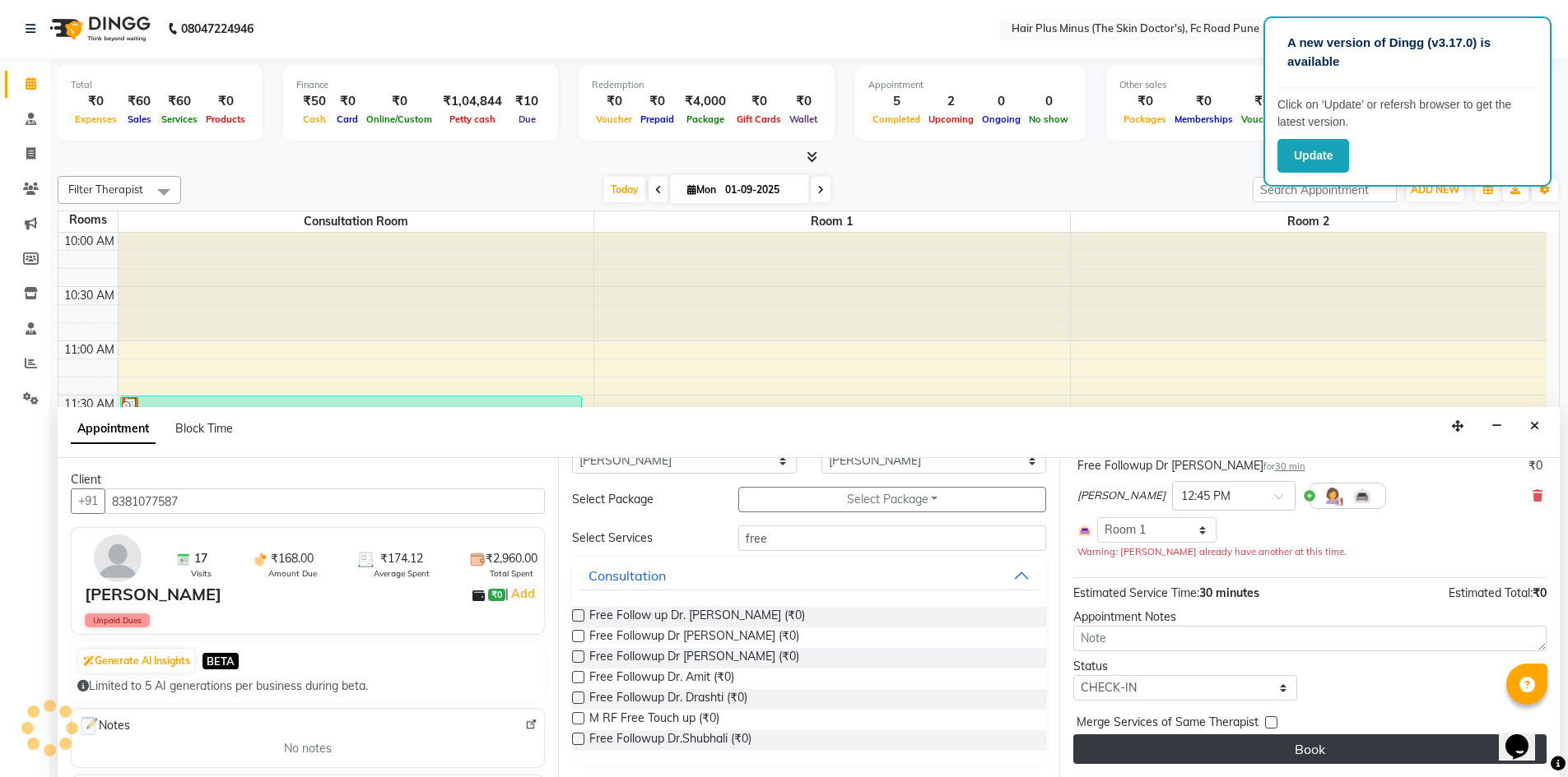
click at [1178, 747] on button "Book" at bounding box center [1310, 749] width 473 height 29
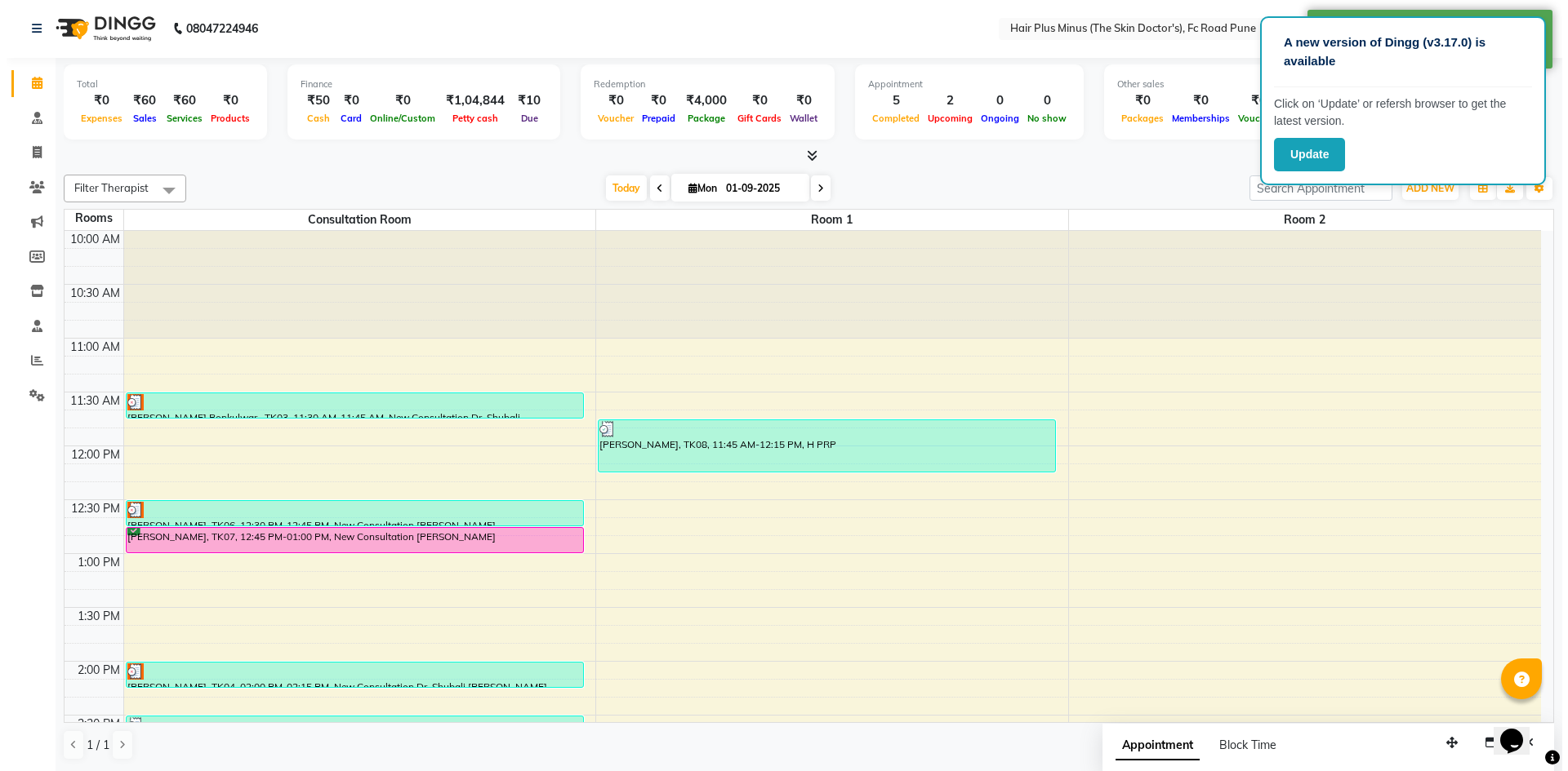
scroll to position [0, 0]
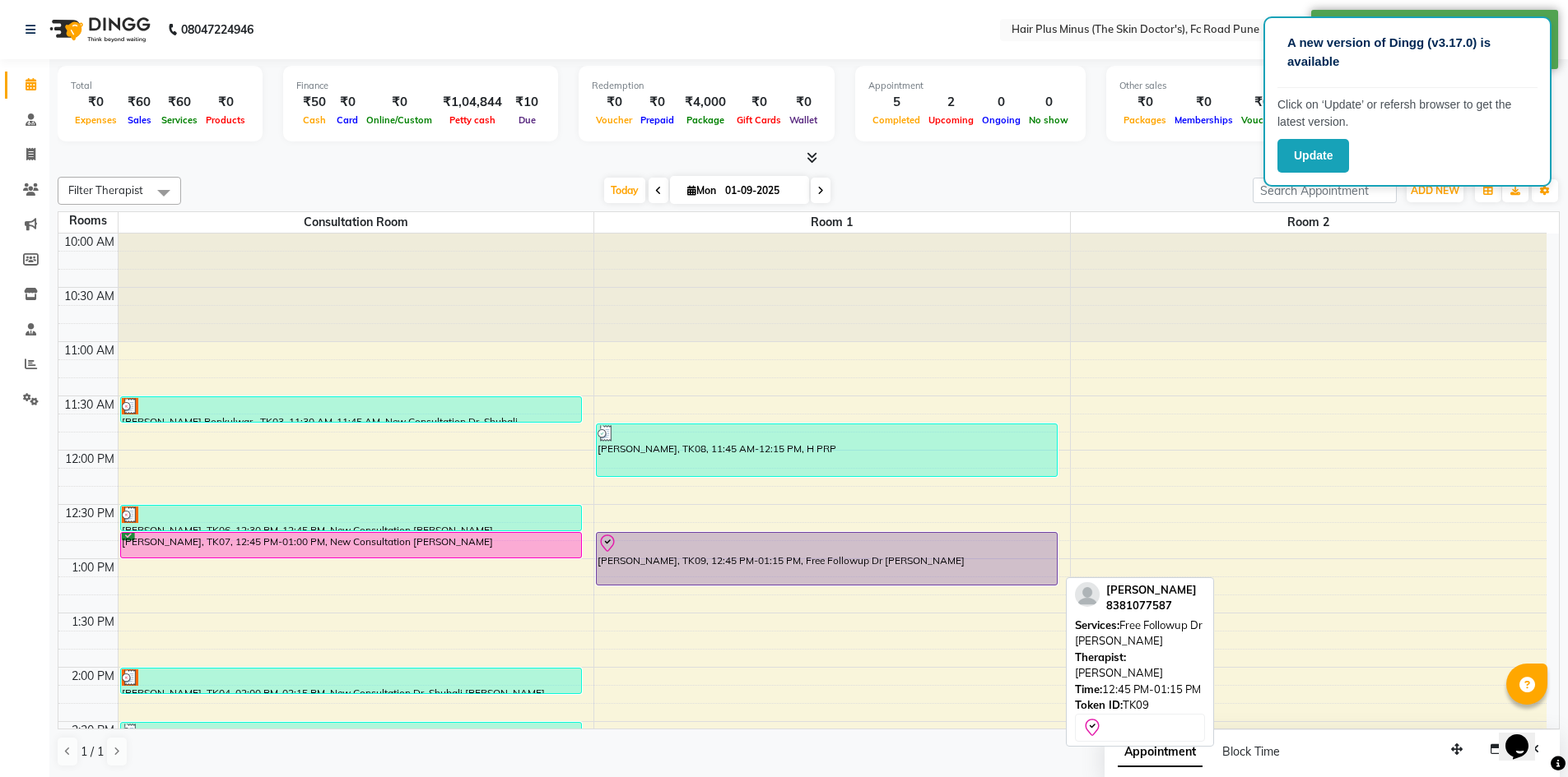
click at [734, 557] on div "[PERSON_NAME], TK09, 12:45 PM-01:15 PM, Free Followup Dr [PERSON_NAME]" at bounding box center [826, 559] width 460 height 51
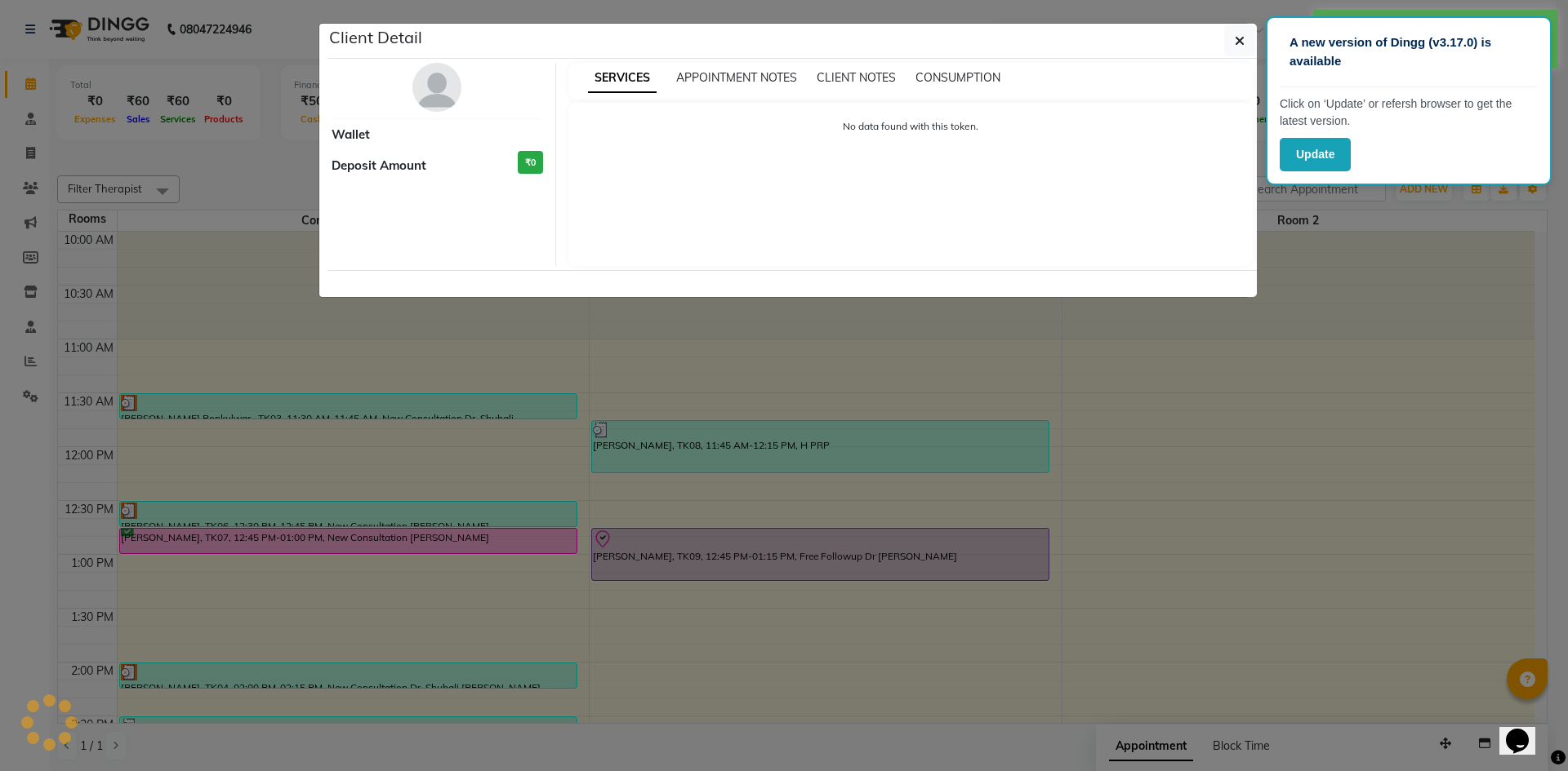
select select "8"
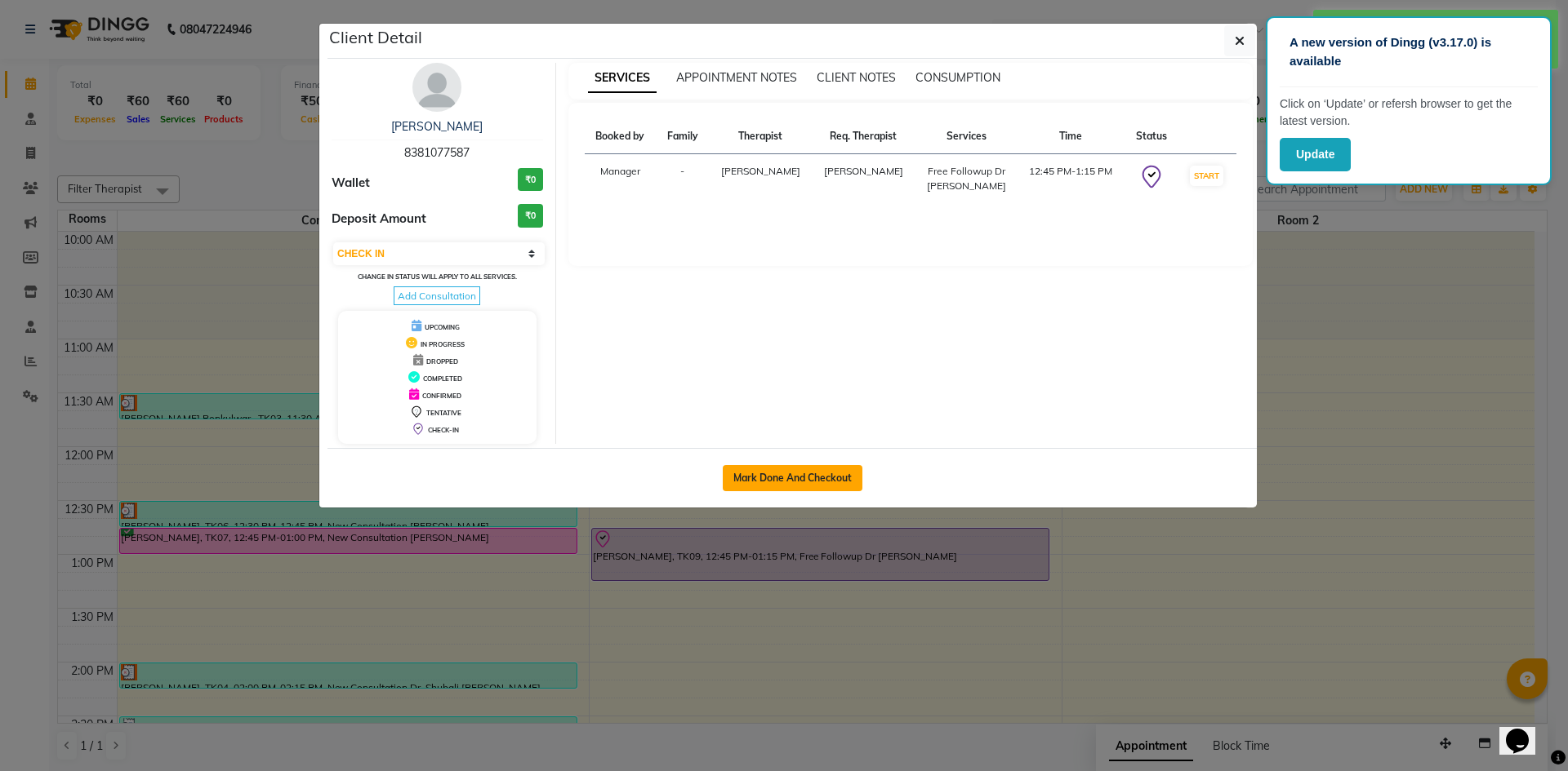
click at [825, 491] on button "Mark Done And Checkout" at bounding box center [792, 478] width 140 height 26
select select "service"
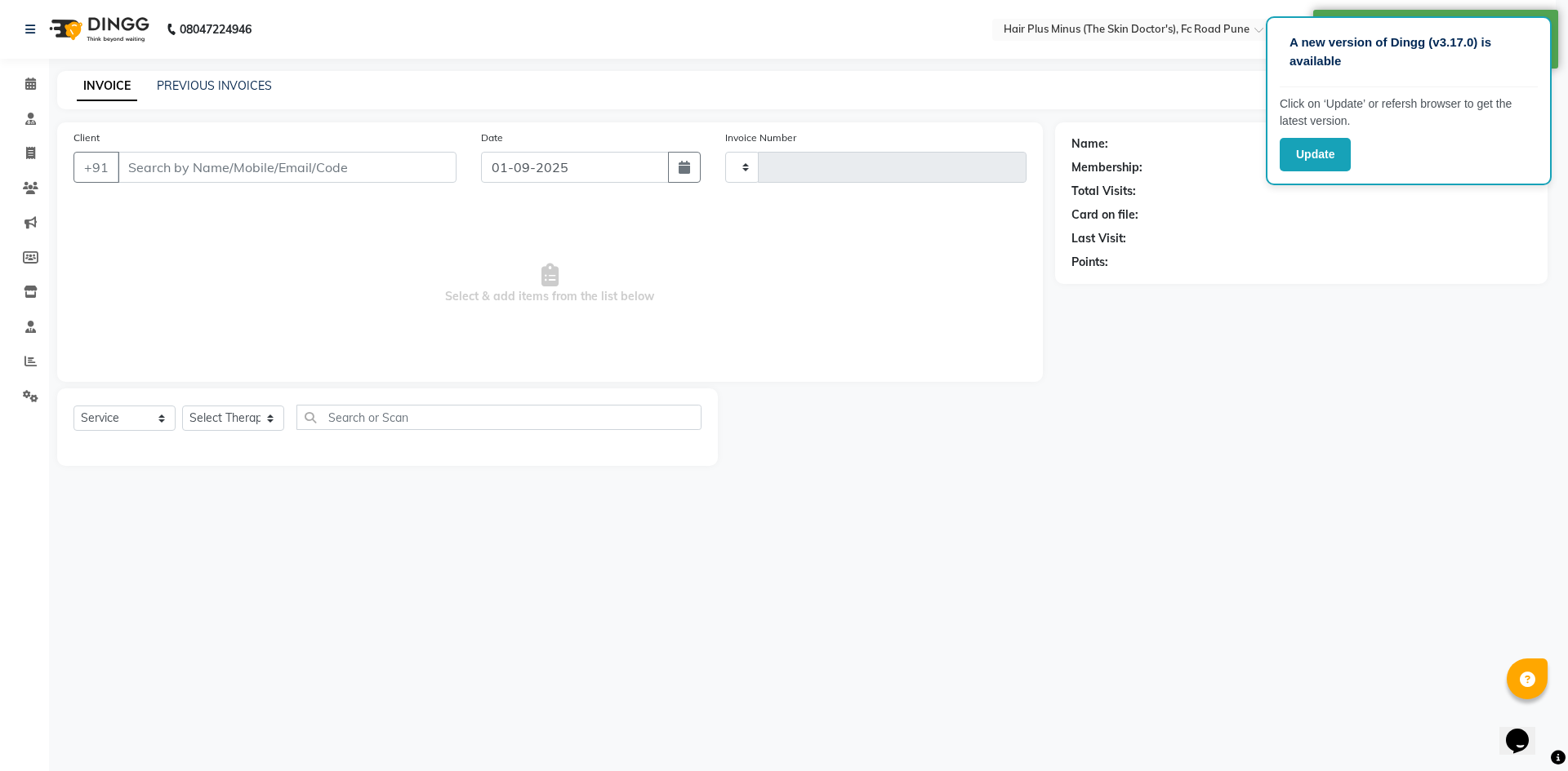
type input "1458"
select select "7911"
type input "8381077587"
select select "71426"
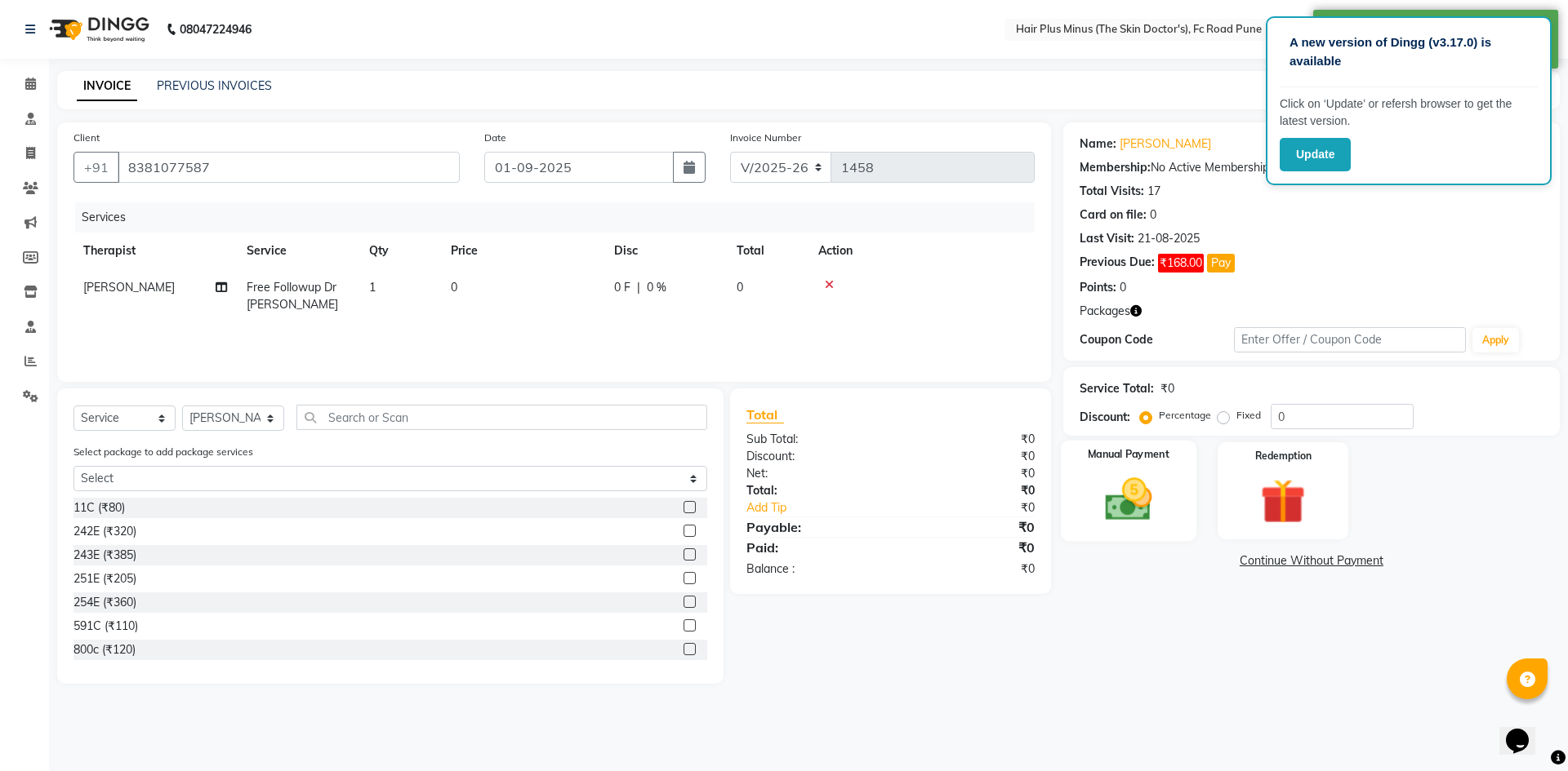
click at [1113, 489] on img at bounding box center [1127, 499] width 76 height 54
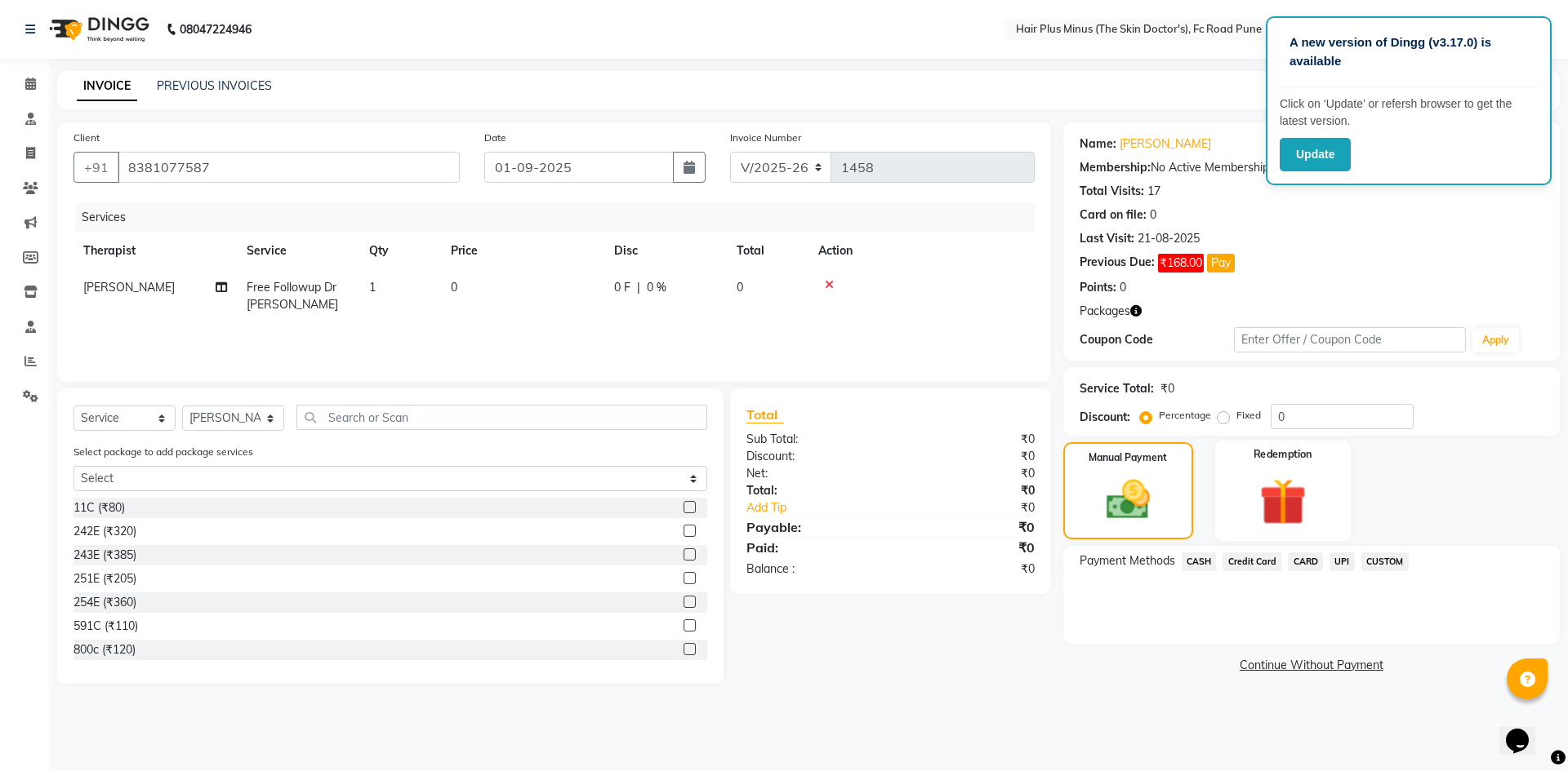
click at [1303, 497] on img at bounding box center [1282, 502] width 76 height 58
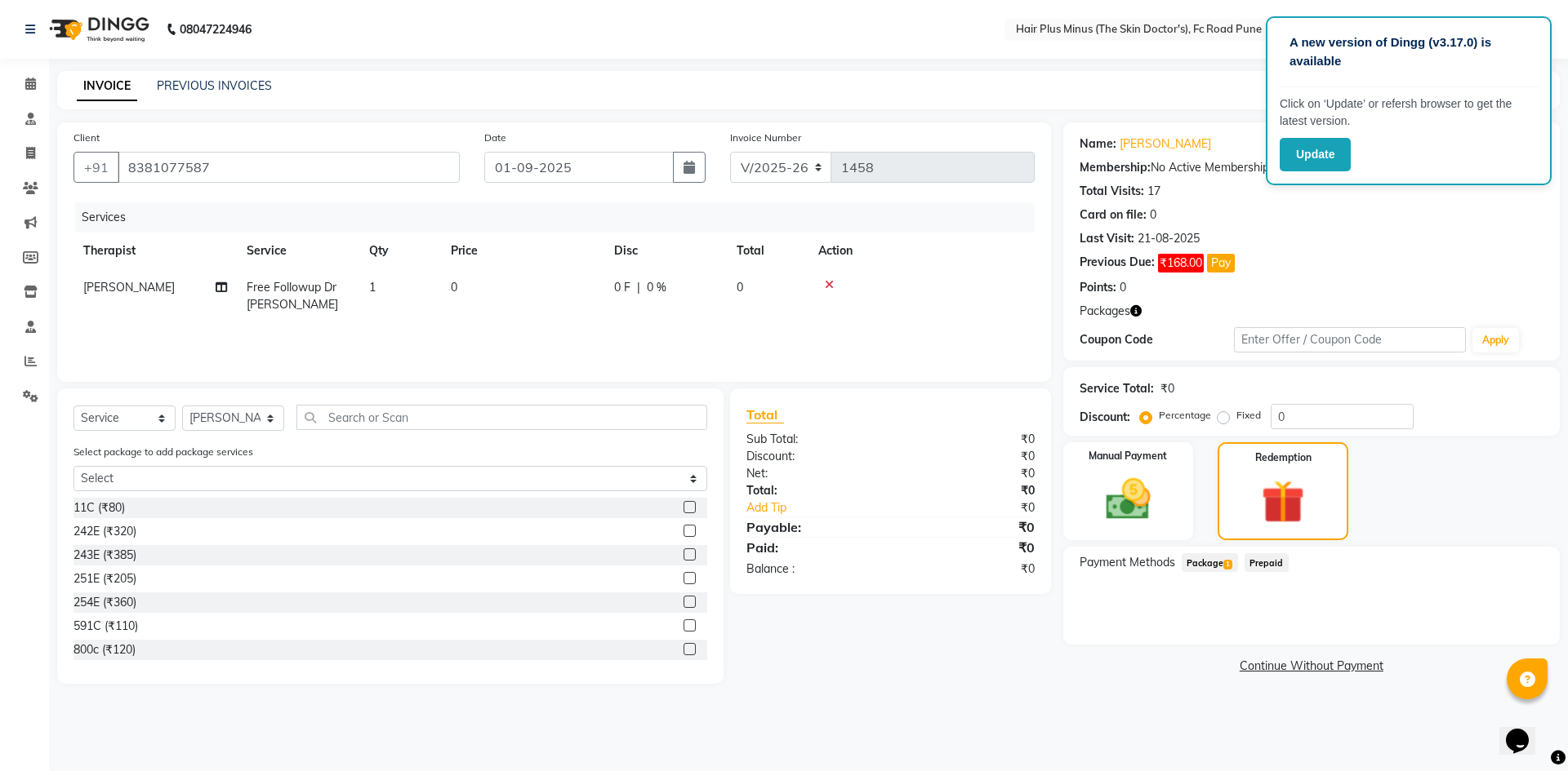
click at [1251, 563] on span "Prepaid" at bounding box center [1266, 562] width 44 height 18
click at [1217, 562] on span "Package 1" at bounding box center [1209, 562] width 56 height 18
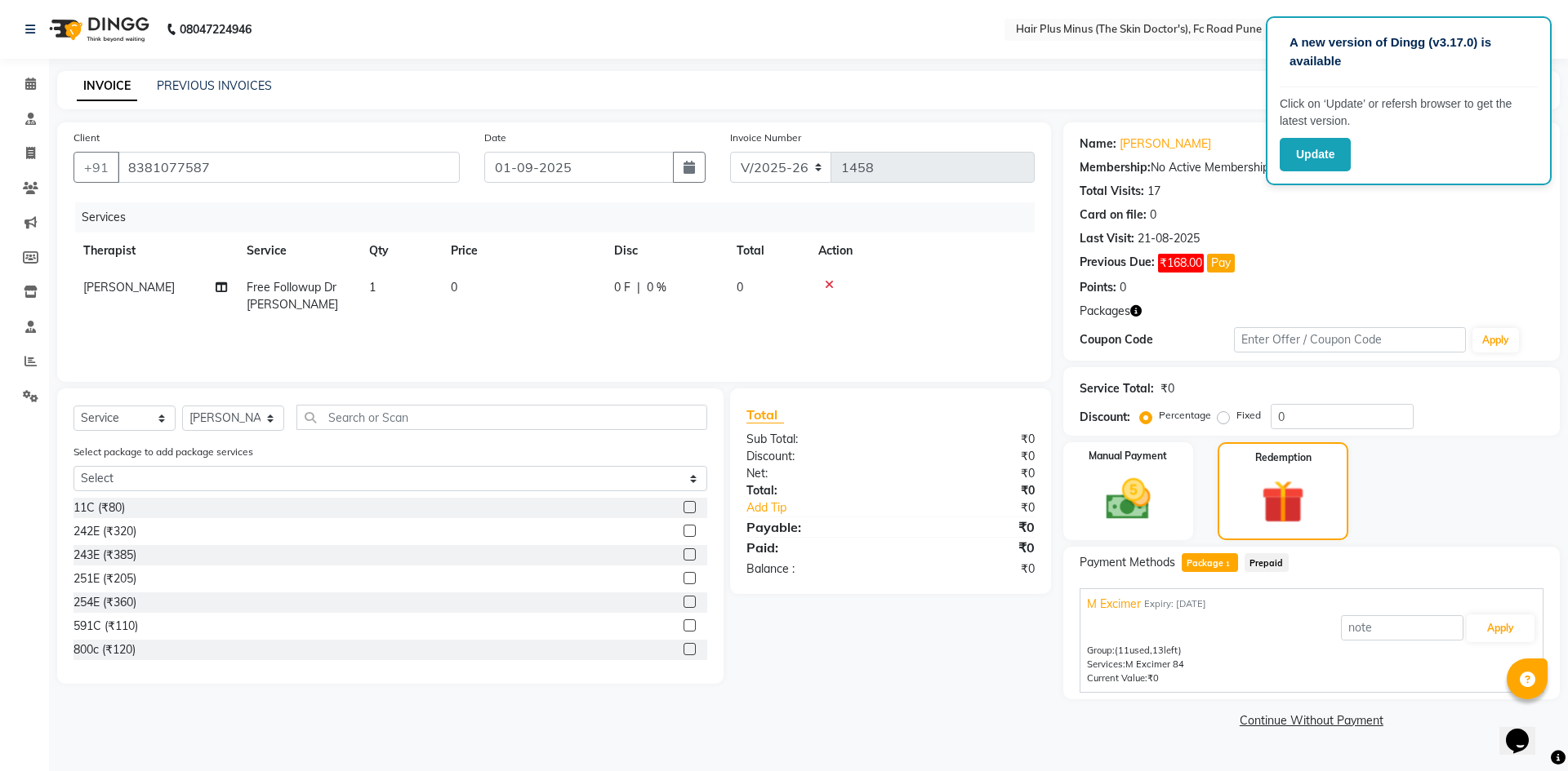
click at [1089, 686] on div "M Excimer Expiry: [DATE] Apply Group: (11 used, 13 left) Services: M Excimer 84…" at bounding box center [1310, 640] width 463 height 104
click at [27, 83] on icon at bounding box center [31, 84] width 11 height 12
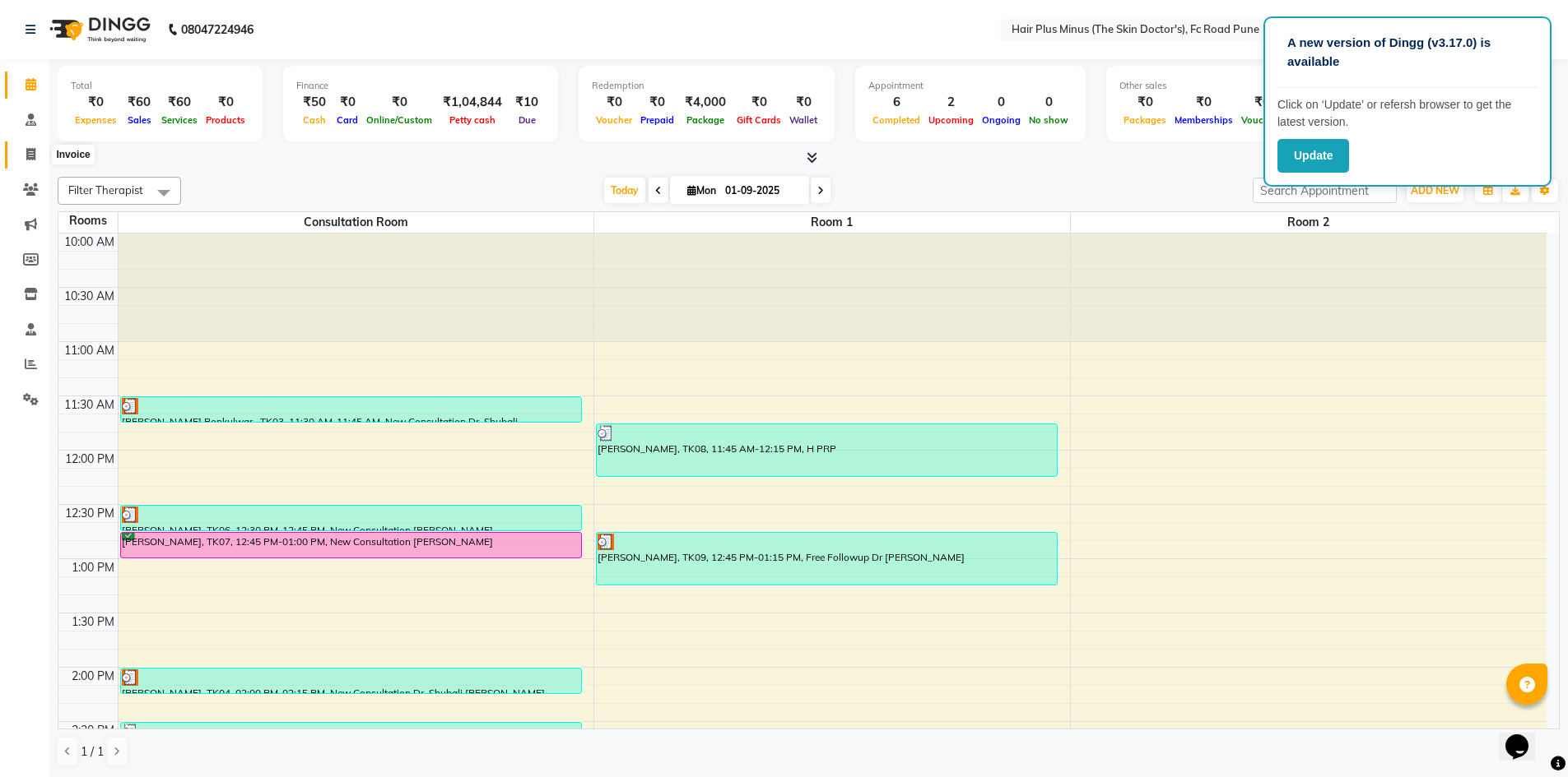
click at [35, 152] on icon at bounding box center [31, 154] width 9 height 12
select select "service"
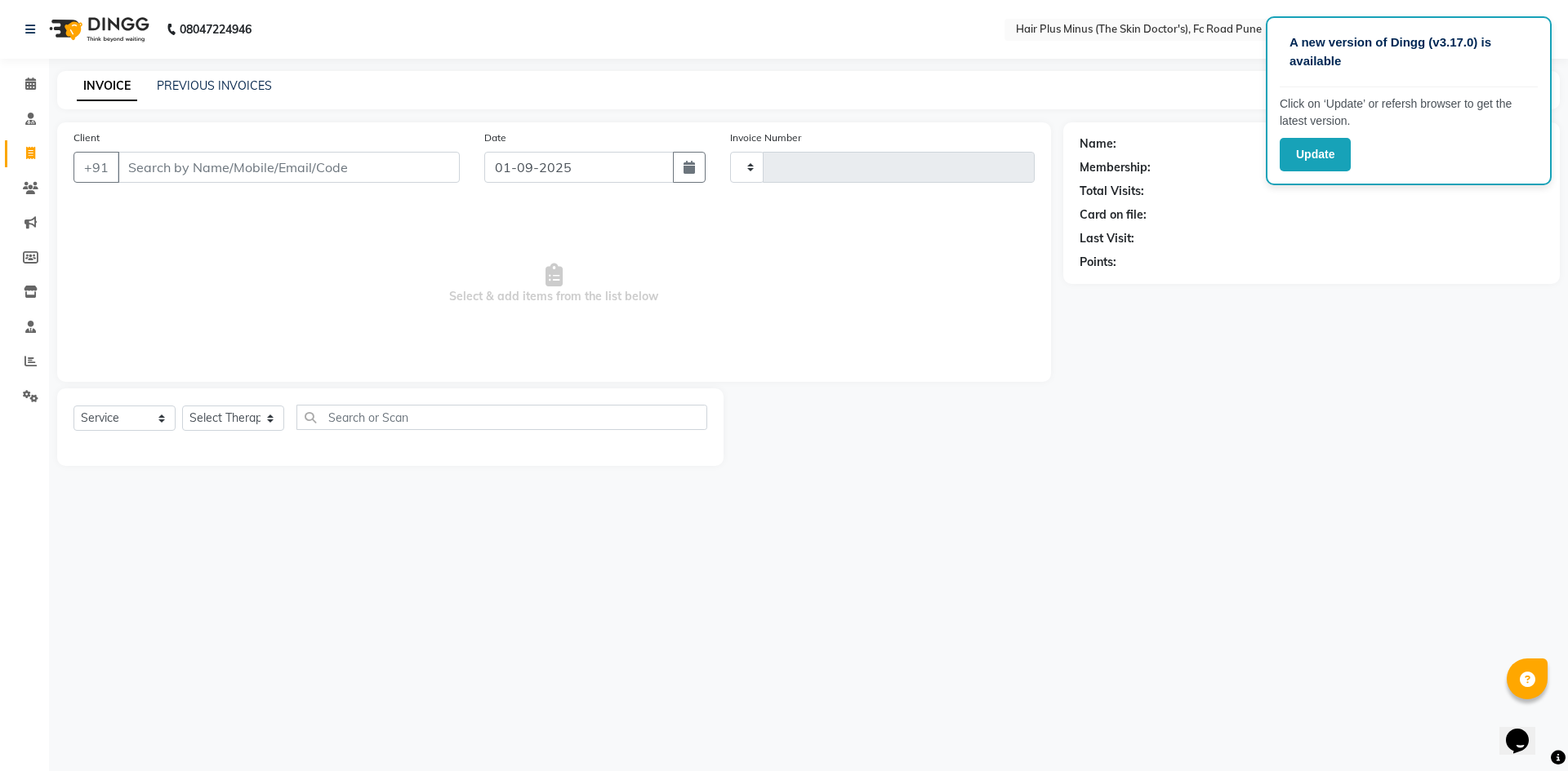
type input "1458"
select select "7911"
click at [1316, 550] on div "A new version of Dingg (v3.17.0) is available Click on ‘Update’ or refersh brow…" at bounding box center [784, 385] width 1568 height 771
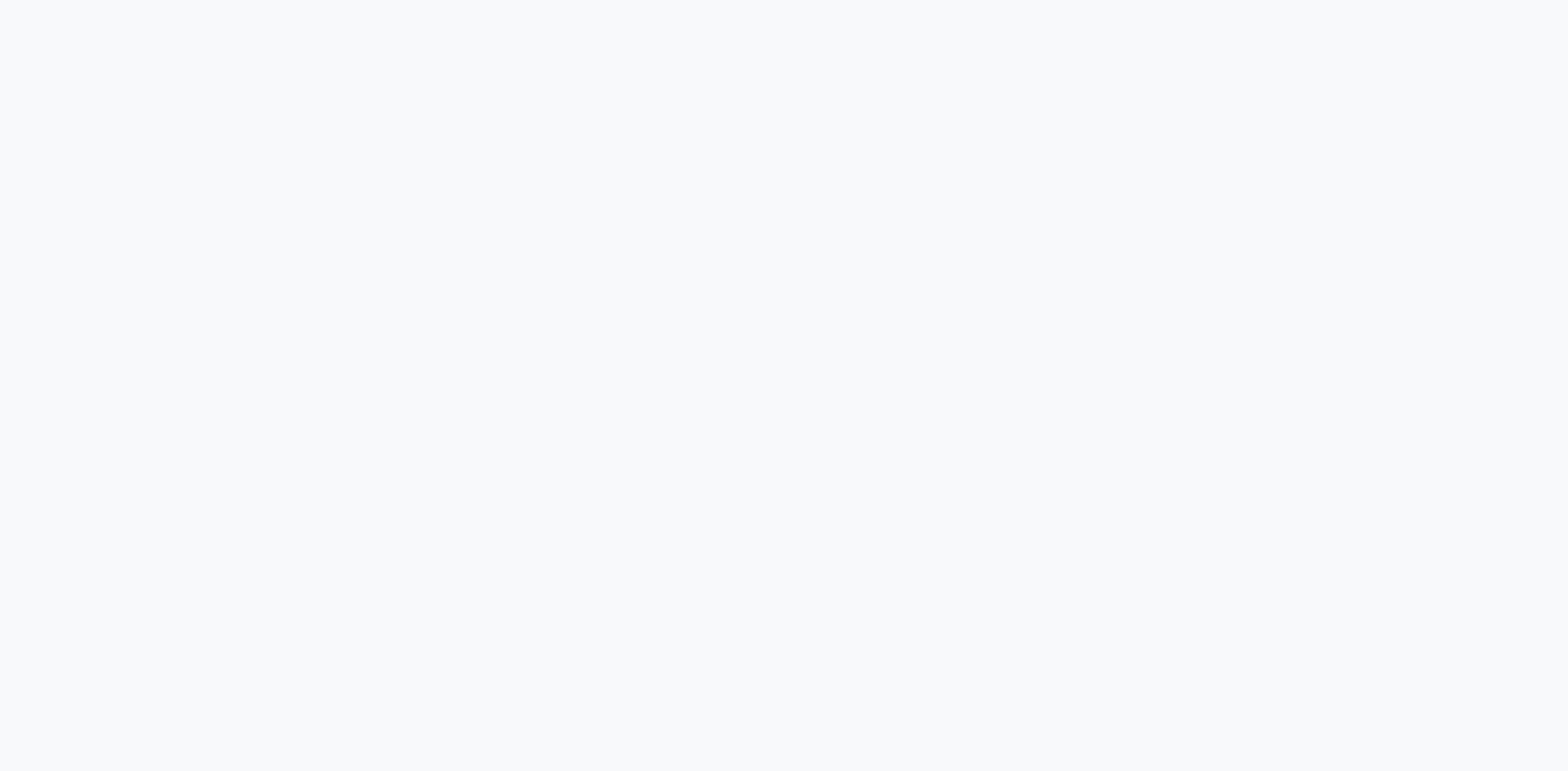
select select "service"
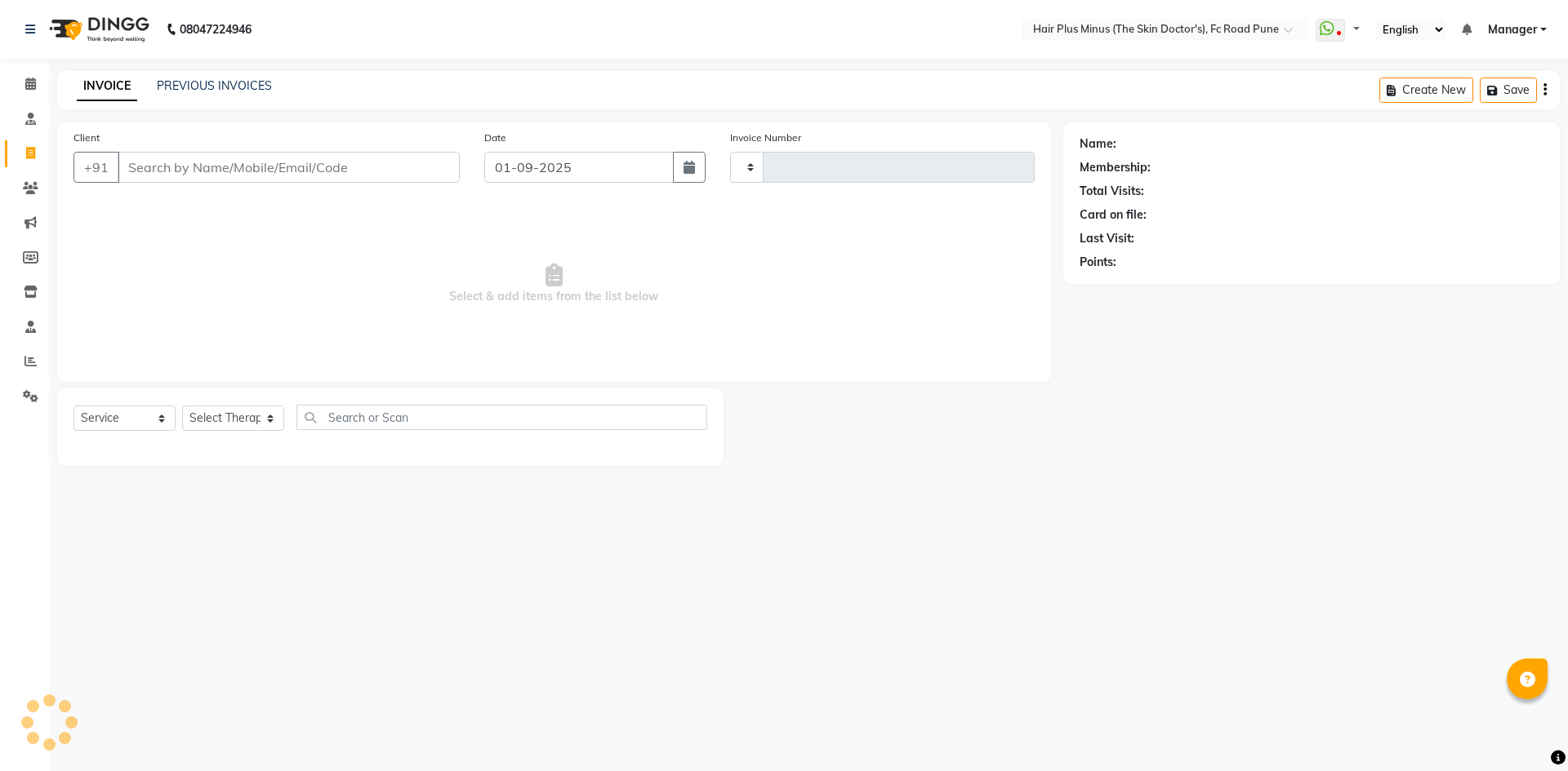
select select "en"
type input "1458"
select select "7911"
click at [28, 91] on span at bounding box center [31, 84] width 28 height 18
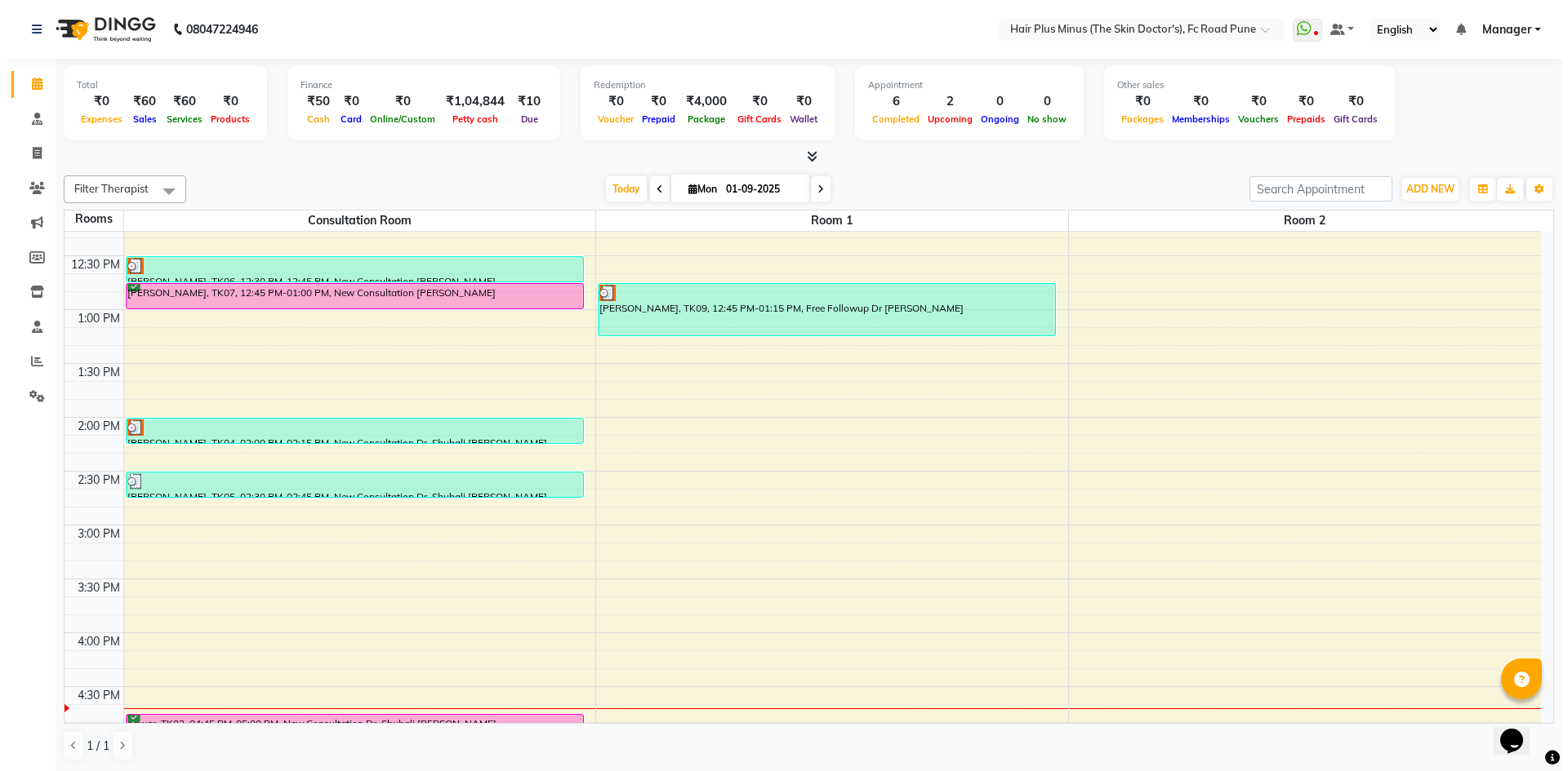
scroll to position [164, 0]
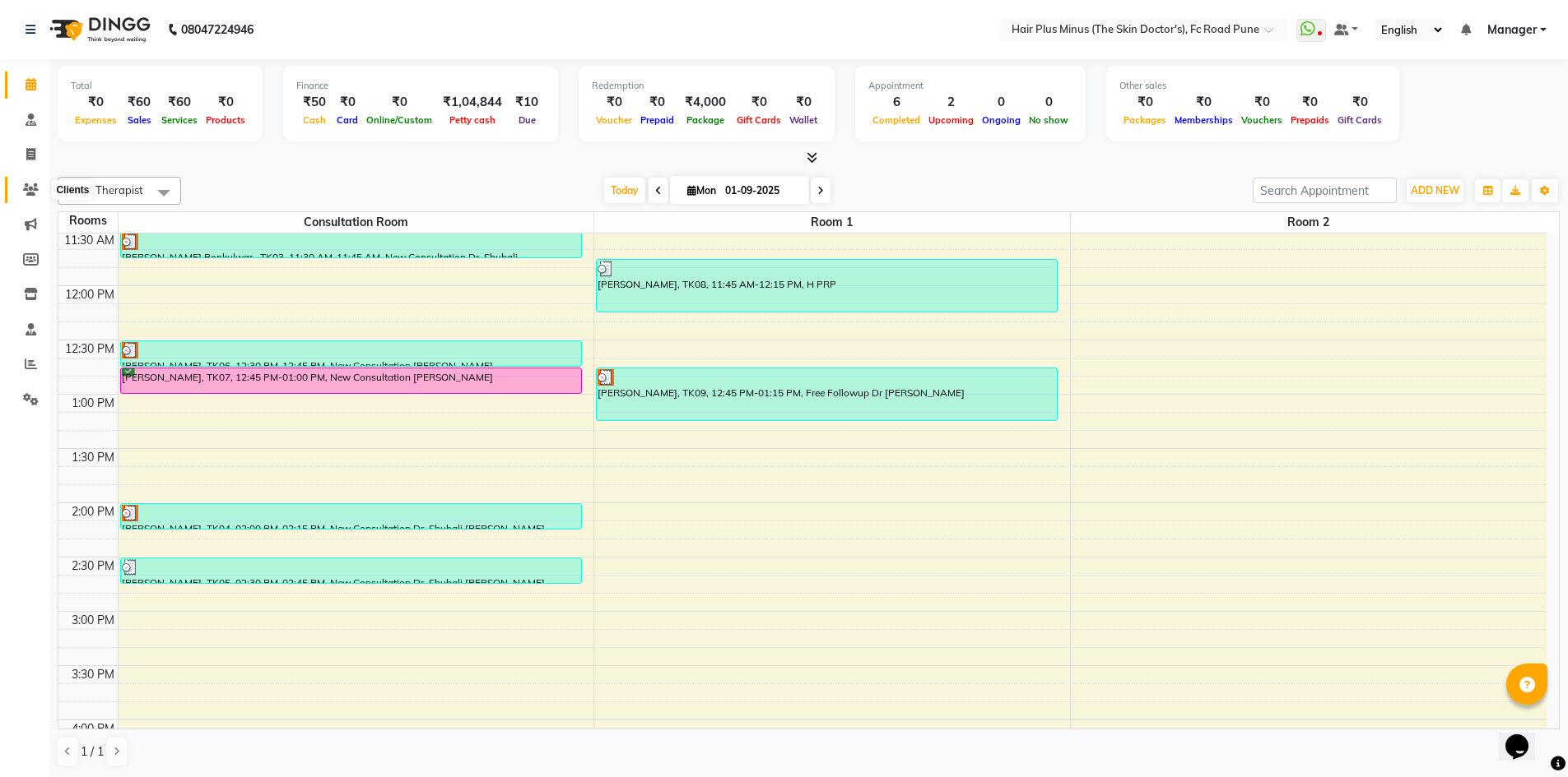
click at [28, 190] on icon at bounding box center [31, 190] width 16 height 12
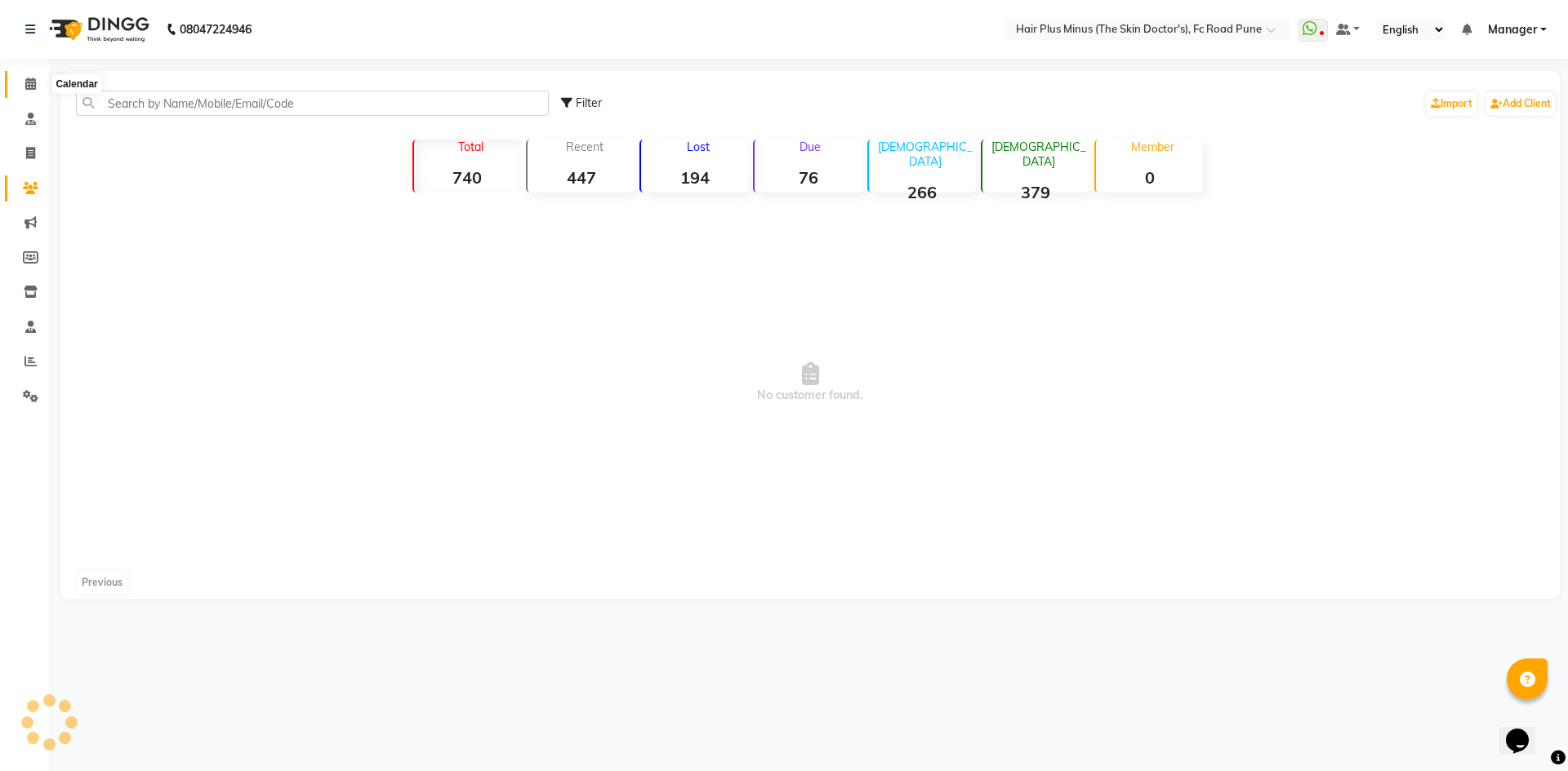
click at [28, 87] on icon at bounding box center [31, 84] width 11 height 12
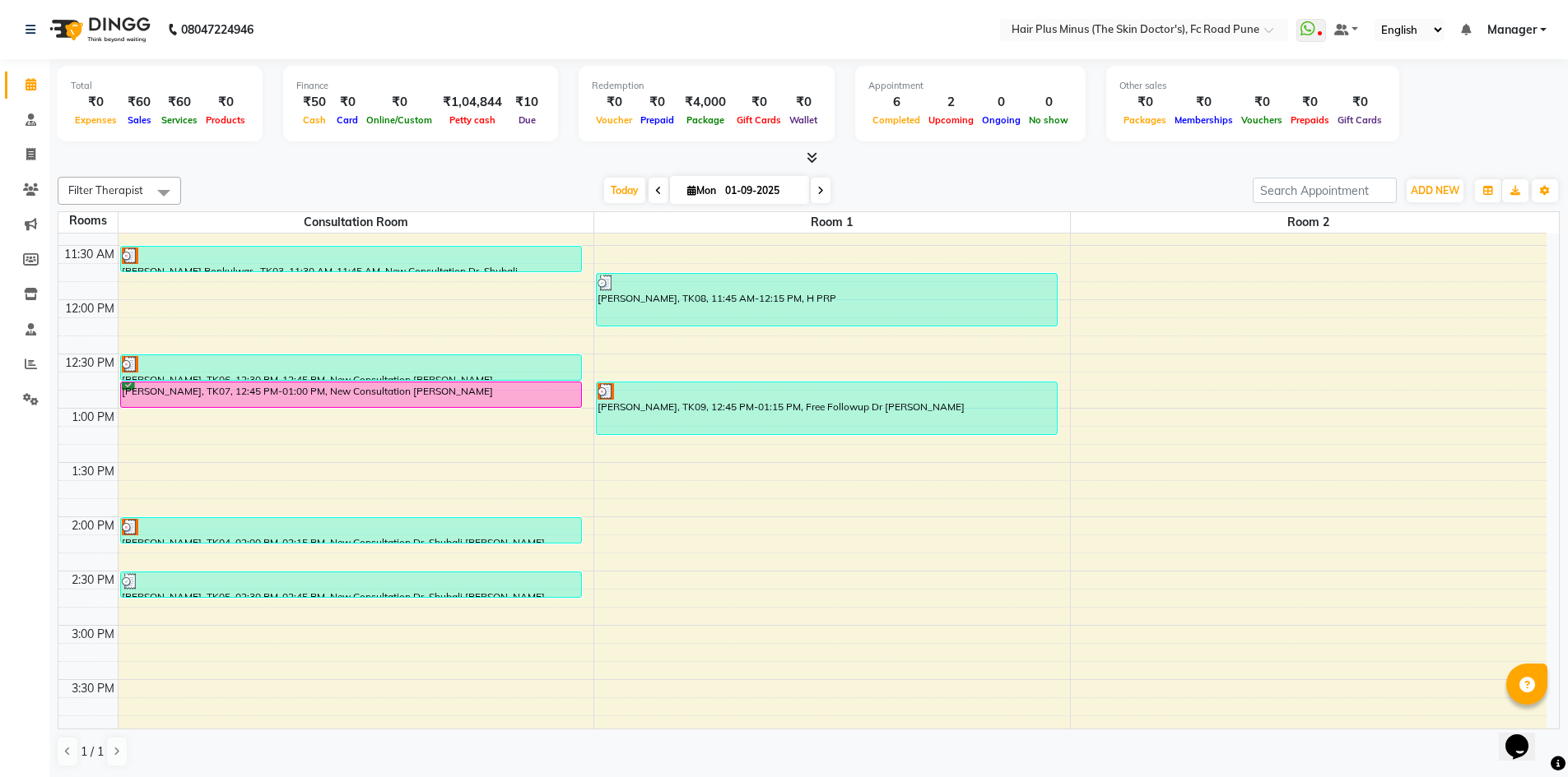
scroll to position [122, 0]
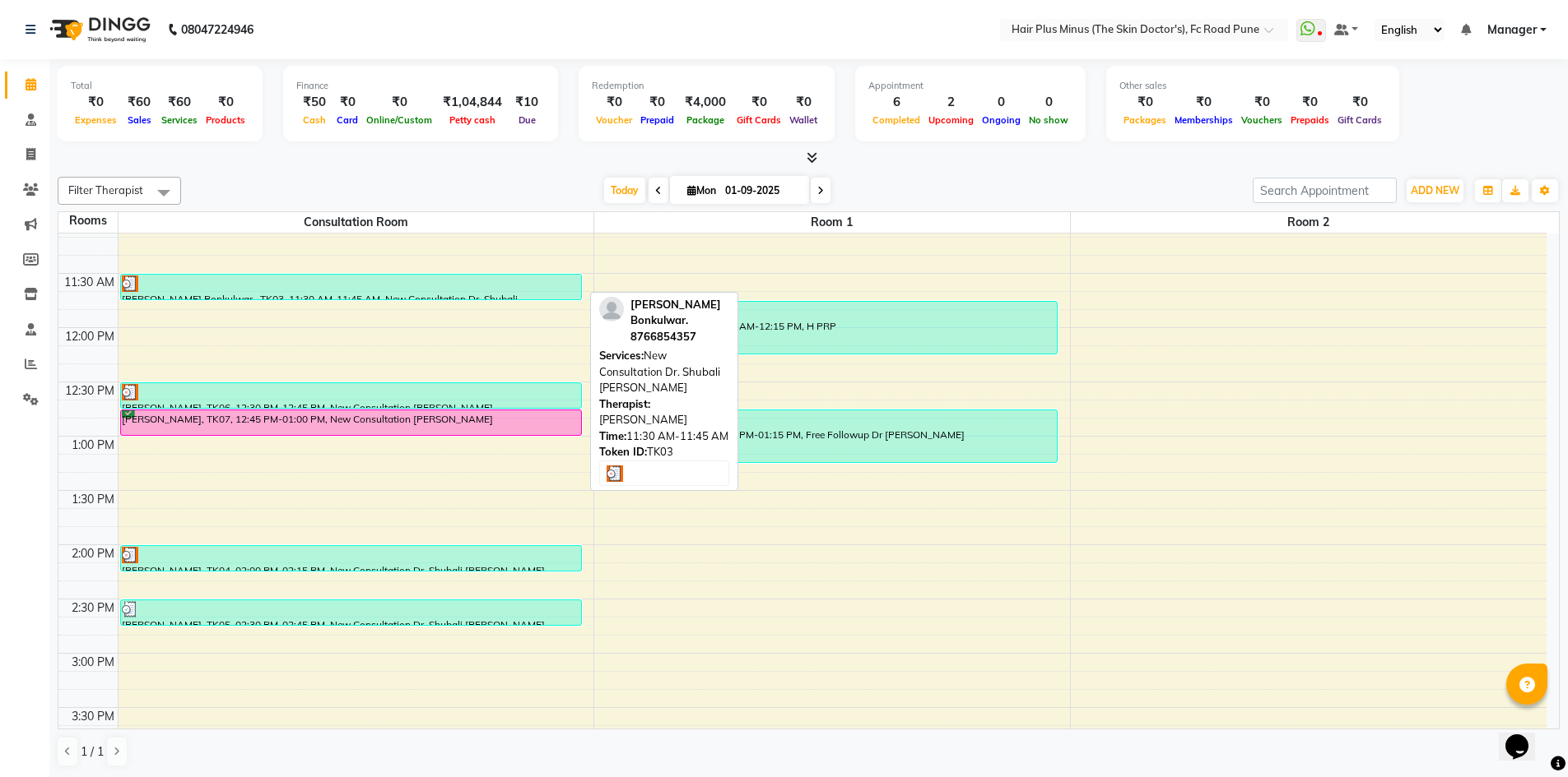
click at [311, 298] on div "[PERSON_NAME] Bonkulwar., TK03, 11:30 AM-11:45 AM, New Consultation Dr. Shubali…" at bounding box center [350, 287] width 460 height 25
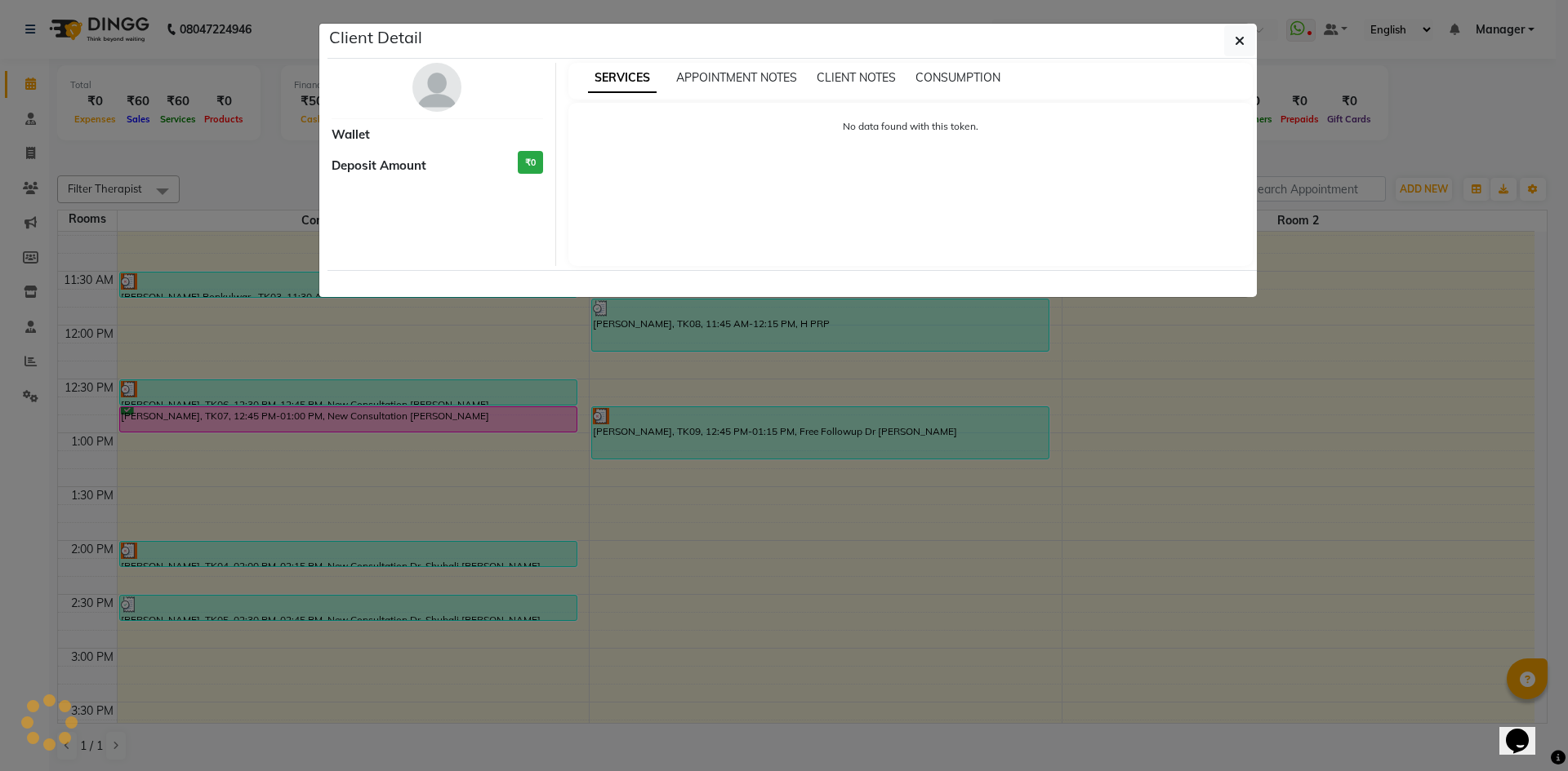
select select "3"
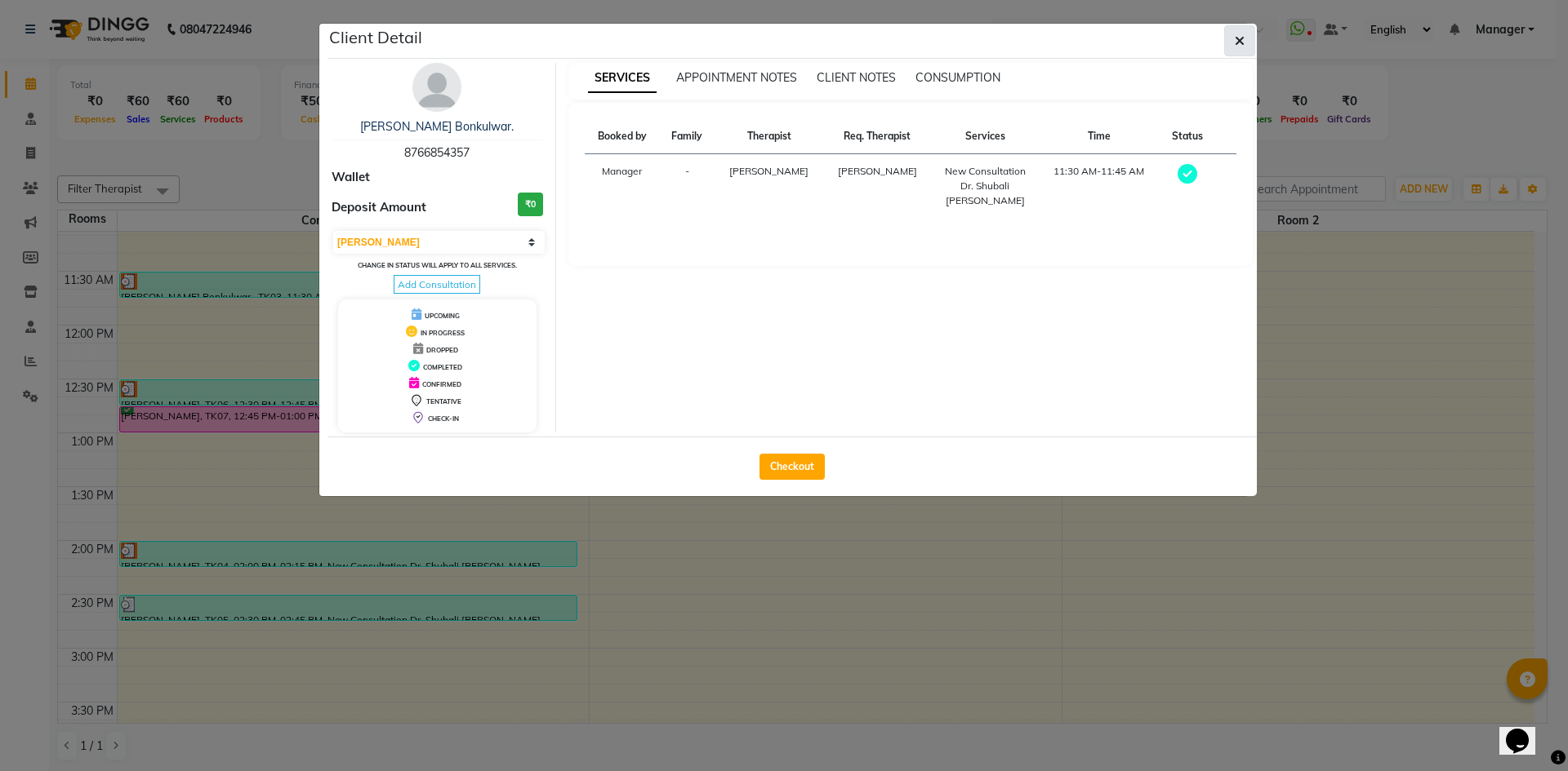
click at [1234, 38] on button "button" at bounding box center [1239, 40] width 31 height 31
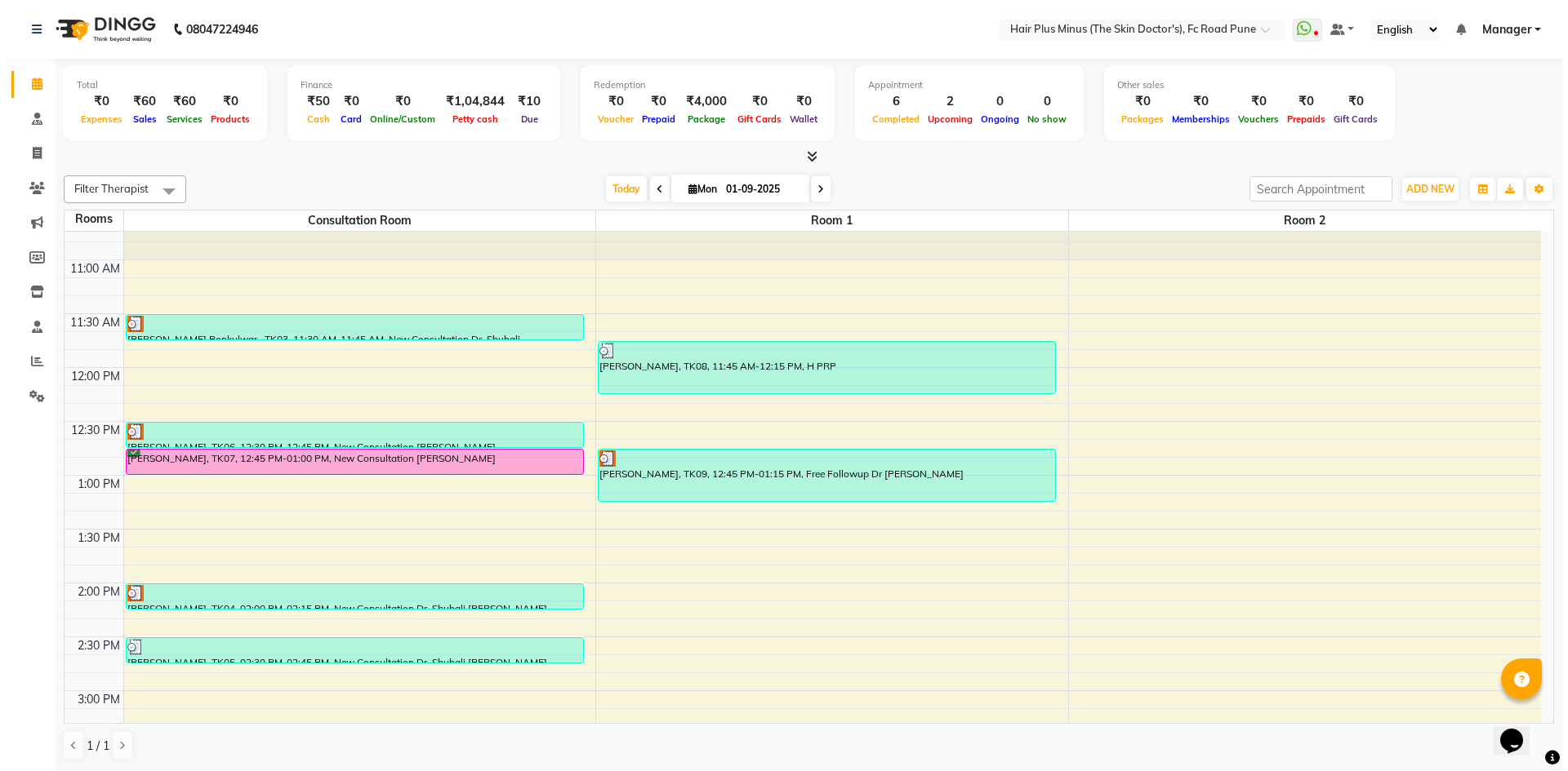
scroll to position [40, 0]
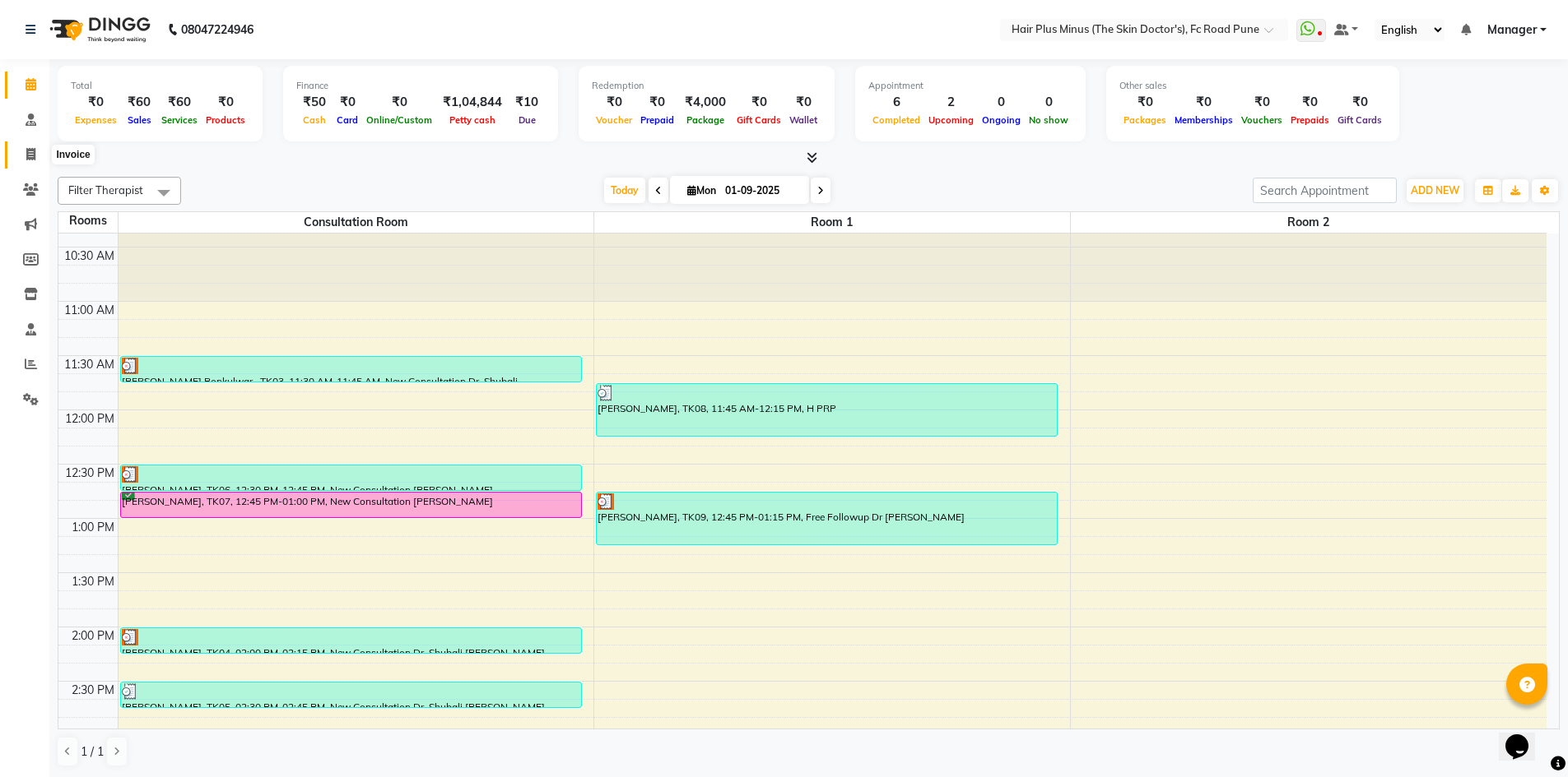
click at [29, 154] on icon at bounding box center [31, 154] width 9 height 12
select select "service"
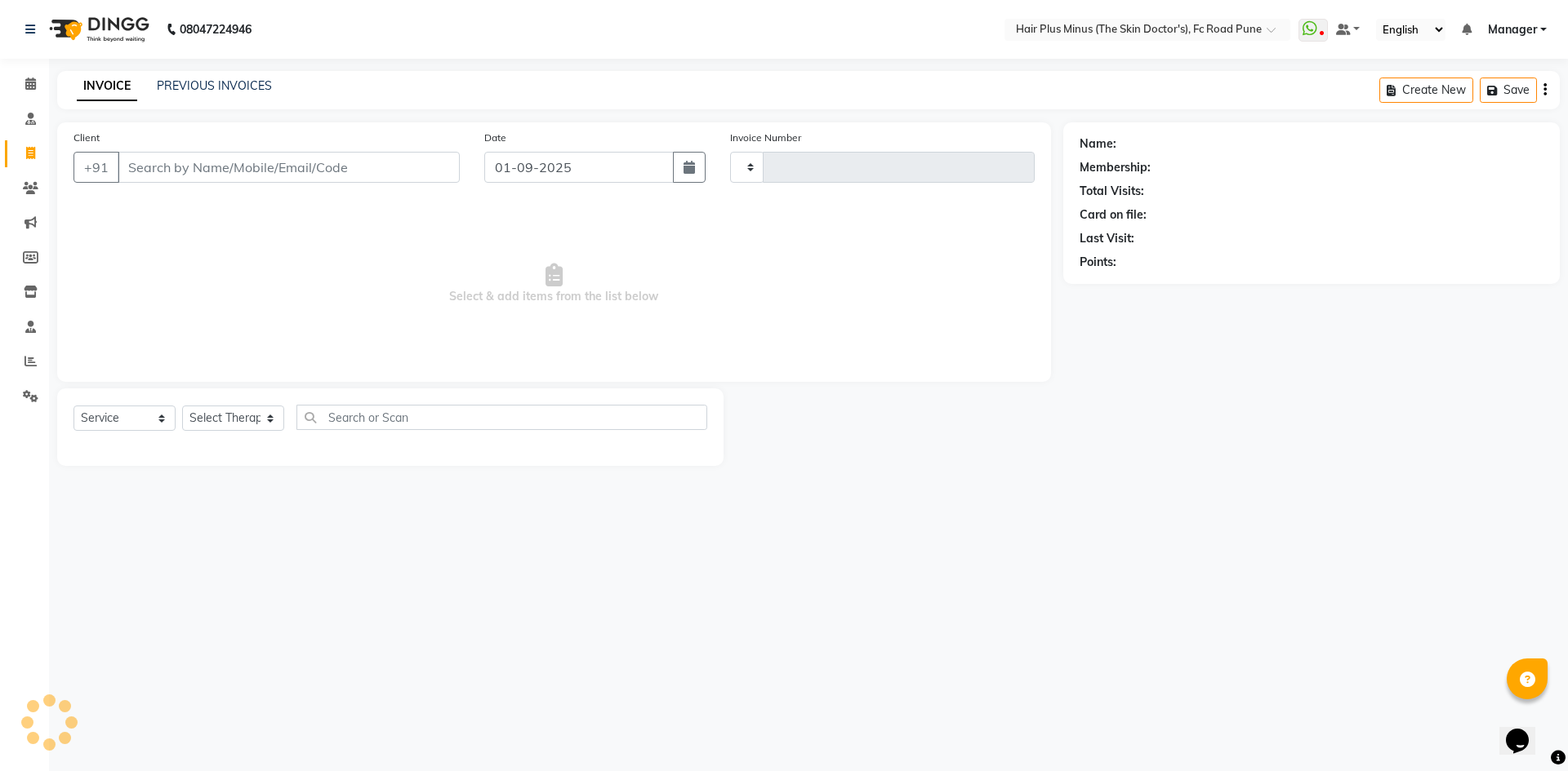
type input "1458"
select select "7911"
click at [175, 160] on input "Client" at bounding box center [288, 167] width 342 height 31
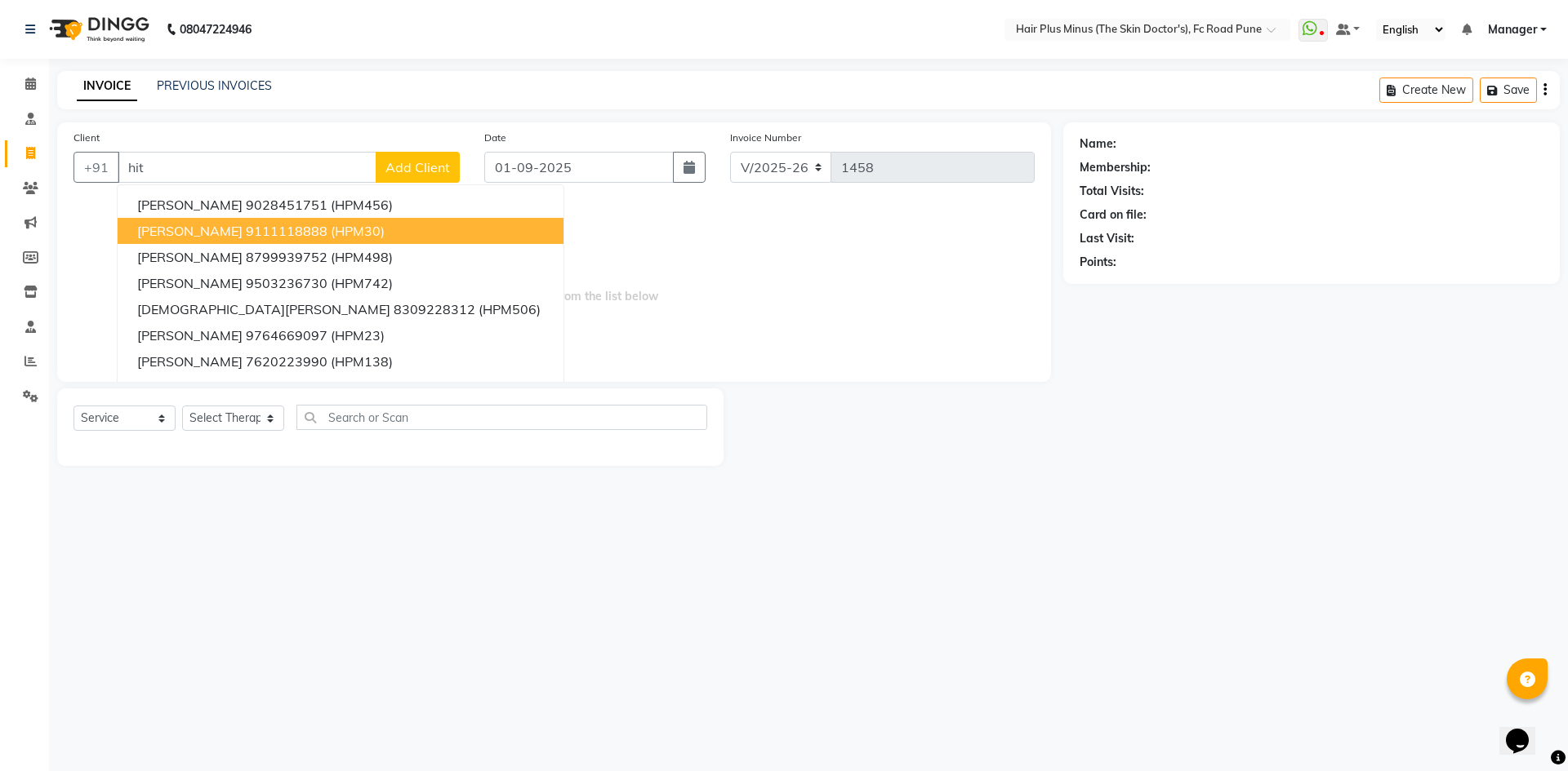
click at [171, 235] on span "[PERSON_NAME]" at bounding box center [190, 230] width 106 height 17
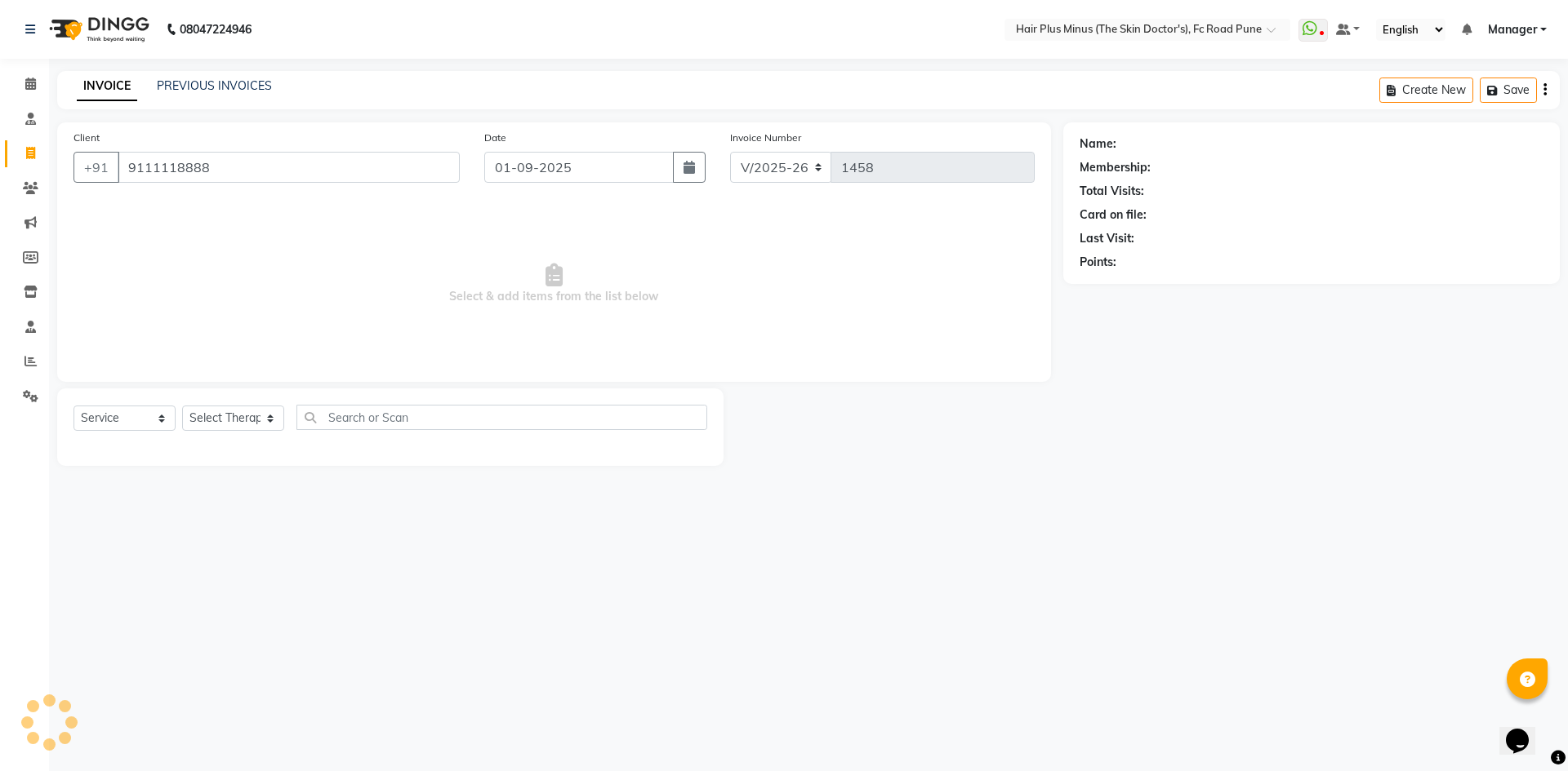
type input "9111118888"
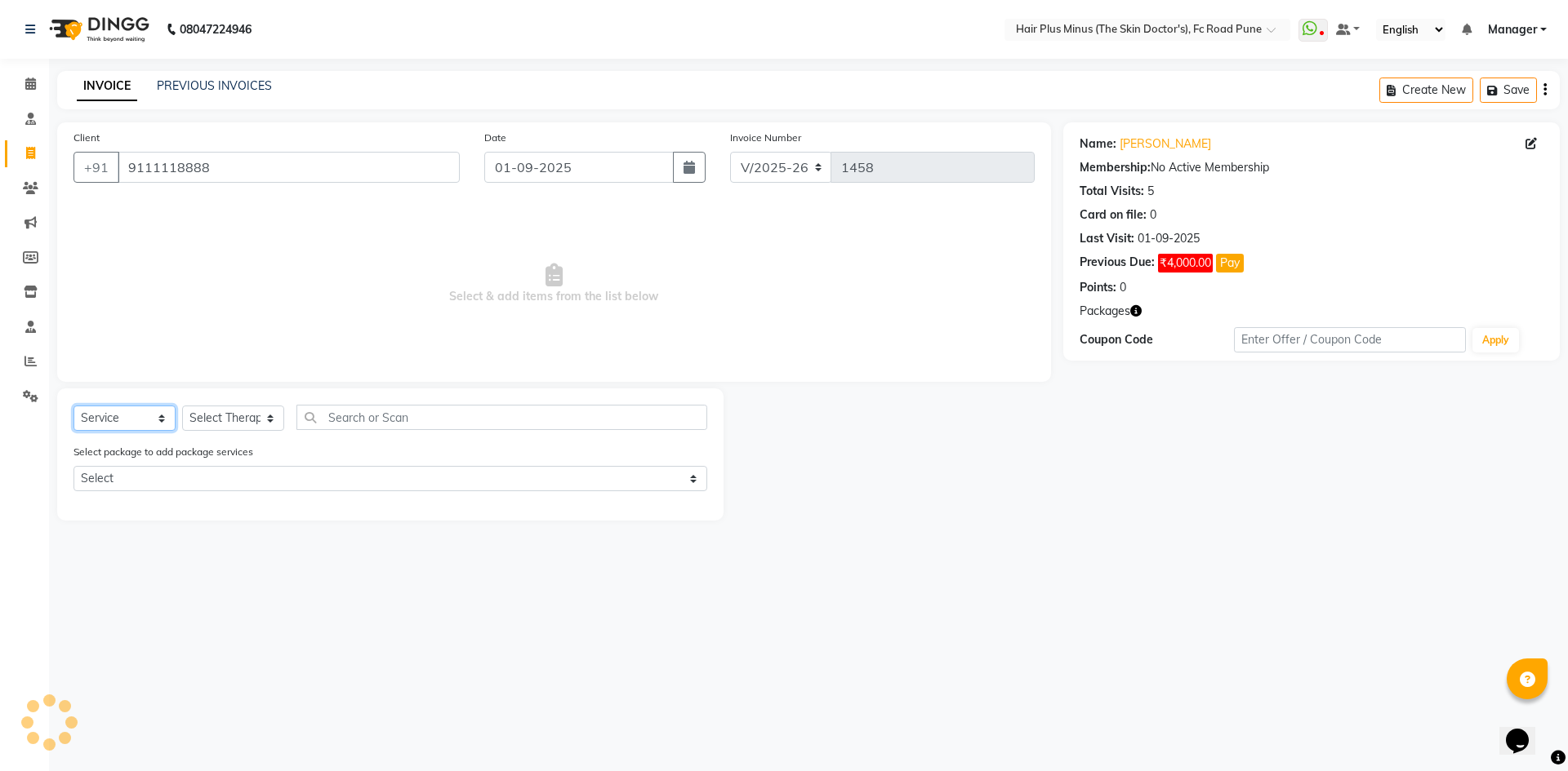
click at [159, 422] on select "Select Service Product Membership Package Voucher Prepaid Gift Card" at bounding box center [125, 418] width 102 height 25
select select "product"
click at [74, 405] on select "Select Service Product Membership Package Voucher Prepaid Gift Card" at bounding box center [125, 418] width 102 height 25
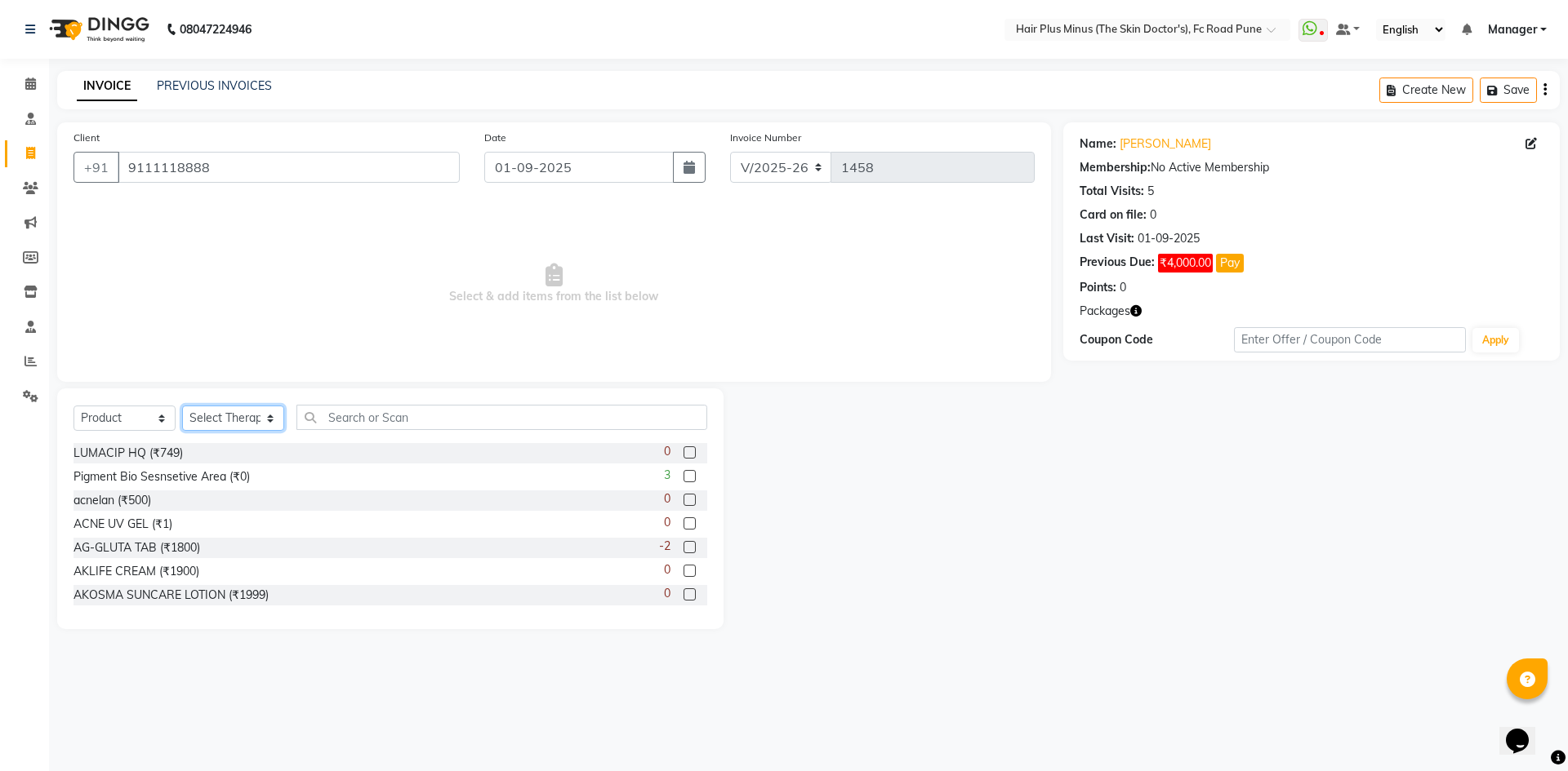
click at [251, 416] on select "Select Therapist Admin Dingg Dr [PERSON_NAME] Dr. [PERSON_NAME] [PERSON_NAME] […" at bounding box center [233, 418] width 102 height 25
select select "71426"
click at [182, 405] on select "Select Therapist Admin Dingg Dr [PERSON_NAME] Dr. [PERSON_NAME] [PERSON_NAME] […" at bounding box center [233, 418] width 102 height 25
click at [354, 412] on input "text" at bounding box center [501, 417] width 411 height 25
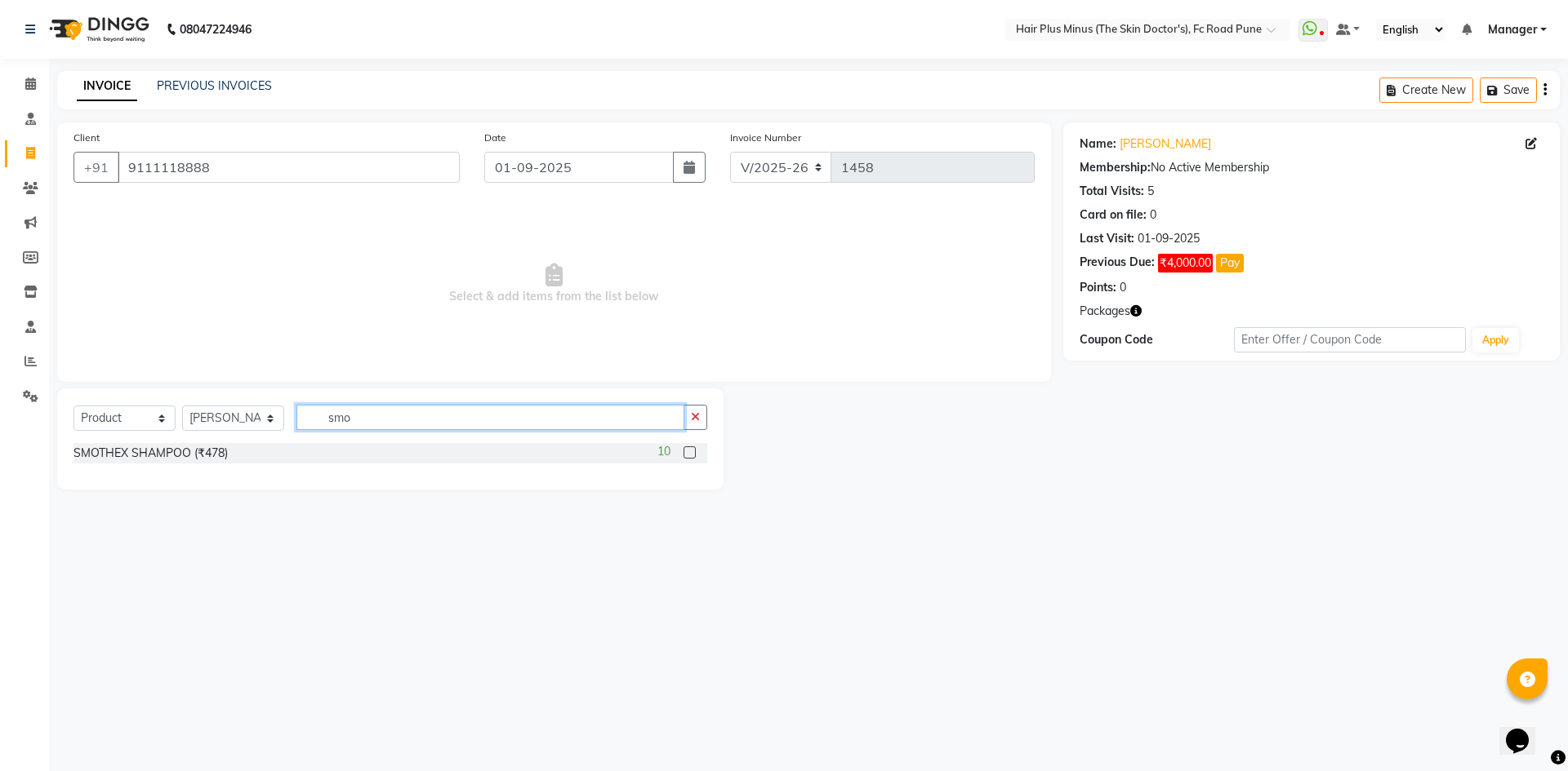
type input "smo"
click at [682, 450] on div "10" at bounding box center [682, 453] width 50 height 20
click at [687, 450] on label at bounding box center [689, 453] width 12 height 12
click at [687, 450] on input "checkbox" at bounding box center [689, 454] width 11 height 11
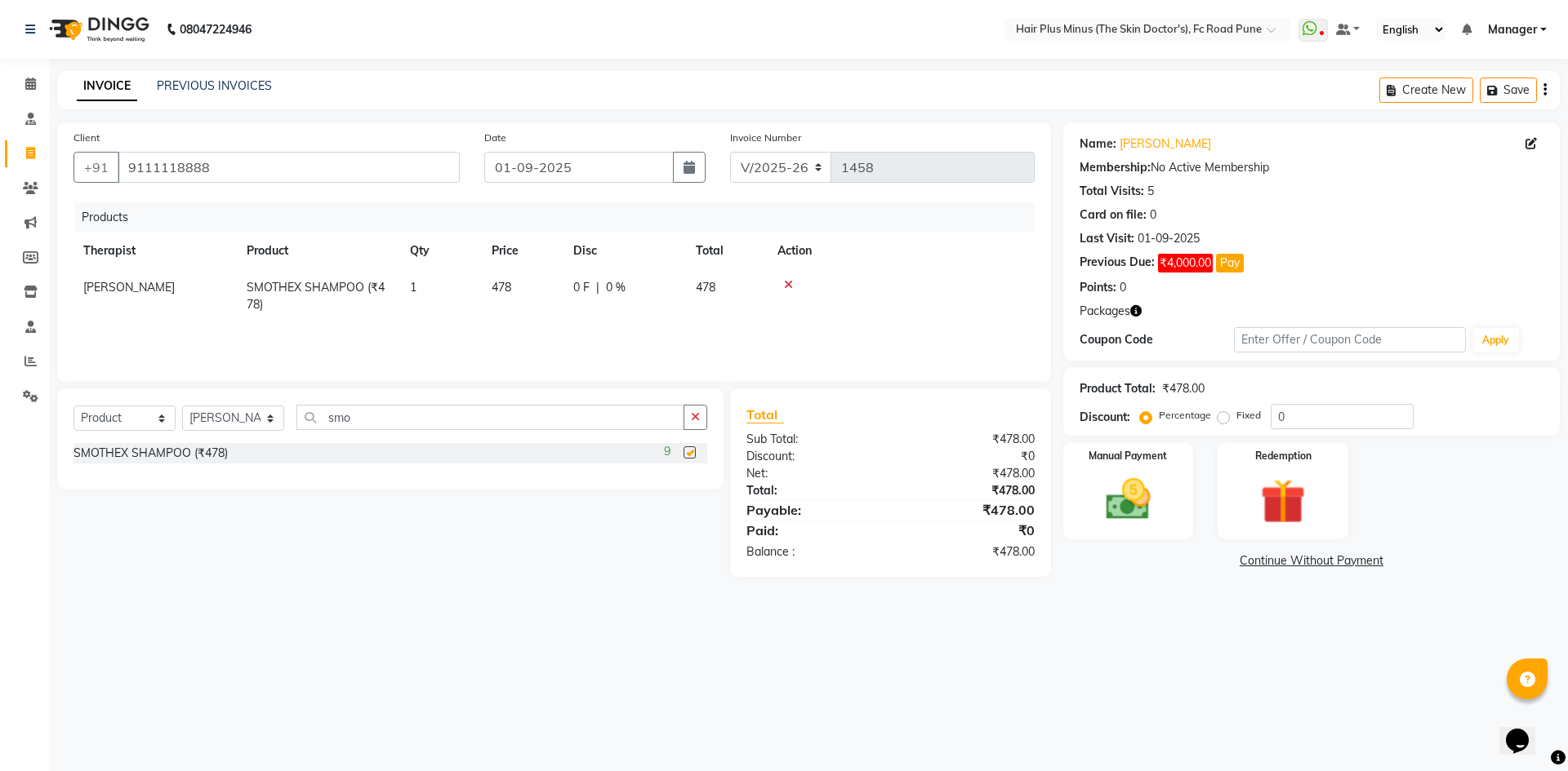
checkbox input "false"
click at [697, 417] on icon "button" at bounding box center [695, 417] width 9 height 11
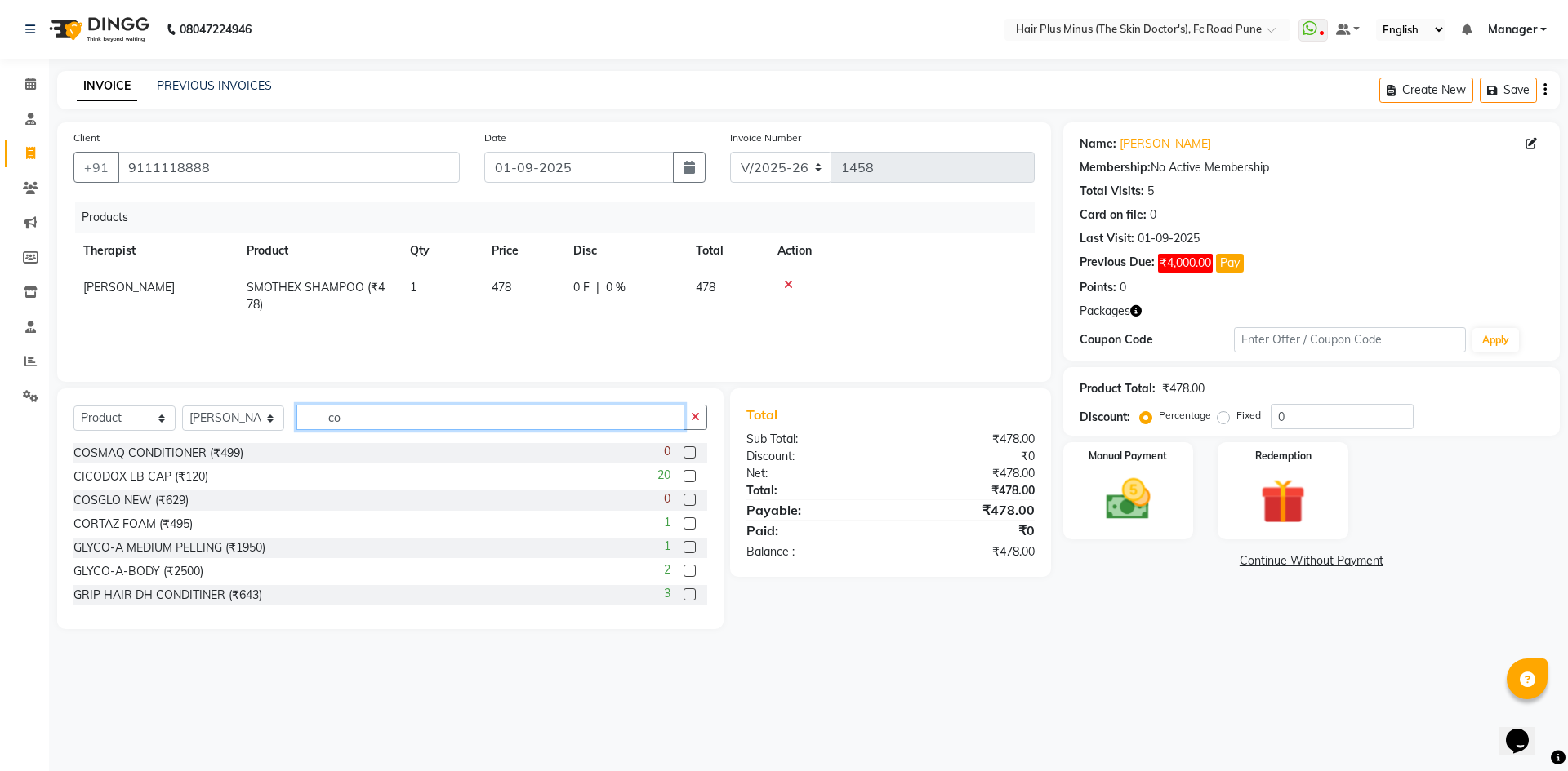
type input "c"
type input "mo"
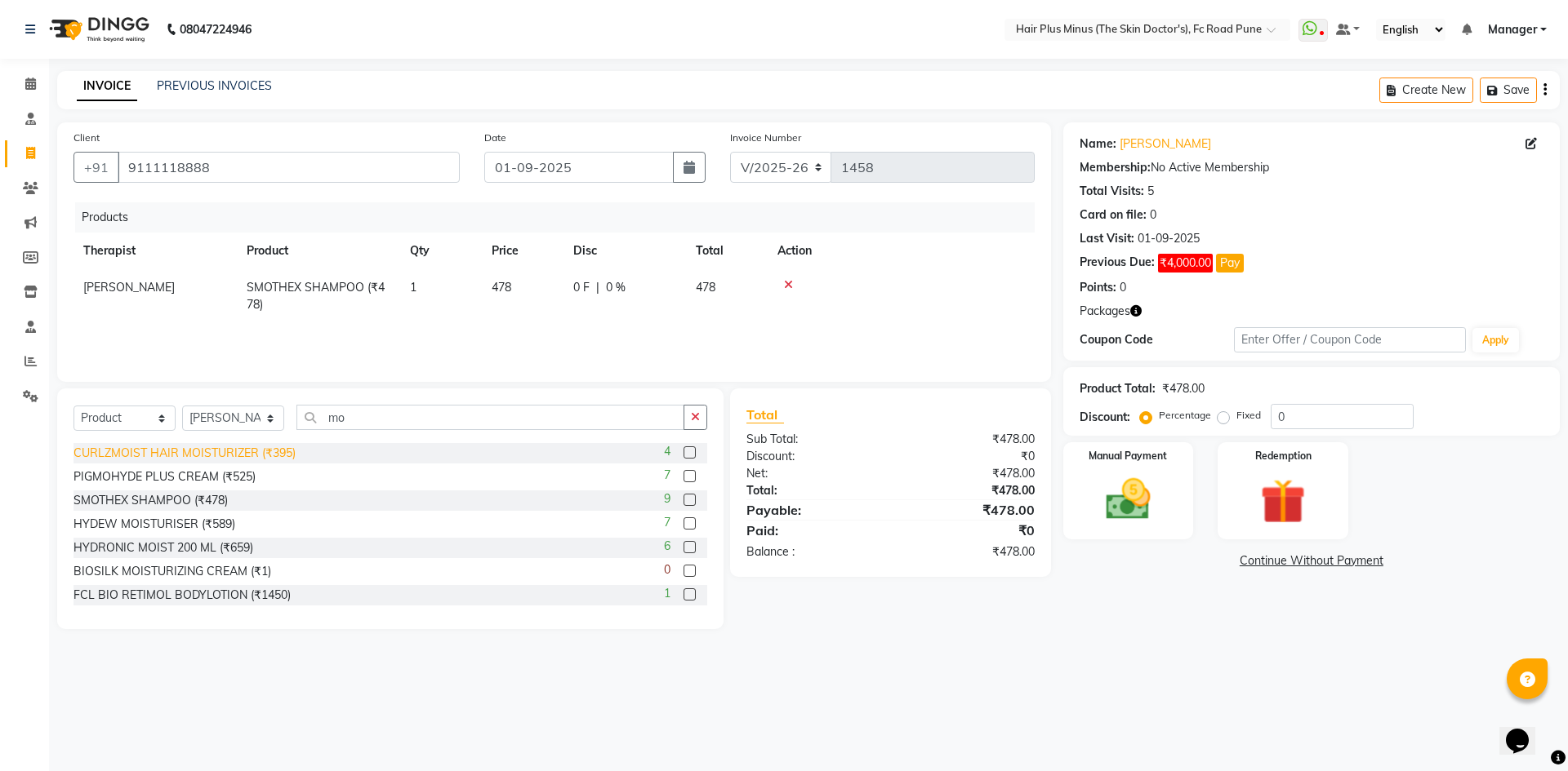
click at [168, 449] on div "CURLZMOIST HAIR MOISTURIZER (₹395)" at bounding box center [185, 453] width 222 height 17
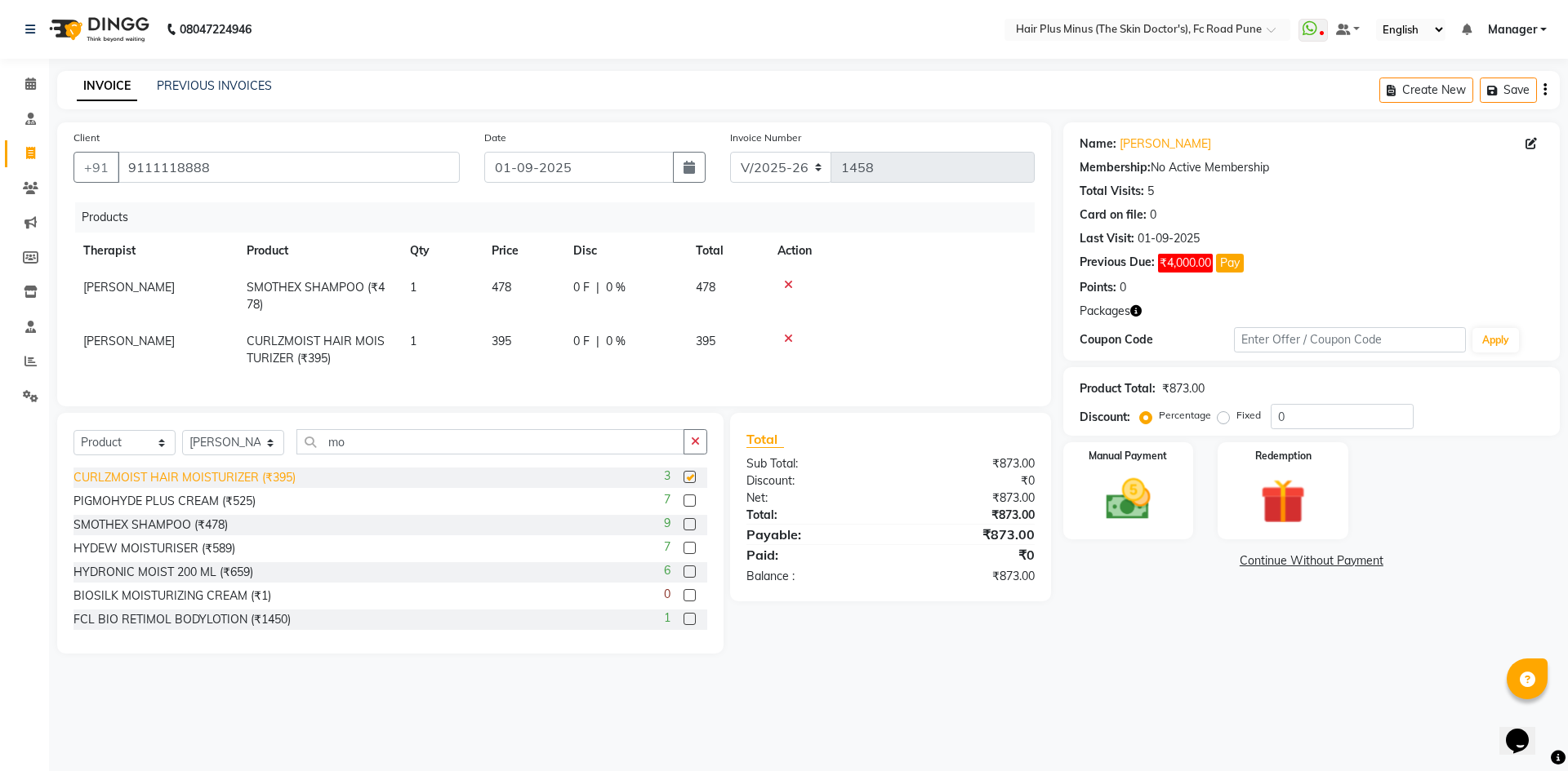
checkbox input "false"
click at [526, 350] on td "395" at bounding box center [522, 350] width 82 height 54
select select "71426"
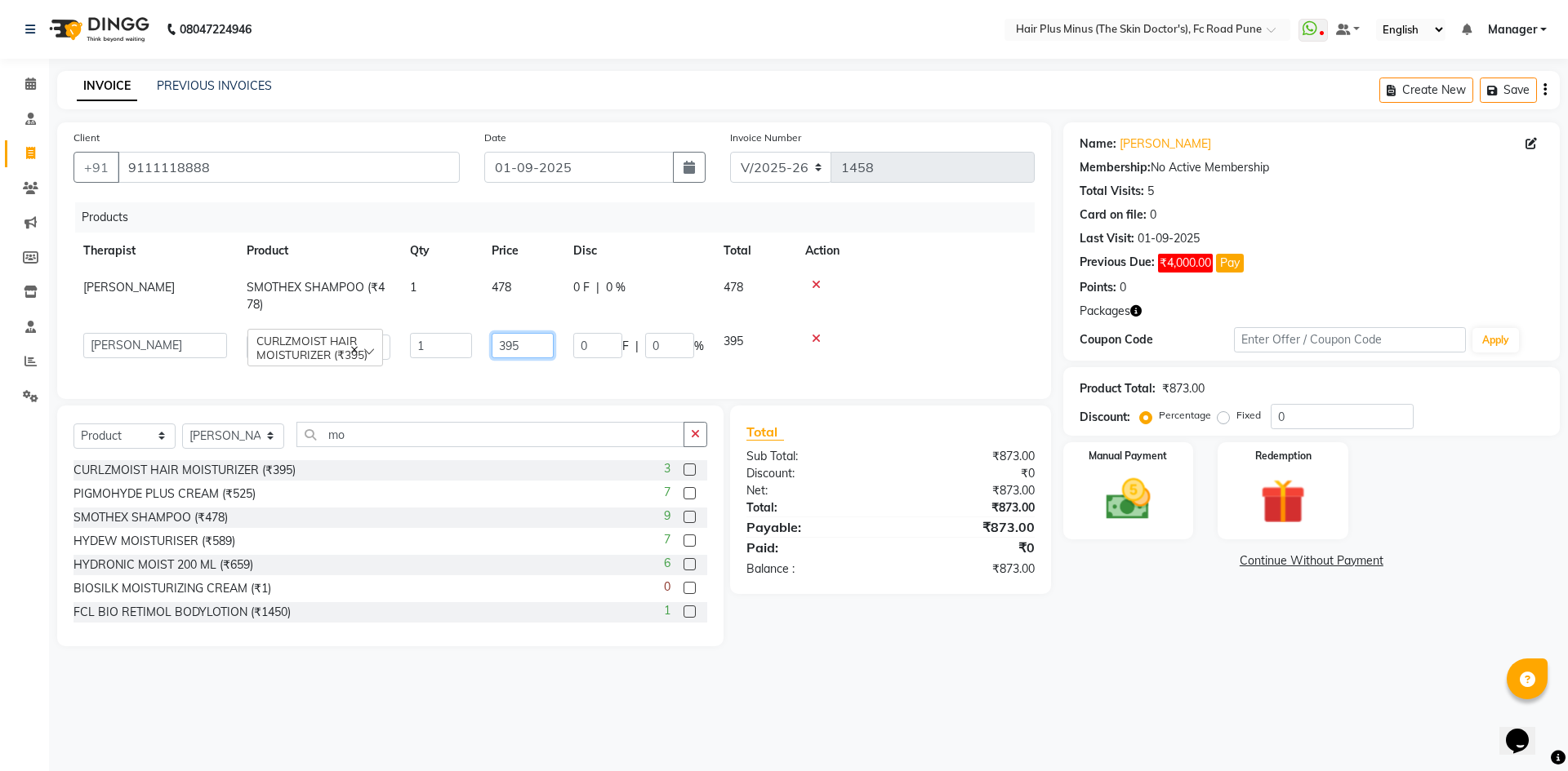
click at [535, 343] on input "395" at bounding box center [522, 345] width 62 height 25
type input "3"
type input "434"
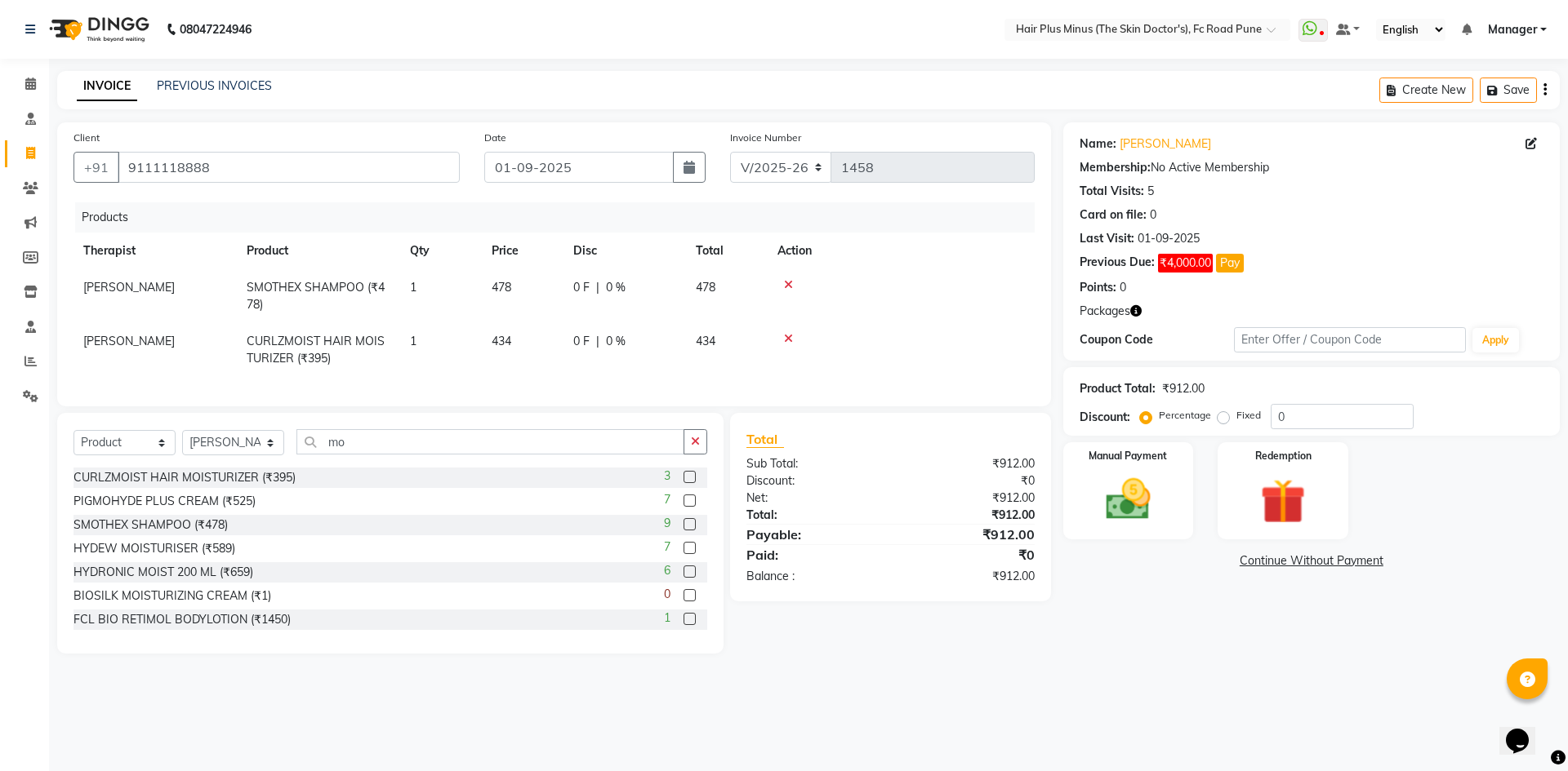
click at [1123, 609] on div "Name: Hitaishi Agarwal Membership: No Active Membership Total Visits: 5 Card on…" at bounding box center [1317, 388] width 508 height 531
click at [1136, 504] on img at bounding box center [1127, 499] width 76 height 54
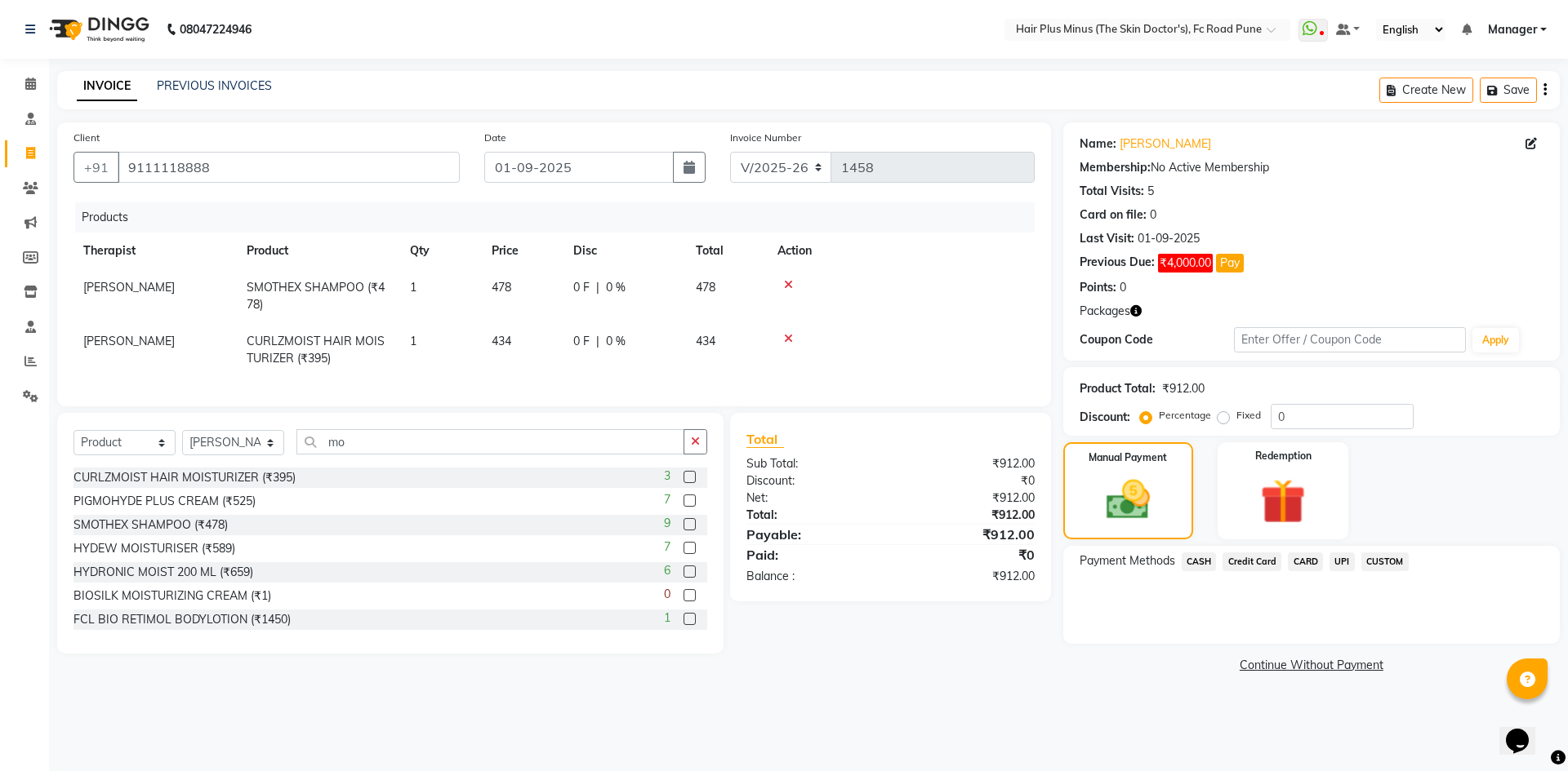
click at [1343, 557] on span "UPI" at bounding box center [1341, 562] width 26 height 18
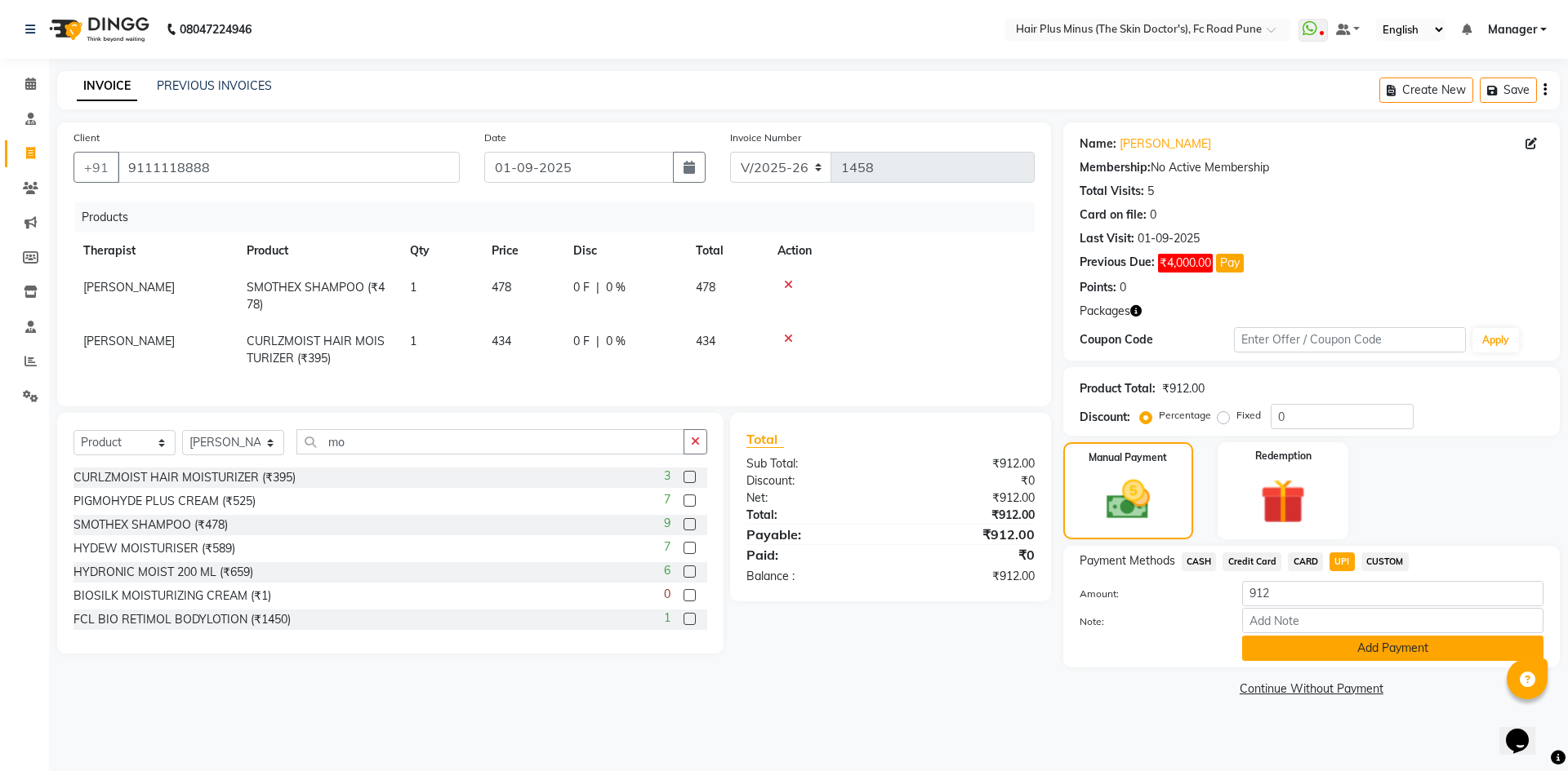
click at [1306, 644] on button "Add Payment" at bounding box center [1392, 648] width 302 height 25
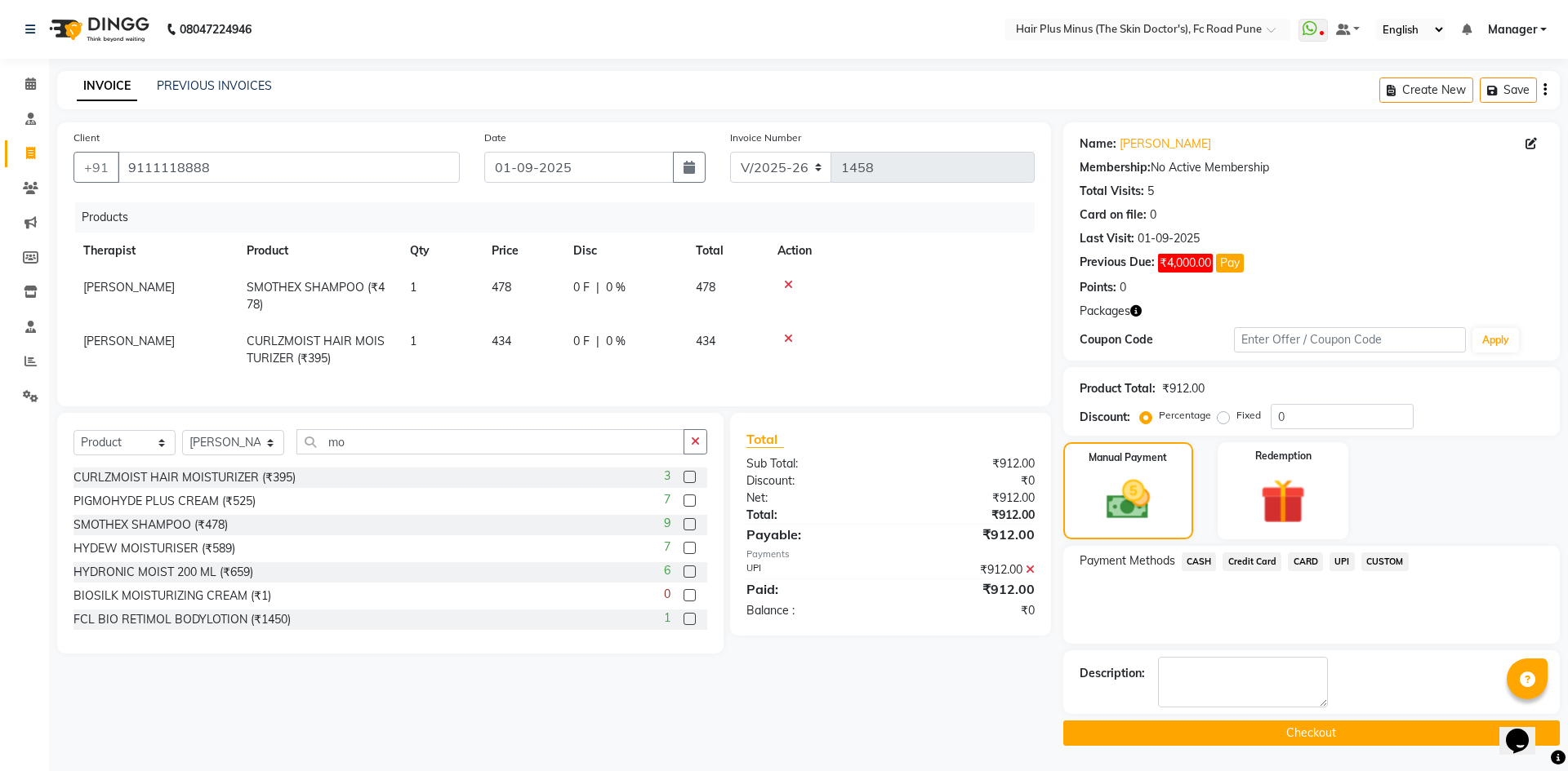
click at [1202, 727] on button "Checkout" at bounding box center [1311, 733] width 496 height 25
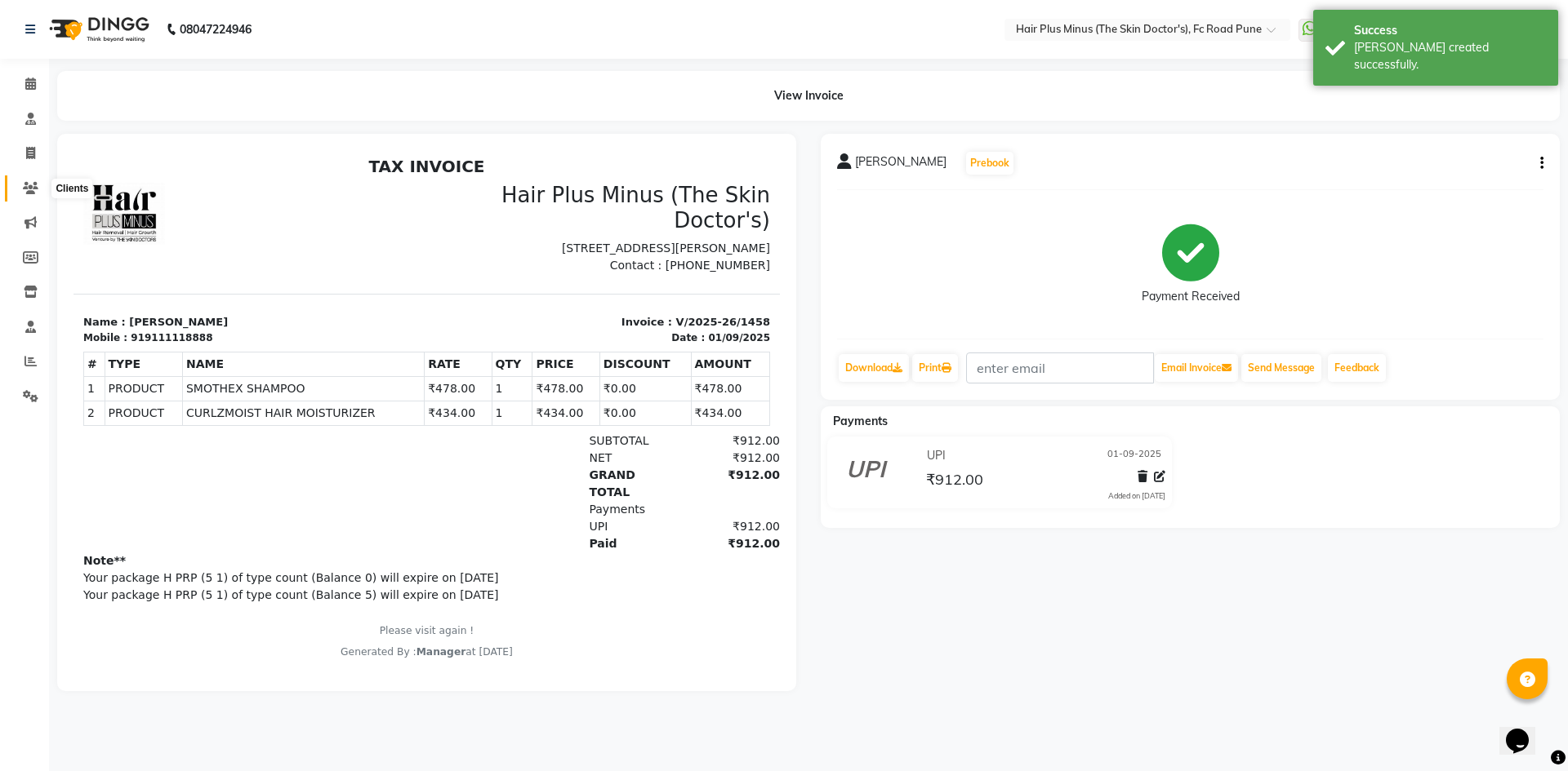
click at [23, 180] on span at bounding box center [31, 188] width 28 height 18
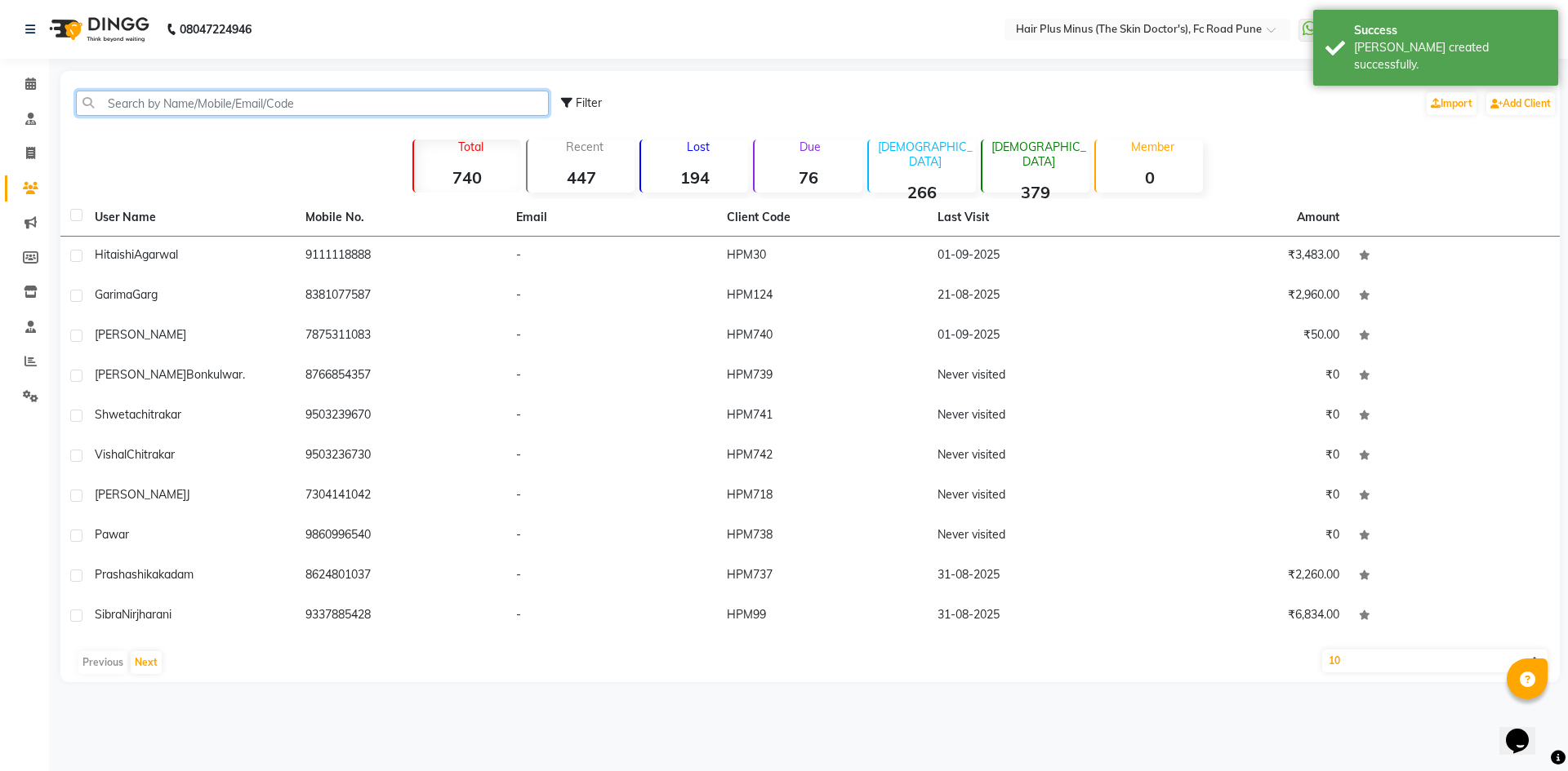
click at [128, 97] on input "text" at bounding box center [312, 103] width 473 height 25
click at [26, 149] on icon at bounding box center [31, 153] width 9 height 12
select select "service"
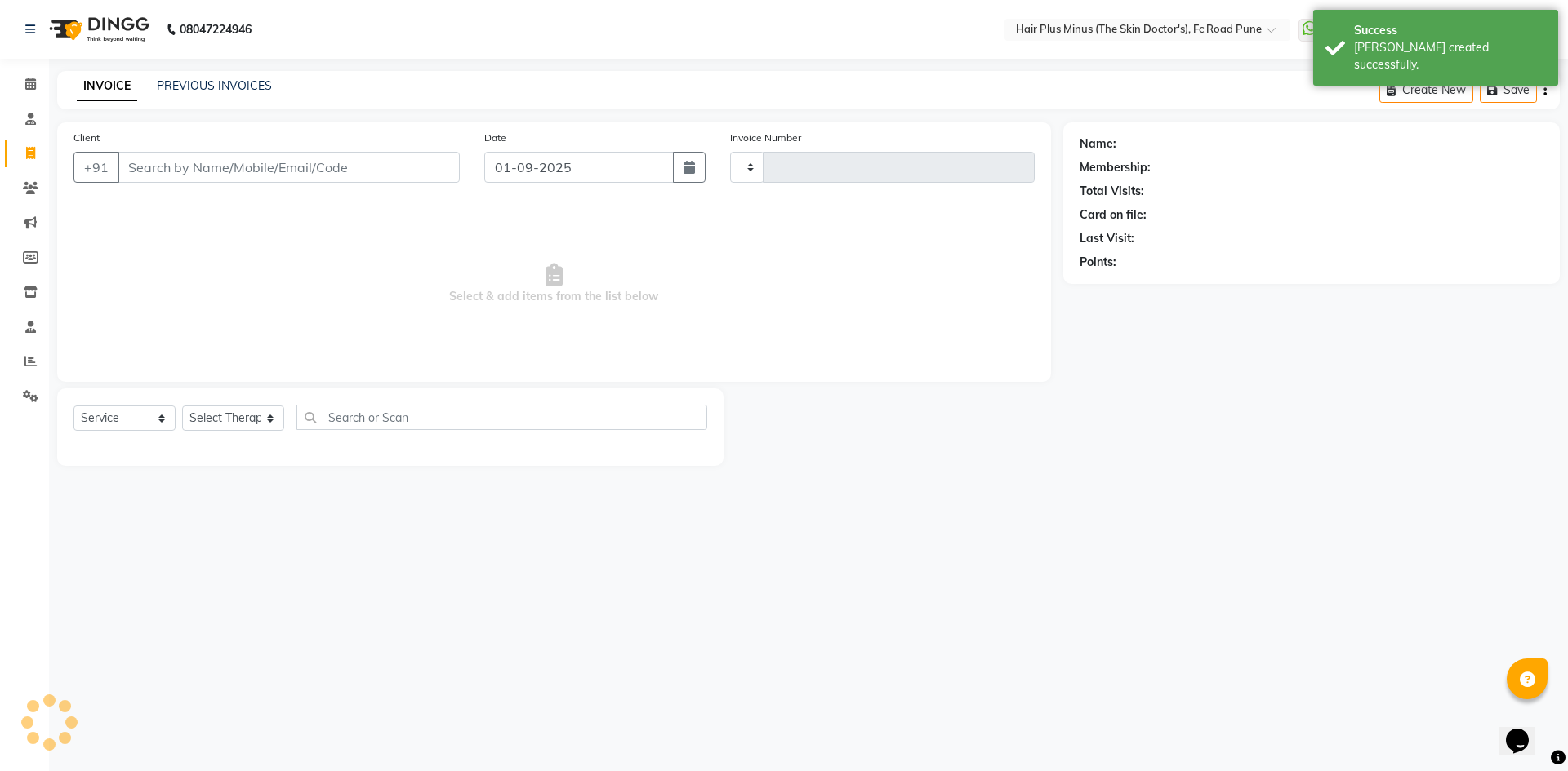
type input "1459"
select select "7911"
click at [141, 168] on input "Client" at bounding box center [288, 167] width 342 height 31
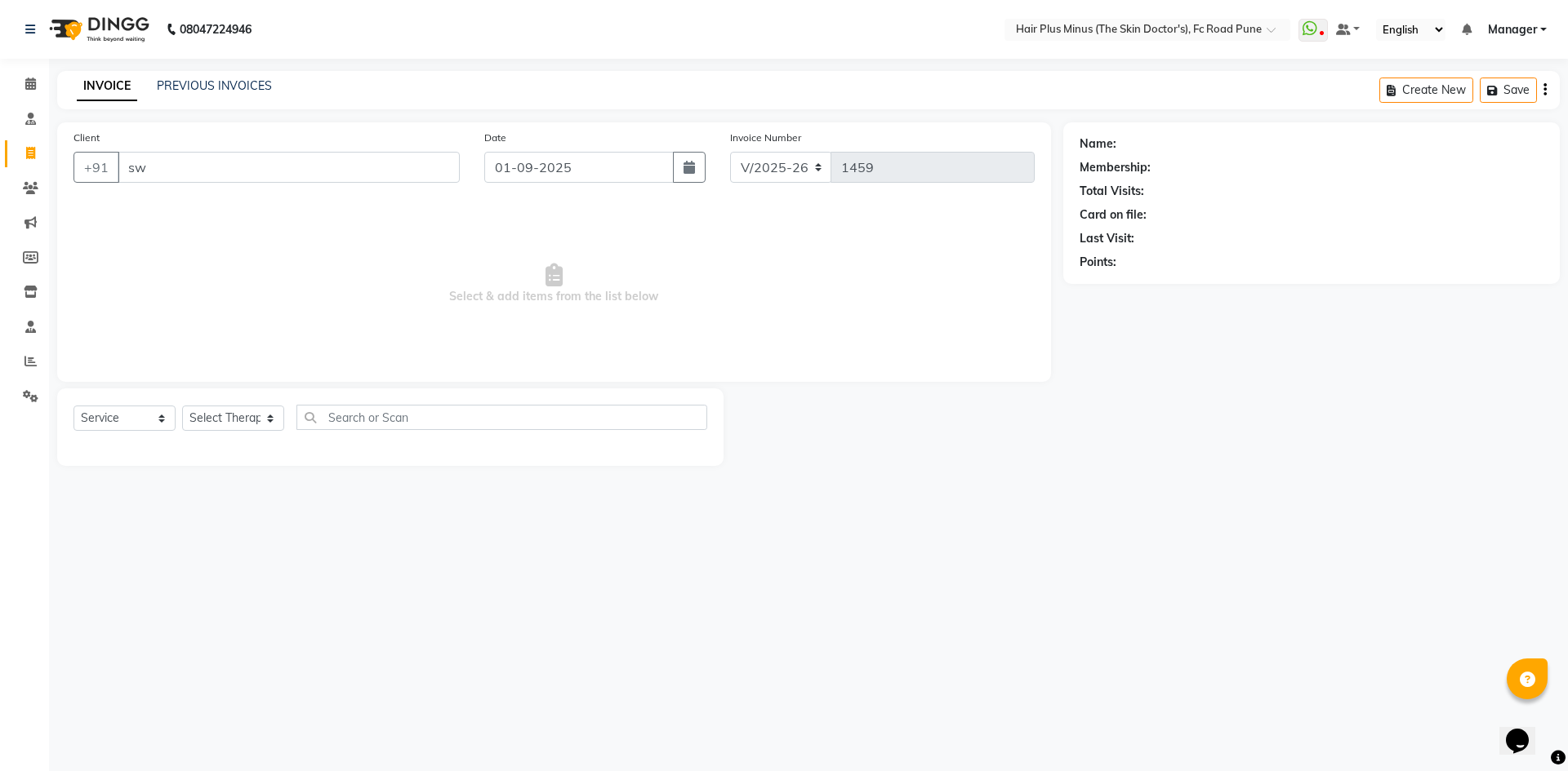
type input "s"
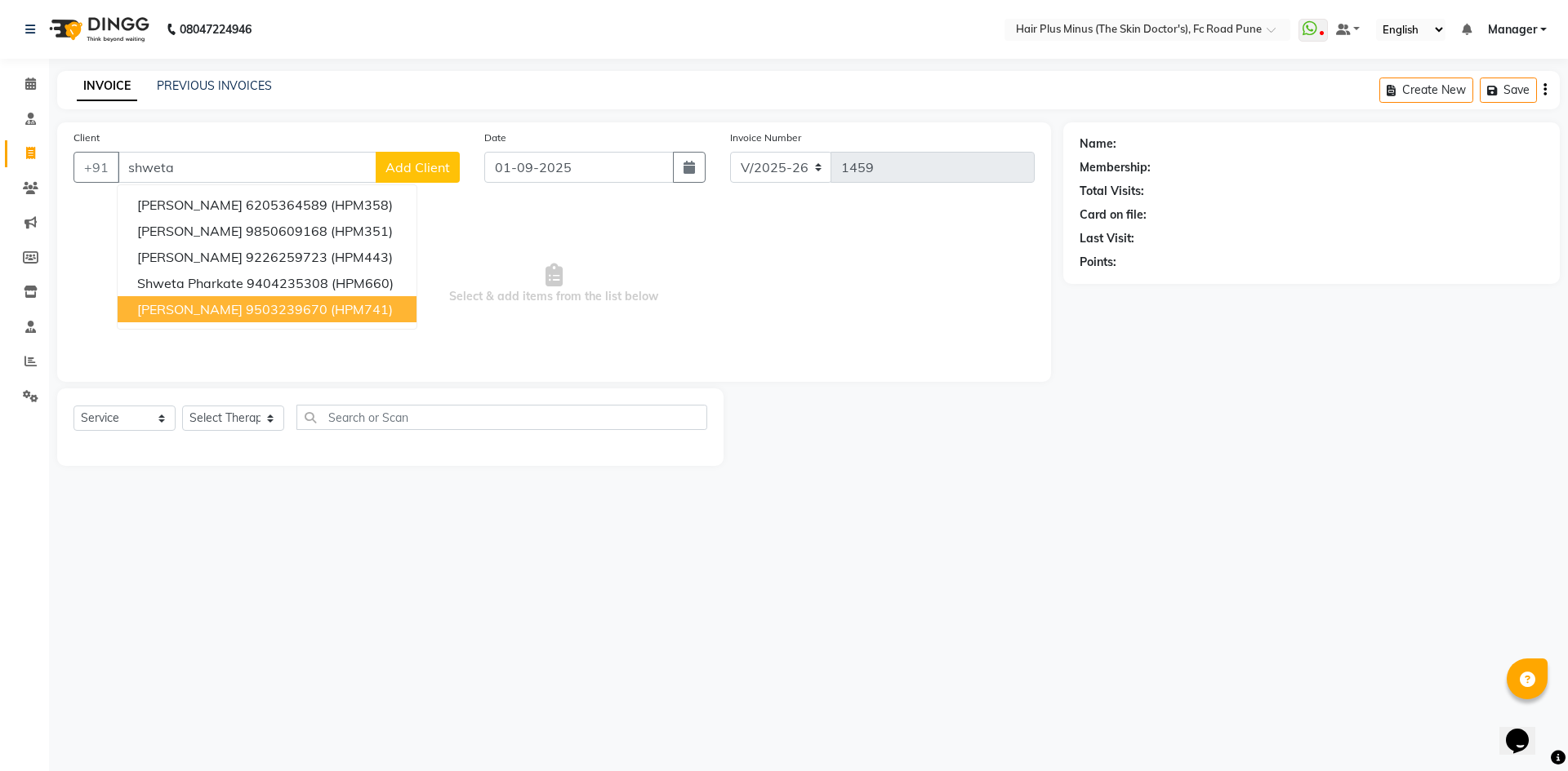
click at [212, 310] on span "shweta chitrakar" at bounding box center [190, 309] width 106 height 17
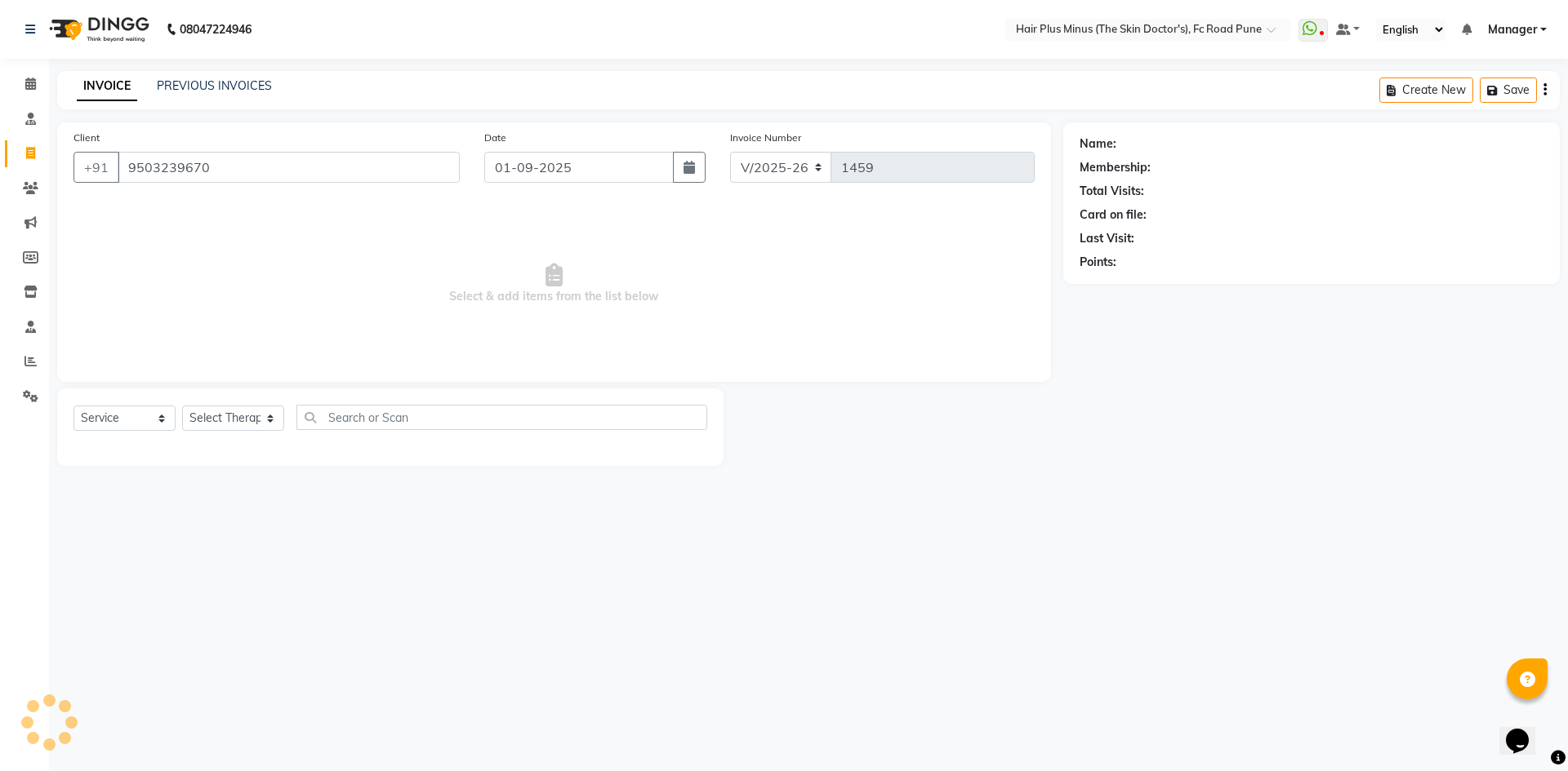
type input "9503239670"
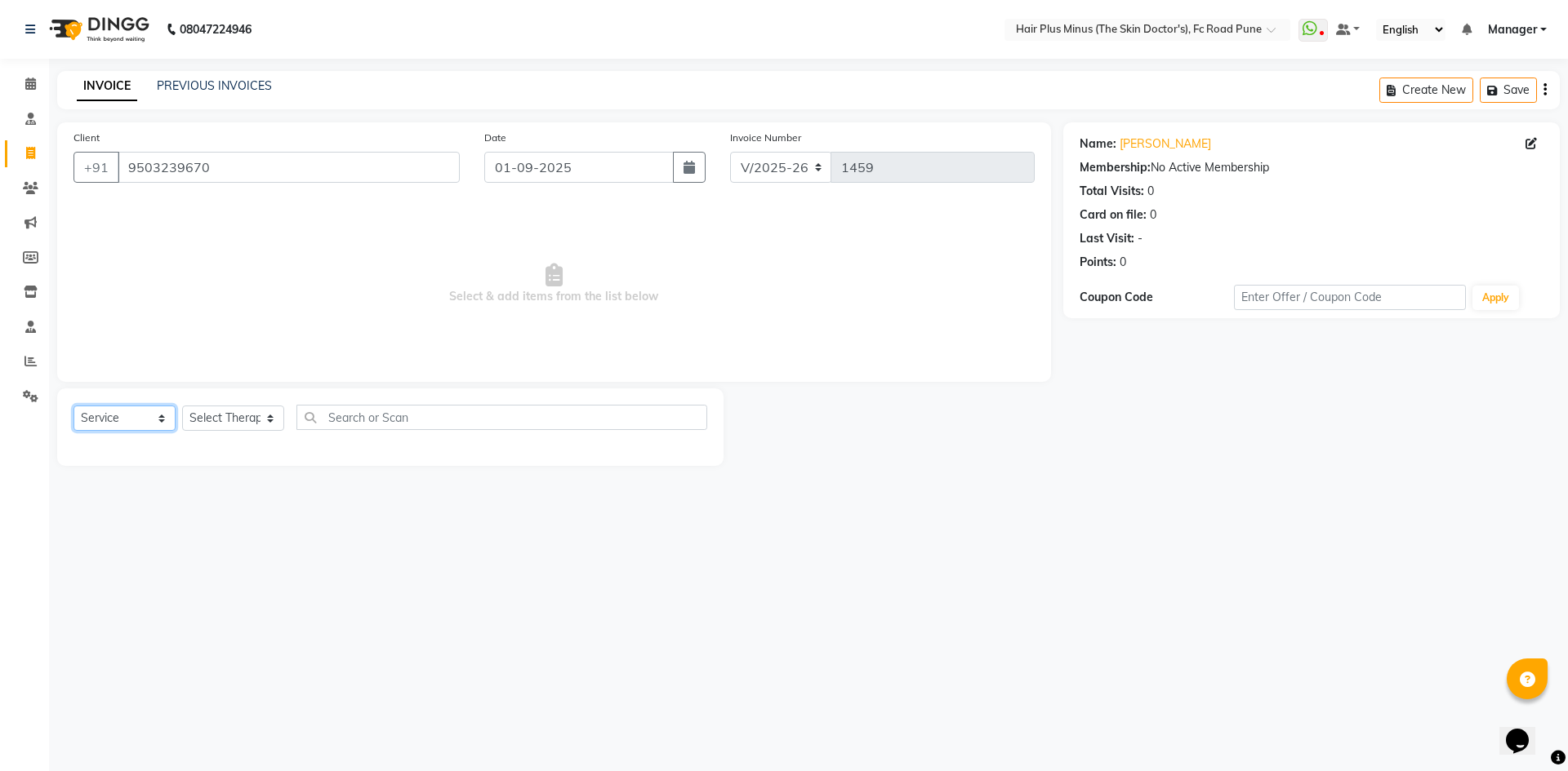
click at [157, 417] on select "Select Service Product Membership Package Voucher Prepaid Gift Card" at bounding box center [125, 418] width 102 height 25
select select "product"
click at [74, 405] on select "Select Service Product Membership Package Voucher Prepaid Gift Card" at bounding box center [125, 418] width 102 height 25
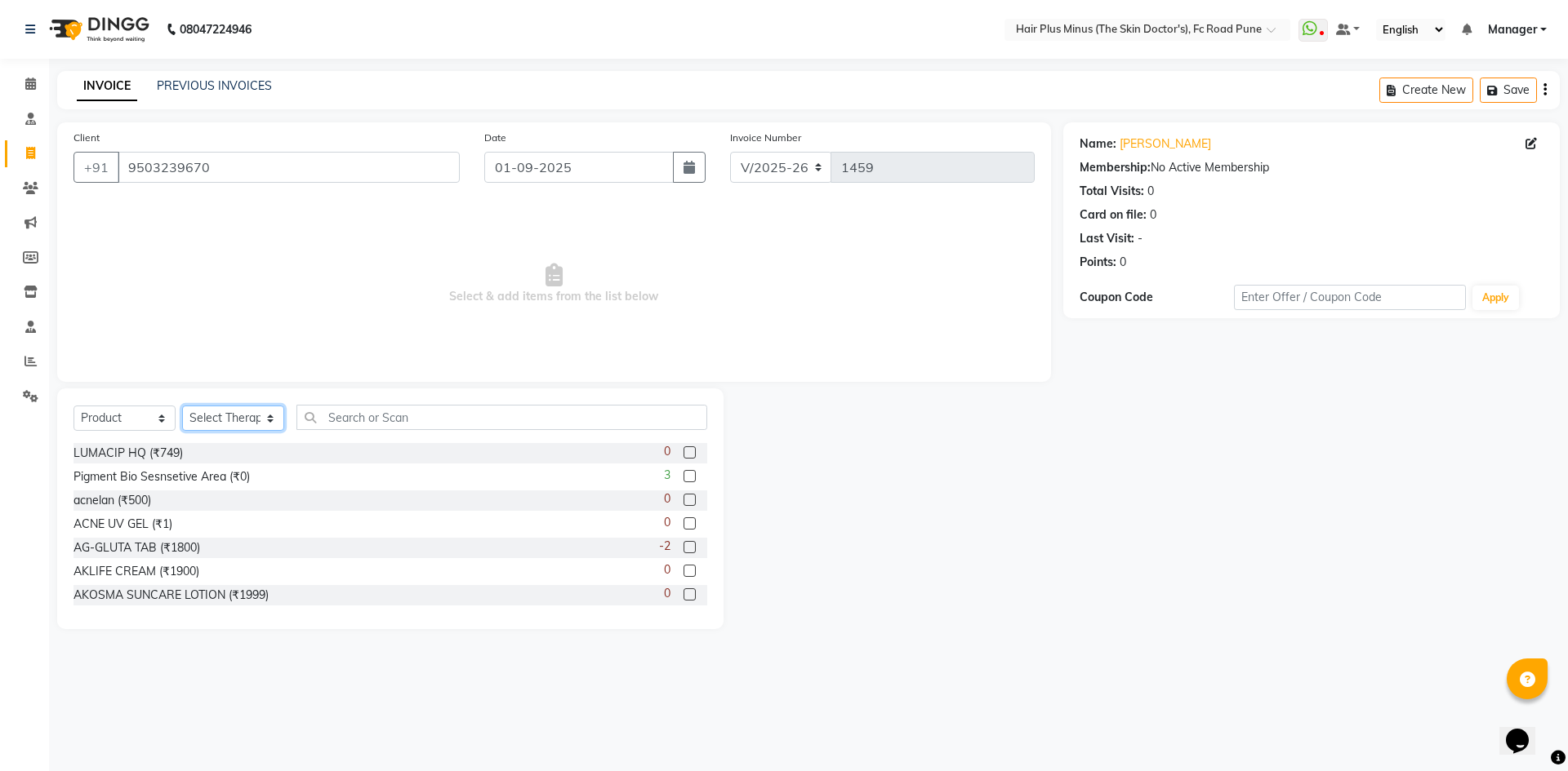
click at [257, 416] on select "Select Therapist Admin Dingg Dr Amit Pal Dr. Anupama Dr. Drashti Devani Dr. Shu…" at bounding box center [233, 418] width 102 height 25
select select "71426"
click at [182, 405] on select "Select Therapist Admin Dingg Dr Amit Pal Dr. Anupama Dr. Drashti Devani Dr. Shu…" at bounding box center [233, 418] width 102 height 25
click at [369, 418] on input "text" at bounding box center [501, 417] width 411 height 25
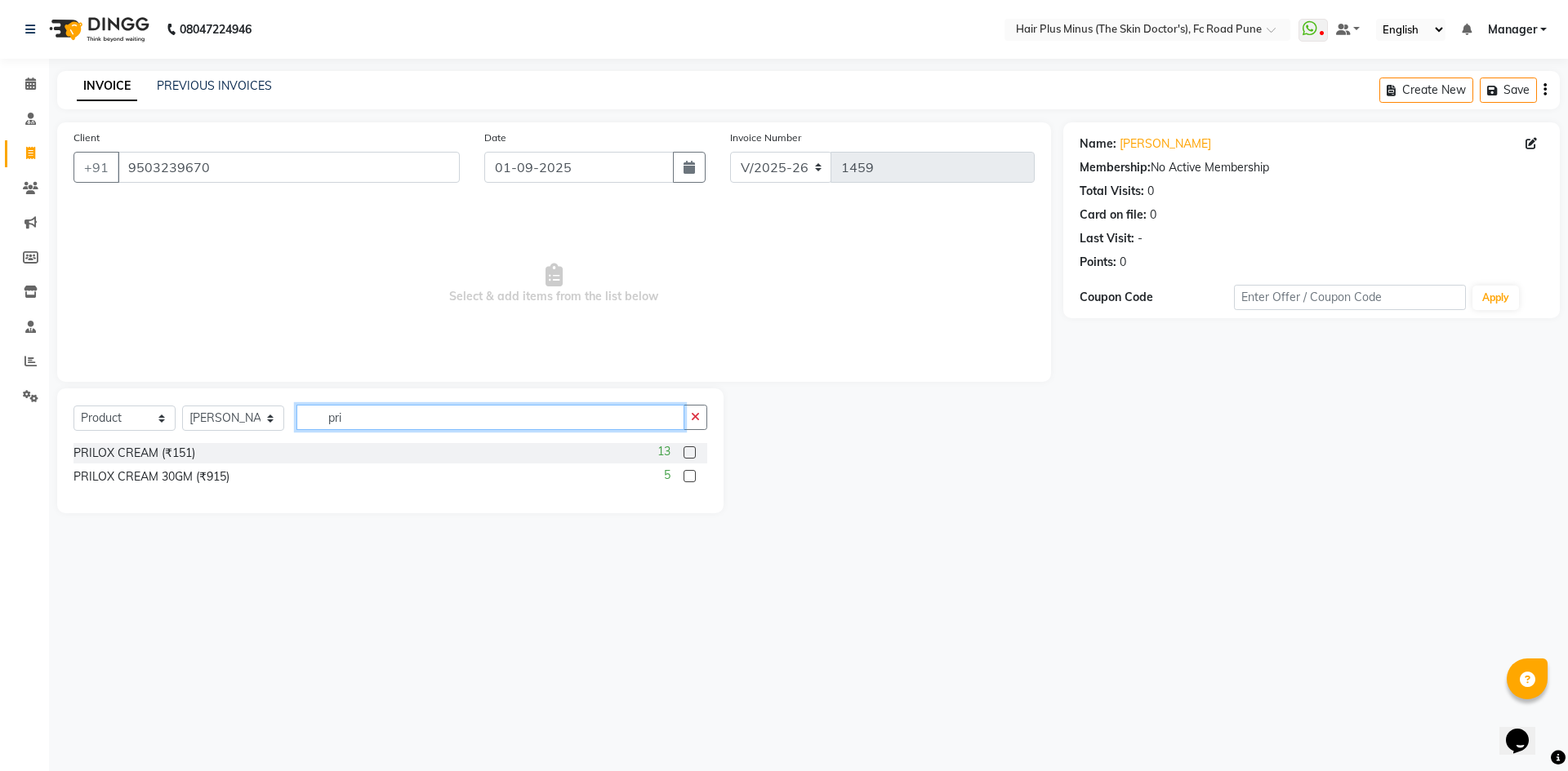
type input "pri"
click at [362, 484] on div "PRILOX CREAM 30GM (₹915) 5" at bounding box center [390, 476] width 633 height 20
click at [686, 470] on label at bounding box center [689, 476] width 12 height 12
click at [686, 472] on input "checkbox" at bounding box center [689, 477] width 11 height 11
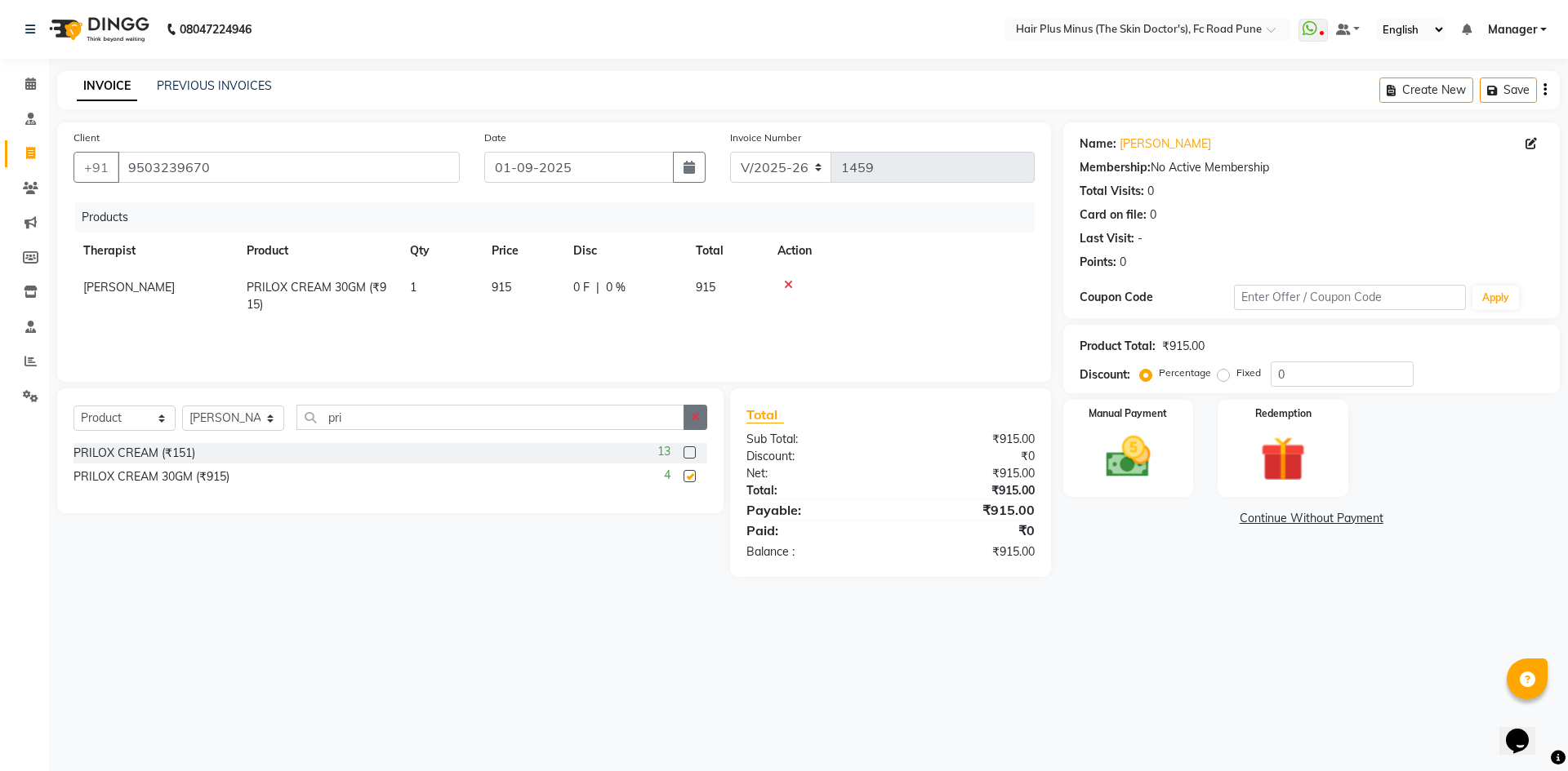
checkbox input "false"
click at [692, 412] on icon "button" at bounding box center [695, 417] width 9 height 11
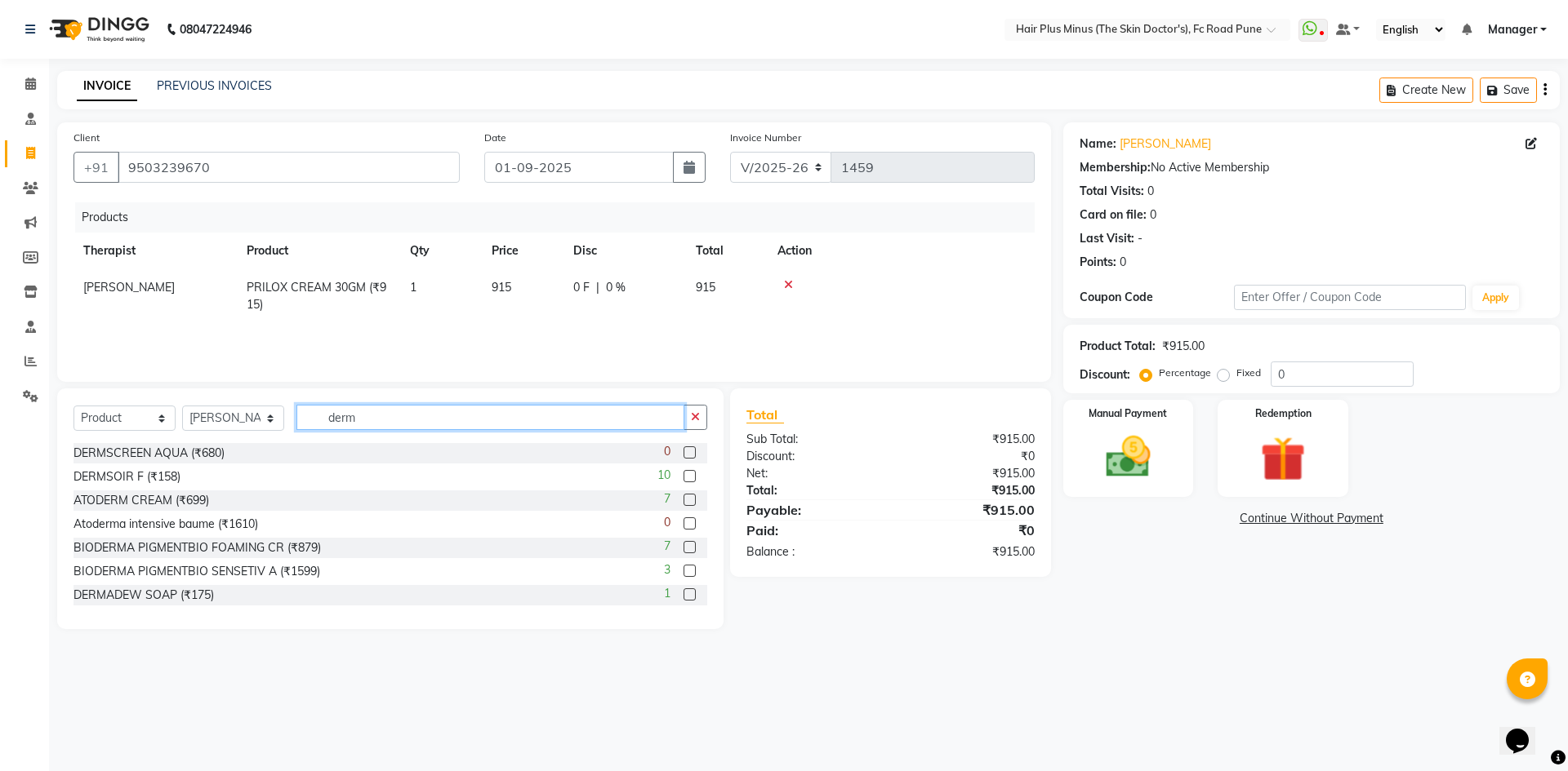
type input "derm"
click at [183, 474] on div "DERMSOIR F (₹158) 10" at bounding box center [390, 476] width 633 height 20
click at [683, 474] on label at bounding box center [689, 476] width 12 height 12
click at [683, 474] on input "checkbox" at bounding box center [689, 477] width 11 height 11
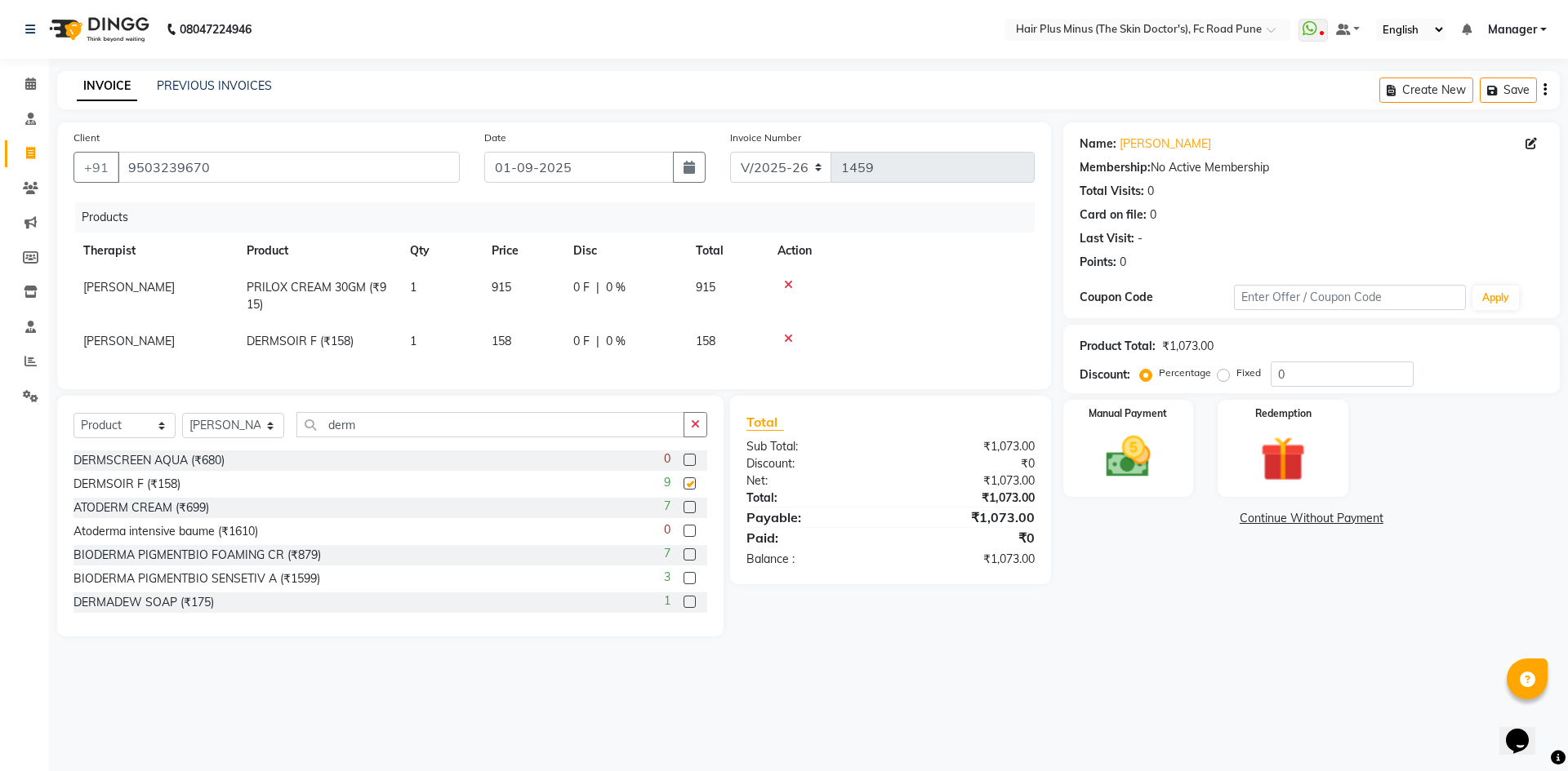
checkbox input "false"
click at [34, 82] on icon at bounding box center [31, 84] width 11 height 12
click at [1153, 472] on img at bounding box center [1127, 456] width 76 height 54
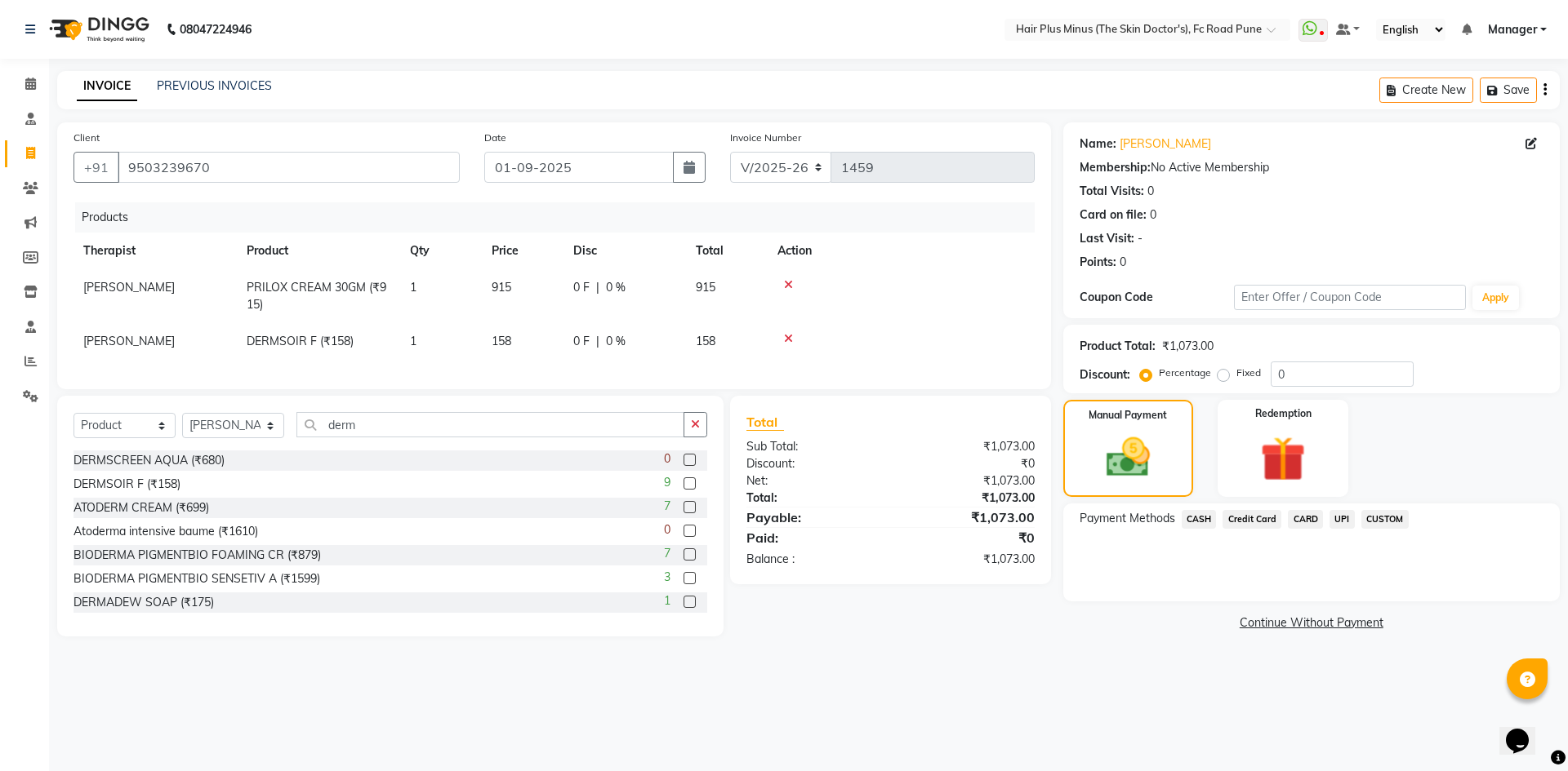
click at [1340, 519] on span "UPI" at bounding box center [1341, 519] width 26 height 18
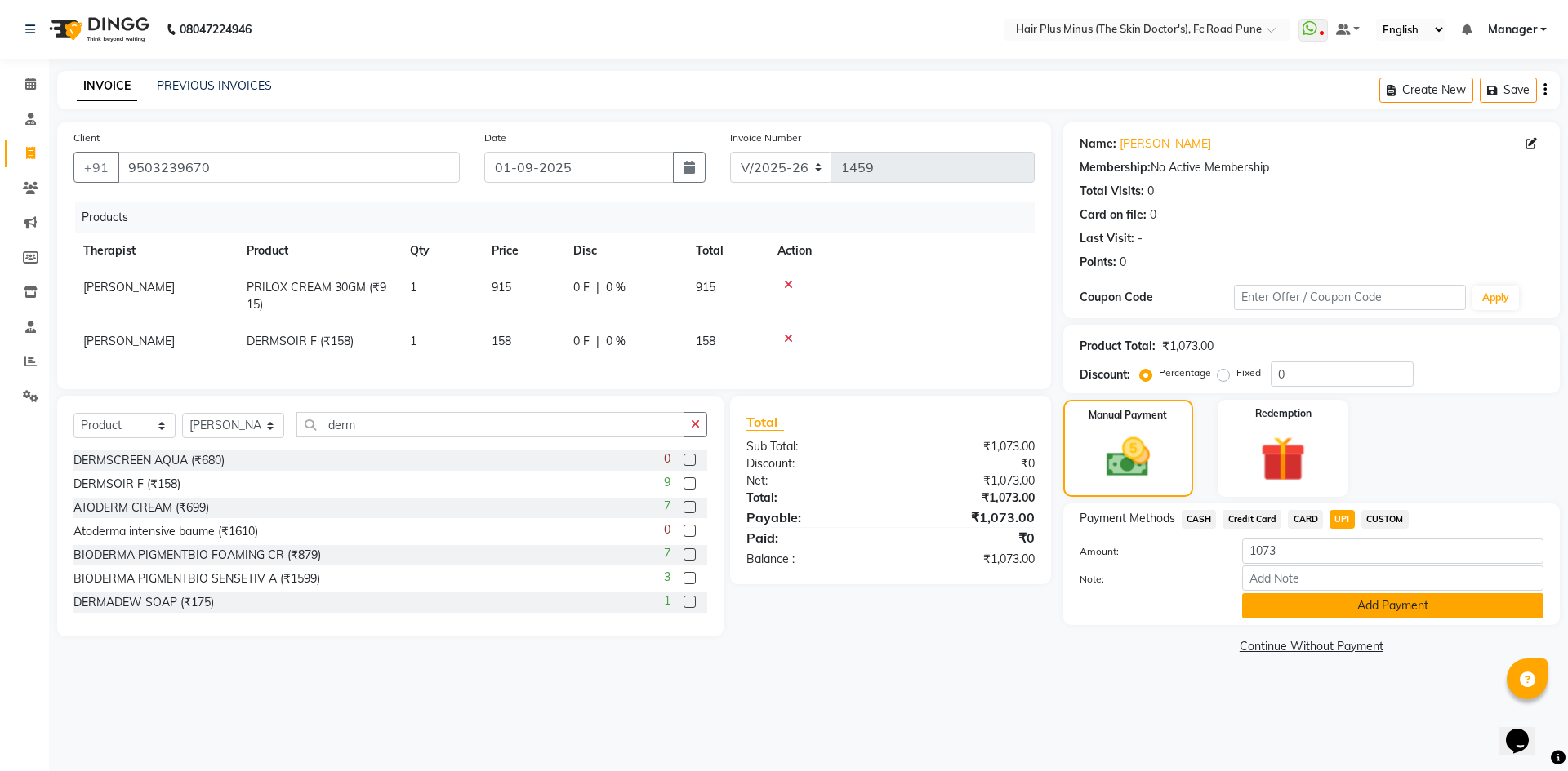
click at [1277, 608] on button "Add Payment" at bounding box center [1392, 606] width 302 height 25
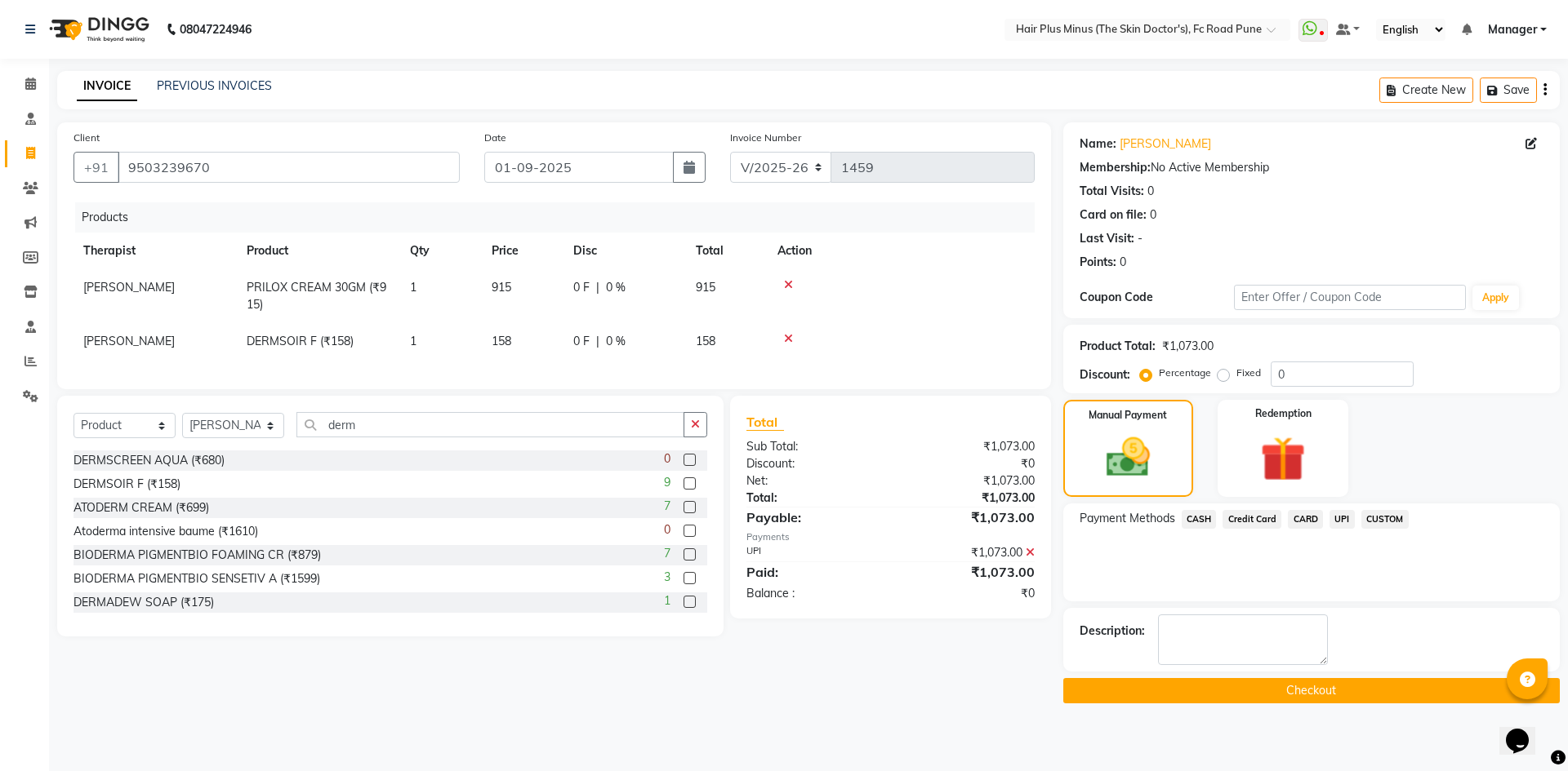
click at [1256, 695] on button "Checkout" at bounding box center [1311, 691] width 496 height 25
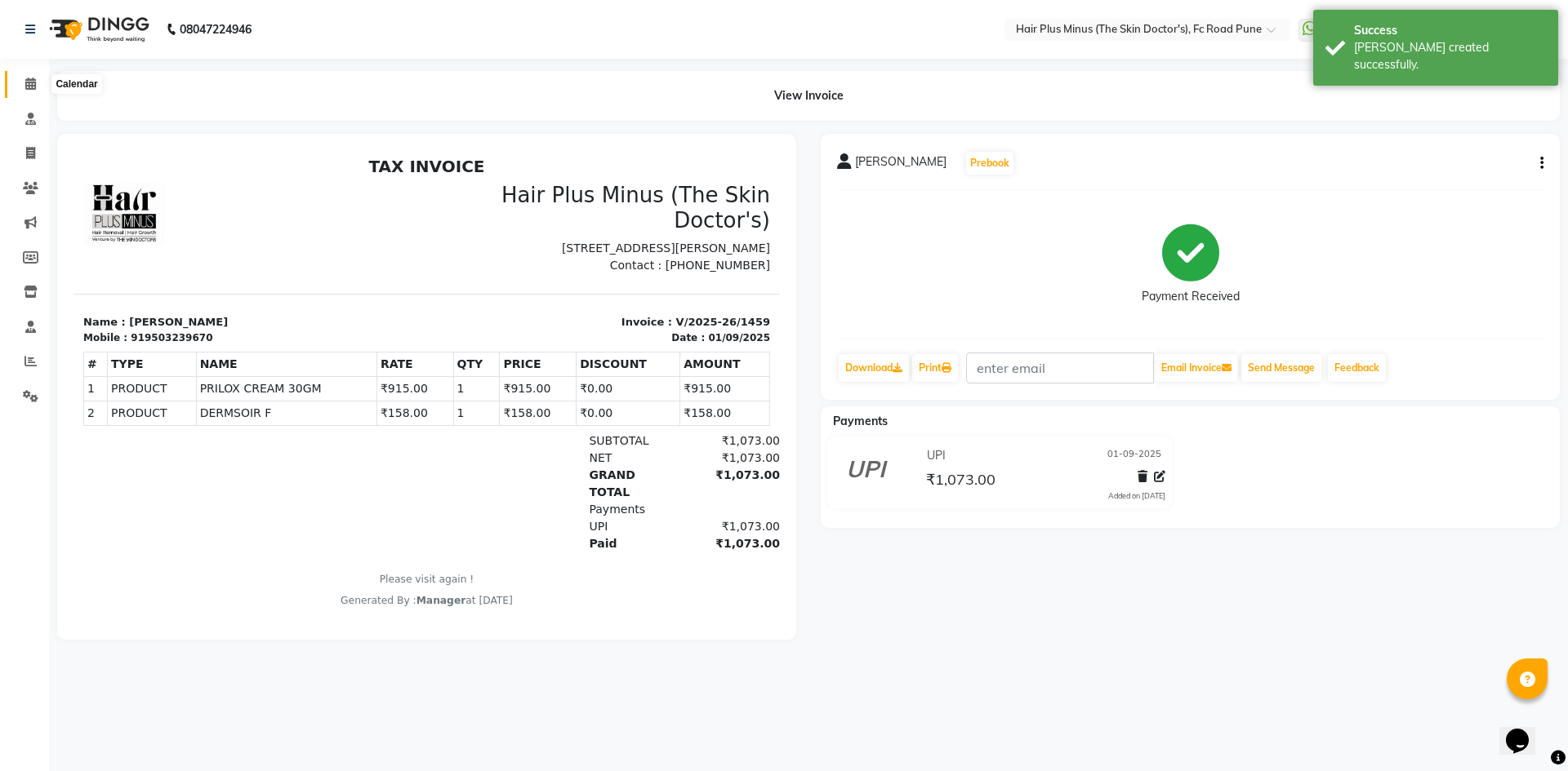
click at [37, 84] on span at bounding box center [31, 84] width 28 height 18
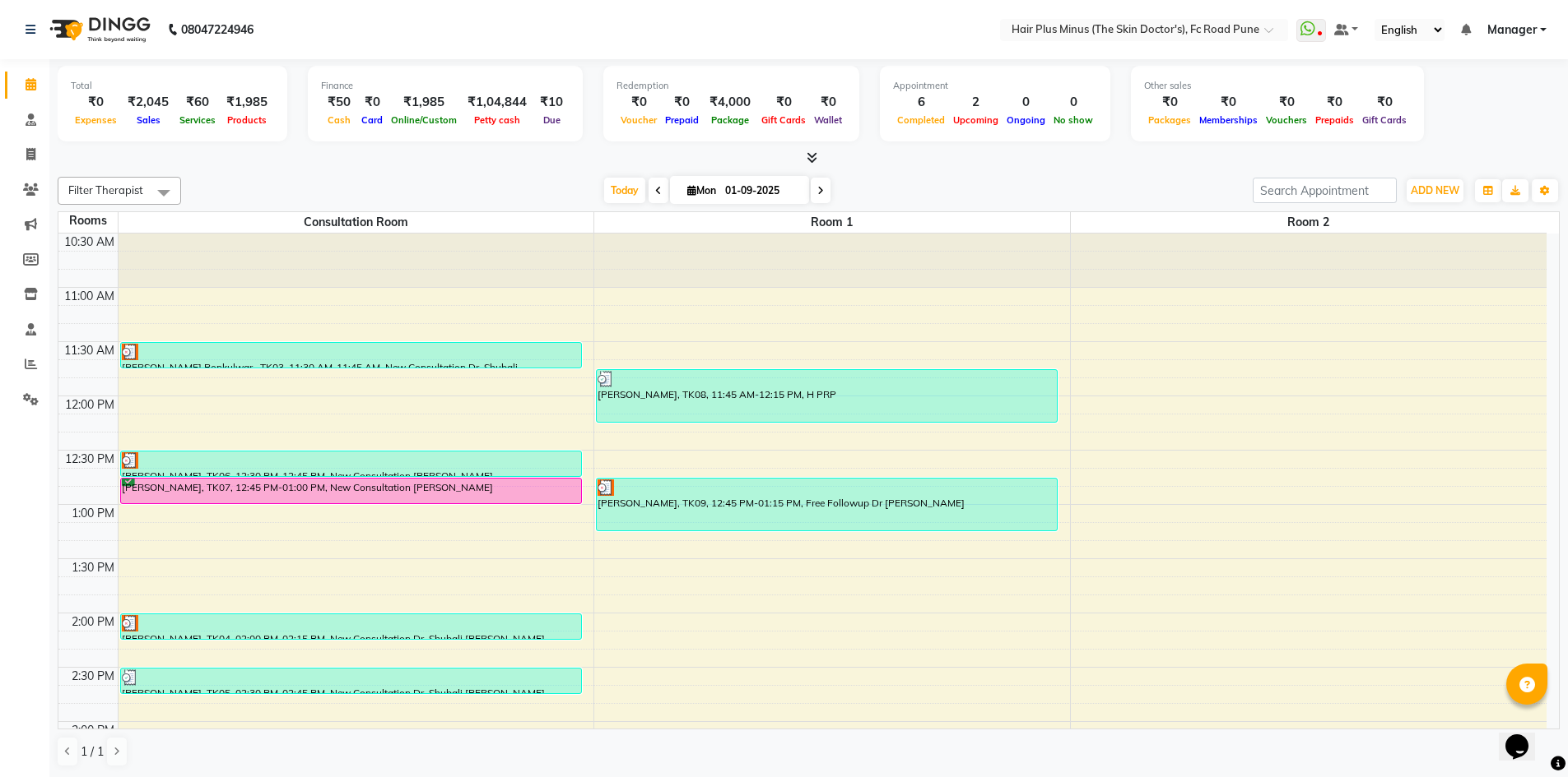
scroll to position [82, 0]
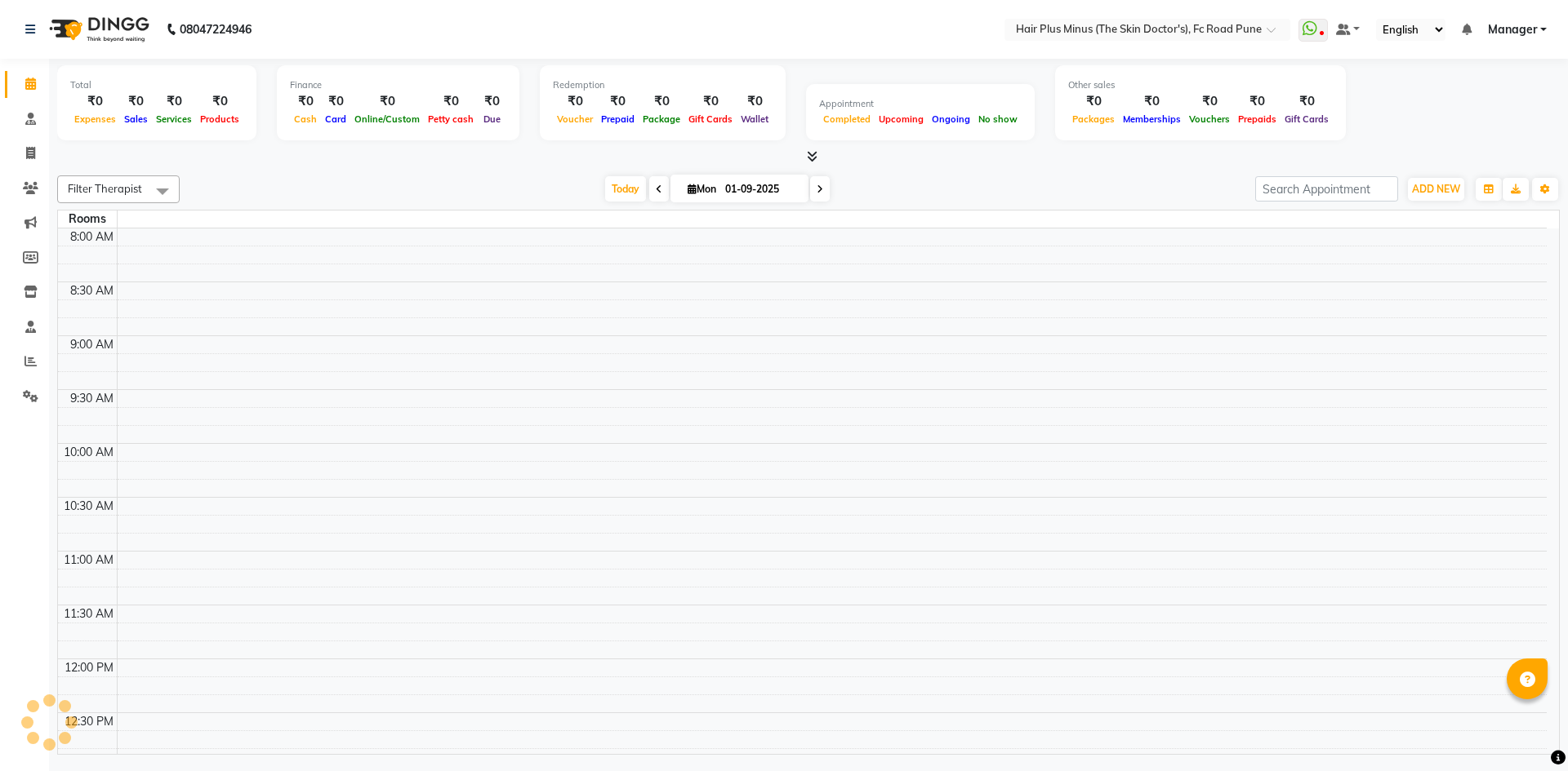
select select "en"
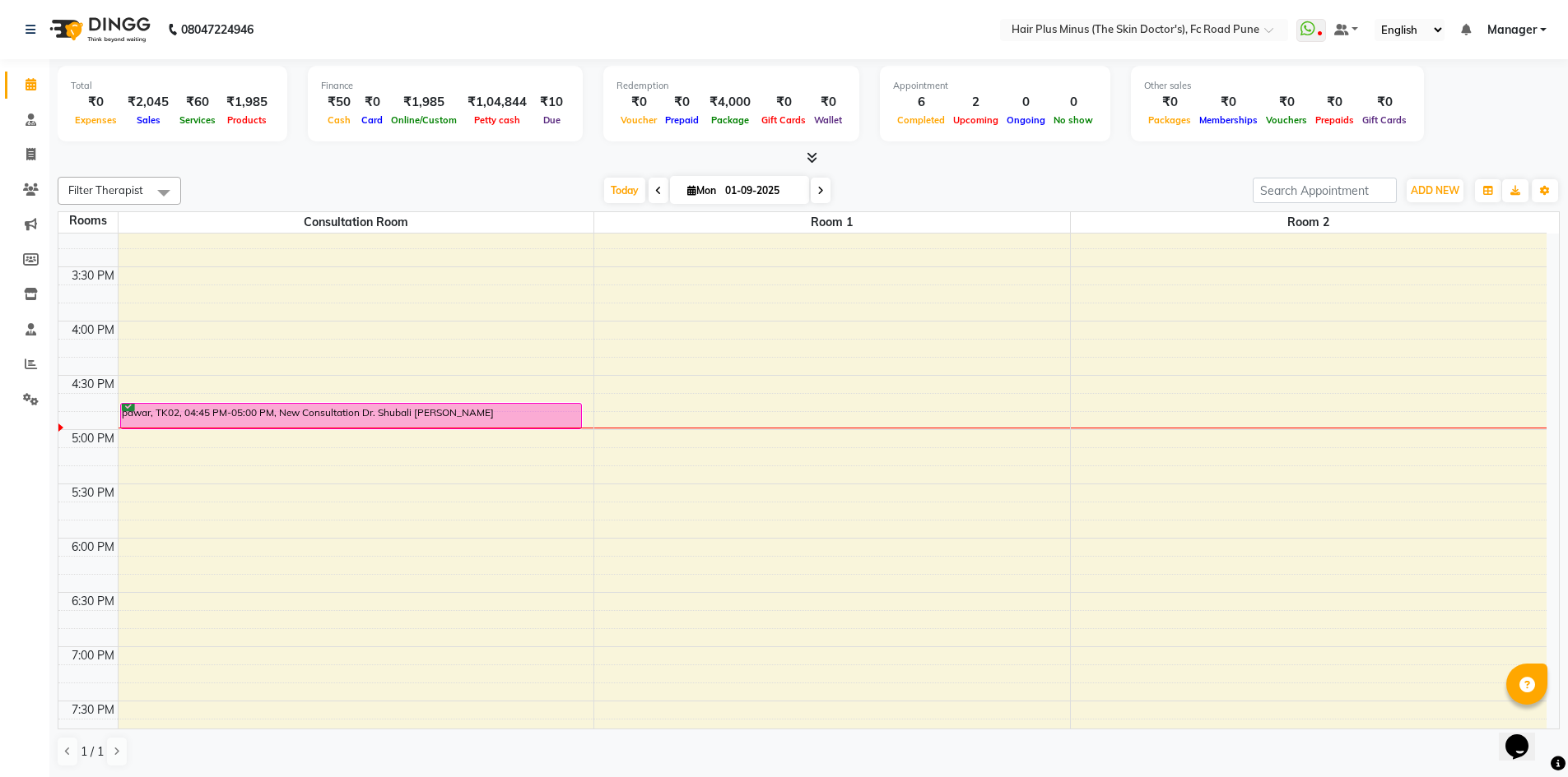
scroll to position [576, 0]
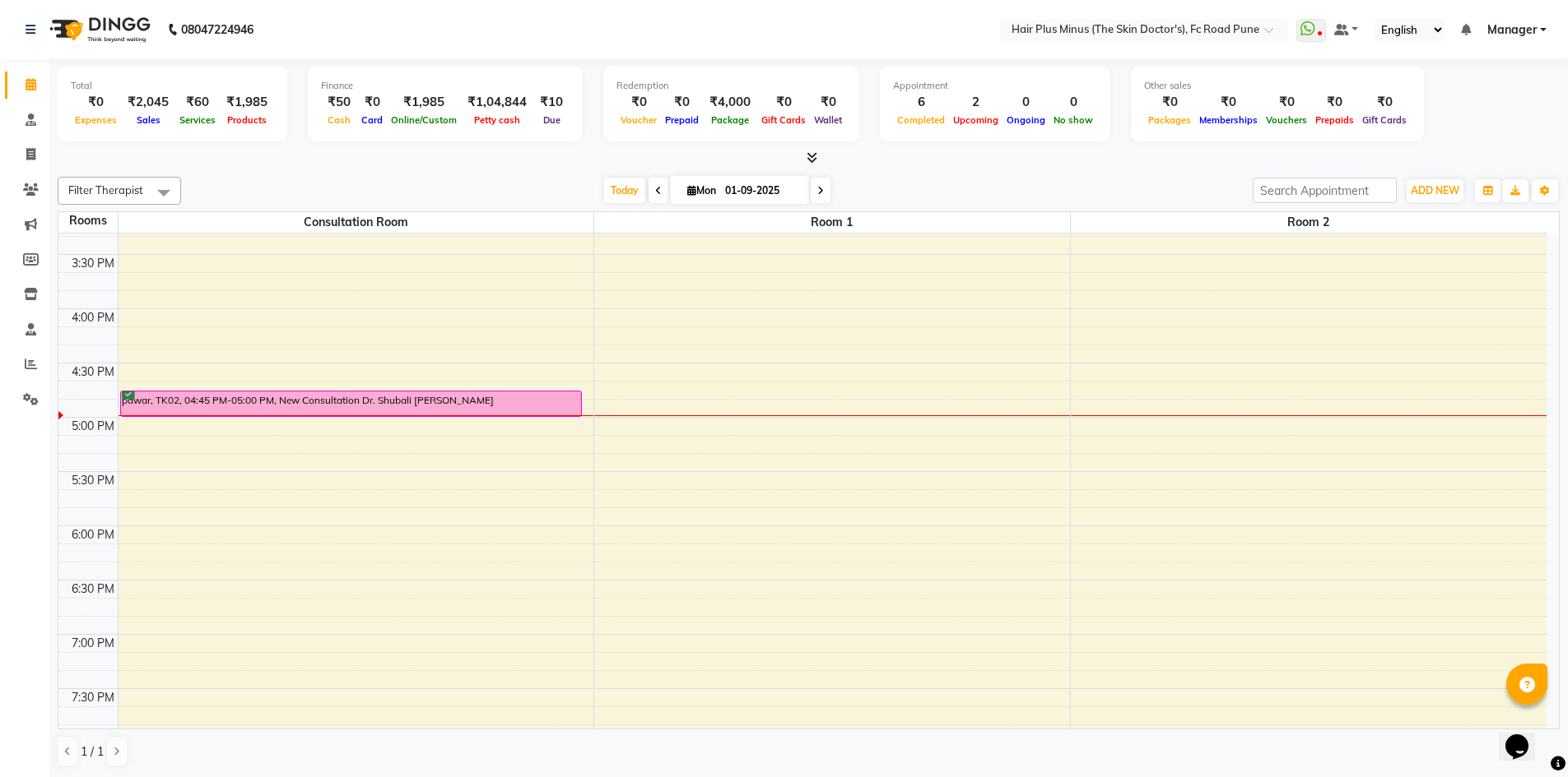
click at [410, 532] on div "10:00 AM 10:30 AM 11:00 AM 11:30 AM 12:00 PM 12:30 PM 1:00 PM 1:30 PM 2:00 PM 2…" at bounding box center [802, 254] width 1488 height 1193
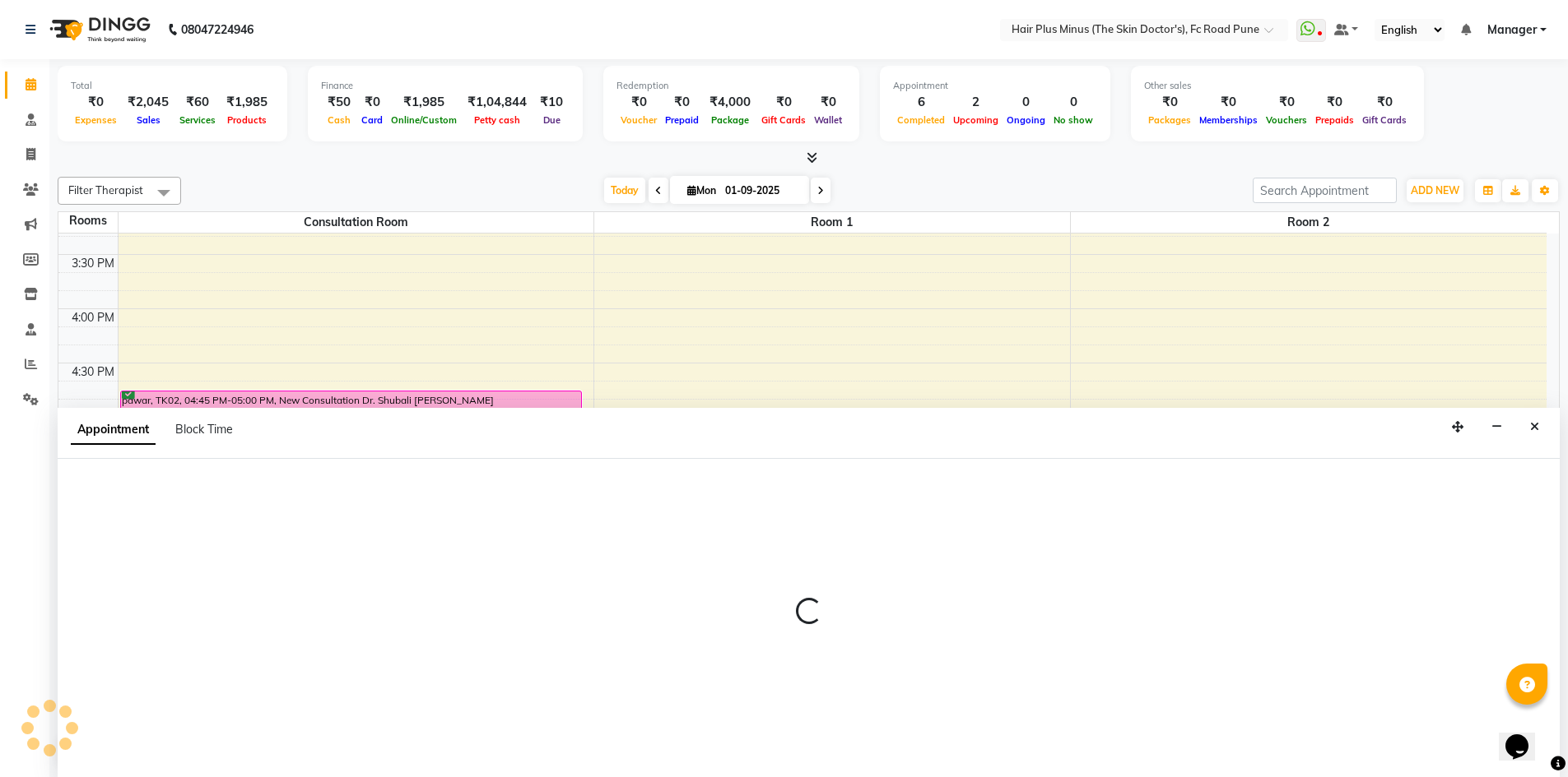
scroll to position [1, 0]
select select "tentative"
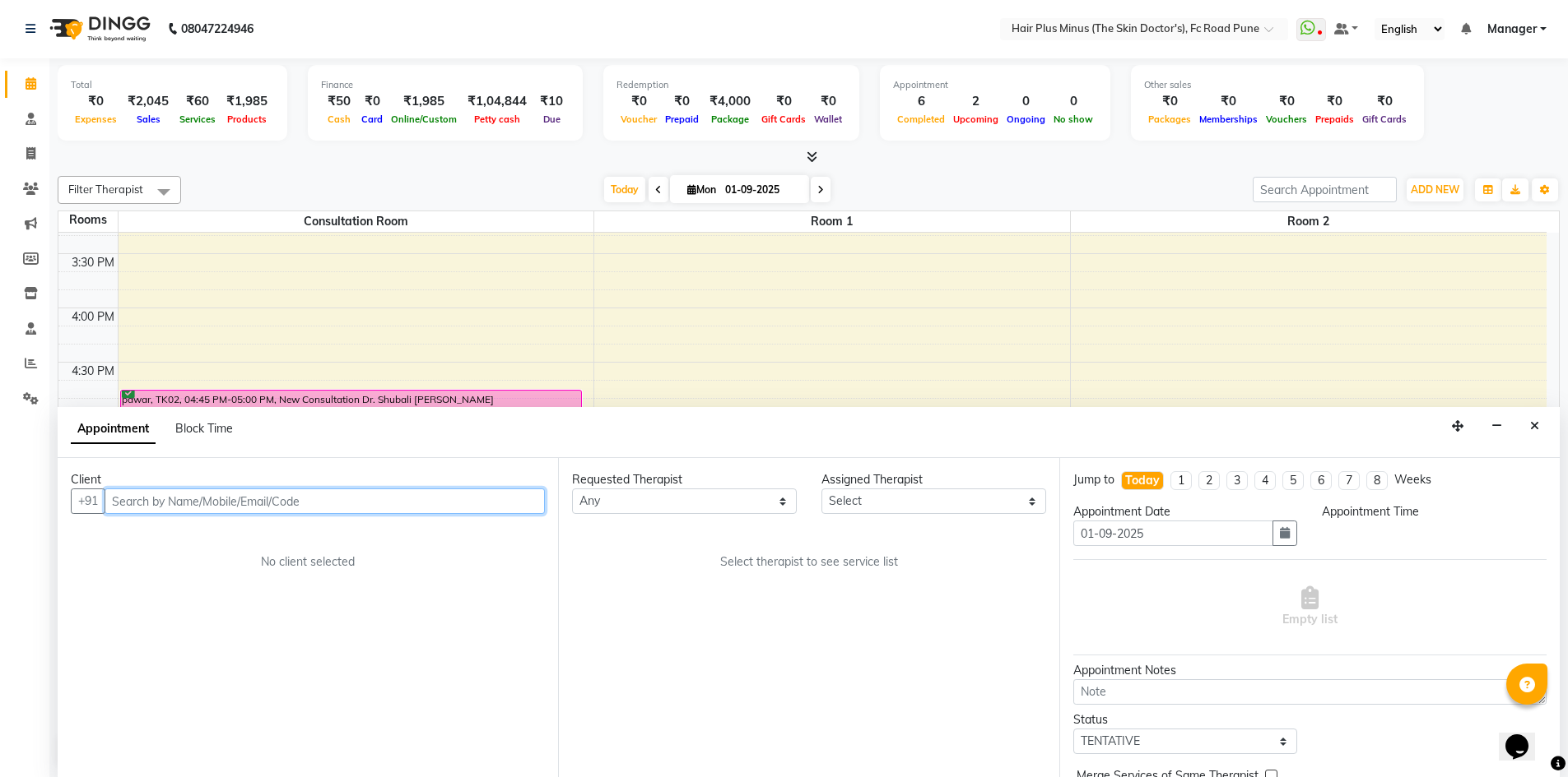
select select "1080"
click at [206, 500] on input "text" at bounding box center [324, 501] width 441 height 26
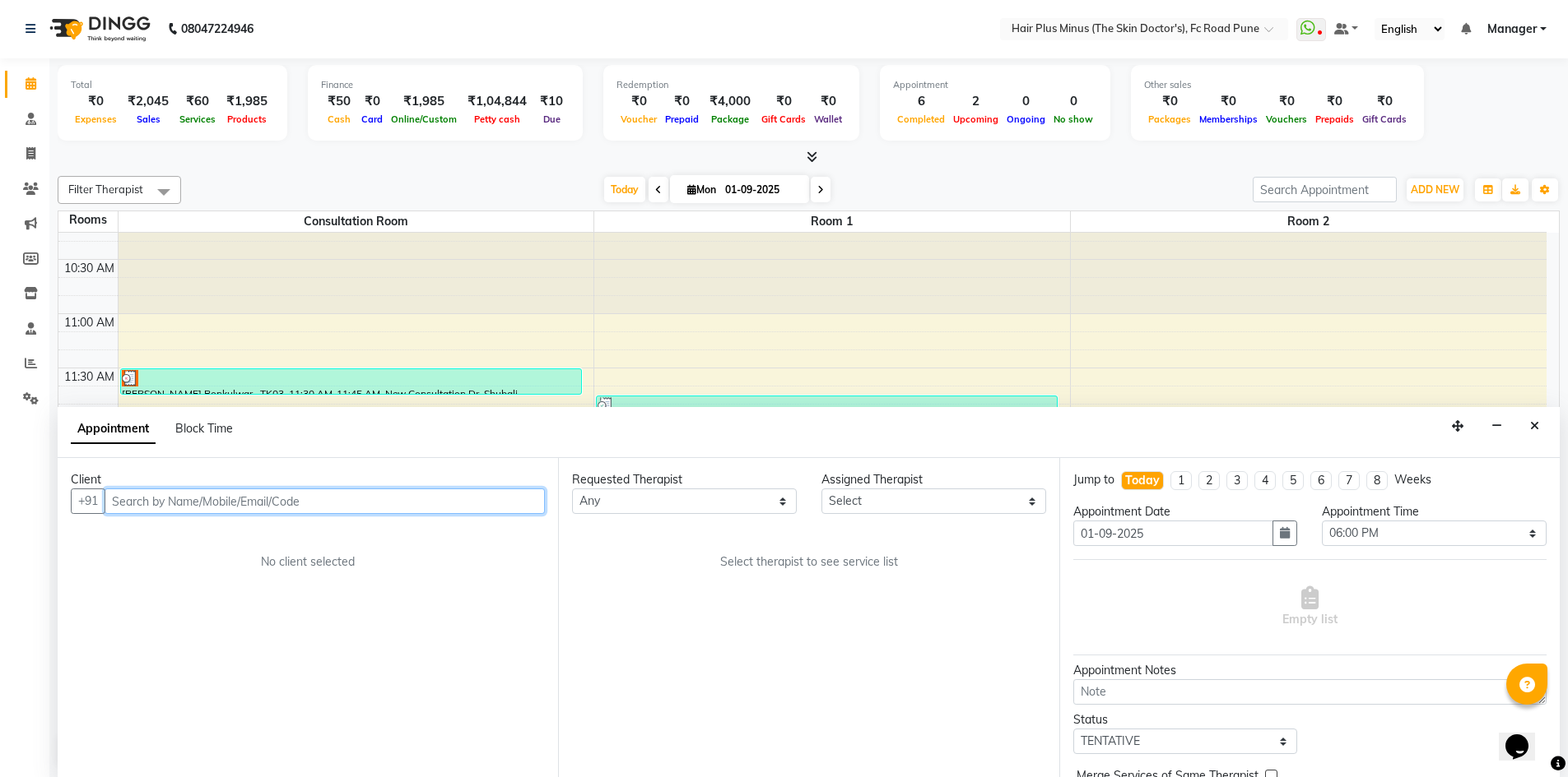
scroll to position [0, 0]
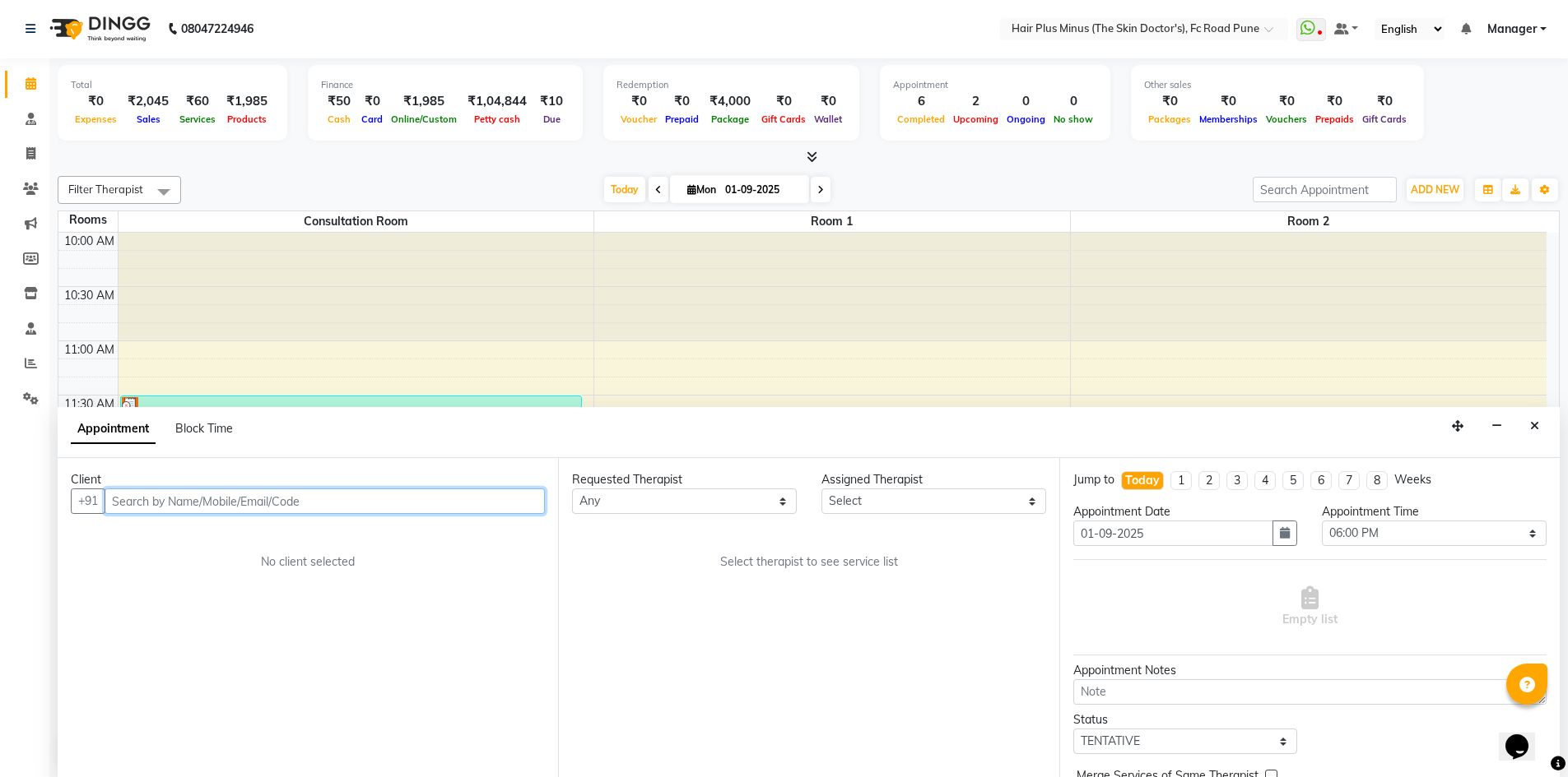
click at [360, 500] on input "text" at bounding box center [324, 501] width 441 height 26
type input "8766907352"
click at [532, 495] on span "Add Client" at bounding box center [511, 501] width 55 height 15
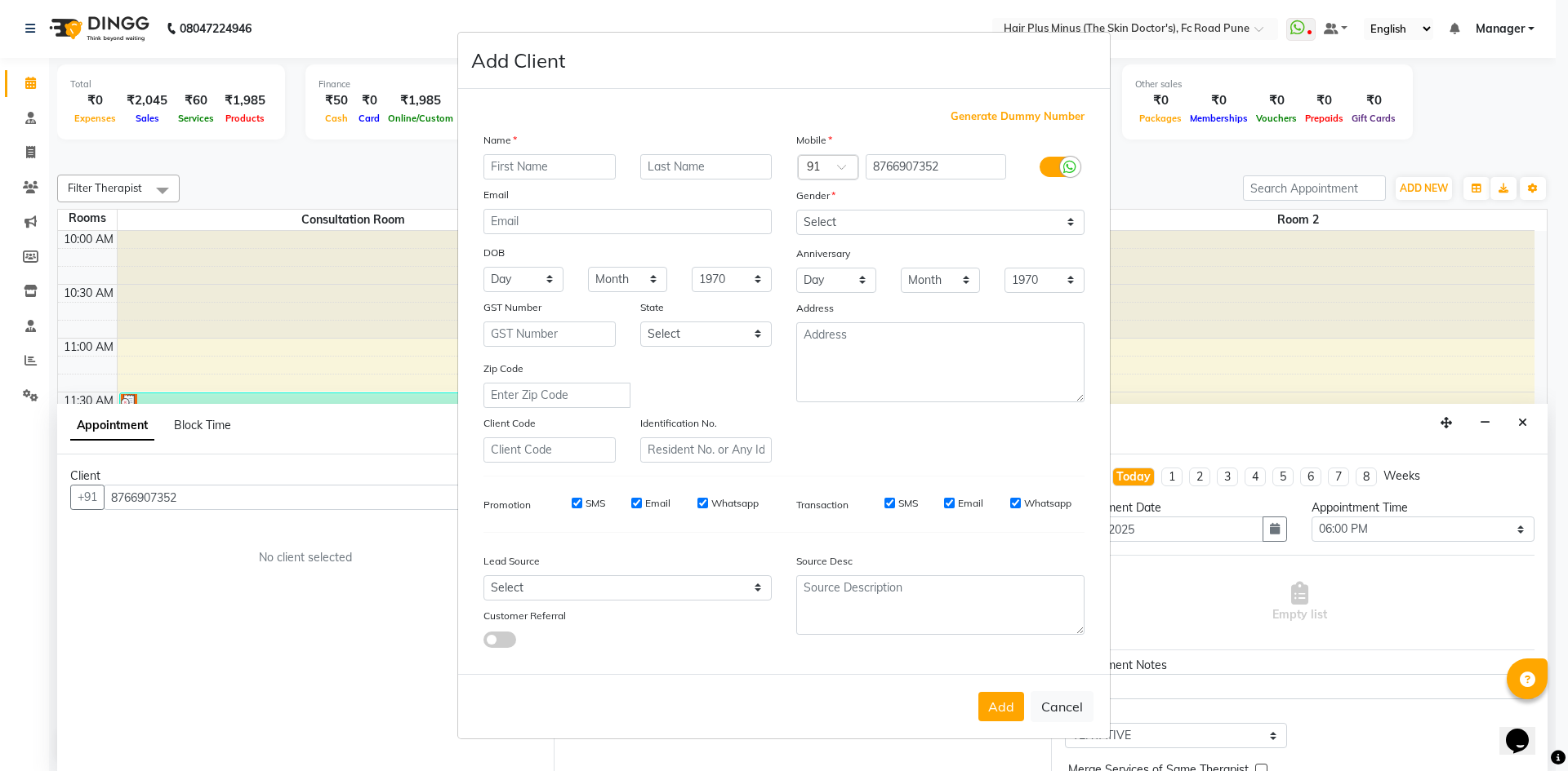
click at [576, 167] on input "text" at bounding box center [550, 166] width 132 height 25
type input "arti"
click at [694, 165] on input "text" at bounding box center [706, 166] width 132 height 25
type input "[PERSON_NAME]"
click at [1033, 234] on select "Select [DEMOGRAPHIC_DATA] [DEMOGRAPHIC_DATA] Other Prefer Not To Say" at bounding box center [940, 222] width 288 height 25
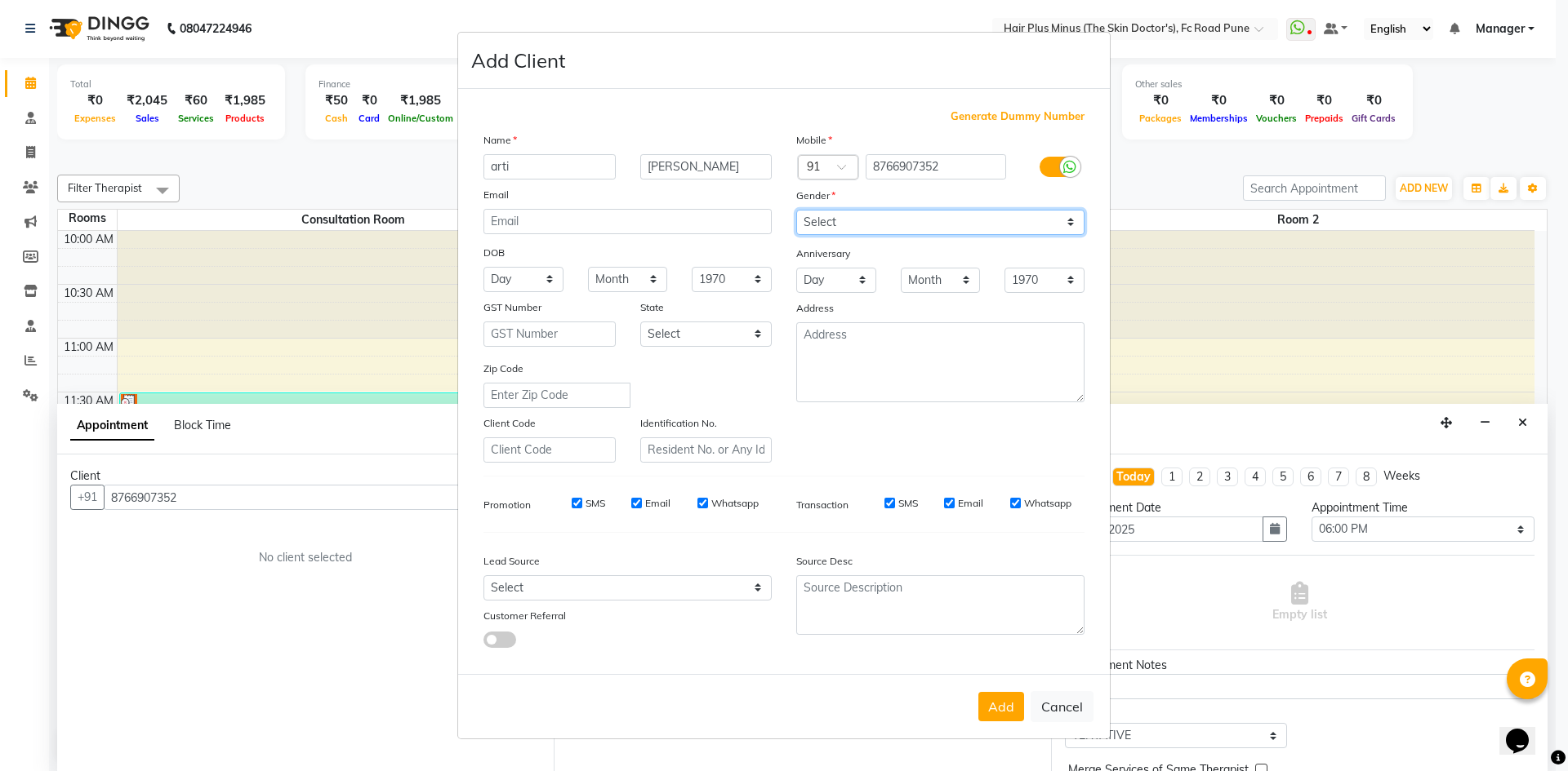
select select "[DEMOGRAPHIC_DATA]"
click at [796, 210] on select "Select [DEMOGRAPHIC_DATA] [DEMOGRAPHIC_DATA] Other Prefer Not To Say" at bounding box center [940, 222] width 288 height 25
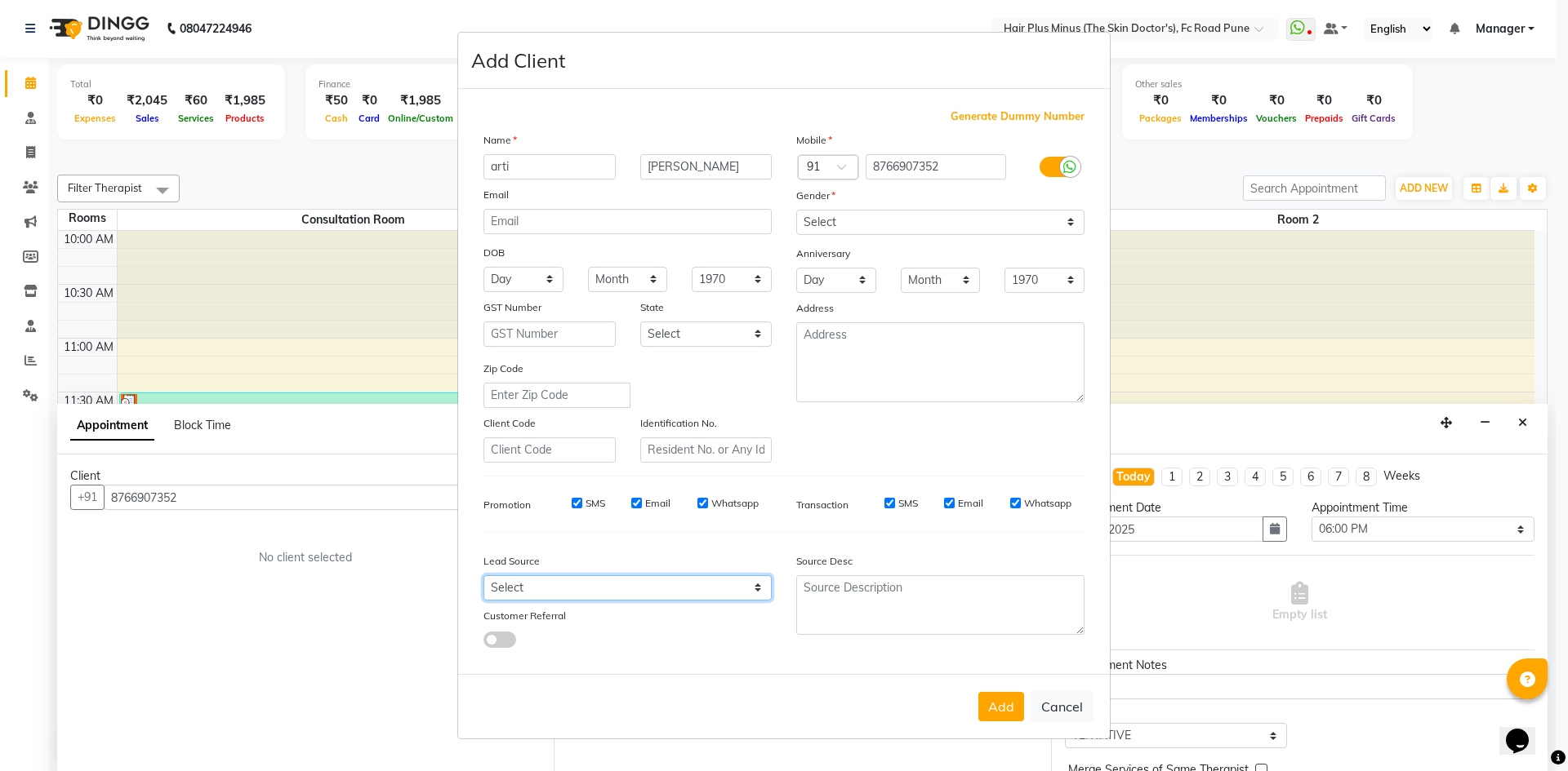
click at [680, 581] on select "Select Walk-in Referral Internet Friend Word of Mouth Advertisement Facebook Ju…" at bounding box center [628, 588] width 288 height 25
select select "52961"
click at [484, 576] on select "Select Walk-in Referral Internet Friend Word of Mouth Advertisement Facebook Ju…" at bounding box center [628, 588] width 288 height 25
click at [1018, 709] on button "Add" at bounding box center [1001, 706] width 46 height 29
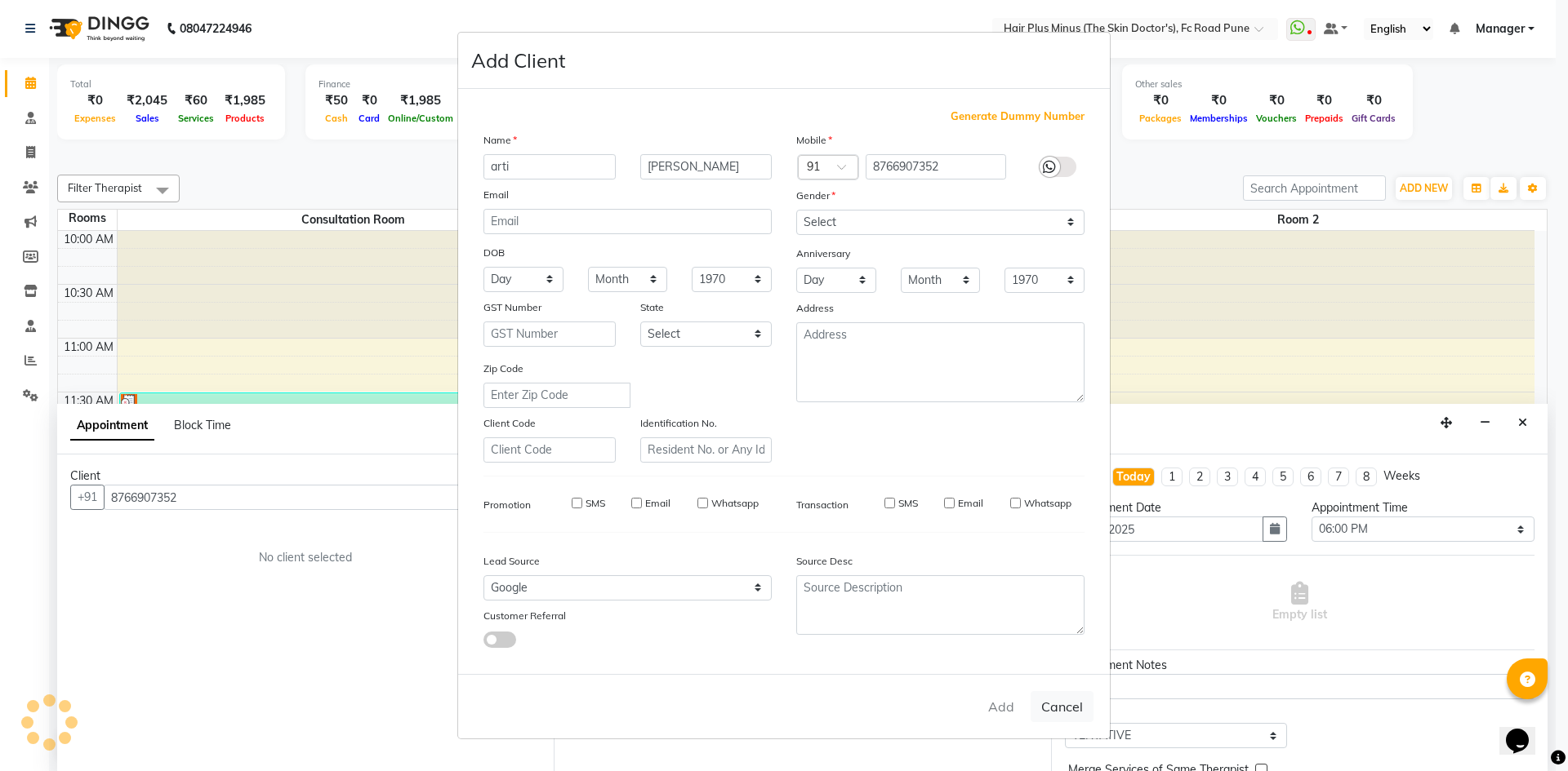
select select
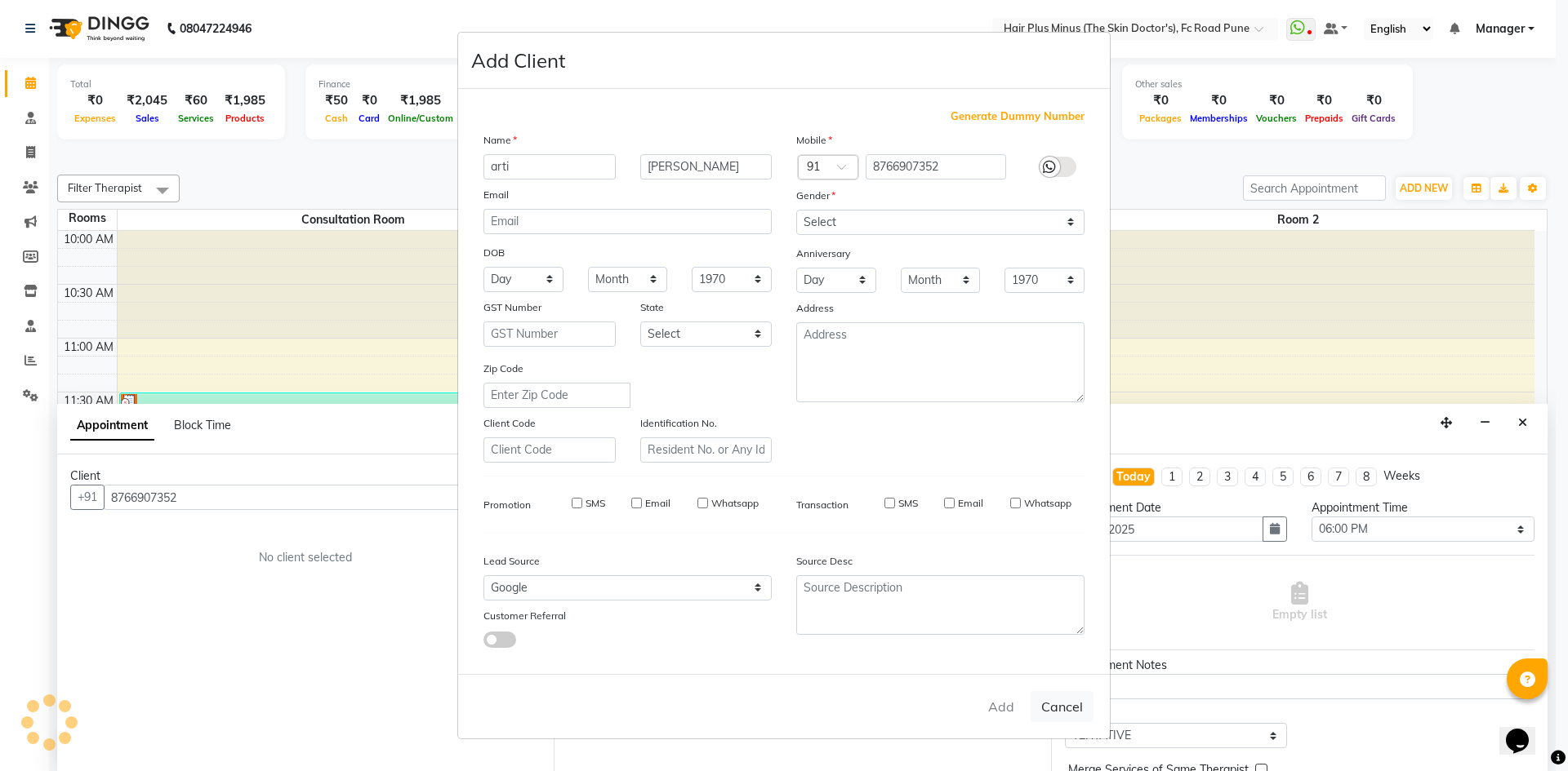
select select
checkbox input "false"
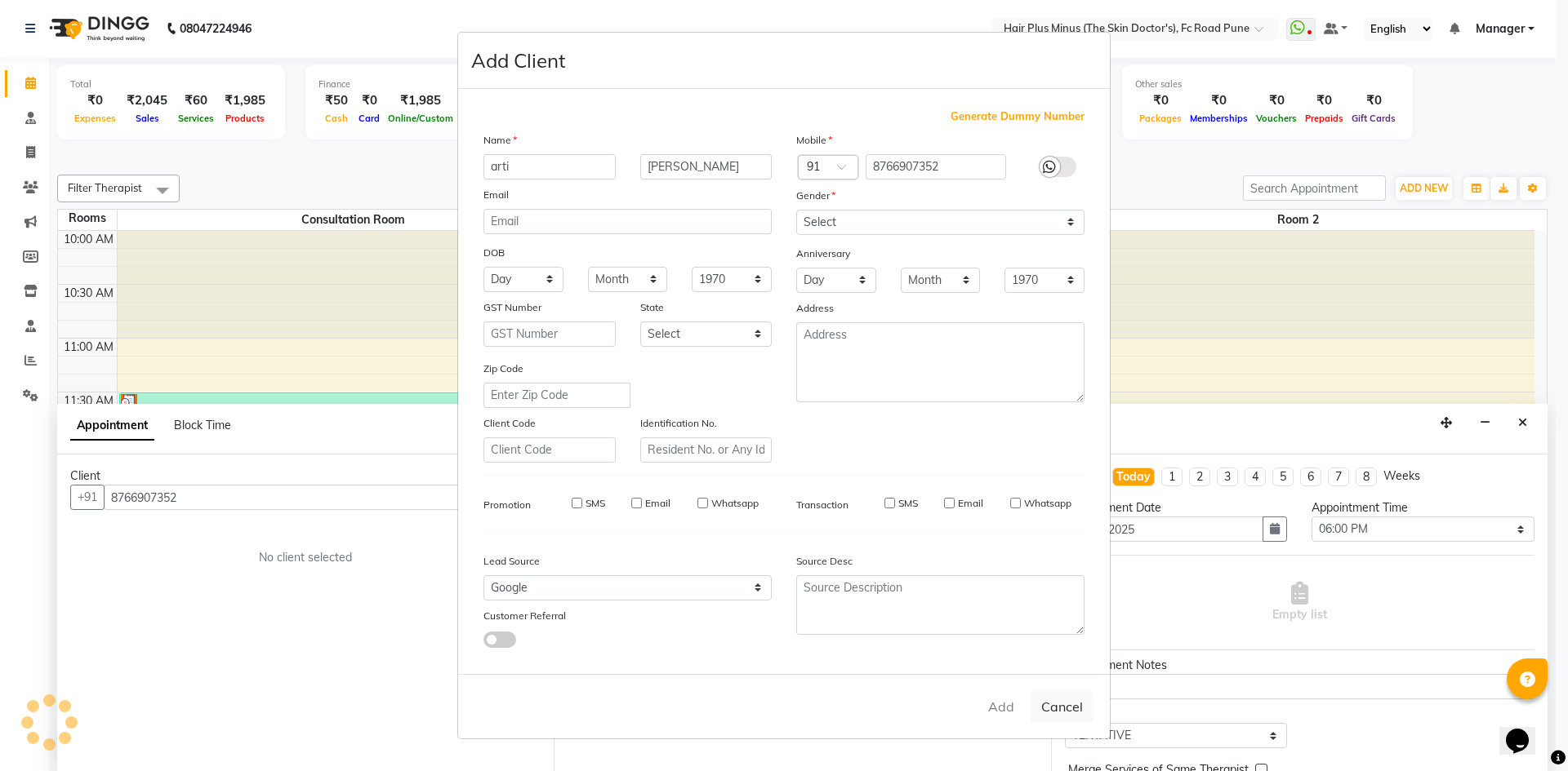
checkbox input "false"
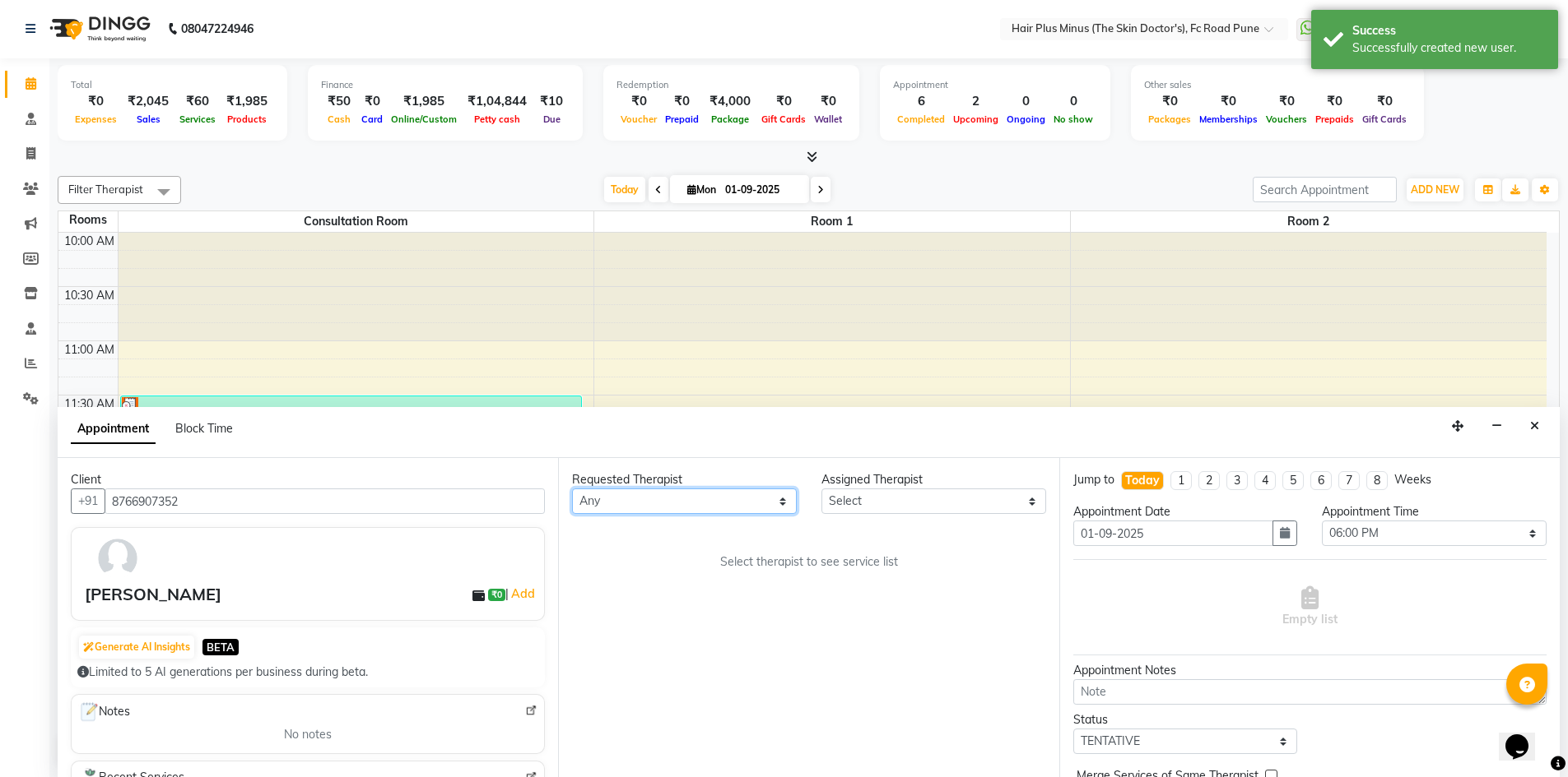
click at [729, 503] on select "Any Dr [PERSON_NAME] Dr. [PERSON_NAME] [PERSON_NAME] [PERSON_NAME] [PERSON_NAME…" at bounding box center [683, 501] width 224 height 26
select select "78216"
click at [572, 488] on select "Any Dr [PERSON_NAME] Dr. [PERSON_NAME] [PERSON_NAME] [PERSON_NAME] [PERSON_NAME…" at bounding box center [683, 501] width 224 height 26
select select "78216"
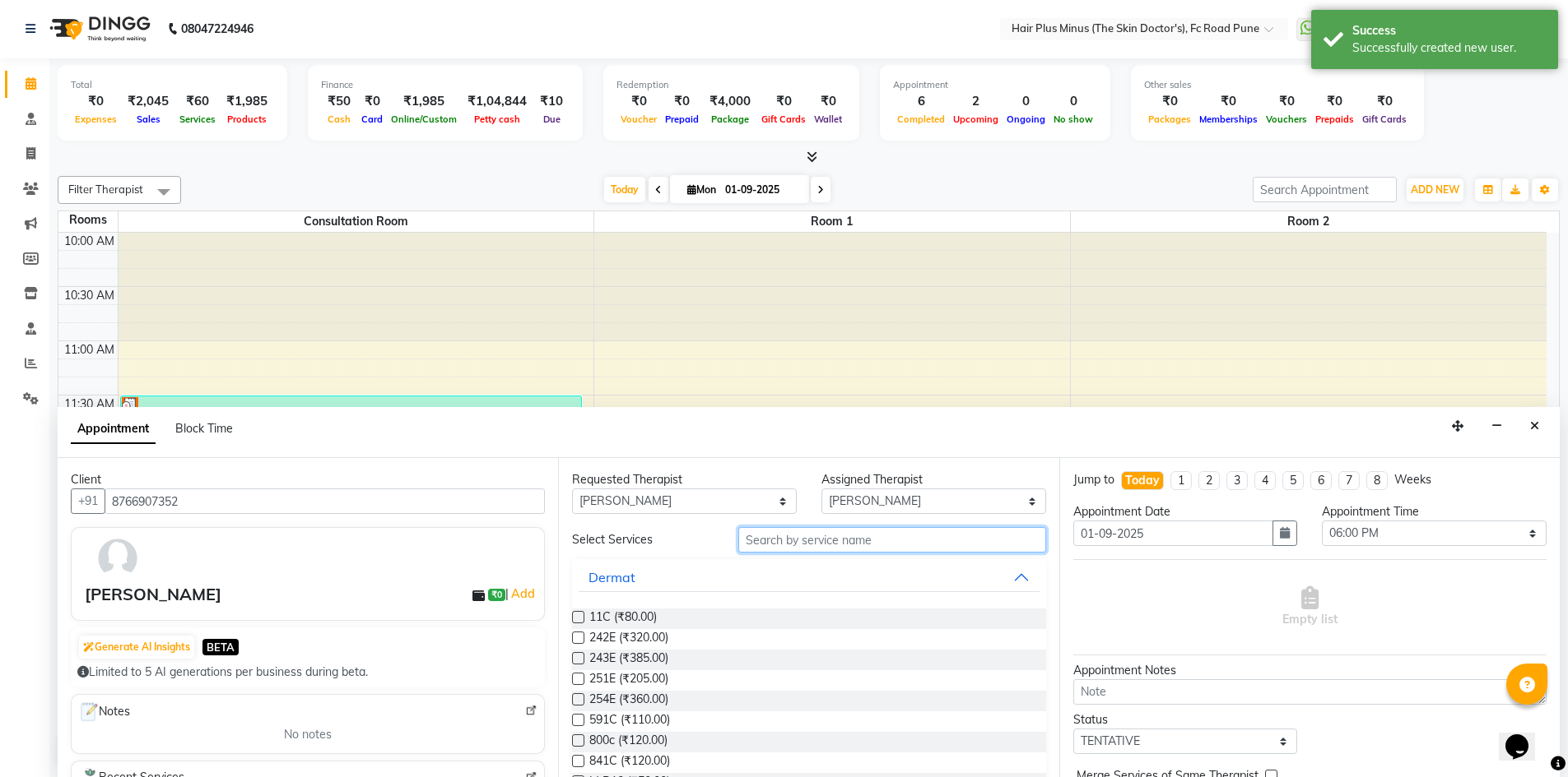
click at [802, 549] on input "text" at bounding box center [892, 540] width 308 height 26
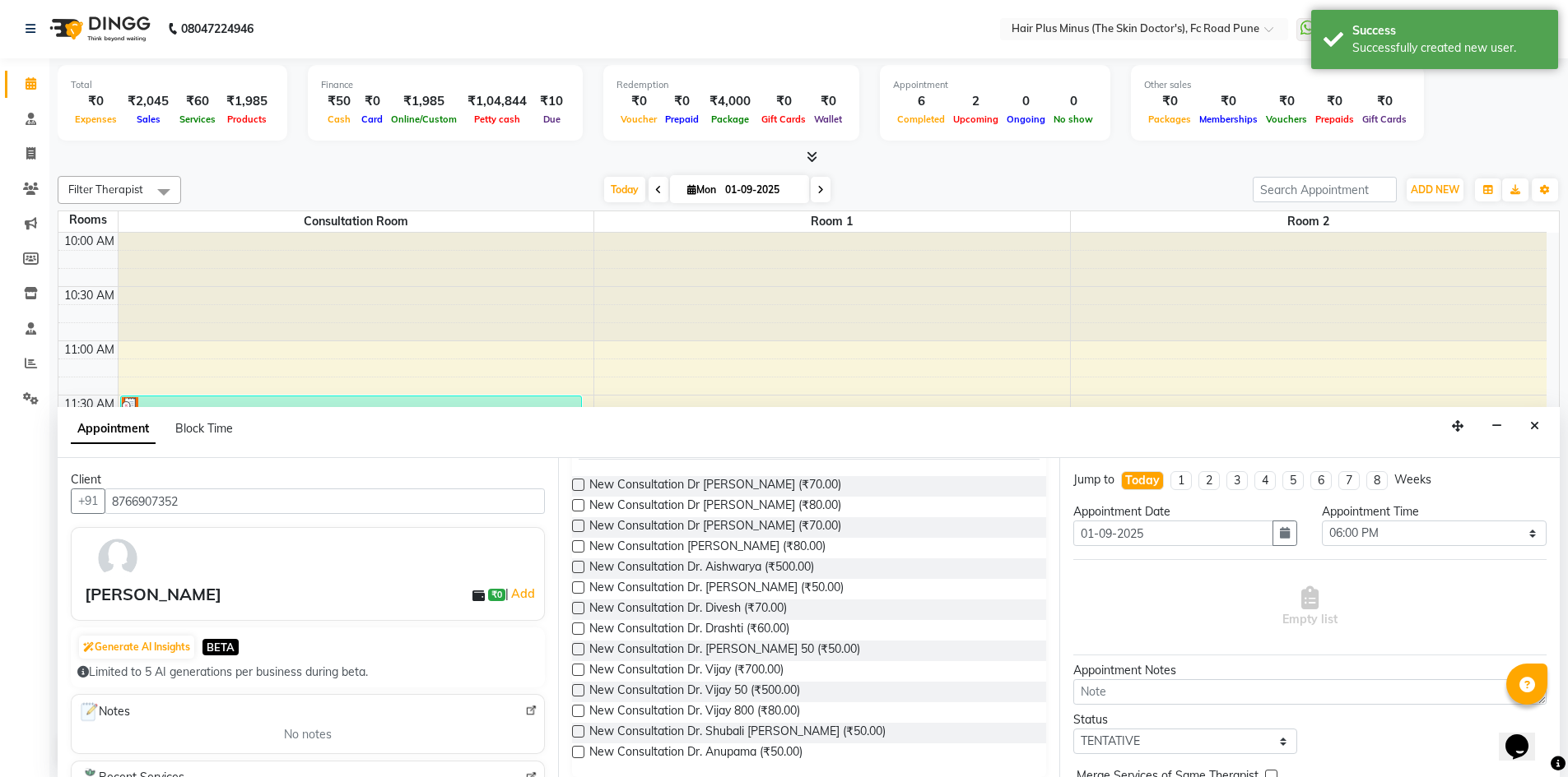
scroll to position [145, 0]
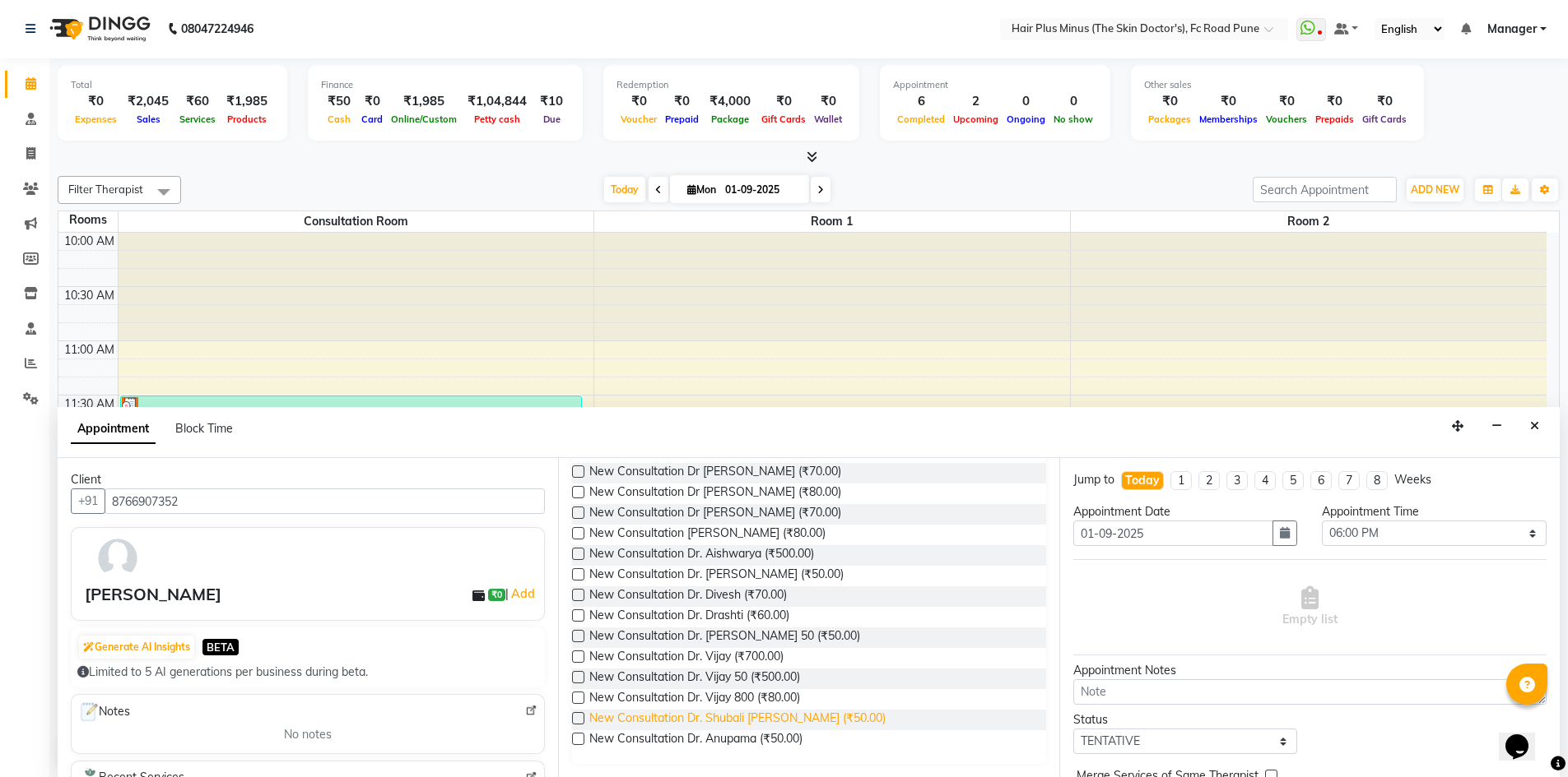
type input "new"
click at [760, 719] on span "New Consultation Dr. Shubali [PERSON_NAME] (₹50.00)" at bounding box center [737, 719] width 296 height 20
checkbox input "false"
select select "3991"
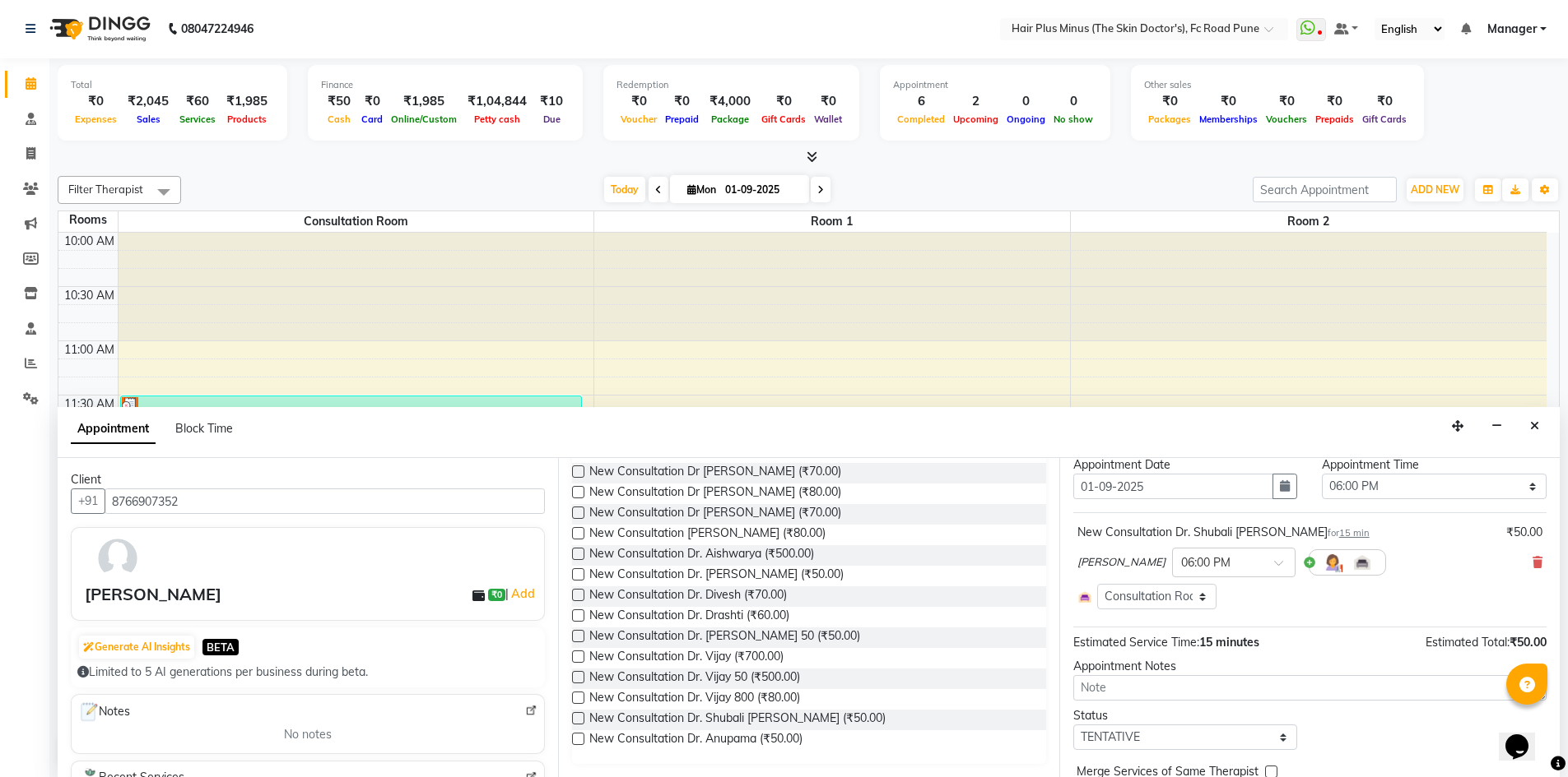
scroll to position [97, 0]
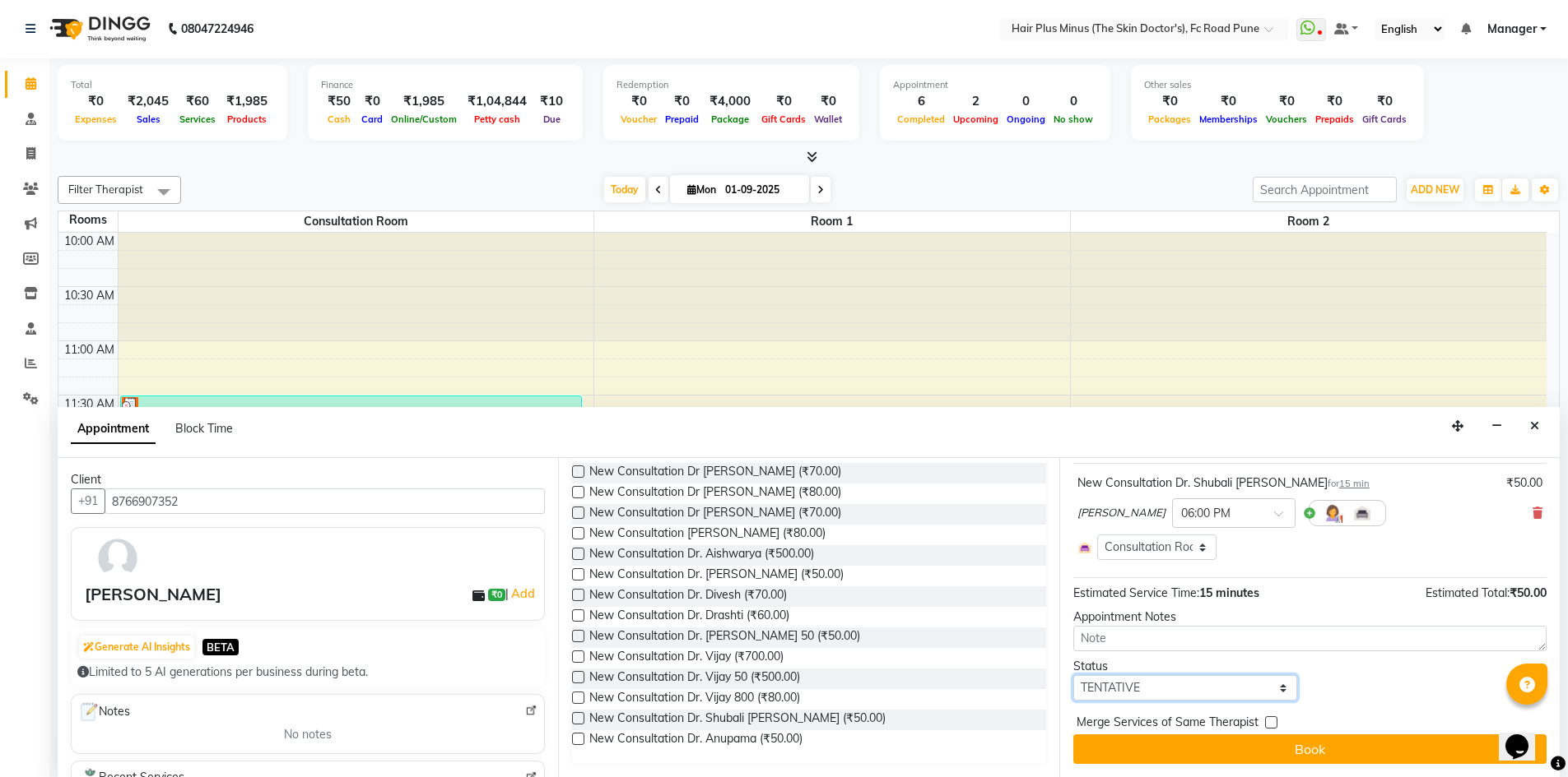
click at [1206, 695] on select "Select TENTATIVE CONFIRM CHECK-IN UPCOMING" at bounding box center [1185, 688] width 224 height 26
select select "confirm booking"
click at [1073, 675] on select "Select TENTATIVE CONFIRM CHECK-IN UPCOMING" at bounding box center [1185, 688] width 224 height 26
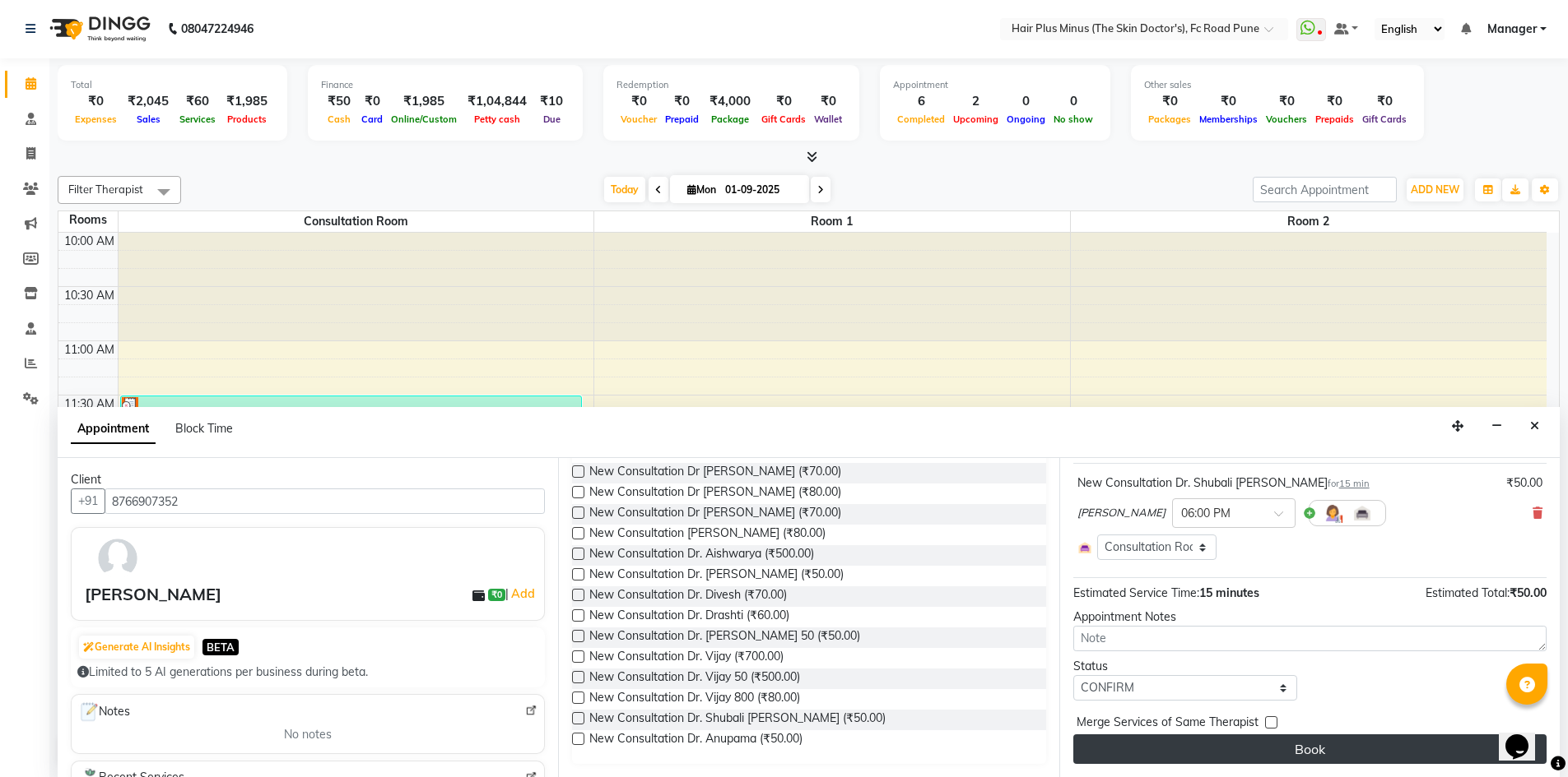
click at [1155, 743] on button "Book" at bounding box center [1310, 749] width 473 height 29
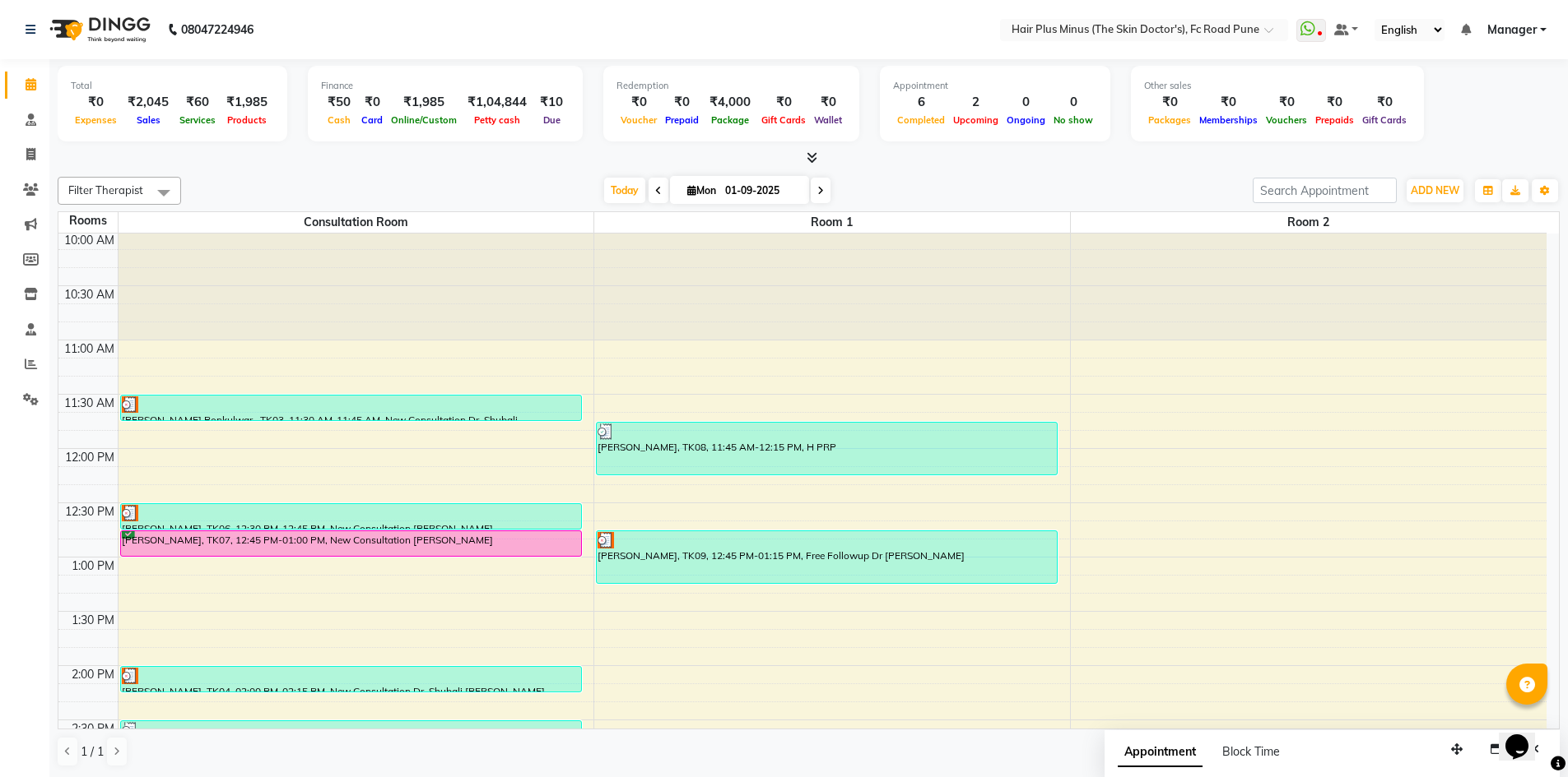
scroll to position [0, 0]
click at [1040, 171] on div "Filter Therapist Select All Dr [PERSON_NAME] Dr. [PERSON_NAME] [PERSON_NAME] [P…" at bounding box center [808, 471] width 1502 height 603
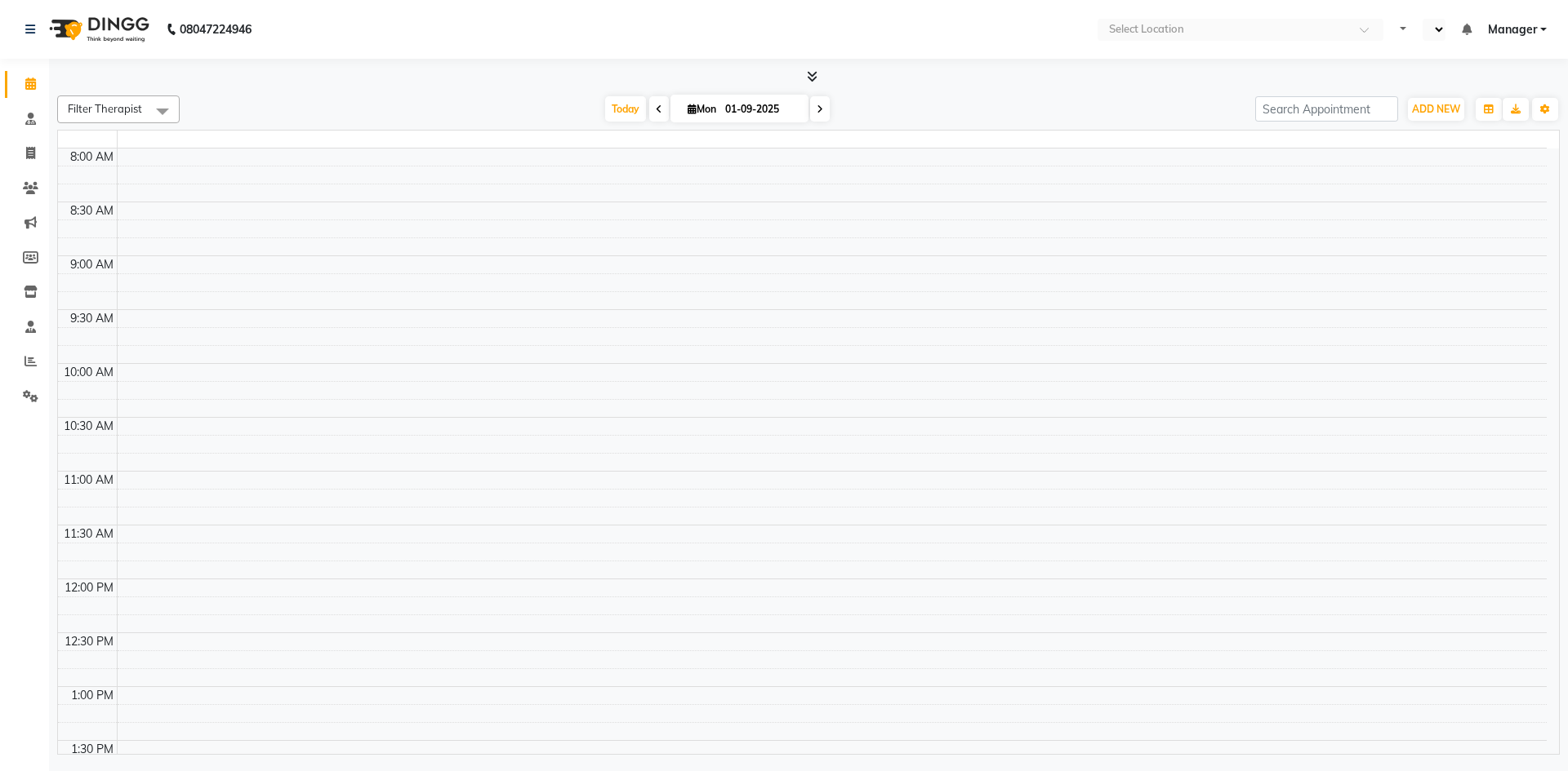
select select "en"
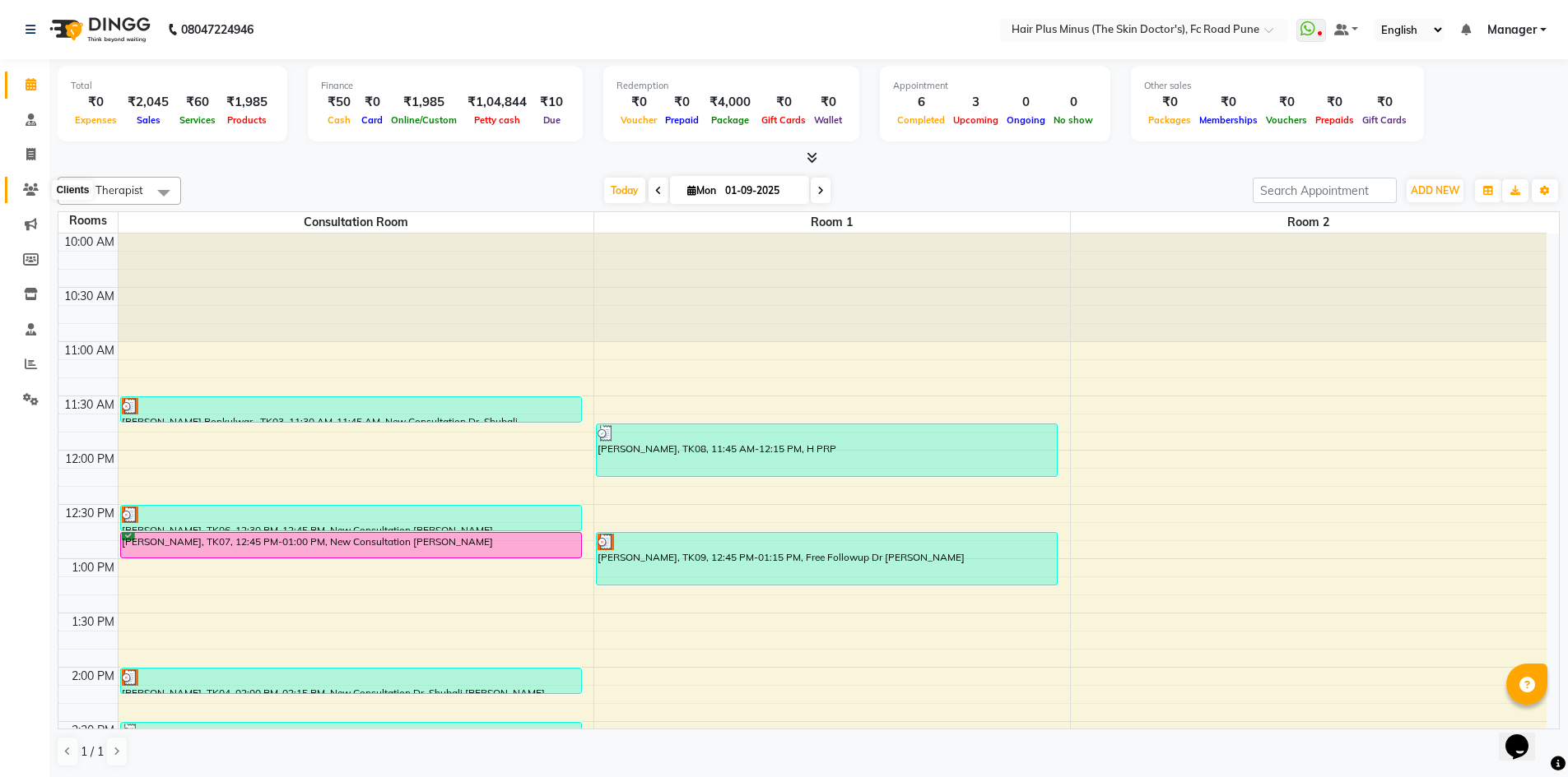
click at [28, 189] on icon at bounding box center [31, 190] width 16 height 12
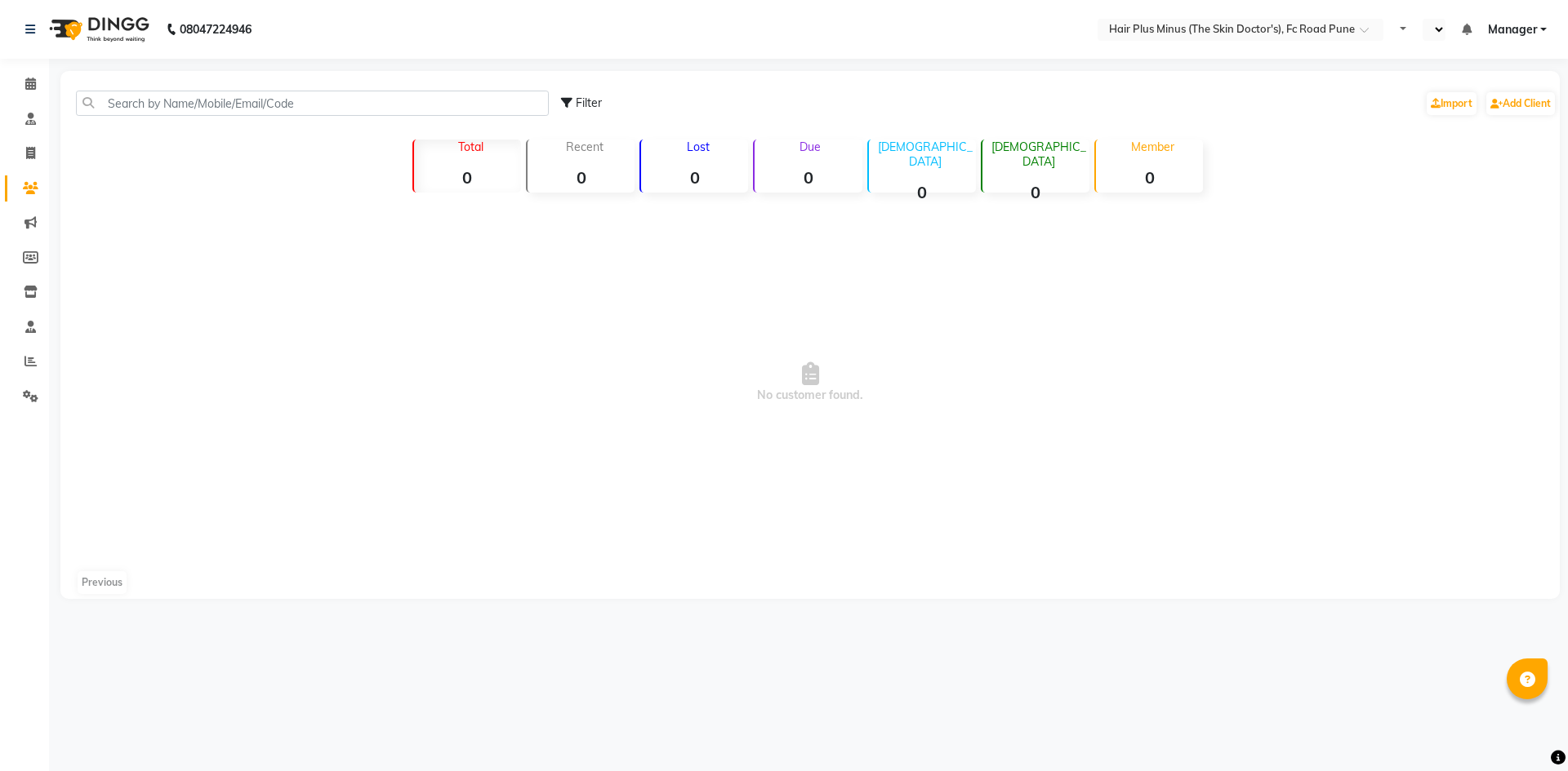
select select "en"
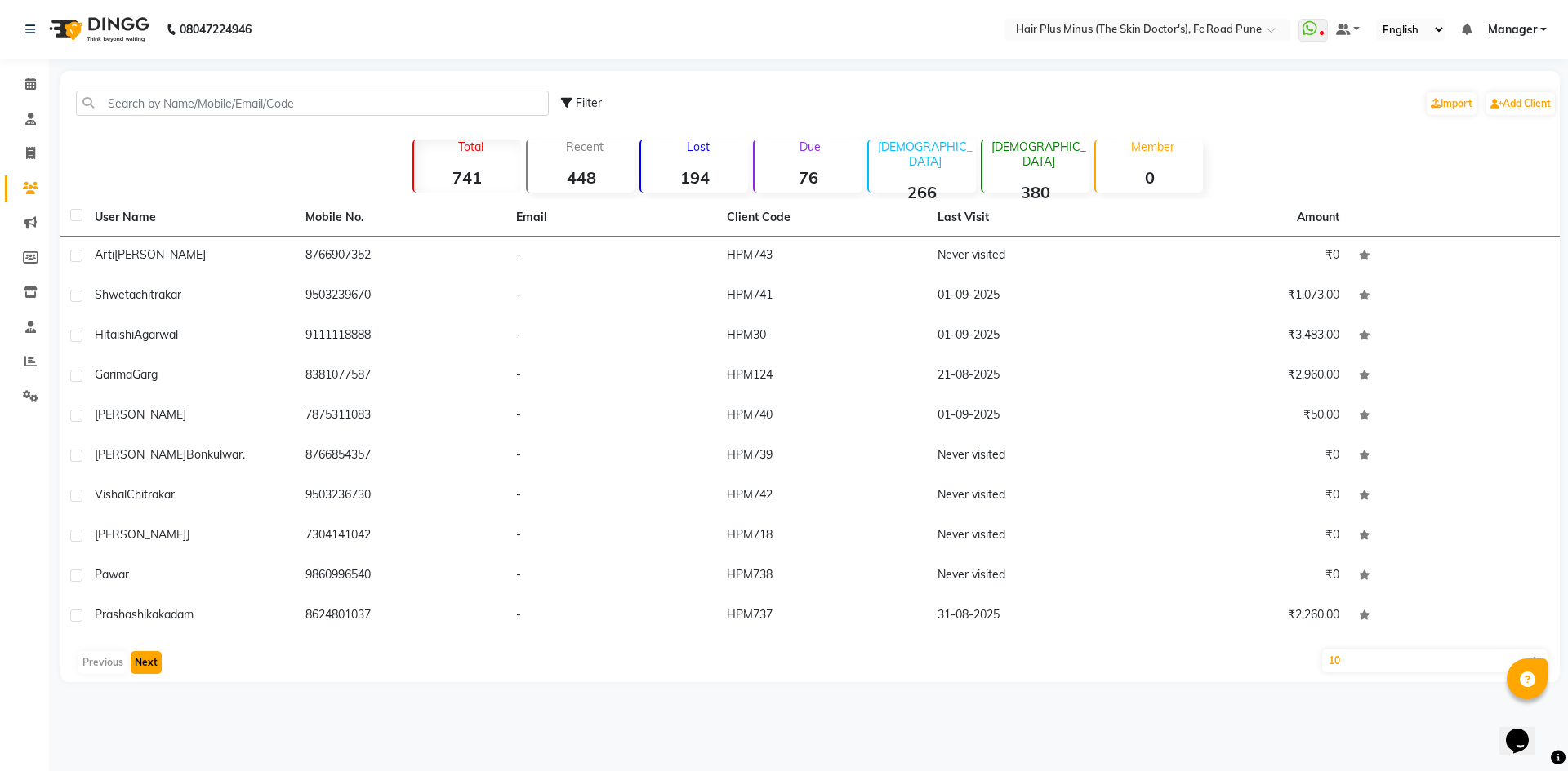
click at [150, 671] on button "Next" at bounding box center [146, 663] width 31 height 23
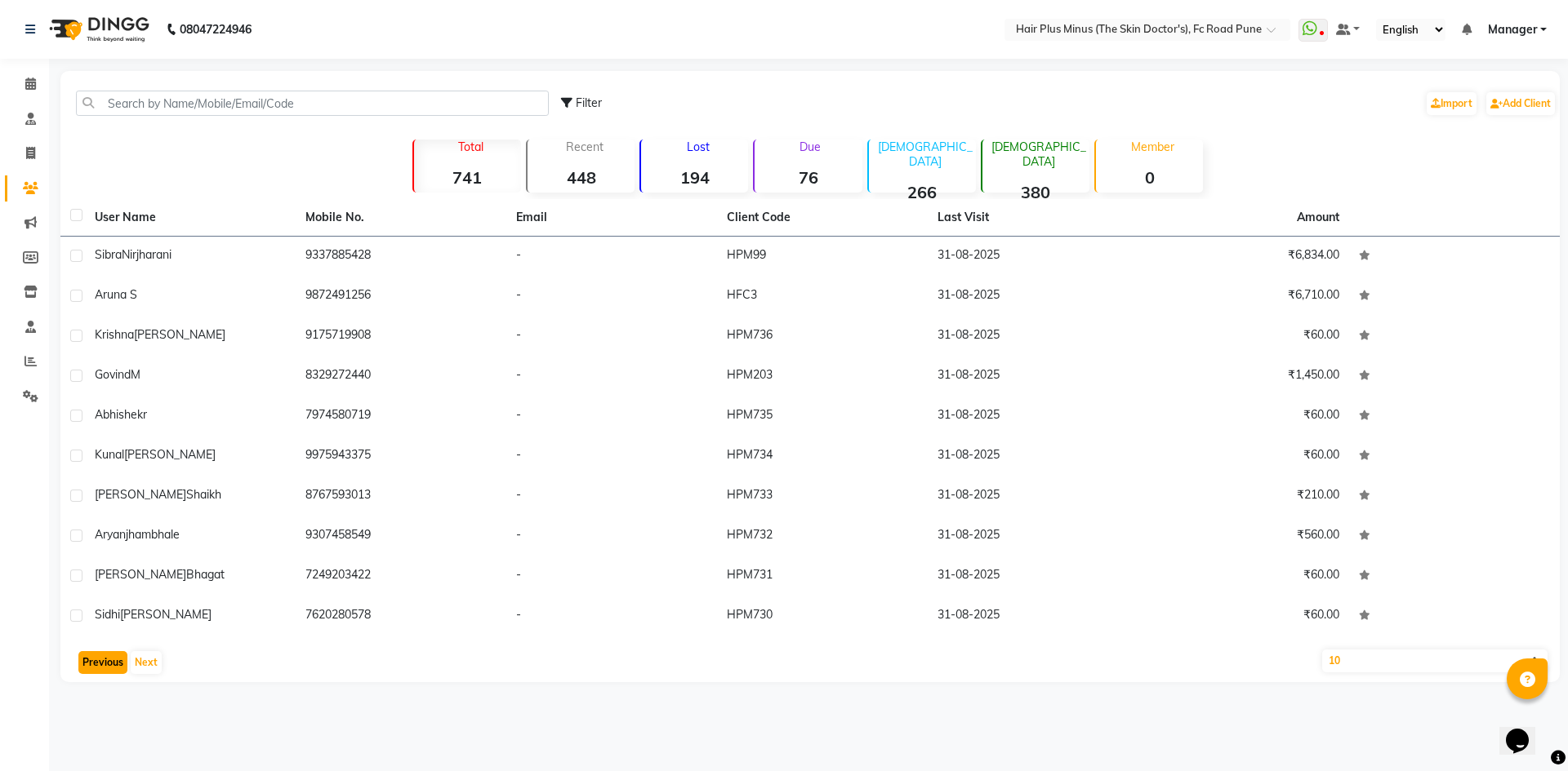
click at [90, 666] on button "Previous" at bounding box center [103, 663] width 49 height 23
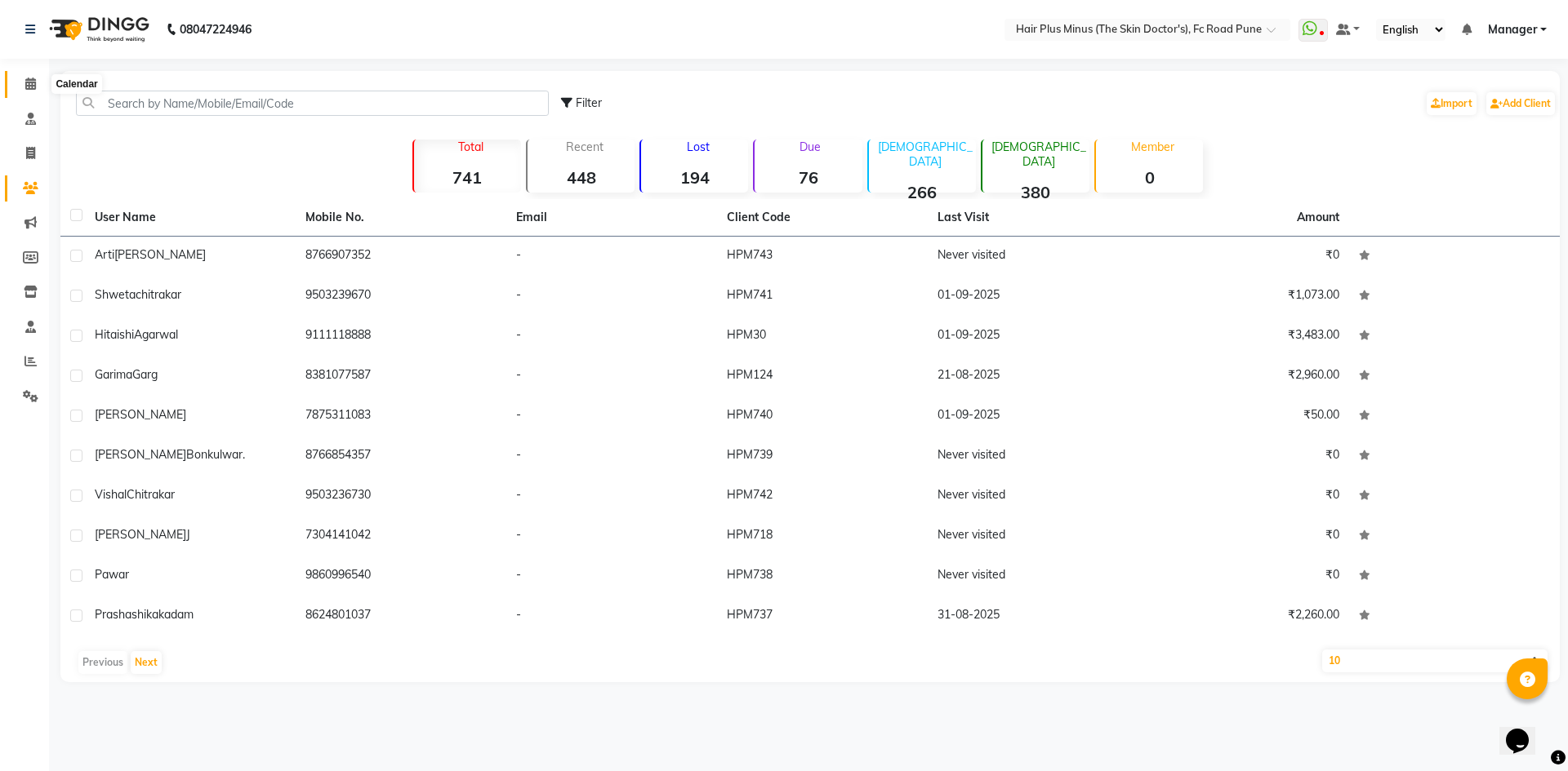
click at [37, 85] on span at bounding box center [31, 84] width 28 height 18
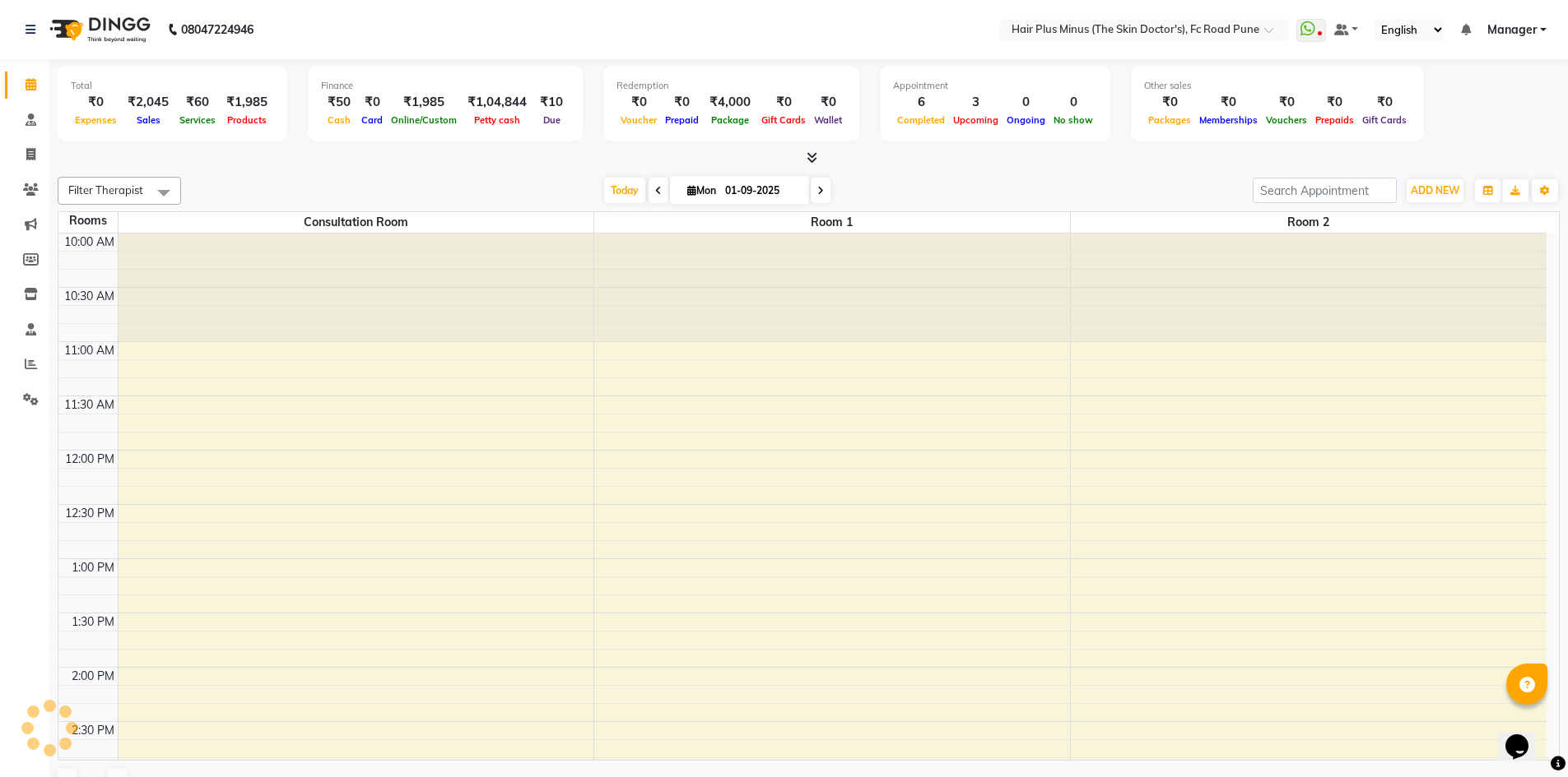
scroll to position [664, 0]
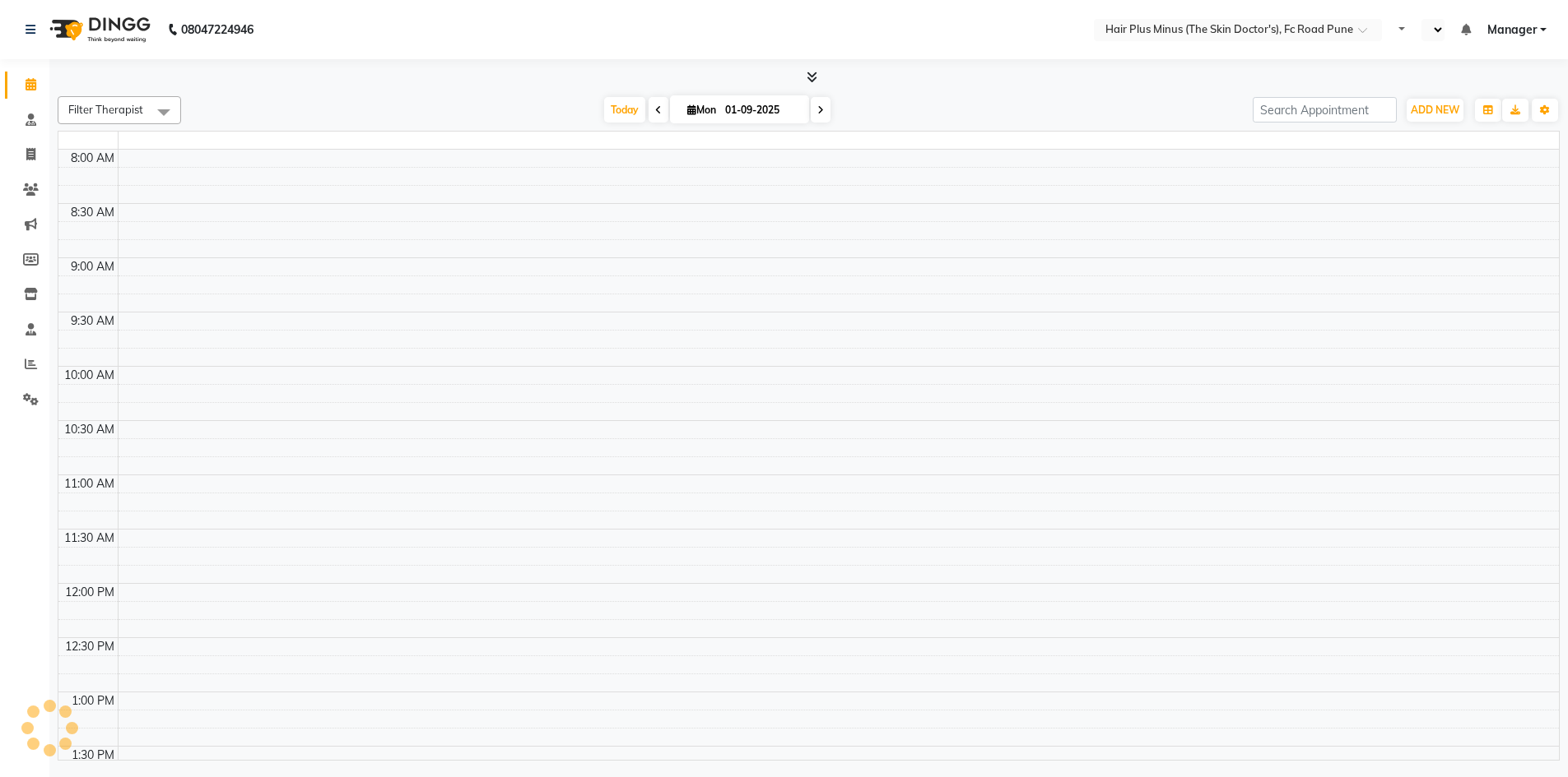
select select "en"
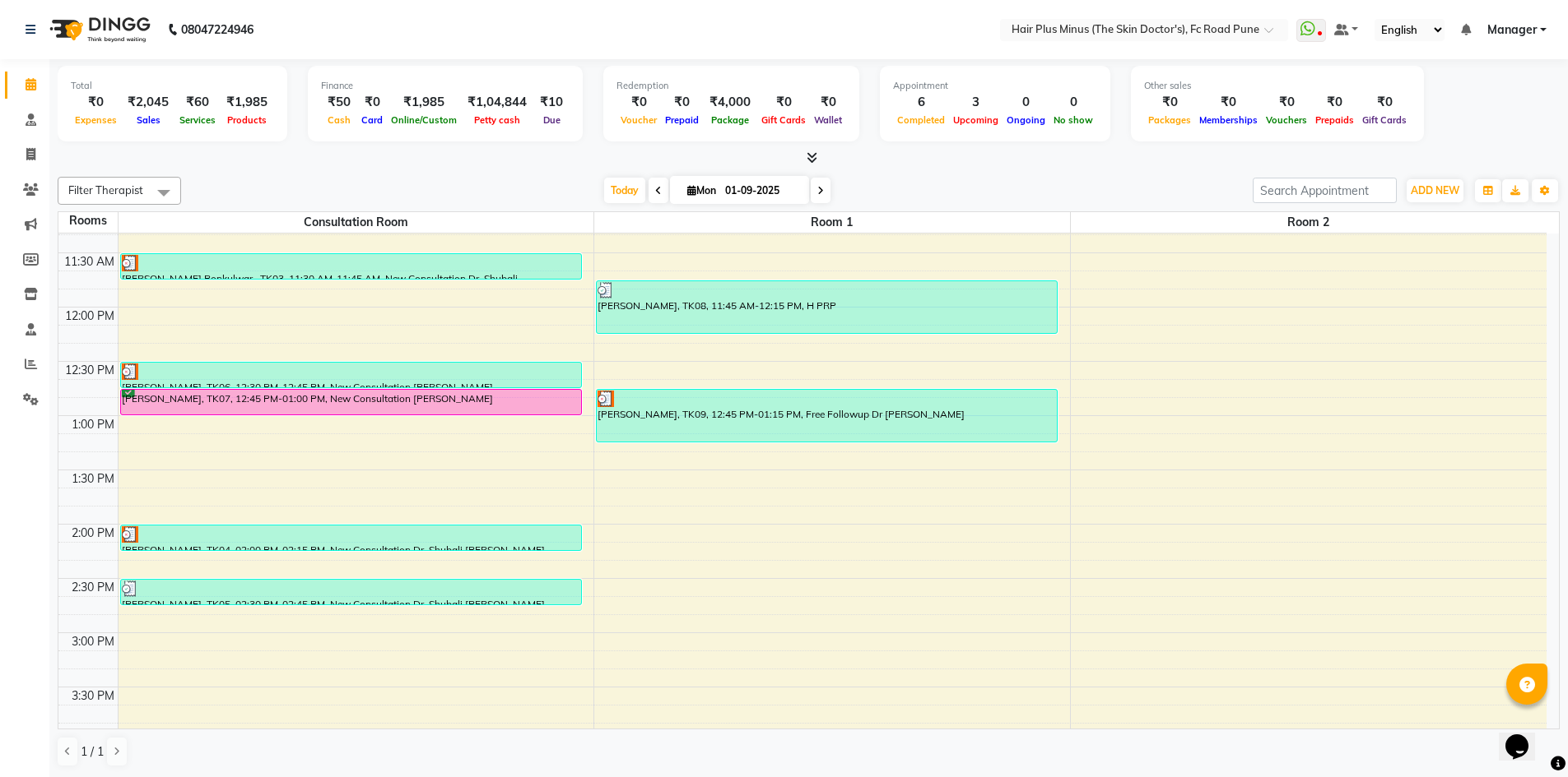
scroll to position [122, 0]
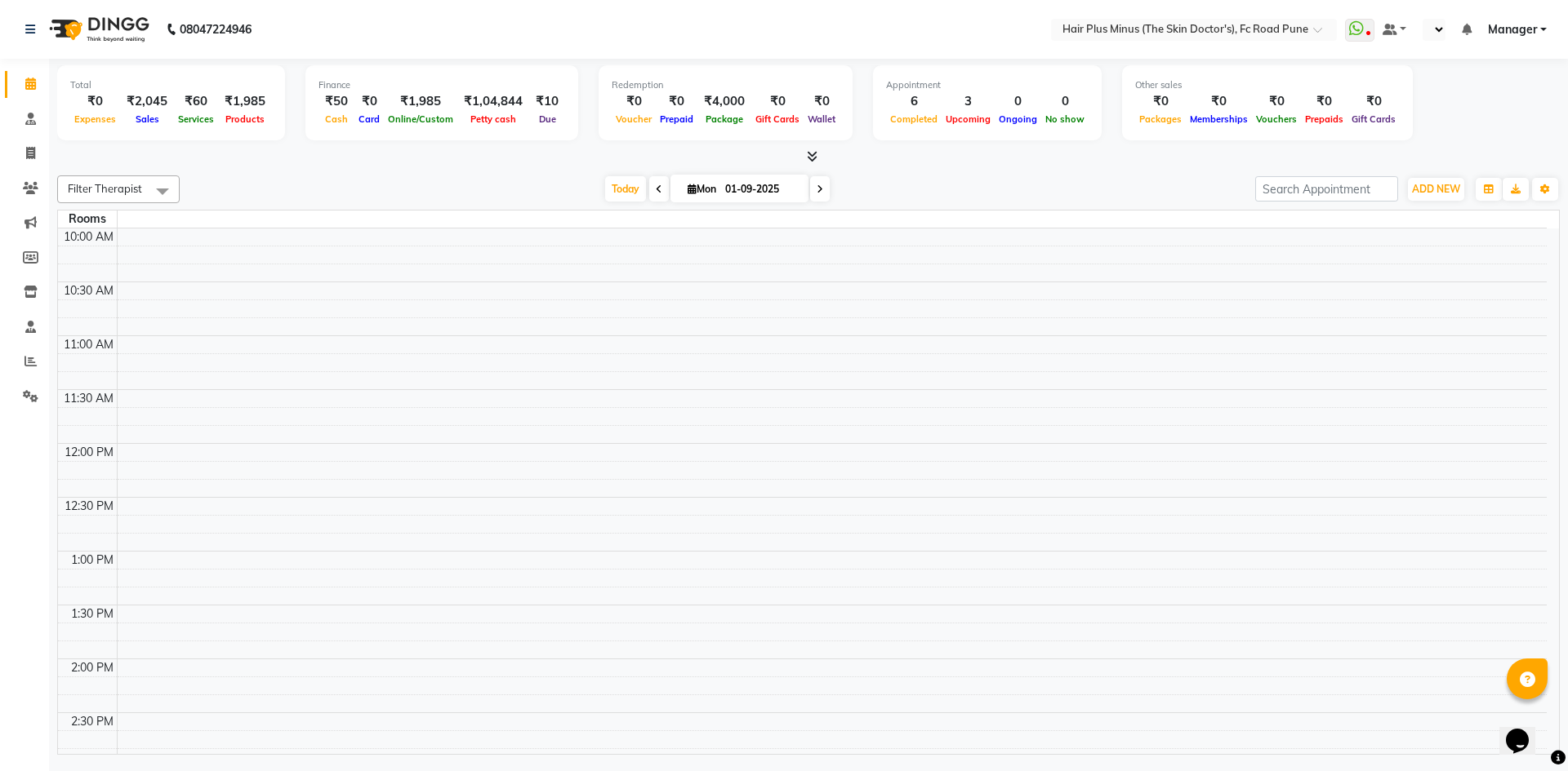
select select "en"
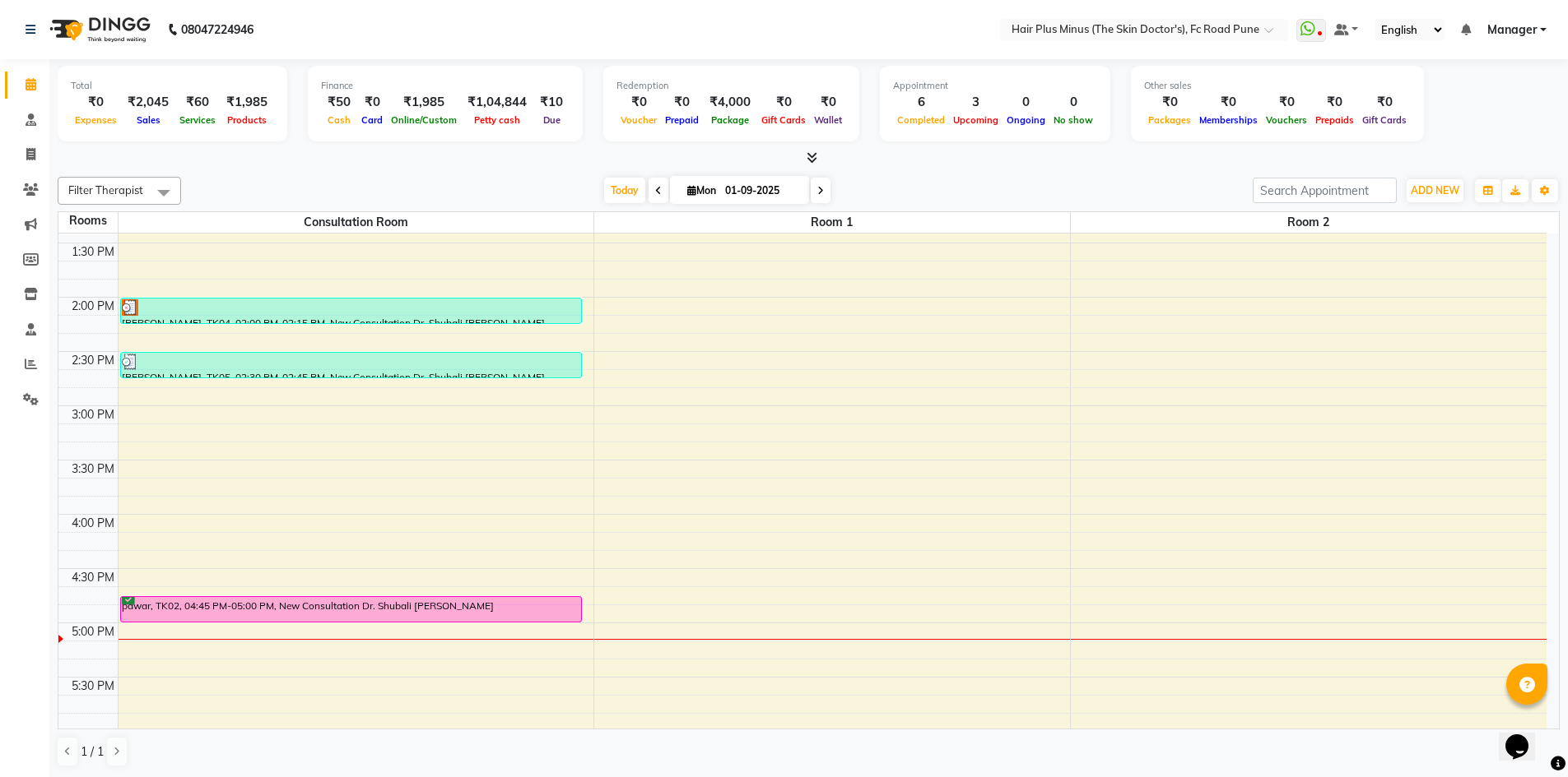
scroll to position [369, 0]
